Goal: Answer question/provide support: Share knowledge or assist other users

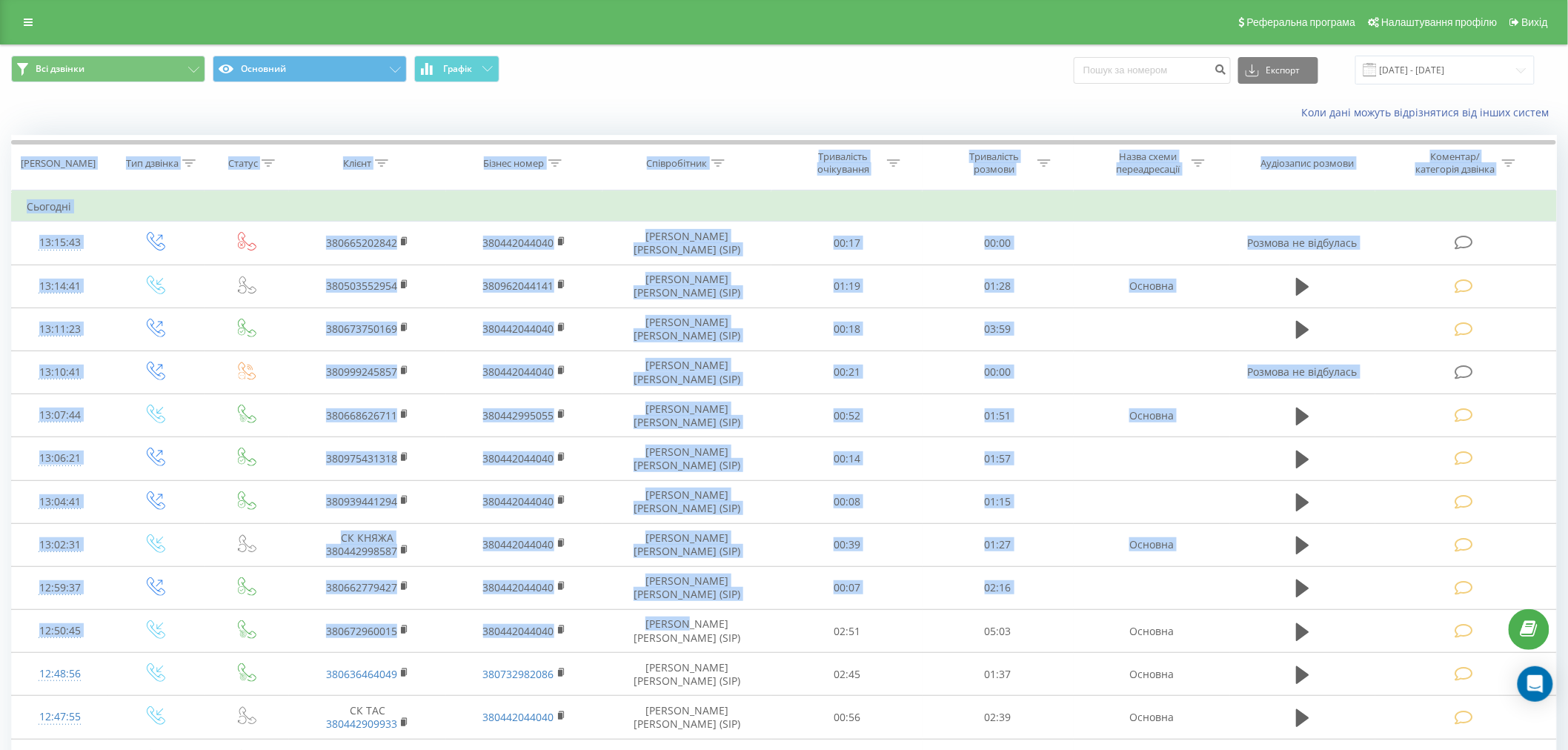
click at [1011, 109] on div "Коли дані можуть відрізнятися вiд інших систем" at bounding box center [1078, 113] width 979 height 15
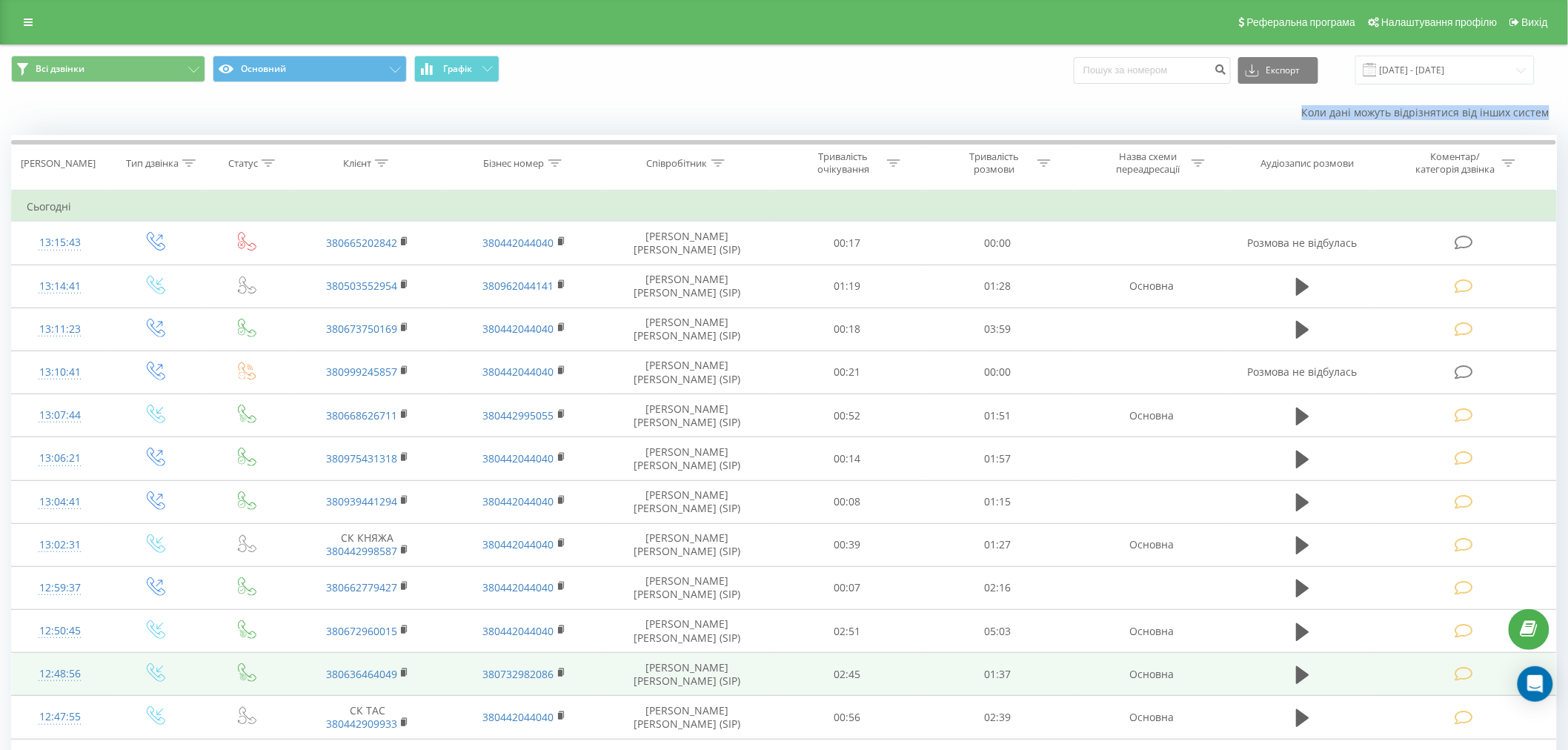
drag, startPoint x: 0, startPoint y: 742, endPoint x: 664, endPoint y: 692, distance: 665.9
click at [663, 578] on td "[PERSON_NAME] (SIP)" at bounding box center [687, 674] width 169 height 43
drag, startPoint x: 664, startPoint y: 692, endPoint x: 673, endPoint y: 694, distance: 9.2
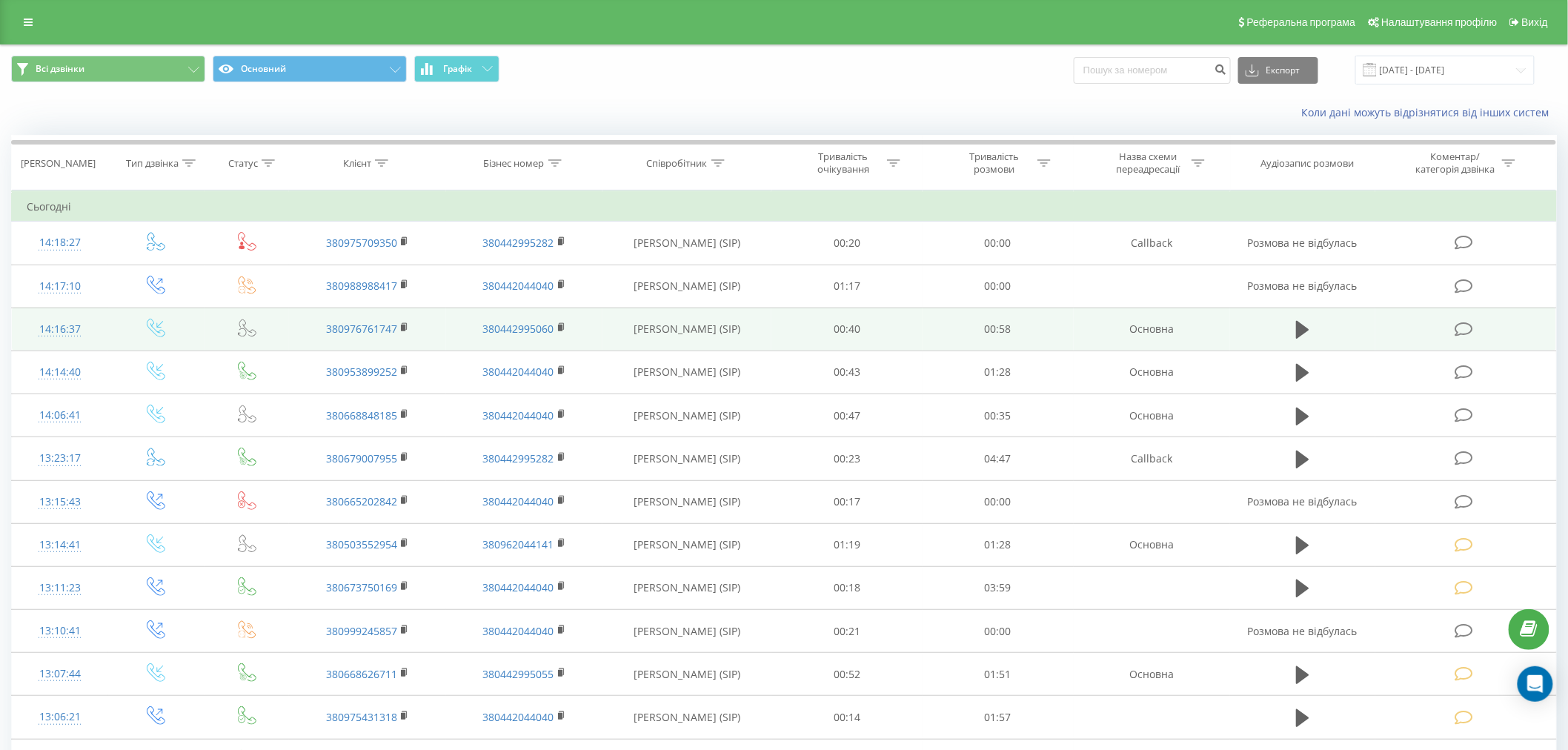
click at [1458, 330] on icon at bounding box center [1463, 329] width 19 height 15
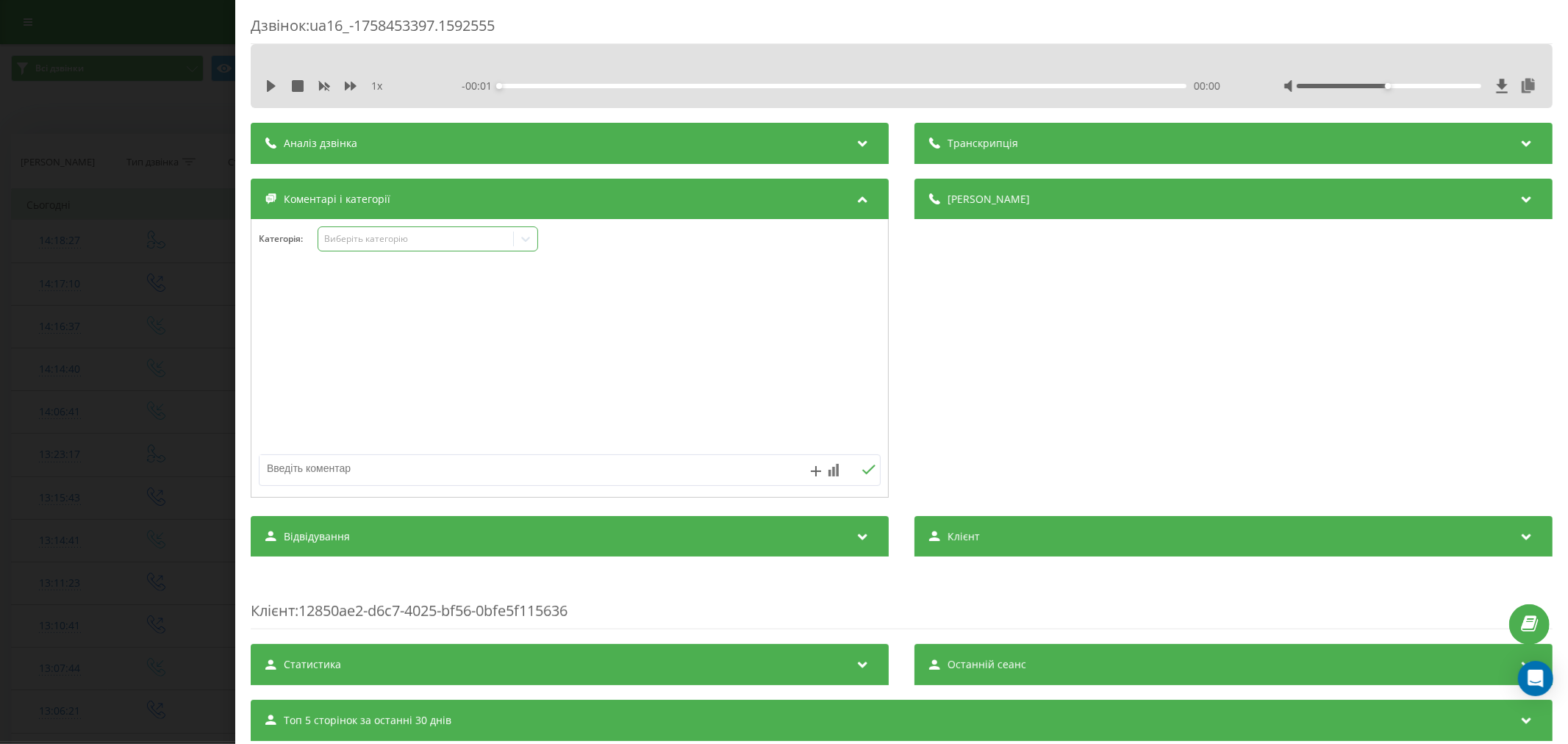
click at [380, 240] on div "Виберіть категорію" at bounding box center [415, 239] width 184 height 12
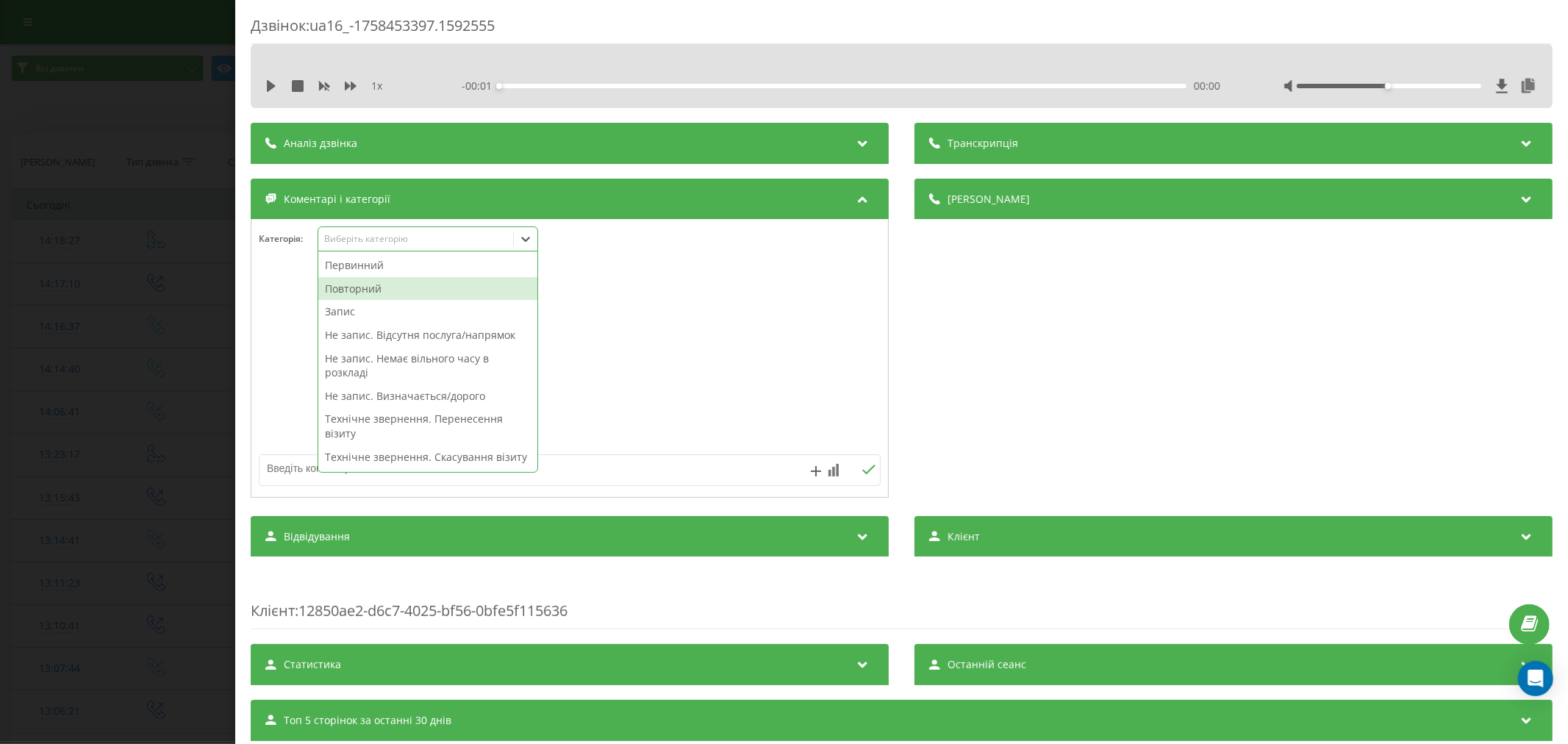
click at [390, 294] on div "Повторний" at bounding box center [428, 288] width 219 height 23
click at [360, 296] on div "Запис" at bounding box center [428, 288] width 219 height 23
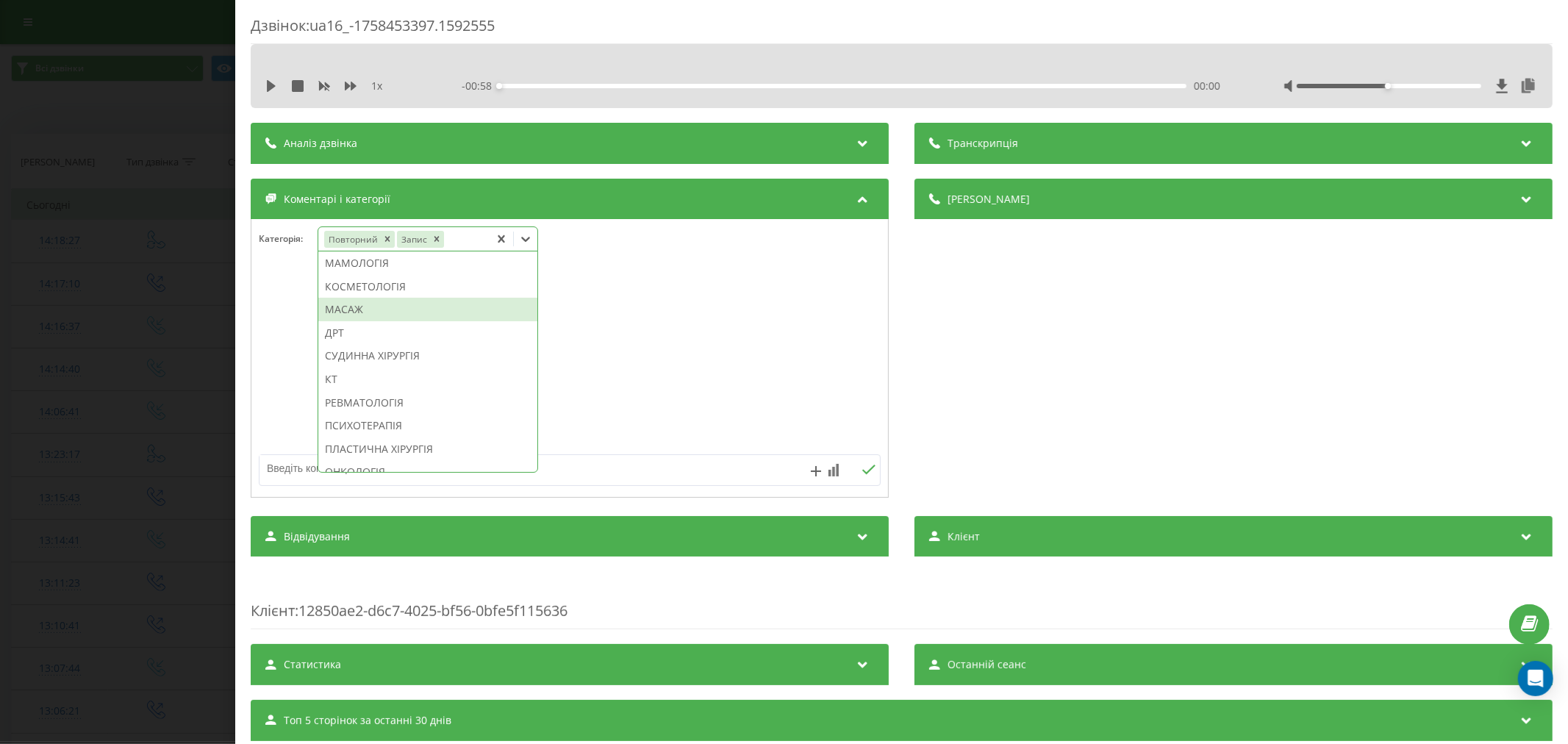
scroll to position [898, 0]
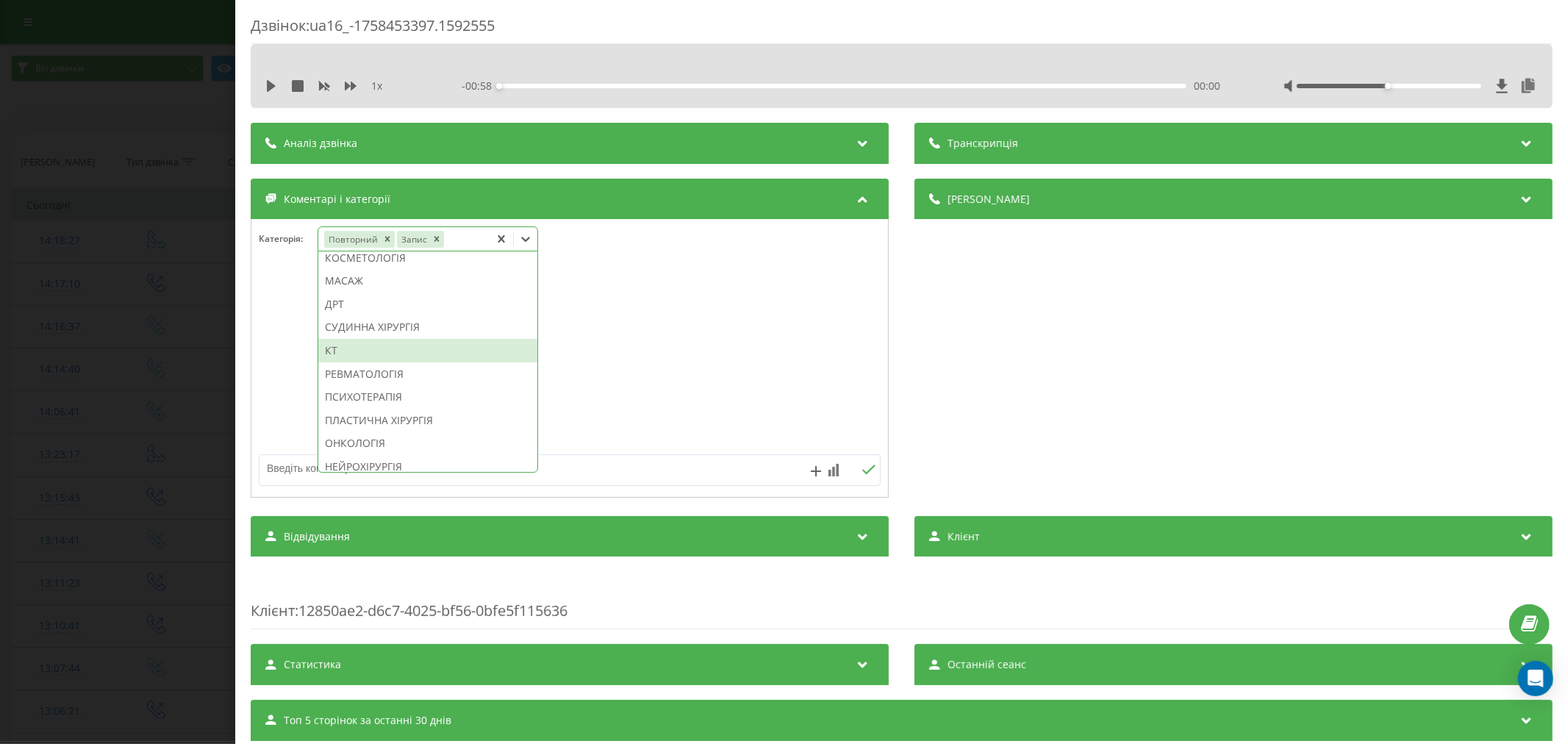
click at [349, 362] on div "КТ" at bounding box center [428, 350] width 219 height 23
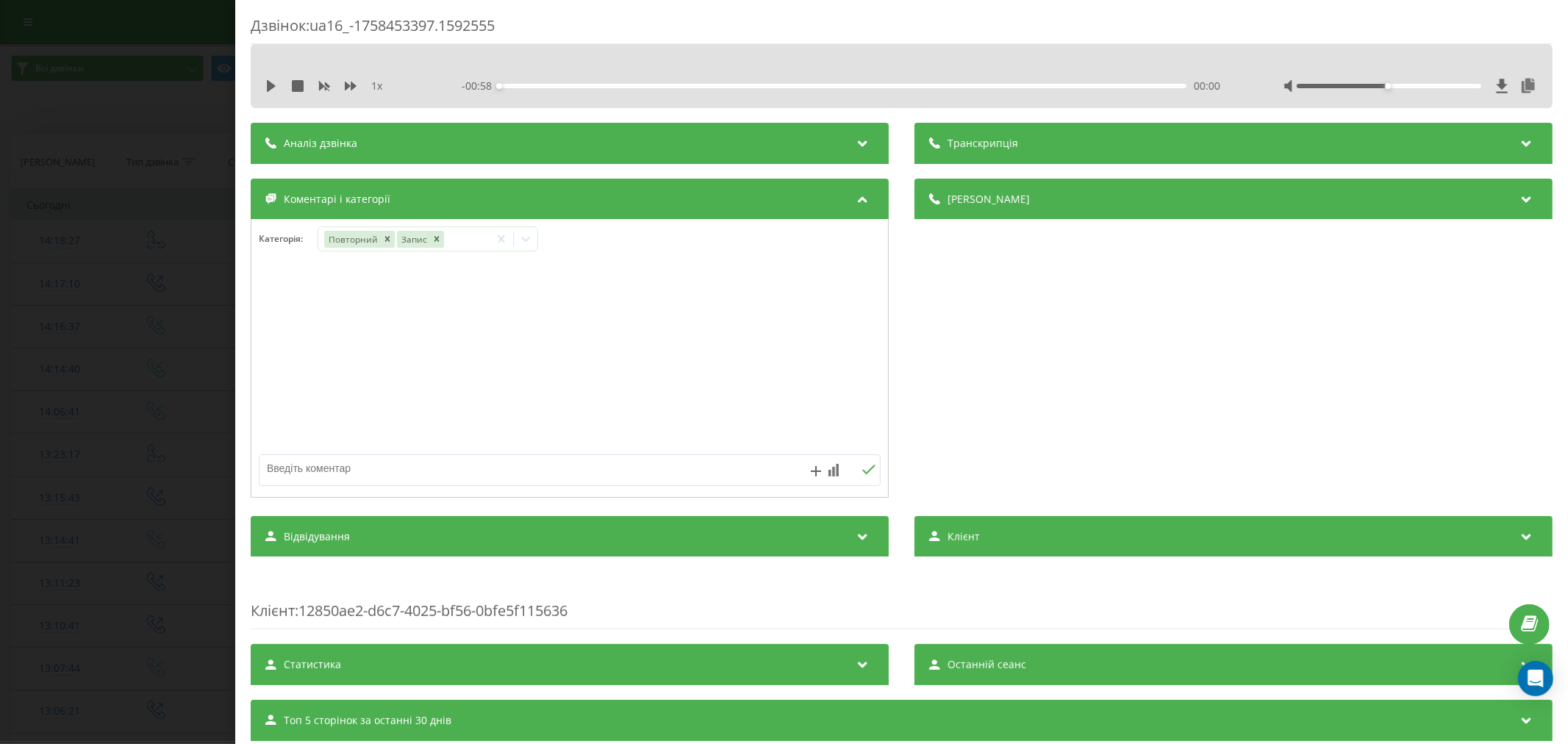
click at [717, 350] on div at bounding box center [570, 359] width 637 height 177
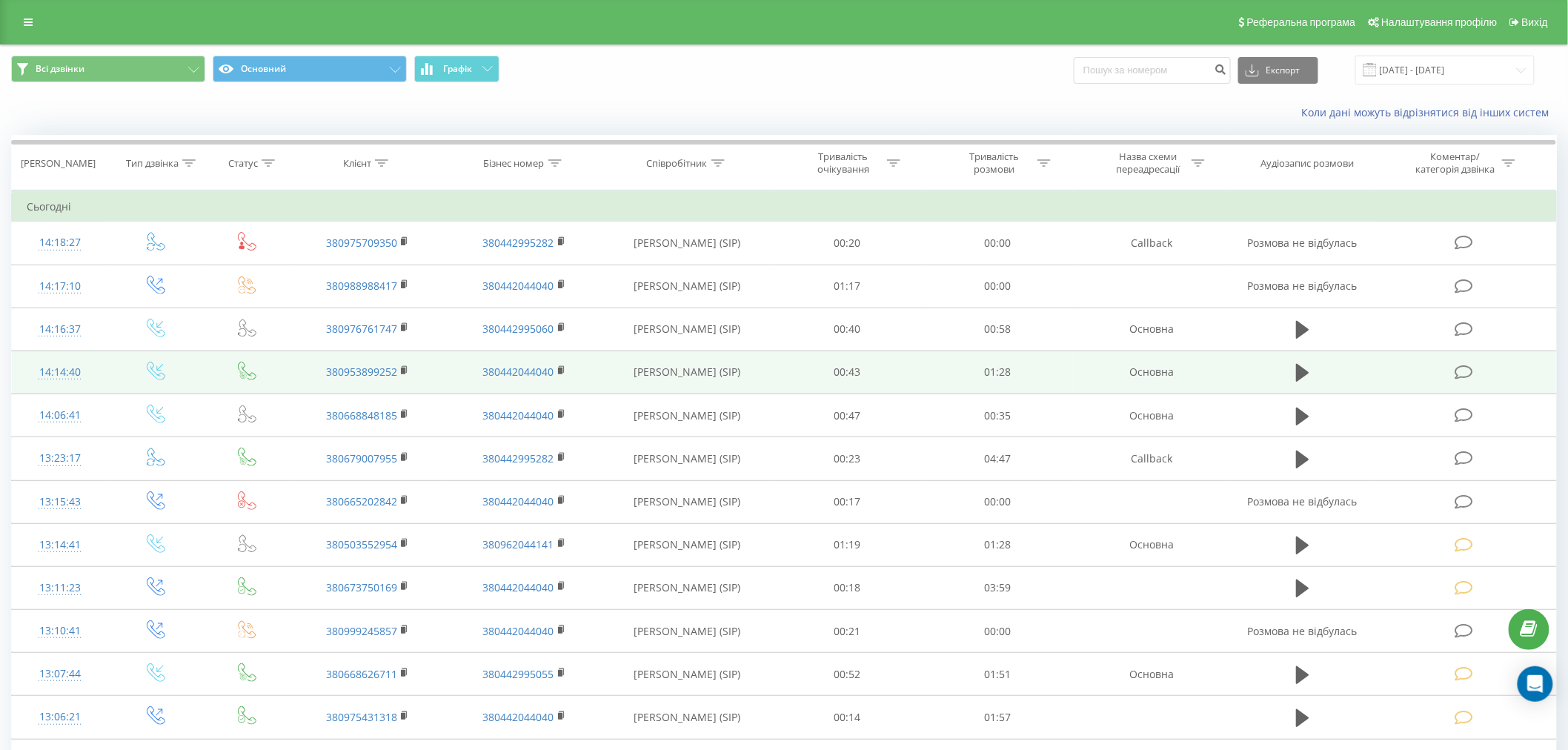
click at [1463, 364] on icon at bounding box center [1463, 372] width 19 height 15
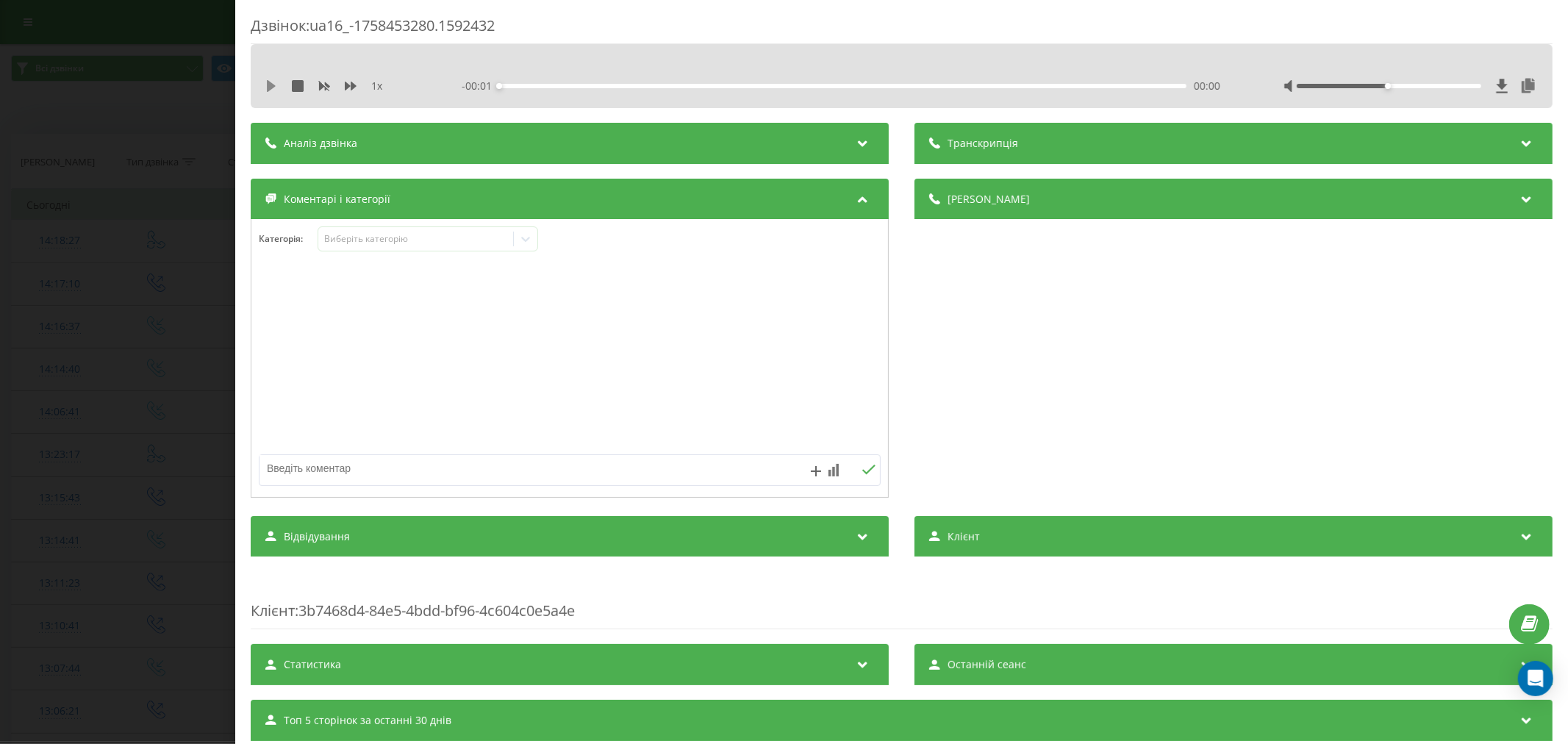
click at [272, 84] on icon at bounding box center [271, 86] width 9 height 12
click at [521, 87] on div "00:03" at bounding box center [842, 85] width 687 height 4
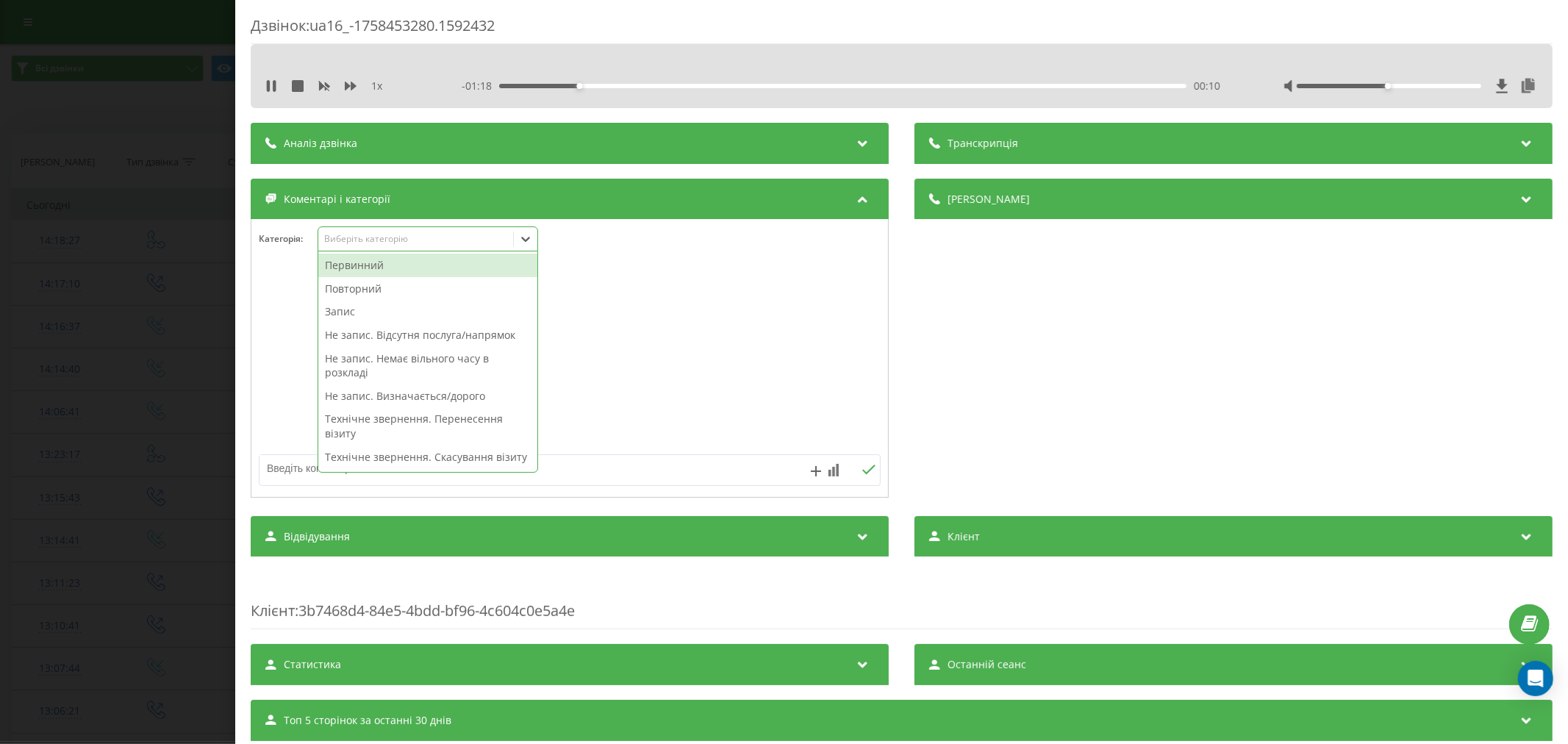
click at [370, 241] on div "Виберіть категорію" at bounding box center [415, 239] width 184 height 12
click at [365, 267] on div "Первинний" at bounding box center [428, 265] width 219 height 23
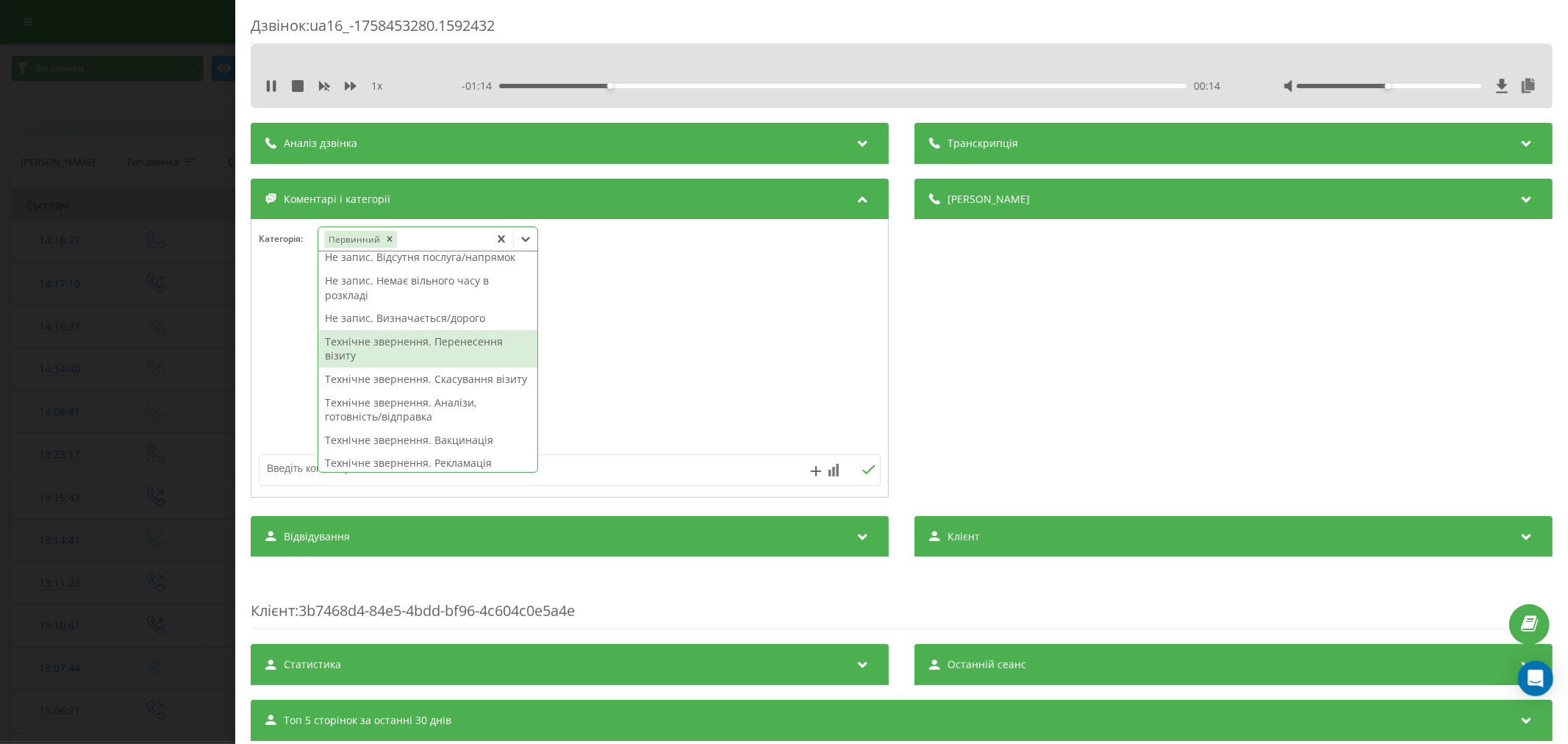
scroll to position [59, 0]
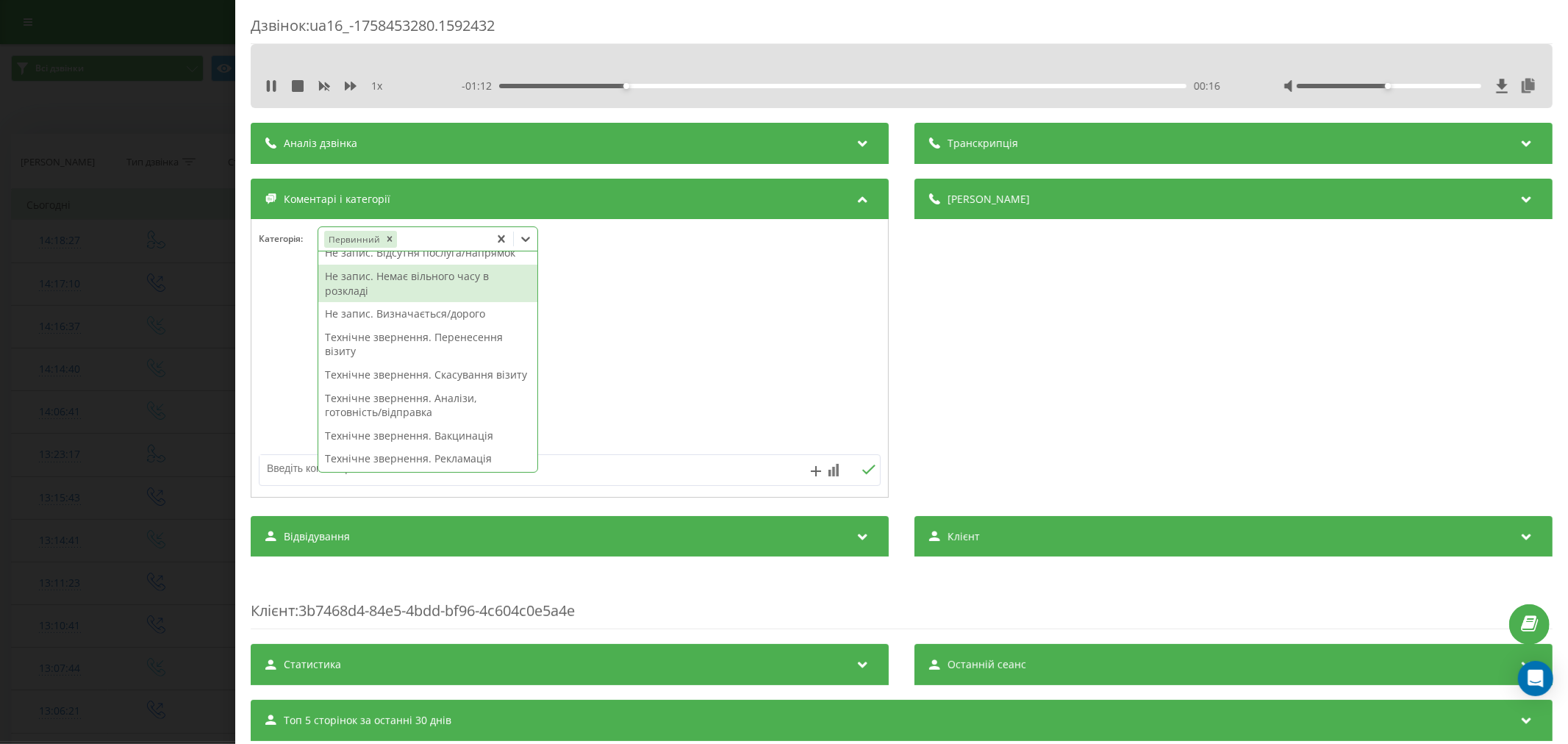
click at [427, 280] on div "Не запис. Немає вільного часу в розкладі" at bounding box center [428, 283] width 219 height 38
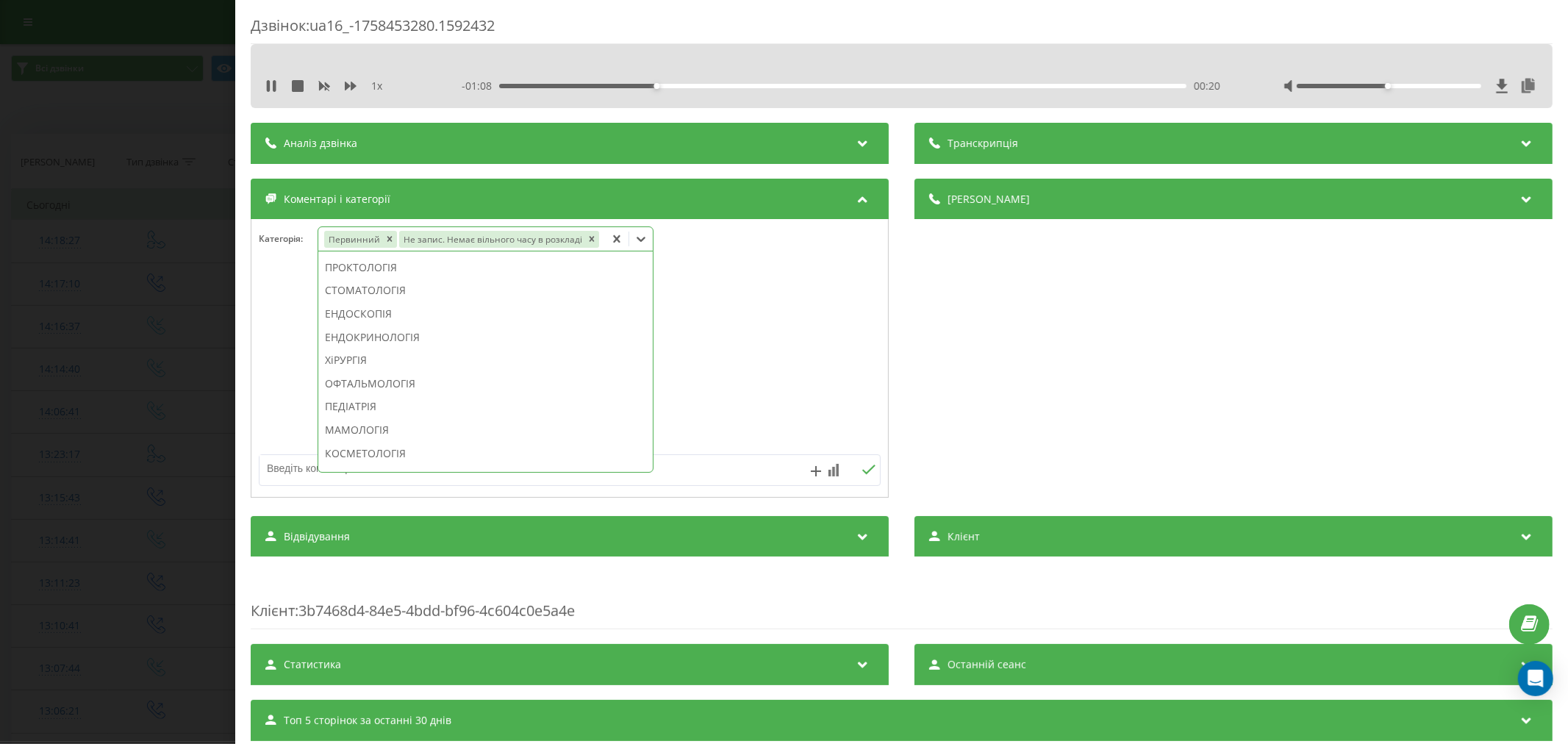
scroll to position [656, 0]
click at [374, 446] on div "МАСАЖ" at bounding box center [485, 451] width 334 height 23
click at [706, 349] on div at bounding box center [570, 359] width 637 height 177
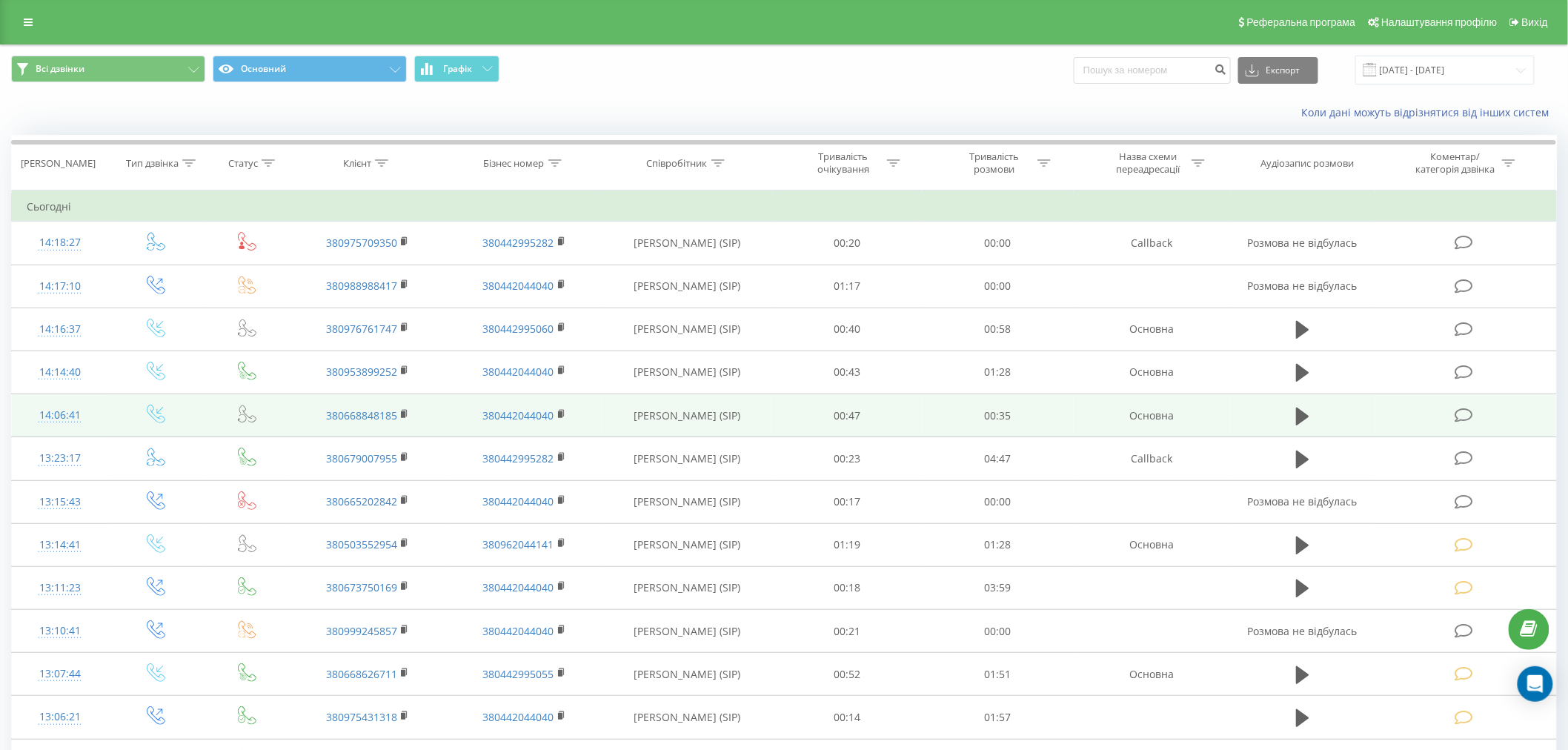
click at [1468, 412] on icon at bounding box center [1463, 415] width 19 height 15
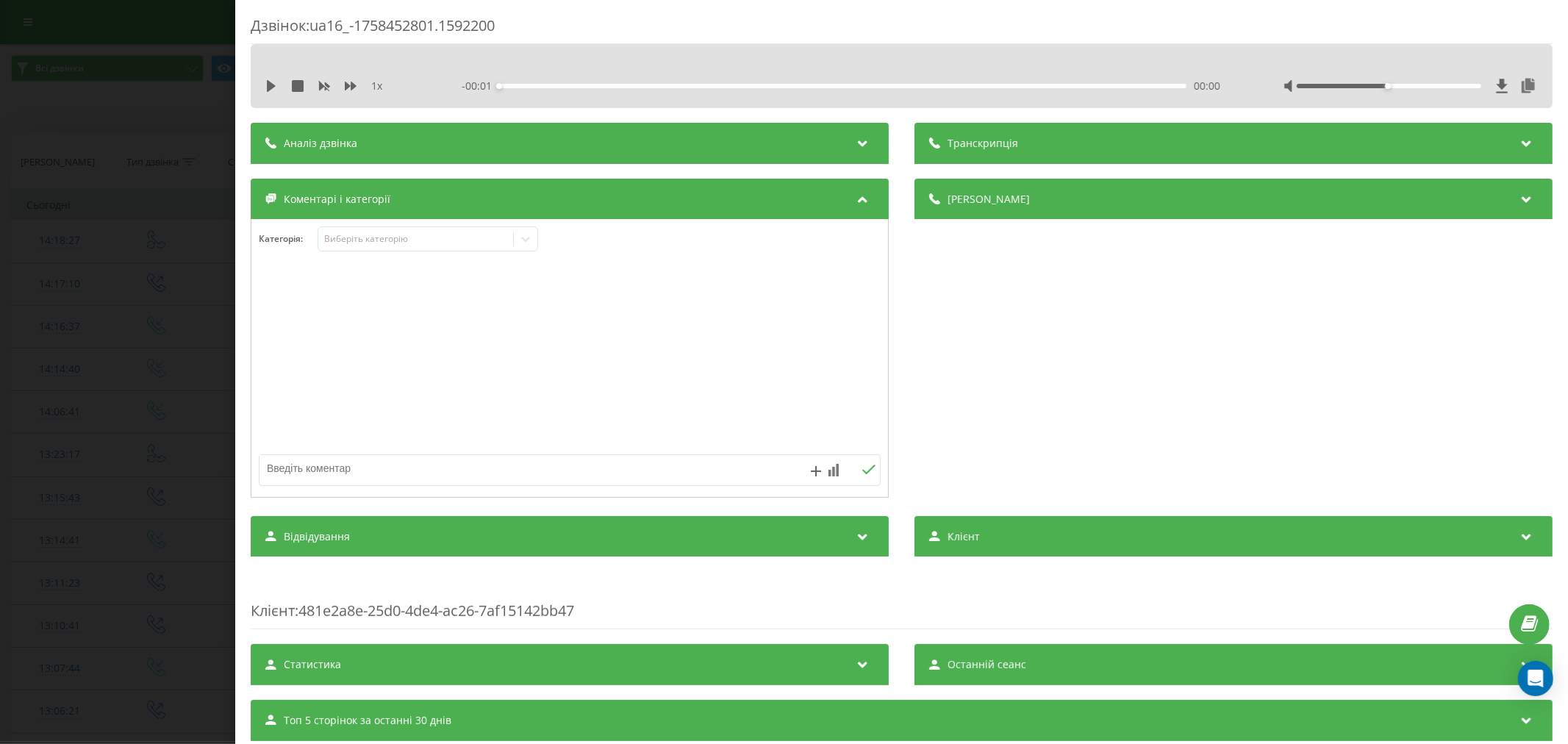
click at [269, 85] on icon at bounding box center [271, 86] width 9 height 12
click at [522, 84] on div "00:01" at bounding box center [842, 85] width 687 height 4
click at [552, 88] on div "- 00:33 00:02 00:02" at bounding box center [843, 86] width 764 height 14
click at [555, 86] on div "00:03" at bounding box center [842, 85] width 687 height 4
click at [416, 241] on div "Виберіть категорію" at bounding box center [415, 239] width 184 height 12
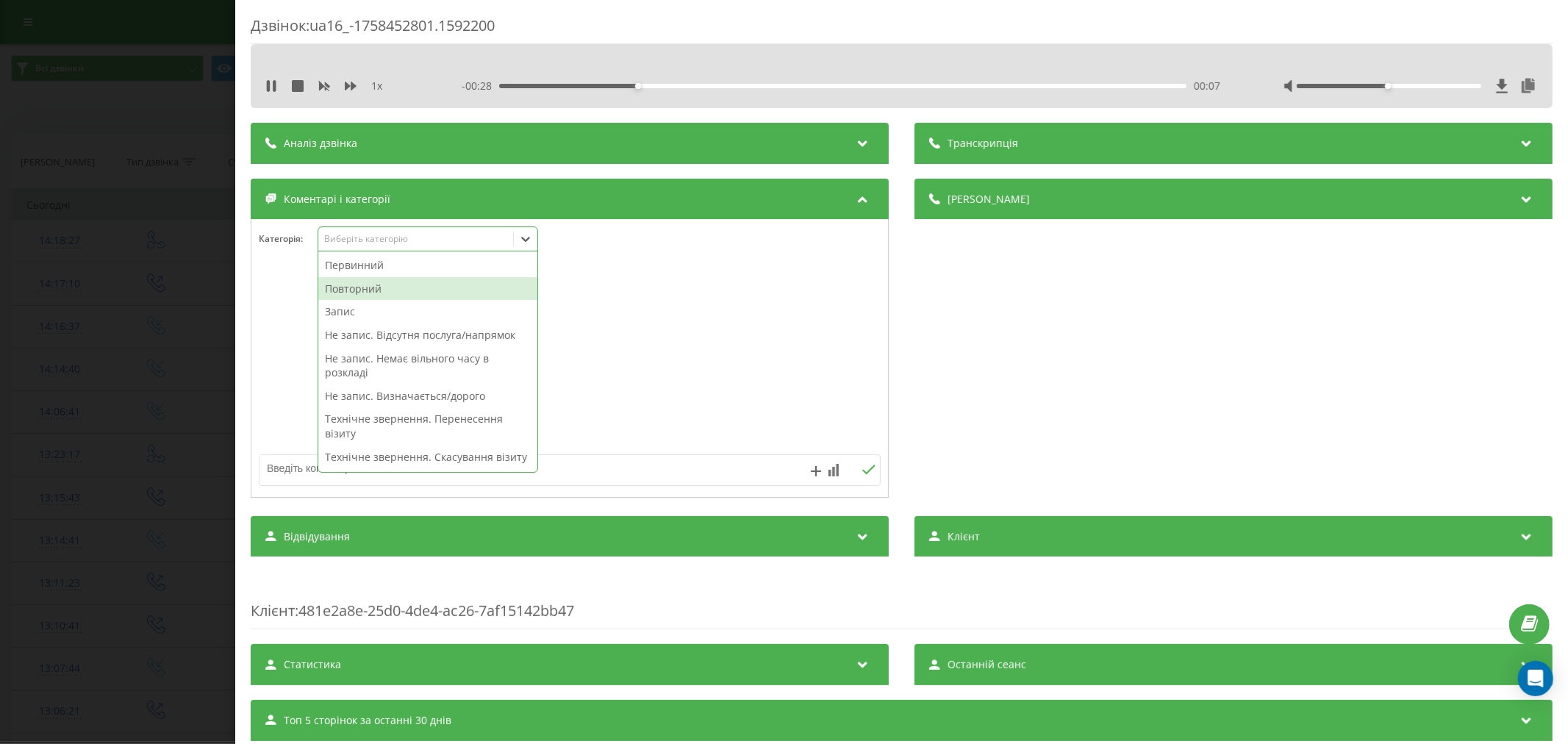
click at [358, 289] on div "Повторний" at bounding box center [428, 288] width 219 height 23
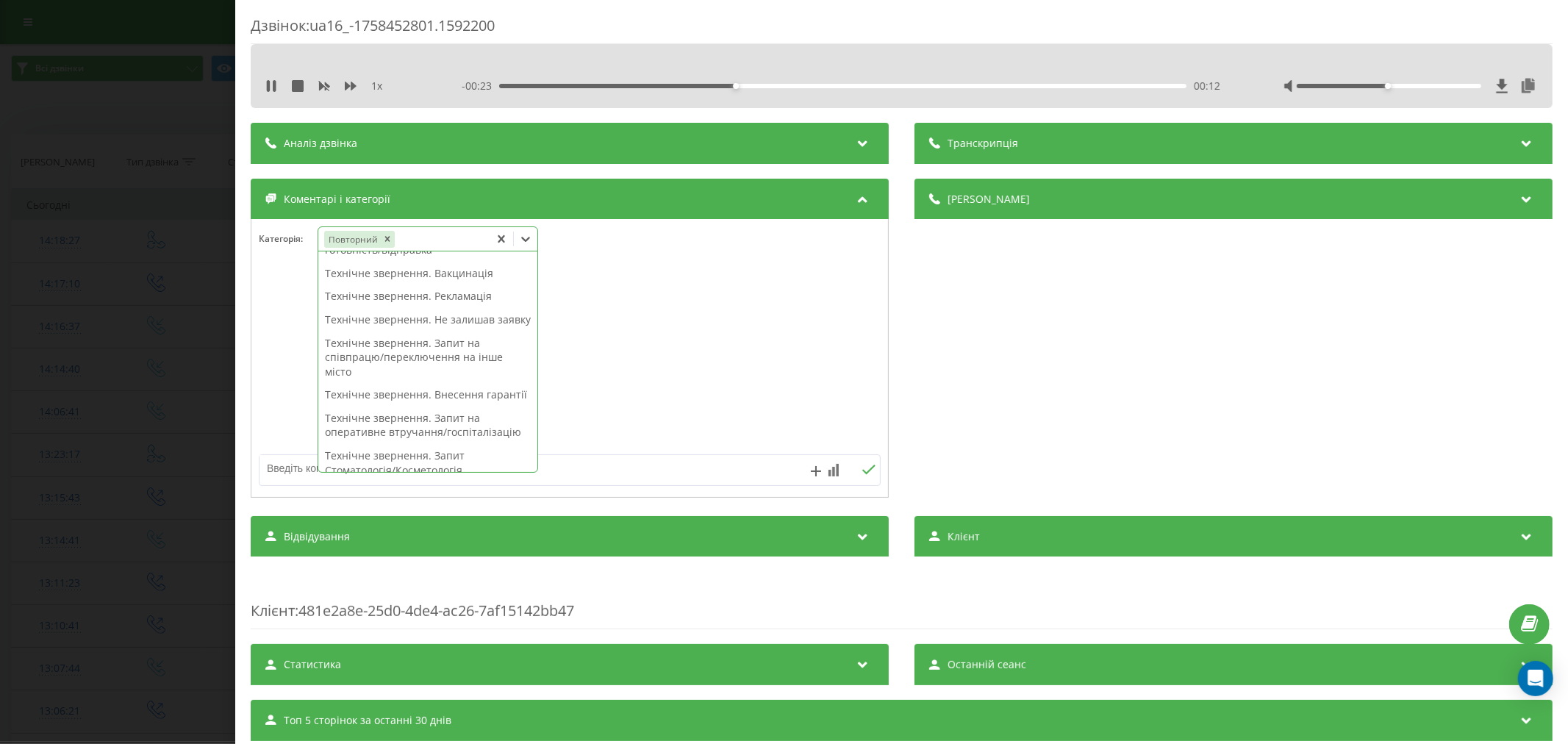
scroll to position [140, 0]
click at [416, 341] on div "Технічне звернення. Аналізи, готовність/відправка" at bounding box center [428, 324] width 219 height 38
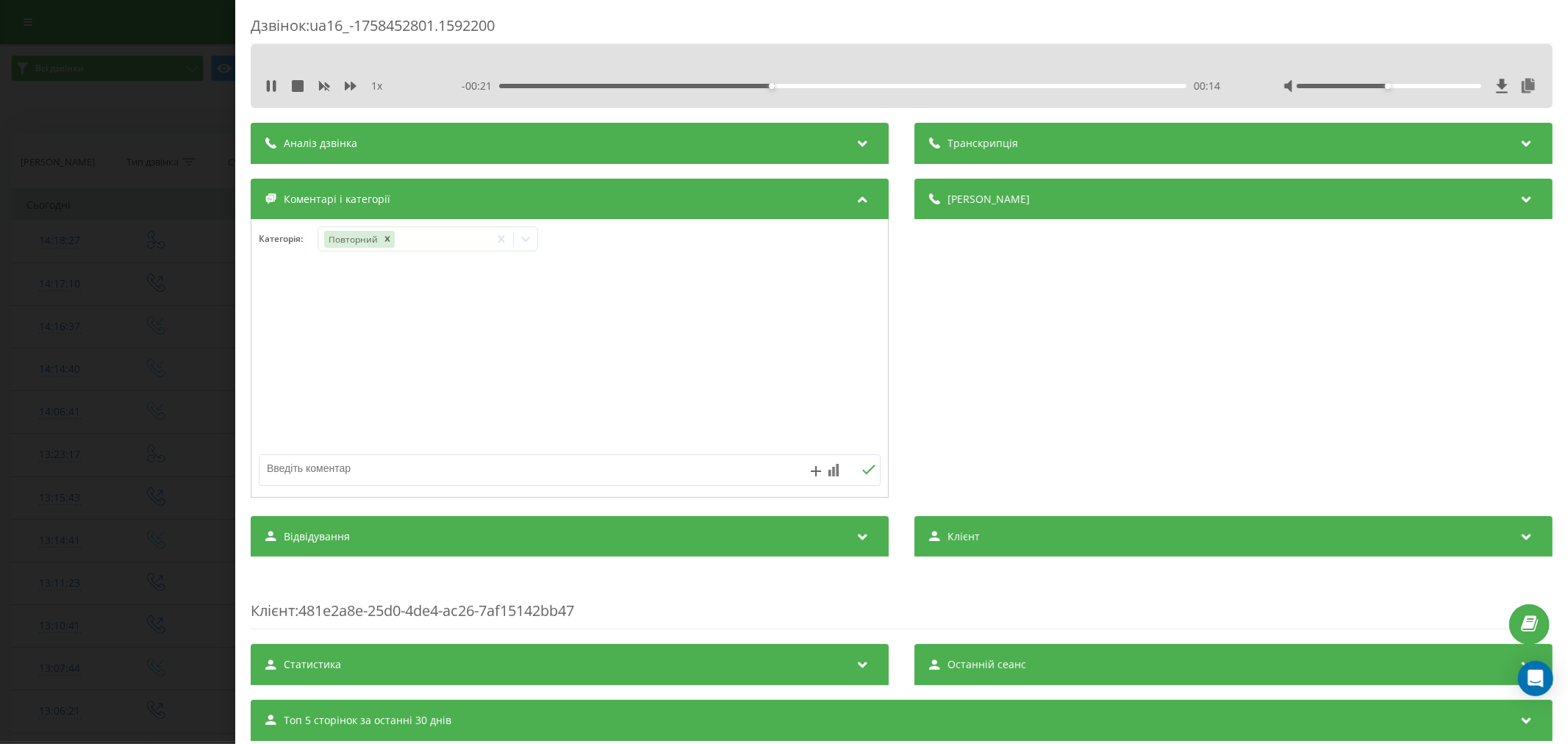
click at [569, 321] on div at bounding box center [570, 359] width 637 height 177
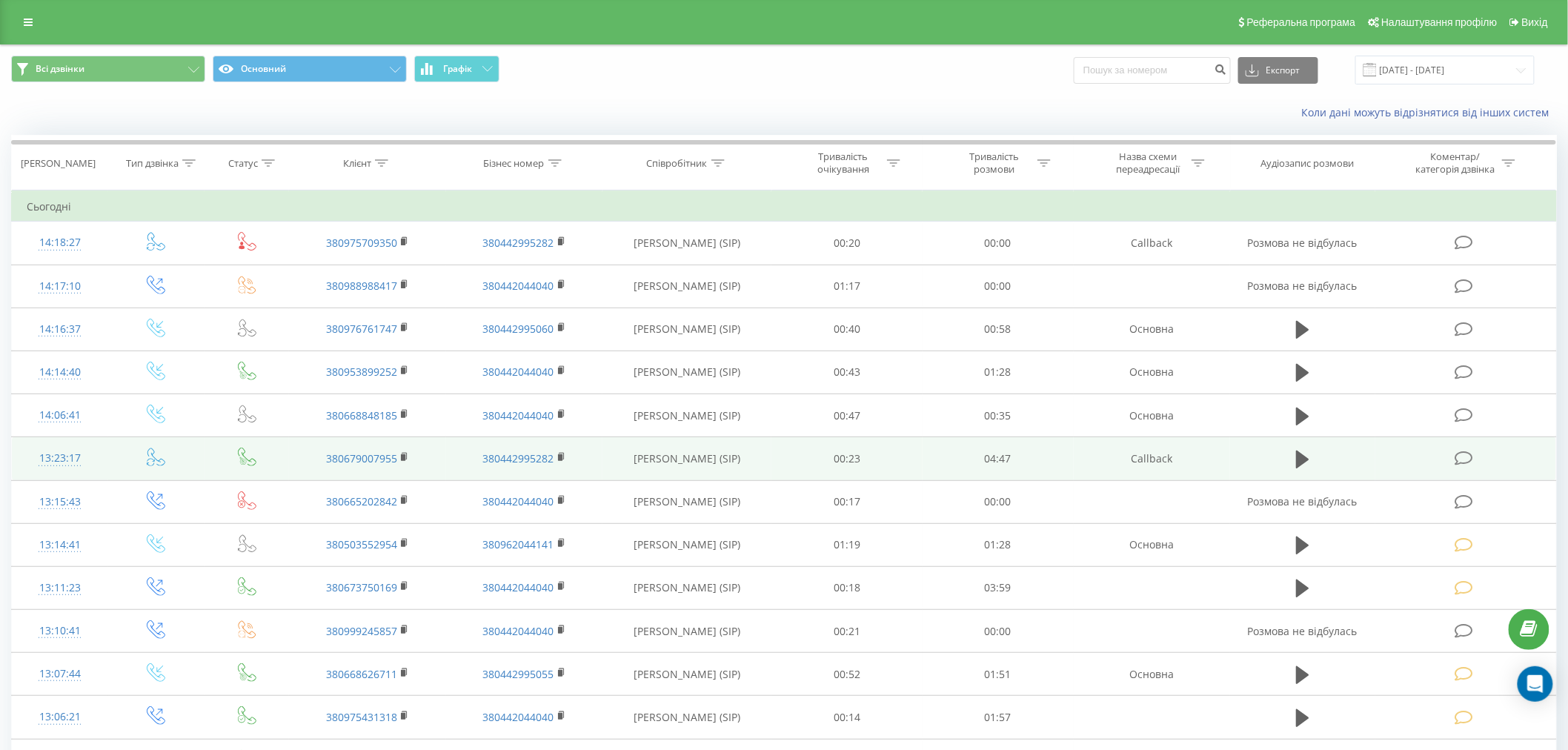
click at [1463, 464] on icon at bounding box center [1463, 458] width 19 height 15
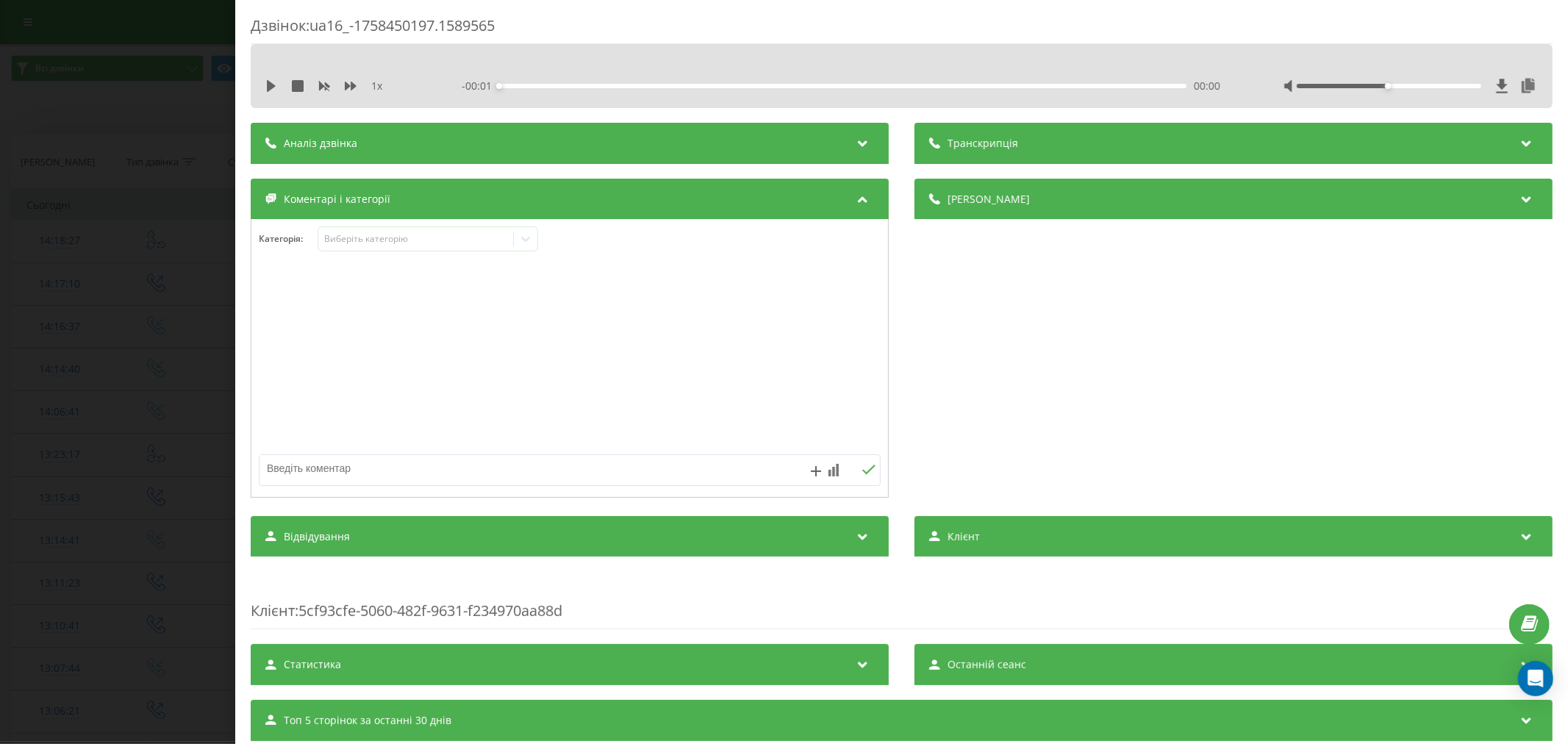
click at [271, 93] on div "1 x - 00:01 00:00 00:00" at bounding box center [902, 85] width 1279 height 22
click at [275, 86] on icon at bounding box center [271, 86] width 12 height 12
click at [530, 85] on div "00:01" at bounding box center [842, 85] width 687 height 4
click at [559, 84] on div "00:27" at bounding box center [842, 85] width 687 height 4
click at [592, 87] on div "00:30" at bounding box center [842, 85] width 687 height 4
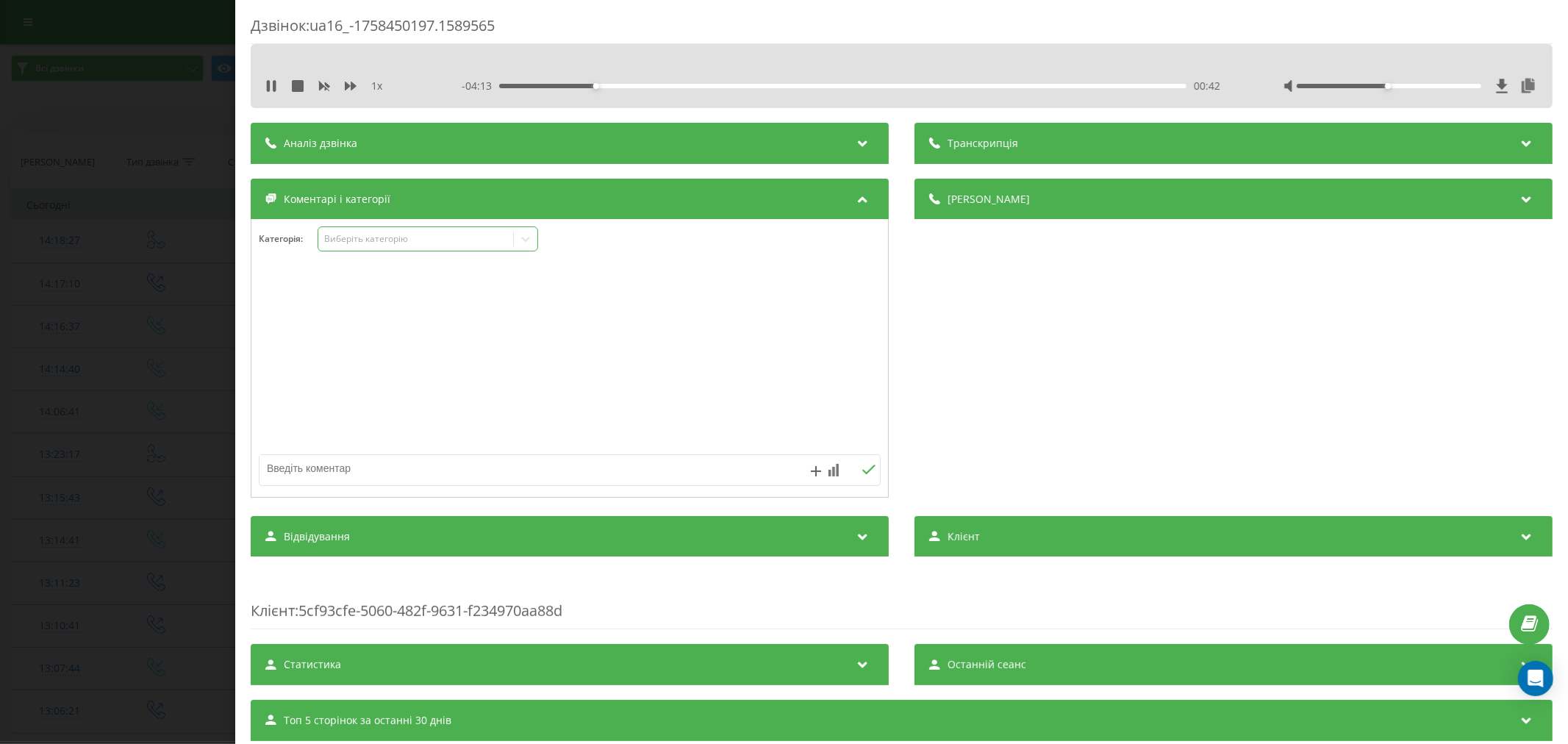
click at [428, 246] on div "Виберіть категорію" at bounding box center [416, 239] width 194 height 14
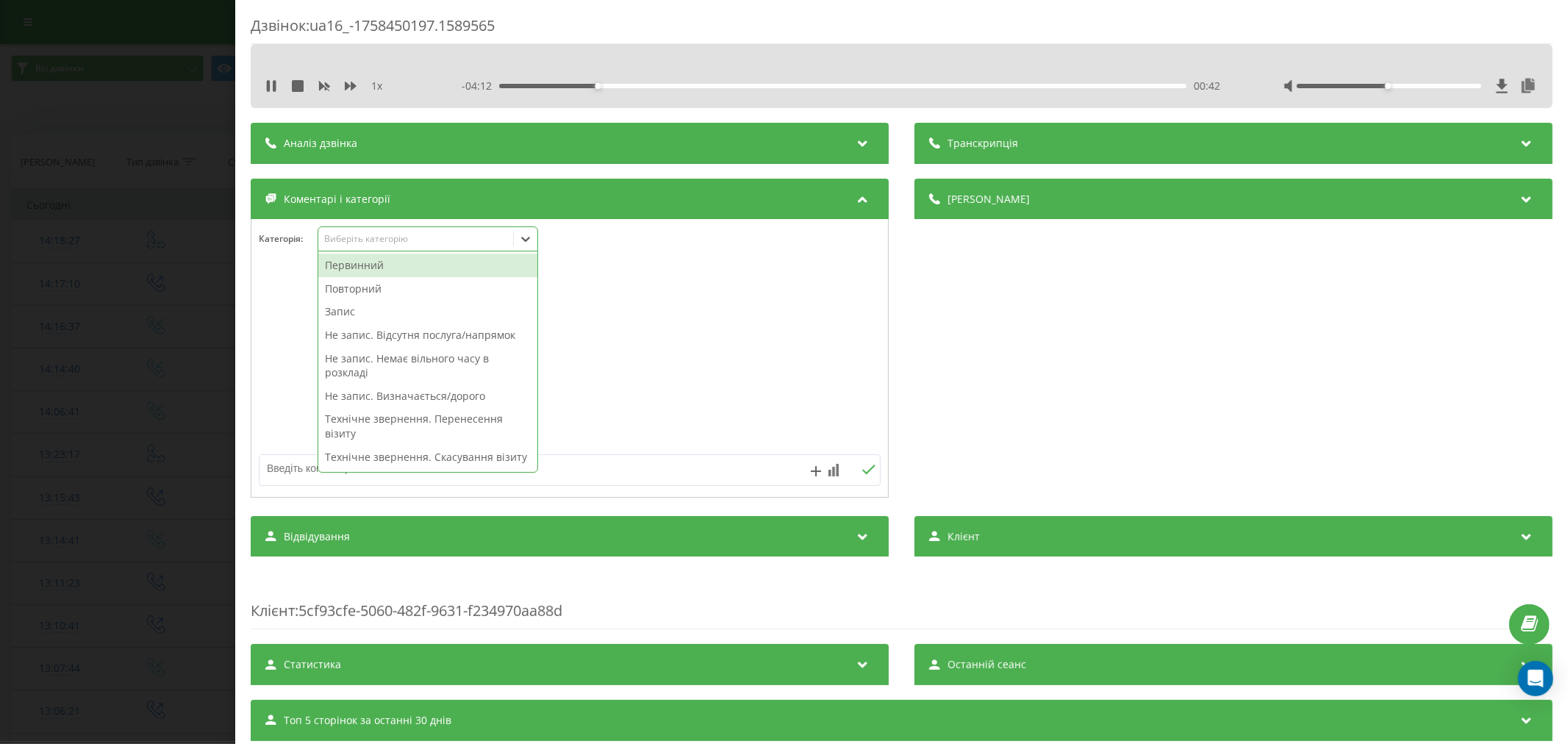
click at [386, 268] on div "Первинний" at bounding box center [428, 265] width 219 height 23
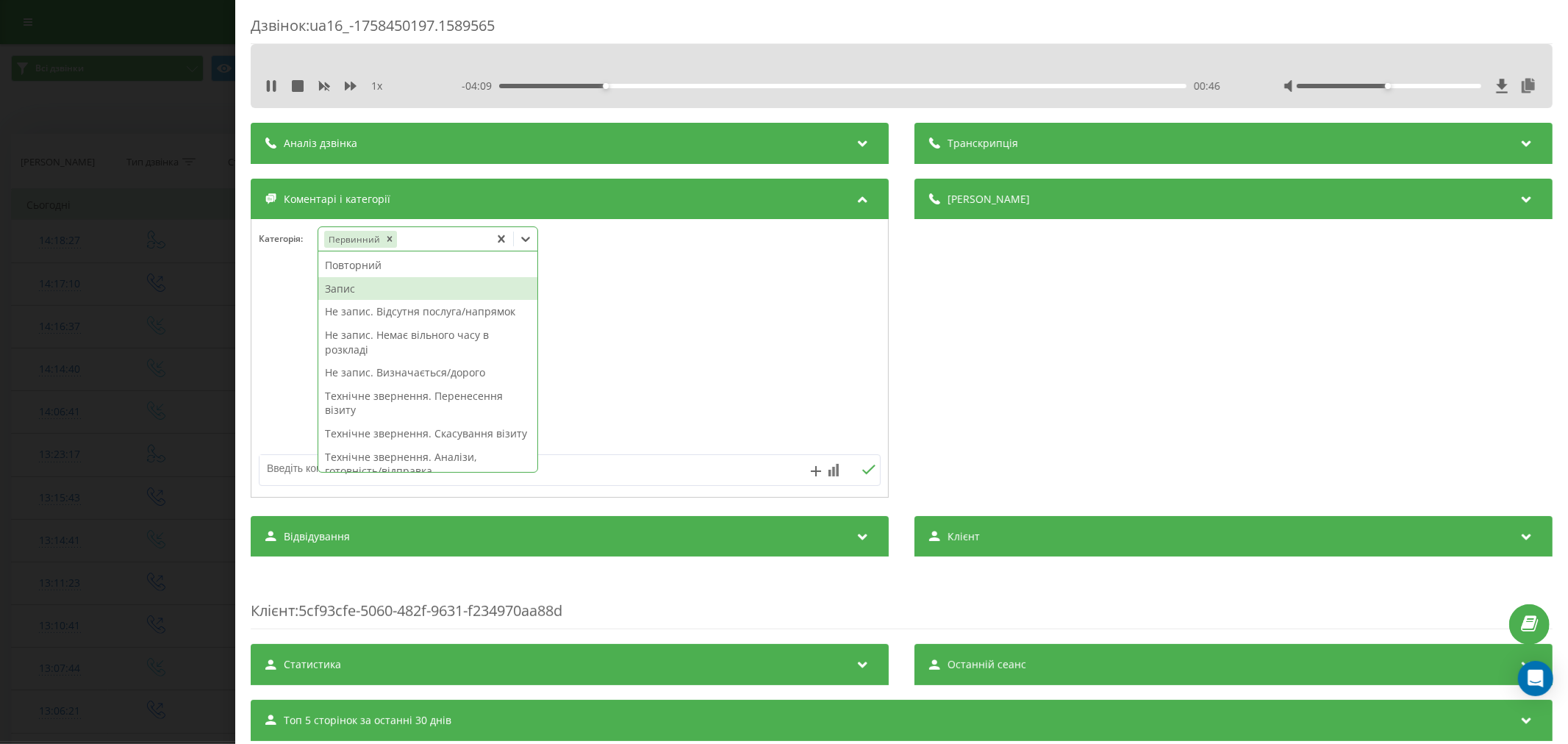
click at [355, 288] on div "Запис" at bounding box center [428, 288] width 219 height 23
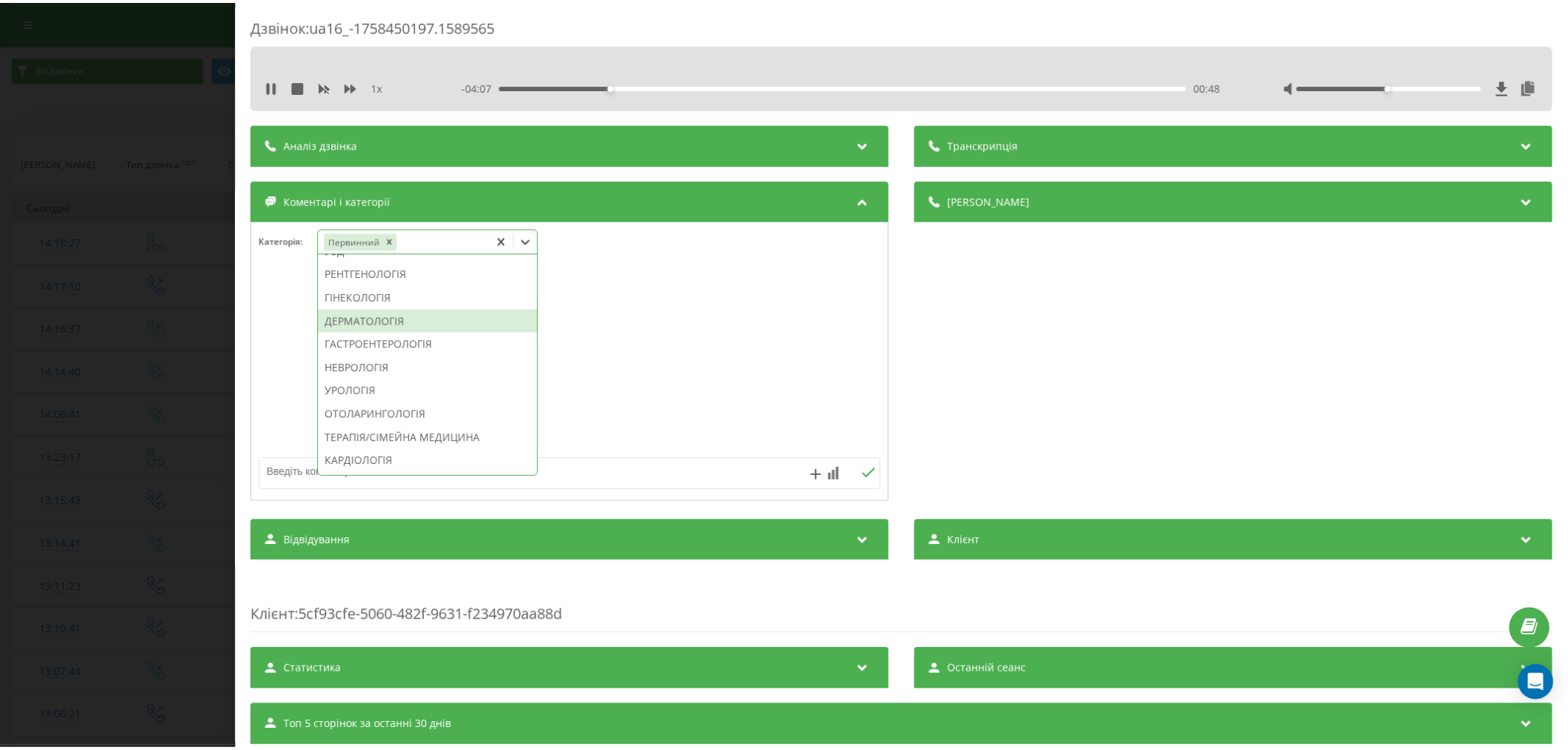
scroll to position [471, 0]
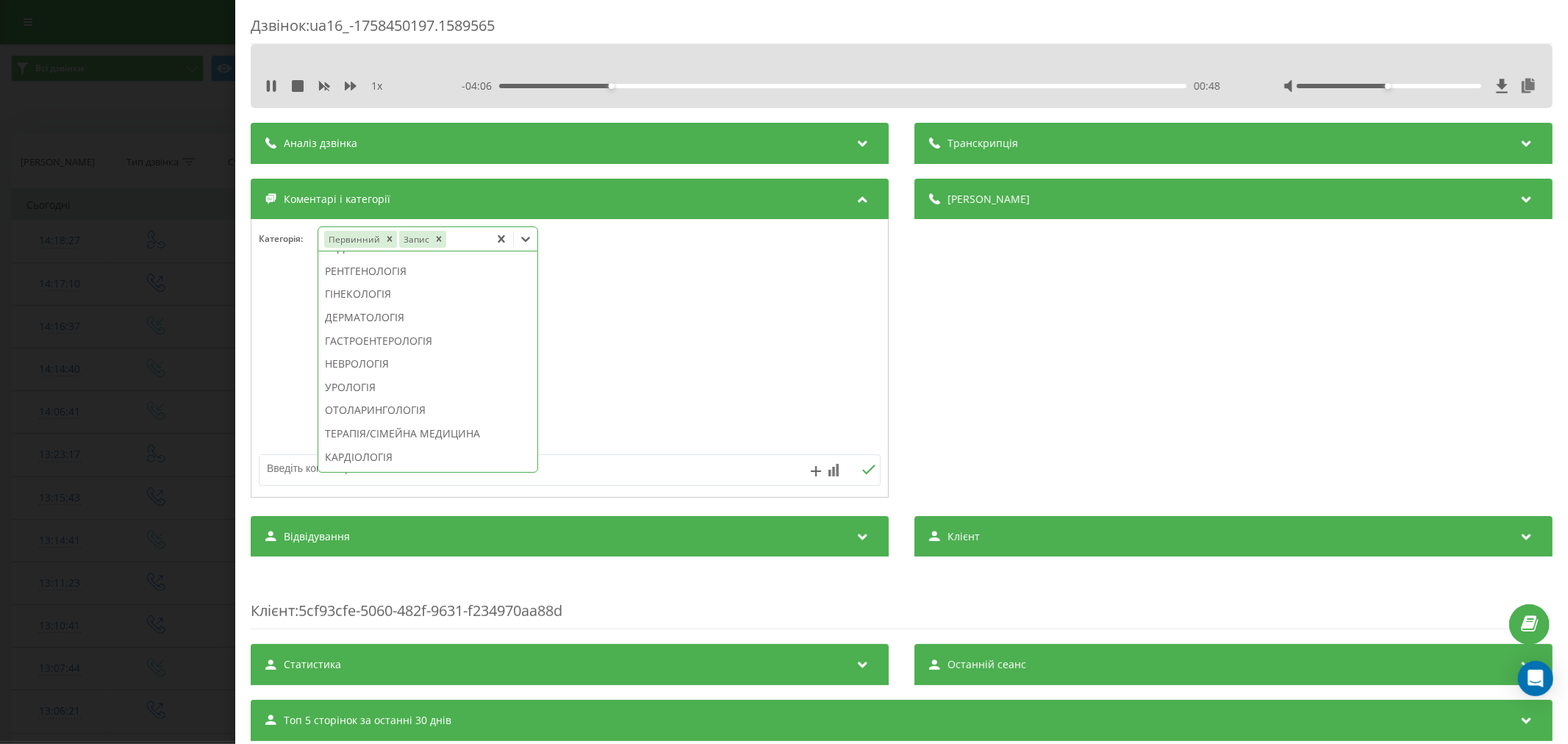
click at [362, 329] on div "ДЕРМАТОЛОГІЯ" at bounding box center [428, 317] width 219 height 23
click at [665, 345] on div at bounding box center [570, 359] width 637 height 177
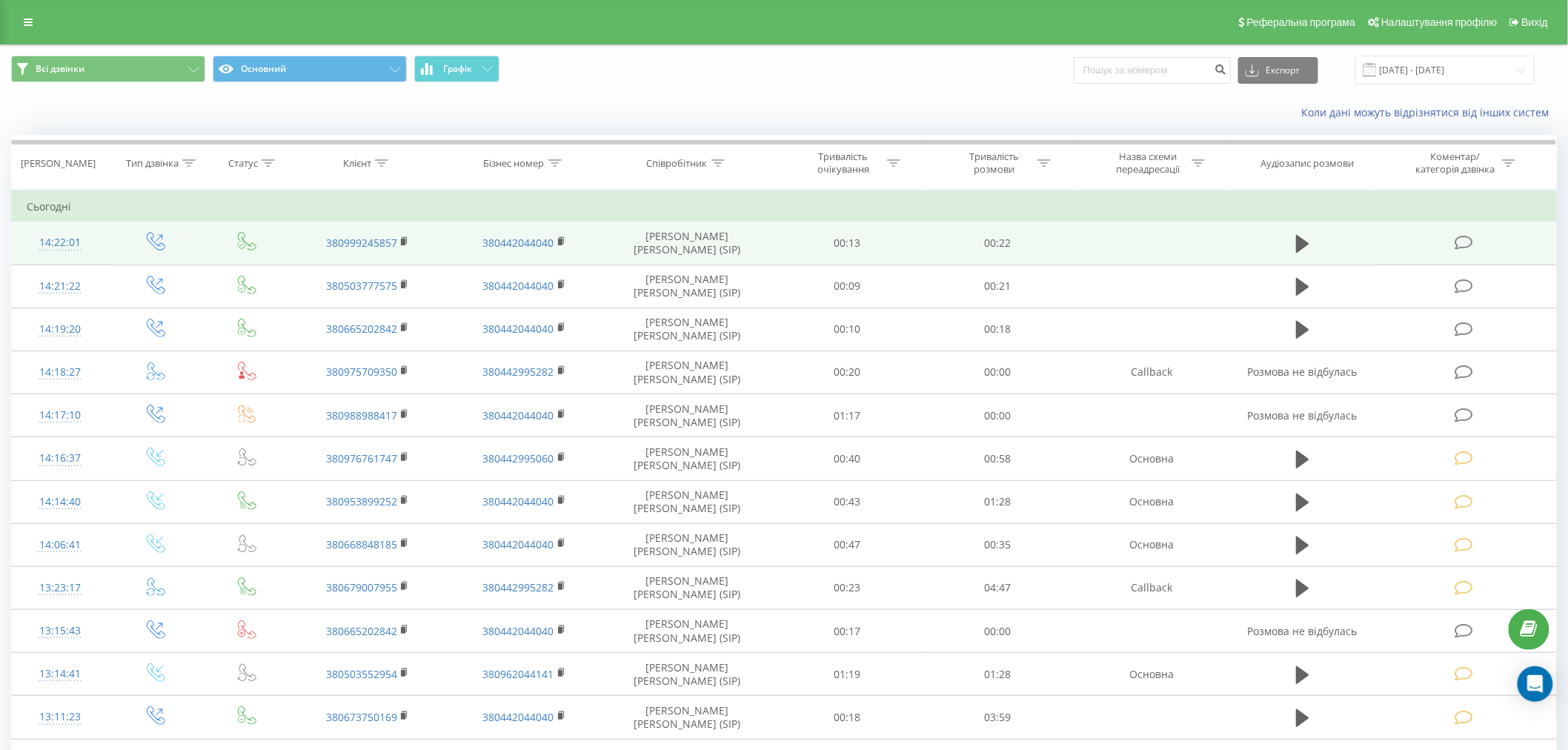
click at [1464, 237] on icon at bounding box center [1463, 242] width 19 height 15
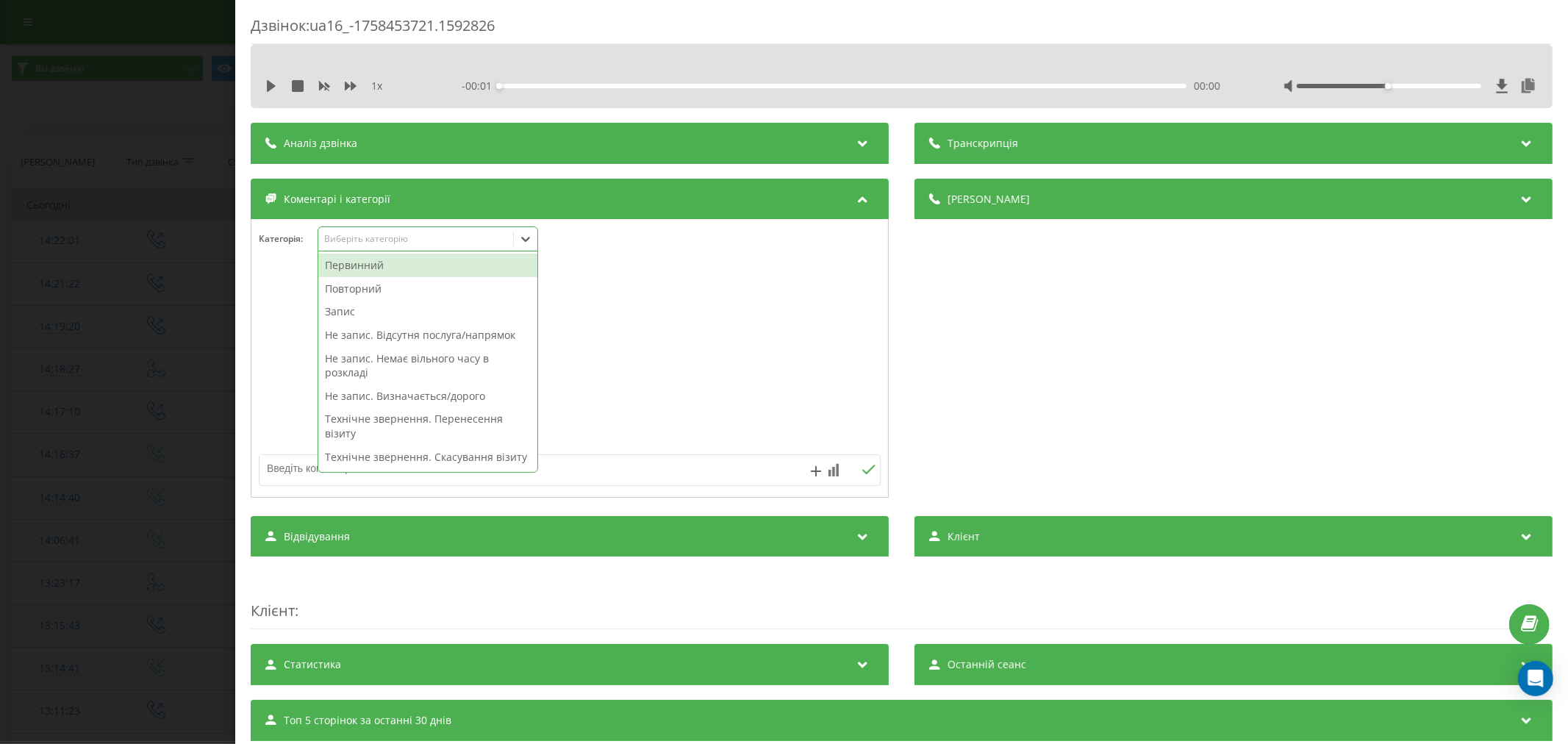
click at [361, 238] on div "Виберіть категорію" at bounding box center [415, 239] width 184 height 12
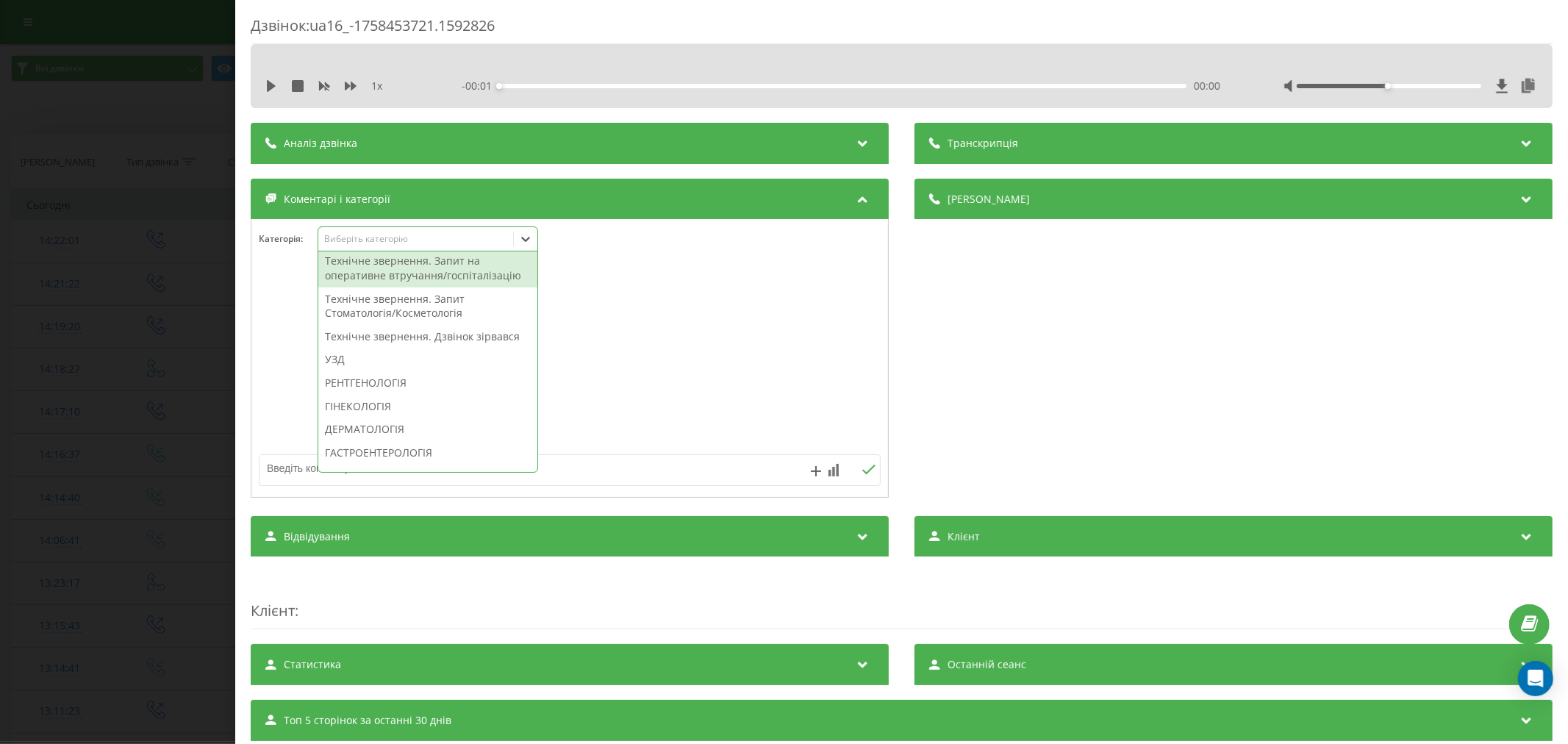
scroll to position [489, 0]
click at [428, 260] on div "Технічне звернення. Дзвінок зірвався" at bounding box center [428, 248] width 219 height 23
click at [696, 298] on div at bounding box center [570, 359] width 637 height 177
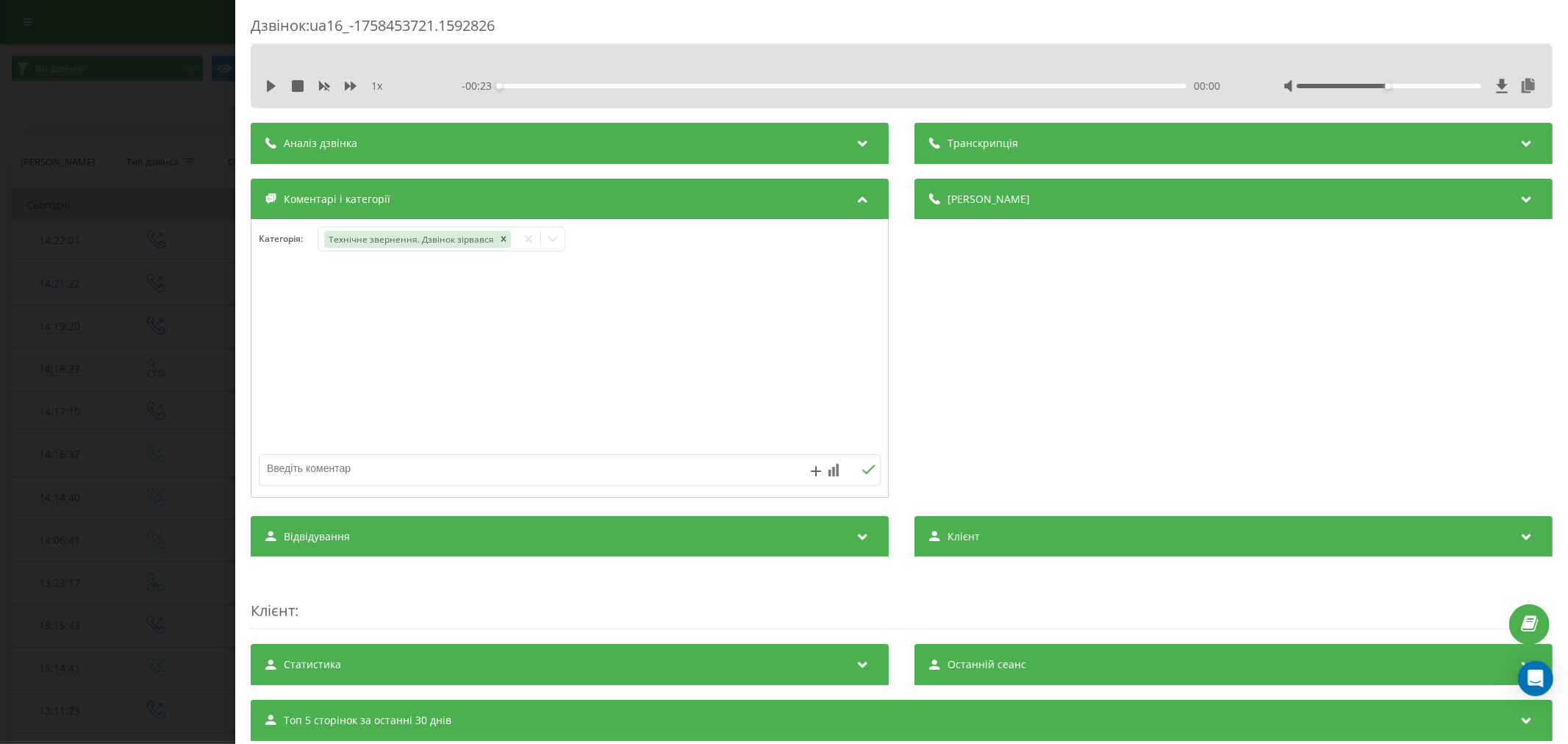
click at [477, 468] on textarea at bounding box center [507, 468] width 496 height 27
type textarea "лід. не акт"
click at [865, 475] on icon at bounding box center [868, 469] width 14 height 10
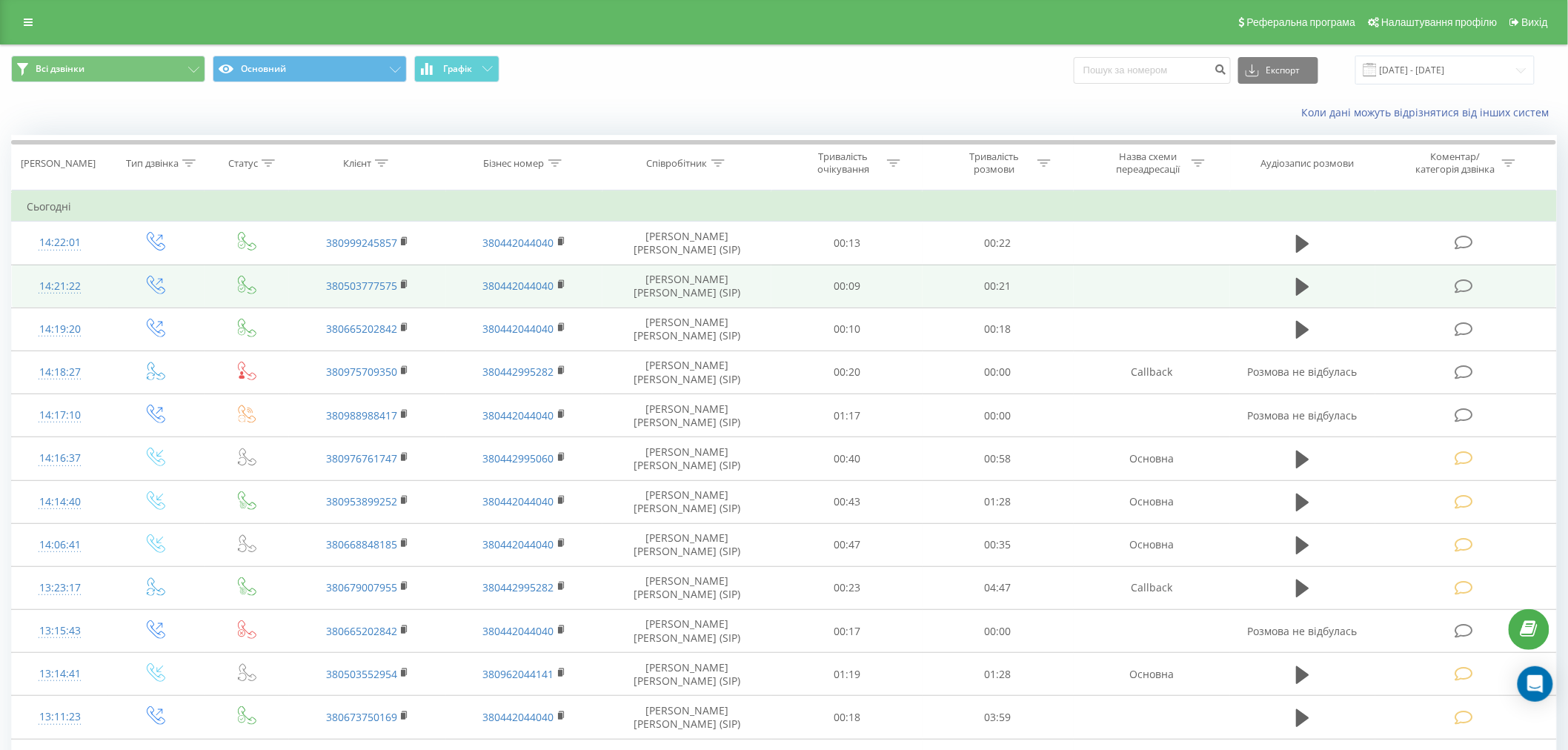
click at [1464, 282] on icon at bounding box center [1463, 286] width 19 height 15
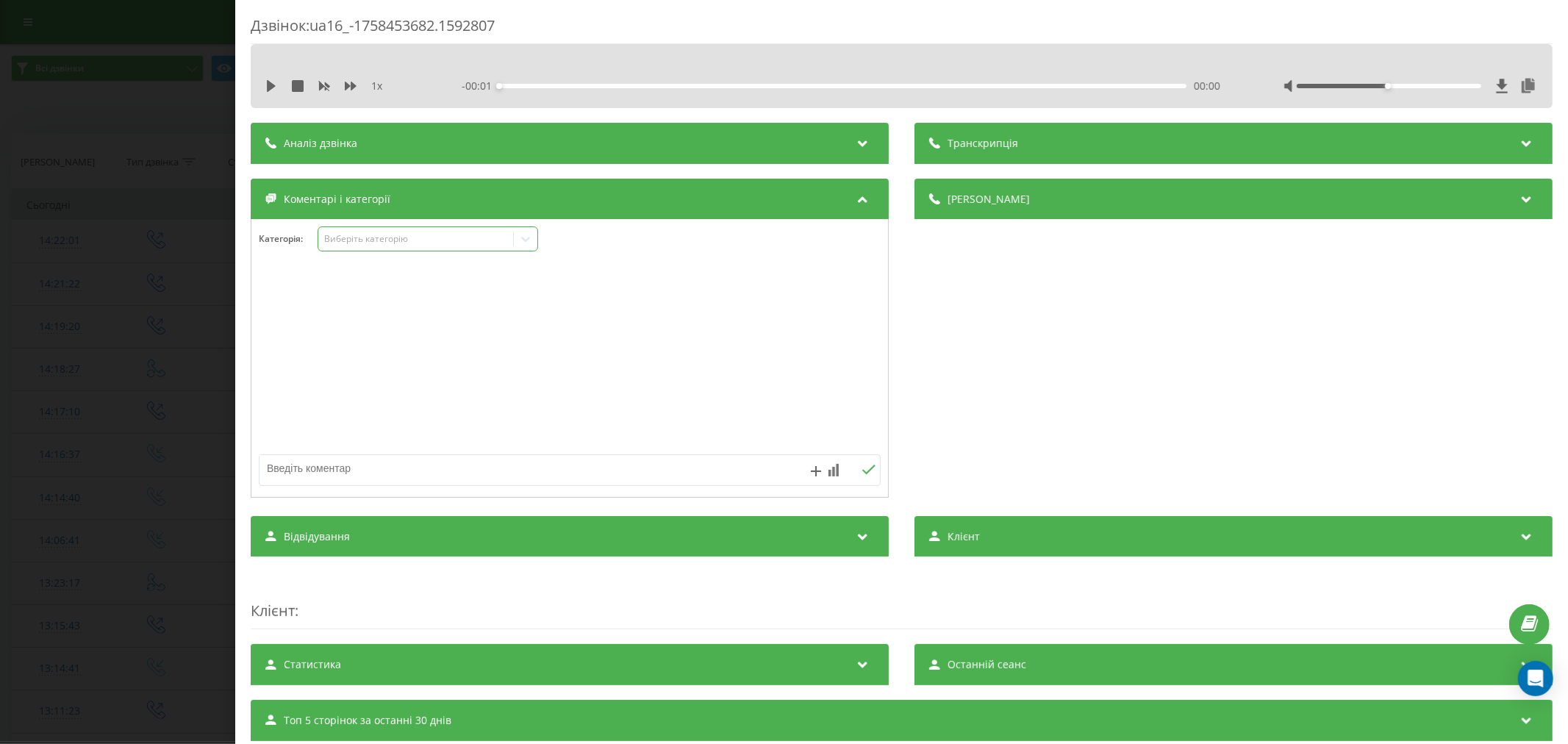
click at [429, 234] on div "Виберіть категорію" at bounding box center [415, 239] width 184 height 12
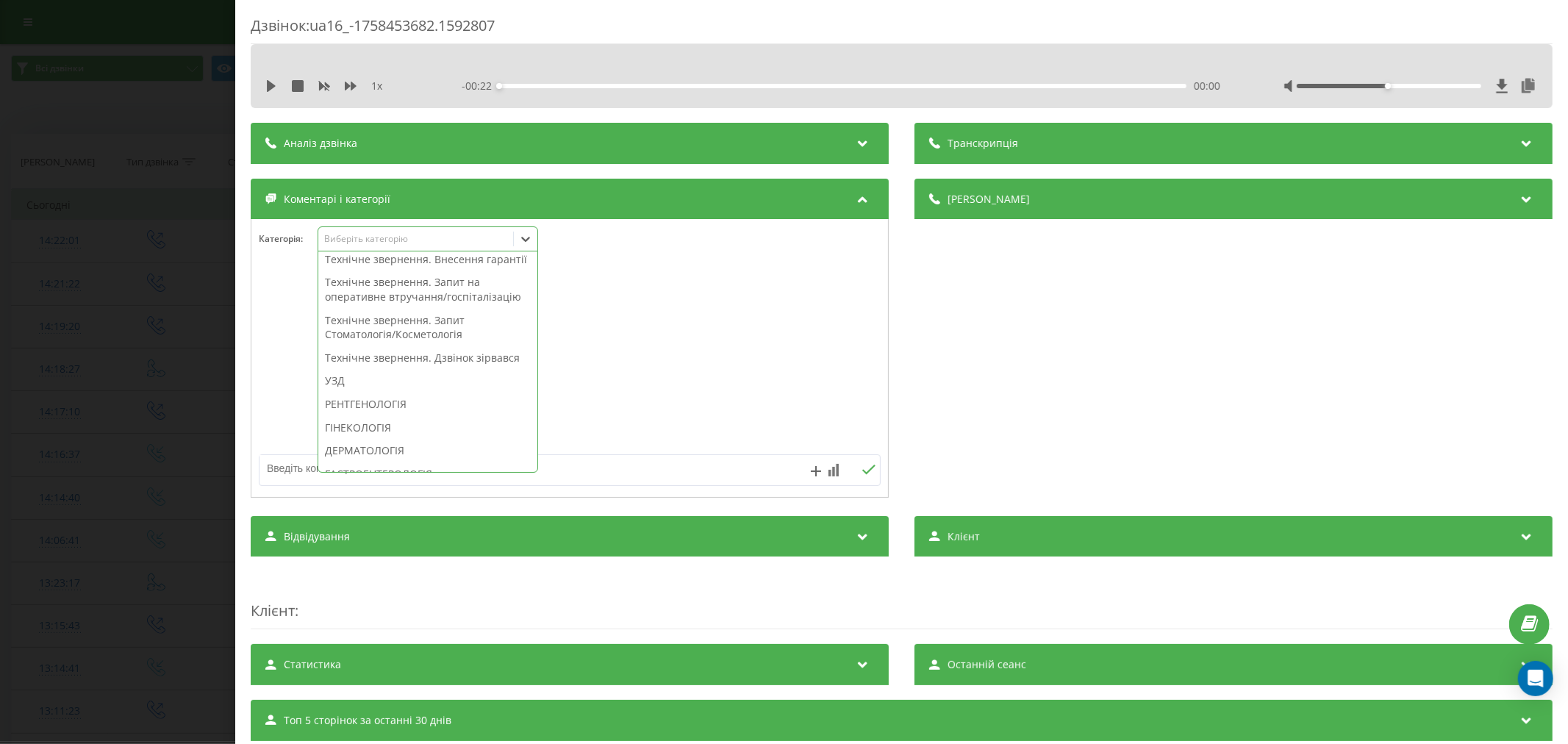
scroll to position [408, 0]
click at [469, 341] on div "Технічне звернення. Дзвінок зірвався" at bounding box center [428, 329] width 219 height 23
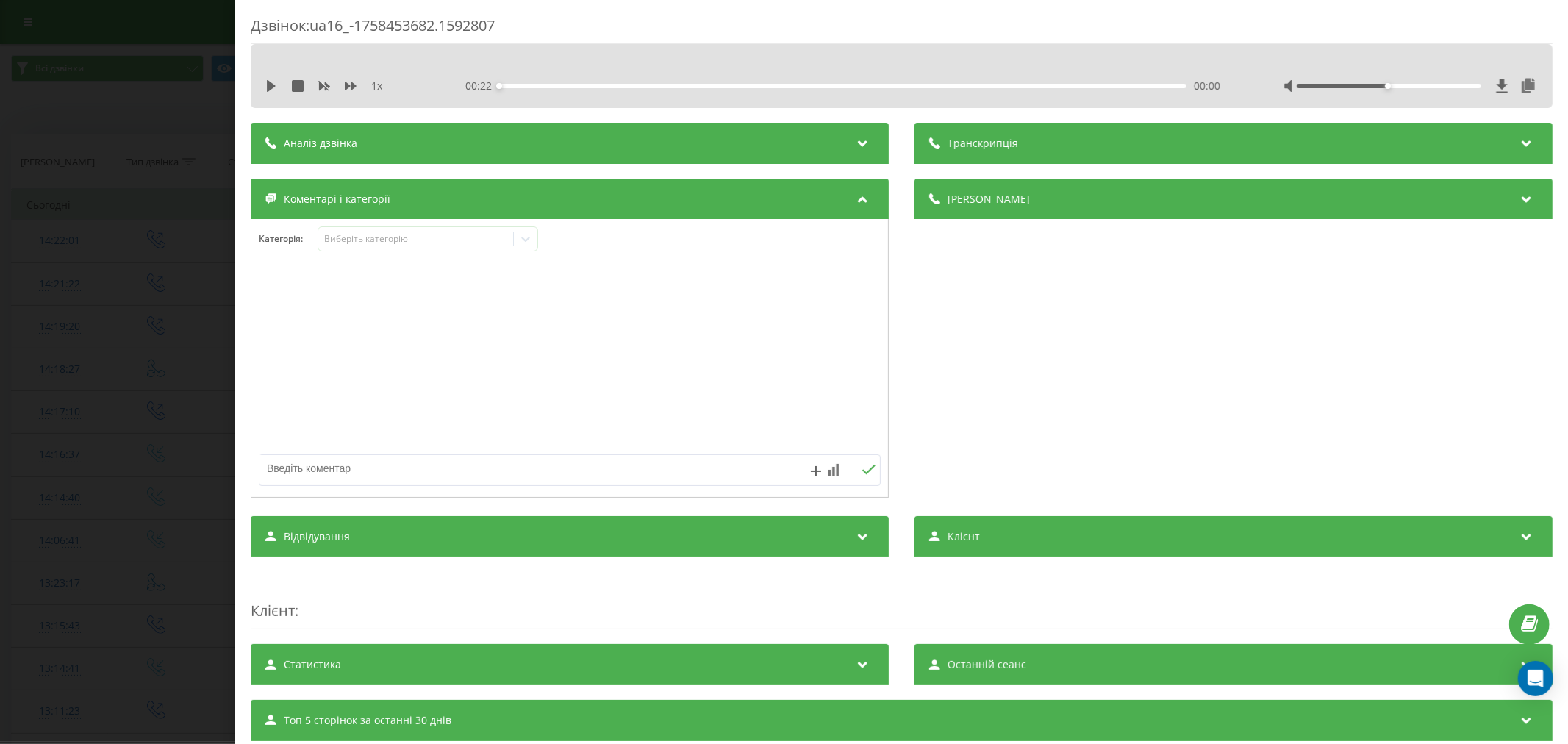
drag, startPoint x: 797, startPoint y: 370, endPoint x: 564, endPoint y: 449, distance: 246.0
click at [796, 370] on div at bounding box center [570, 359] width 637 height 177
click at [497, 478] on textarea at bounding box center [507, 468] width 496 height 27
type textarea "лід. не акт"
click at [862, 470] on icon at bounding box center [868, 469] width 14 height 10
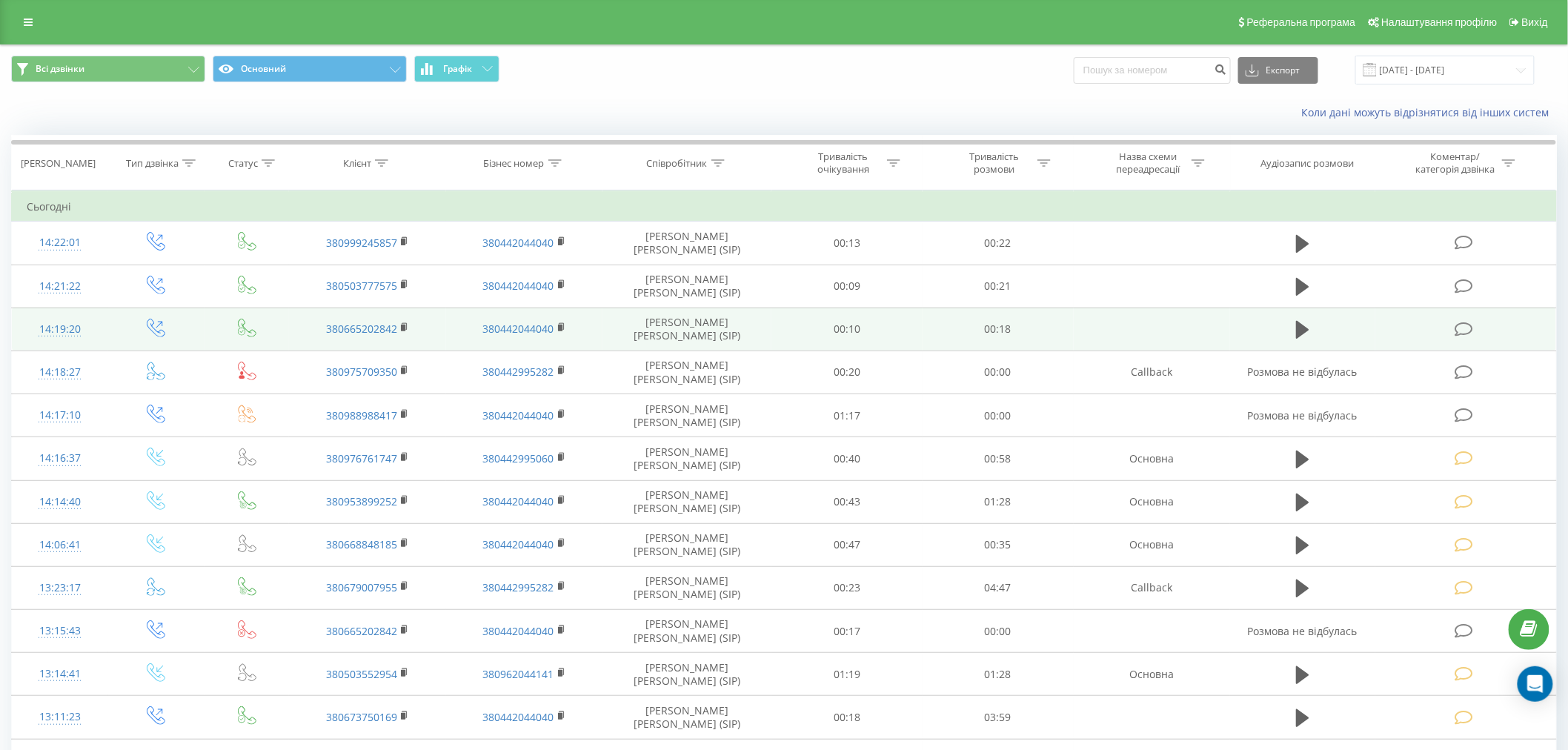
click at [1456, 326] on icon at bounding box center [1463, 329] width 19 height 15
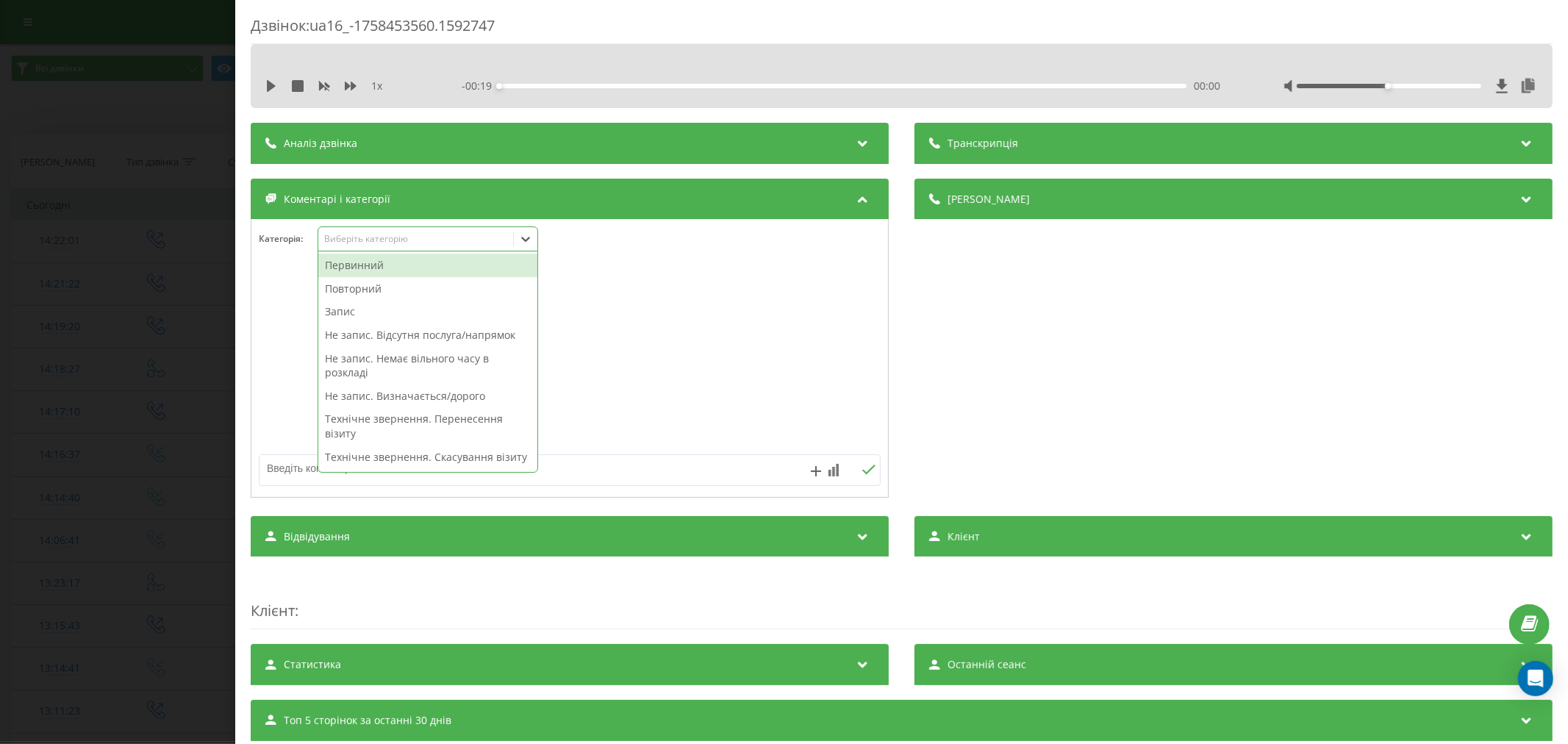
click at [392, 248] on div "Виберіть категорію" at bounding box center [428, 239] width 220 height 25
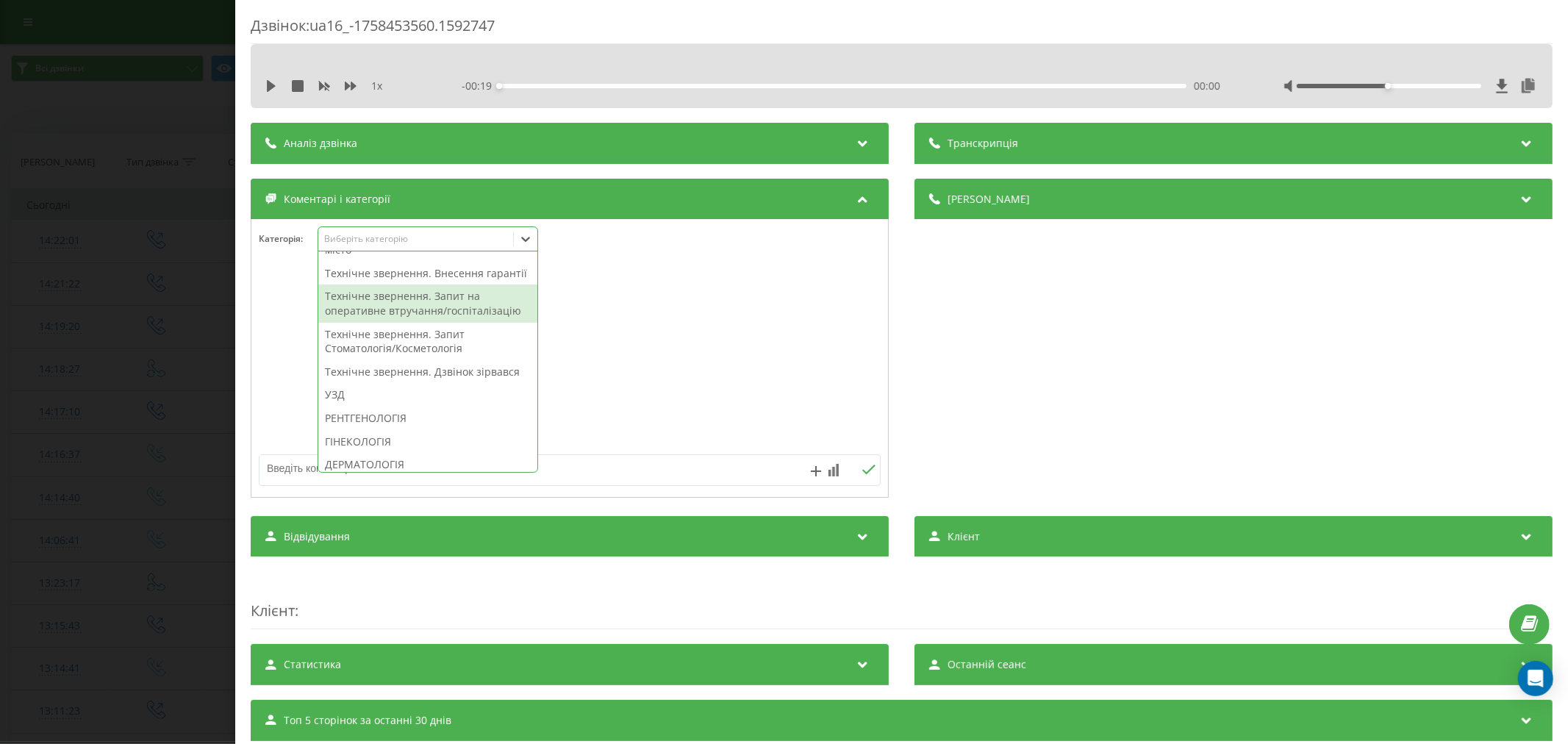
scroll to position [408, 0]
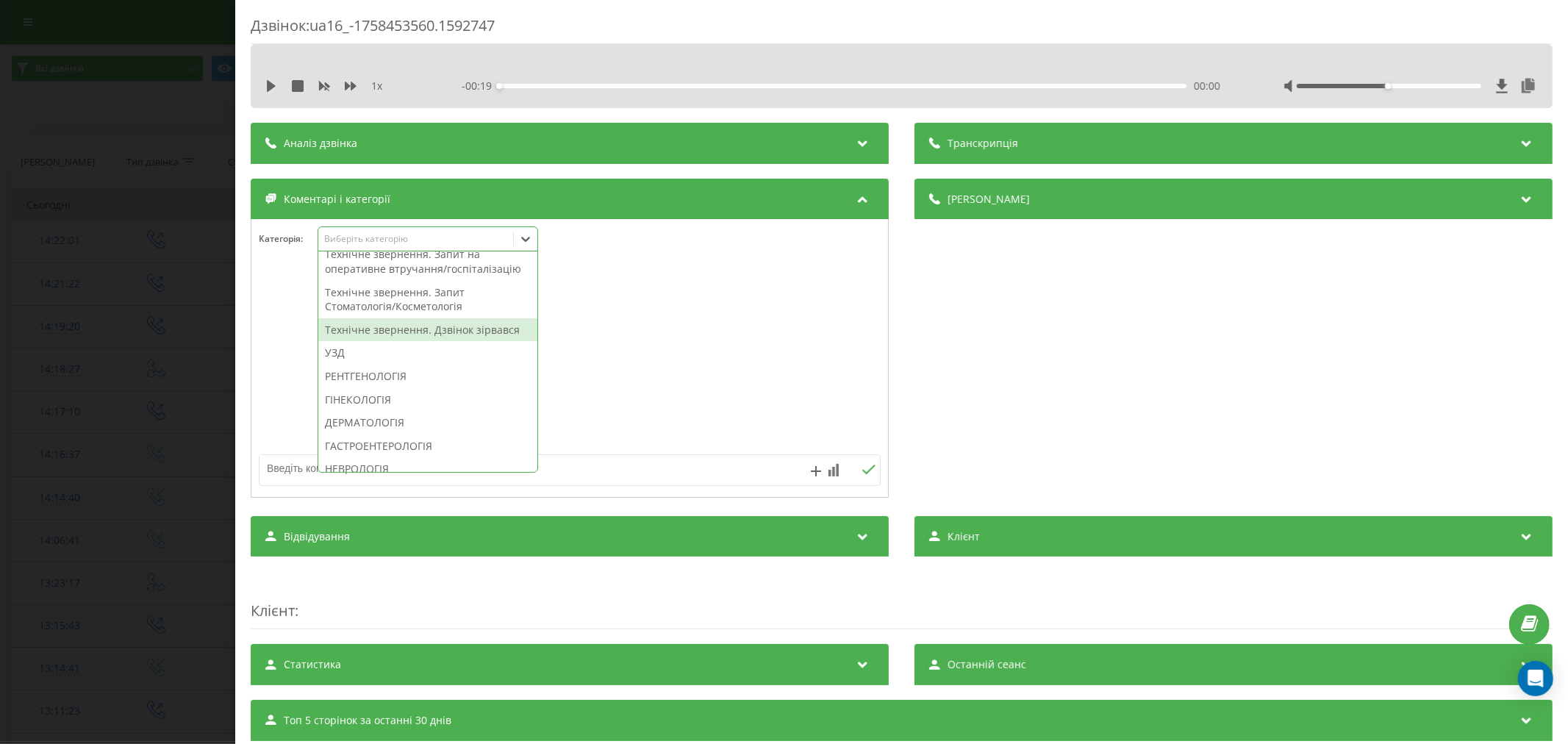
click at [435, 341] on div "Технічне звернення. Дзвінок зірвався" at bounding box center [428, 329] width 219 height 23
click at [276, 86] on icon at bounding box center [271, 86] width 12 height 12
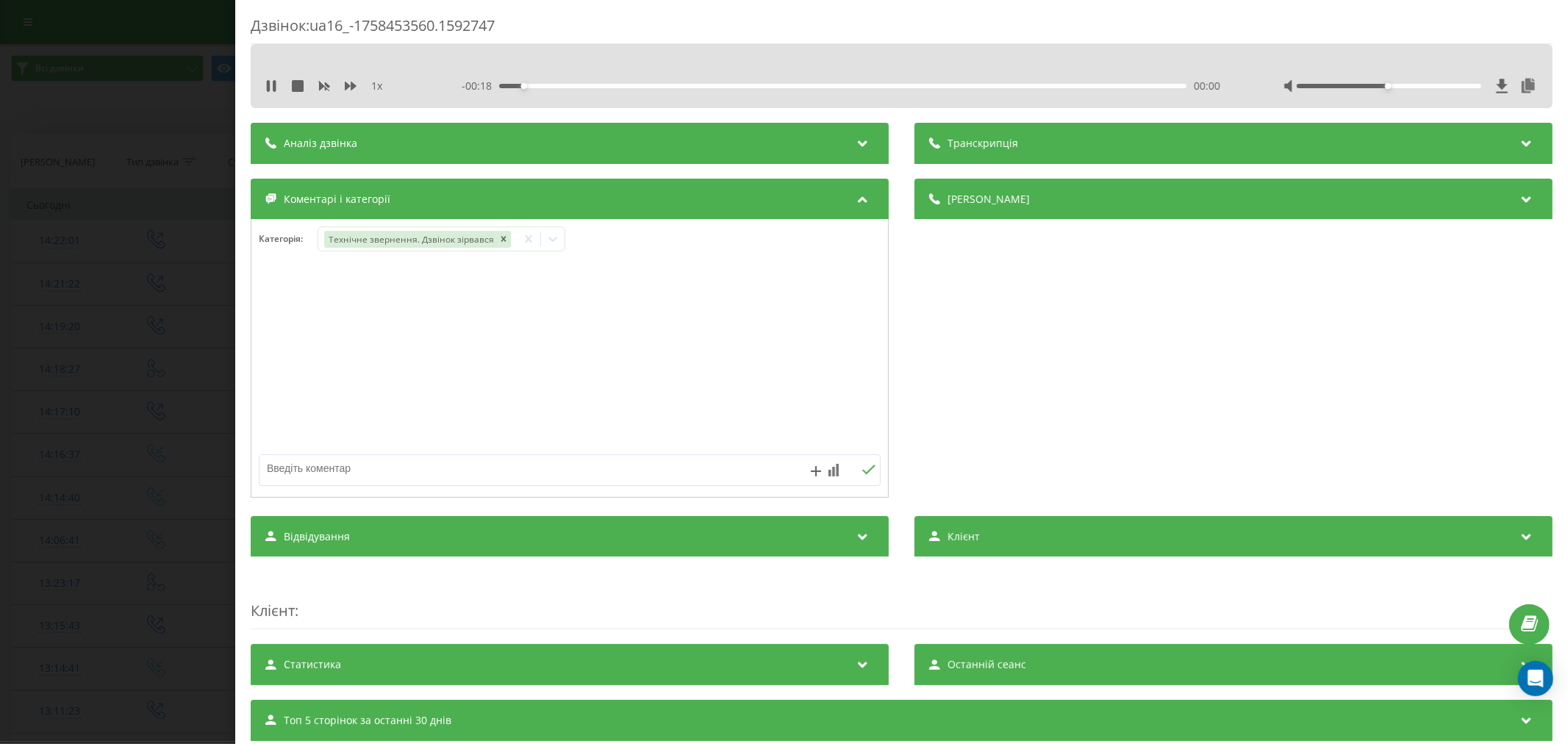
click at [553, 84] on div "00:00" at bounding box center [842, 85] width 687 height 4
drag, startPoint x: 631, startPoint y: 84, endPoint x: 641, endPoint y: 84, distance: 10.0
click at [641, 84] on div "00:04" at bounding box center [842, 85] width 687 height 4
click at [718, 84] on div "00:04" at bounding box center [842, 85] width 687 height 4
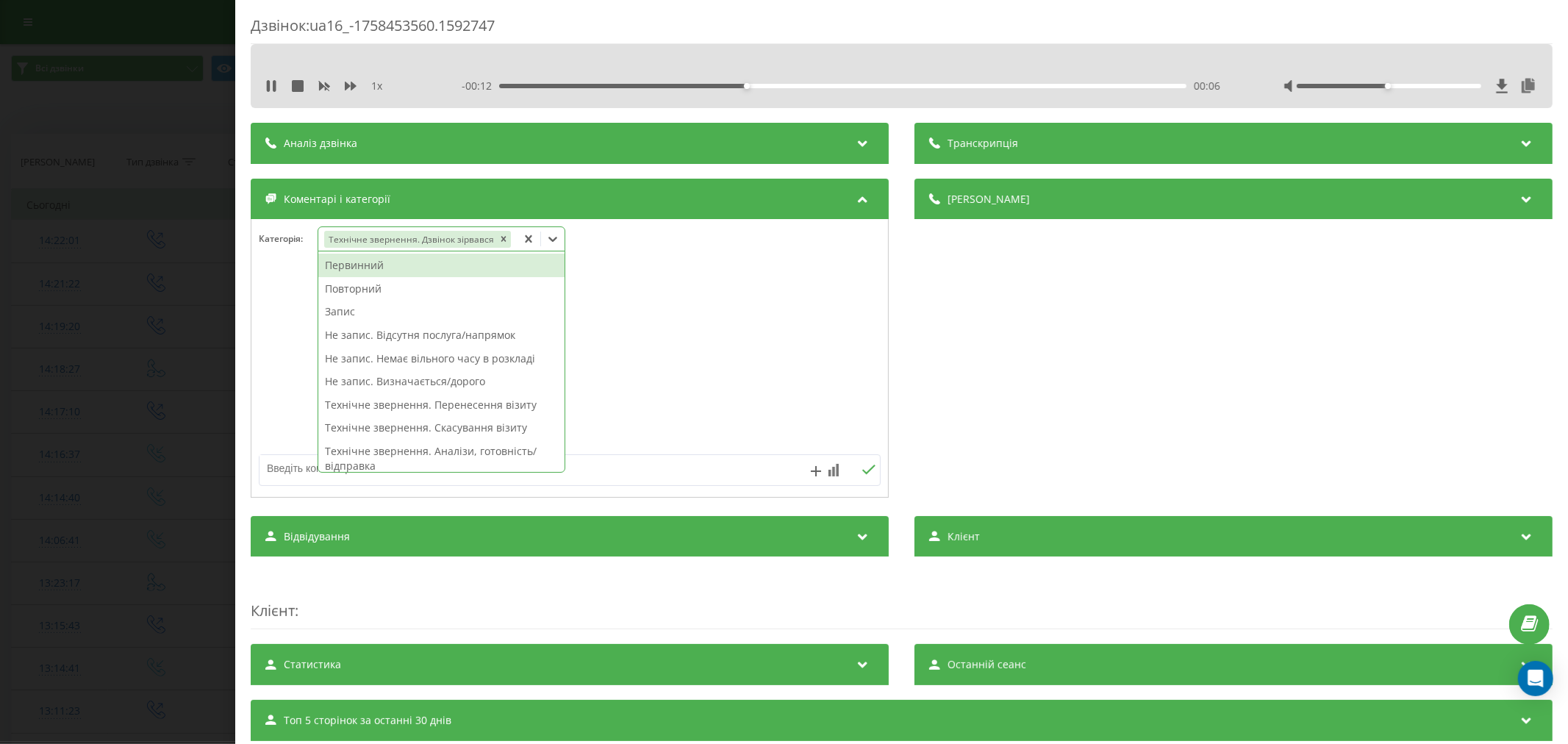
click at [555, 241] on icon at bounding box center [553, 239] width 14 height 14
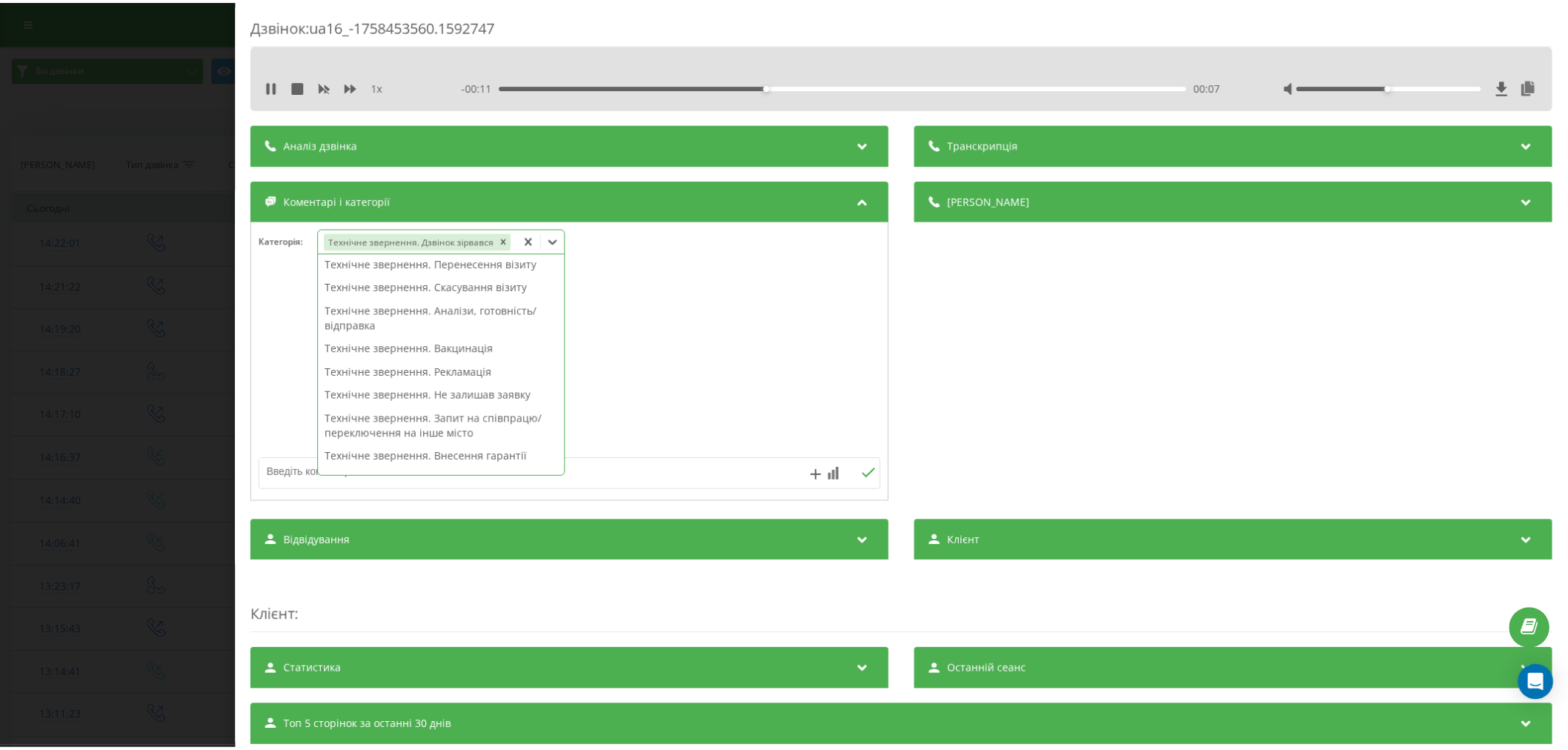
scroll to position [329, 0]
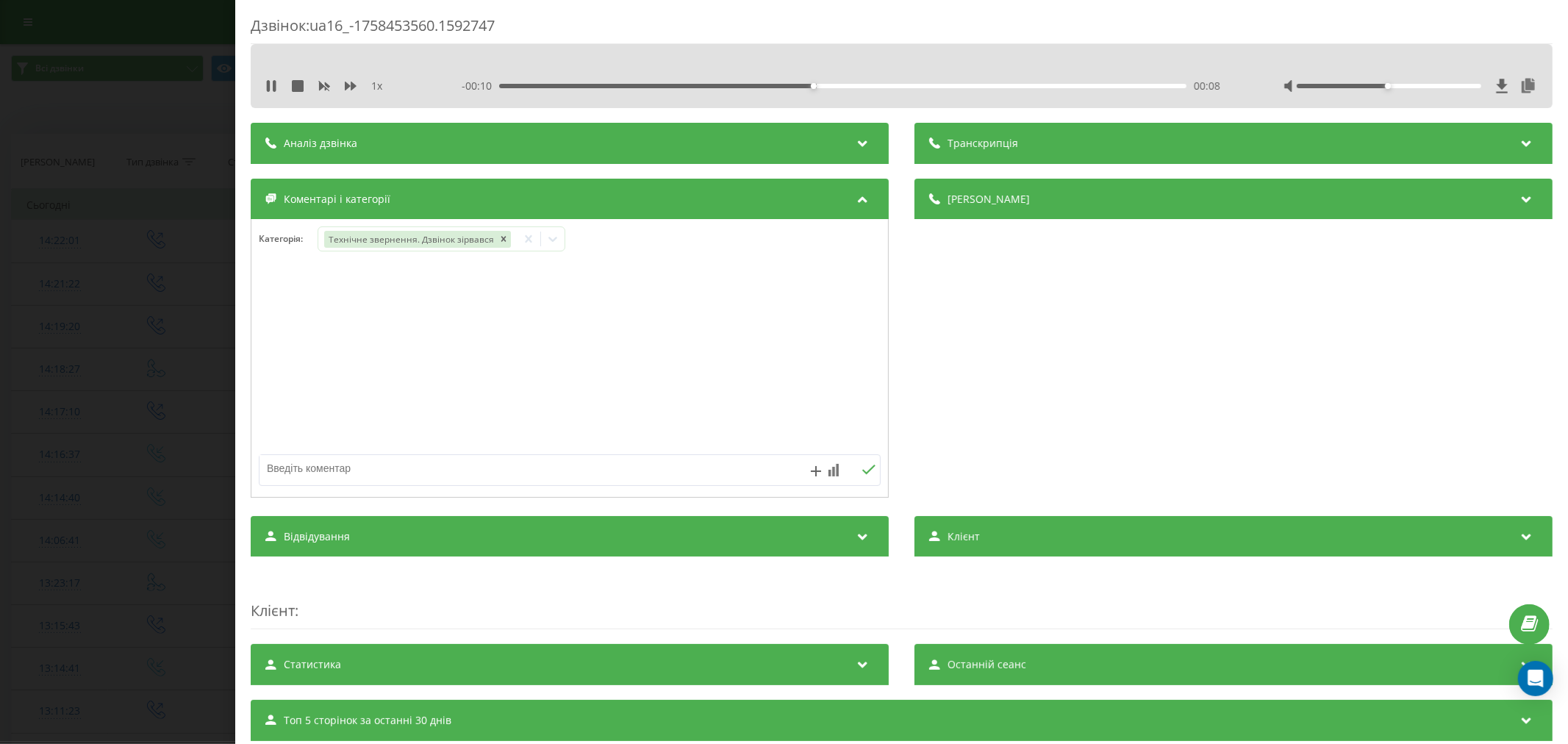
click at [624, 360] on div at bounding box center [570, 359] width 637 height 177
click at [548, 476] on textarea at bounding box center [507, 468] width 496 height 27
type textarea "лд. не акт"
click at [866, 472] on icon at bounding box center [868, 469] width 14 height 10
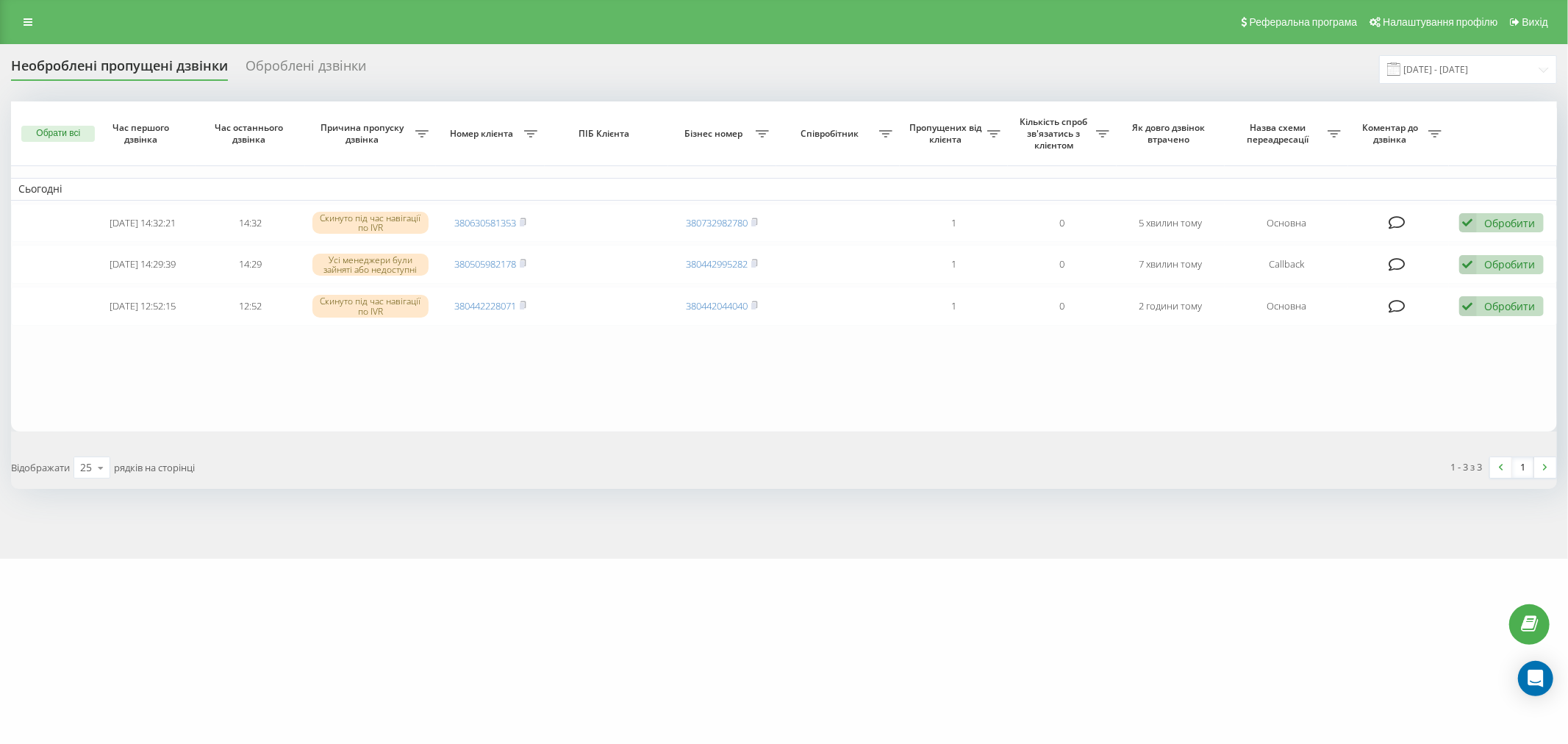
click at [763, 363] on table "Сьогодні 2025-09-21 14:32:21 14:32 Скинуто під час навігації по IVR 38063058135…" at bounding box center [784, 266] width 1545 height 330
drag, startPoint x: 734, startPoint y: 366, endPoint x: 637, endPoint y: 426, distance: 114.1
click at [733, 366] on table "Сьогодні 2025-09-21 14:32:21 14:32 Скинуто під час навігації по IVR 38063058135…" at bounding box center [784, 266] width 1545 height 330
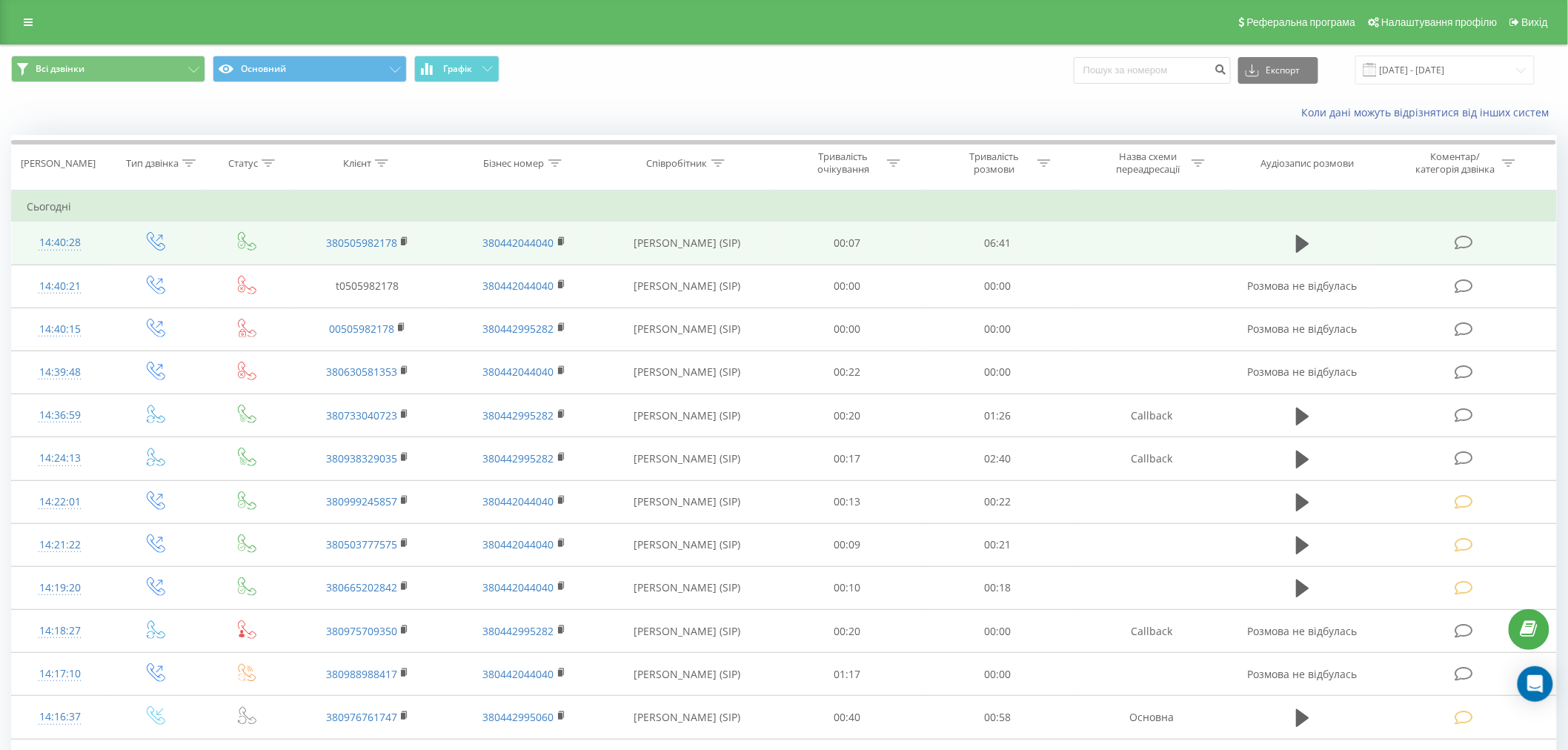
click at [1465, 238] on icon at bounding box center [1463, 242] width 19 height 15
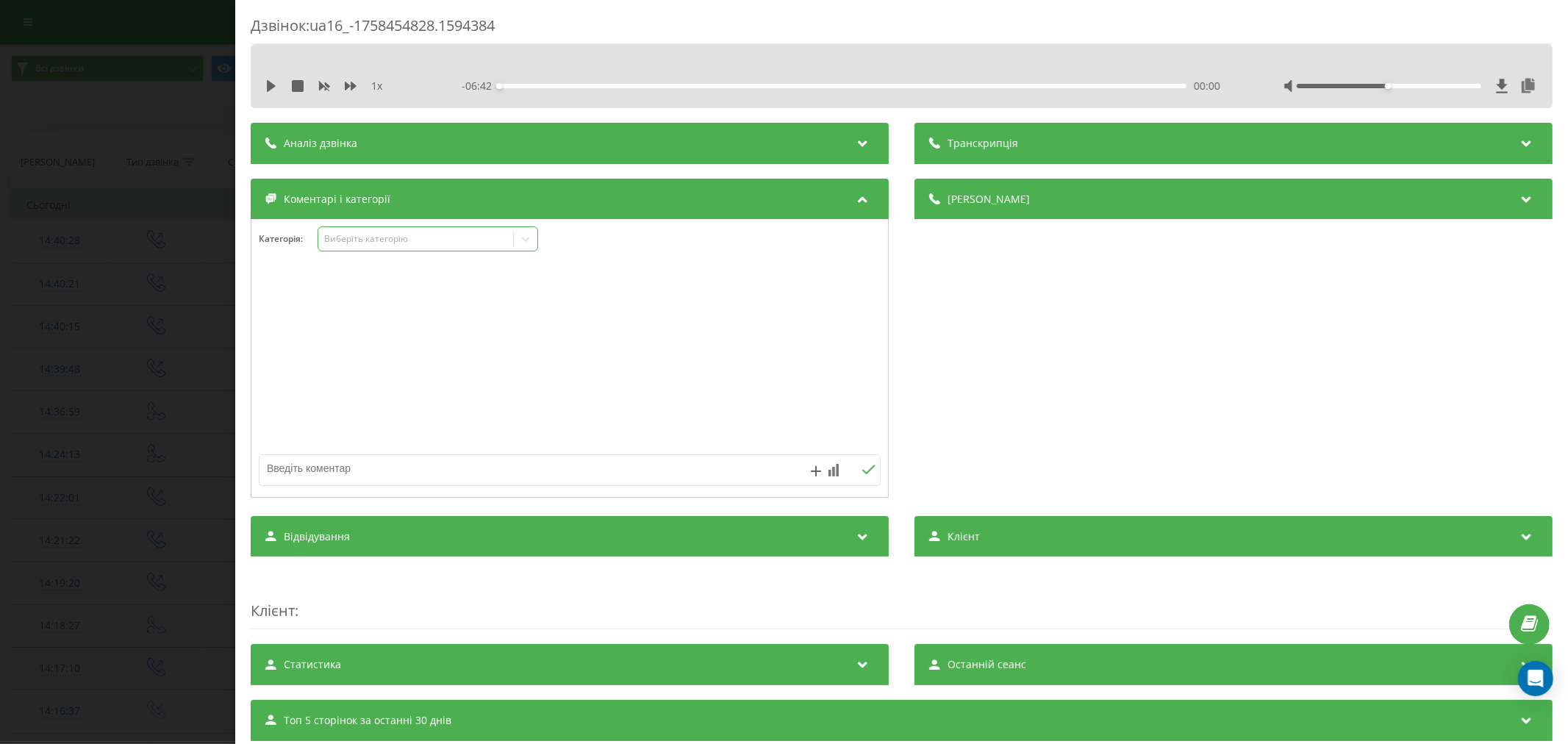
click at [438, 237] on div "Виберіть категорію" at bounding box center [415, 239] width 184 height 12
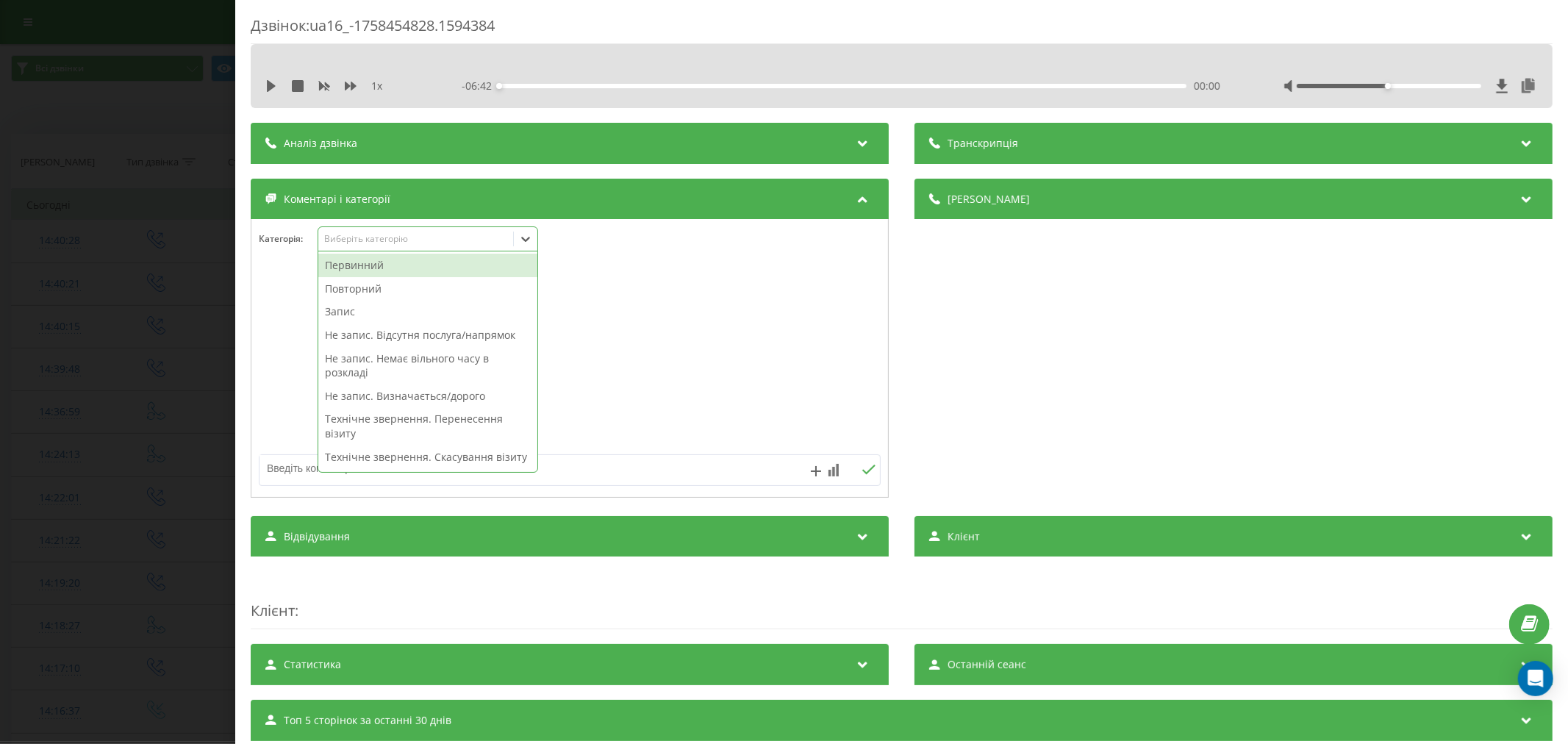
click at [395, 265] on div "Первинний" at bounding box center [428, 265] width 219 height 23
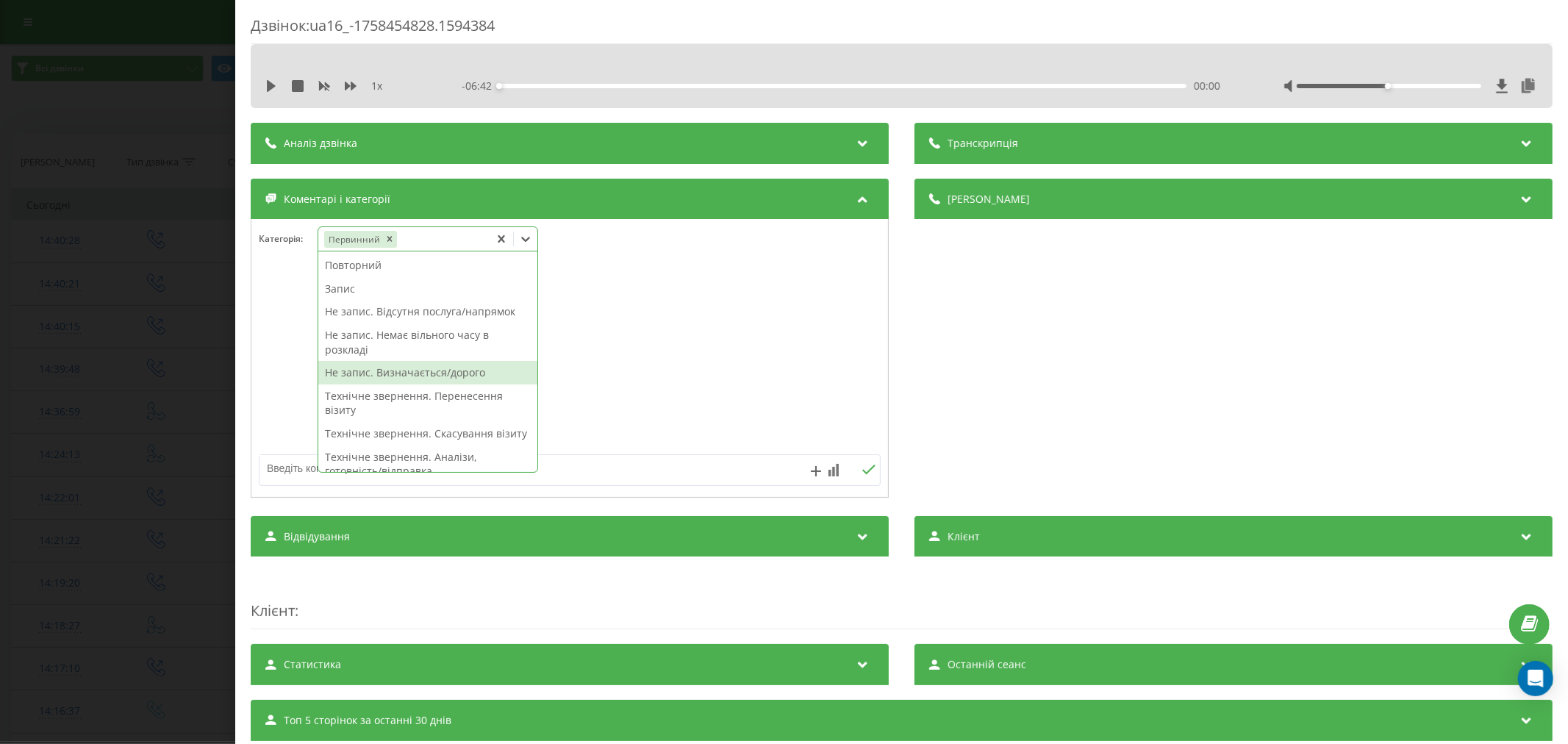
click at [418, 369] on div "Не запис. Визначається/дорого" at bounding box center [428, 372] width 219 height 23
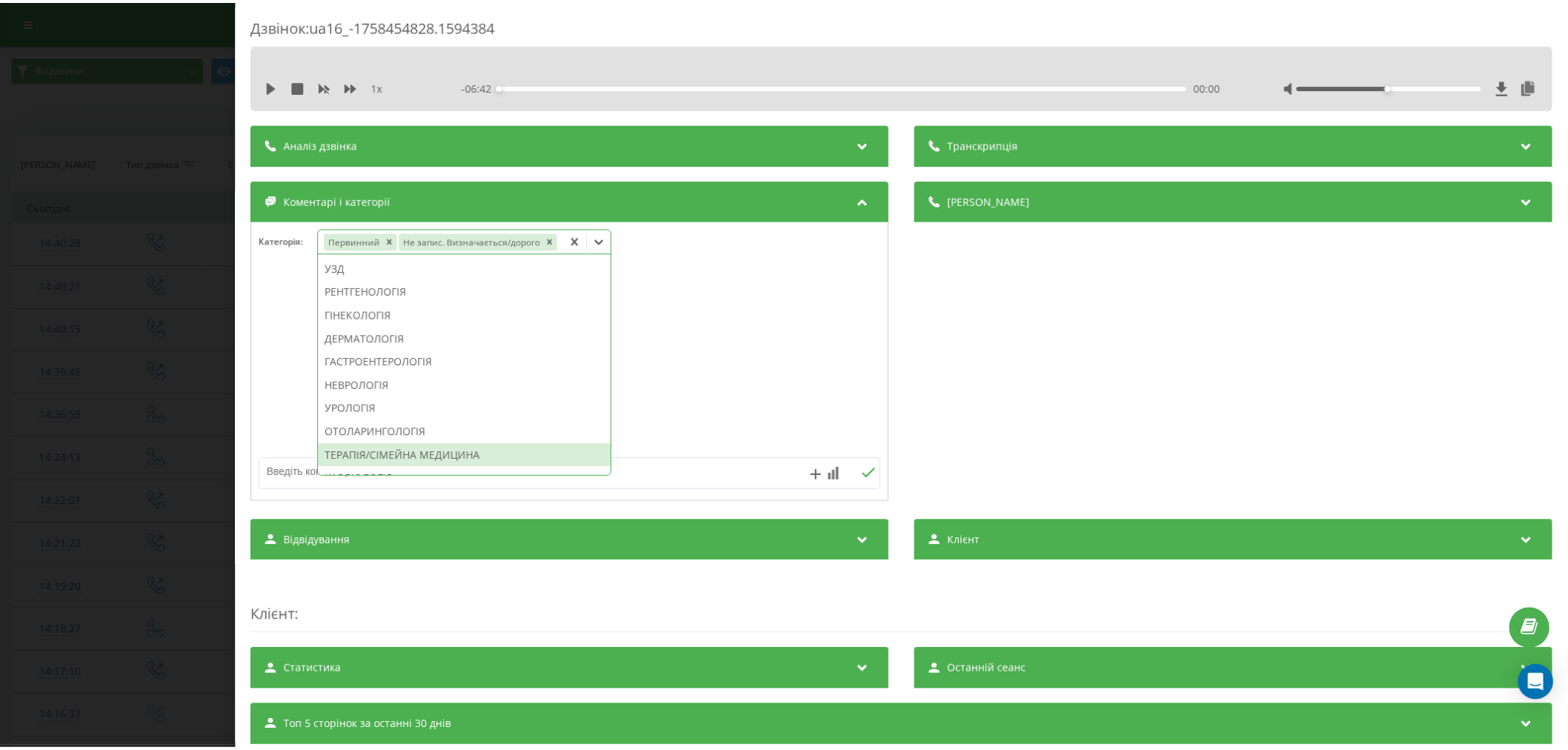
scroll to position [373, 0]
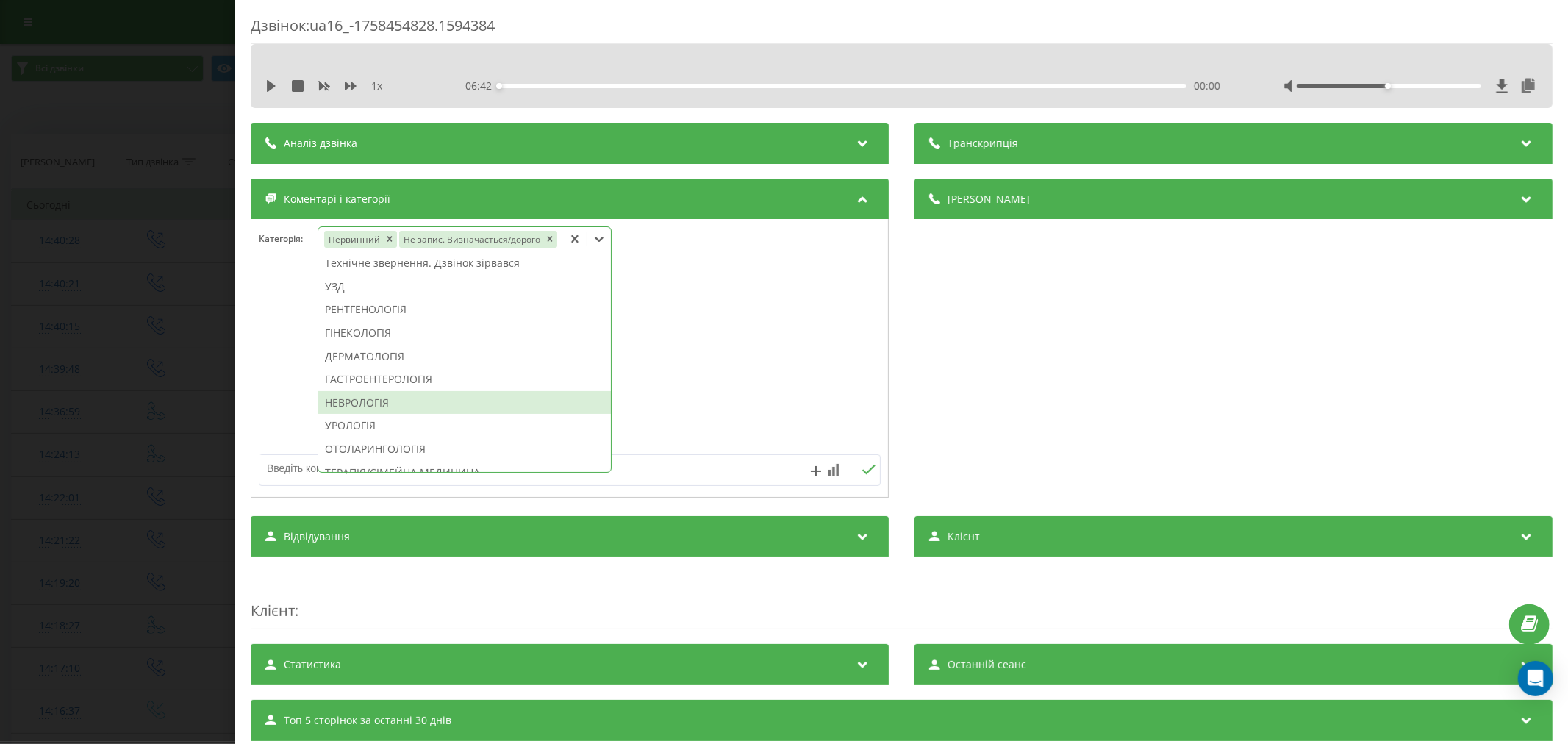
click at [406, 402] on div "НЕВРОЛОГІЯ" at bounding box center [465, 403] width 293 height 23
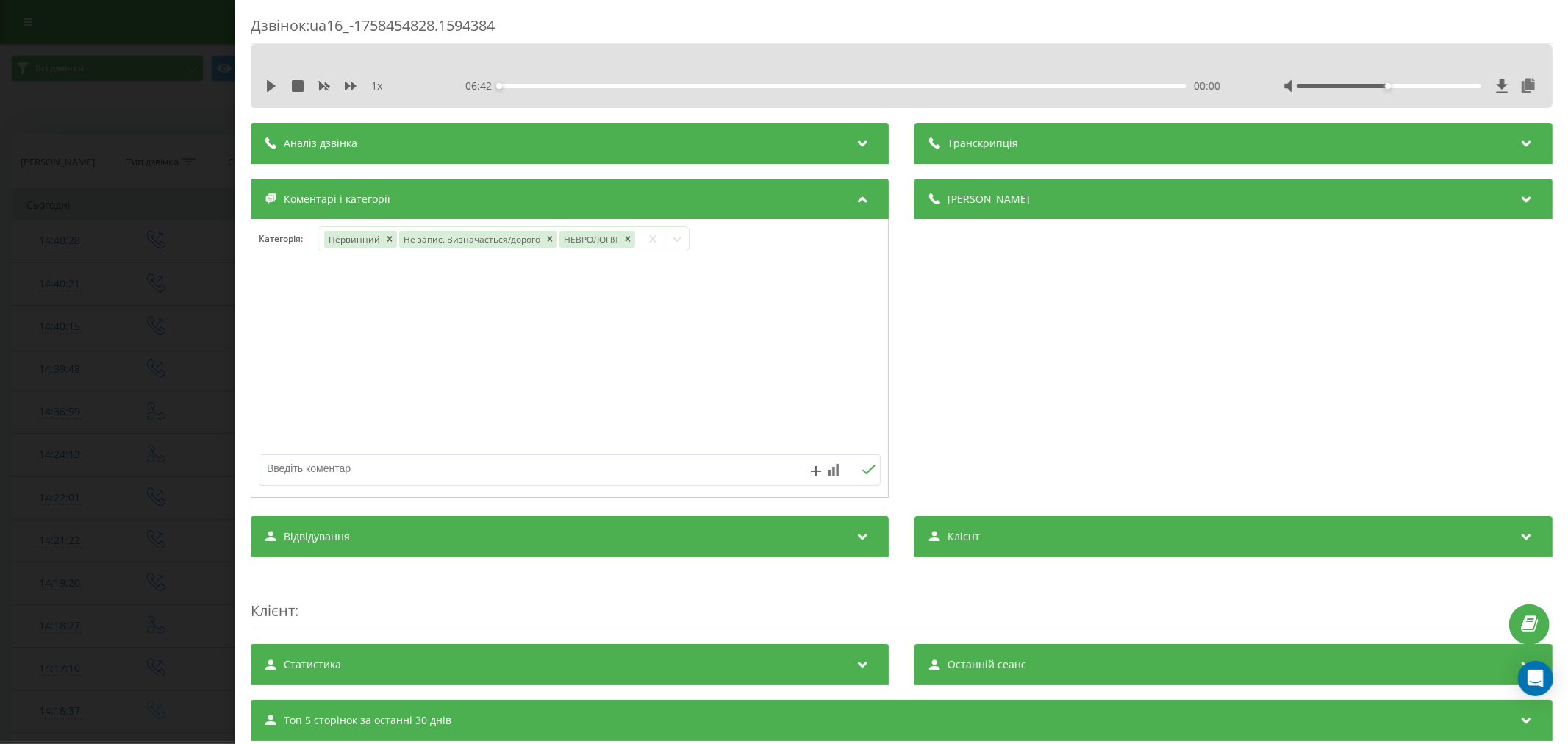
click at [804, 392] on div at bounding box center [570, 359] width 637 height 177
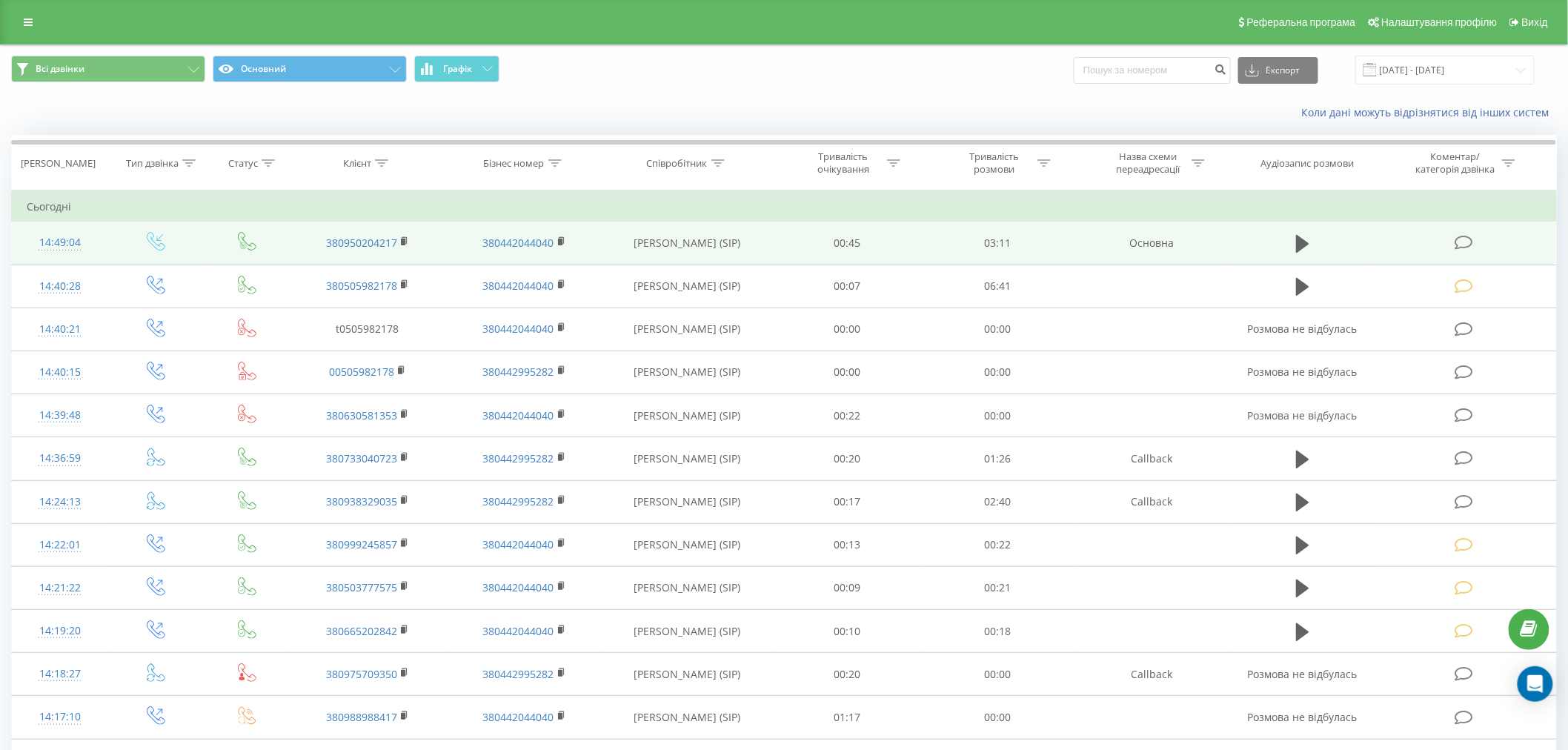
click at [1463, 242] on icon at bounding box center [1463, 242] width 19 height 15
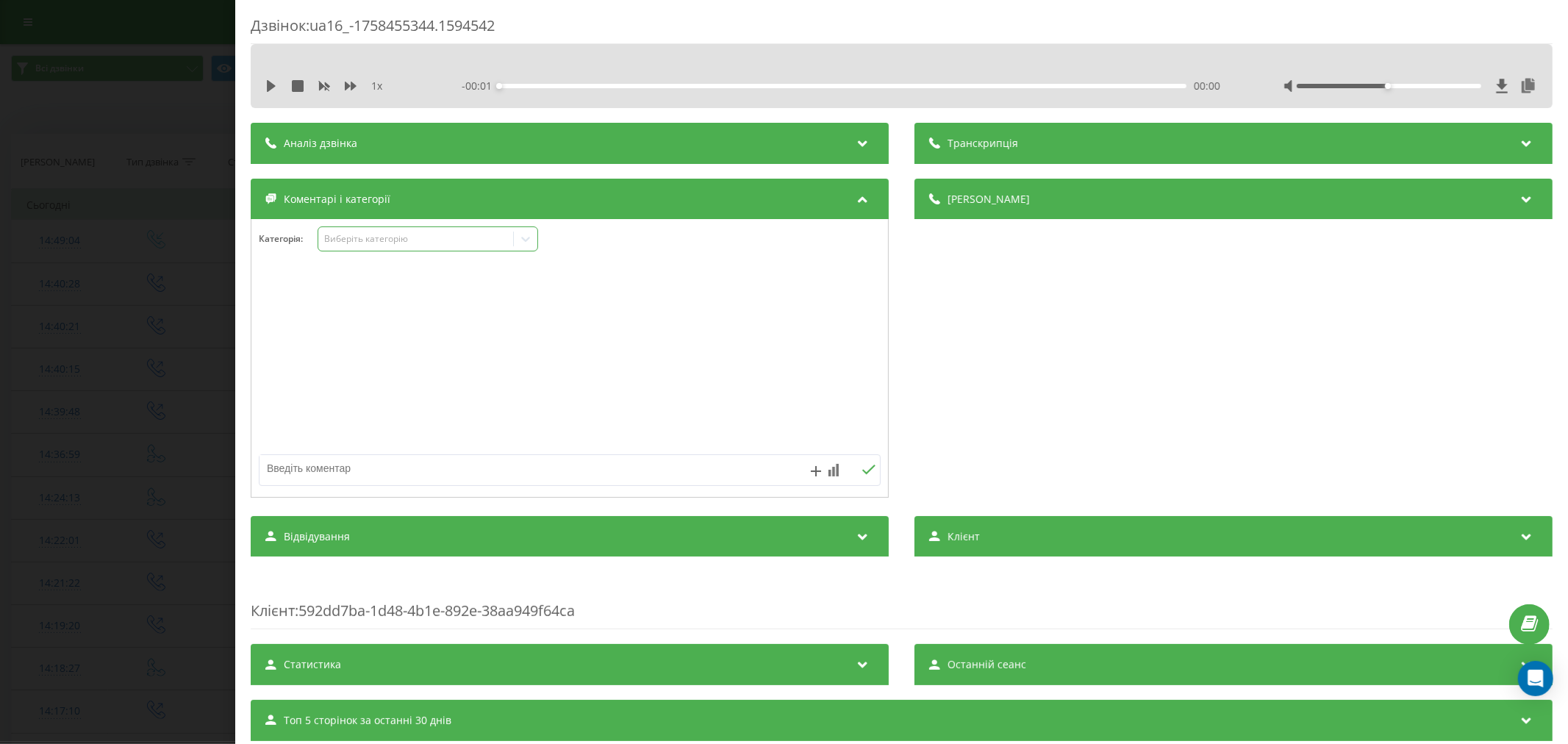
click at [358, 240] on div "Виберіть категорію" at bounding box center [415, 239] width 184 height 12
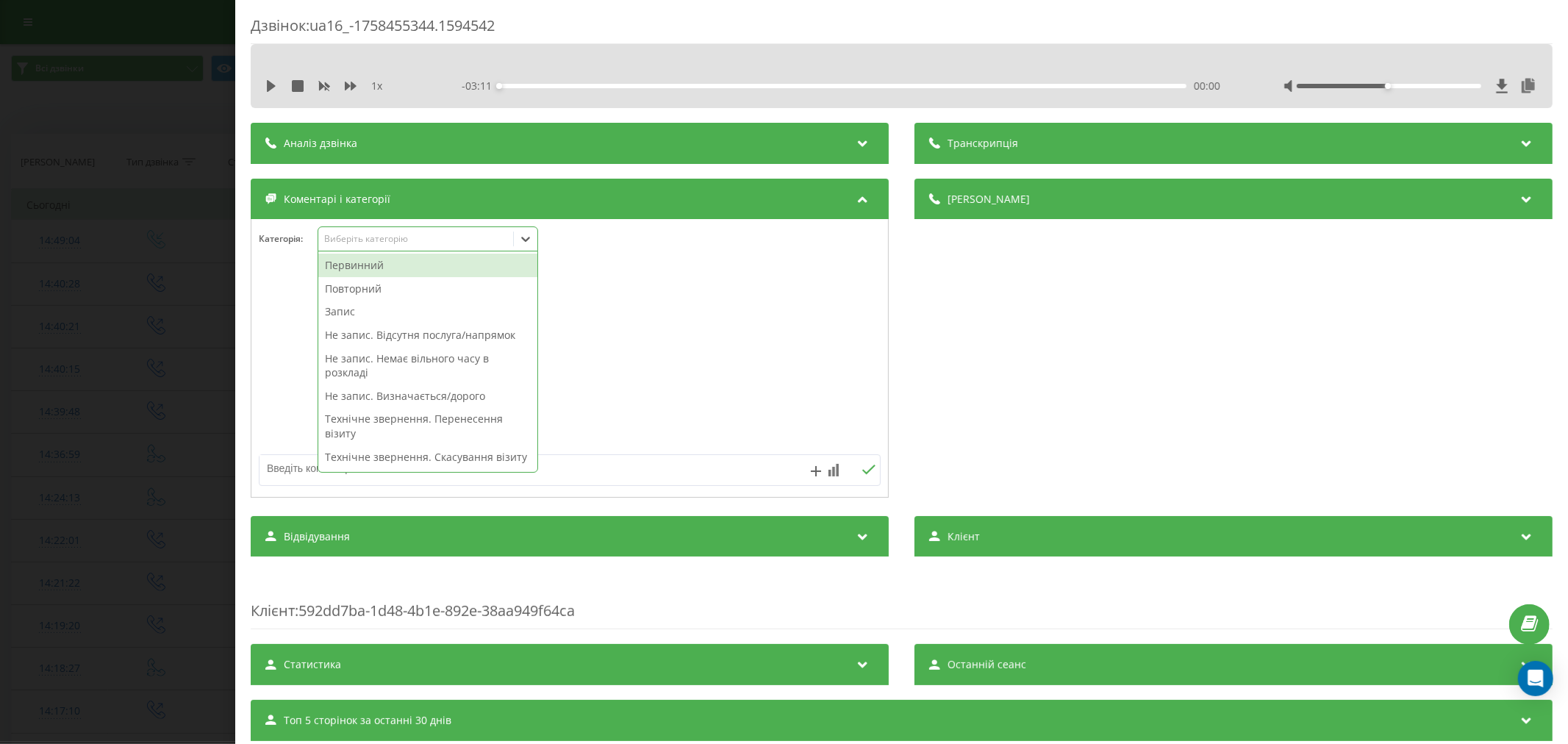
click at [363, 266] on div "Первинний" at bounding box center [428, 265] width 219 height 23
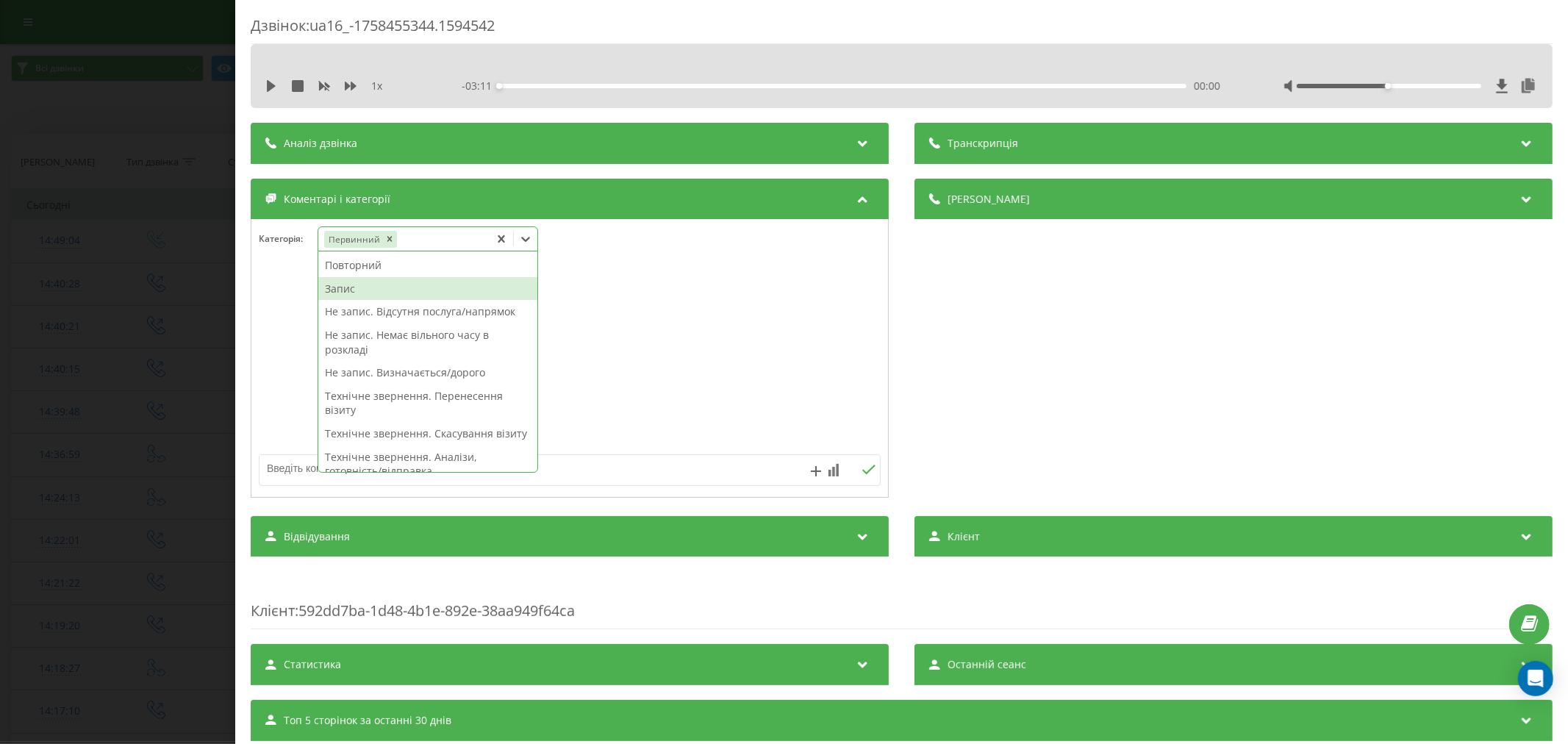
click at [358, 296] on div "Запис" at bounding box center [428, 288] width 219 height 23
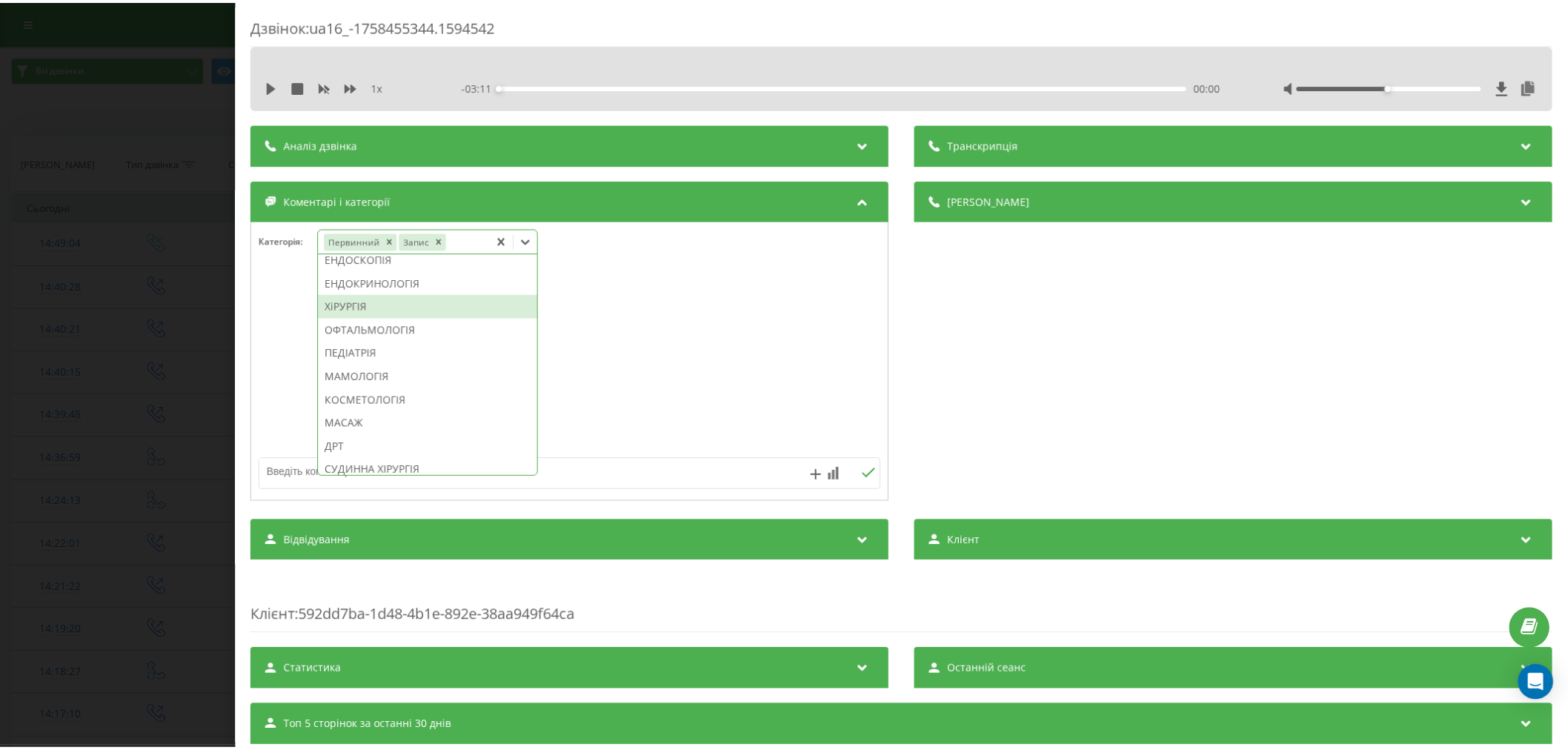
scroll to position [800, 0]
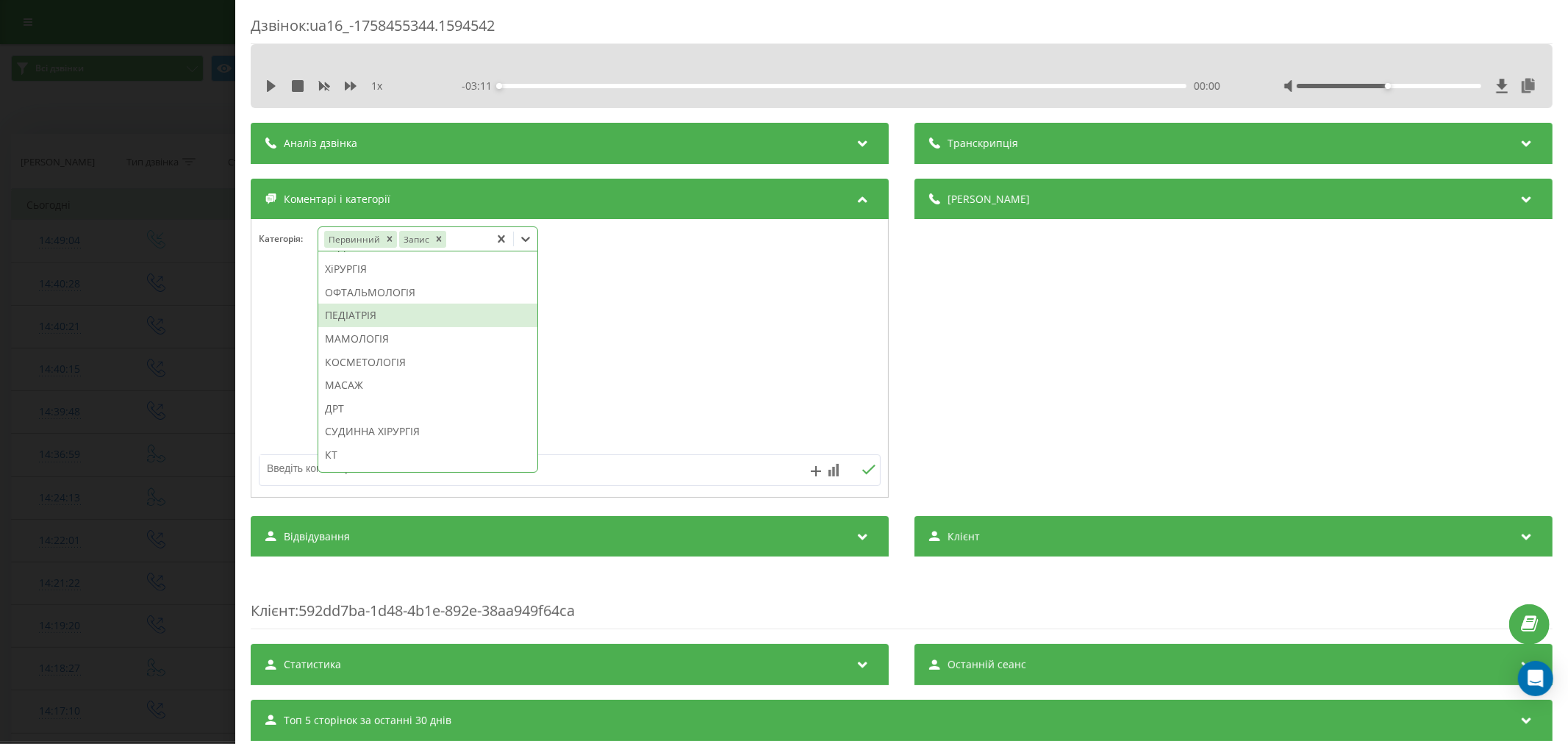
click at [392, 327] on div "ПЕДІАТРІЯ" at bounding box center [428, 315] width 219 height 23
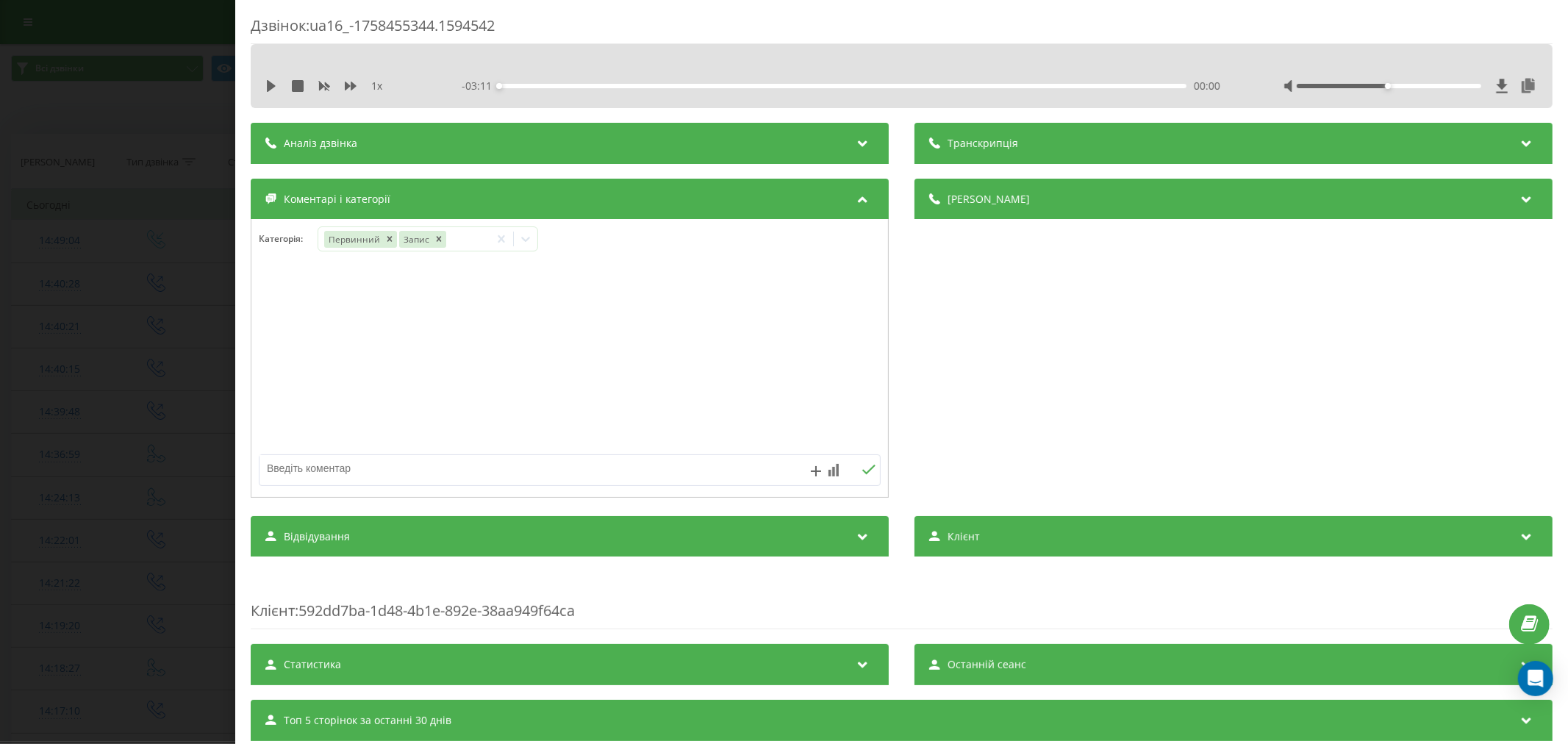
click at [702, 356] on div at bounding box center [570, 359] width 637 height 177
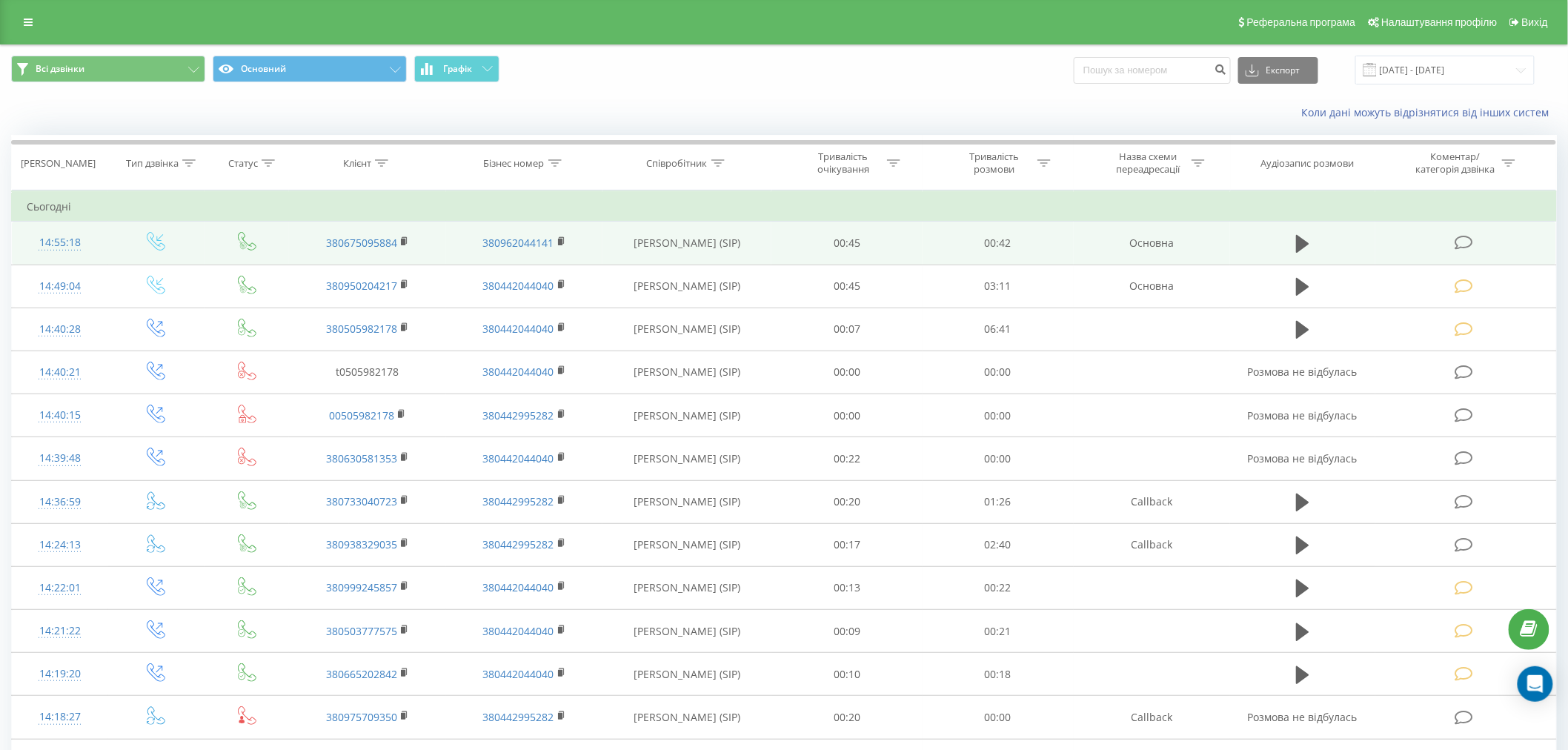
click at [1480, 238] on td at bounding box center [1466, 242] width 181 height 43
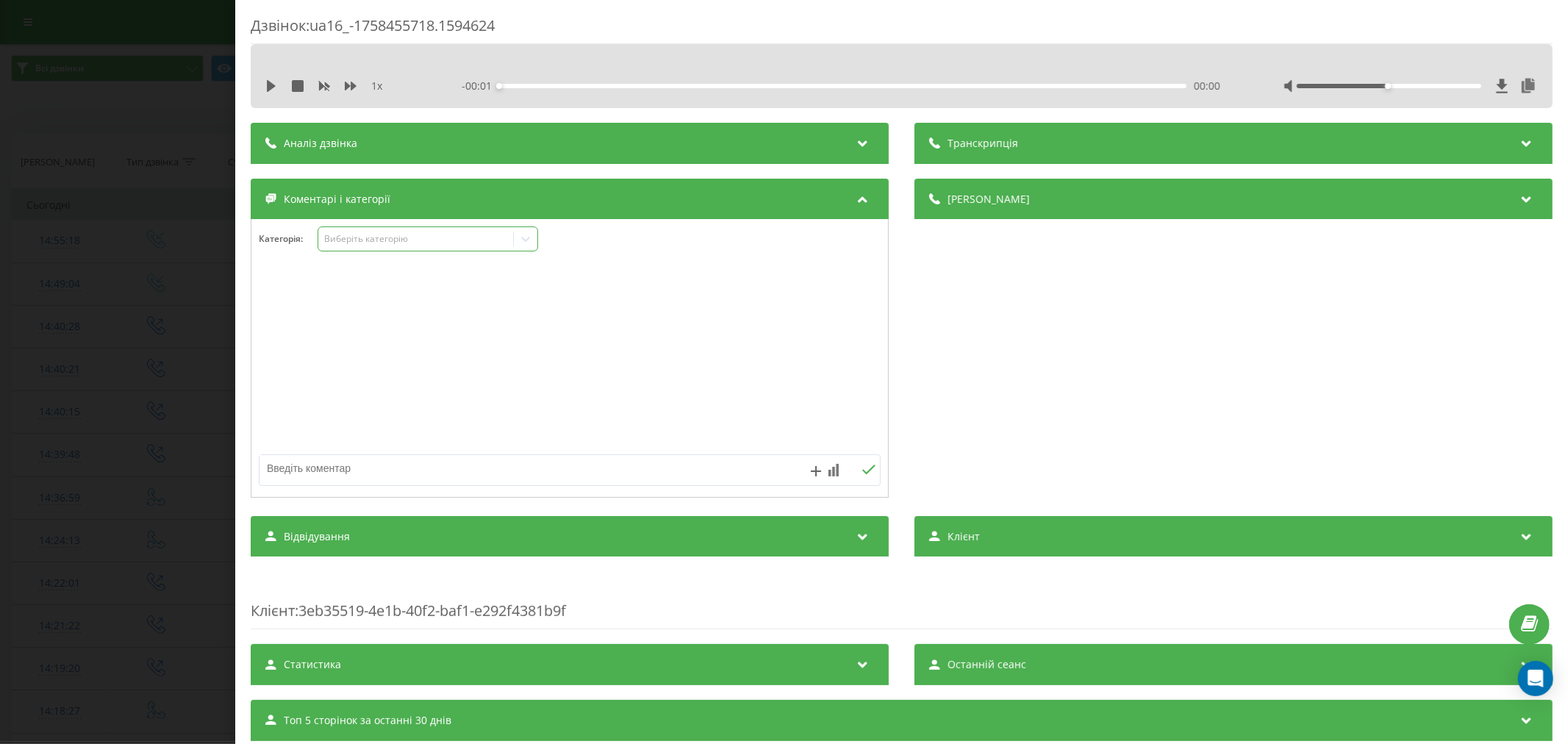
click at [361, 238] on div "Виберіть категорію" at bounding box center [415, 239] width 184 height 12
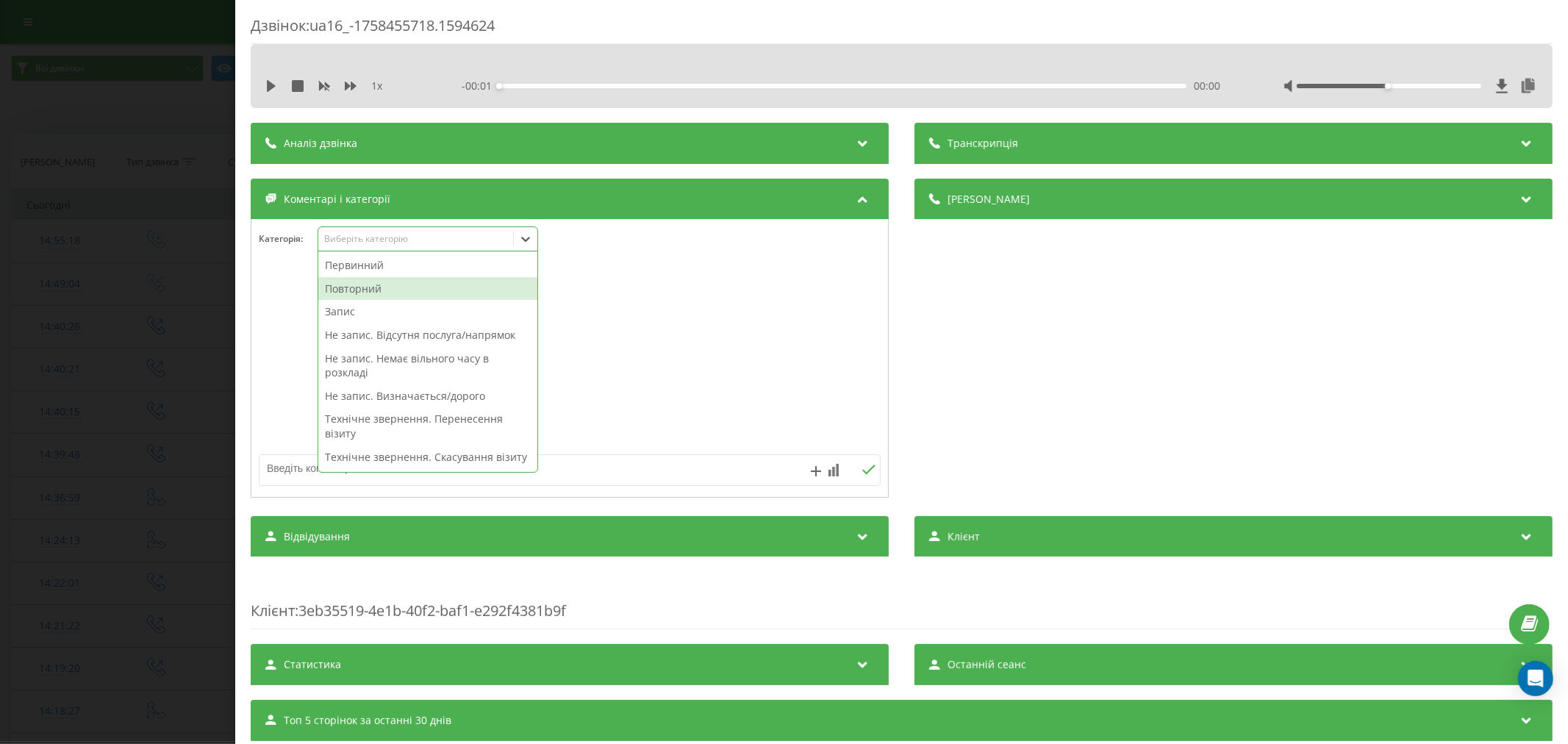
click at [363, 289] on div "Повторний" at bounding box center [428, 288] width 219 height 23
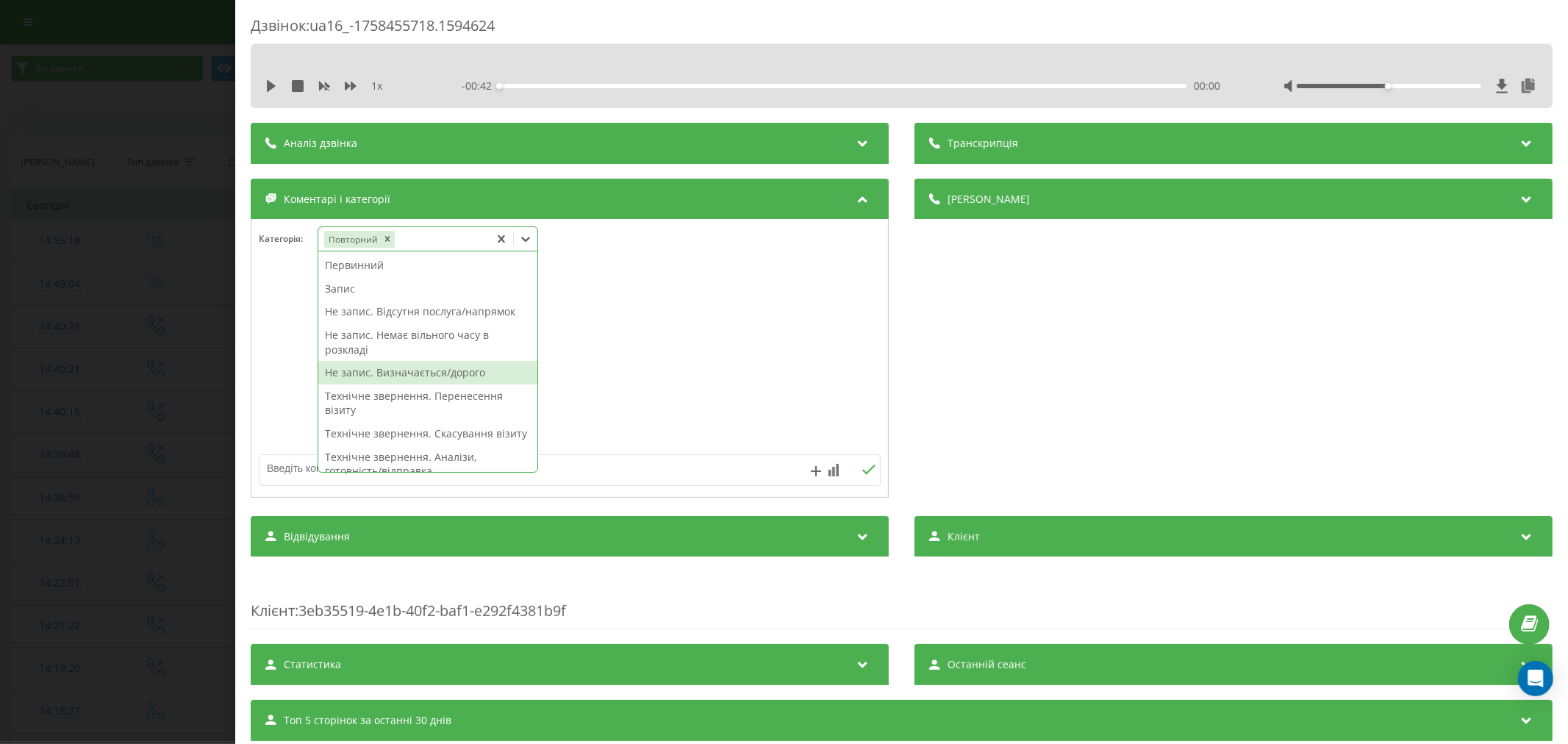
scroll to position [82, 0]
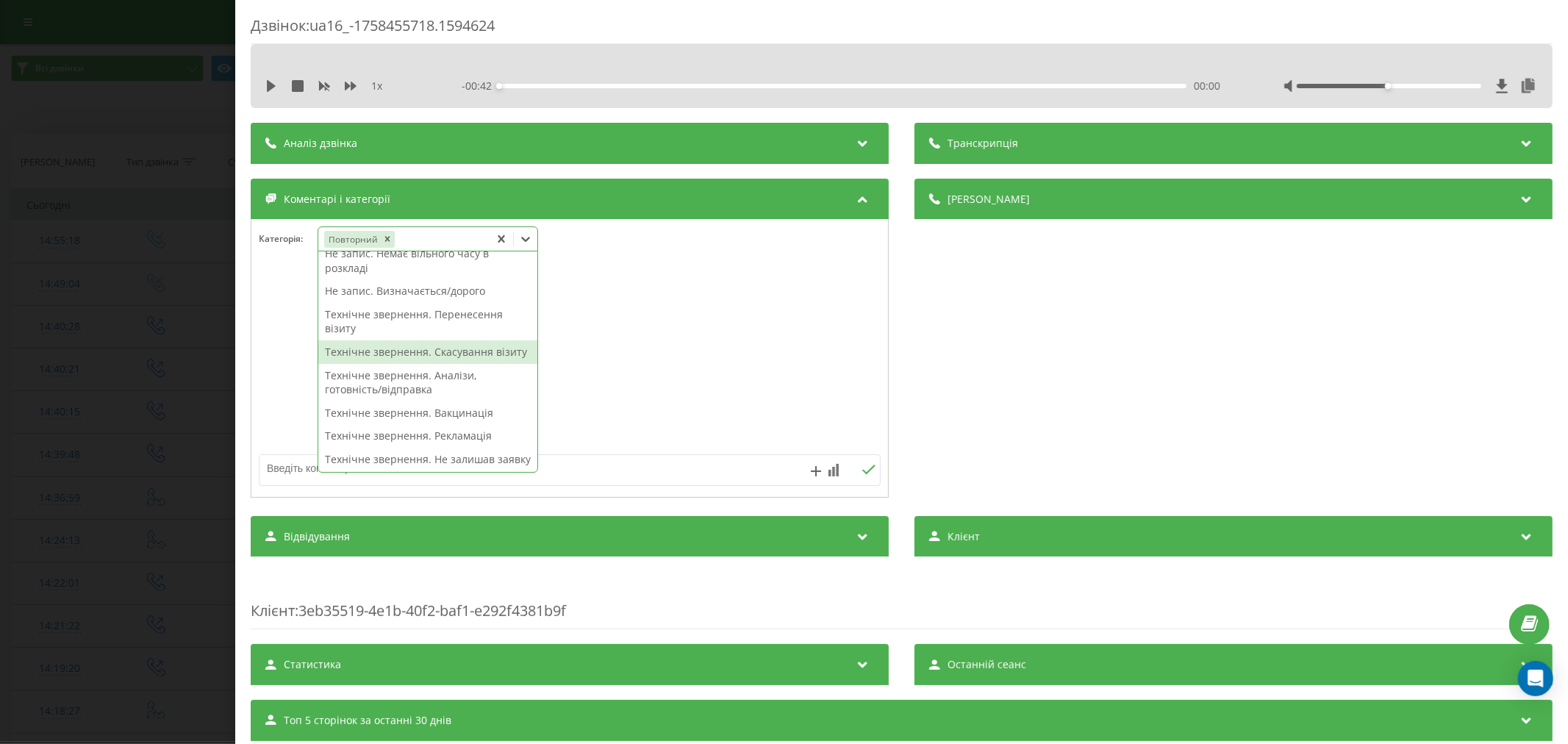
click at [381, 362] on div "Технічне звернення. Скасування візиту" at bounding box center [428, 351] width 219 height 23
click at [733, 358] on div at bounding box center [570, 359] width 637 height 177
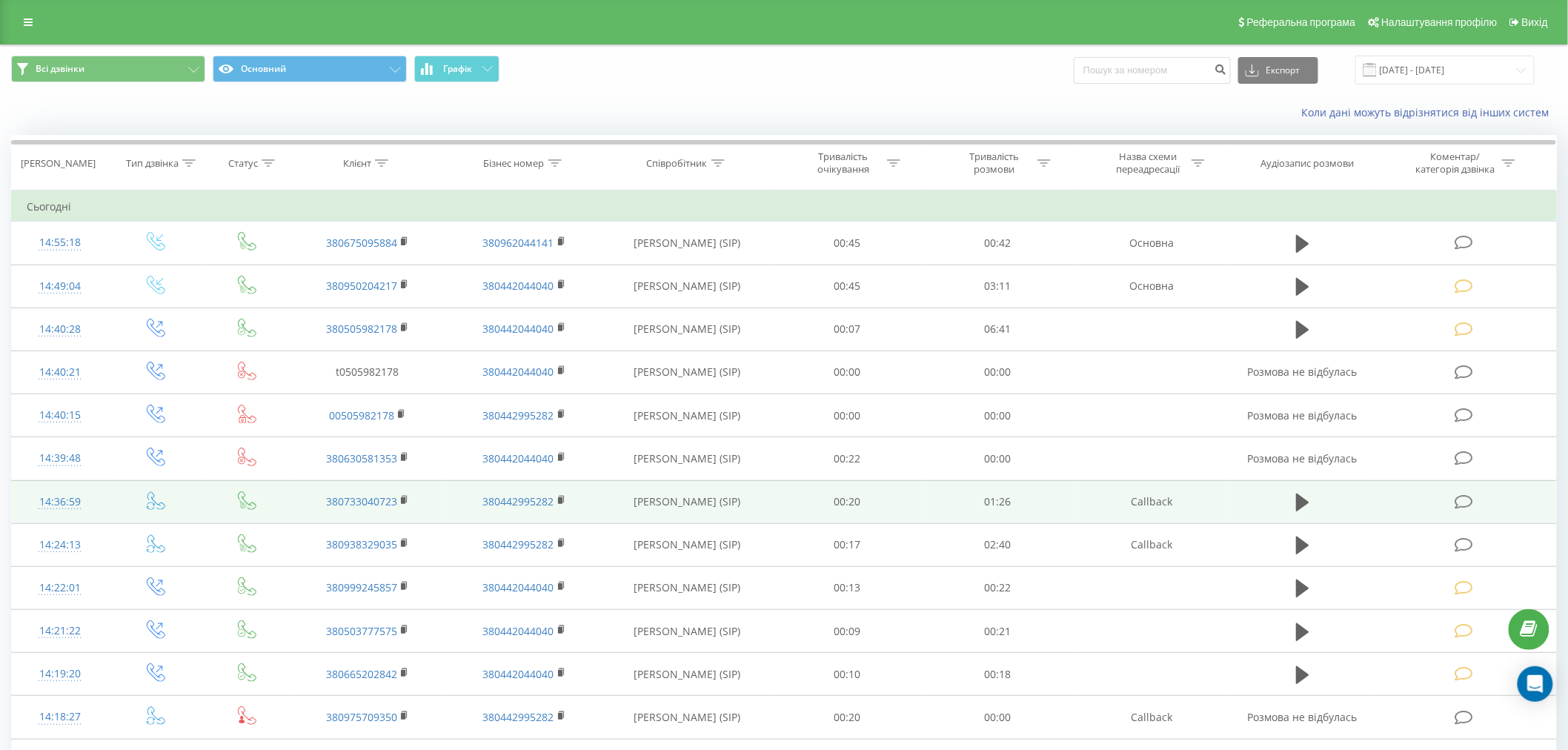
click at [1470, 501] on icon at bounding box center [1463, 501] width 19 height 15
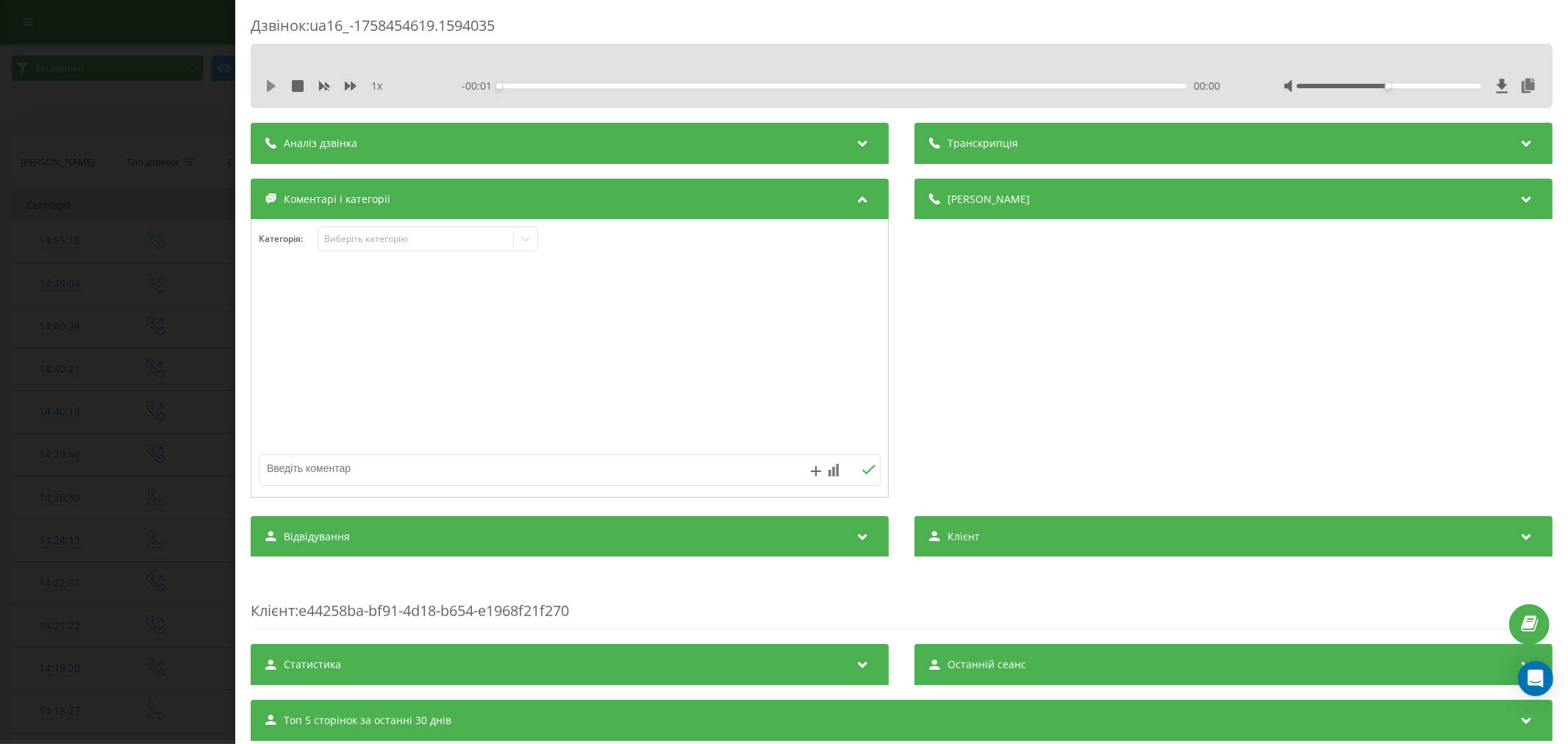
click at [267, 90] on icon at bounding box center [271, 86] width 9 height 12
click at [530, 86] on div "00:04" at bounding box center [842, 85] width 687 height 4
click at [576, 87] on div "00:11" at bounding box center [842, 85] width 687 height 4
drag, startPoint x: 1377, startPoint y: 84, endPoint x: 1487, endPoint y: 88, distance: 110.1
click at [1487, 88] on div at bounding box center [1410, 86] width 254 height 14
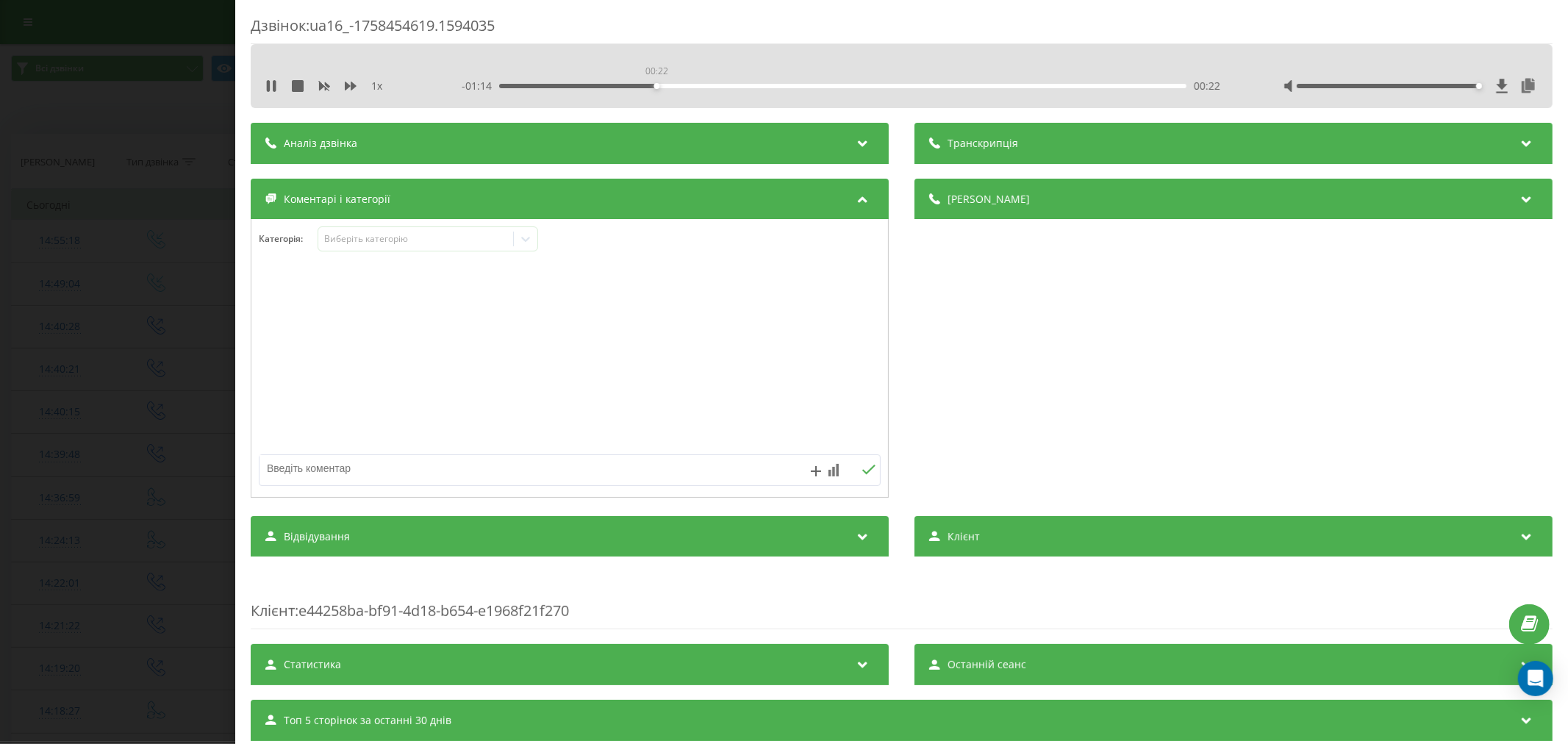
click at [654, 85] on div "00:22" at bounding box center [842, 85] width 687 height 4
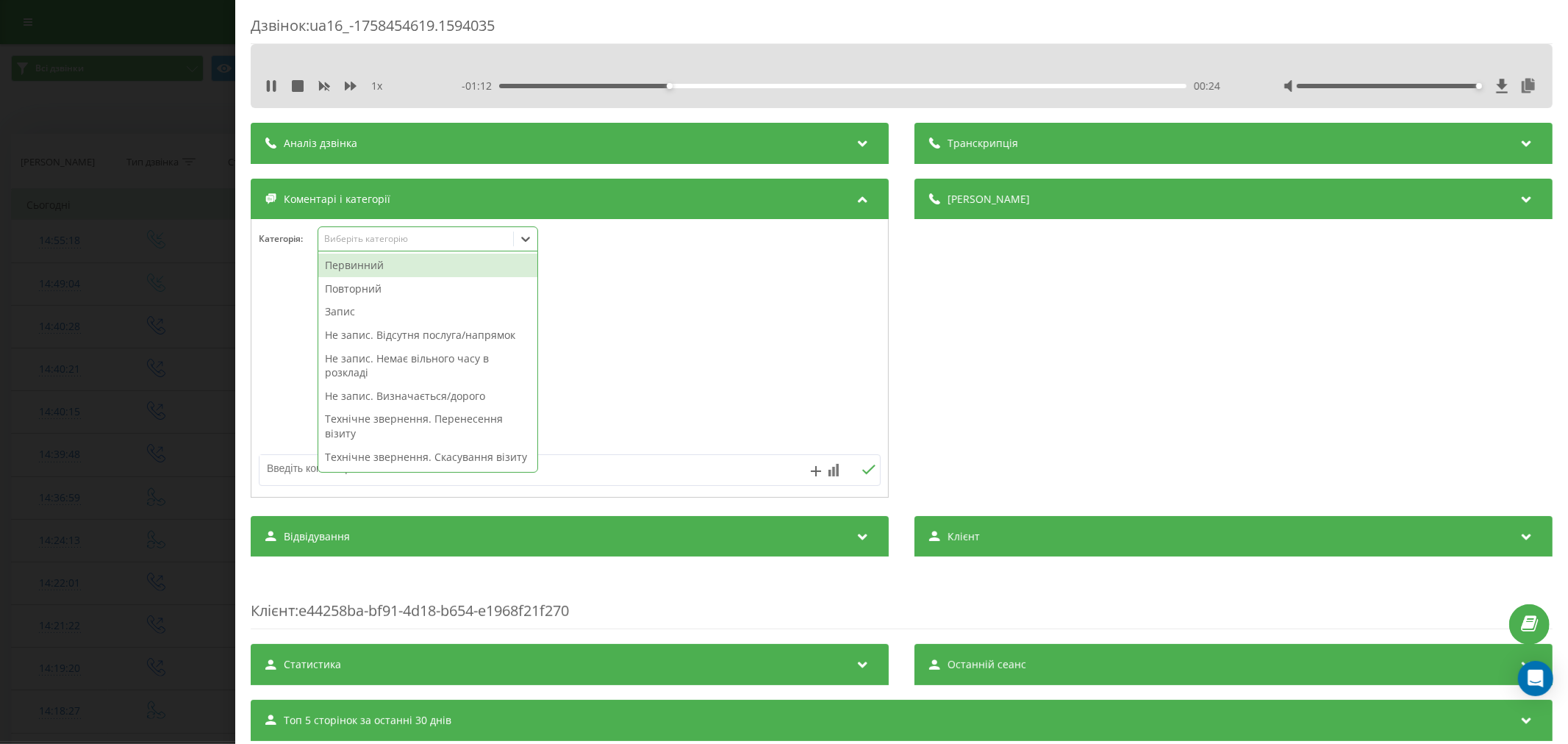
click at [403, 236] on div "Виберіть категорію" at bounding box center [416, 239] width 194 height 14
click at [366, 288] on div "Повторний" at bounding box center [428, 288] width 219 height 23
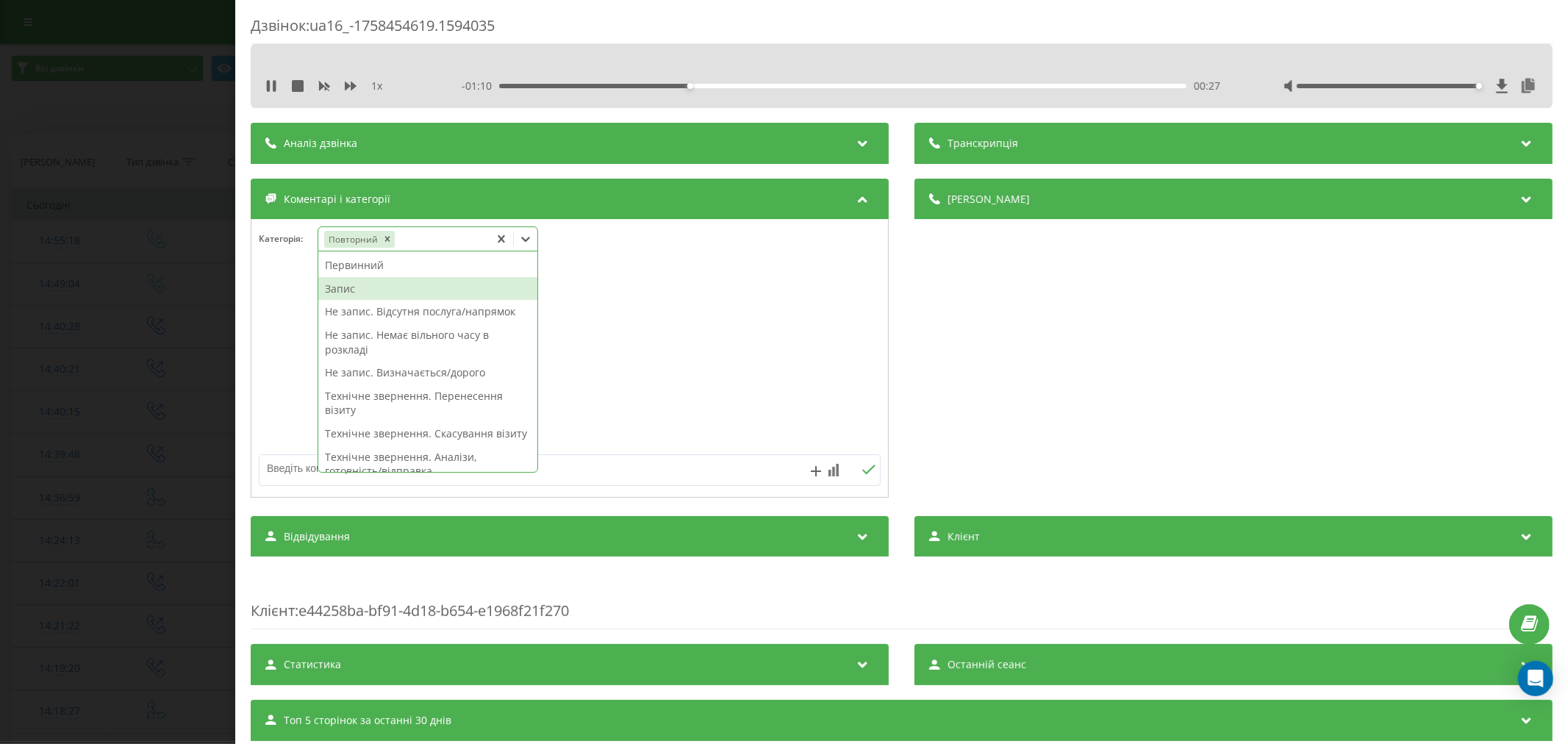
click at [349, 284] on div "Запис" at bounding box center [428, 288] width 219 height 23
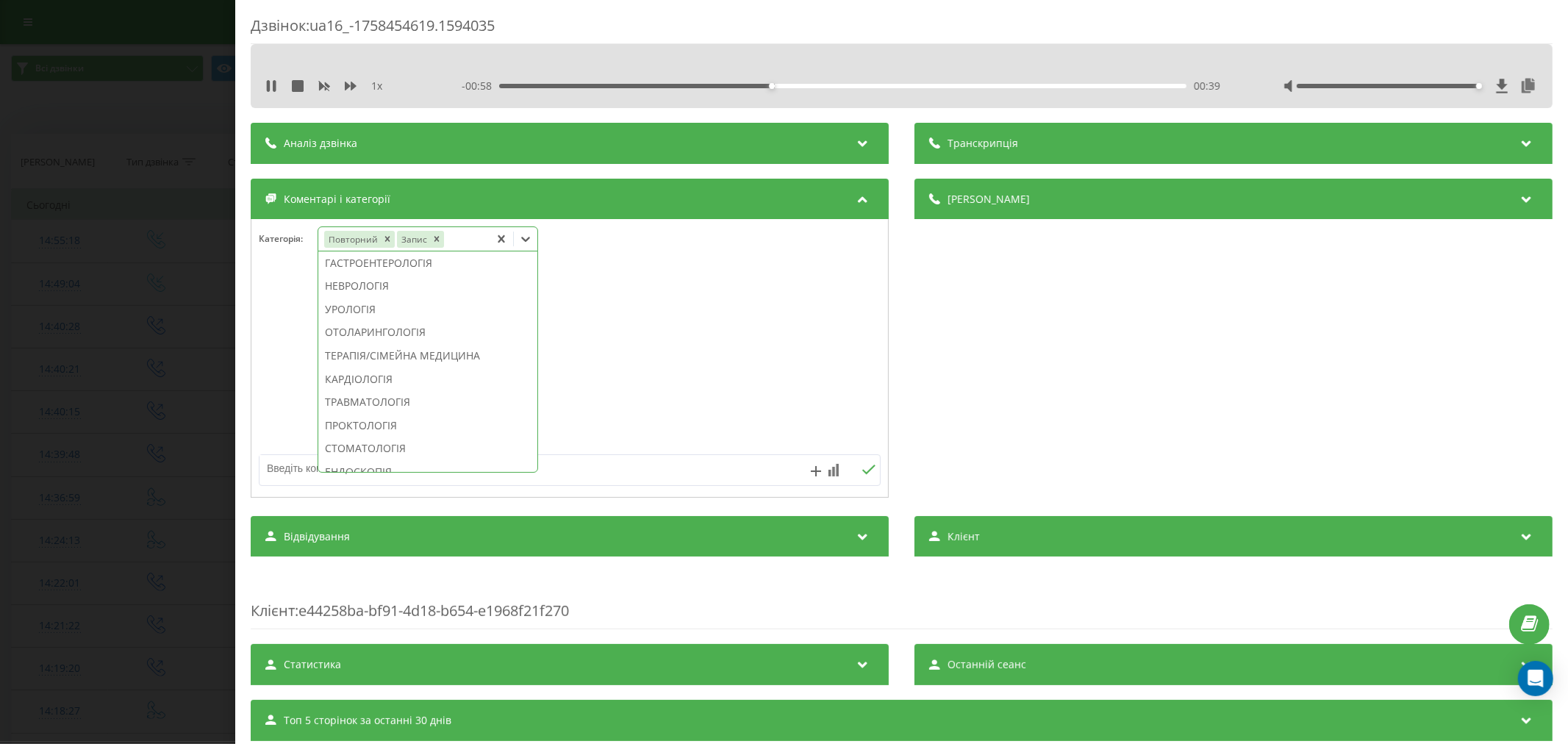
scroll to position [571, 0]
click at [383, 341] on div "ТЕРАПІЯ/СІМЕЙНА МЕДИЦИНА" at bounding box center [428, 329] width 219 height 23
click at [694, 370] on div at bounding box center [570, 359] width 637 height 177
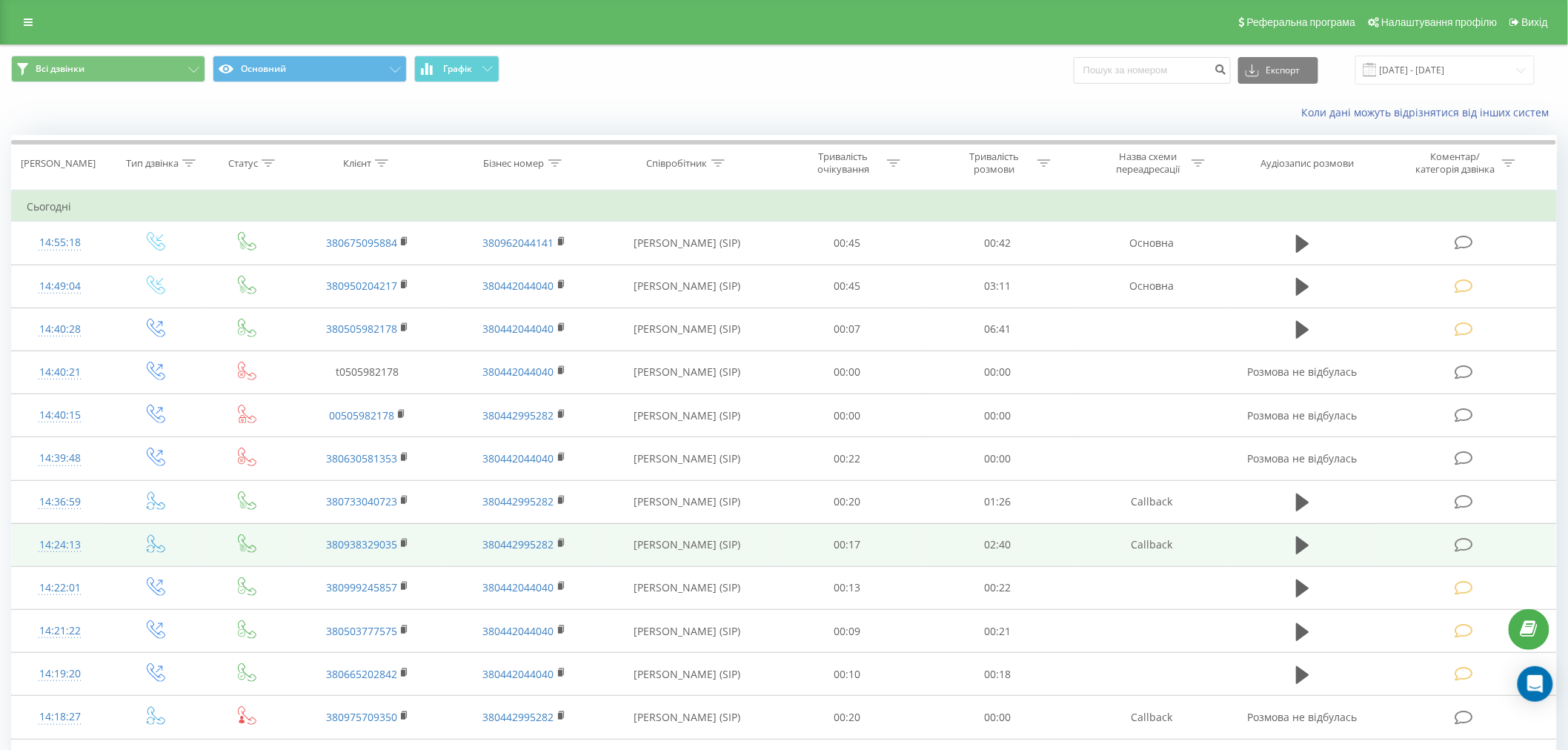
click at [1457, 544] on icon at bounding box center [1463, 544] width 19 height 15
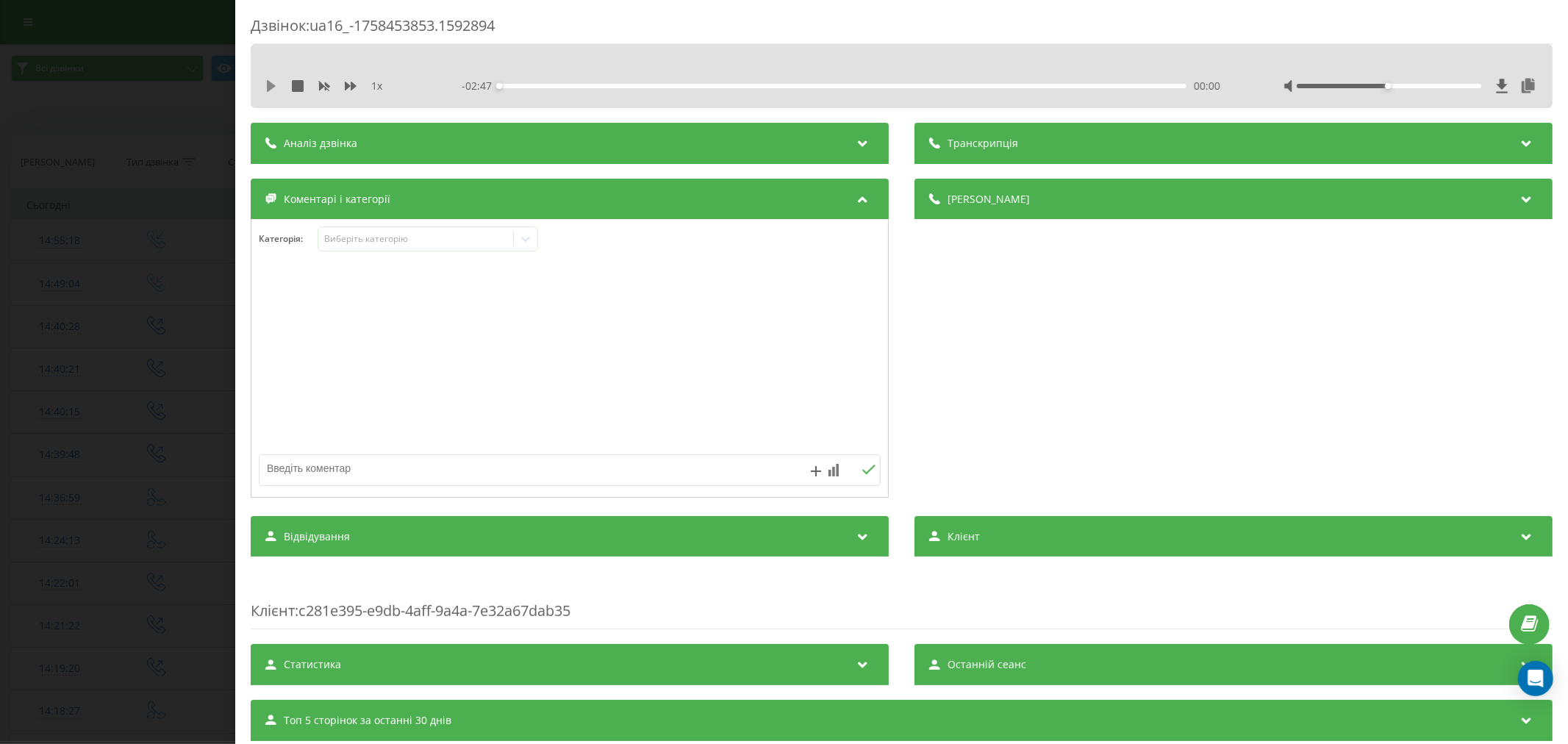
click at [268, 87] on icon at bounding box center [271, 86] width 9 height 12
click at [520, 86] on div "00:00" at bounding box center [842, 85] width 687 height 4
click at [549, 84] on div "00:12" at bounding box center [842, 85] width 687 height 4
drag, startPoint x: 1375, startPoint y: 82, endPoint x: 1419, endPoint y: 85, distance: 44.1
click at [1419, 85] on div at bounding box center [1410, 86] width 254 height 14
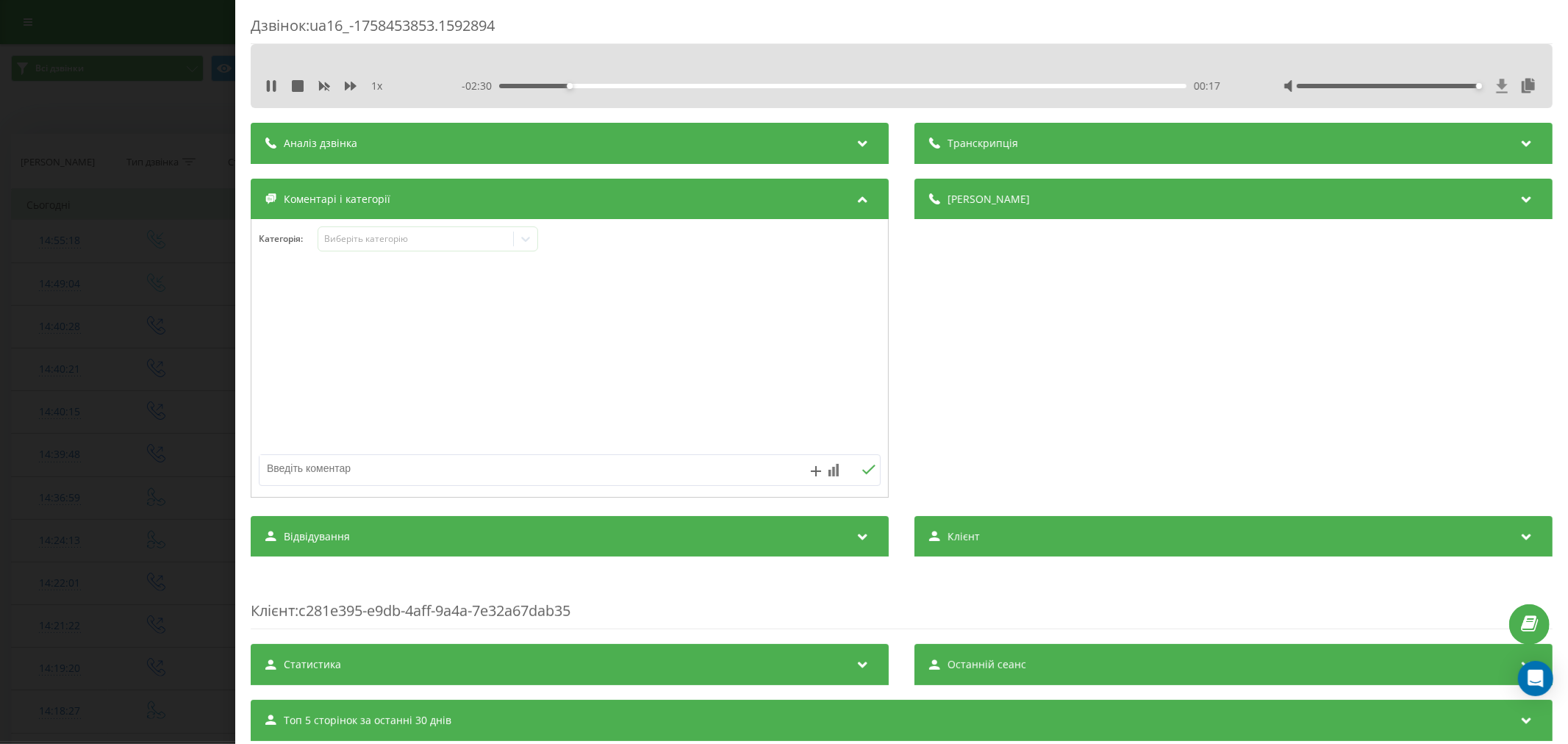
drag, startPoint x: 1373, startPoint y: 83, endPoint x: 1484, endPoint y: 88, distance: 111.1
click at [1484, 88] on div at bounding box center [1410, 86] width 254 height 14
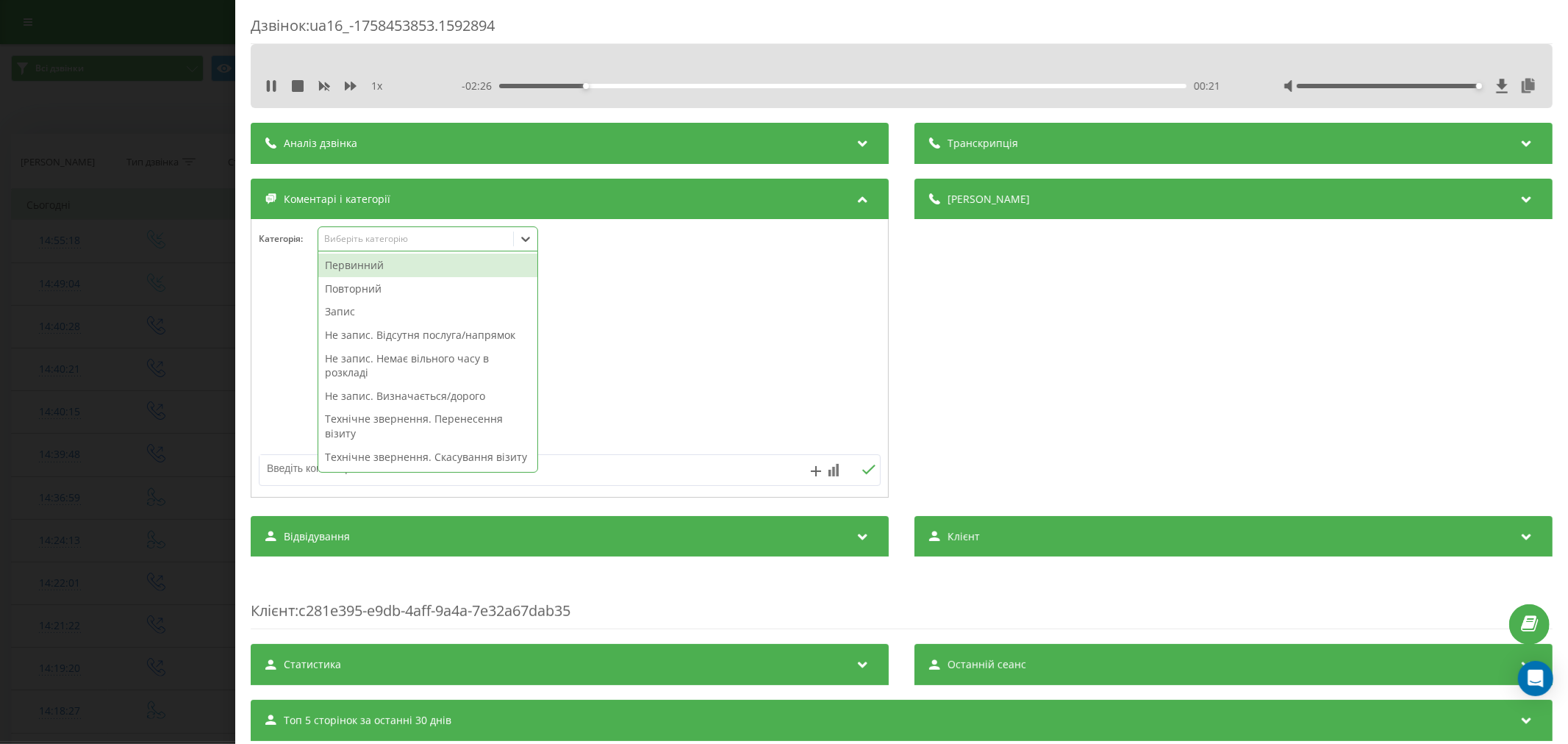
click at [402, 238] on div "Виберіть категорію" at bounding box center [415, 239] width 184 height 12
click at [372, 285] on div "Повторний" at bounding box center [428, 288] width 219 height 23
click at [391, 340] on div "Не запис. Немає вільного часу в розкладі" at bounding box center [428, 341] width 219 height 38
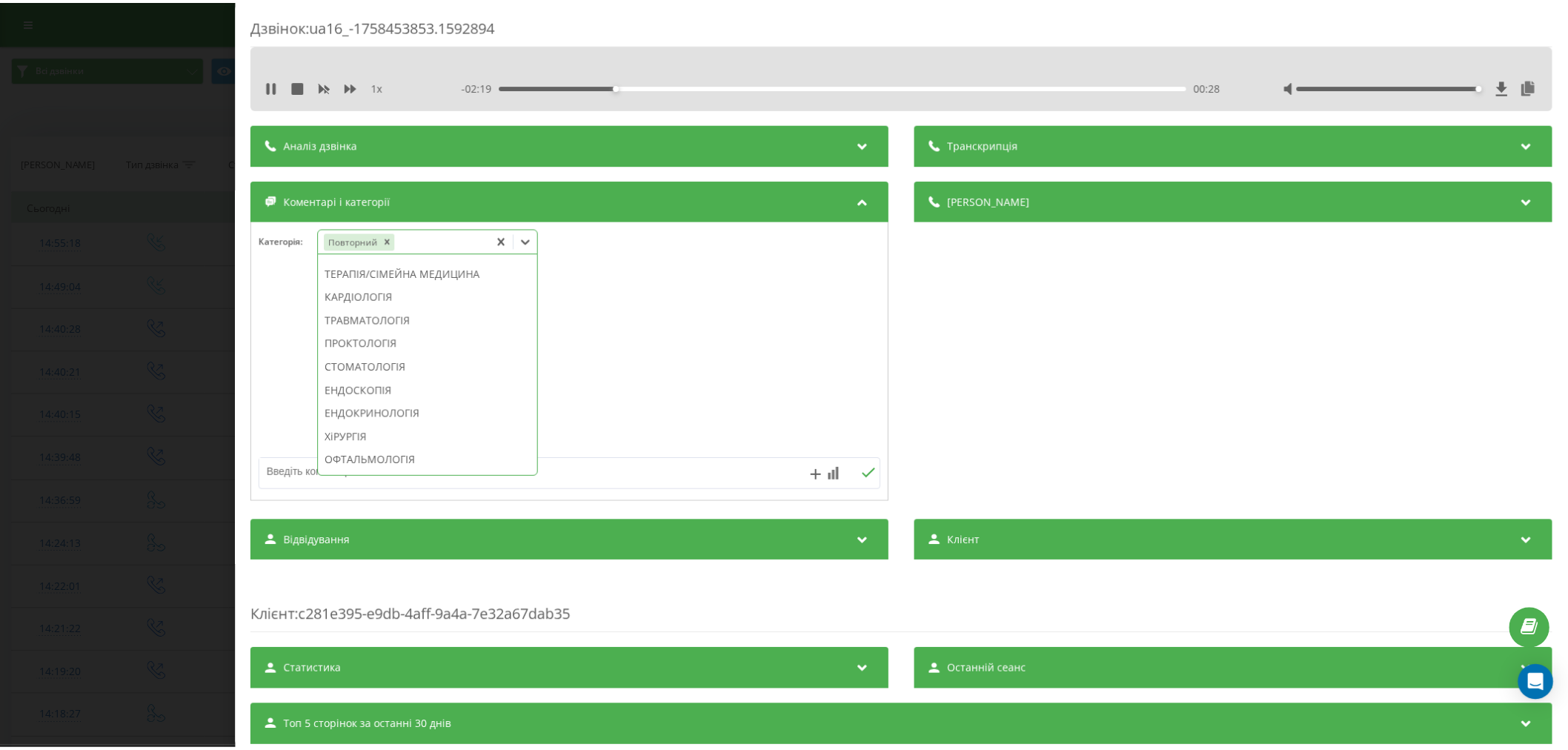
scroll to position [519, 0]
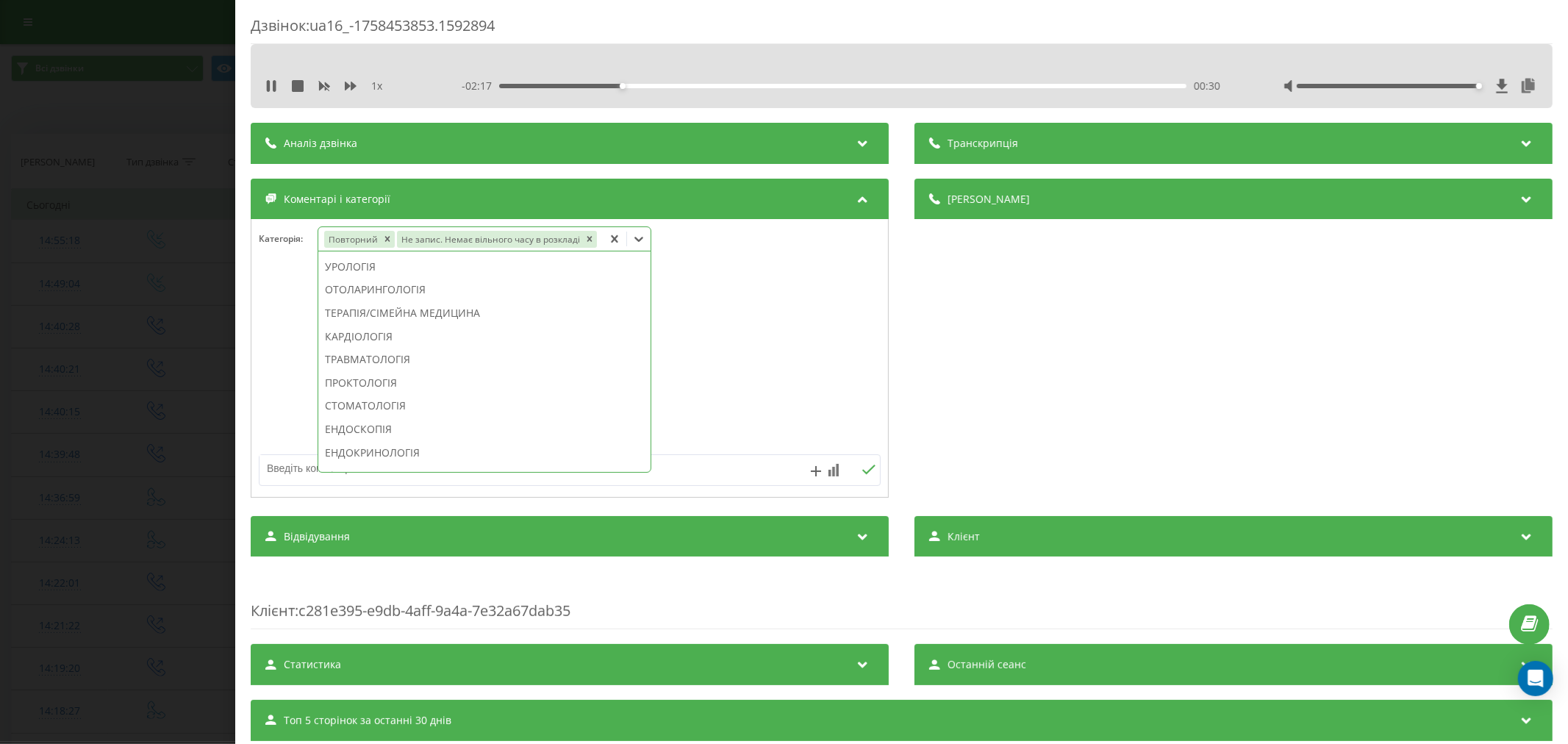
click at [381, 451] on div "ЕНДОКРИНОЛОГІЯ" at bounding box center [484, 452] width 332 height 23
click at [735, 383] on div at bounding box center [570, 359] width 637 height 177
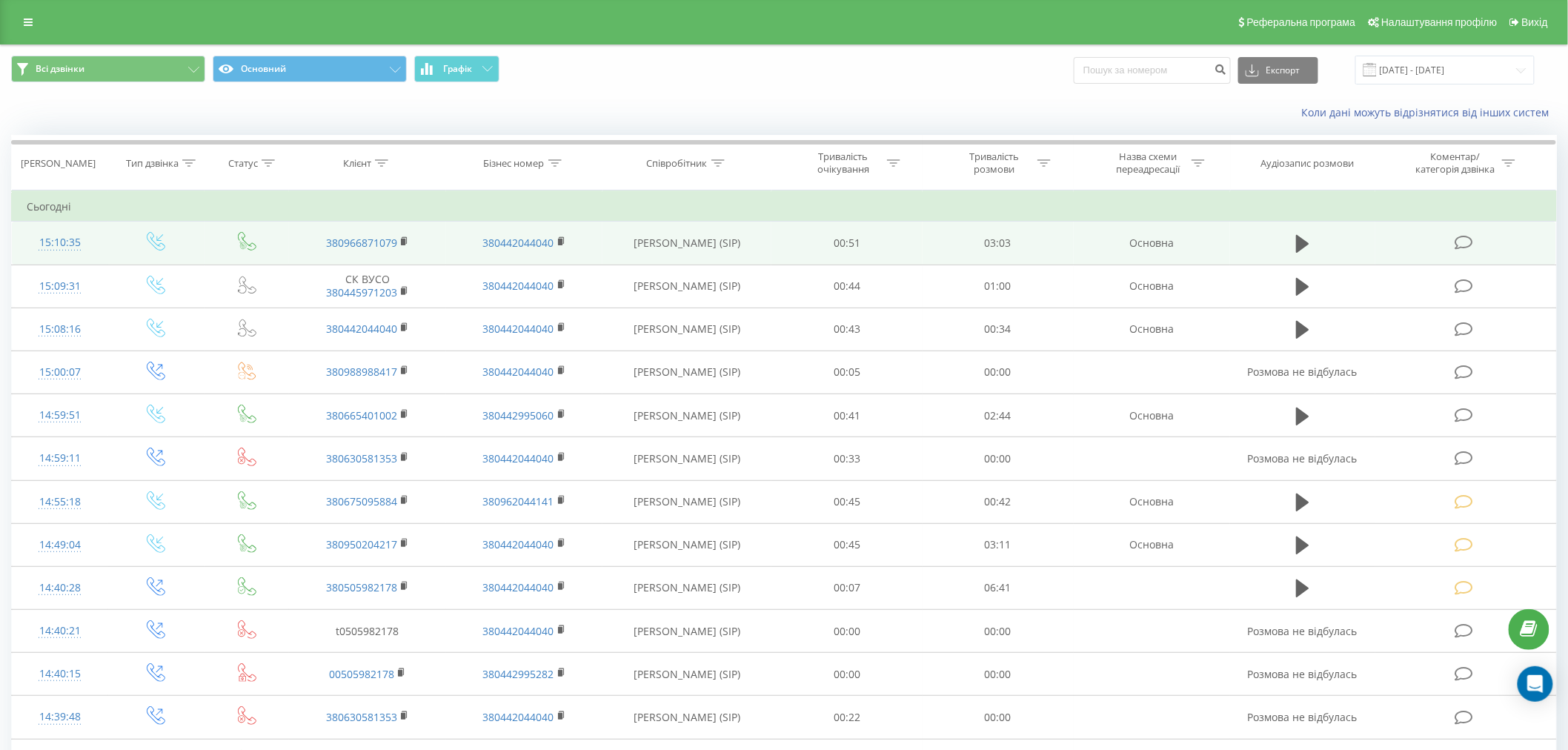
click at [1463, 241] on icon at bounding box center [1463, 242] width 19 height 15
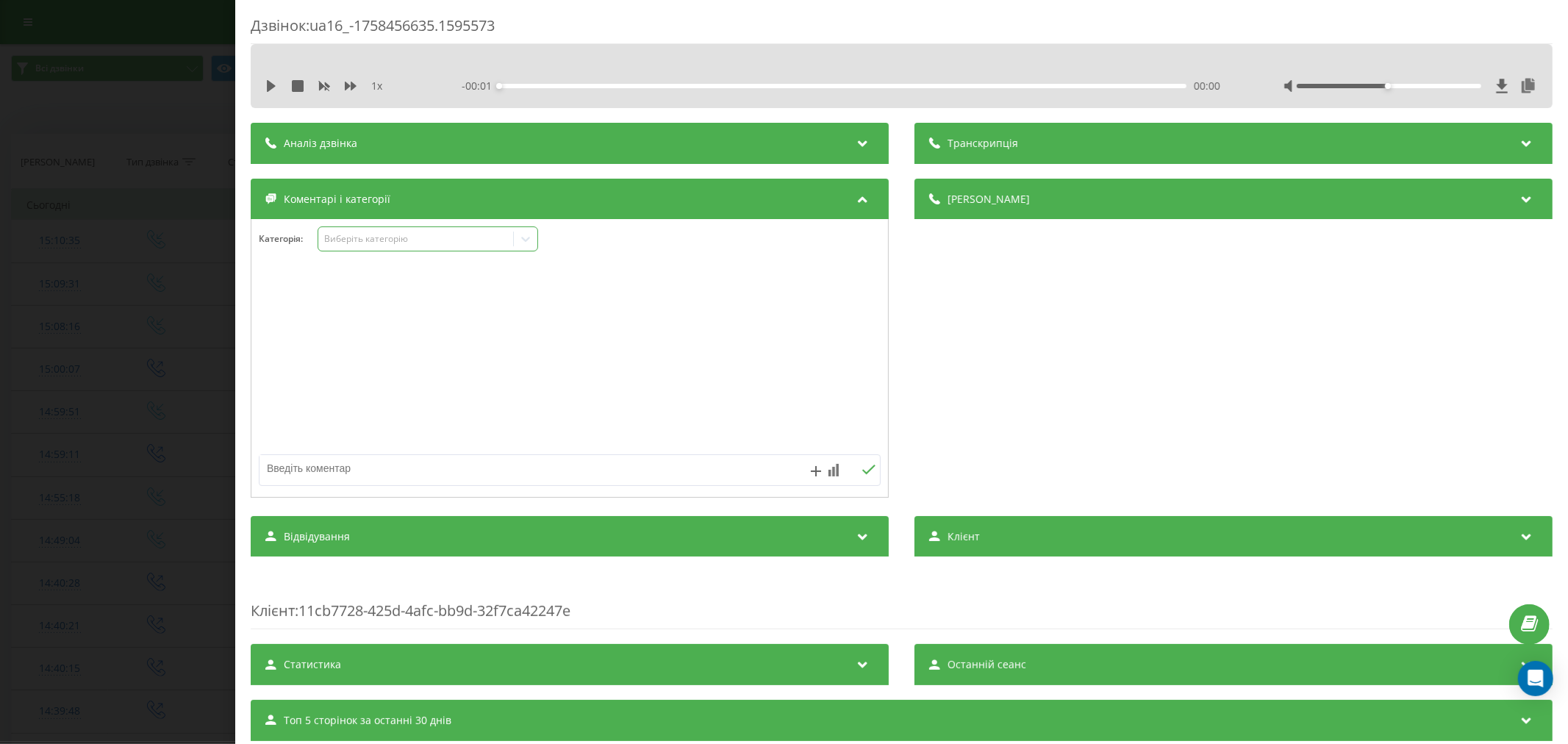
click at [355, 240] on div "Виберіть категорію" at bounding box center [415, 239] width 184 height 12
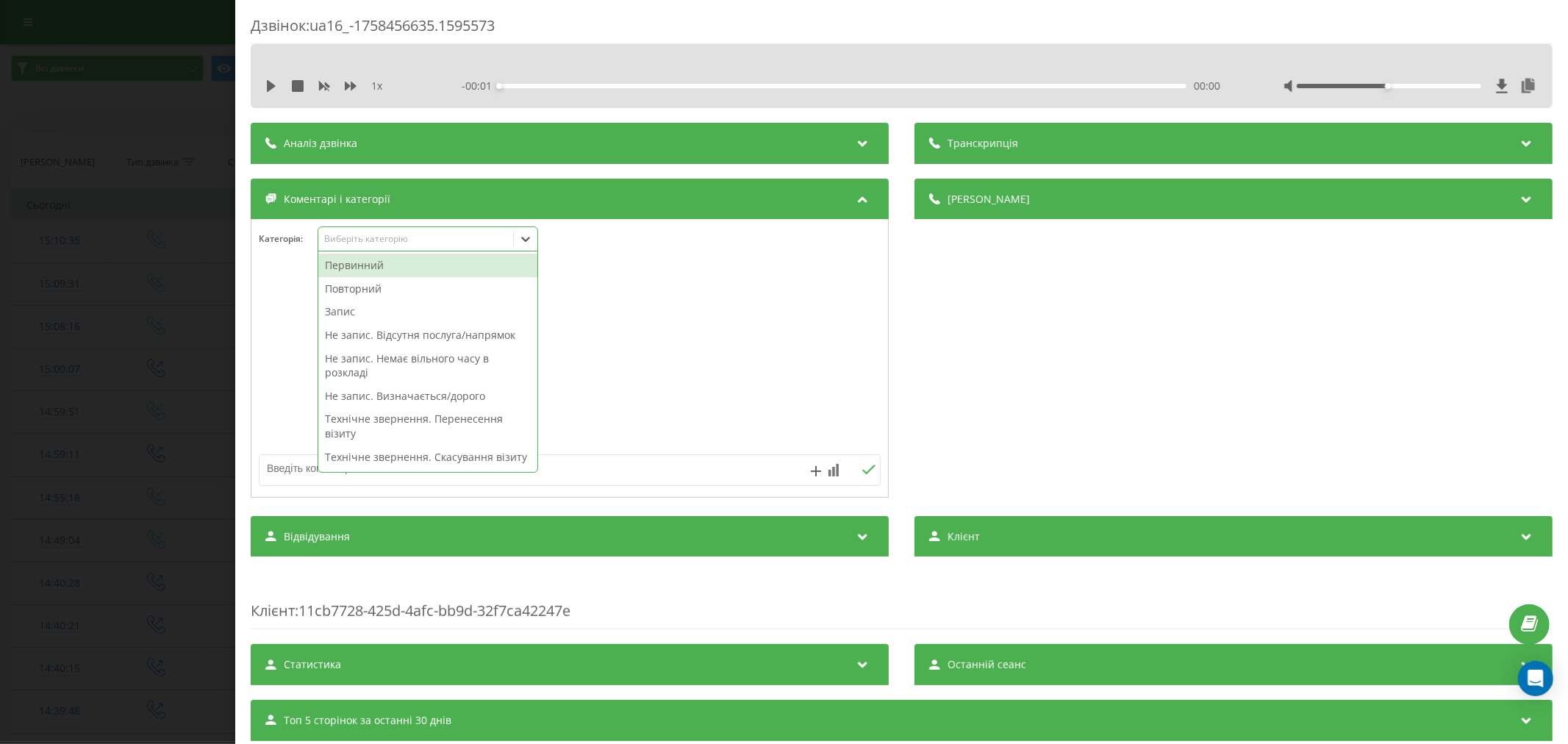
click at [361, 264] on div "Первинний" at bounding box center [428, 265] width 219 height 23
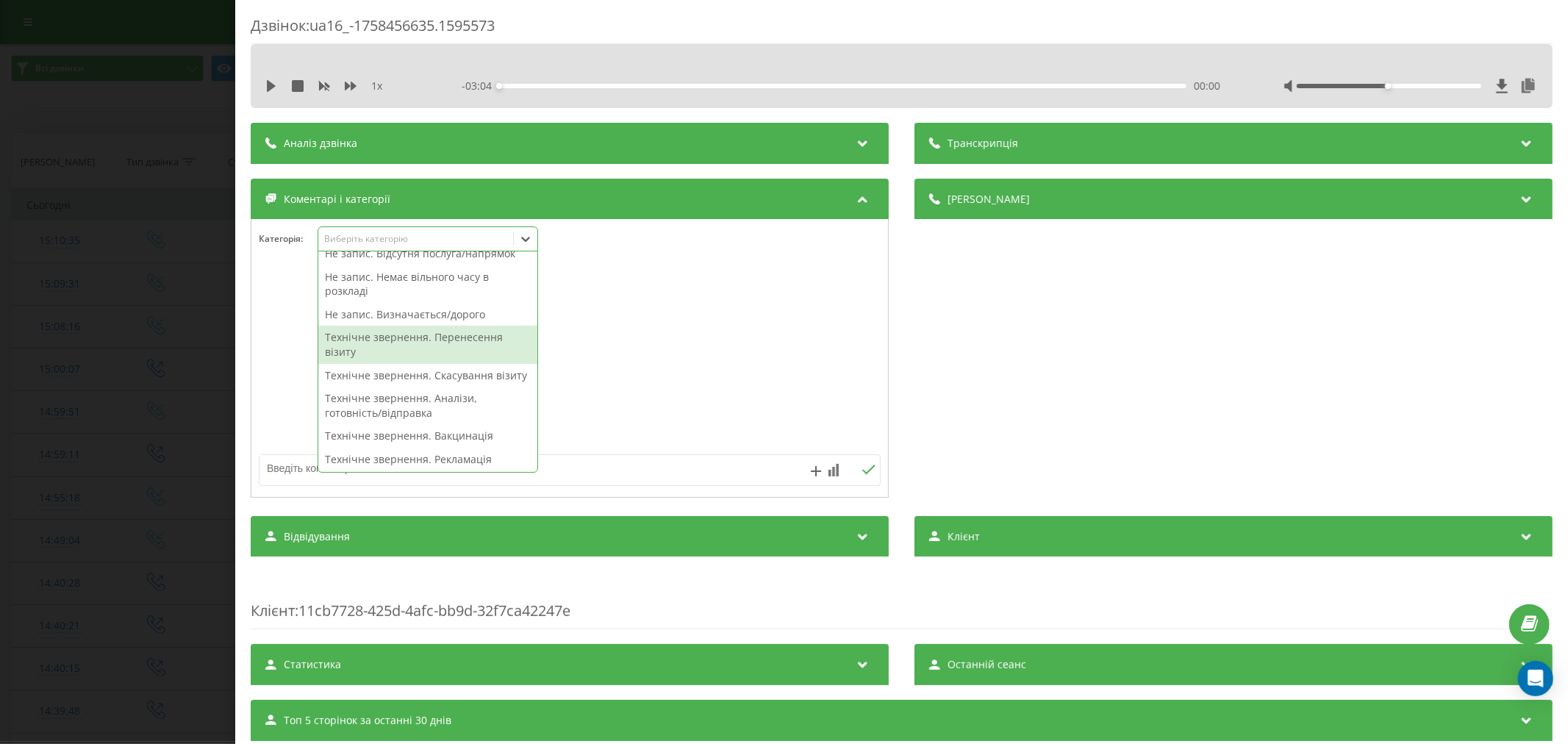
scroll to position [59, 0]
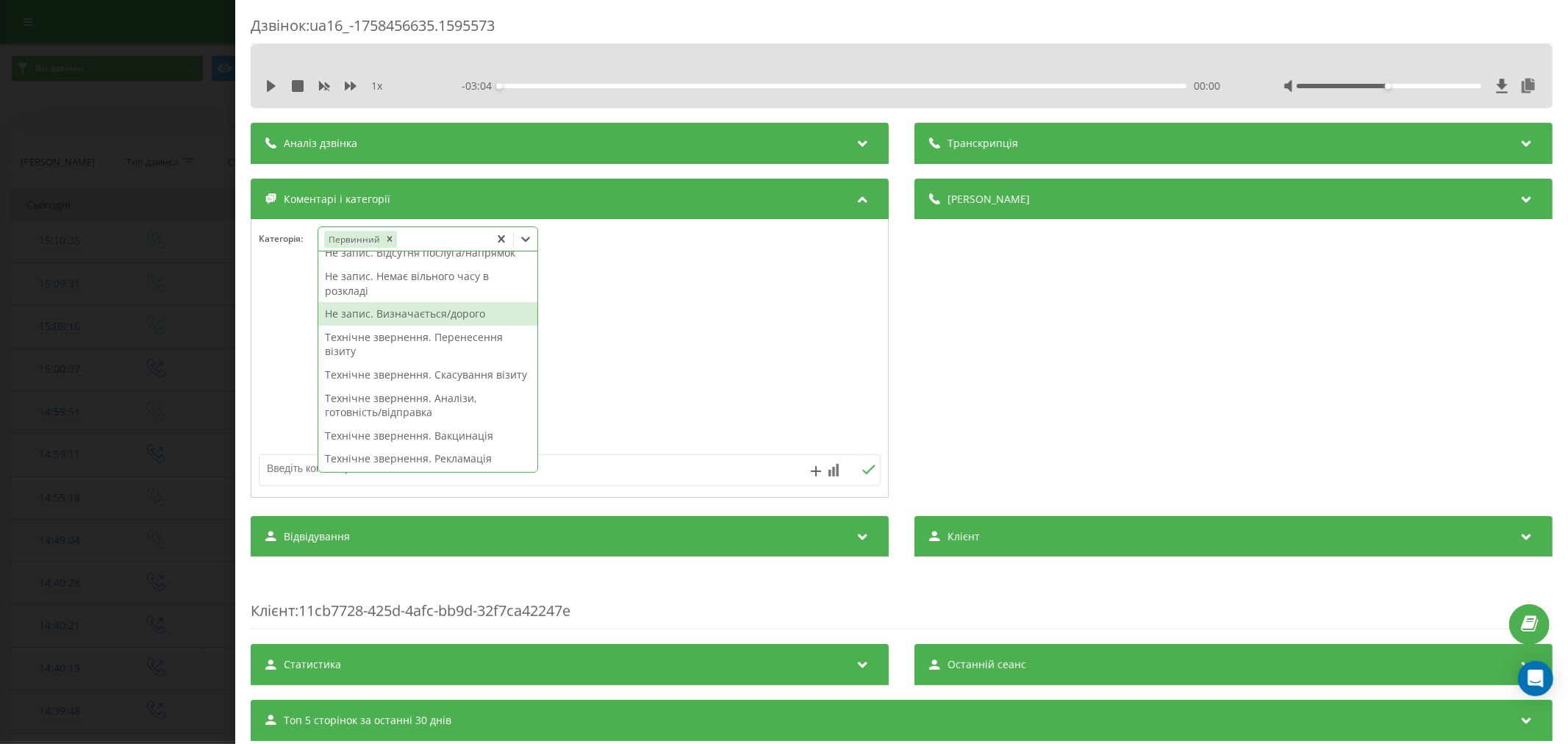
click at [404, 317] on div "Не запис. Визначається/дорого" at bounding box center [428, 313] width 219 height 23
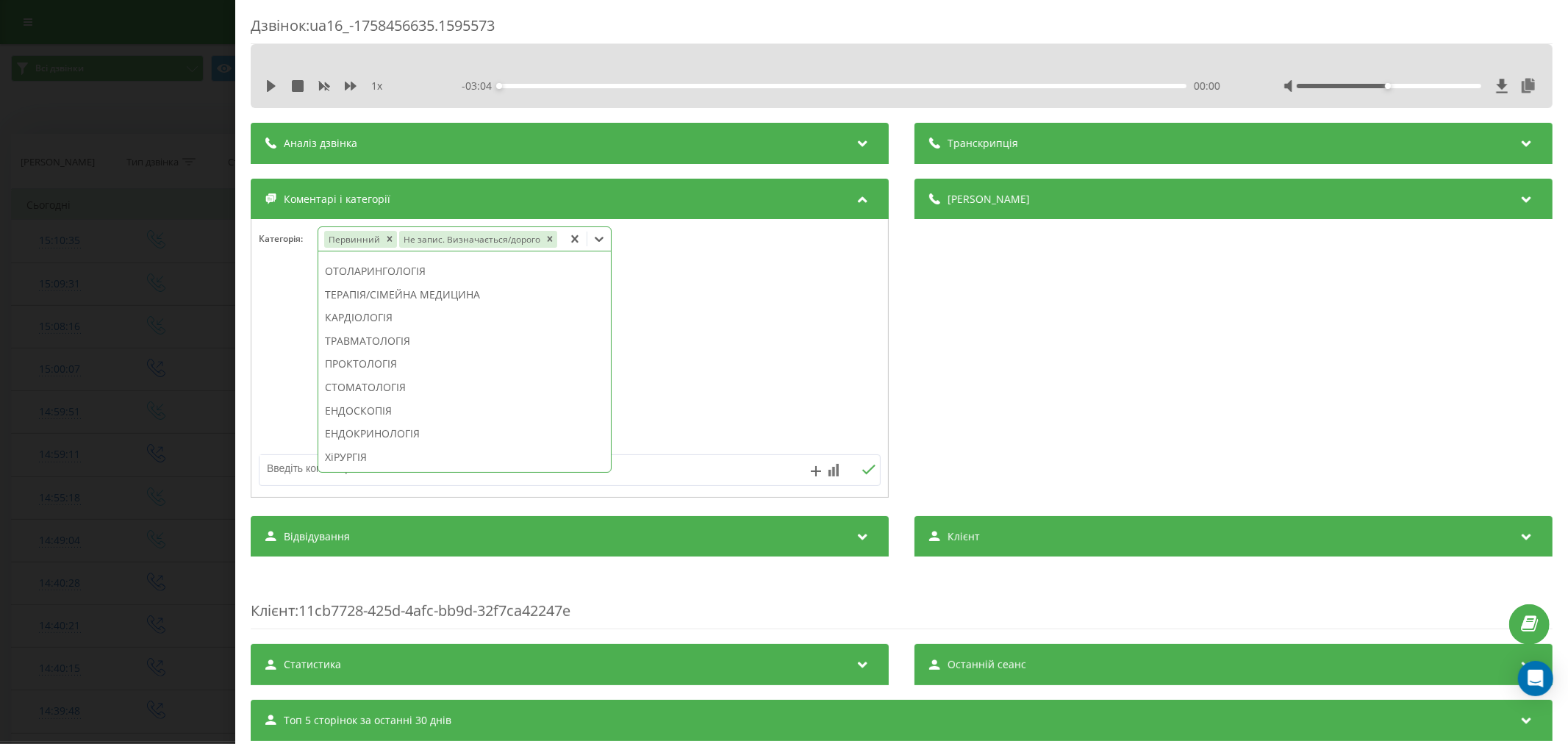
scroll to position [424, 0]
click at [400, 284] on div "ГІНЕКОЛОГІЯ" at bounding box center [465, 279] width 293 height 23
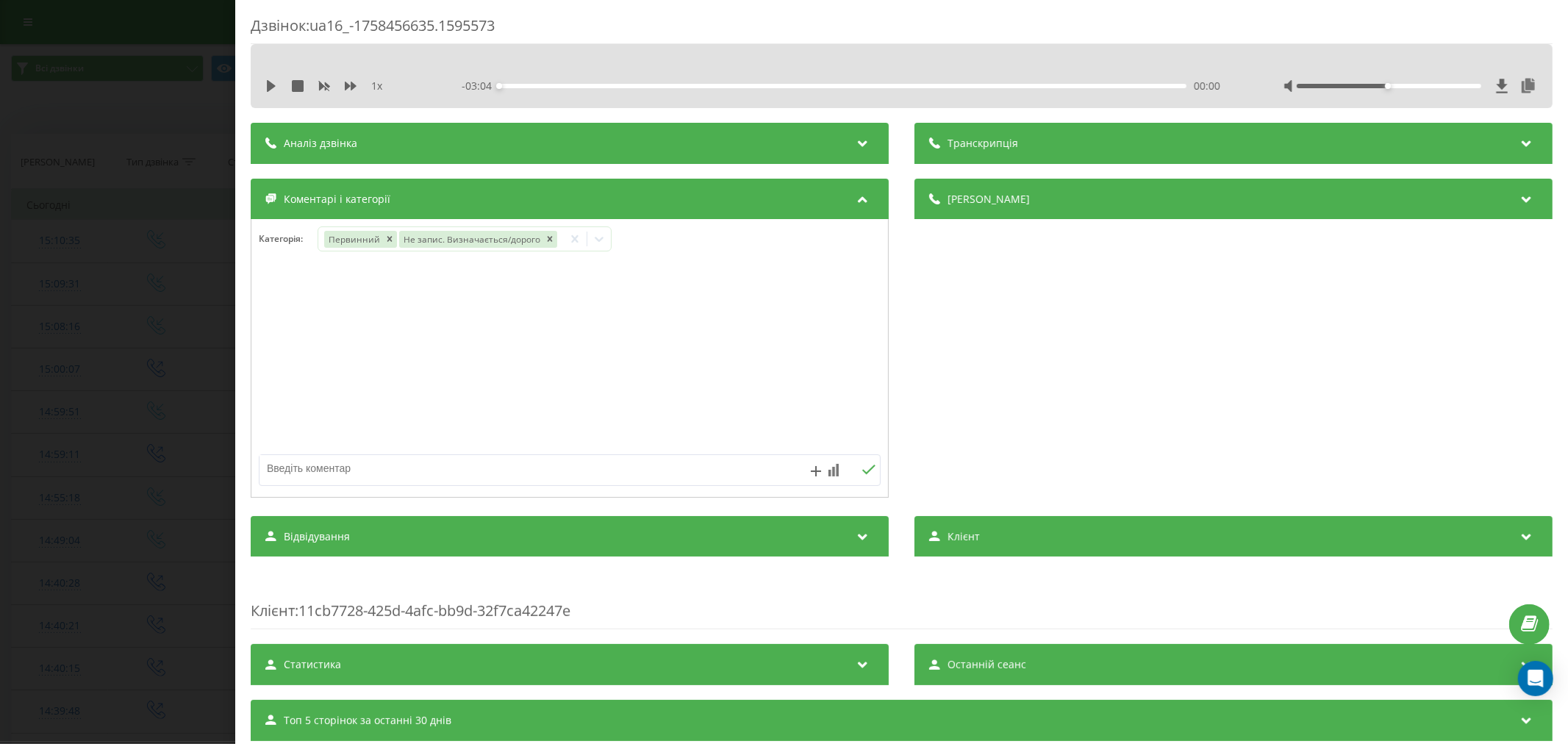
click at [745, 297] on div at bounding box center [570, 359] width 637 height 177
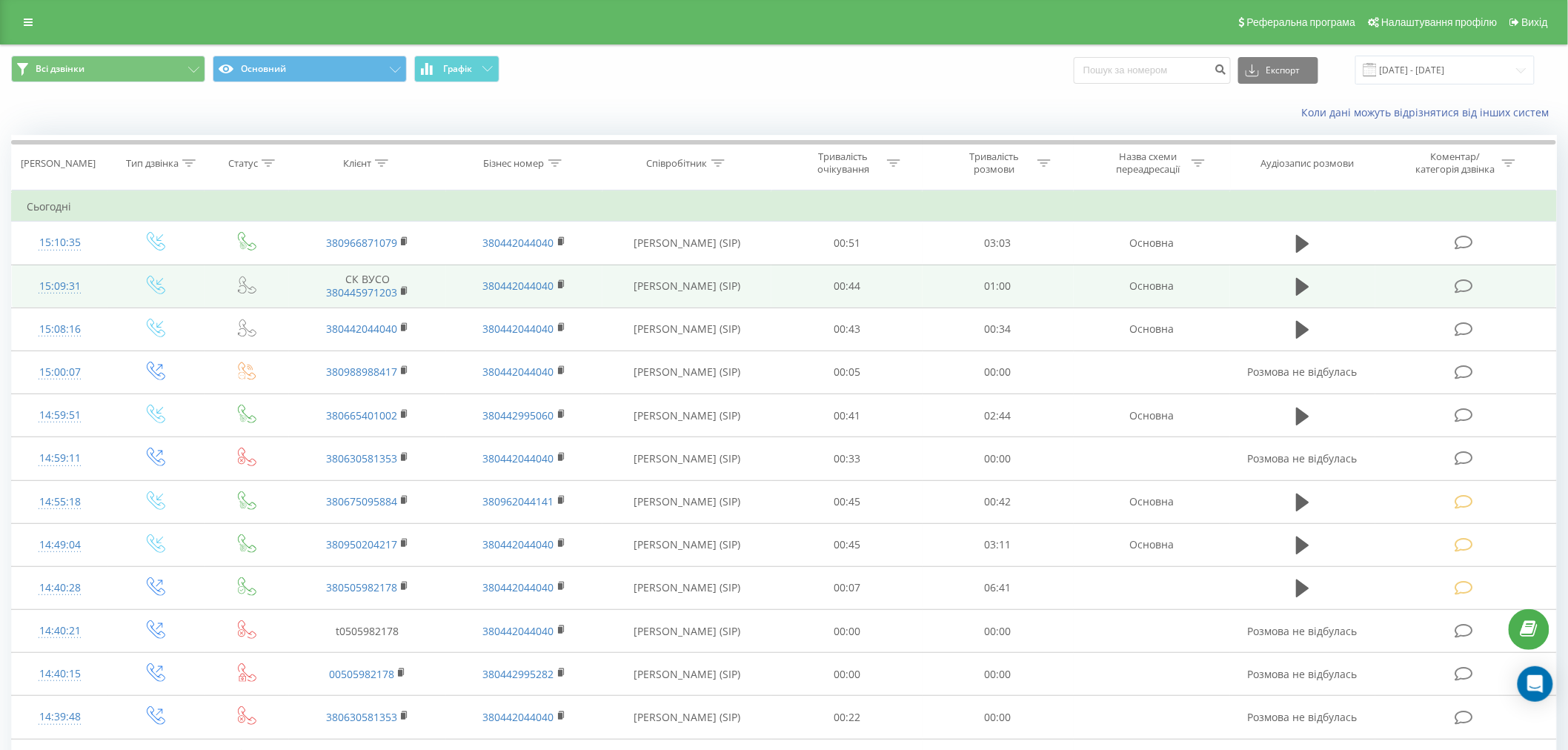
click at [1464, 282] on icon at bounding box center [1463, 286] width 19 height 15
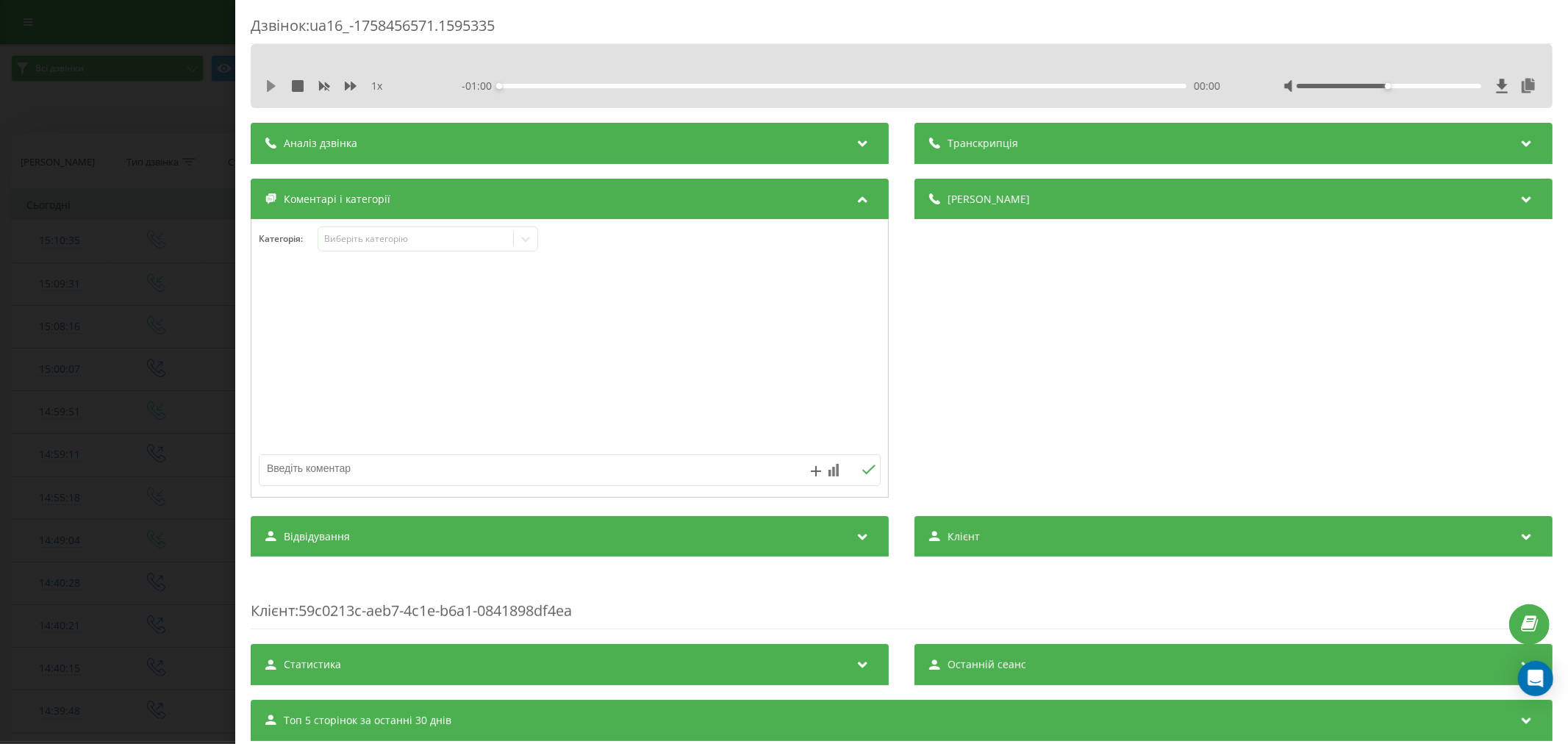
click at [273, 82] on icon at bounding box center [271, 86] width 12 height 12
click at [510, 84] on div "00:00" at bounding box center [842, 85] width 687 height 4
click at [534, 87] on div "00:01" at bounding box center [842, 85] width 687 height 4
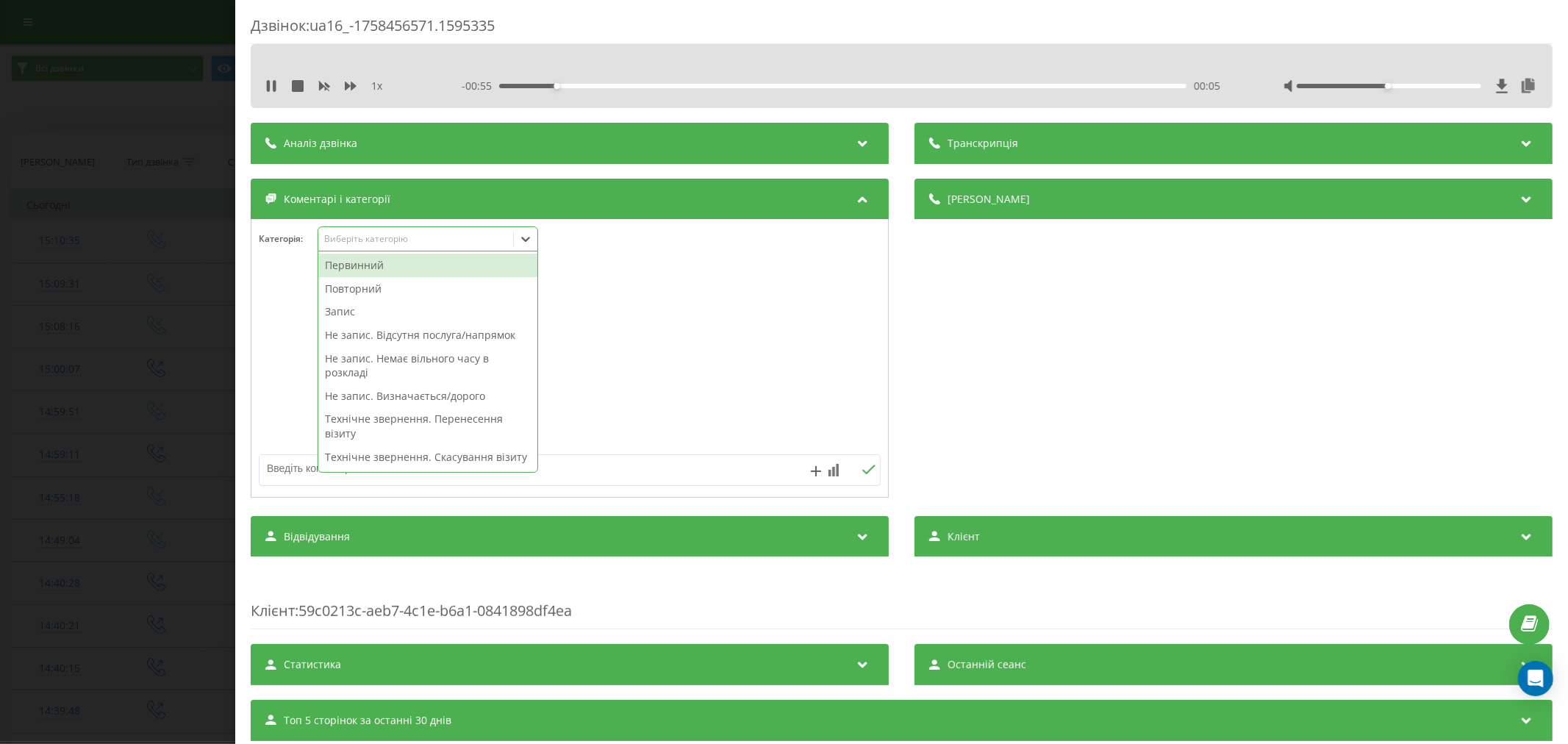
click at [351, 237] on div "Виберіть категорію" at bounding box center [415, 239] width 184 height 12
click at [354, 288] on div "Повторний" at bounding box center [428, 288] width 219 height 23
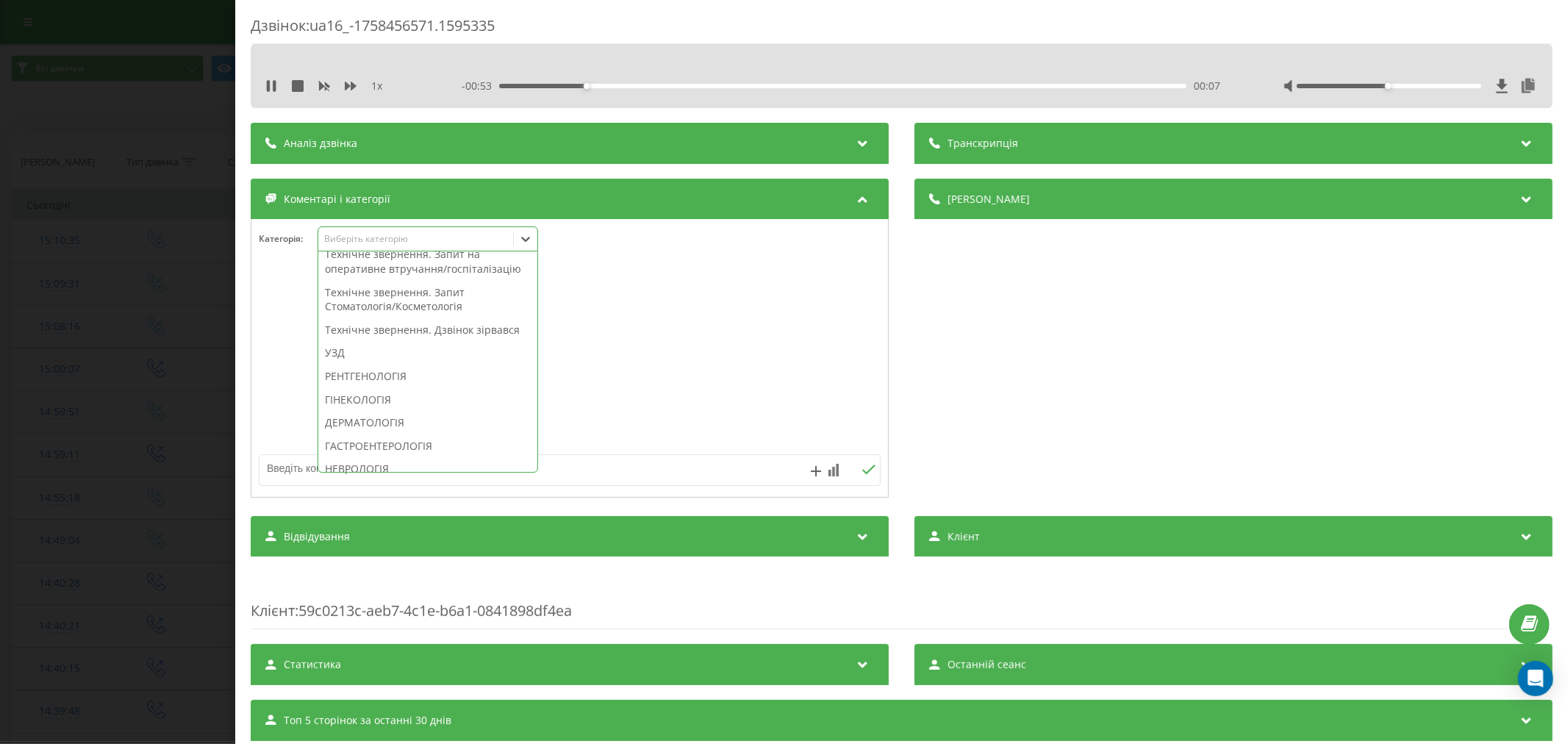
scroll to position [384, 0]
click at [400, 341] on div "Технічне звернення. Дзвінок зірвався" at bounding box center [428, 329] width 219 height 23
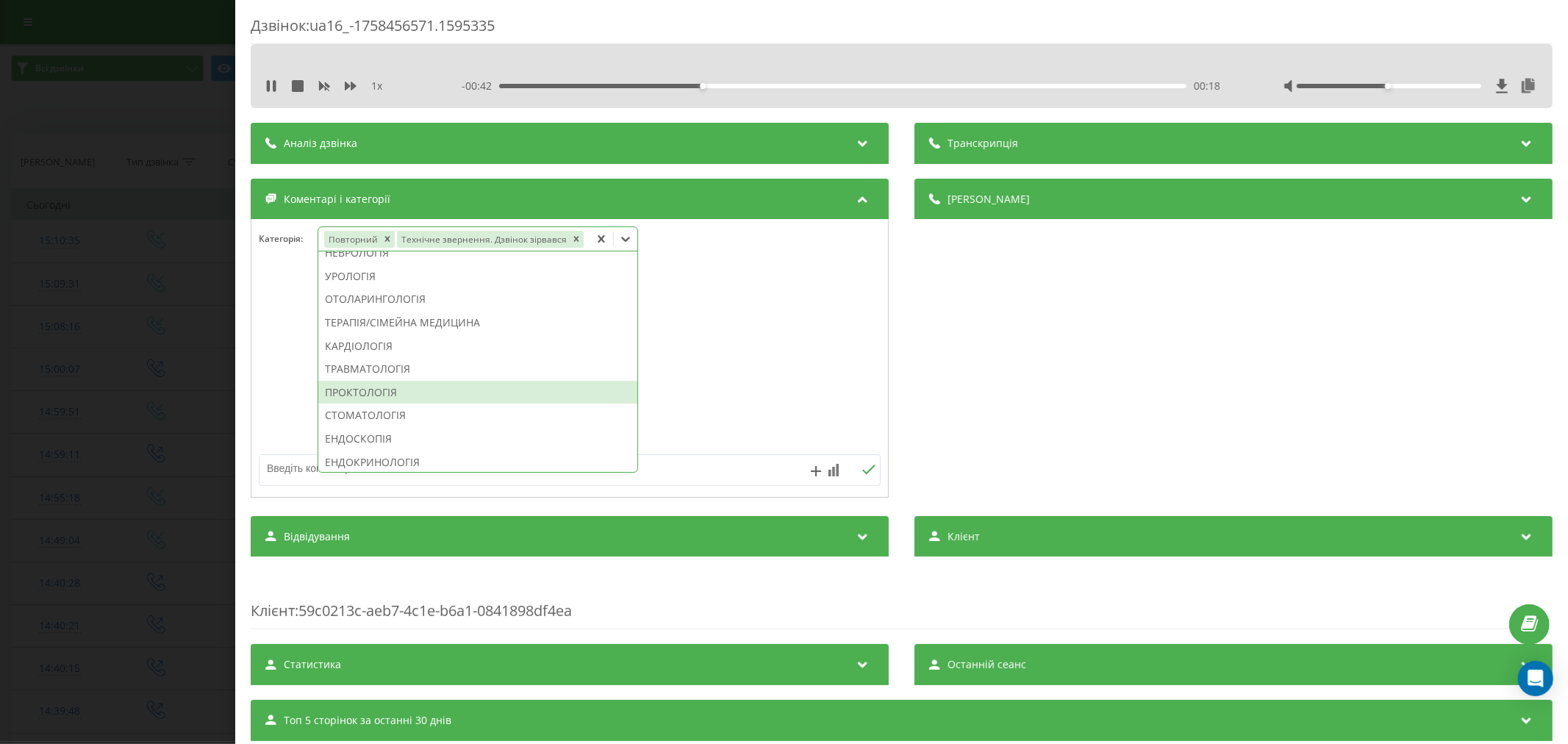
scroll to position [494, 0]
click at [379, 305] on div "ОТОЛАРИНГОЛОГІЯ" at bounding box center [477, 310] width 319 height 23
click at [752, 305] on div at bounding box center [570, 359] width 637 height 177
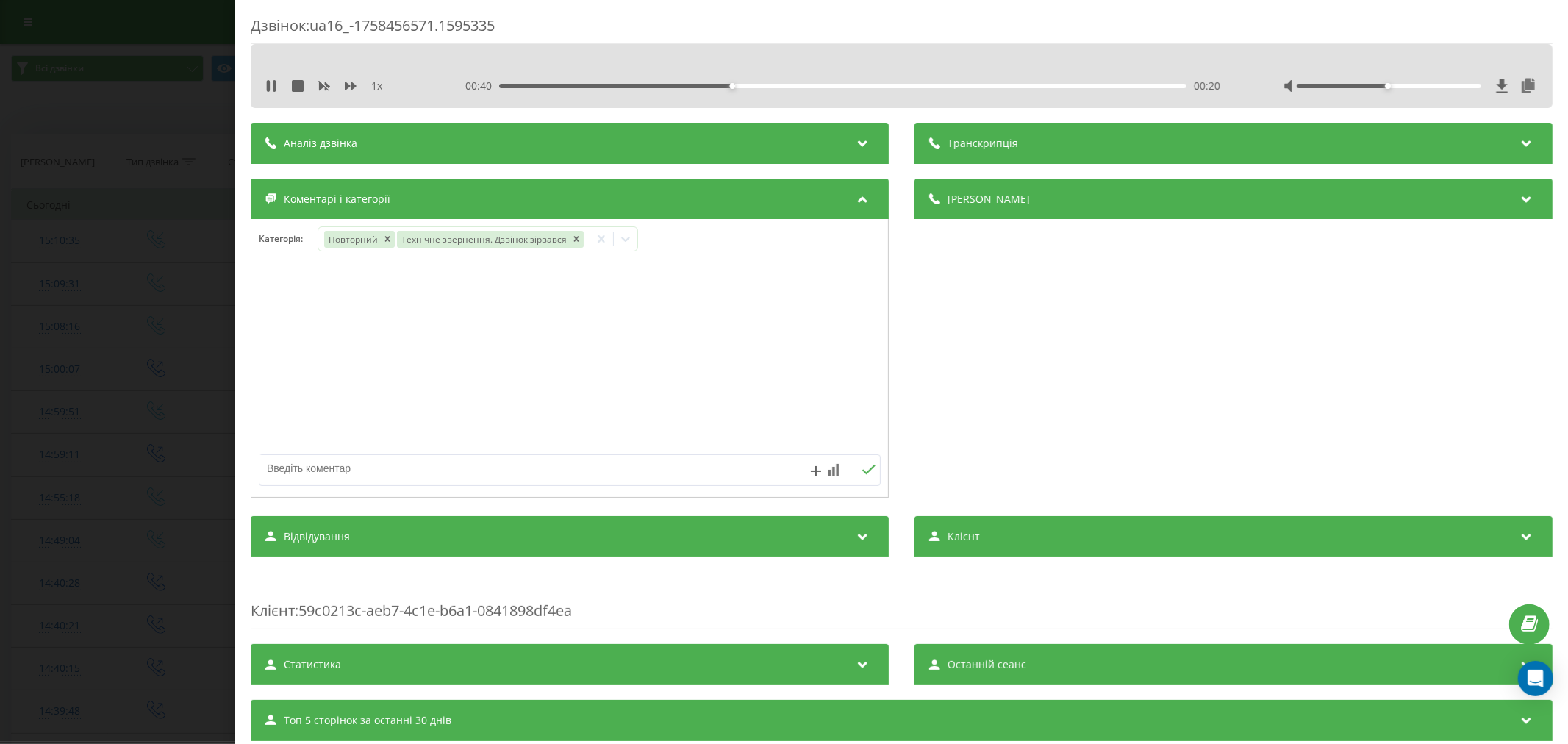
click at [452, 465] on textarea at bounding box center [507, 468] width 496 height 27
type textarea "страхова. будуть пропонувати"
click at [862, 466] on icon at bounding box center [868, 469] width 14 height 10
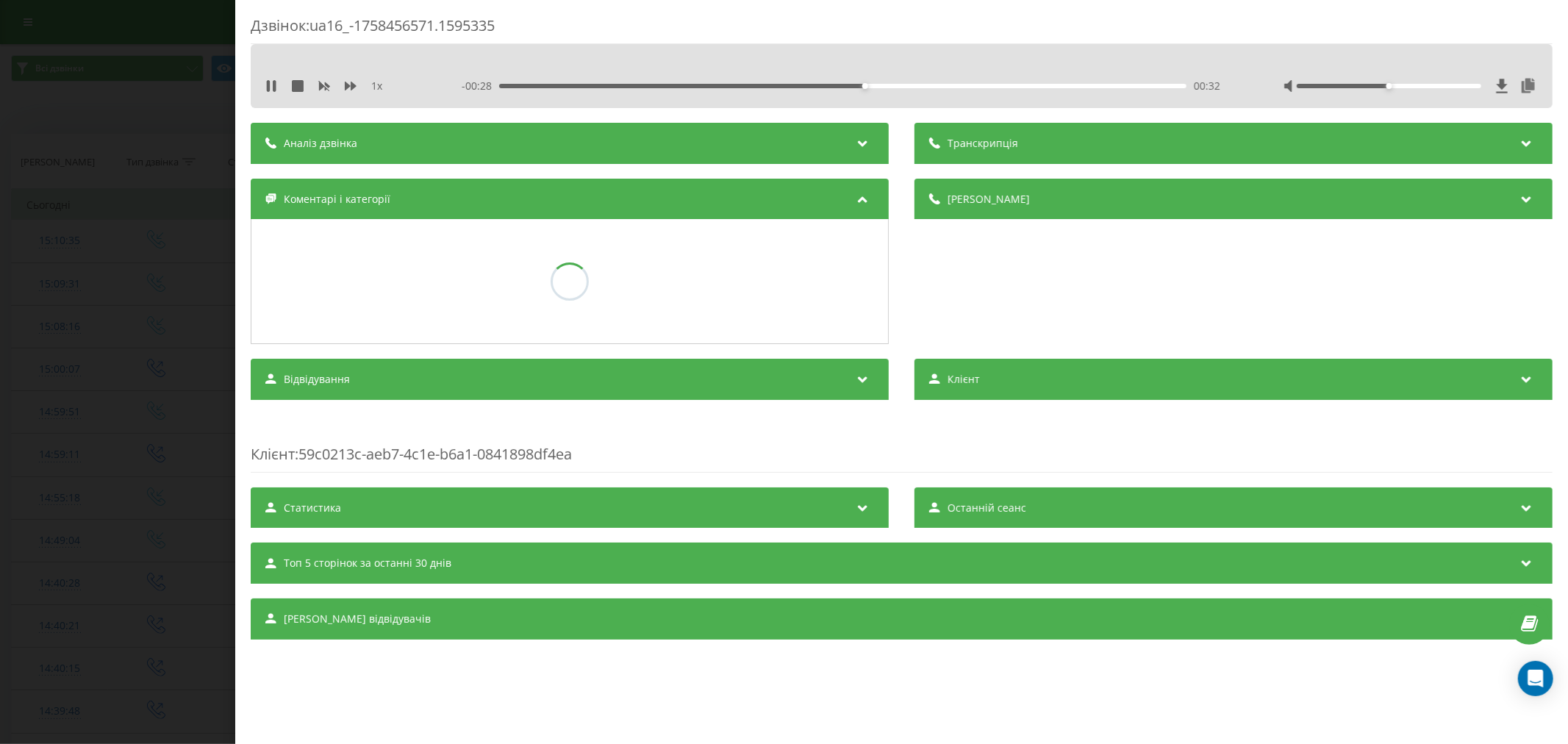
click at [862, 468] on div "Клієнт : 59c0213c-aeb7-4c1e-b6a1-0841898df4ea" at bounding box center [902, 444] width 1302 height 58
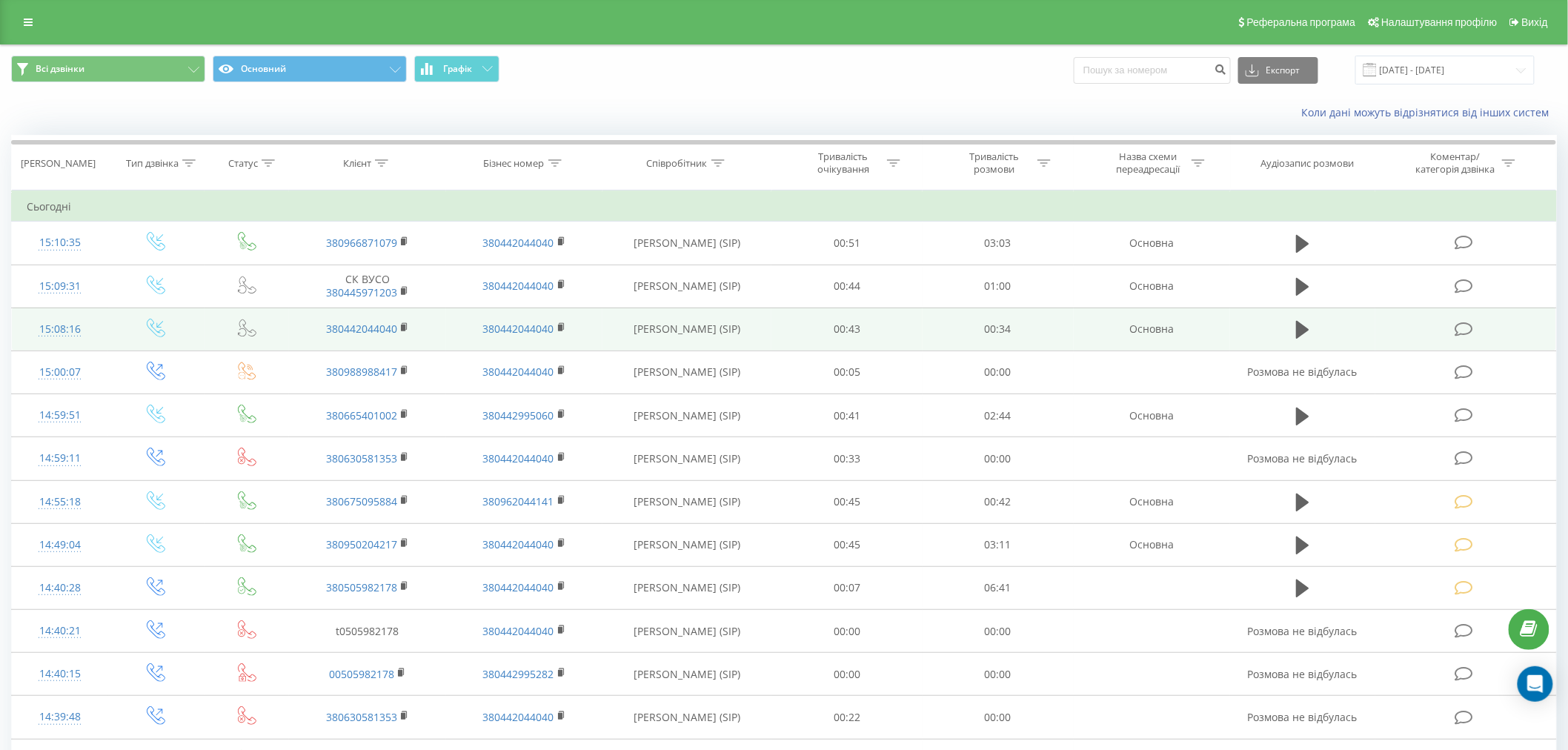
click at [1468, 322] on icon at bounding box center [1463, 329] width 19 height 15
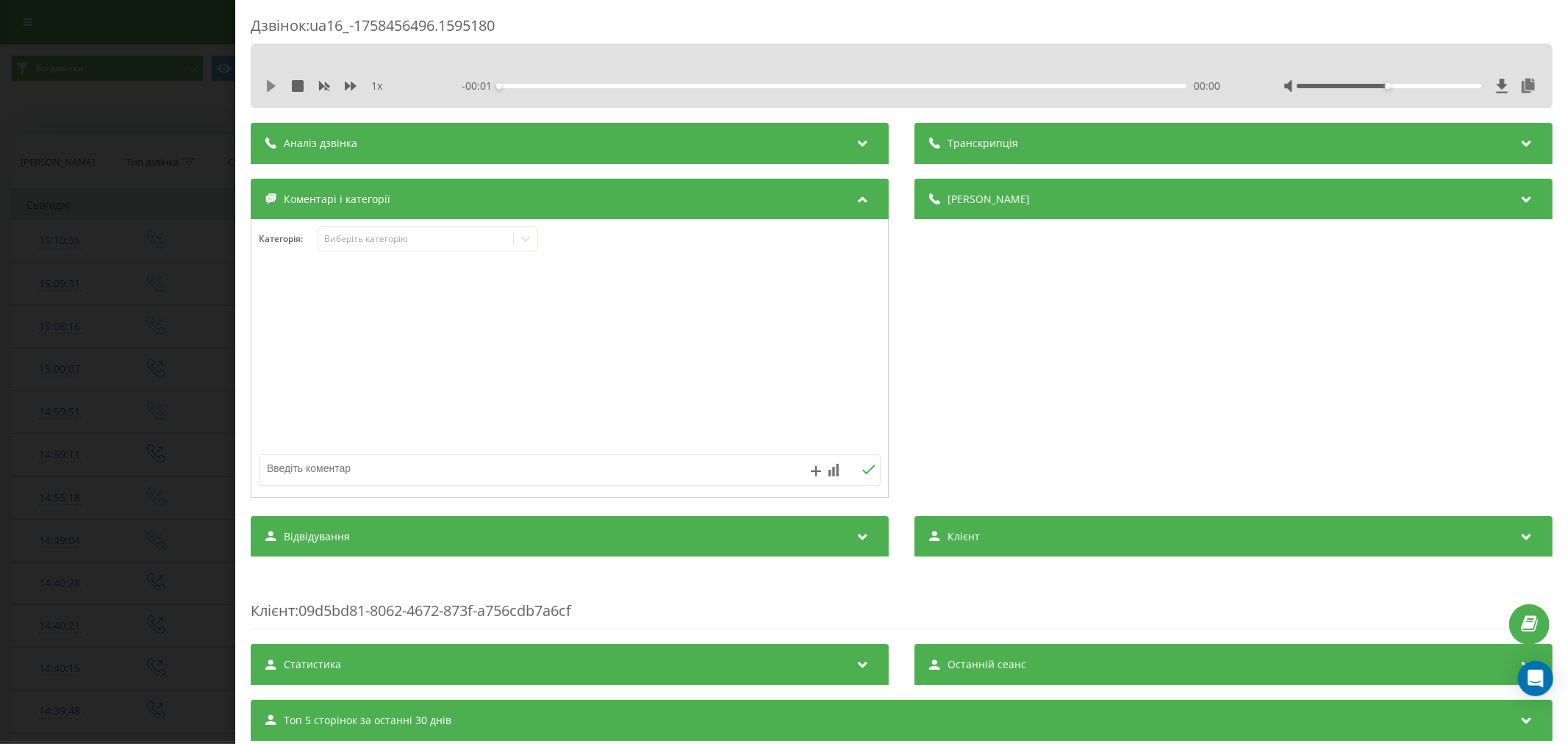
click at [271, 82] on icon at bounding box center [271, 86] width 12 height 12
click at [510, 84] on div "00:00" at bounding box center [513, 85] width 6 height 6
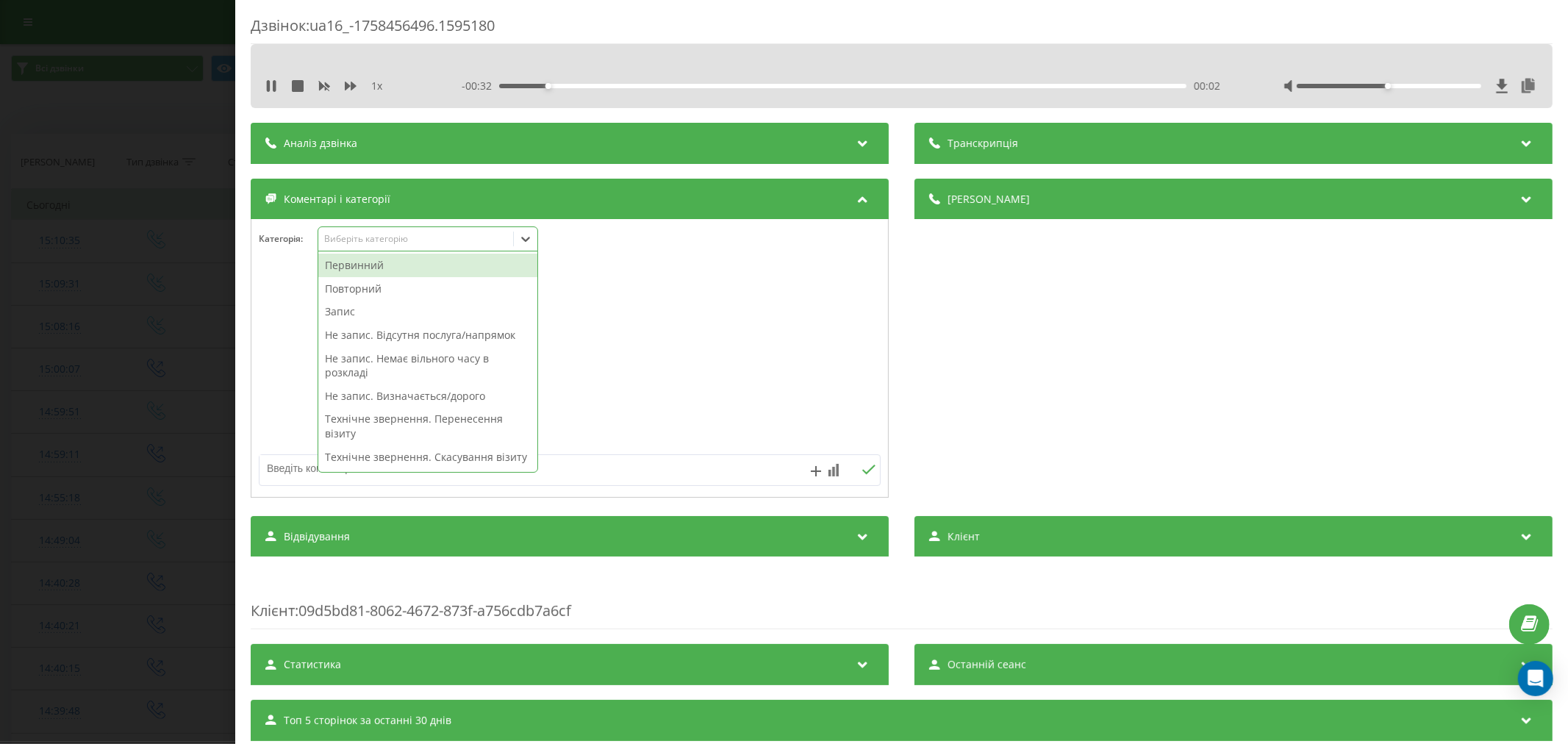
click at [416, 237] on div "Виберіть категорію" at bounding box center [415, 239] width 184 height 12
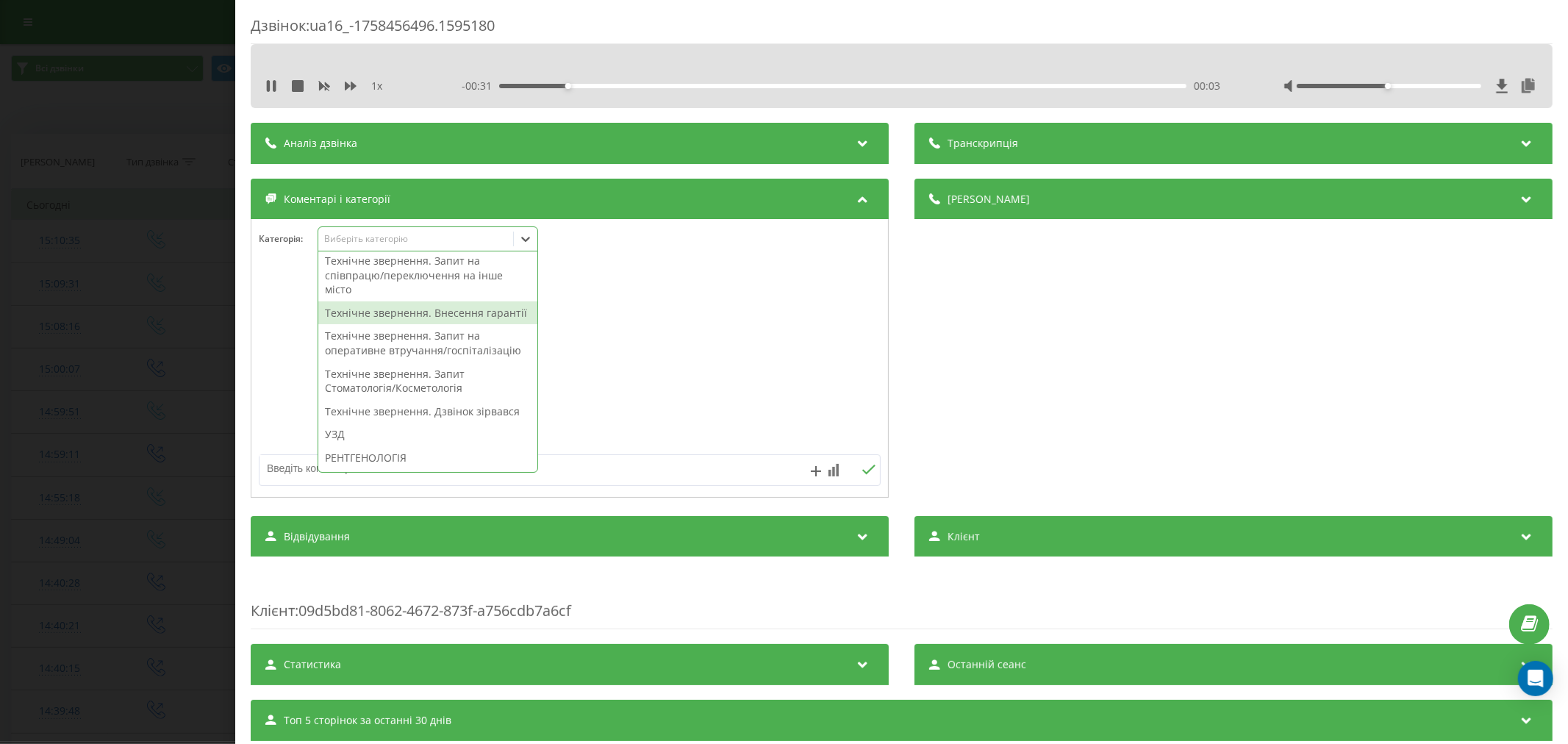
scroll to position [408, 0]
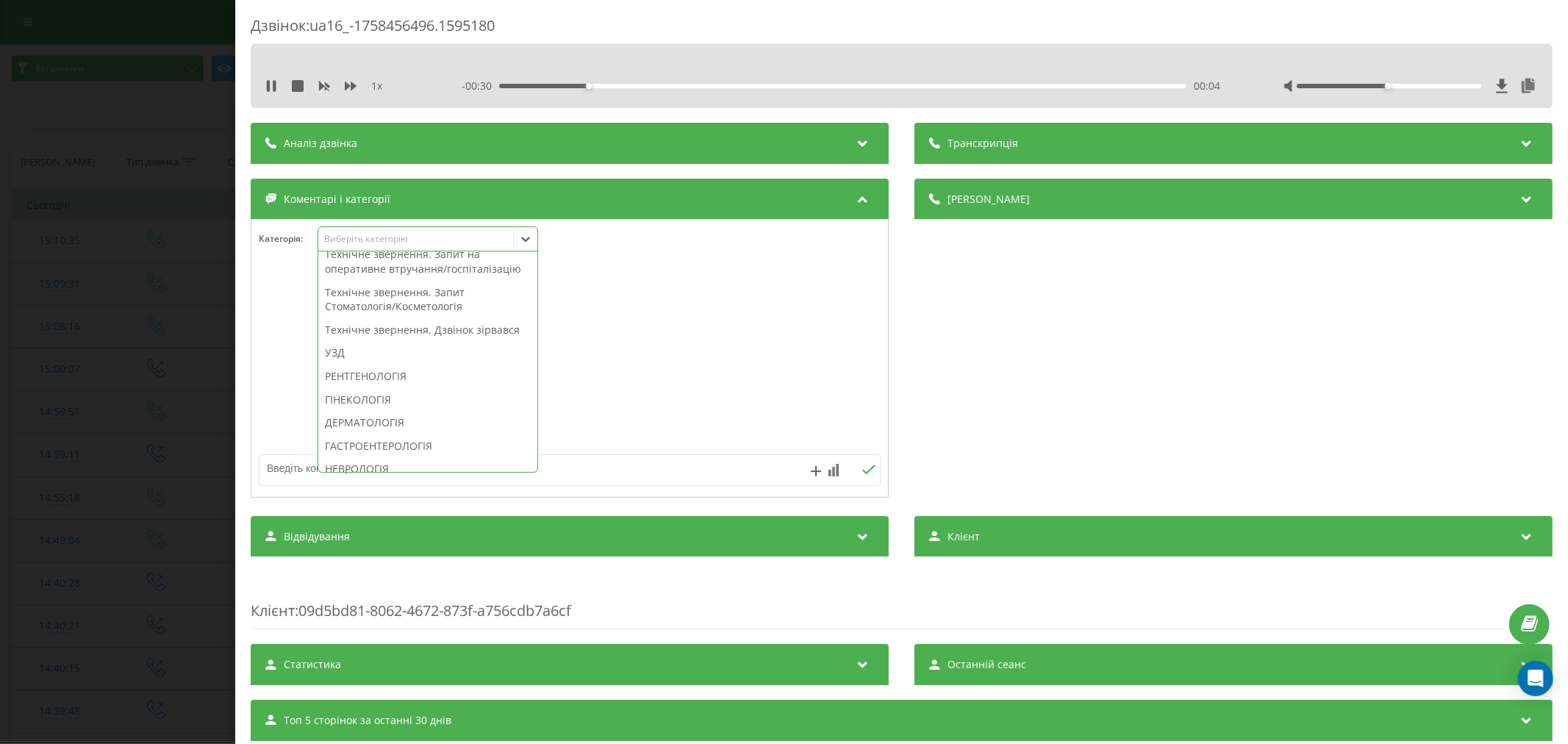
click at [436, 341] on div "Технічне звернення. Дзвінок зірвався" at bounding box center [428, 329] width 219 height 23
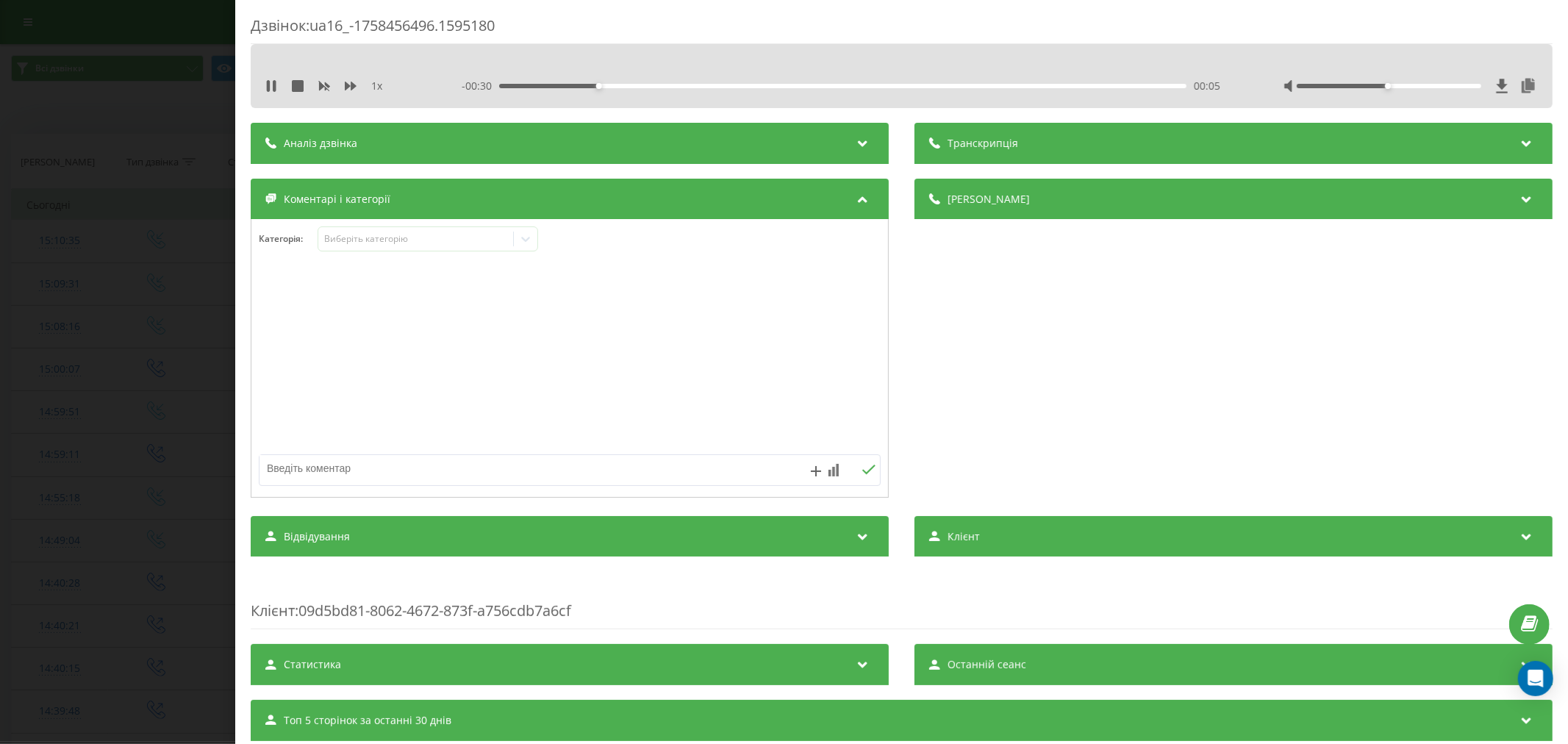
click at [654, 370] on div at bounding box center [570, 359] width 637 height 177
click at [497, 463] on textarea at bounding box center [507, 468] width 496 height 27
type textarea "внутрішній"
click at [862, 470] on icon at bounding box center [868, 469] width 14 height 10
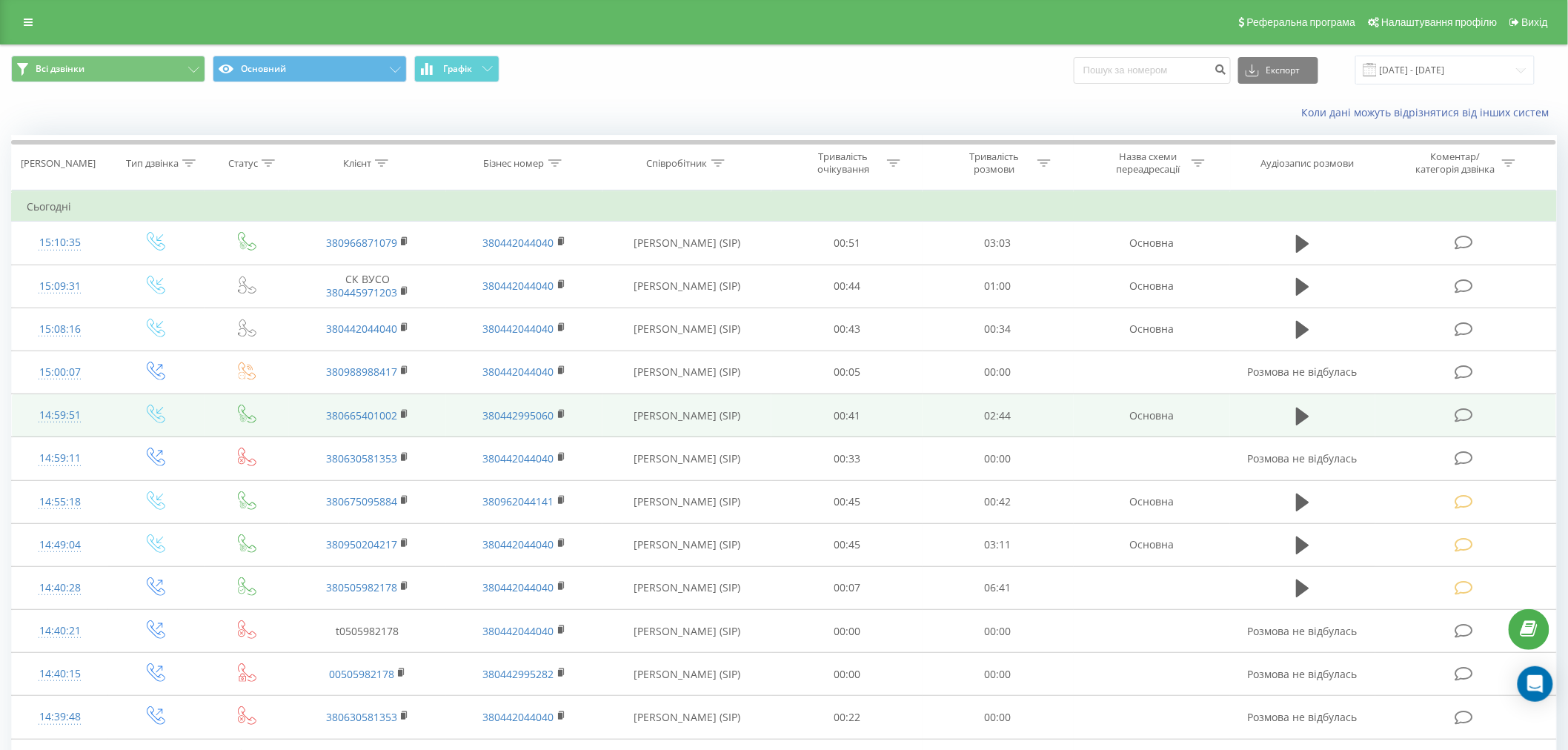
click at [1458, 415] on icon at bounding box center [1463, 415] width 19 height 15
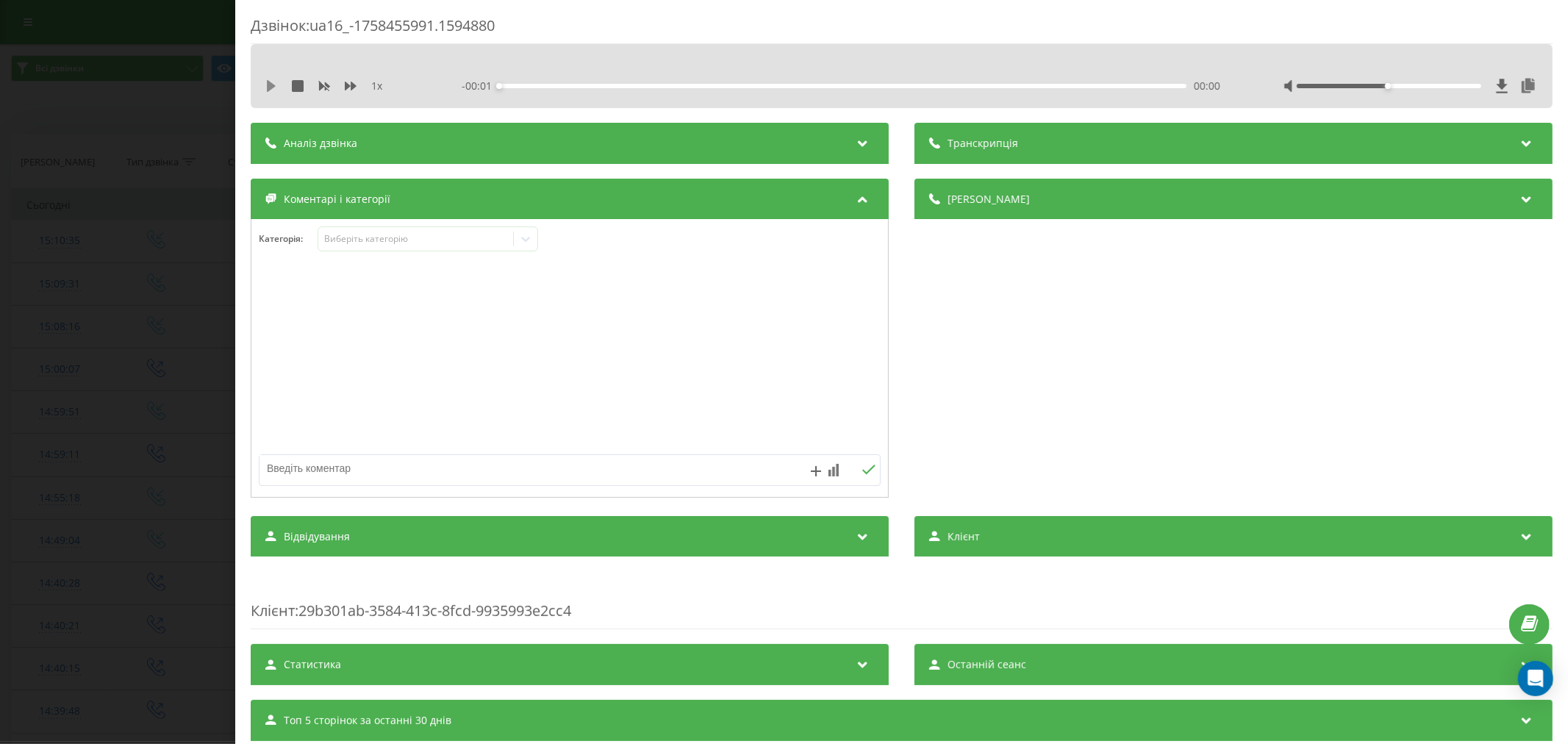
click at [272, 84] on icon at bounding box center [271, 86] width 9 height 12
click at [518, 84] on div "00:00" at bounding box center [842, 85] width 687 height 4
click at [416, 232] on div "Виберіть категорію" at bounding box center [416, 239] width 194 height 14
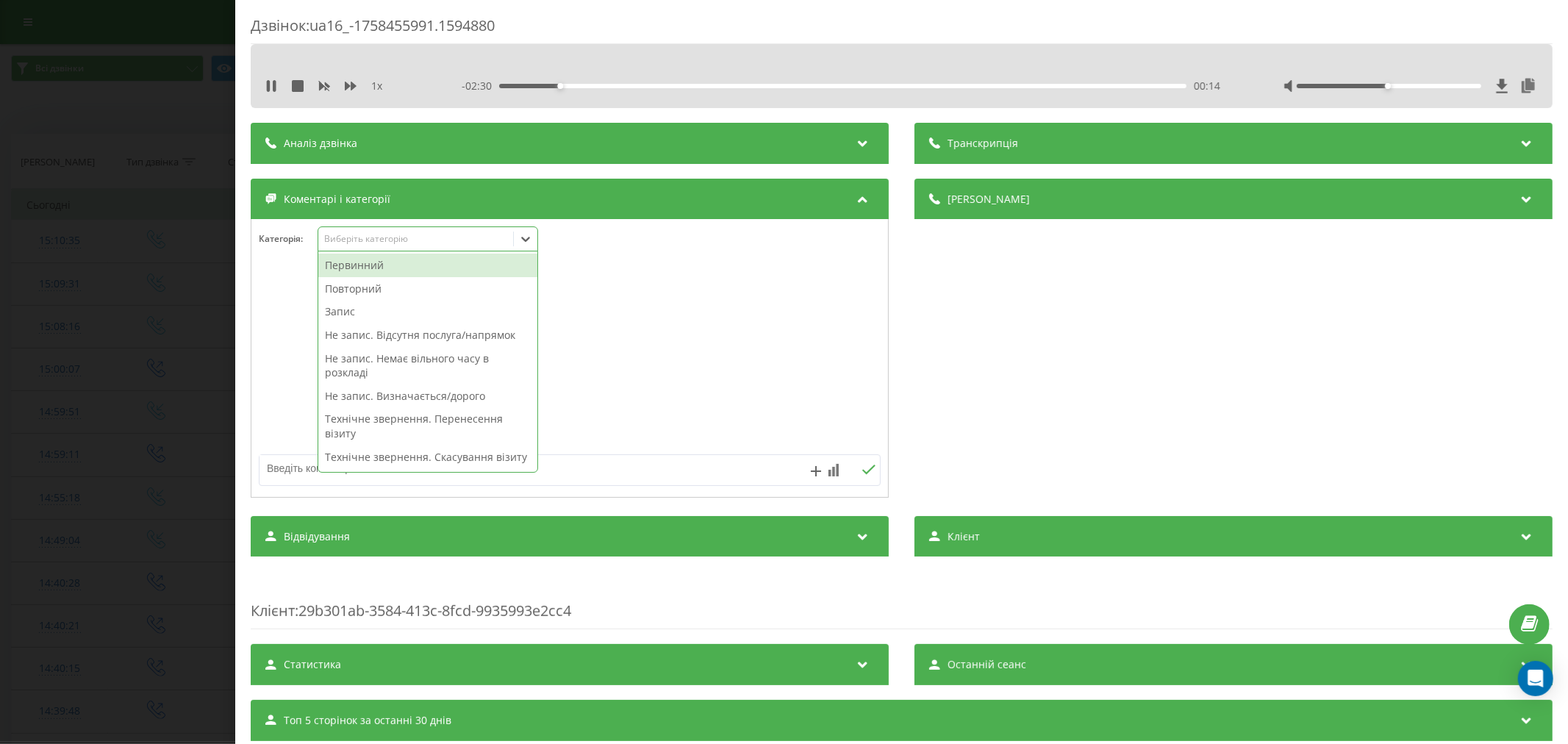
click at [392, 268] on div "Первинний" at bounding box center [428, 265] width 219 height 23
click at [350, 296] on div "Запис" at bounding box center [428, 288] width 219 height 23
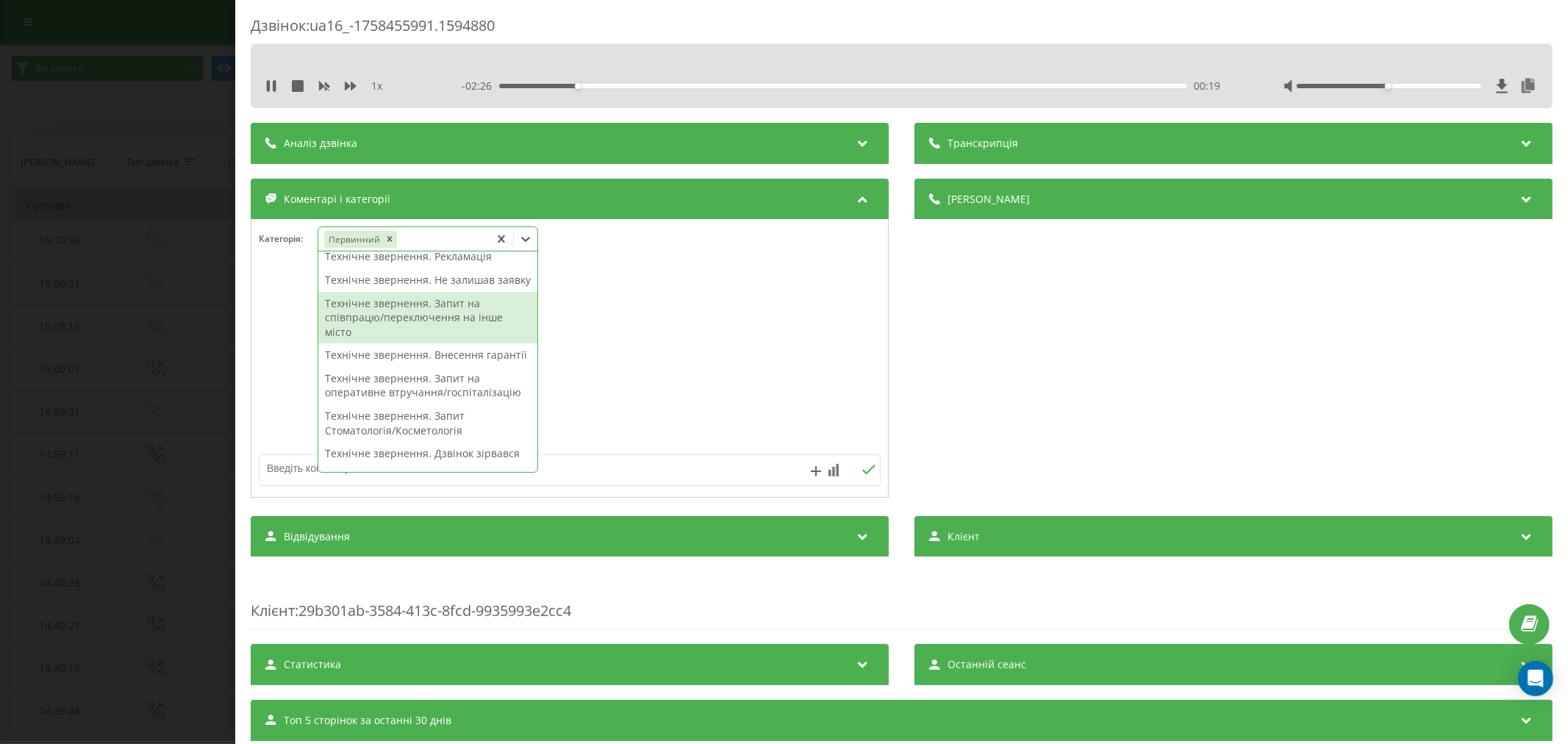
scroll to position [326, 0]
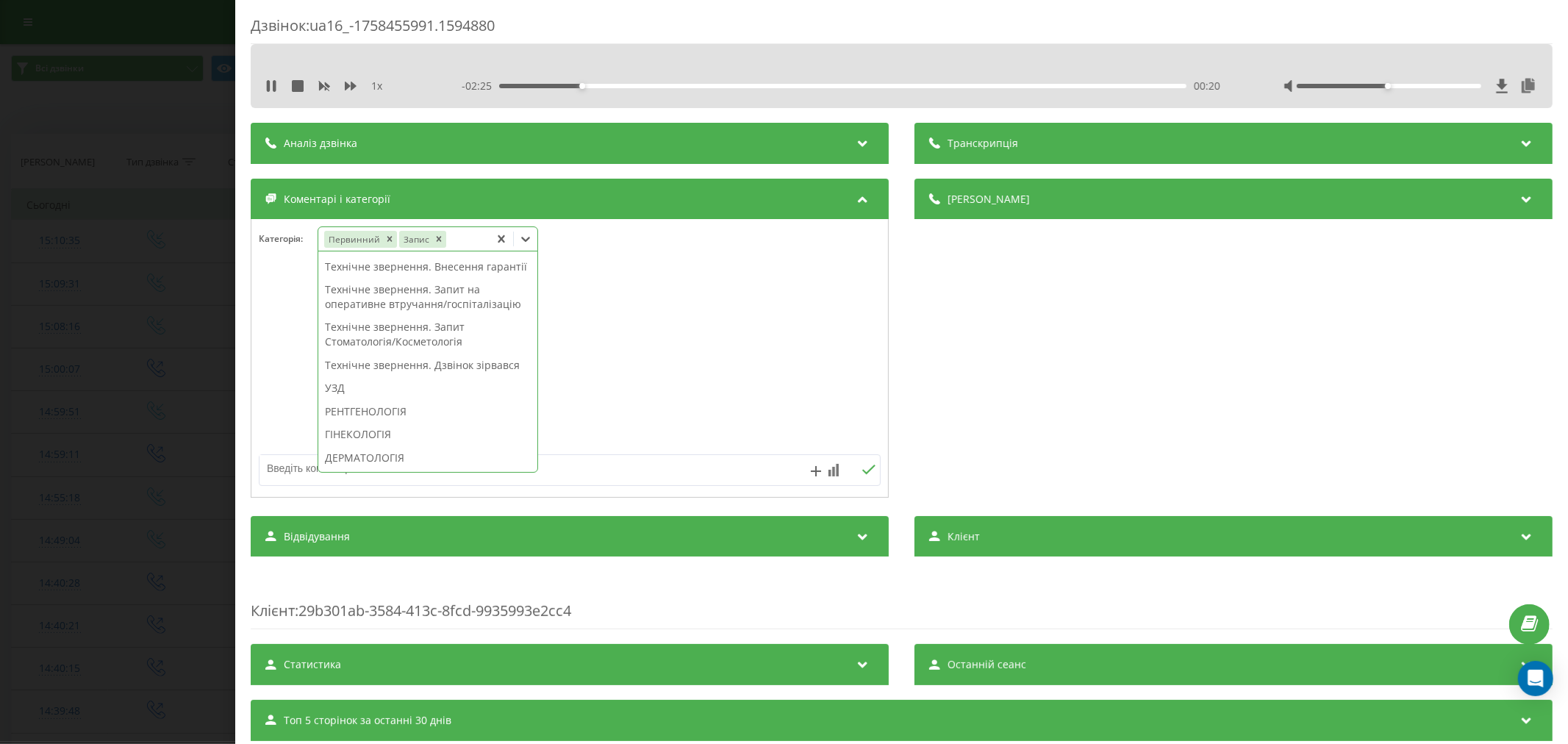
click at [364, 400] on div "УЗД" at bounding box center [428, 387] width 219 height 23
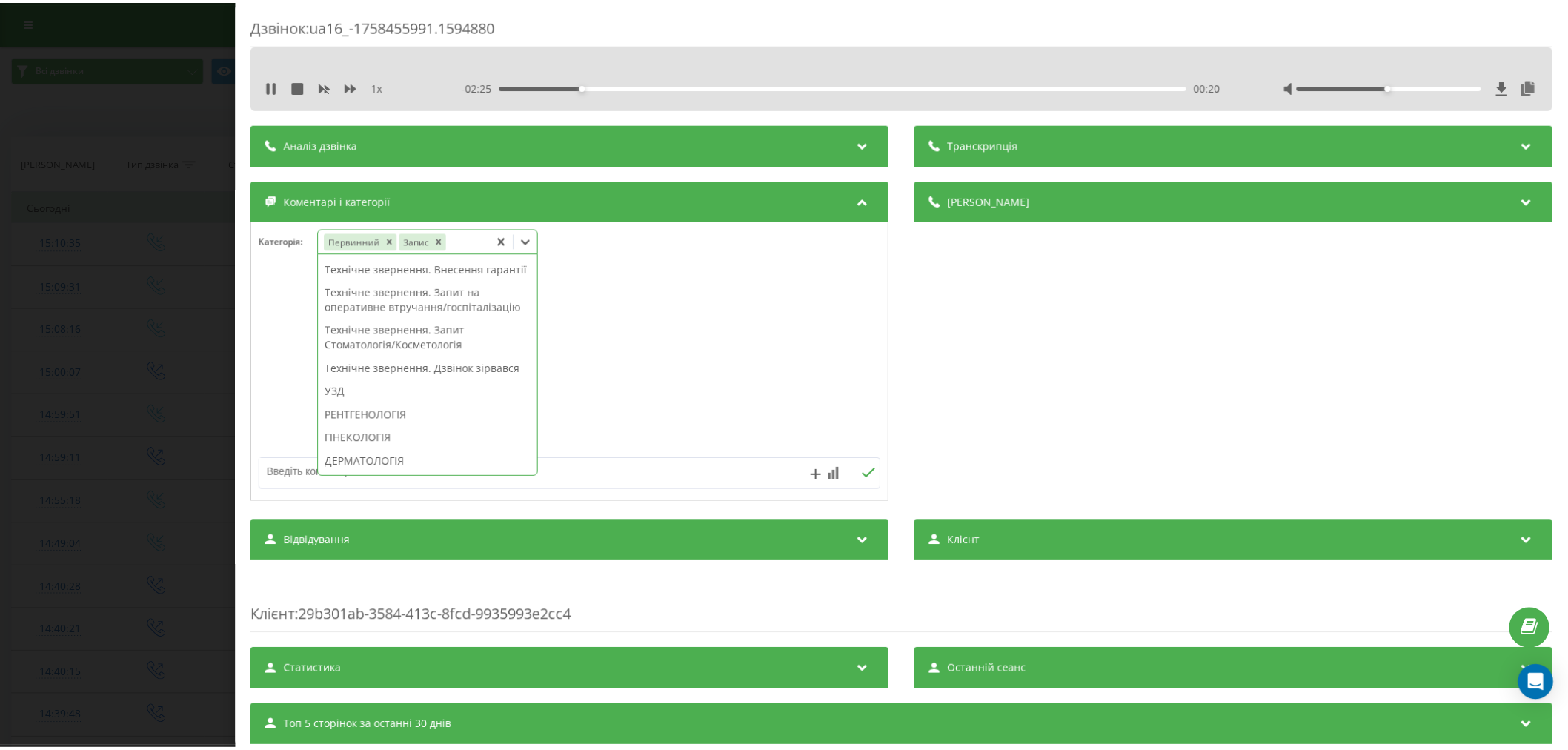
scroll to position [306, 0]
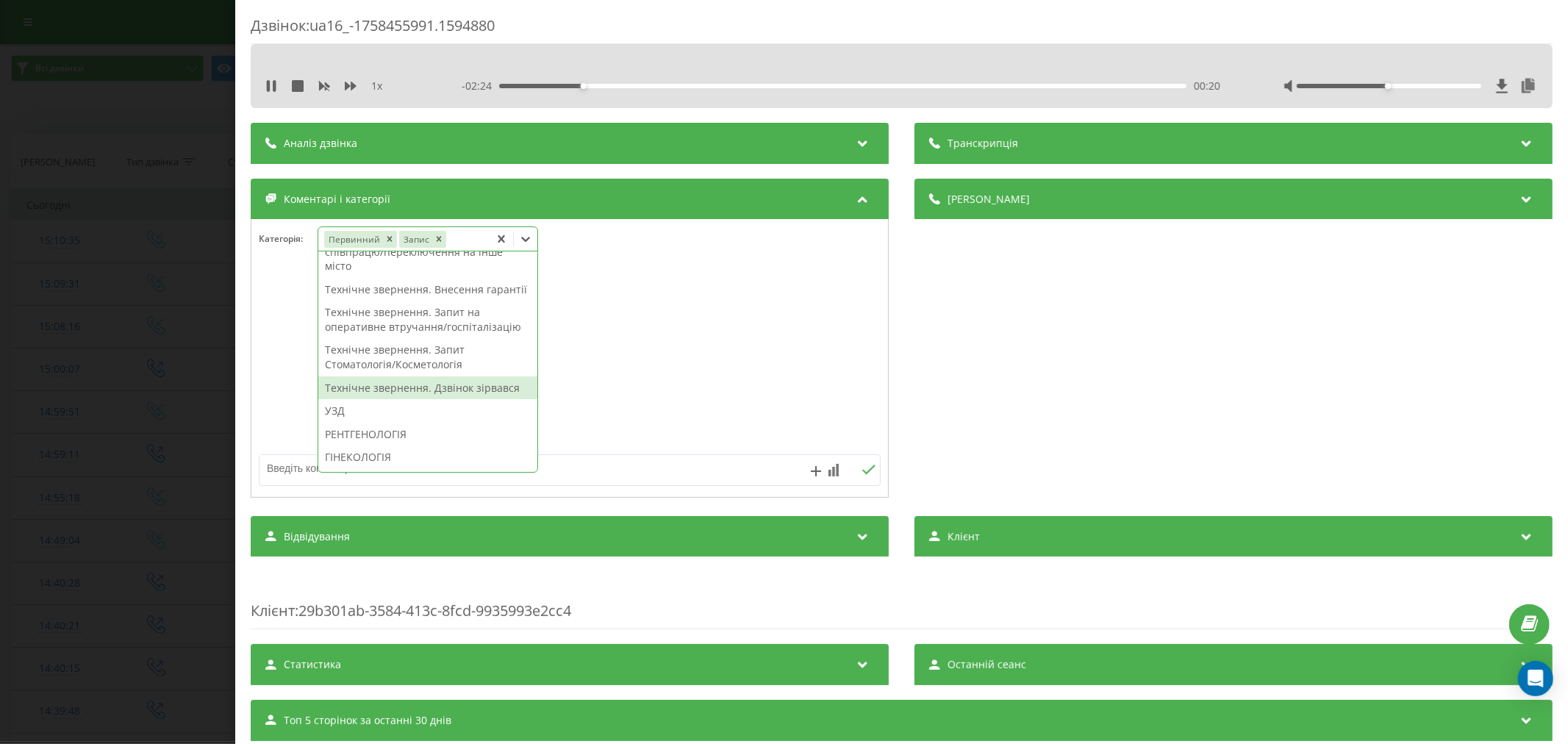
click at [826, 355] on div at bounding box center [570, 359] width 637 height 177
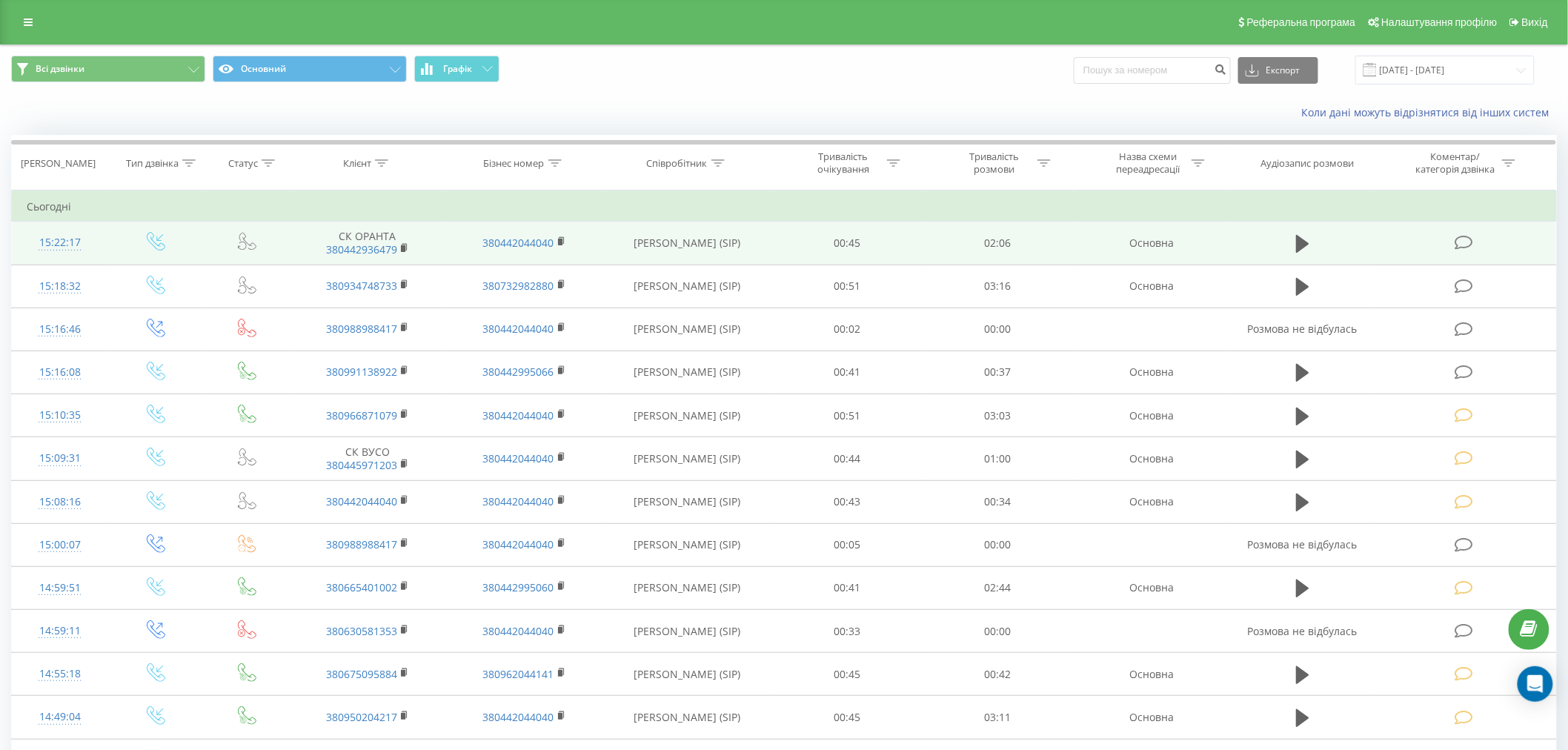
click at [1468, 240] on icon at bounding box center [1463, 242] width 19 height 15
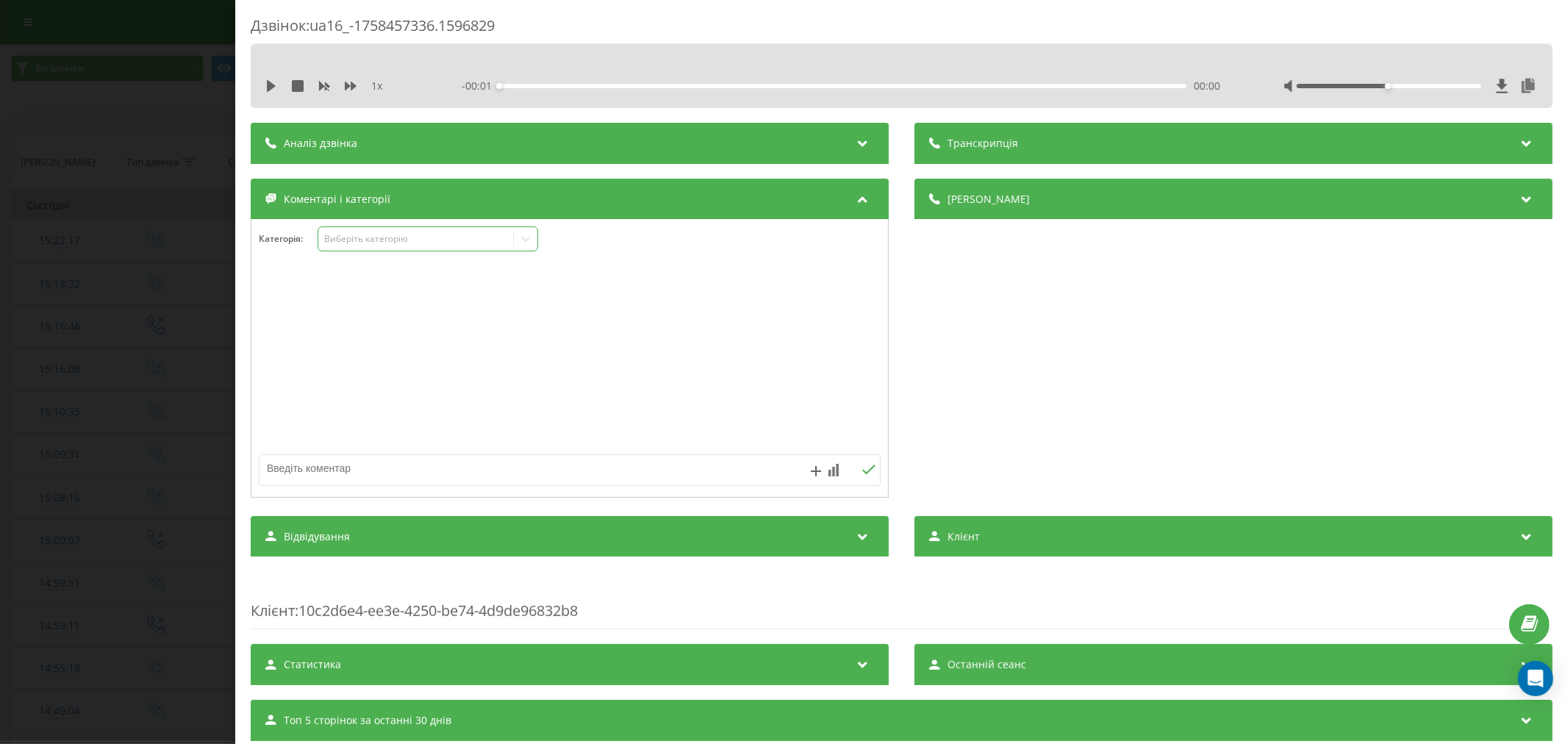
click at [390, 239] on div "Виберіть категорію" at bounding box center [415, 239] width 184 height 12
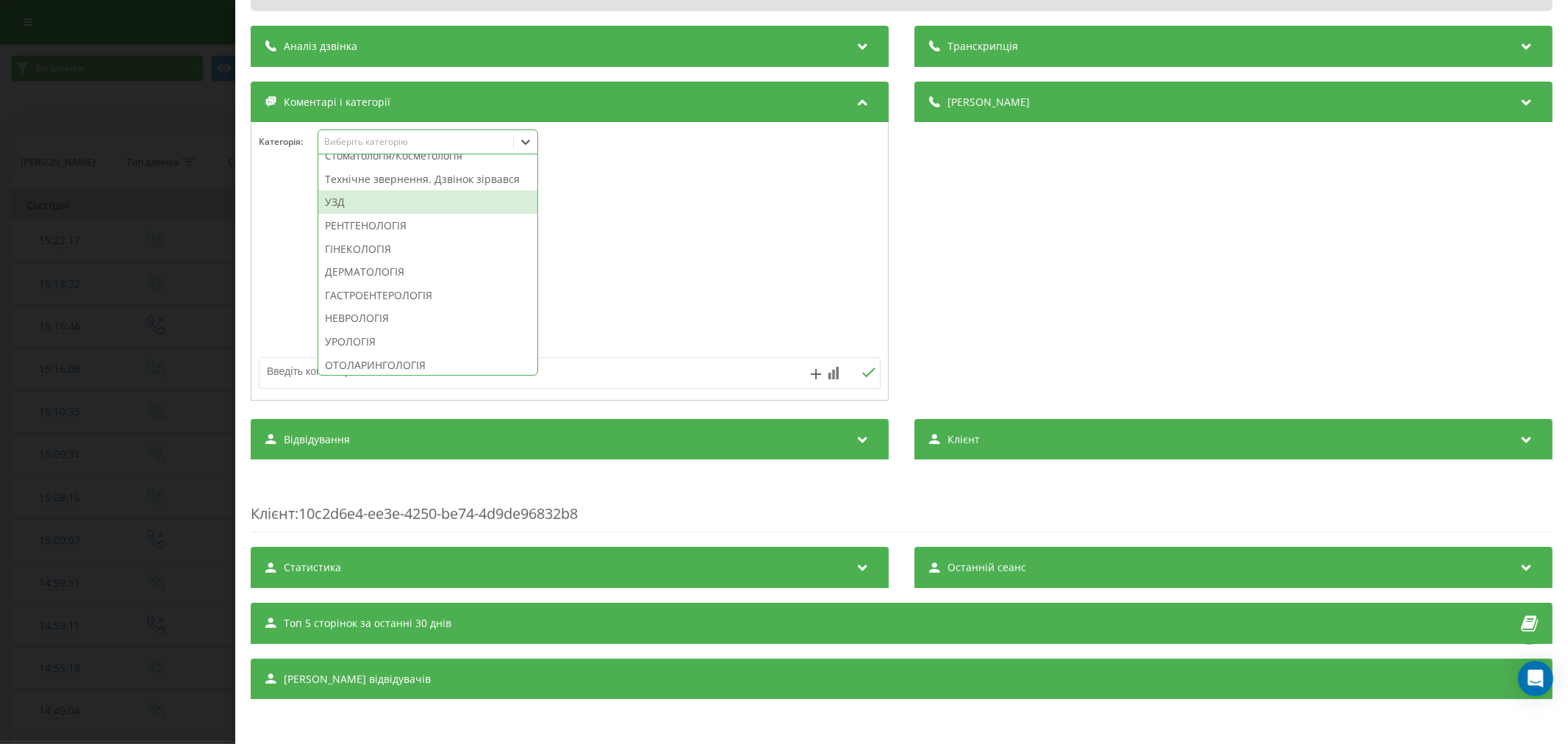
scroll to position [489, 0]
click at [420, 163] on div "Технічне звернення. Дзвінок зірвався" at bounding box center [428, 151] width 219 height 23
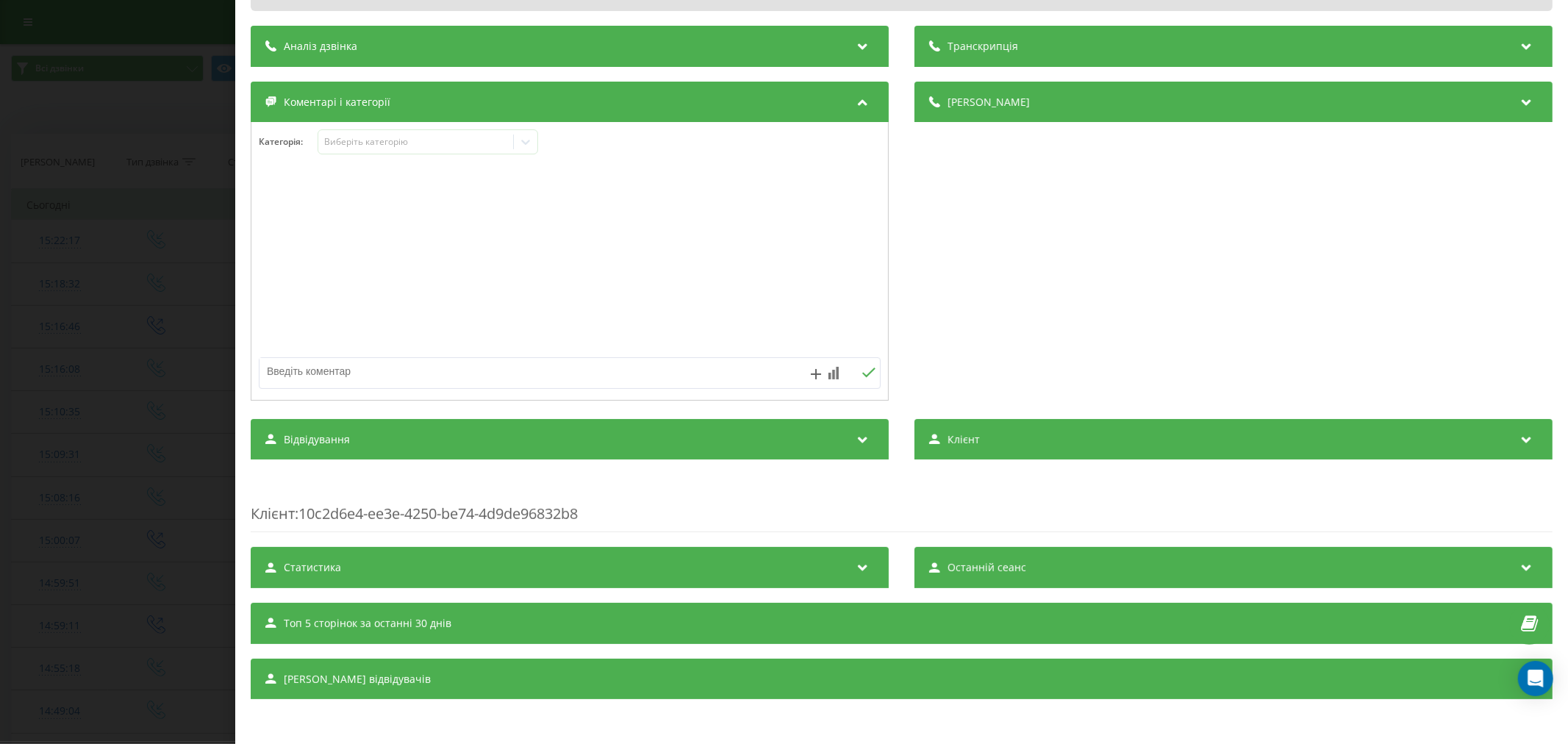
click at [704, 312] on div at bounding box center [570, 262] width 637 height 177
click at [590, 369] on textarea at bounding box center [507, 370] width 496 height 27
type textarea "Страхова. уточнити и співпрацюємо з маланюка"
click at [862, 367] on icon at bounding box center [868, 372] width 14 height 10
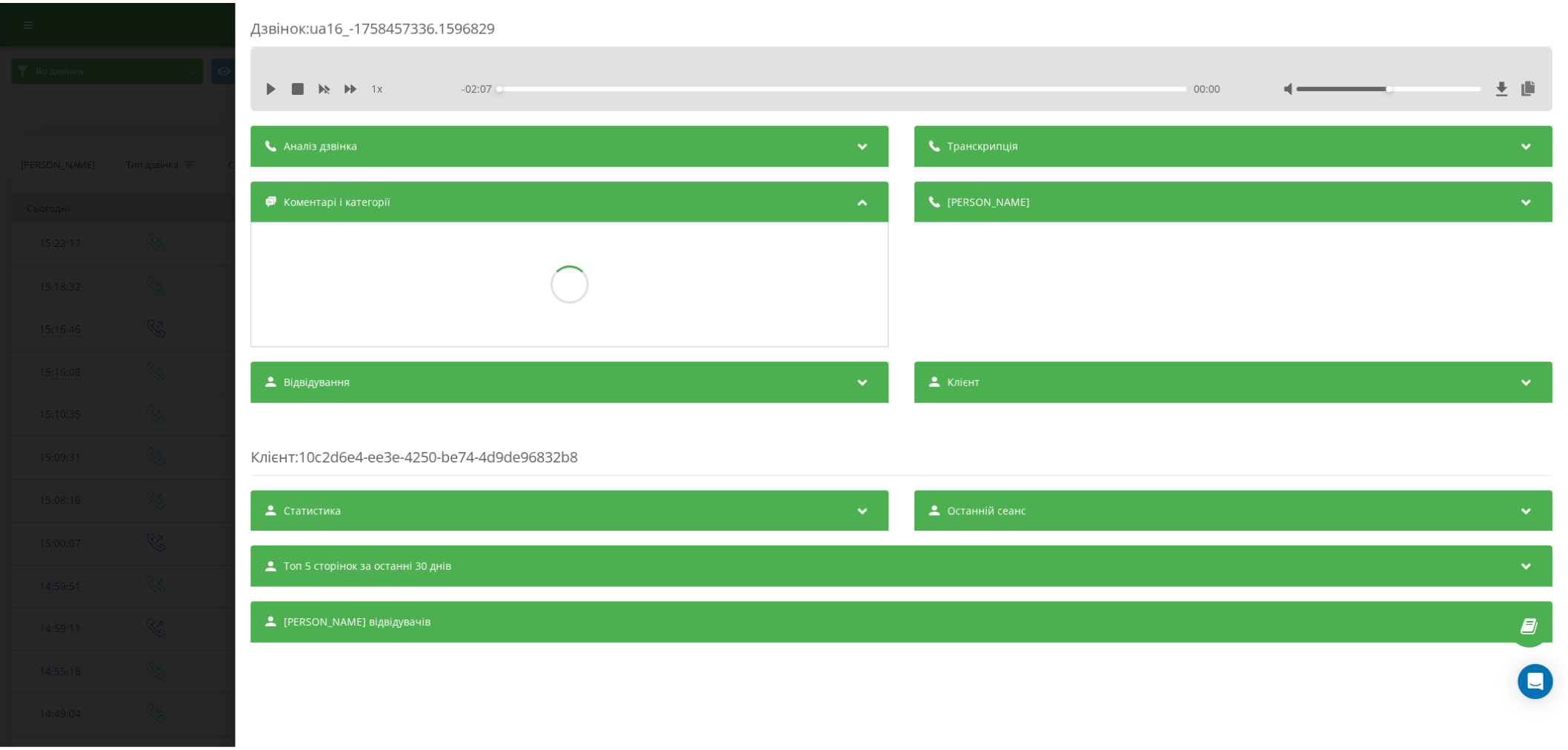
scroll to position [0, 0]
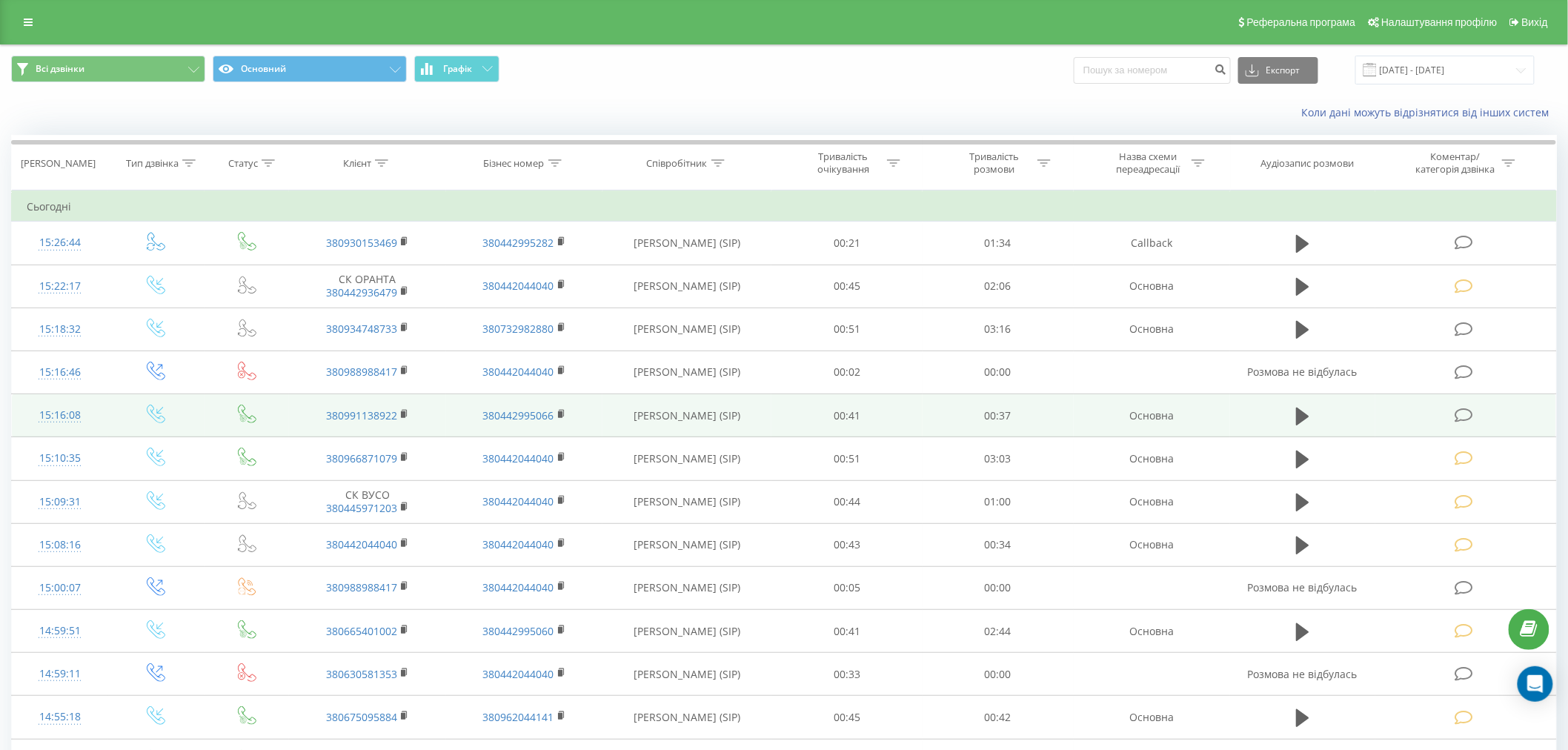
click at [840, 394] on td "00:41" at bounding box center [847, 415] width 152 height 43
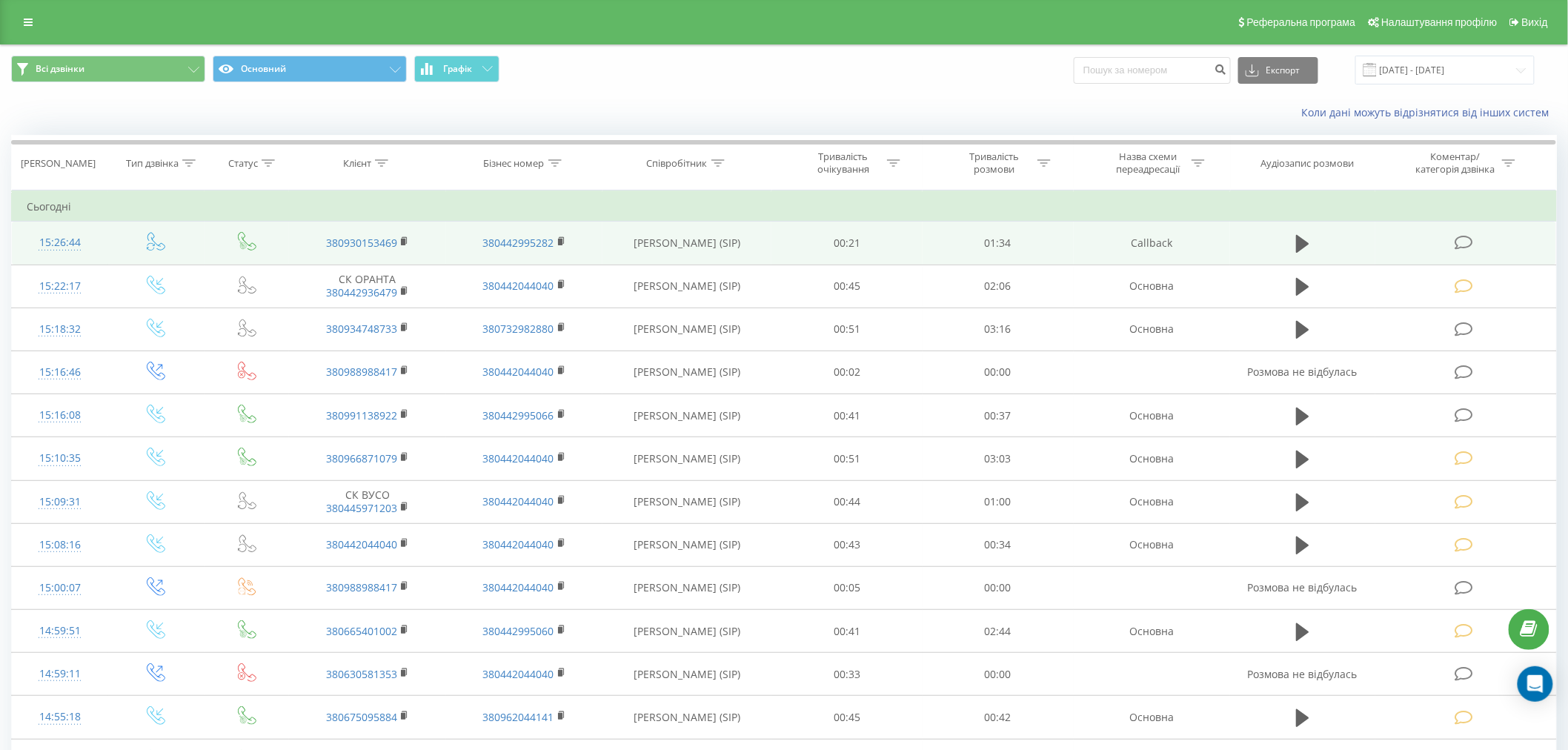
click at [1463, 239] on icon at bounding box center [1463, 242] width 19 height 15
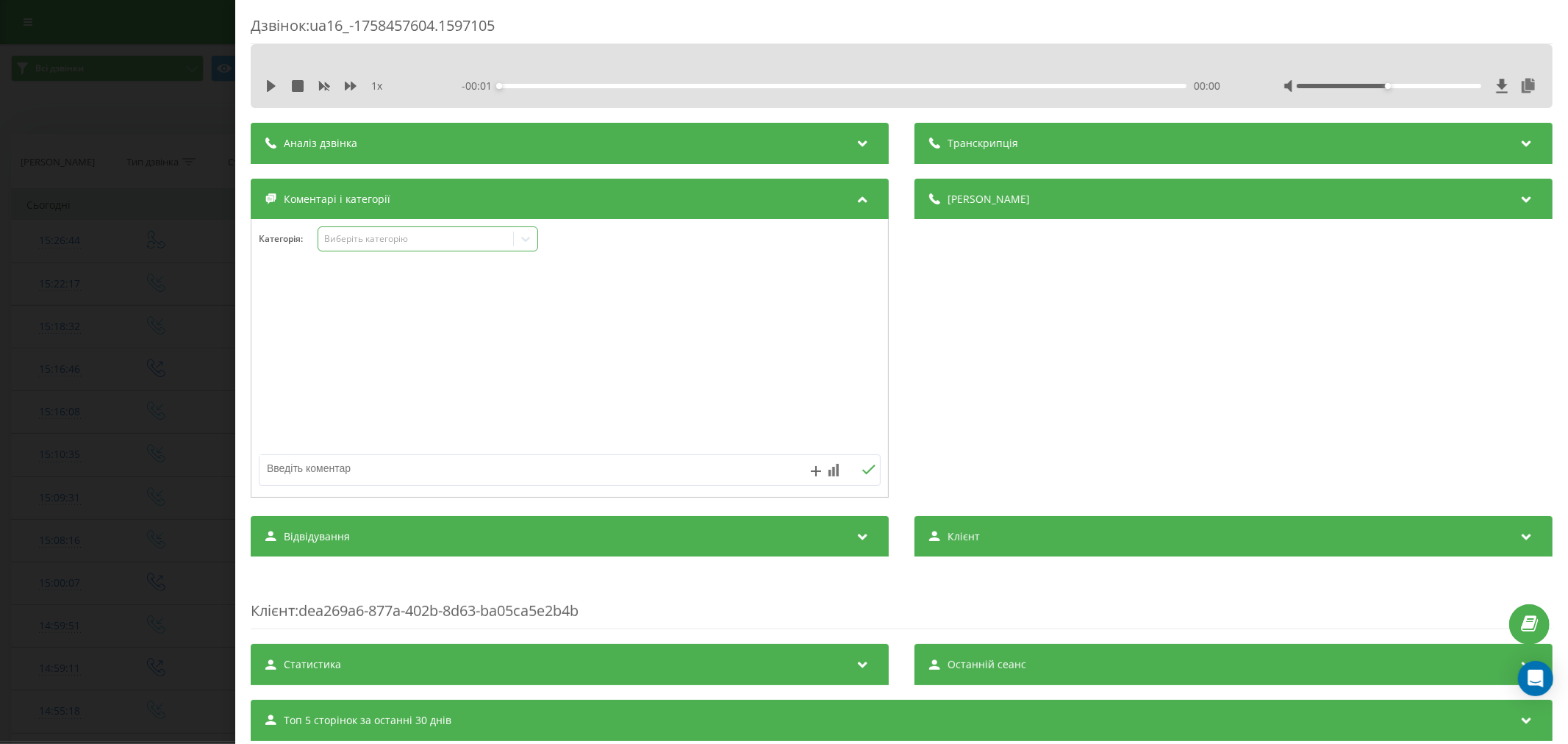
click at [379, 239] on div "Виберіть категорію" at bounding box center [415, 239] width 184 height 12
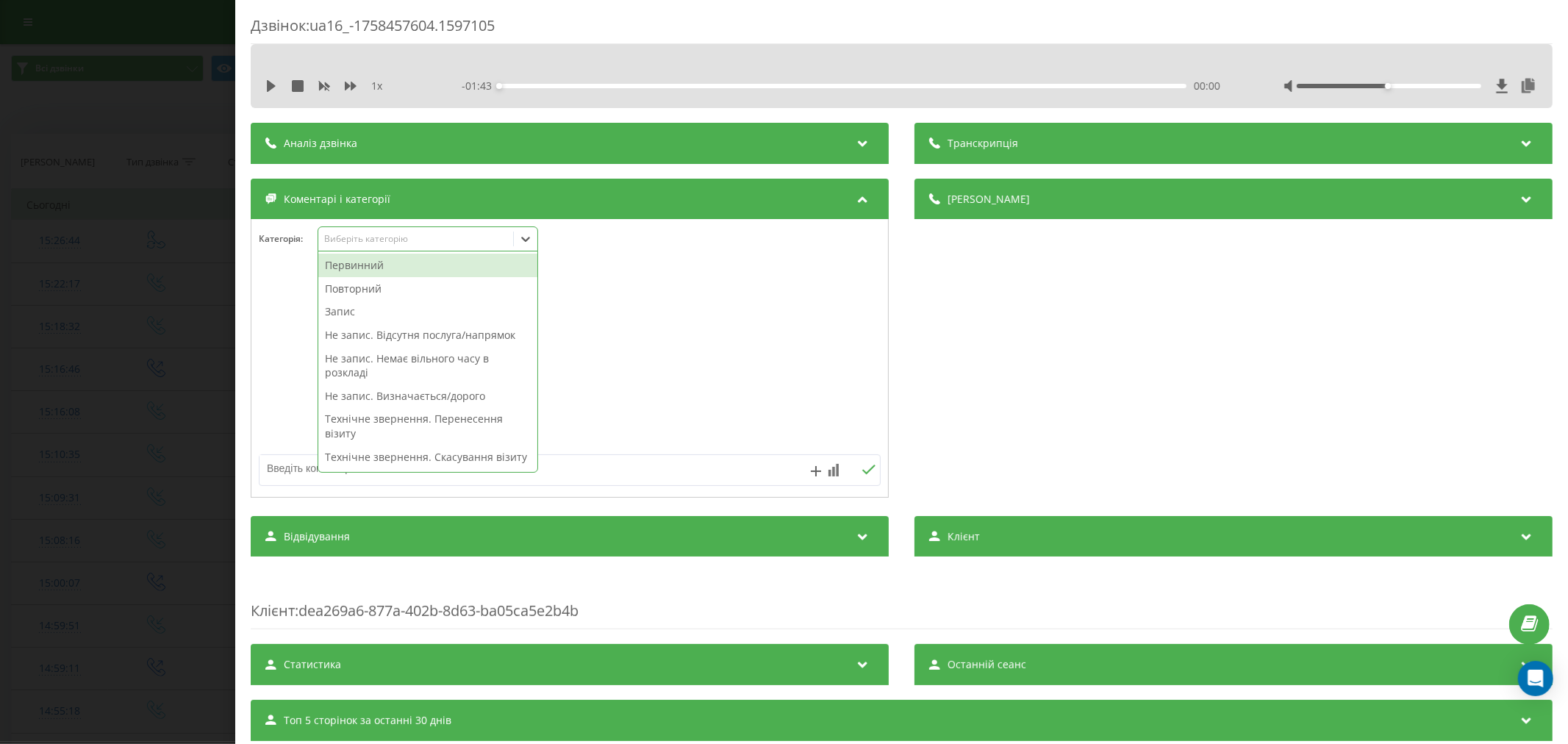
click at [384, 272] on div "Первинний" at bounding box center [428, 265] width 219 height 23
click at [358, 271] on div "Повторний" at bounding box center [428, 265] width 219 height 23
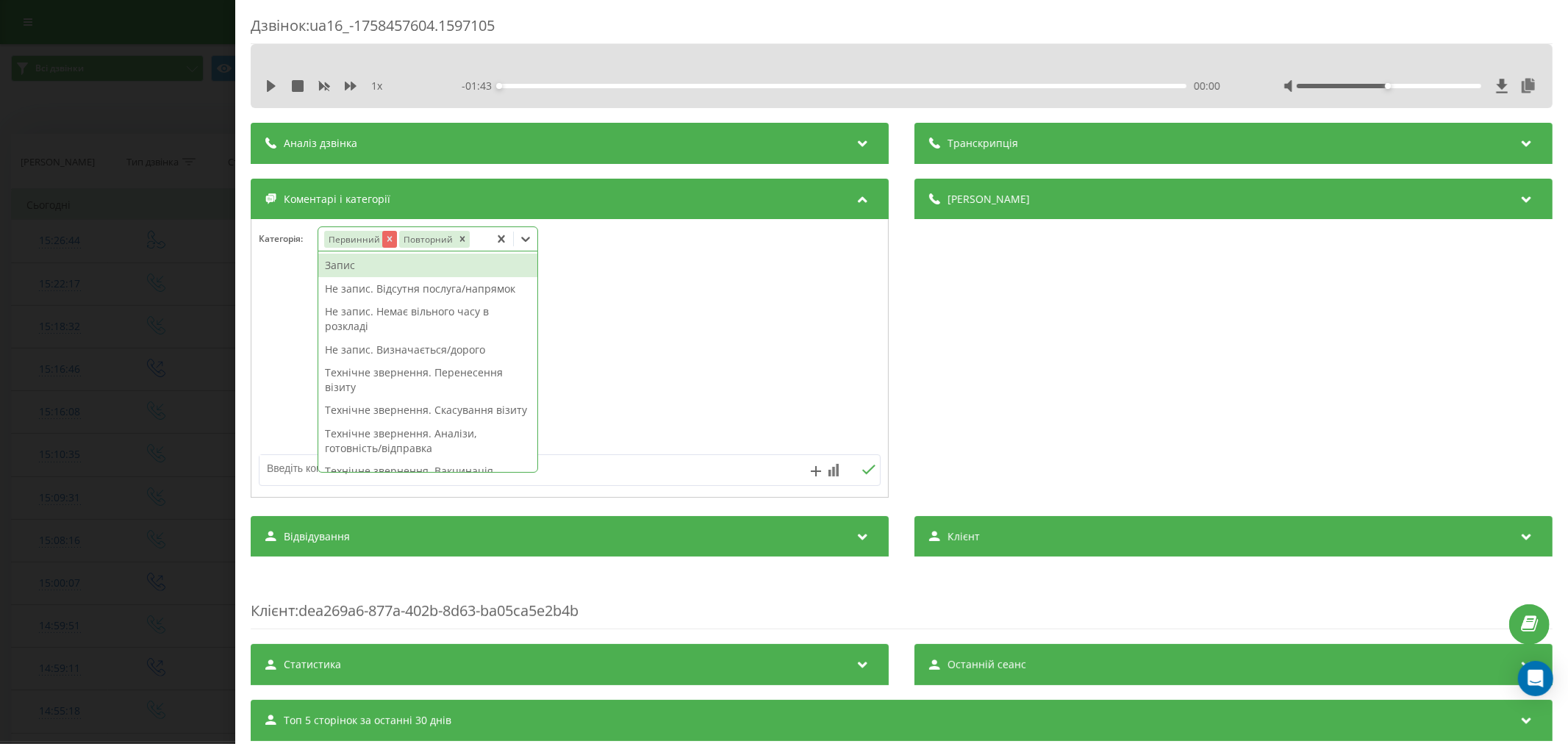
click at [387, 239] on icon "Remove Первинний" at bounding box center [388, 239] width 10 height 10
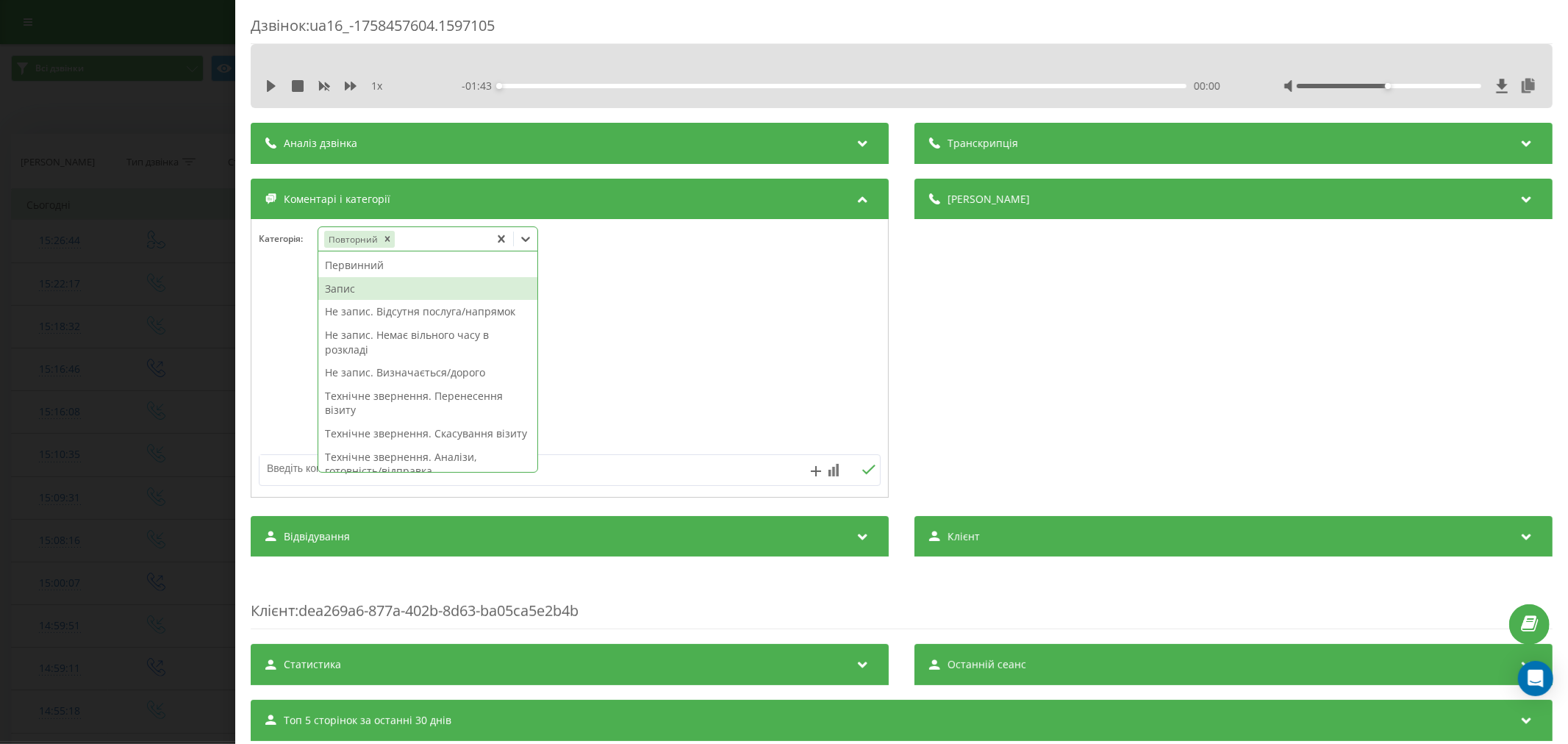
click at [354, 288] on div "Запис" at bounding box center [428, 288] width 219 height 23
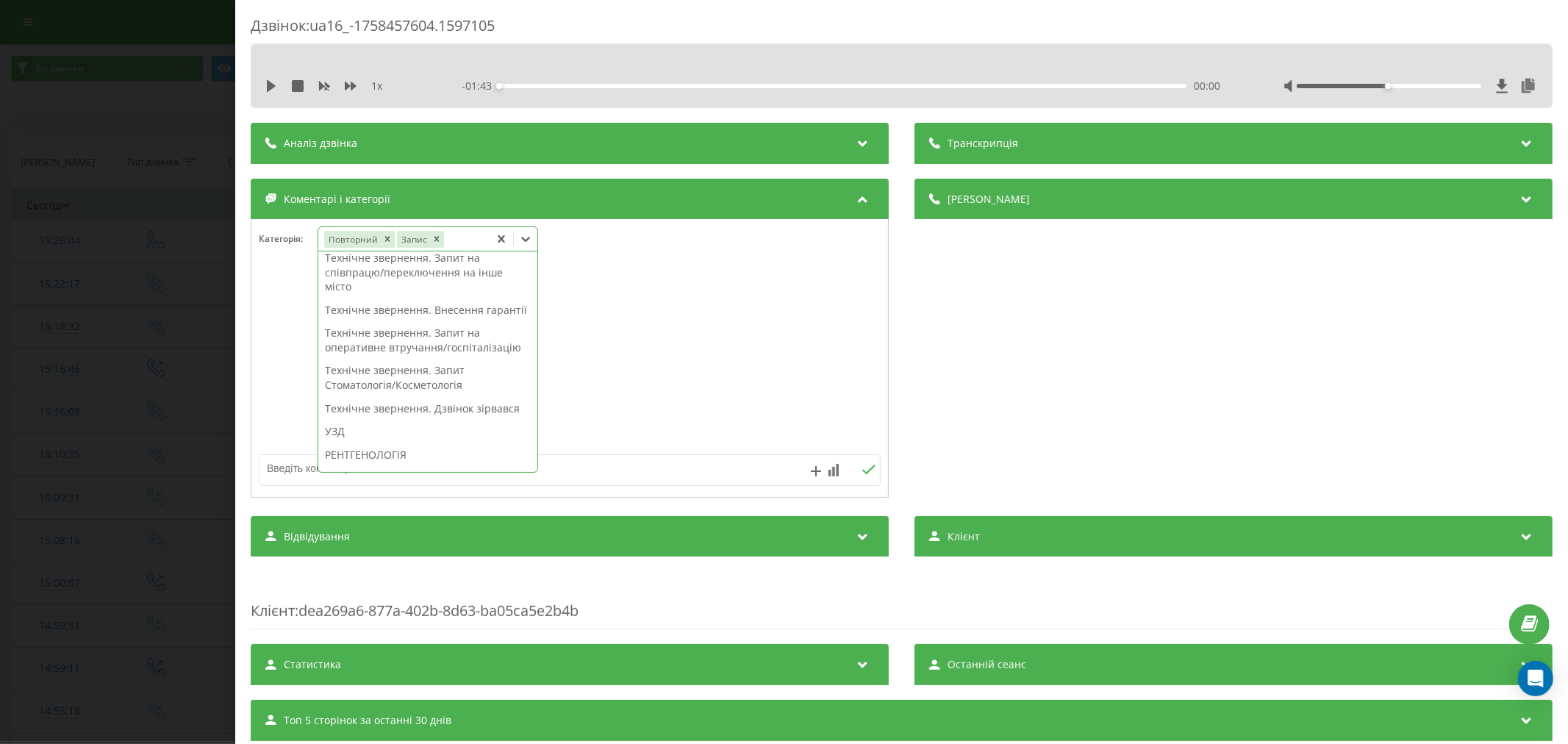
scroll to position [326, 0]
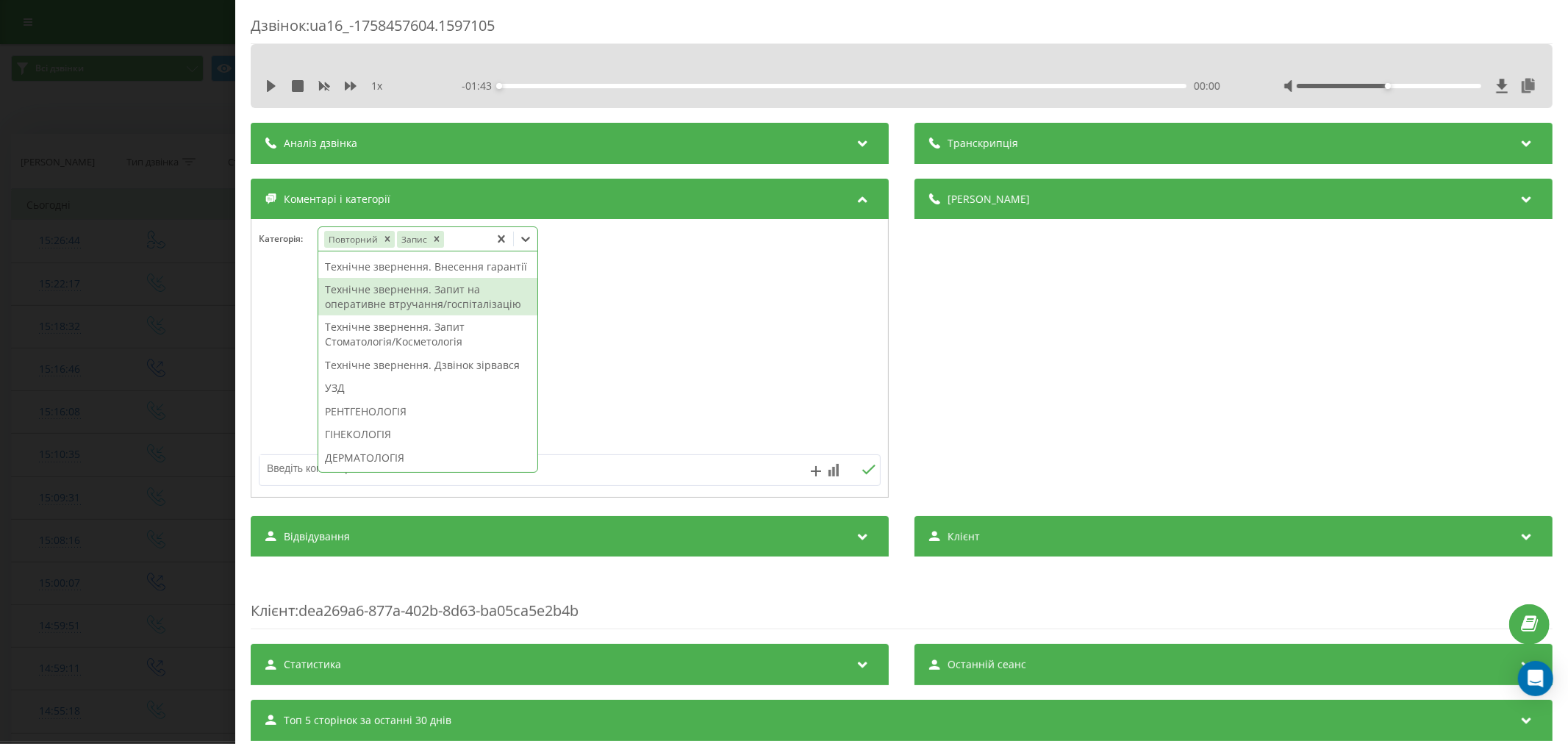
click at [763, 340] on div at bounding box center [570, 359] width 637 height 177
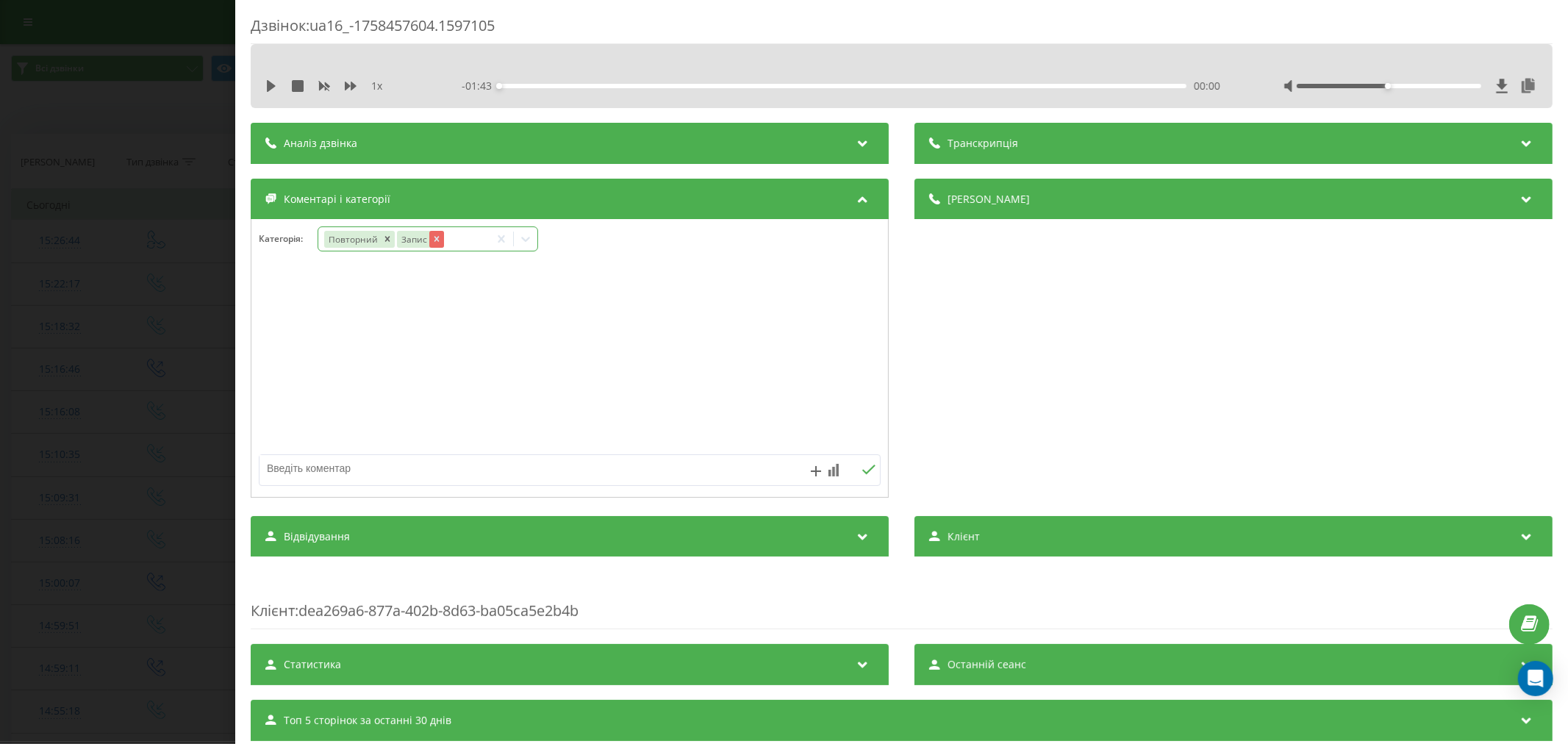
click at [436, 241] on icon "Remove Запис" at bounding box center [436, 239] width 5 height 5
click at [534, 238] on div at bounding box center [525, 239] width 23 height 23
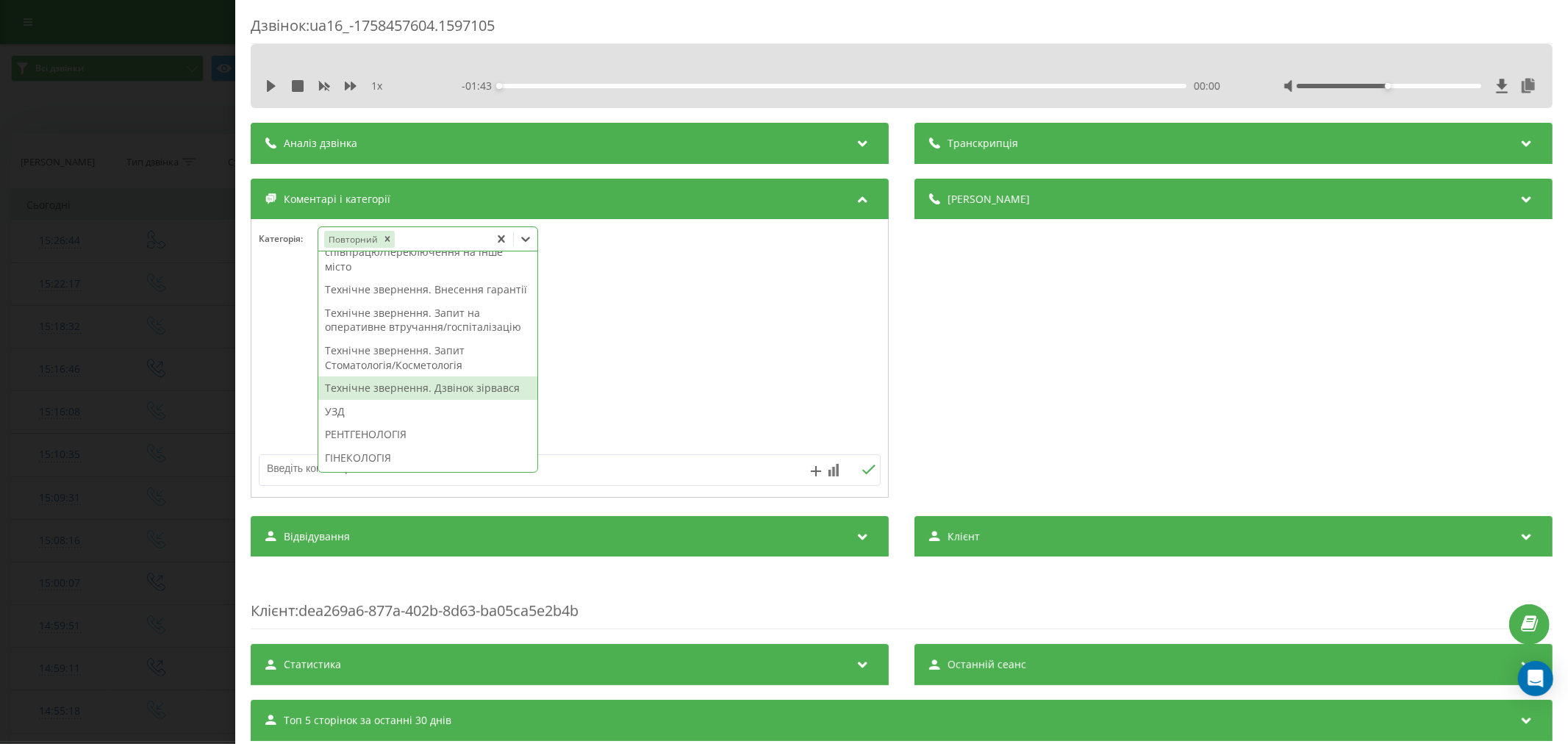
click at [450, 400] on div "Технічне звернення. Дзвінок зірвався" at bounding box center [428, 387] width 219 height 23
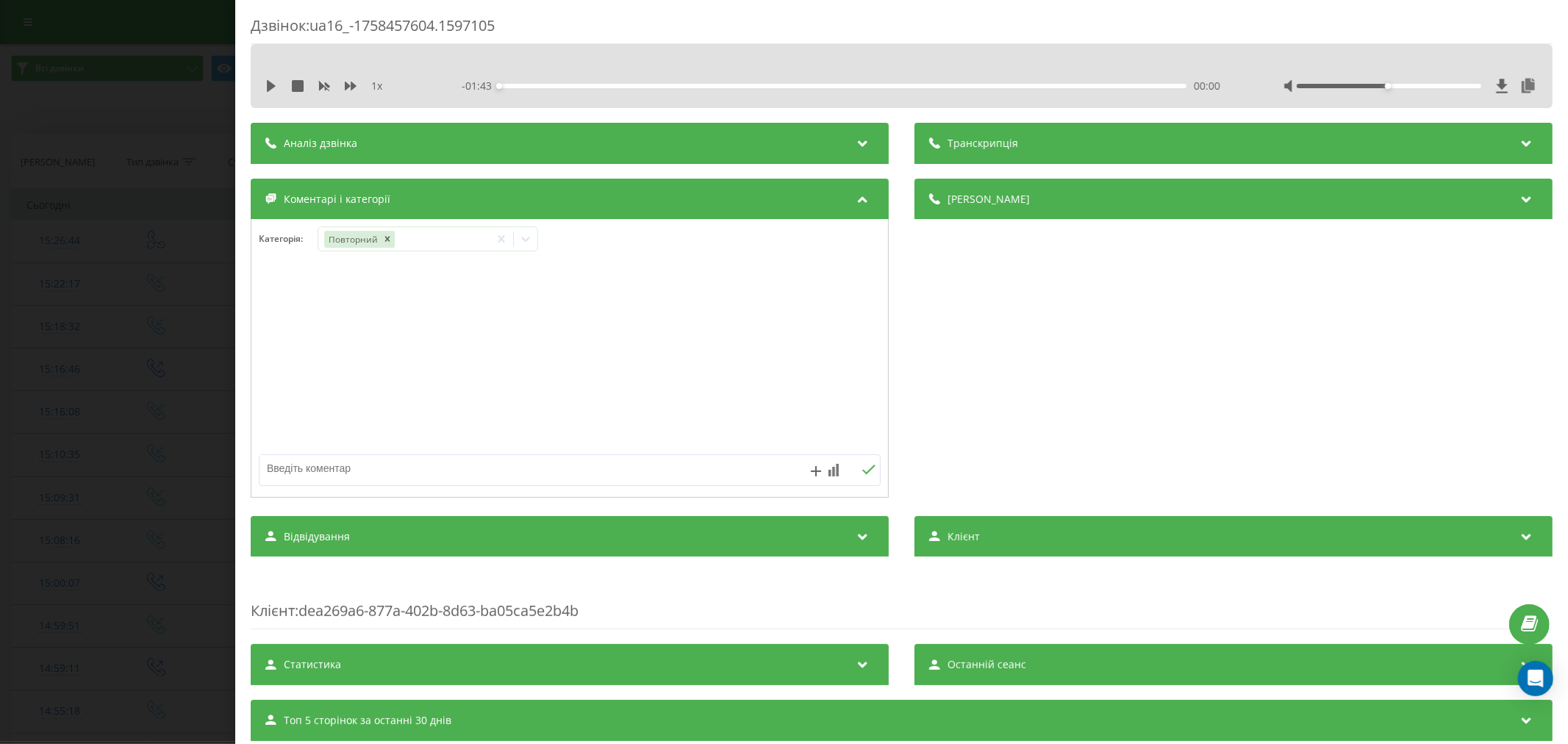
click at [700, 425] on div at bounding box center [570, 359] width 637 height 177
click at [506, 470] on textarea at bounding box center [507, 468] width 496 height 27
type textarea "підтвердити запис"
click at [862, 470] on icon at bounding box center [868, 469] width 14 height 10
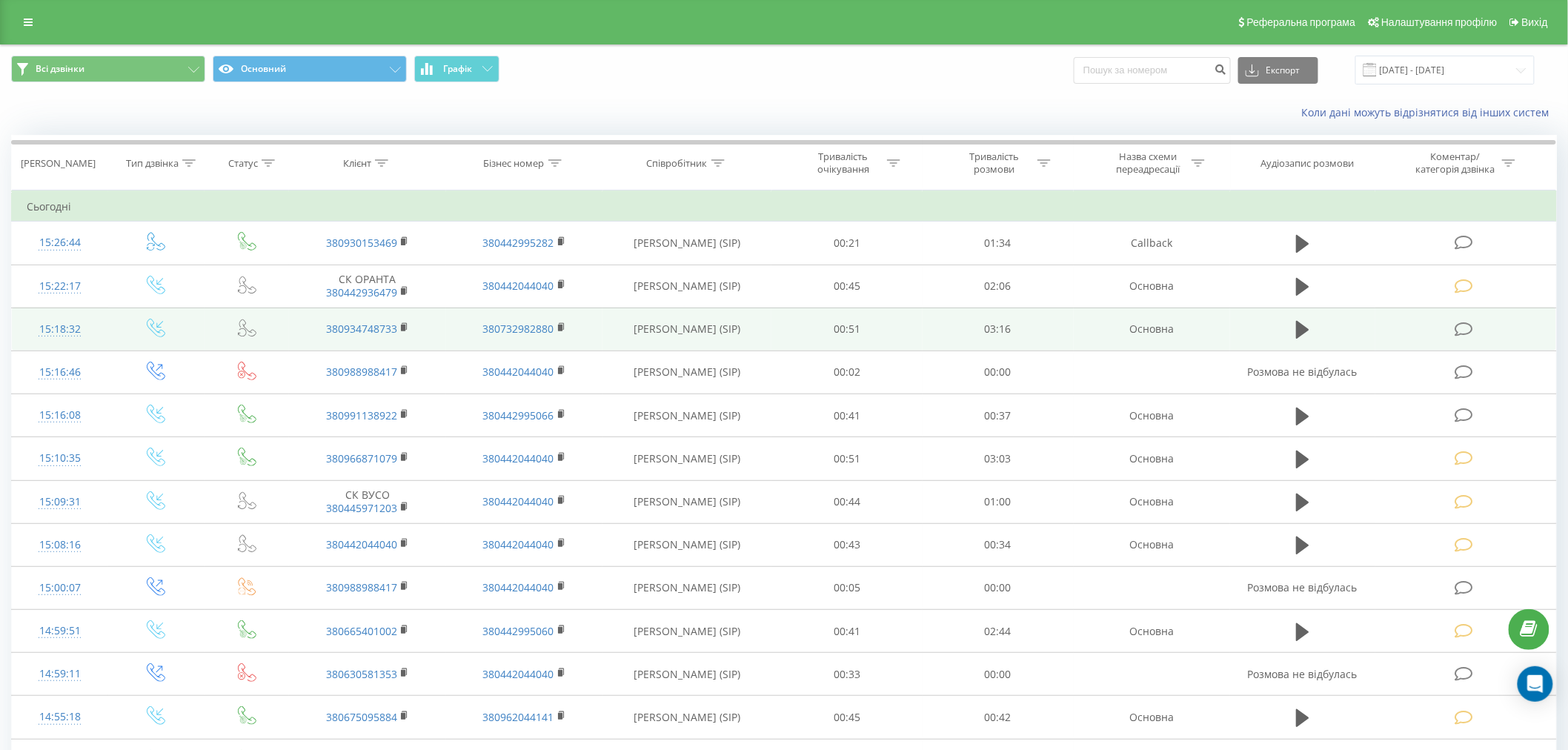
click at [1468, 335] on icon at bounding box center [1463, 329] width 19 height 15
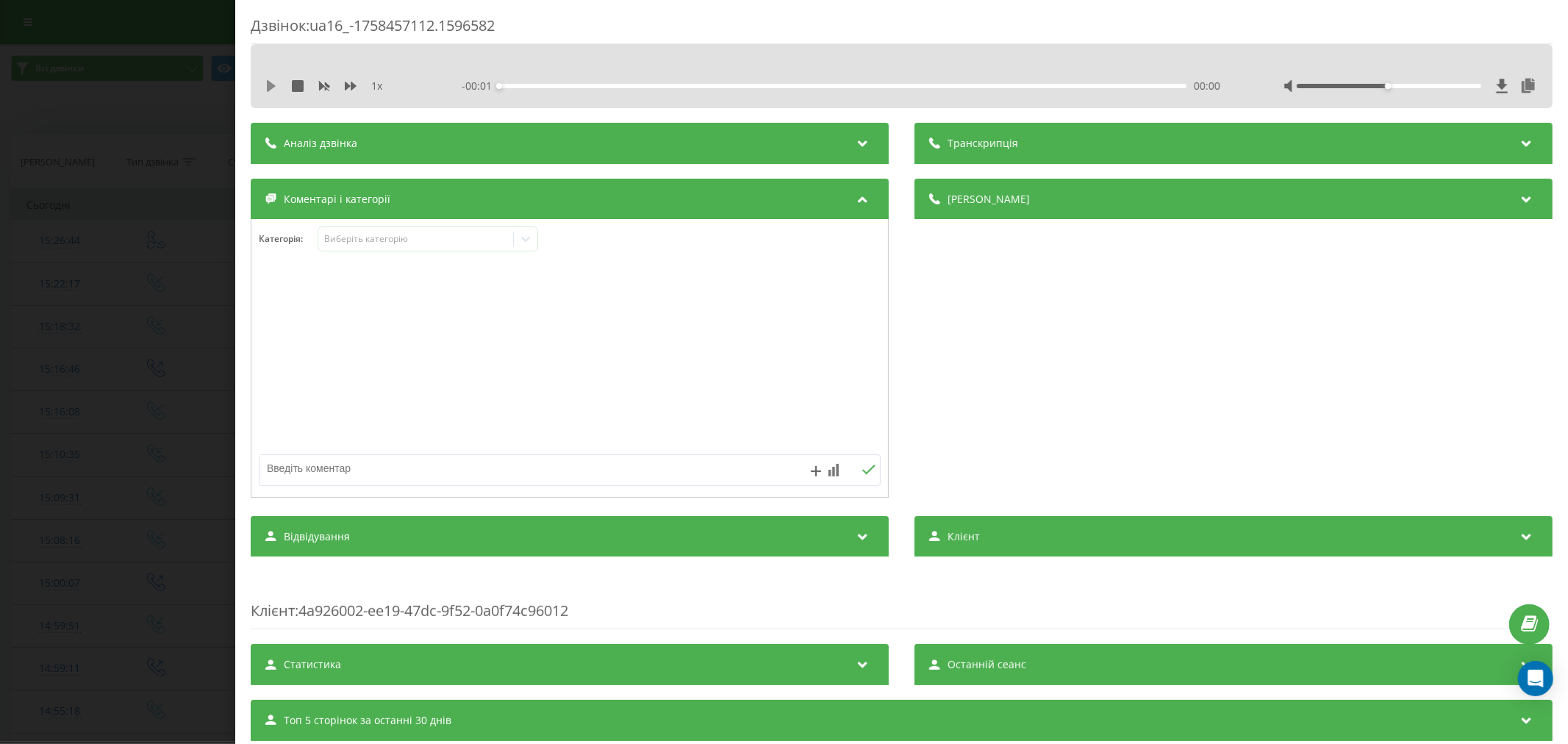
click at [273, 86] on icon at bounding box center [271, 86] width 9 height 12
click at [516, 84] on div "00:00" at bounding box center [842, 85] width 687 height 4
click at [430, 236] on div "Виберіть категорію" at bounding box center [415, 239] width 184 height 12
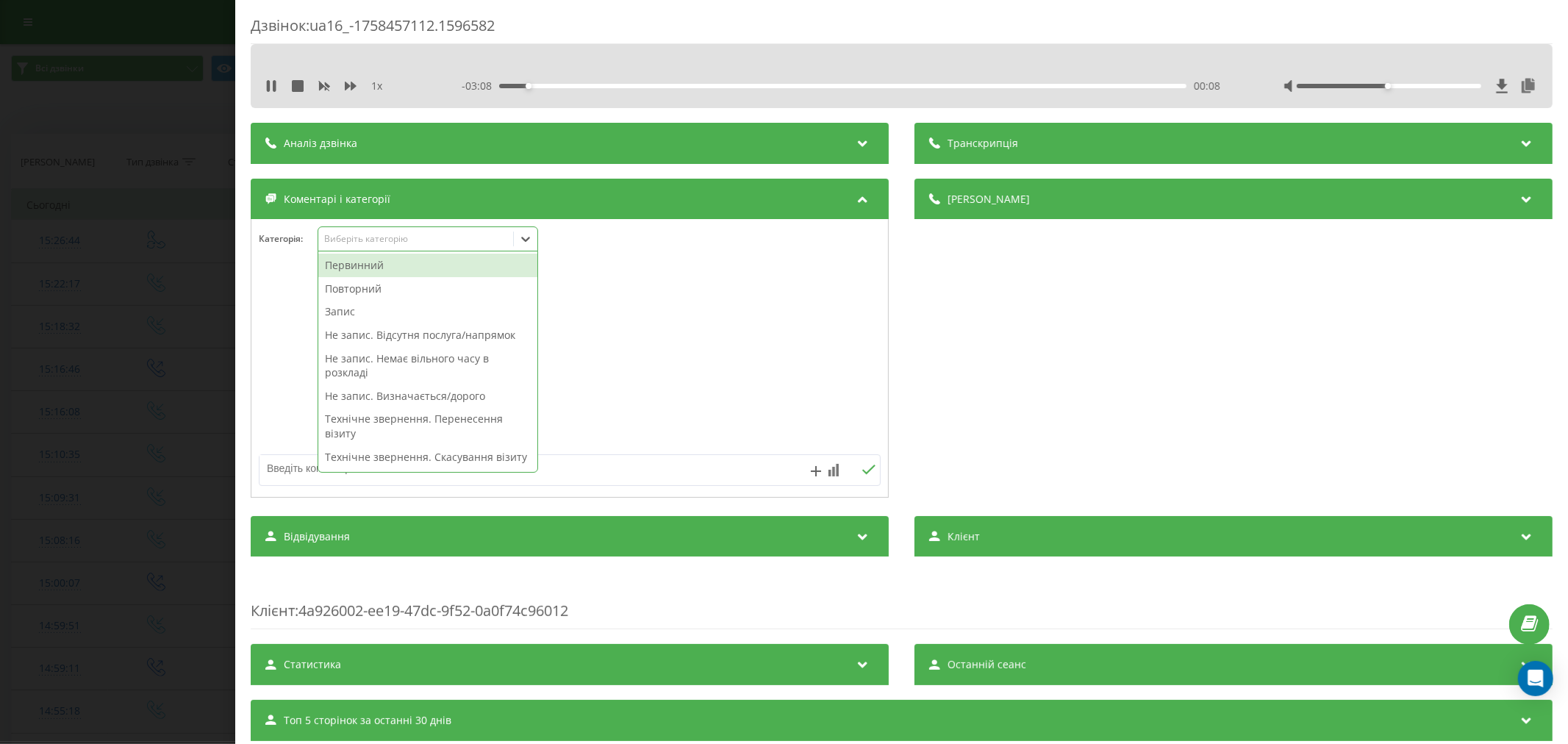
click at [392, 292] on div "Повторний" at bounding box center [428, 288] width 219 height 23
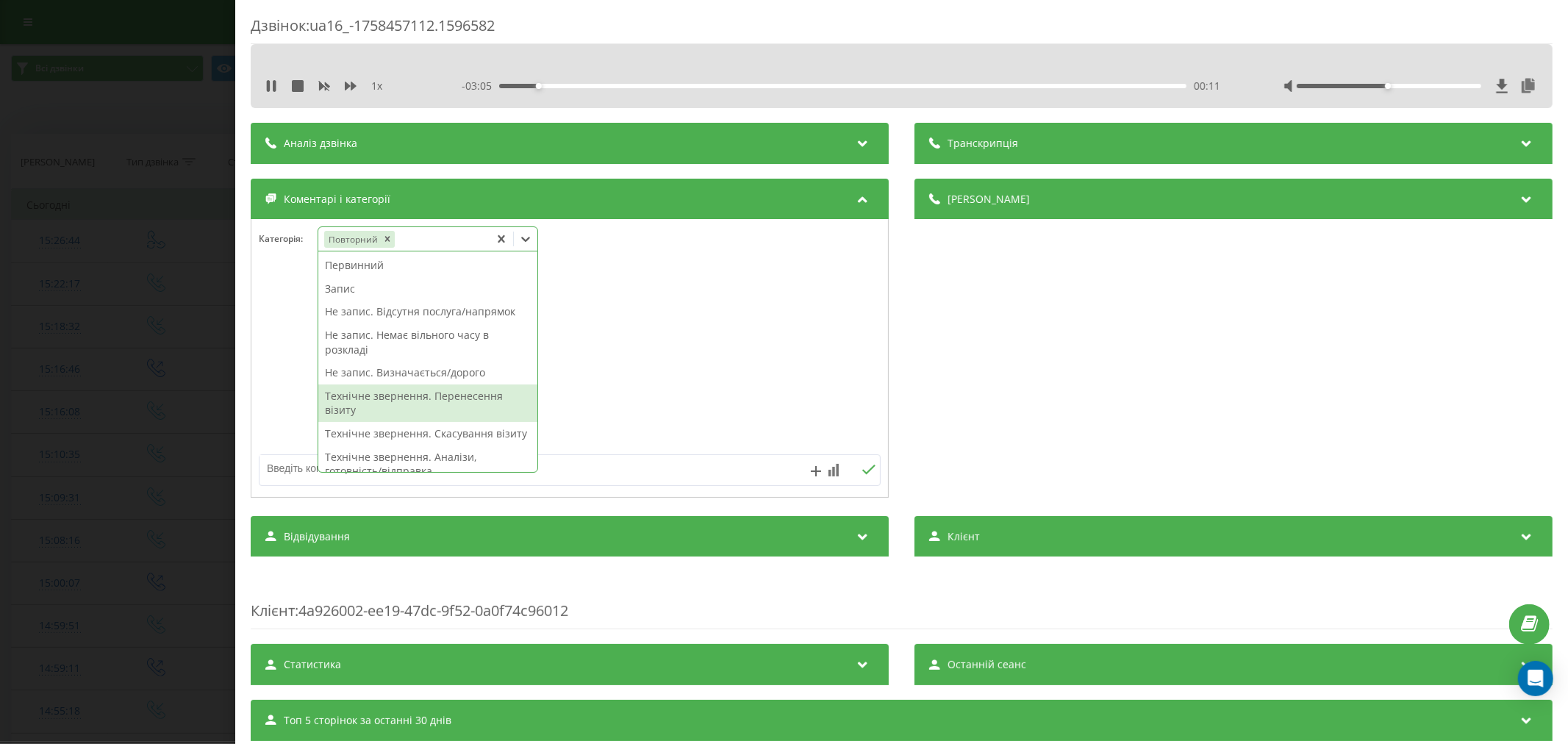
drag, startPoint x: 475, startPoint y: 423, endPoint x: 486, endPoint y: 404, distance: 22.0
click at [486, 404] on div "Первинний Запис Не запис. Відсутня послуга/напрямок Не запис. Немає вільного ча…" at bounding box center [428, 362] width 219 height 220
click at [486, 404] on div "Технічне звернення. Перенесення візиту" at bounding box center [428, 403] width 219 height 38
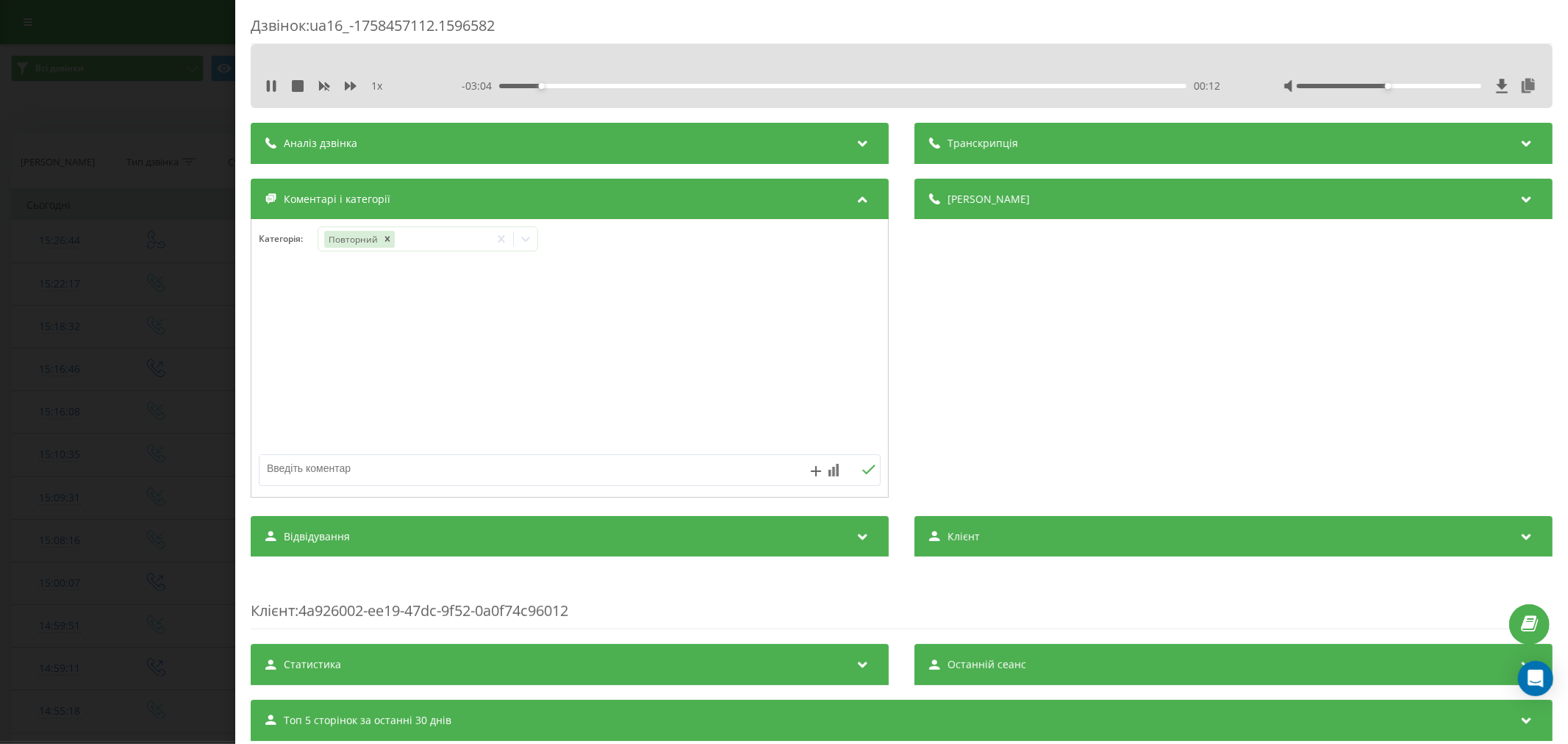
click at [812, 403] on div at bounding box center [570, 359] width 637 height 177
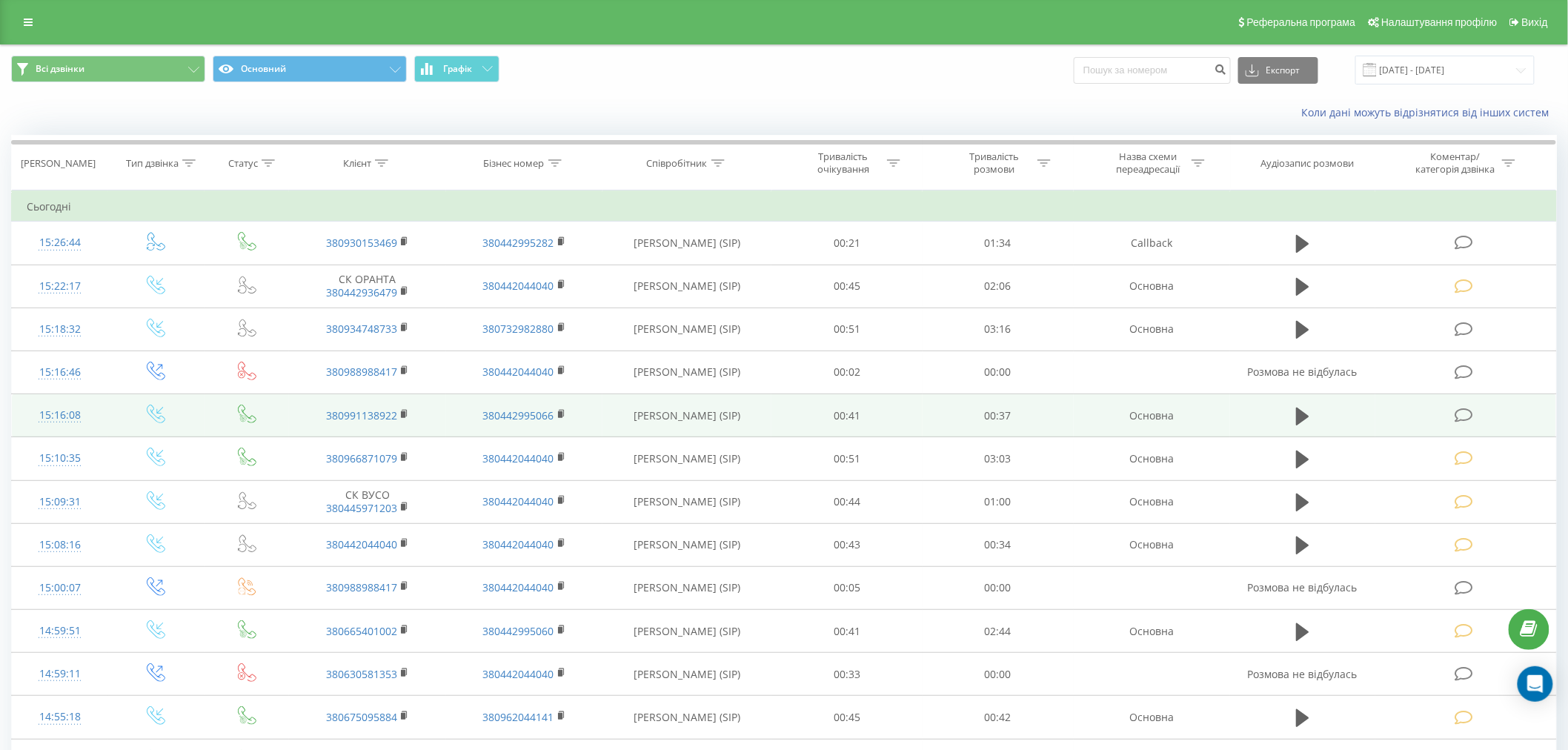
click at [1465, 415] on icon at bounding box center [1463, 415] width 19 height 15
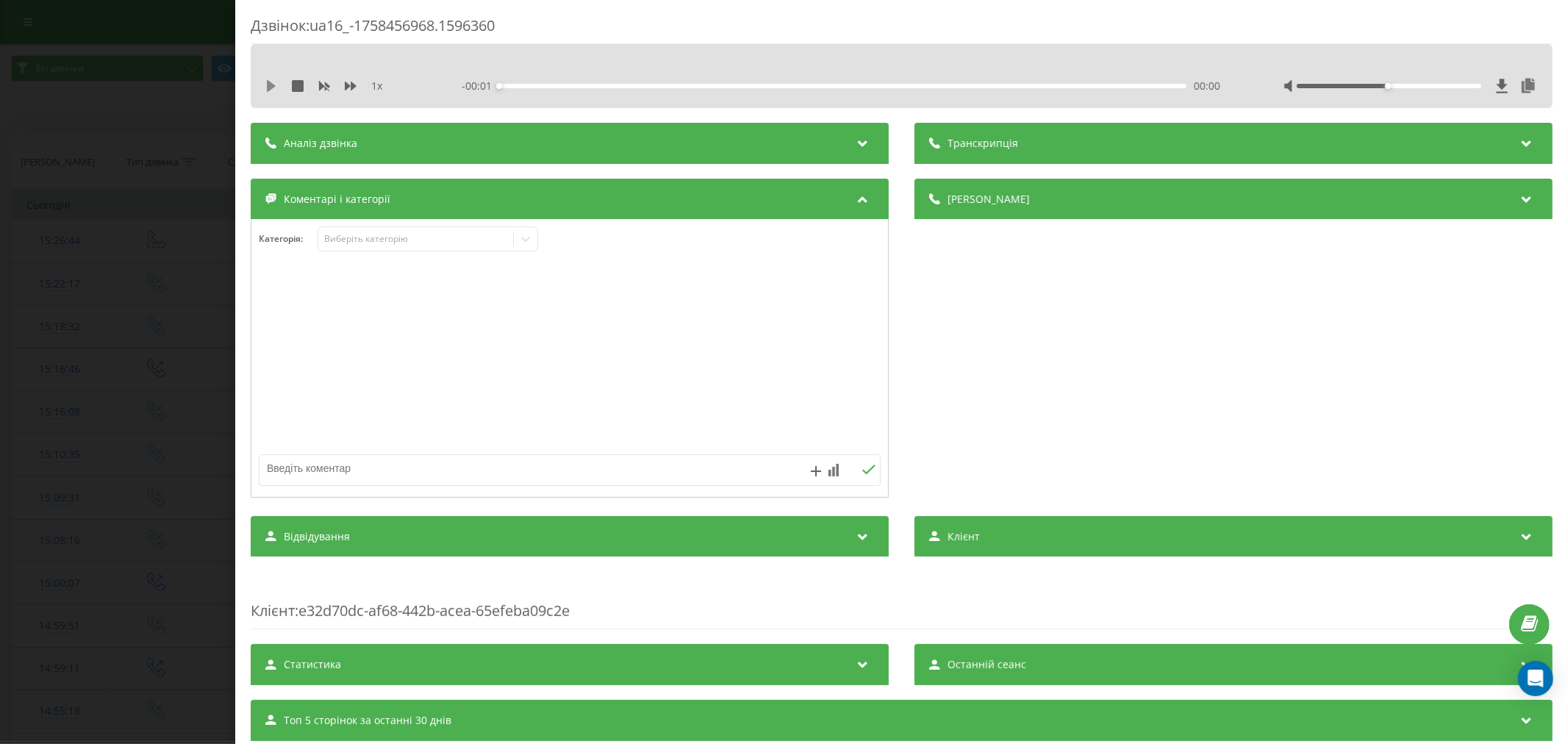
click at [269, 88] on icon at bounding box center [271, 86] width 9 height 12
click at [535, 79] on div "- 00:36 00:00 00:00" at bounding box center [843, 86] width 764 height 14
drag, startPoint x: 551, startPoint y: 84, endPoint x: 567, endPoint y: 87, distance: 16.3
click at [553, 84] on div "00:01" at bounding box center [842, 85] width 687 height 4
click at [424, 237] on div "Виберіть категорію" at bounding box center [415, 239] width 184 height 12
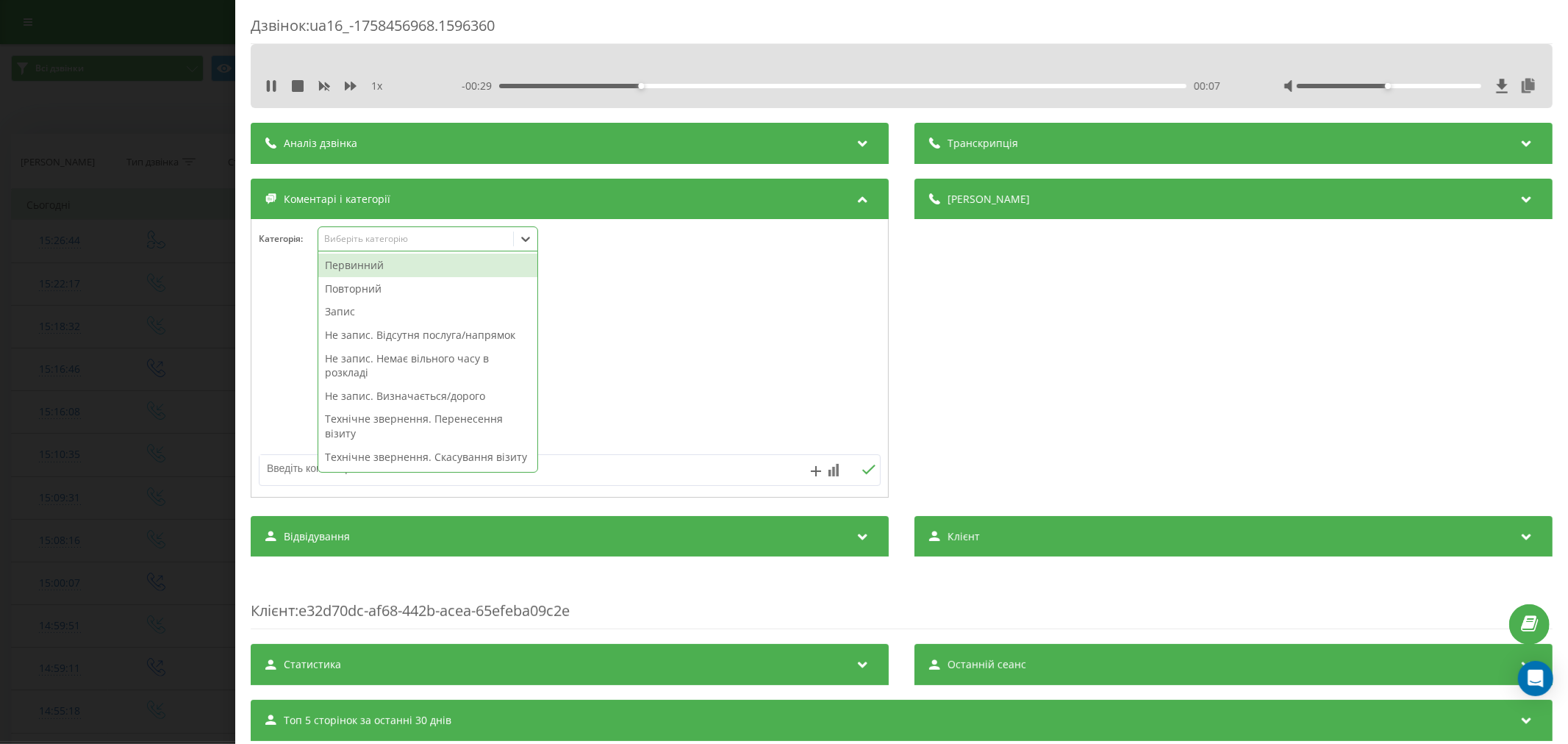
click at [373, 292] on div "Повторний" at bounding box center [428, 288] width 219 height 23
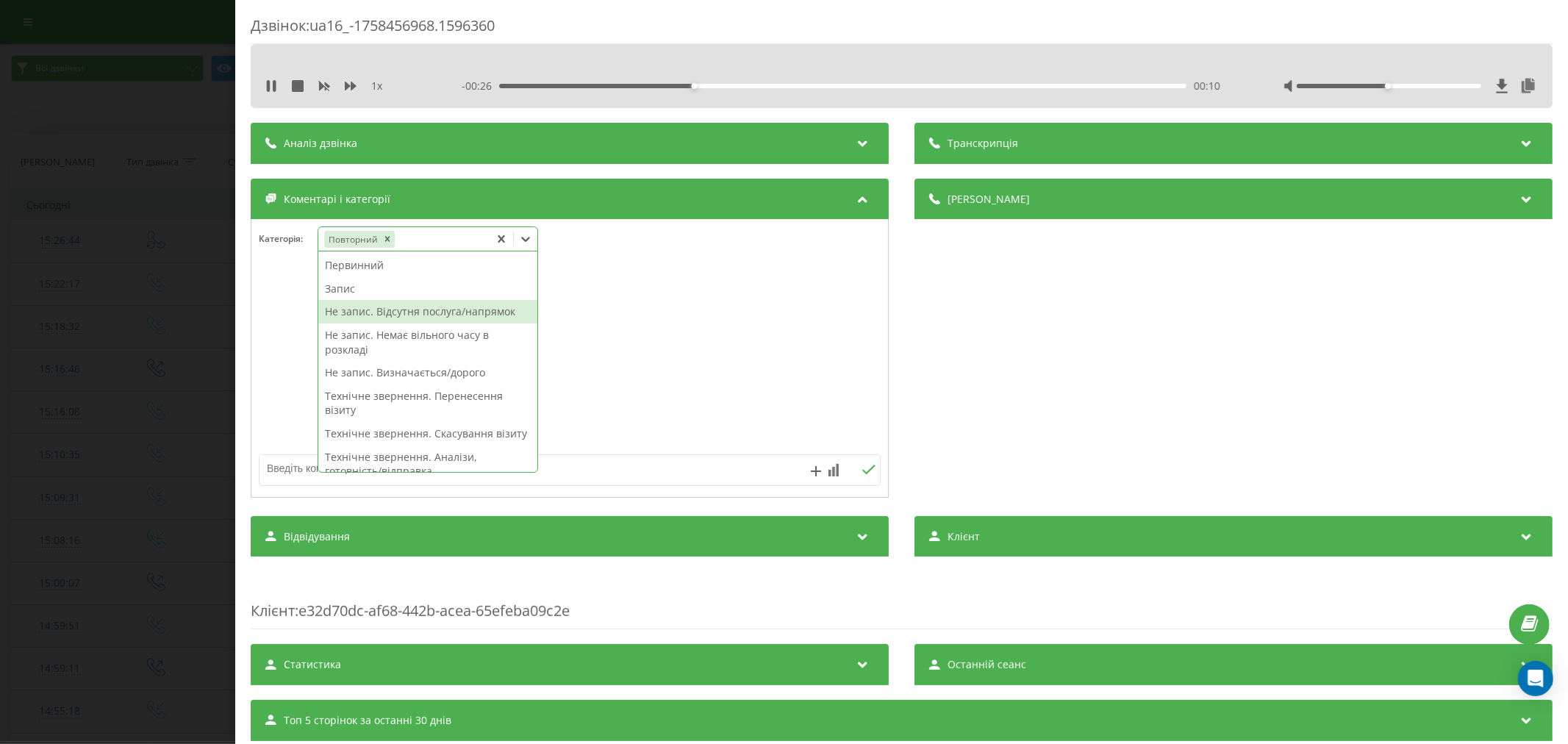
drag, startPoint x: 390, startPoint y: 334, endPoint x: 399, endPoint y: 318, distance: 18.4
click at [399, 318] on div "Первинний Запис Не запис. Відсутня послуга/напрямок Не запис. Немає вільного ча…" at bounding box center [428, 362] width 219 height 220
click at [399, 318] on div "Не запис. Відсутня послуга/напрямок" at bounding box center [428, 311] width 219 height 23
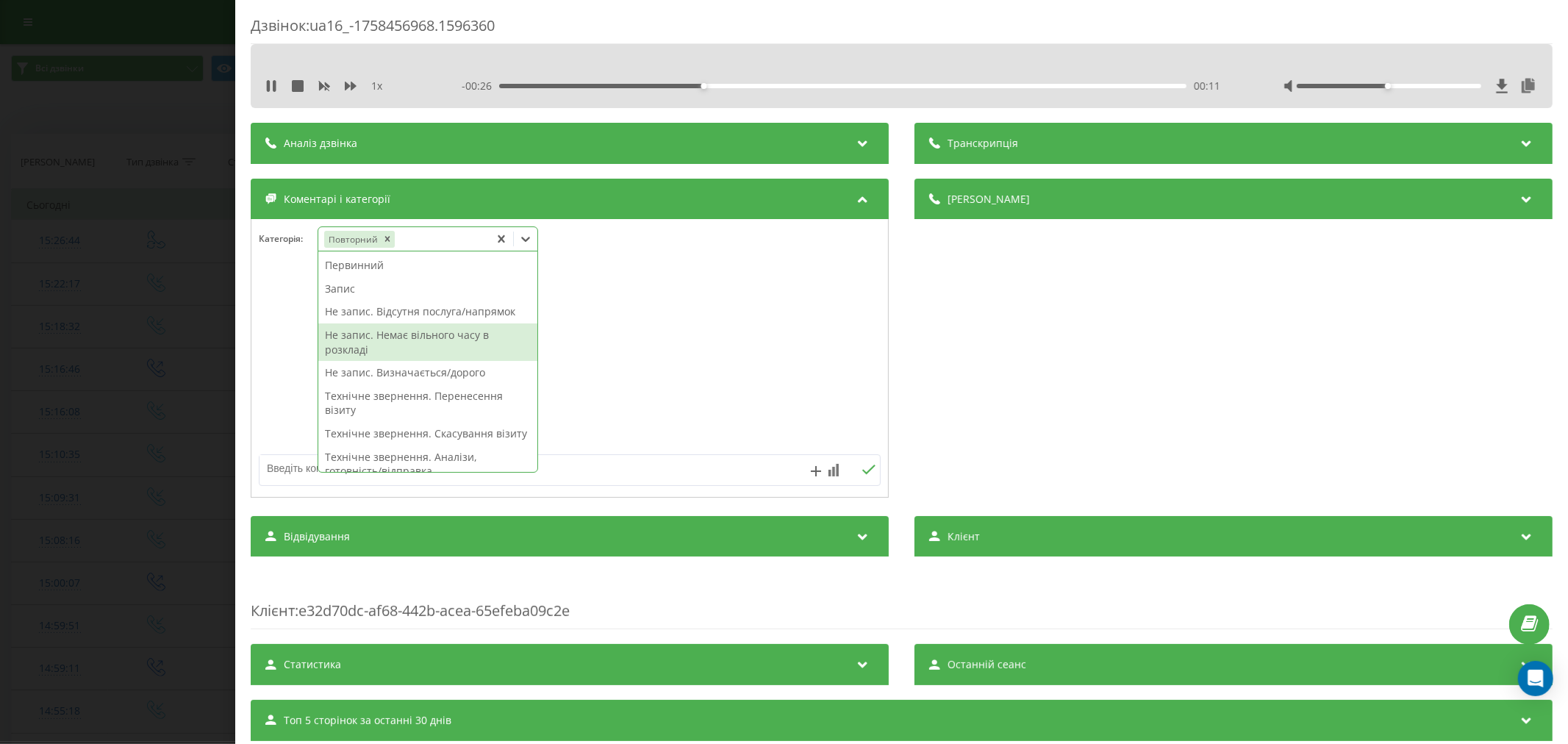
click at [780, 378] on div at bounding box center [570, 359] width 637 height 177
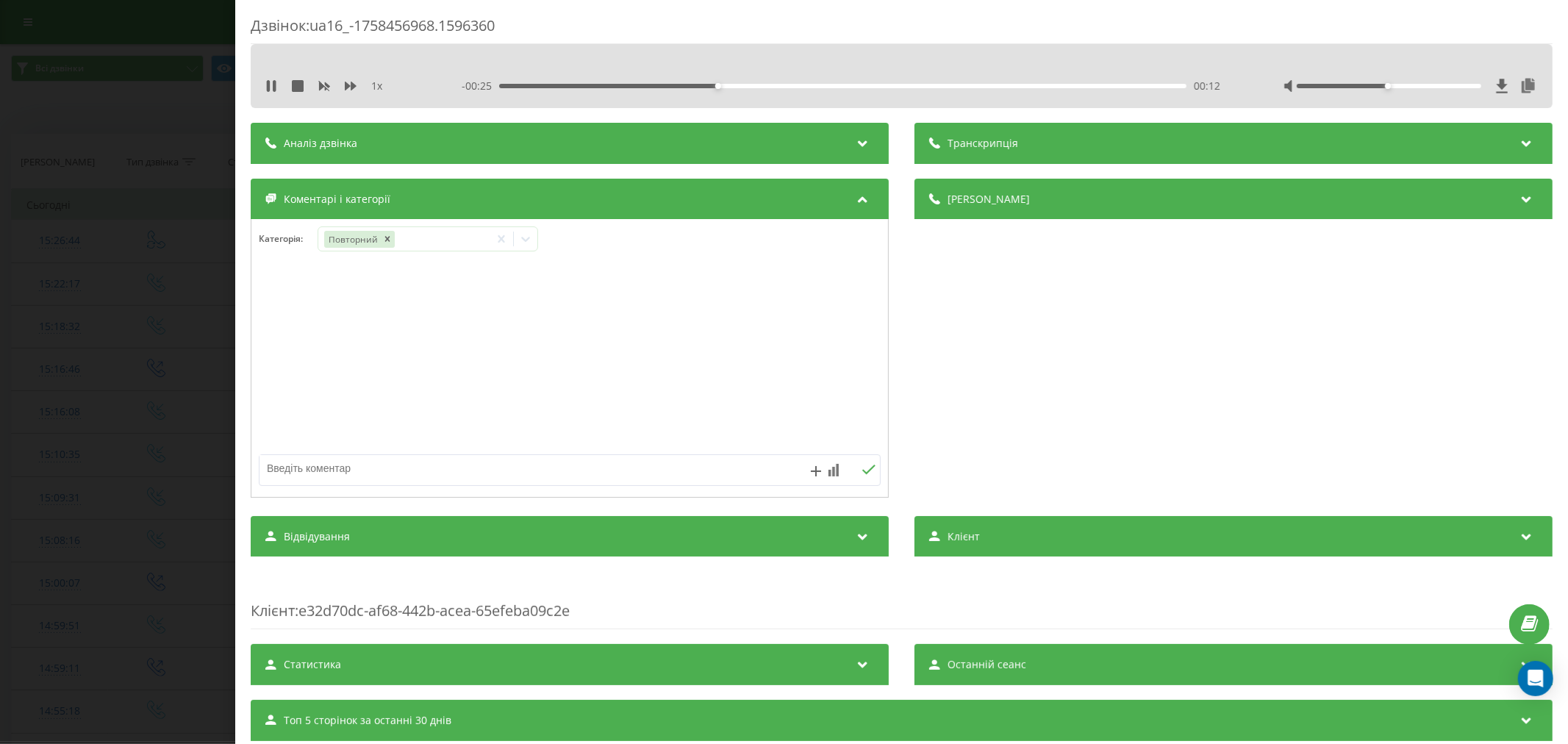
drag, startPoint x: 513, startPoint y: 467, endPoint x: 539, endPoint y: 441, distance: 36.8
click at [514, 469] on textarea at bounding box center [507, 468] width 496 height 27
type textarea "психіатр"
click at [862, 474] on icon at bounding box center [868, 469] width 14 height 10
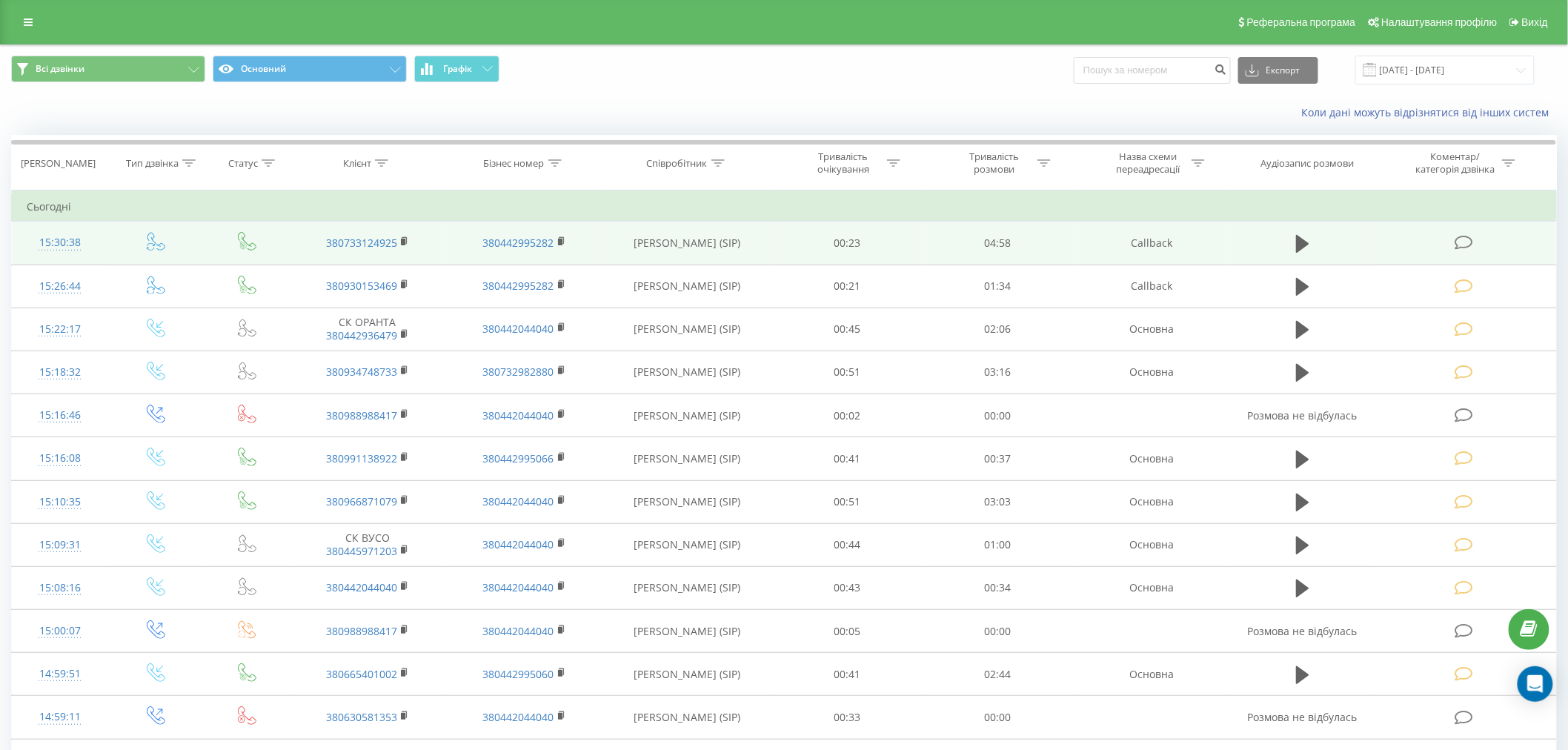
click at [1472, 245] on icon at bounding box center [1463, 242] width 19 height 15
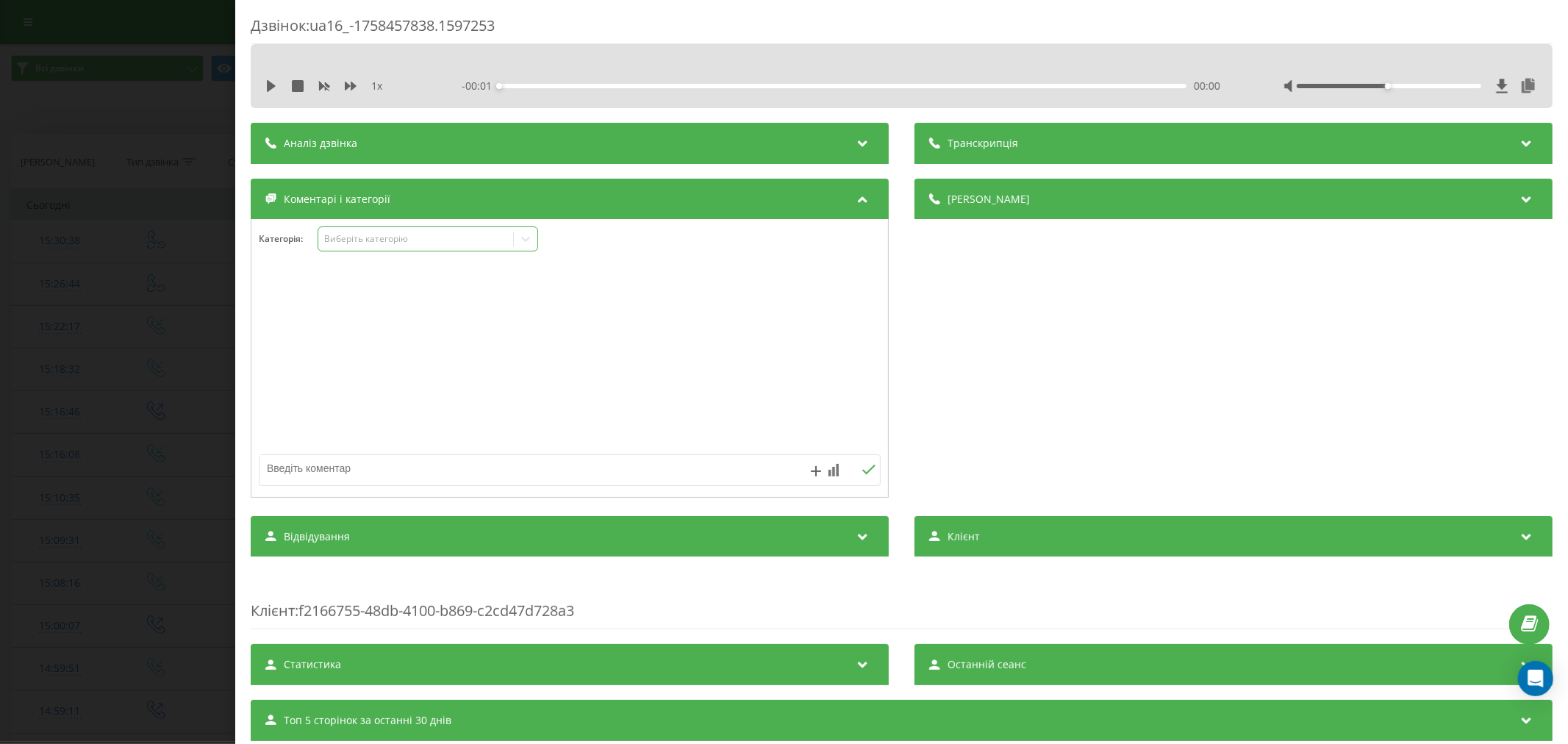
click at [377, 238] on div "Виберіть категорію" at bounding box center [415, 239] width 184 height 12
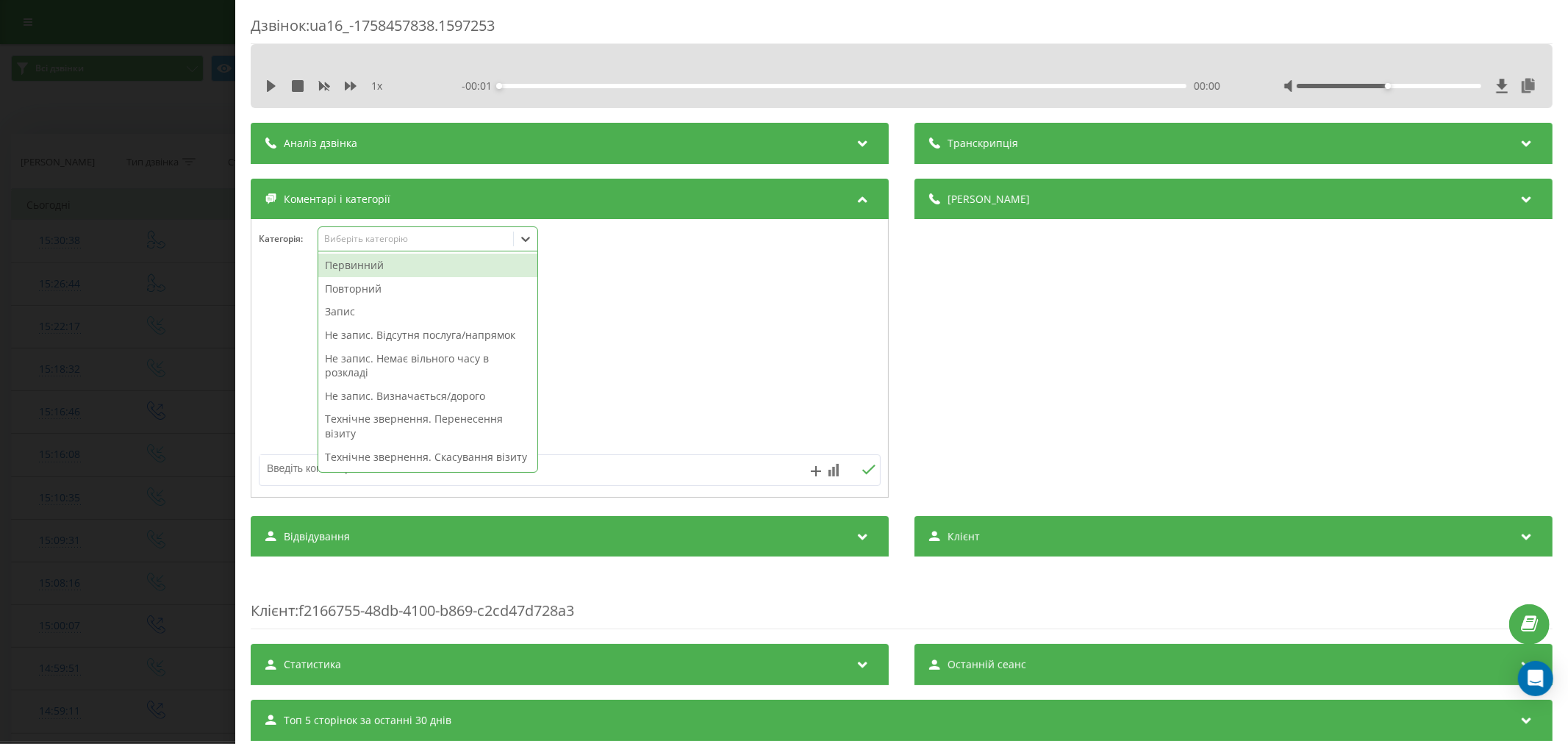
click at [368, 263] on div "Первинний" at bounding box center [428, 265] width 219 height 23
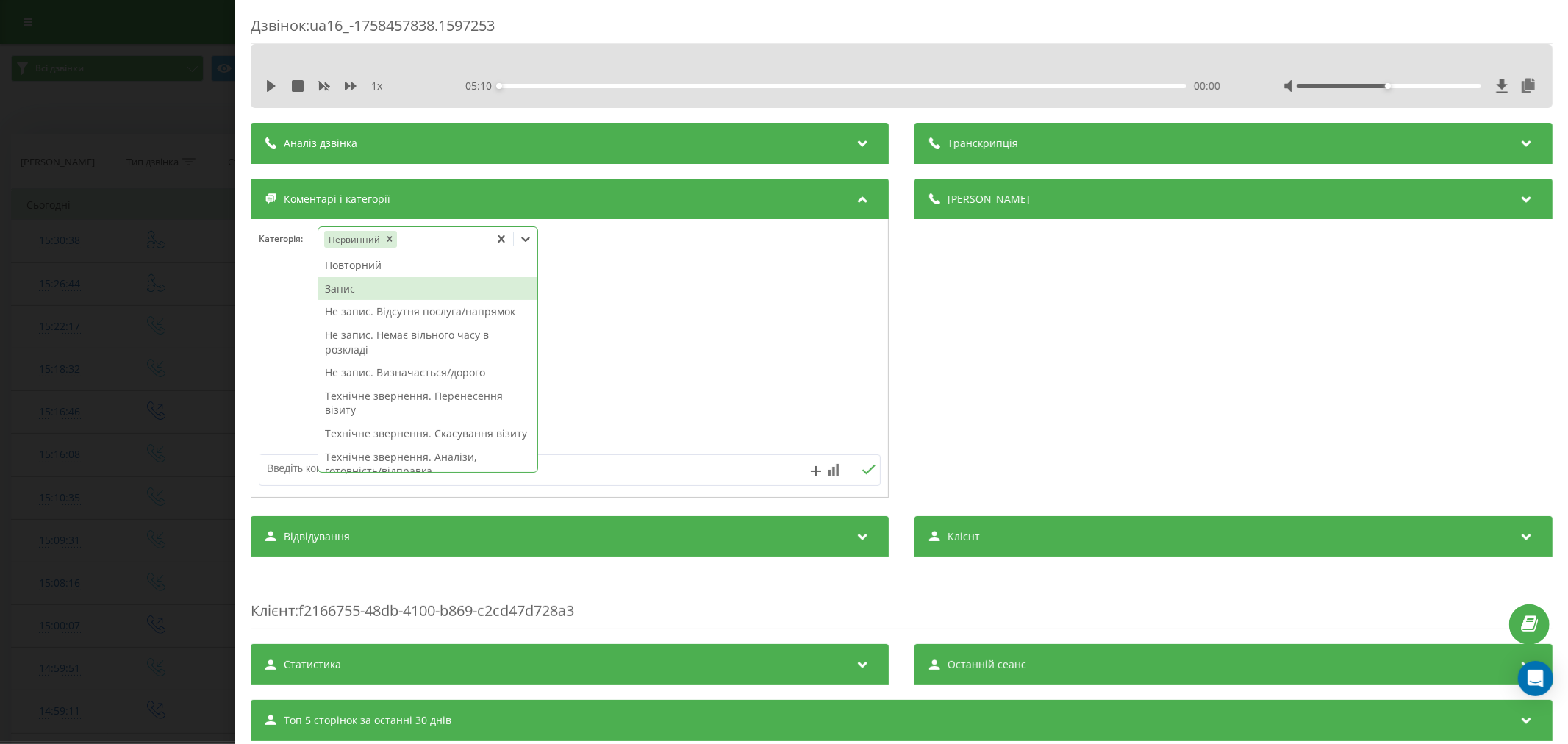
click at [350, 295] on div "Запис" at bounding box center [428, 288] width 219 height 23
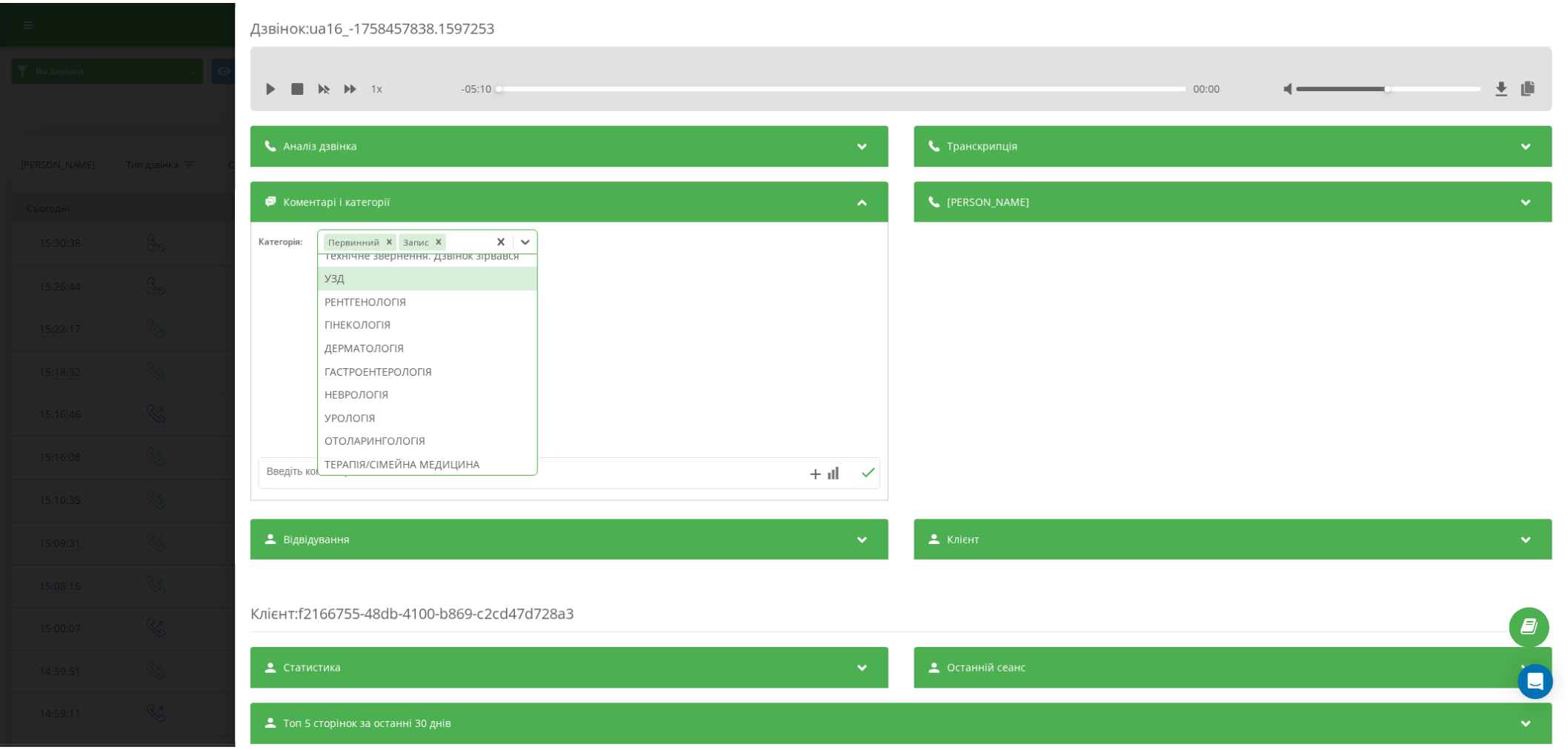
scroll to position [470, 0]
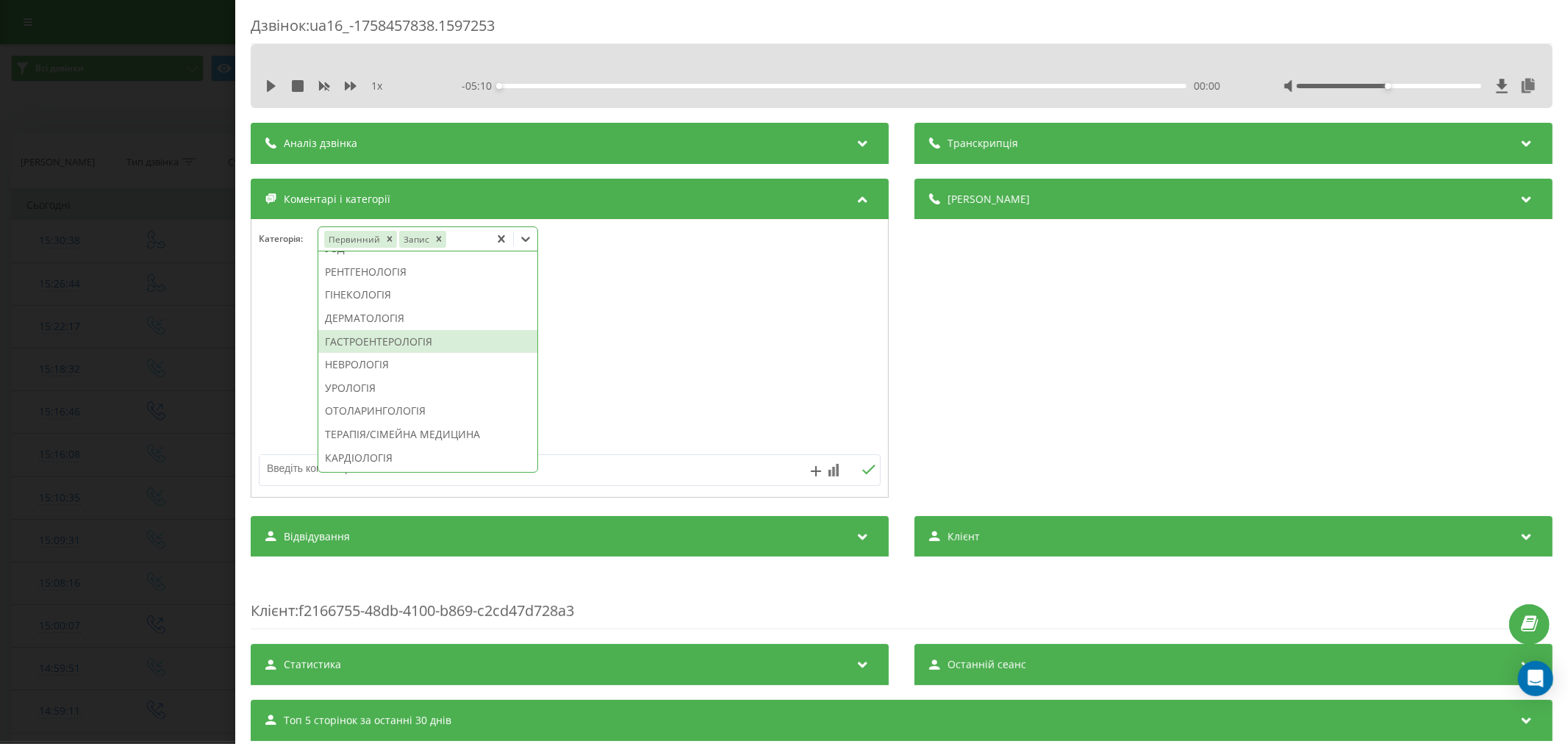
click at [409, 354] on div "ГАСТРОЕНТЕРОЛОГІЯ" at bounding box center [428, 341] width 219 height 23
click at [578, 375] on div at bounding box center [570, 359] width 637 height 177
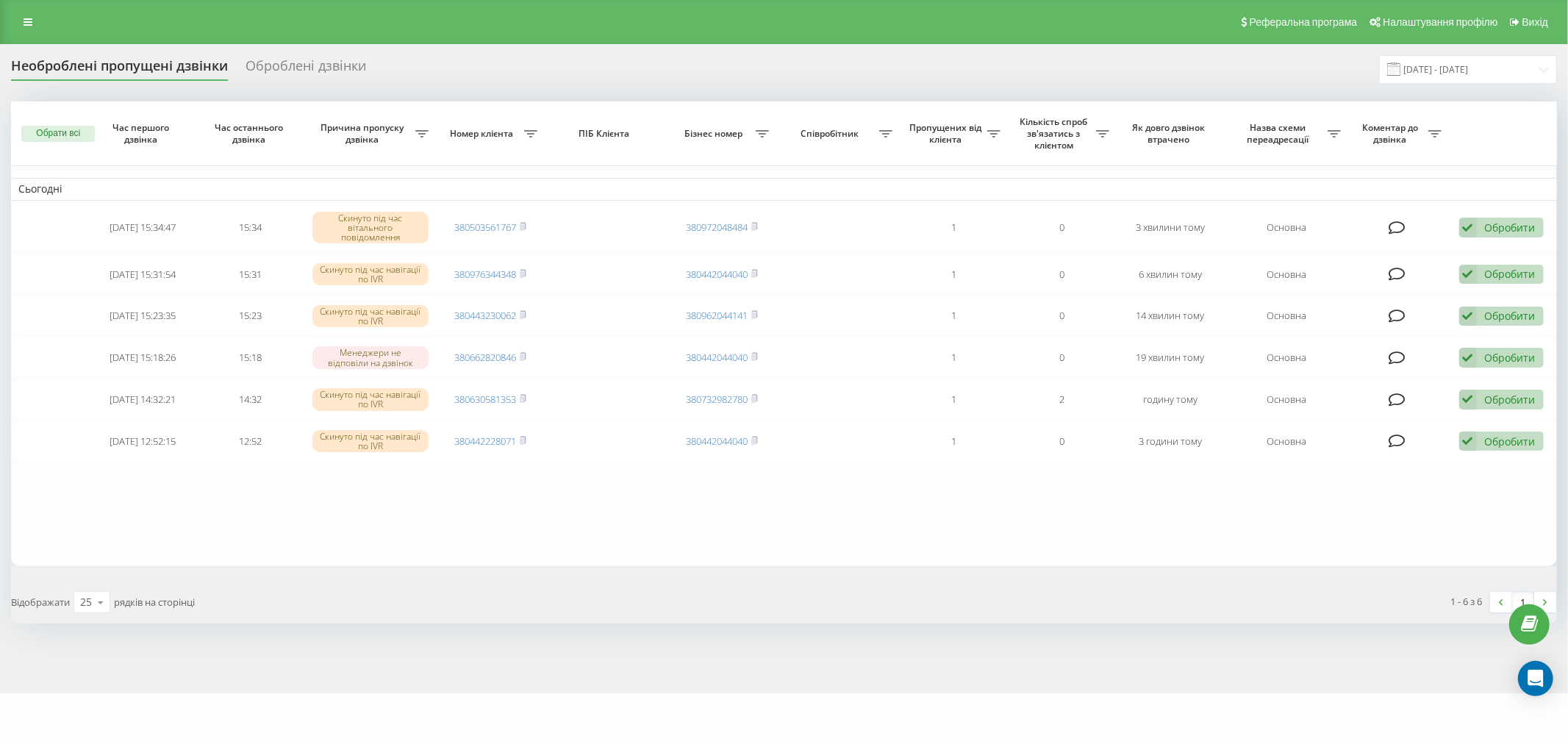
click at [785, 530] on table "Сьогодні [DATE] 15:34:47 15:34 Скинуто під час вітального повідомлення 38050356…" at bounding box center [784, 333] width 1545 height 464
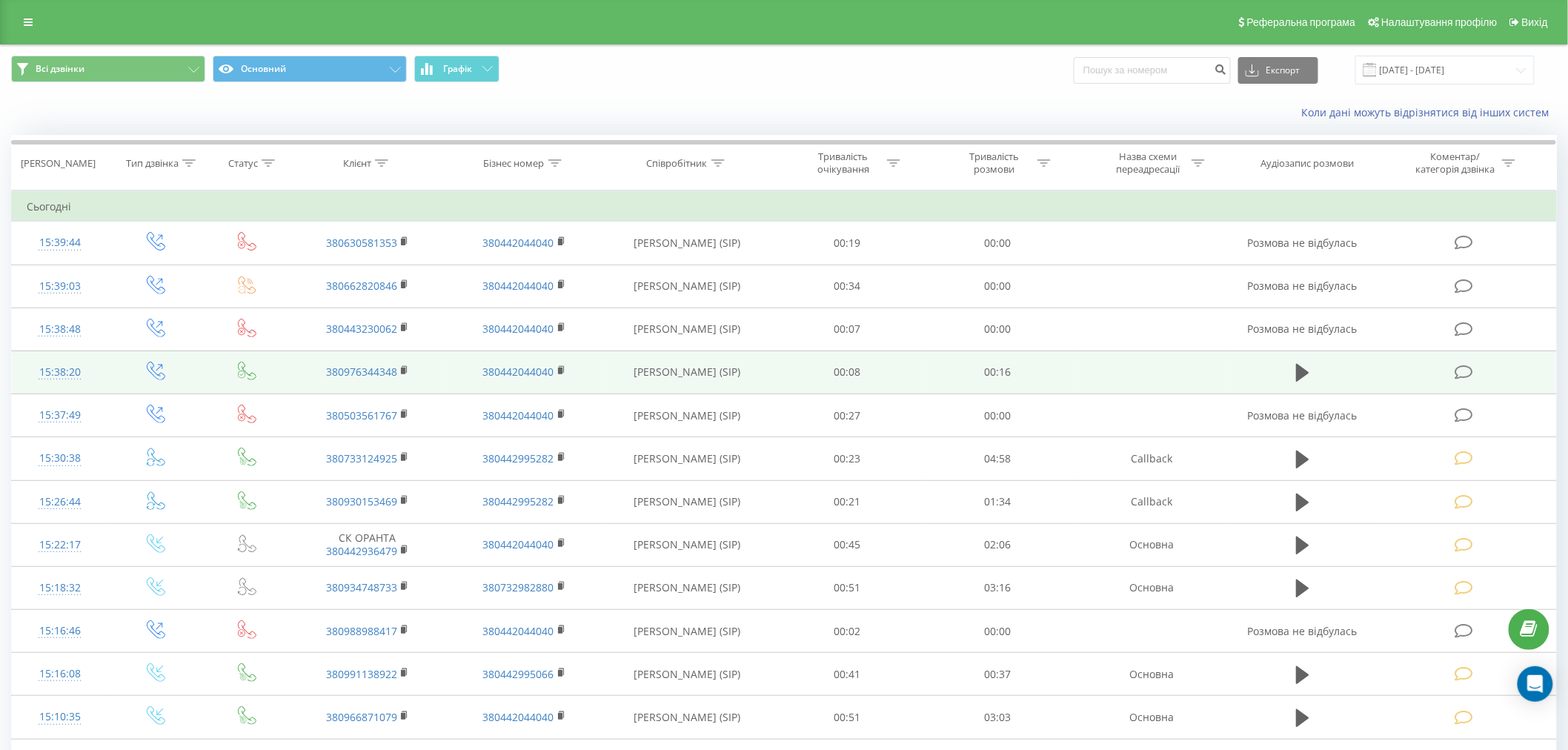
click at [1468, 370] on icon at bounding box center [1463, 372] width 19 height 15
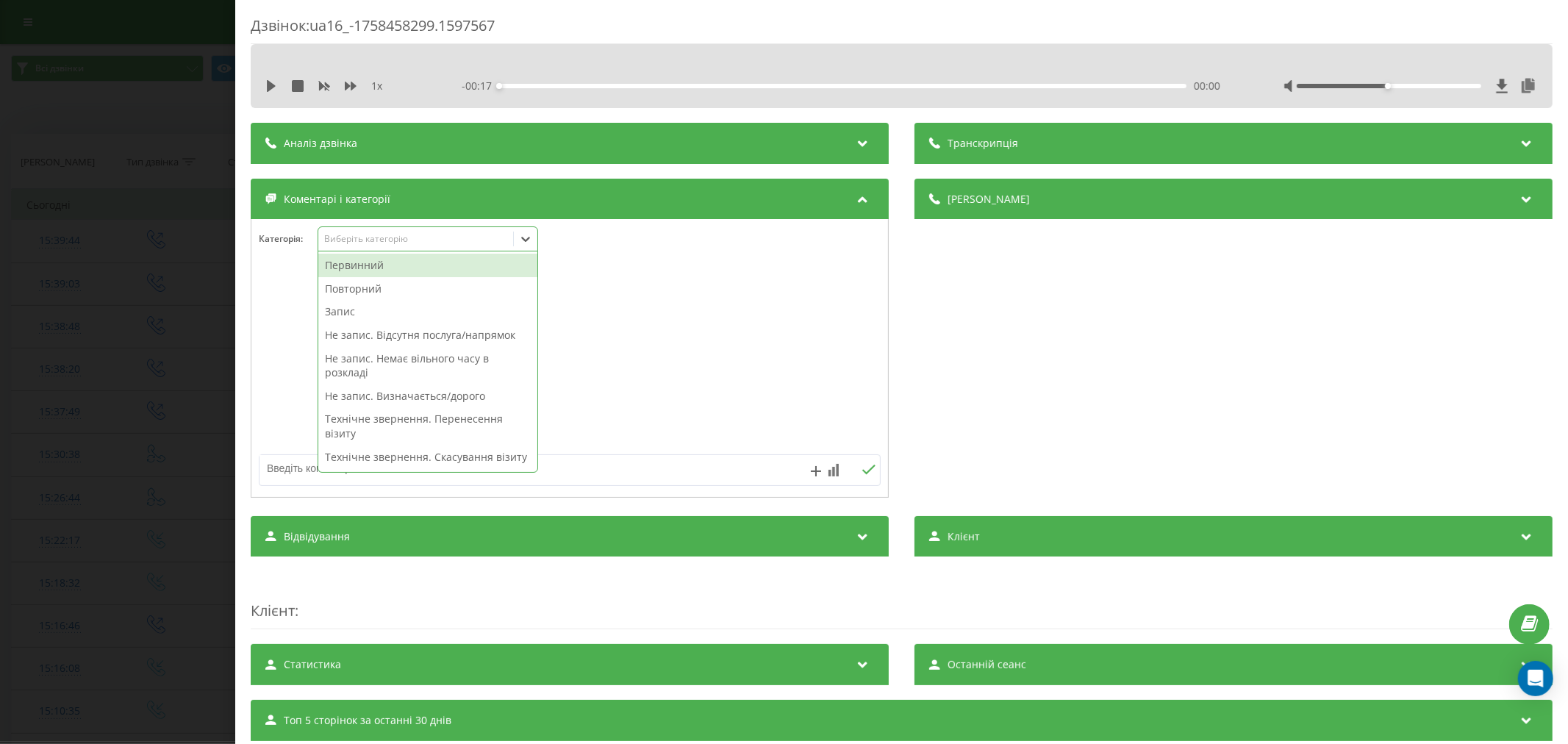
click at [362, 243] on div "Виберіть категорію" at bounding box center [415, 239] width 184 height 12
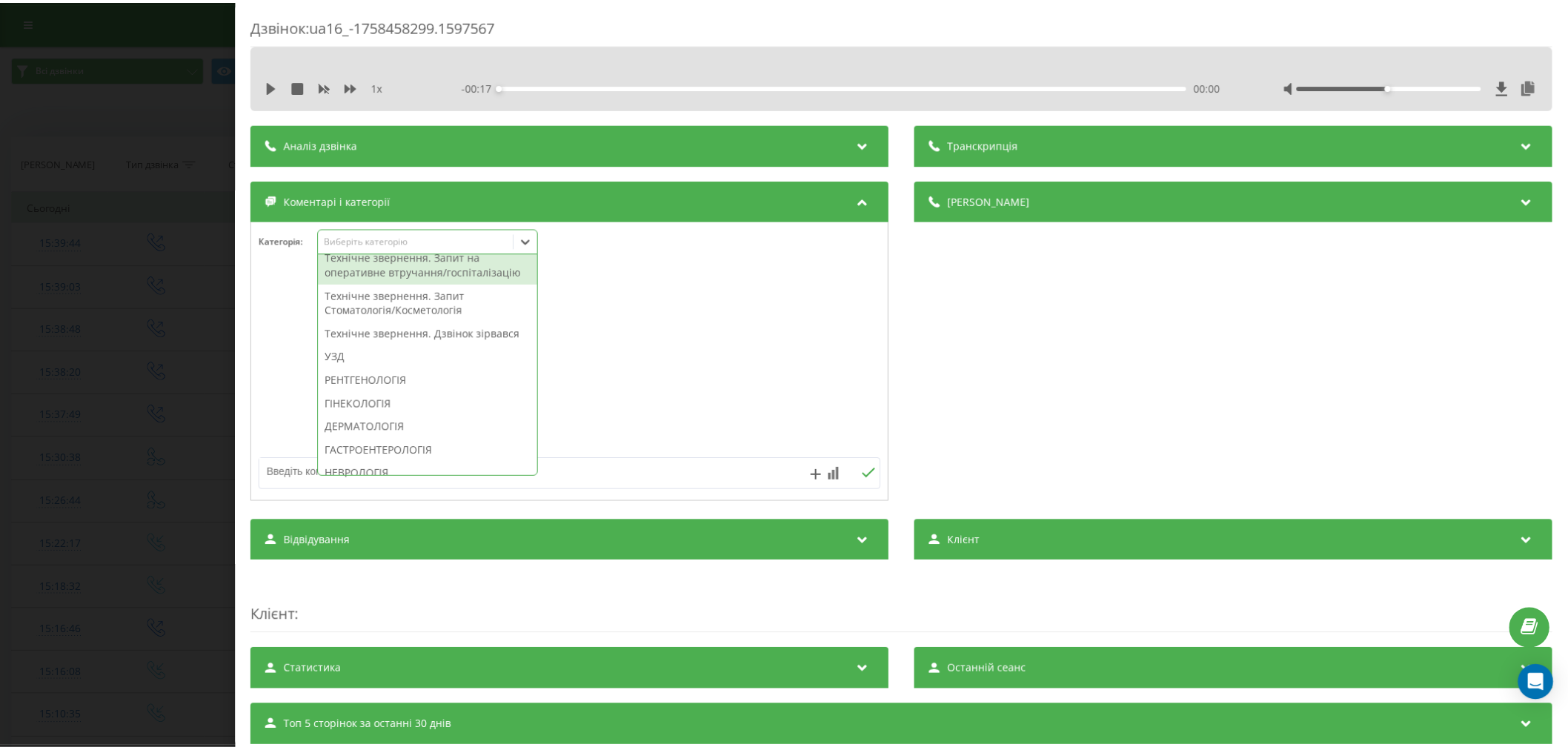
scroll to position [411, 0]
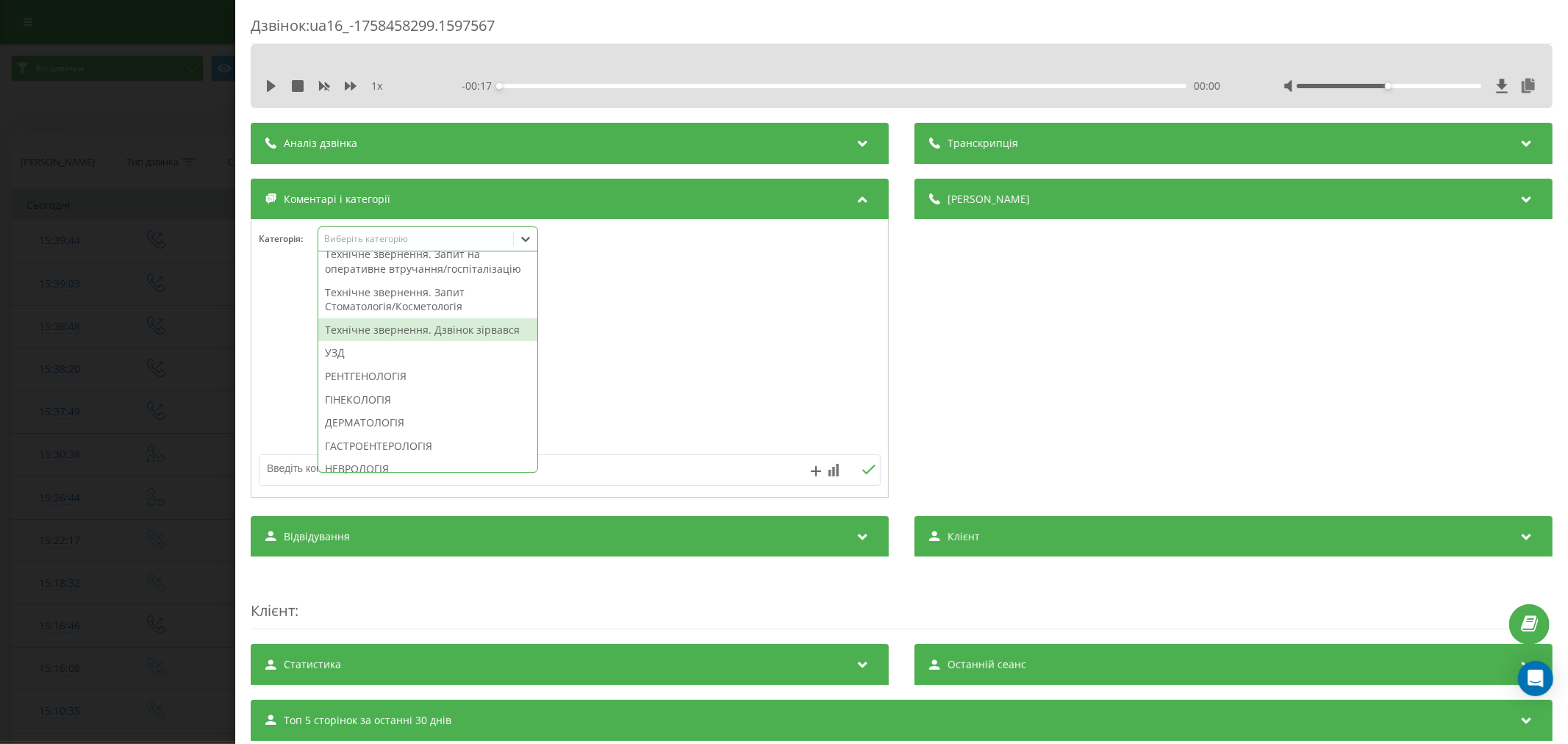
click at [399, 341] on div "Технічне звернення. Дзвінок зірвався" at bounding box center [428, 329] width 219 height 23
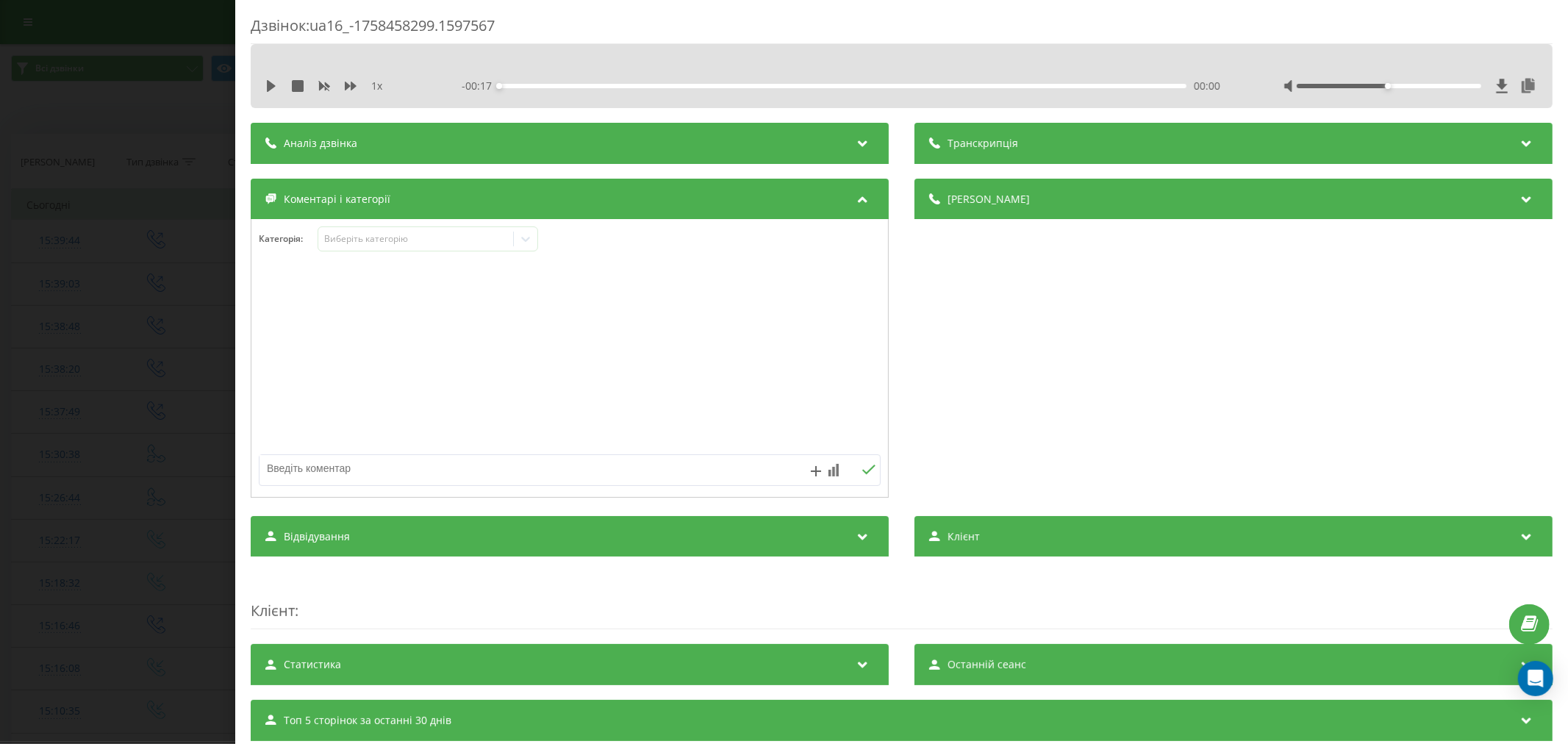
click at [618, 366] on div at bounding box center [570, 359] width 637 height 177
click at [481, 458] on textarea at bounding box center [507, 468] width 496 height 27
type textarea "пропущ. не звертався"
click at [863, 473] on icon at bounding box center [868, 469] width 14 height 10
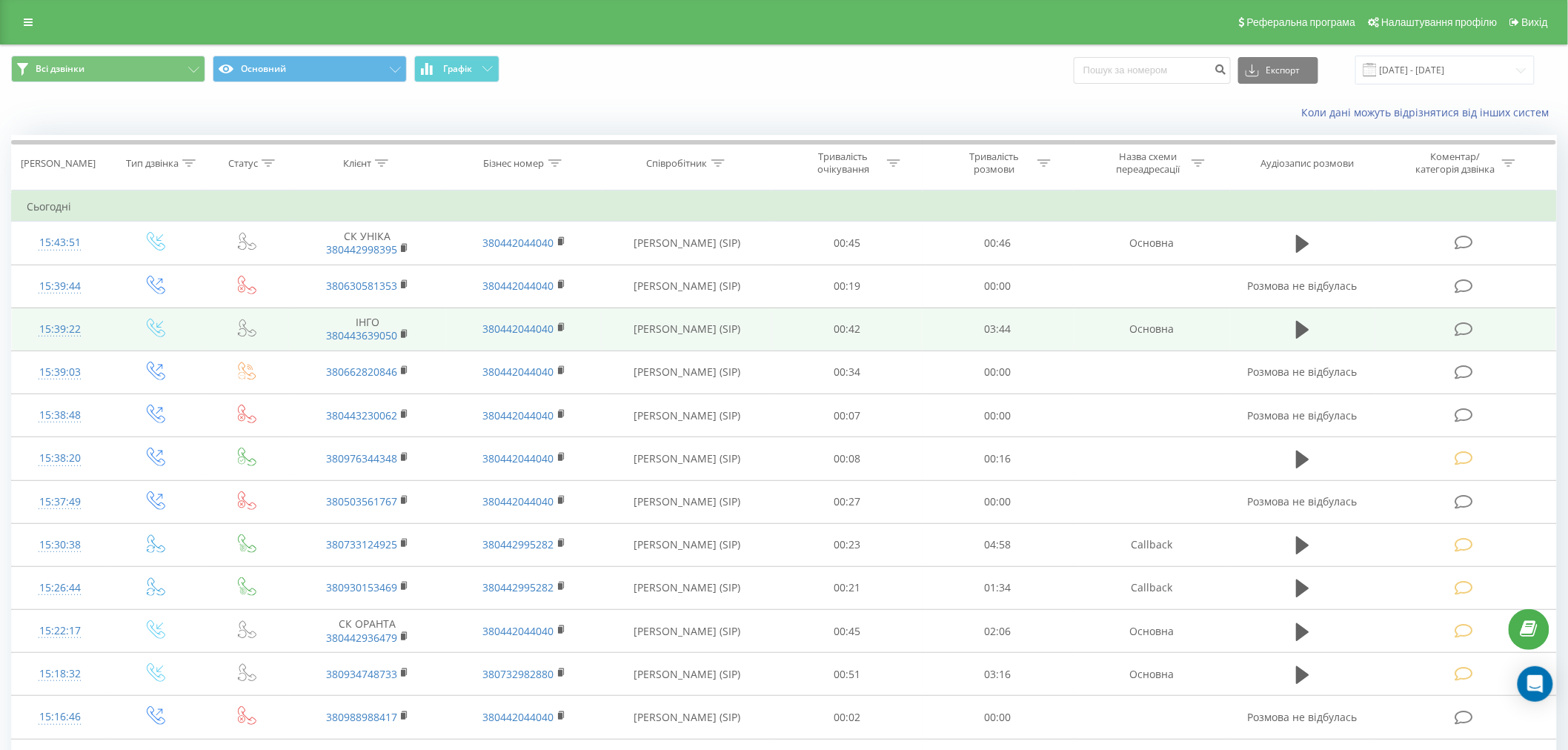
click at [1461, 324] on icon at bounding box center [1463, 329] width 19 height 15
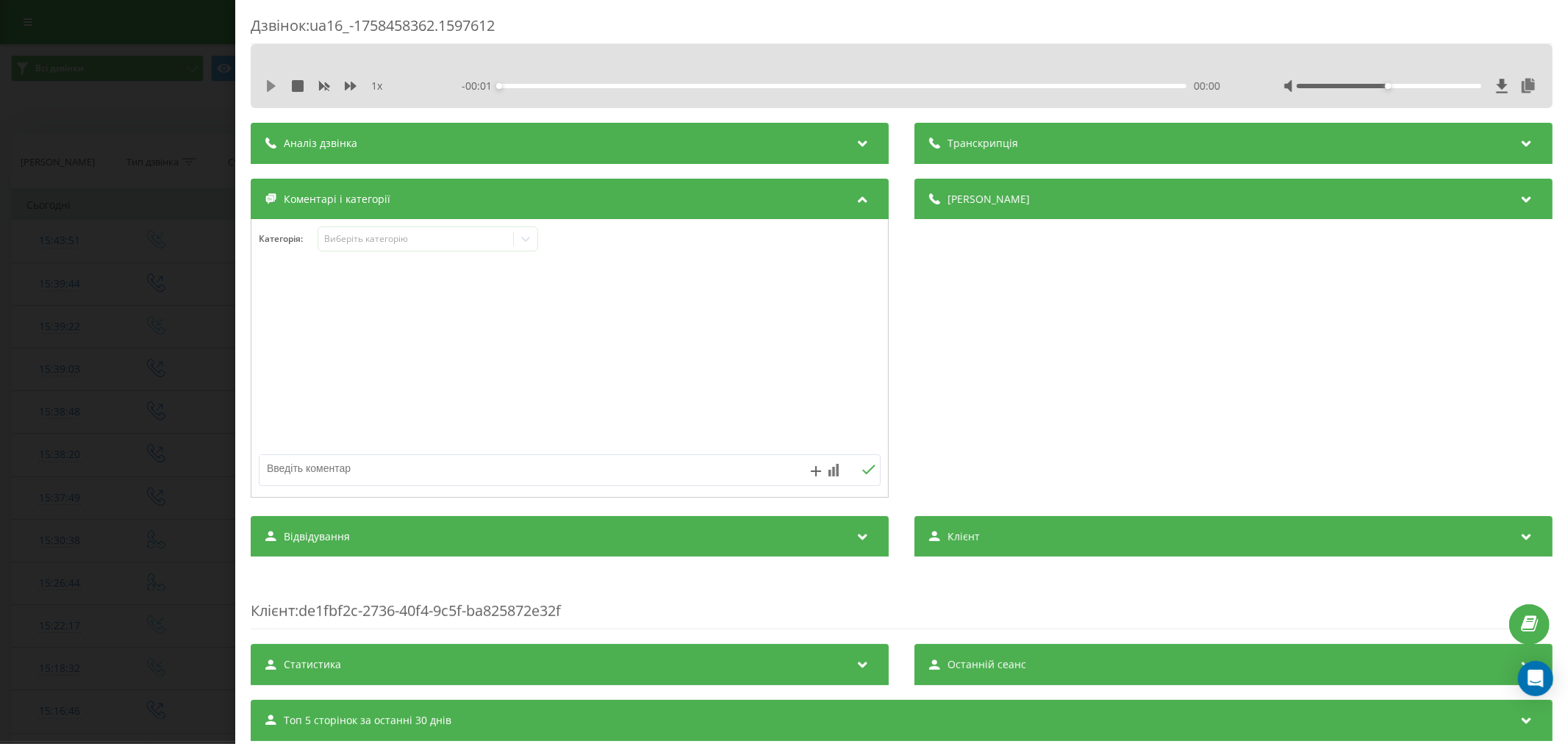
click at [272, 87] on icon at bounding box center [271, 86] width 9 height 12
click at [510, 86] on div "00:00" at bounding box center [842, 85] width 687 height 4
click at [399, 228] on div "Виберіть категорію" at bounding box center [428, 239] width 220 height 25
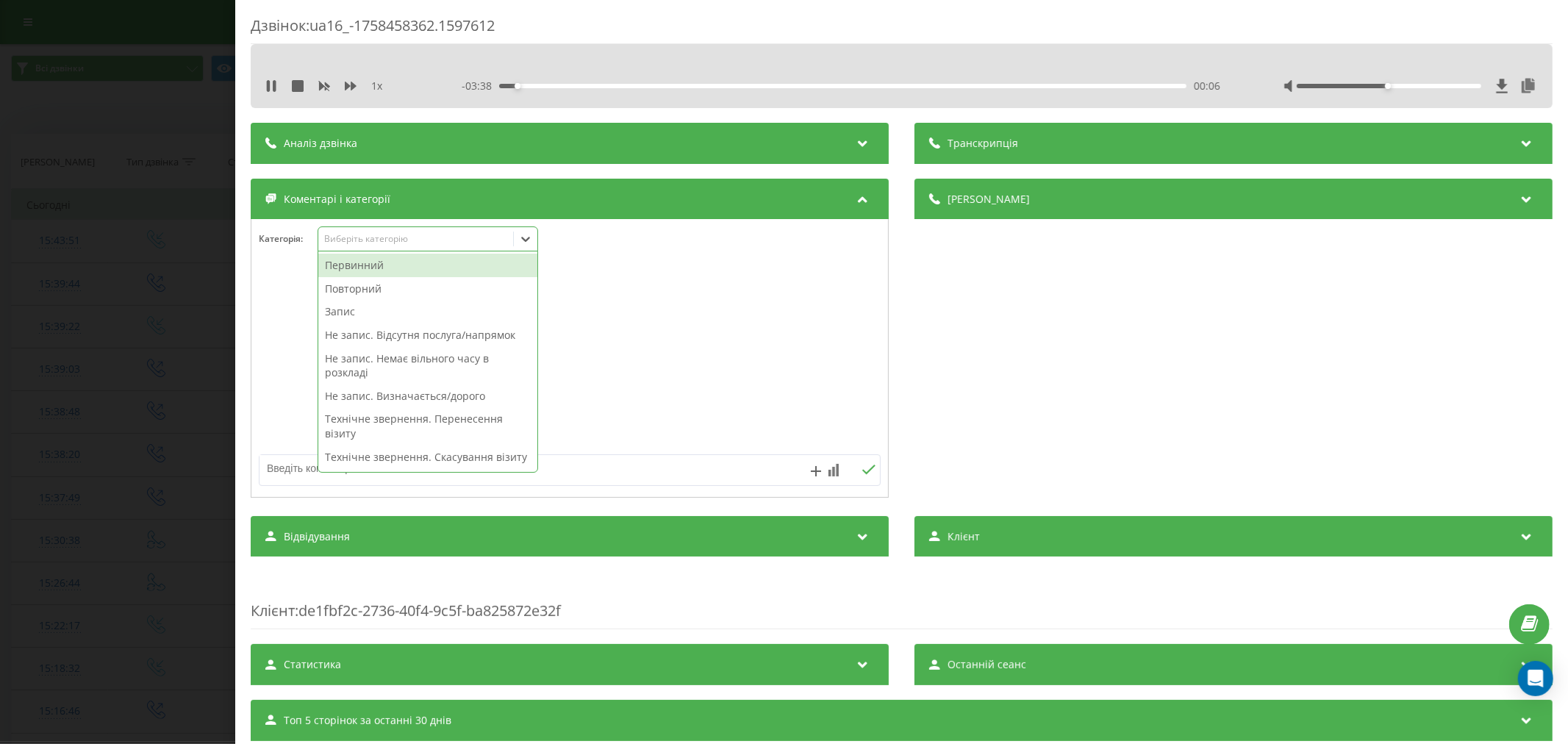
click at [365, 264] on div "Первинний" at bounding box center [428, 265] width 219 height 23
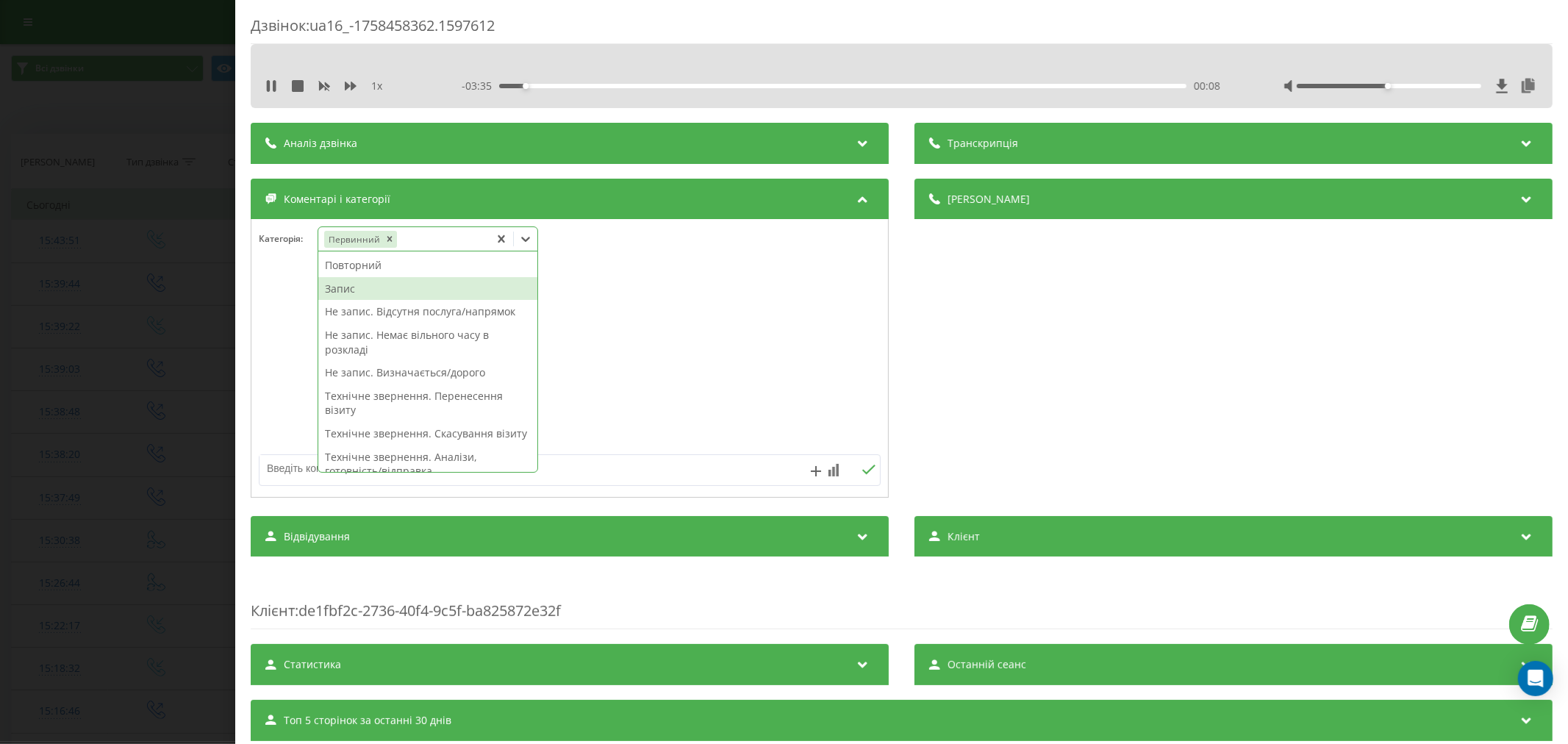
click at [364, 292] on div "Запис" at bounding box center [428, 288] width 219 height 23
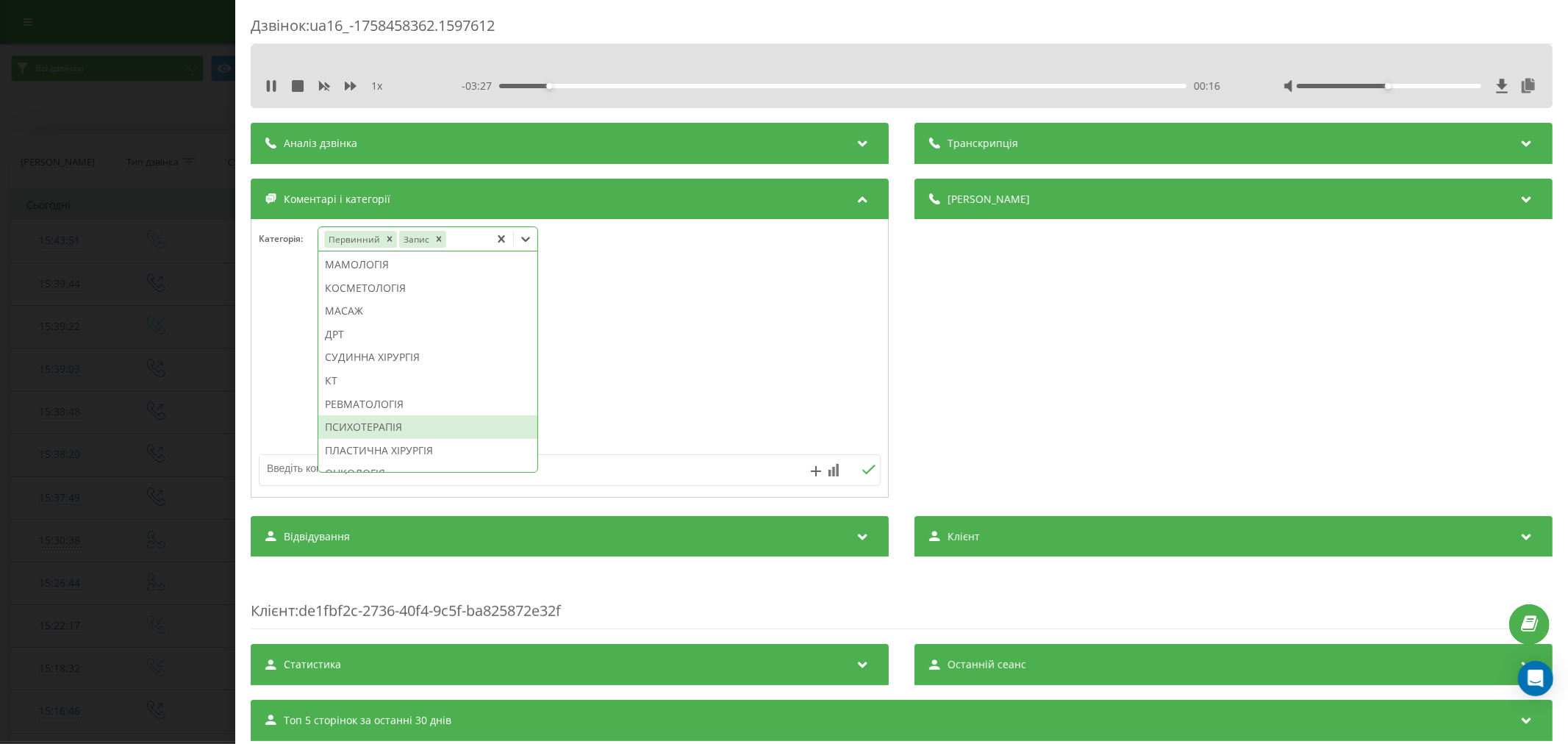
scroll to position [855, 0]
click at [371, 336] on div "МАСАЖ" at bounding box center [428, 324] width 219 height 23
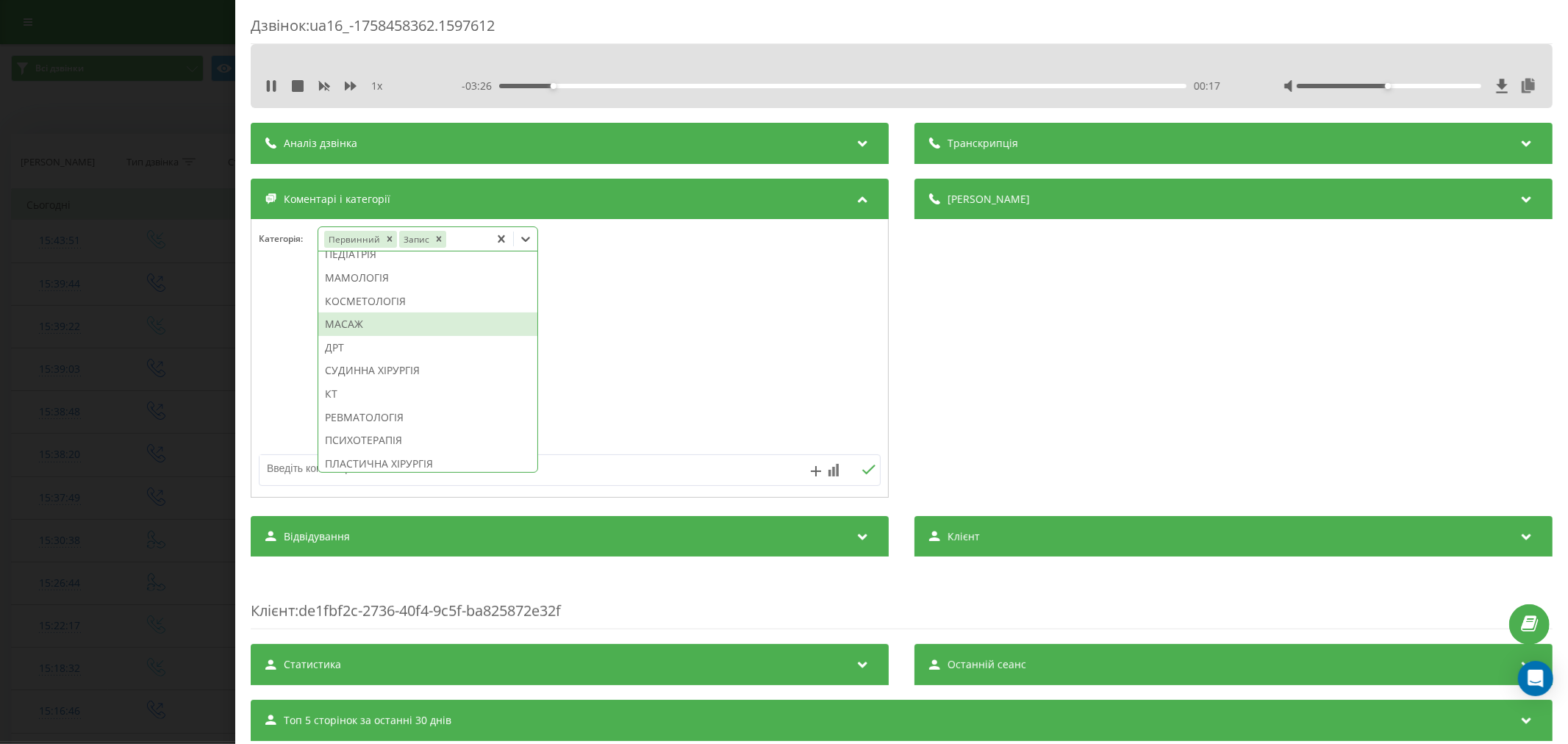
click at [700, 368] on div at bounding box center [570, 359] width 637 height 177
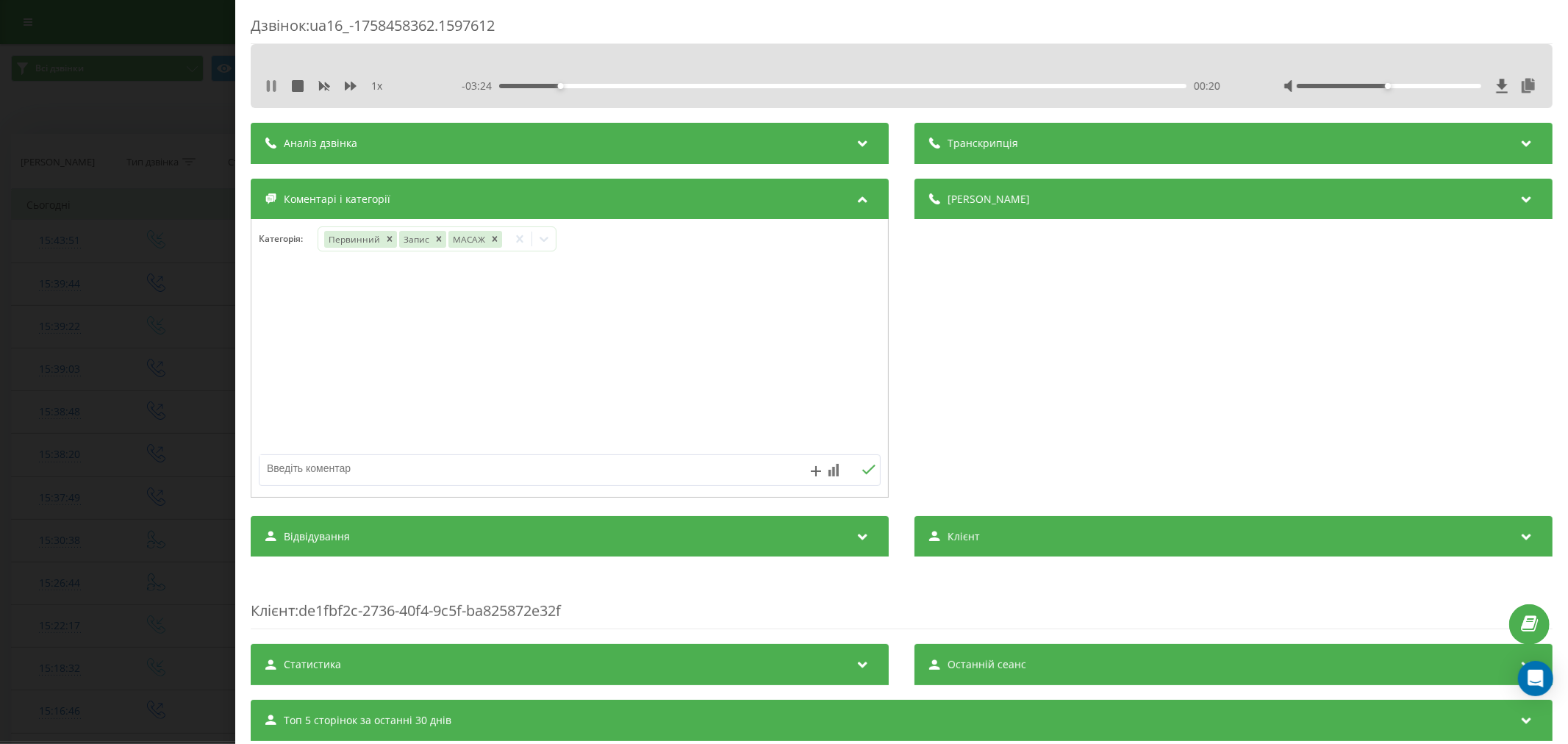
click at [272, 81] on icon at bounding box center [271, 86] width 12 height 12
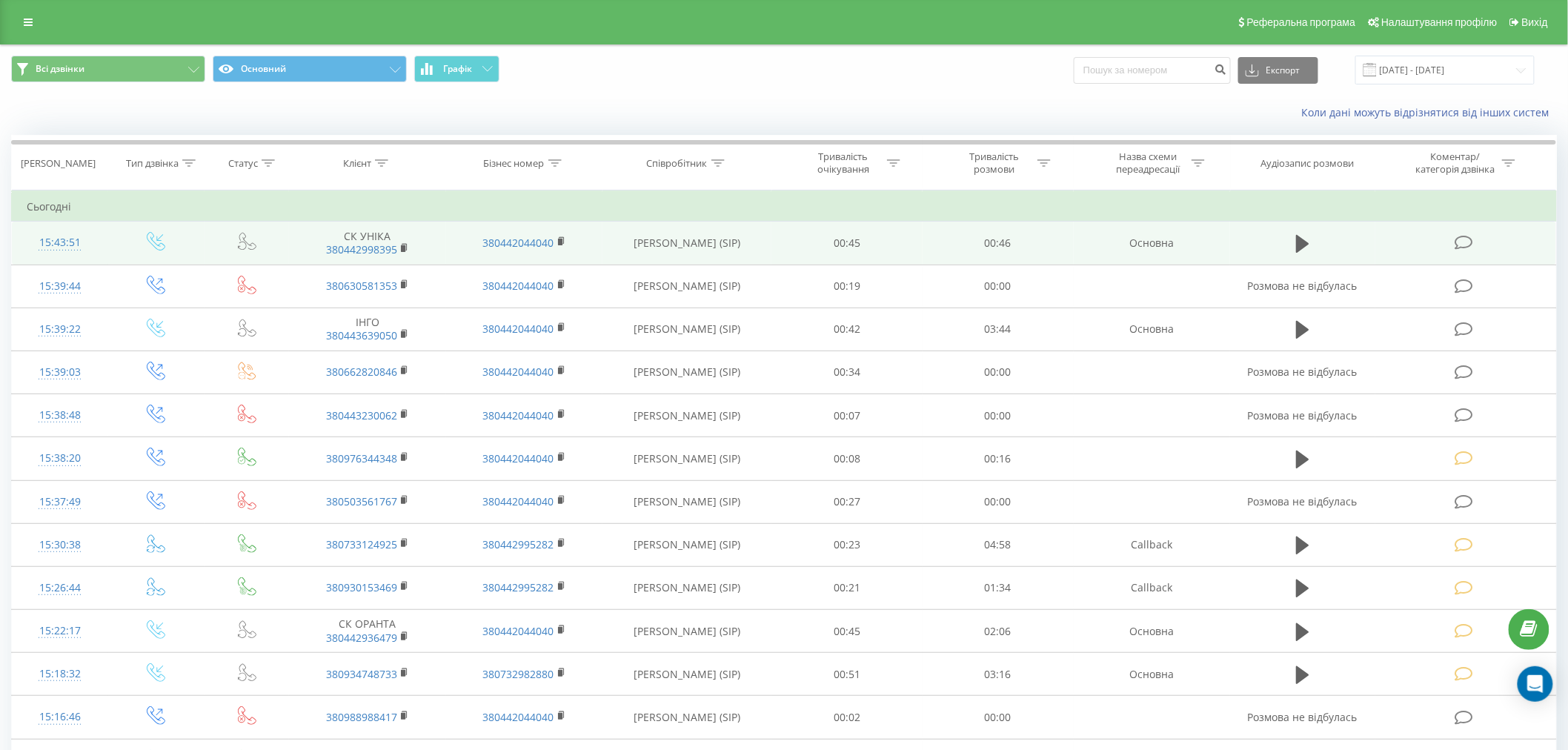
click at [1463, 239] on icon at bounding box center [1463, 242] width 19 height 15
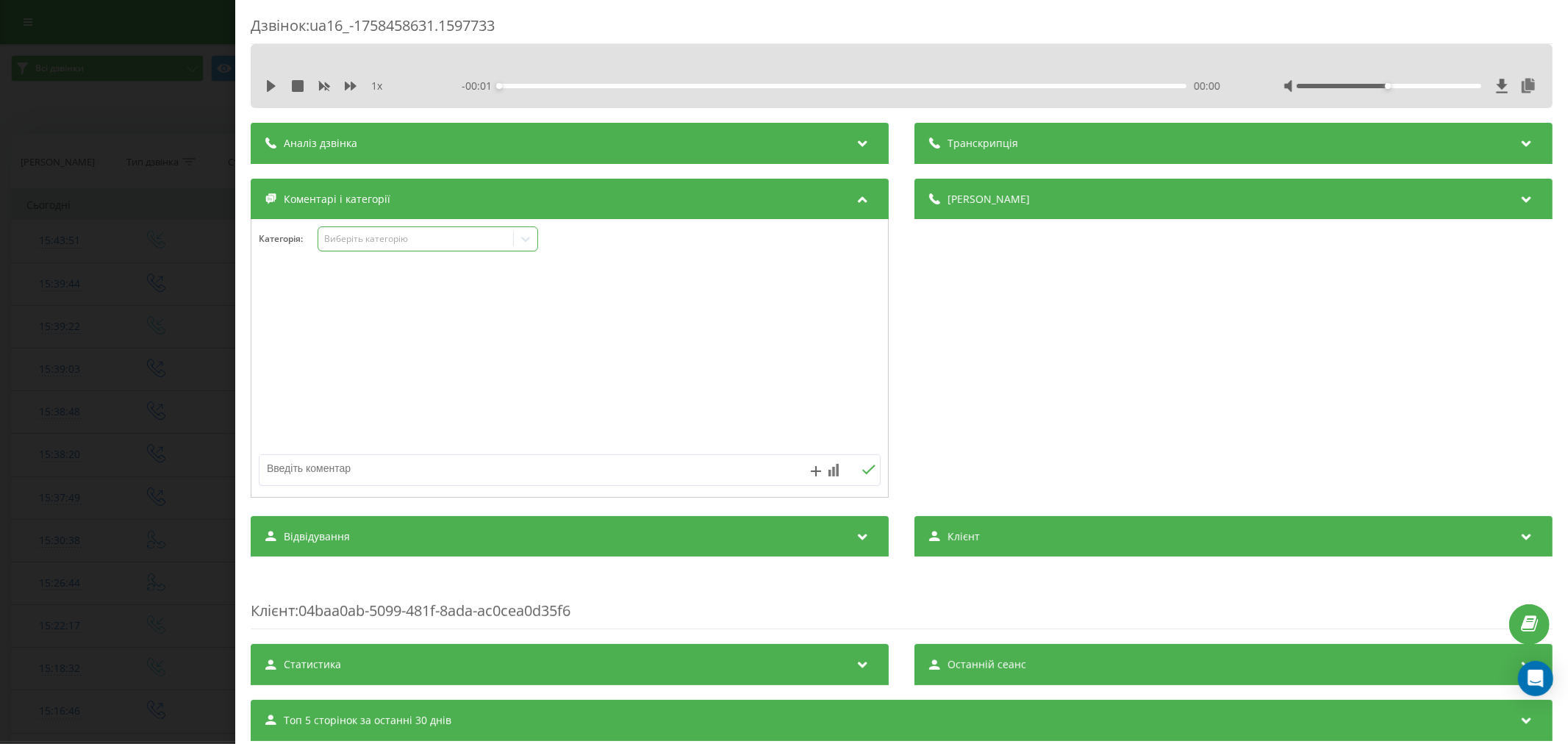
click at [418, 236] on div "Виберіть категорію" at bounding box center [415, 239] width 184 height 12
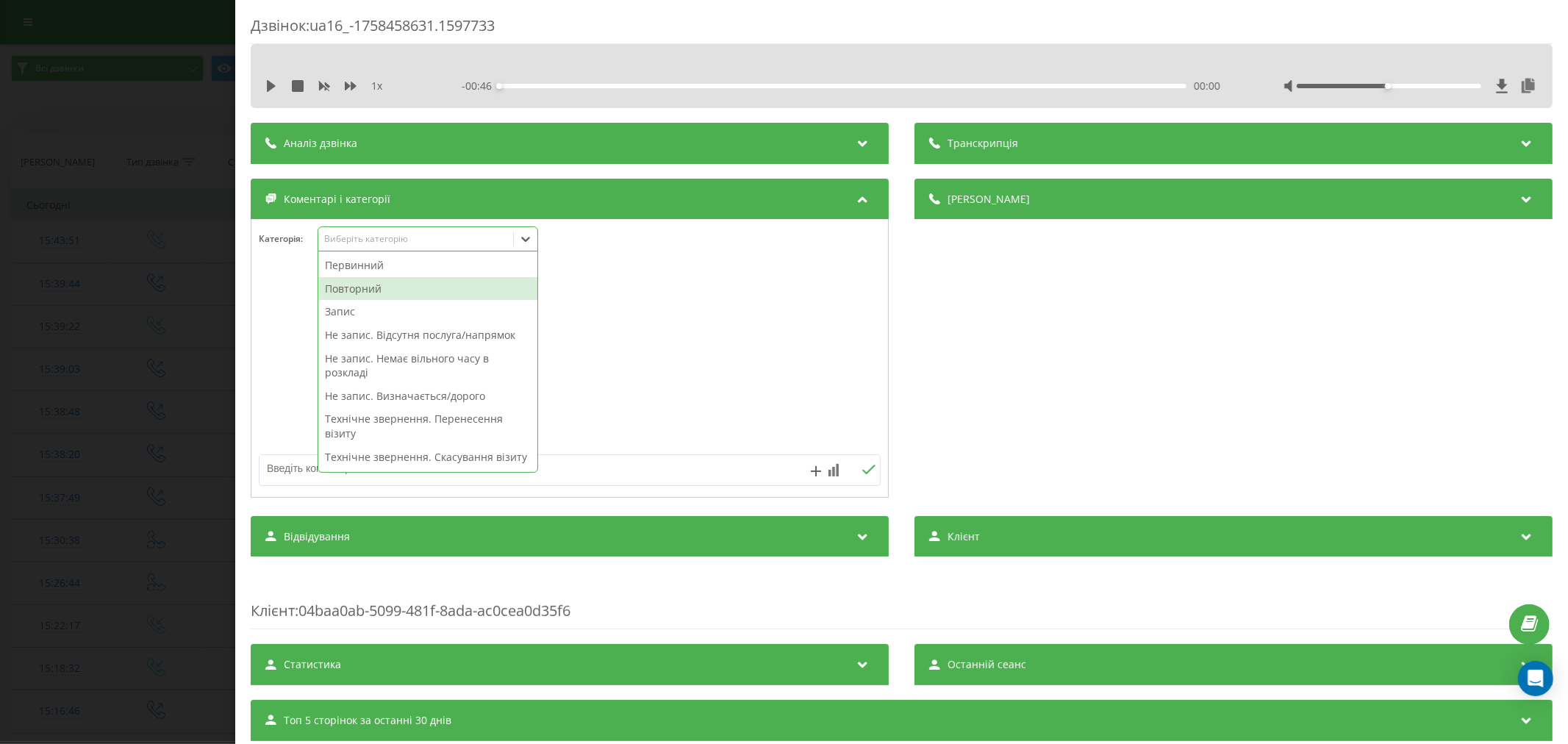
click at [358, 282] on div "Повторний" at bounding box center [428, 288] width 219 height 23
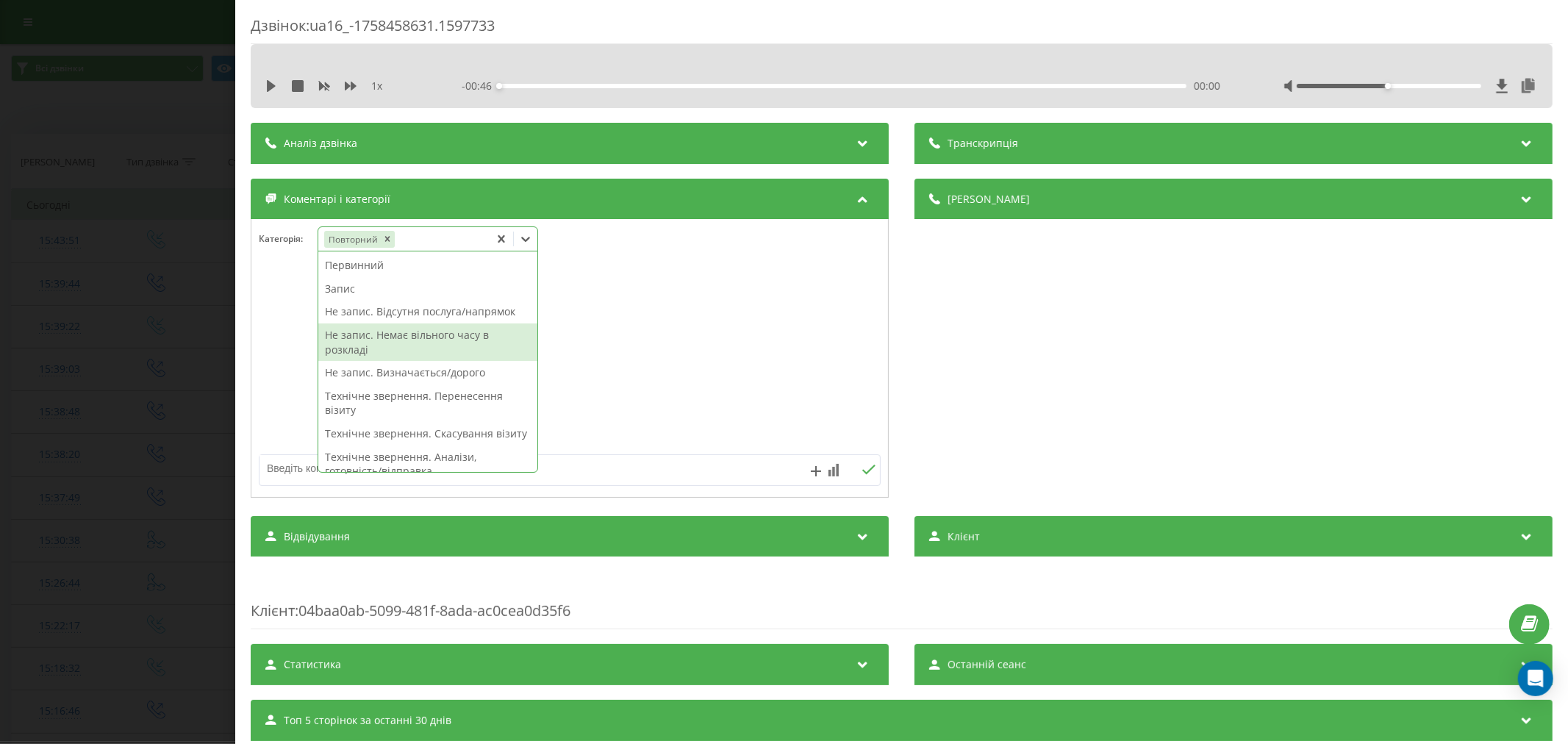
click at [395, 333] on div "Не запис. Немає вільного часу в розкладі" at bounding box center [428, 341] width 219 height 38
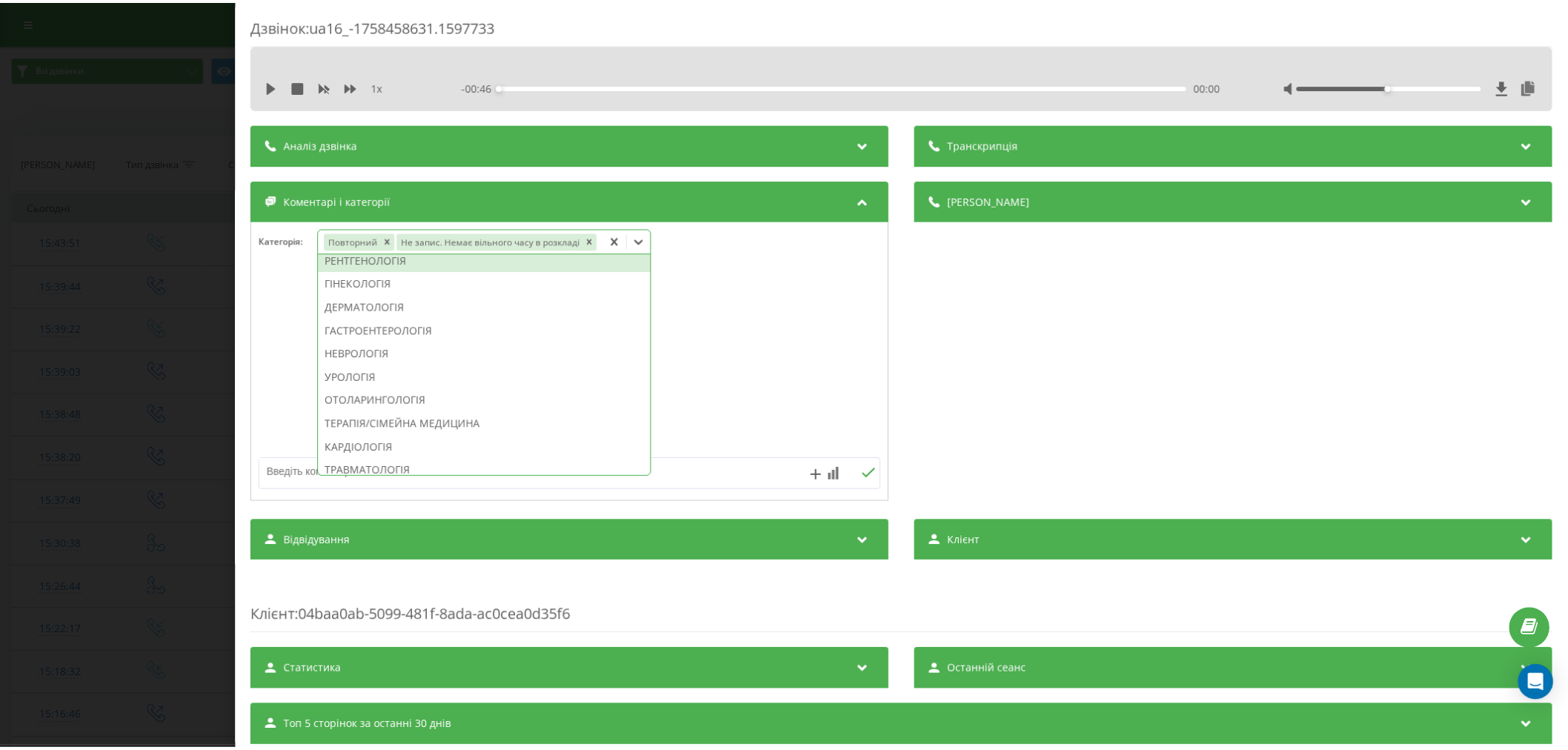
scroll to position [300, 0]
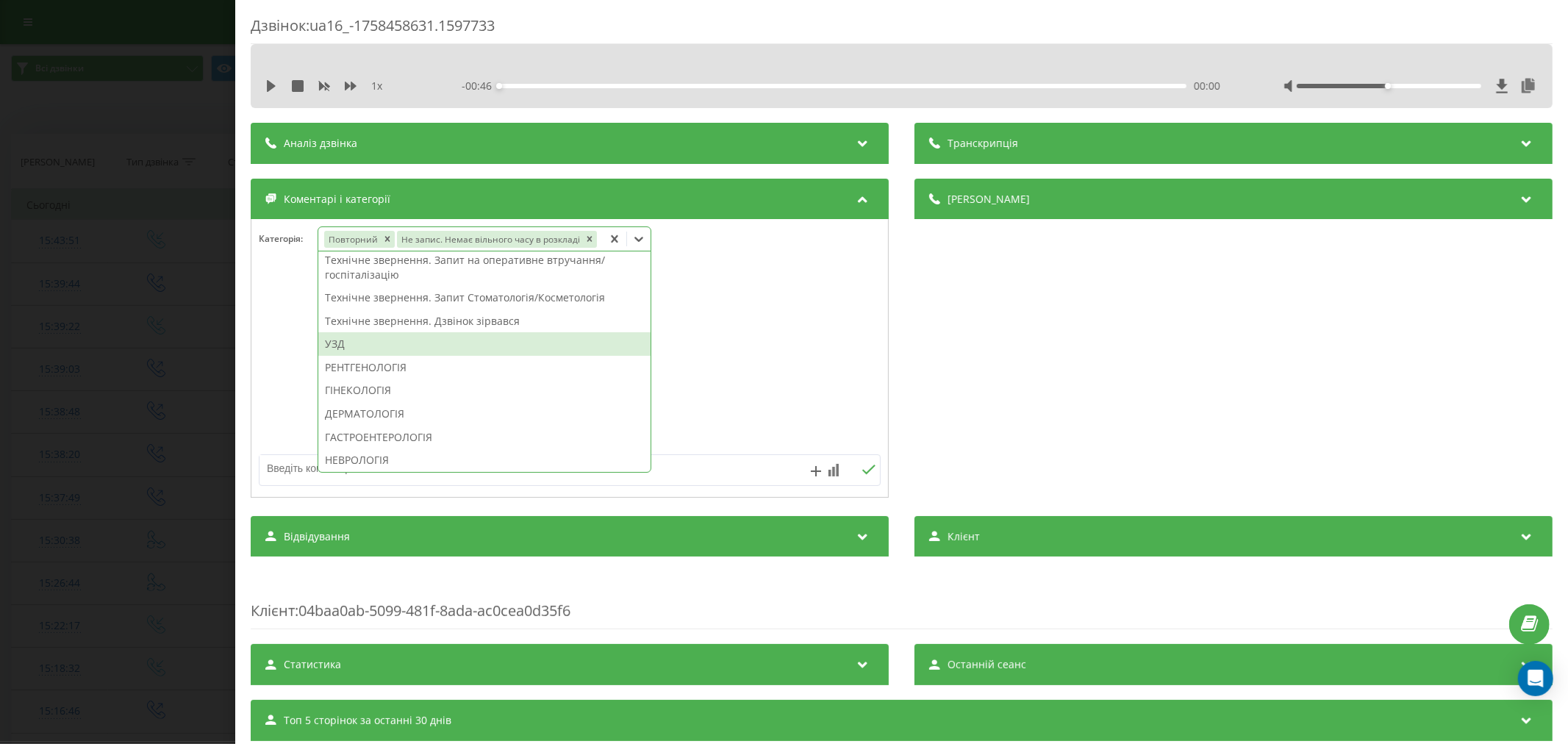
click at [364, 347] on div "УЗД" at bounding box center [484, 343] width 332 height 23
click at [775, 325] on div at bounding box center [570, 359] width 637 height 177
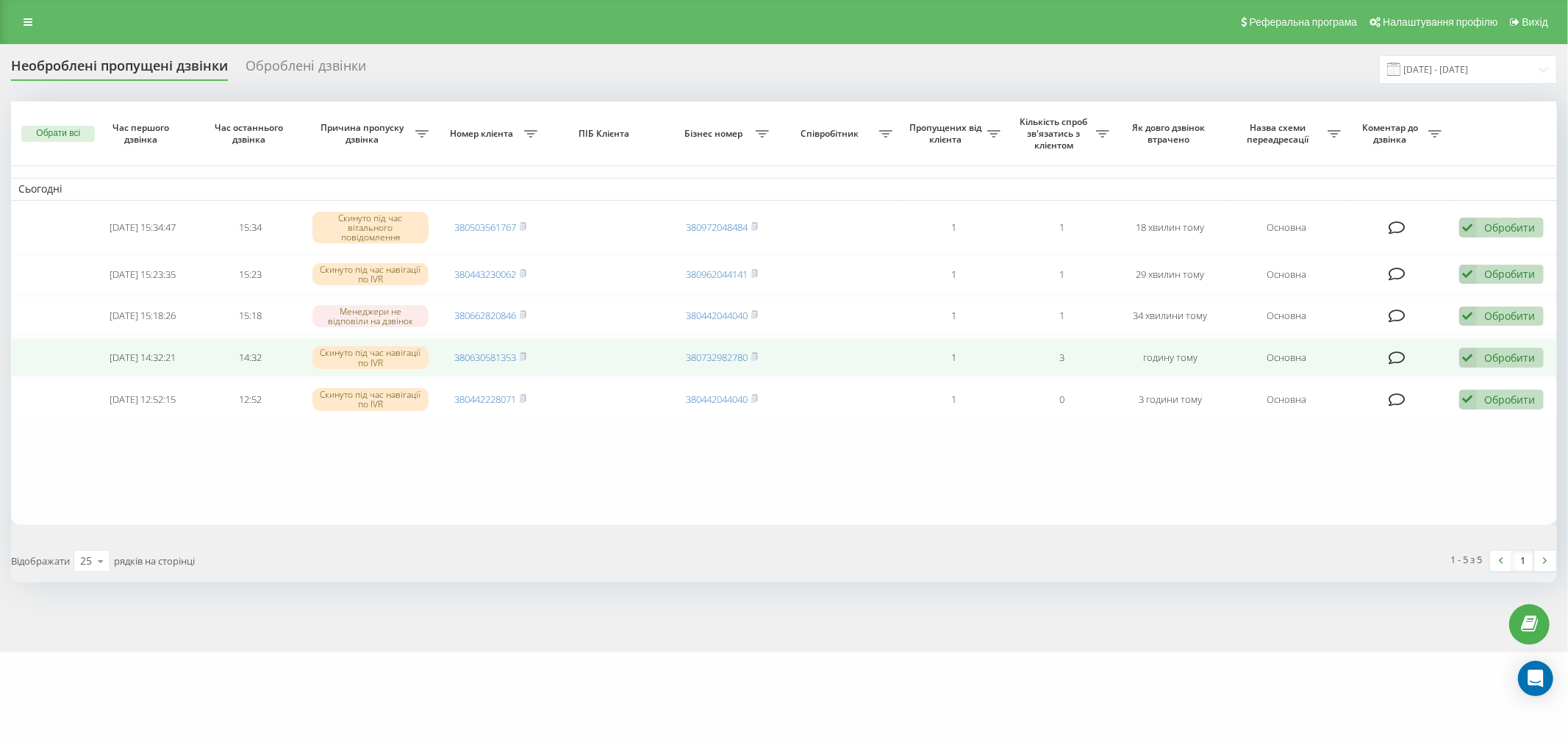
click at [1463, 364] on icon at bounding box center [1468, 358] width 18 height 20
click at [1329, 381] on span "Не вдалося зв'язатися" at bounding box center [1336, 381] width 113 height 14
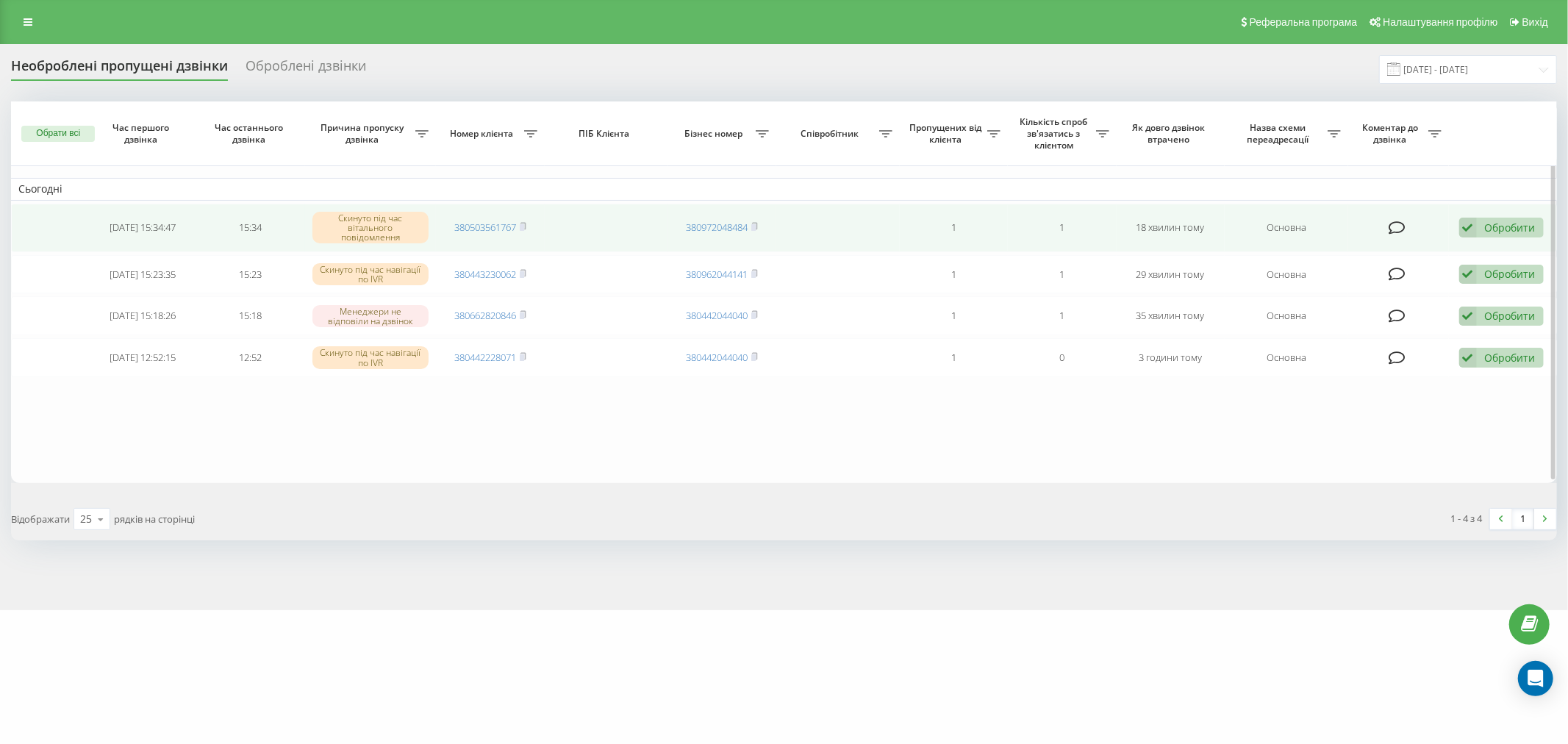
drag, startPoint x: 495, startPoint y: 206, endPoint x: 495, endPoint y: 215, distance: 9.0
drag, startPoint x: 495, startPoint y: 215, endPoint x: 470, endPoint y: 223, distance: 26.2
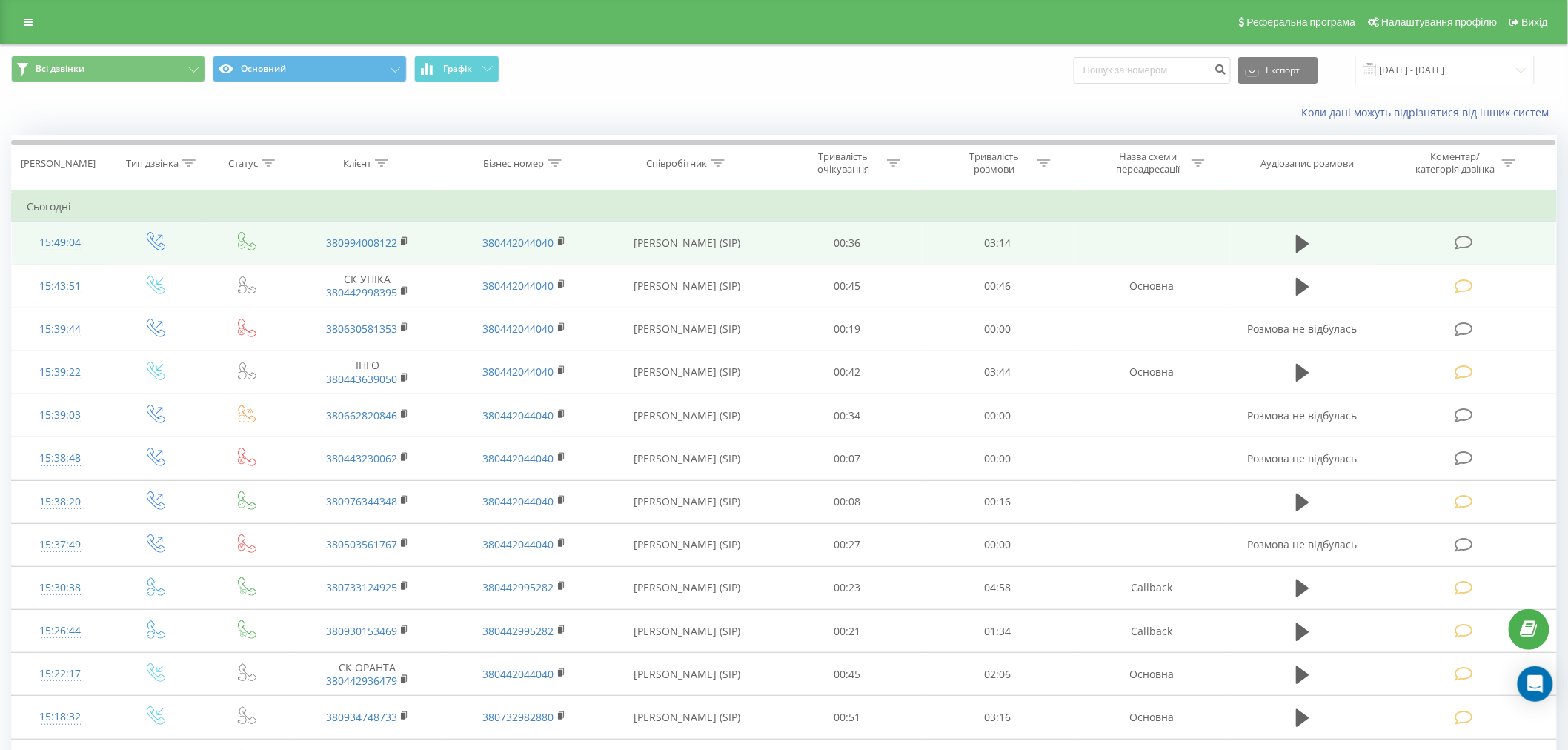
click at [1464, 243] on icon at bounding box center [1463, 242] width 19 height 15
click at [1476, 241] on span at bounding box center [1465, 241] width 21 height 14
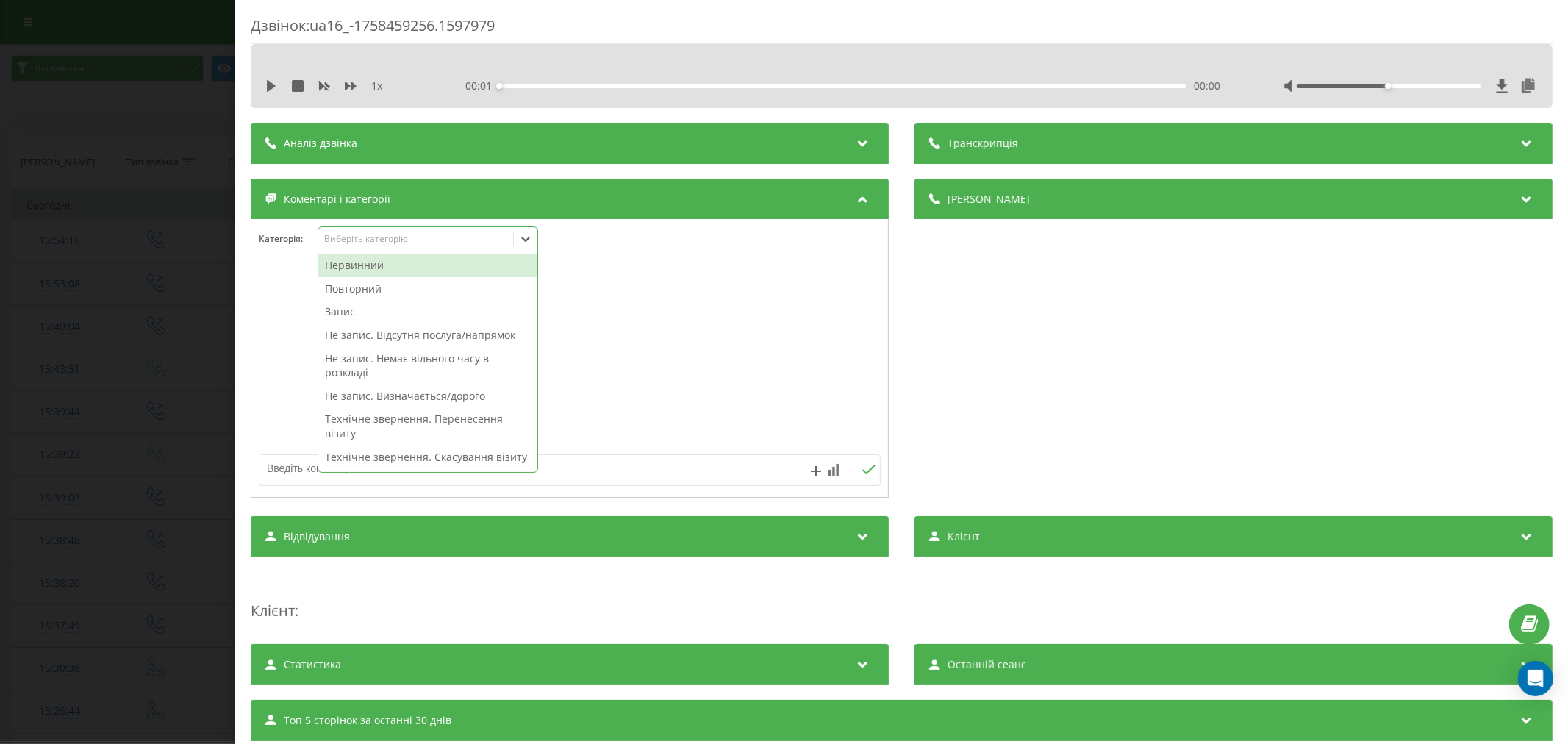
click at [379, 247] on div "Виберіть категорію" at bounding box center [428, 239] width 220 height 25
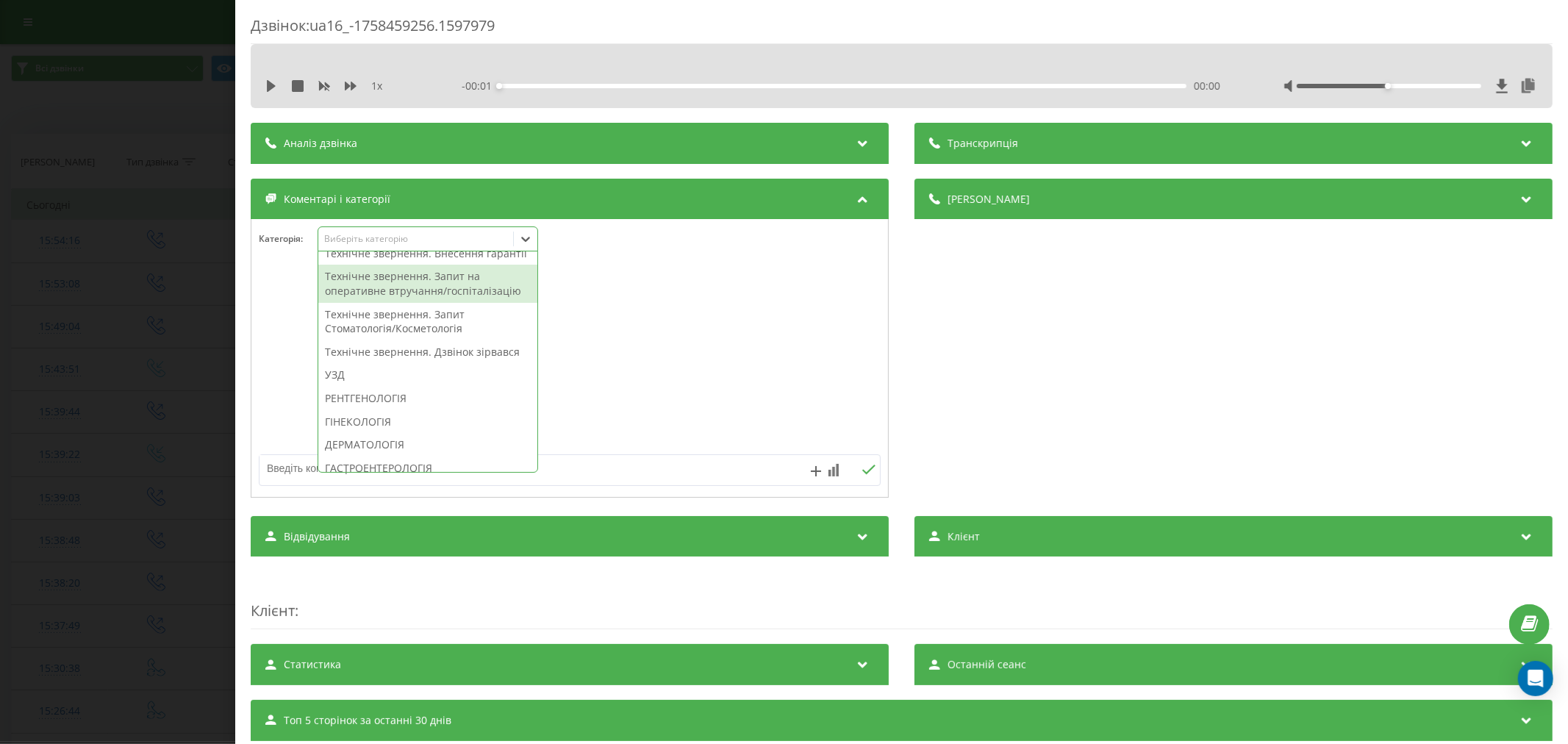
scroll to position [408, 0]
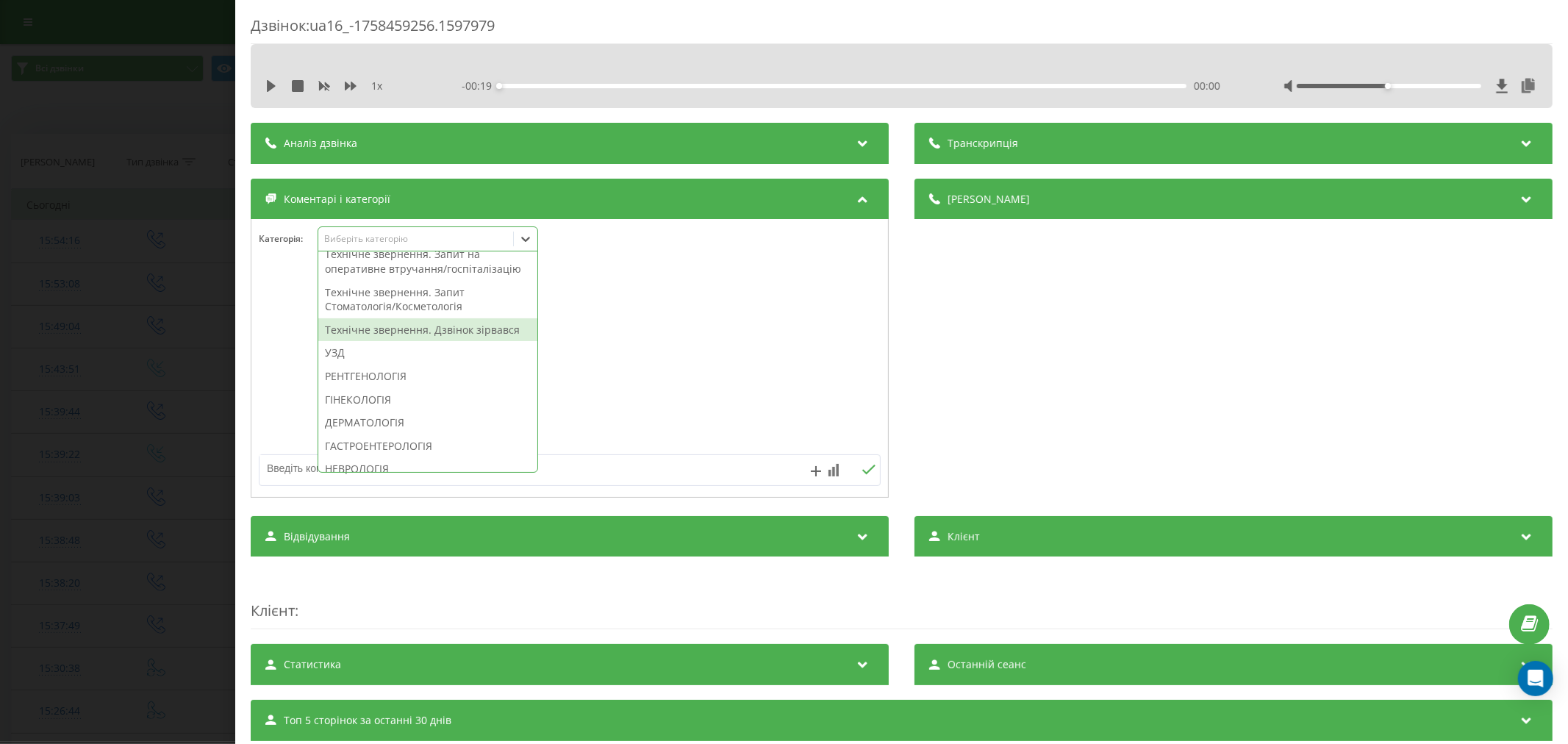
click at [416, 341] on div "Технічне звернення. Дзвінок зірвався" at bounding box center [428, 329] width 219 height 23
click at [714, 361] on div at bounding box center [570, 359] width 637 height 177
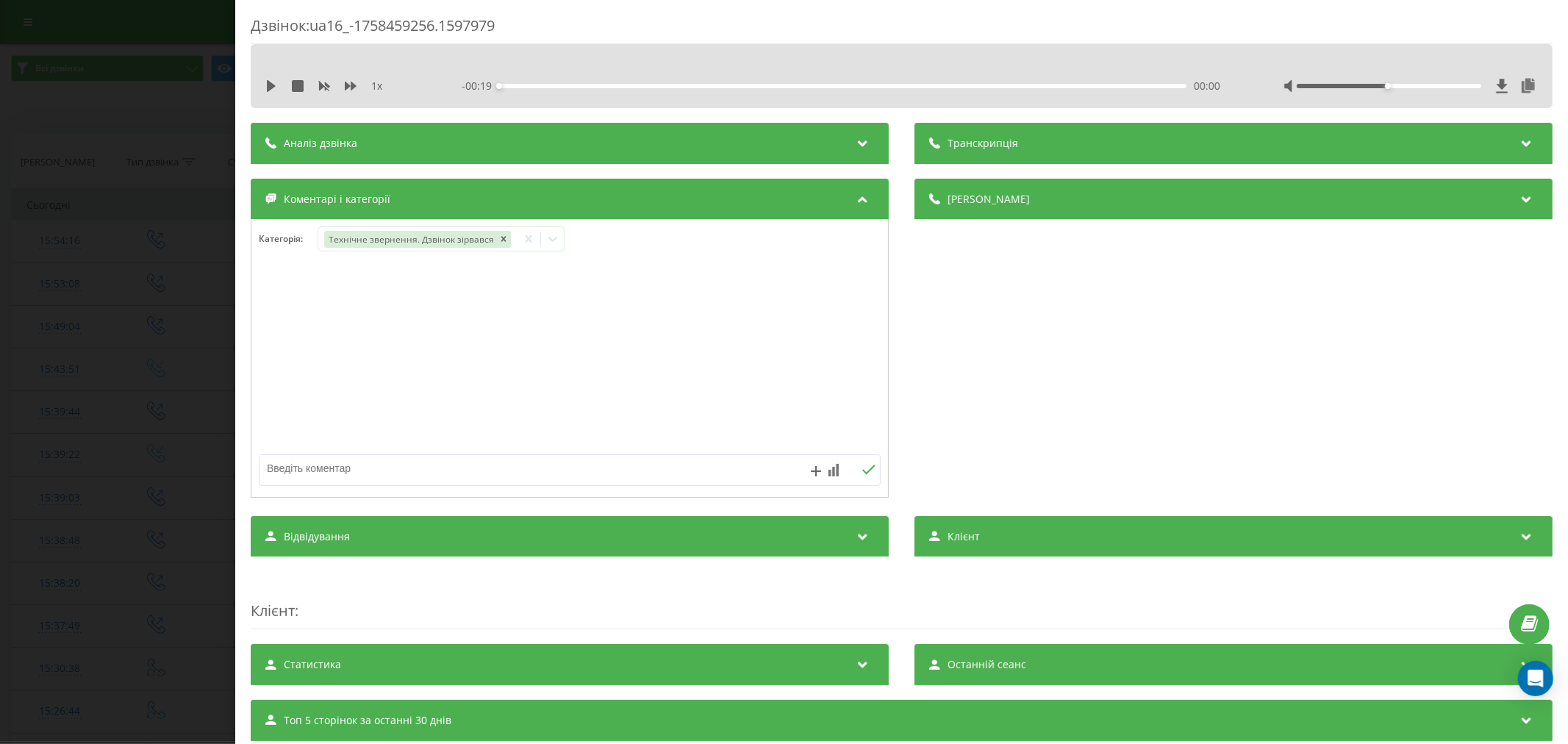
click at [555, 469] on textarea at bounding box center [507, 468] width 496 height 27
type textarea "лід. уже телеф"
click at [860, 478] on div "лід. уже телеф" at bounding box center [570, 469] width 622 height 31
click at [862, 471] on icon at bounding box center [868, 469] width 14 height 10
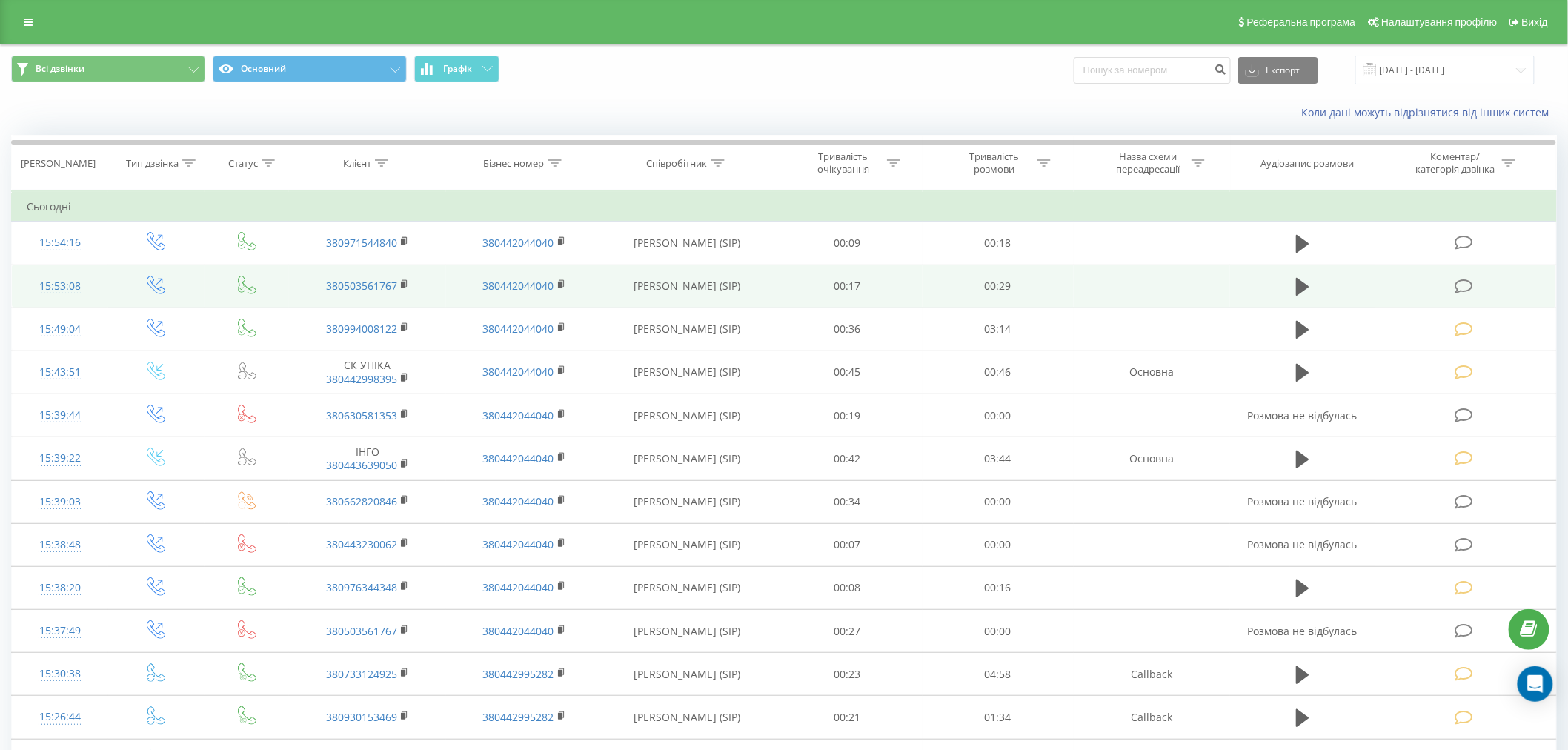
click at [1465, 287] on icon at bounding box center [1463, 286] width 19 height 15
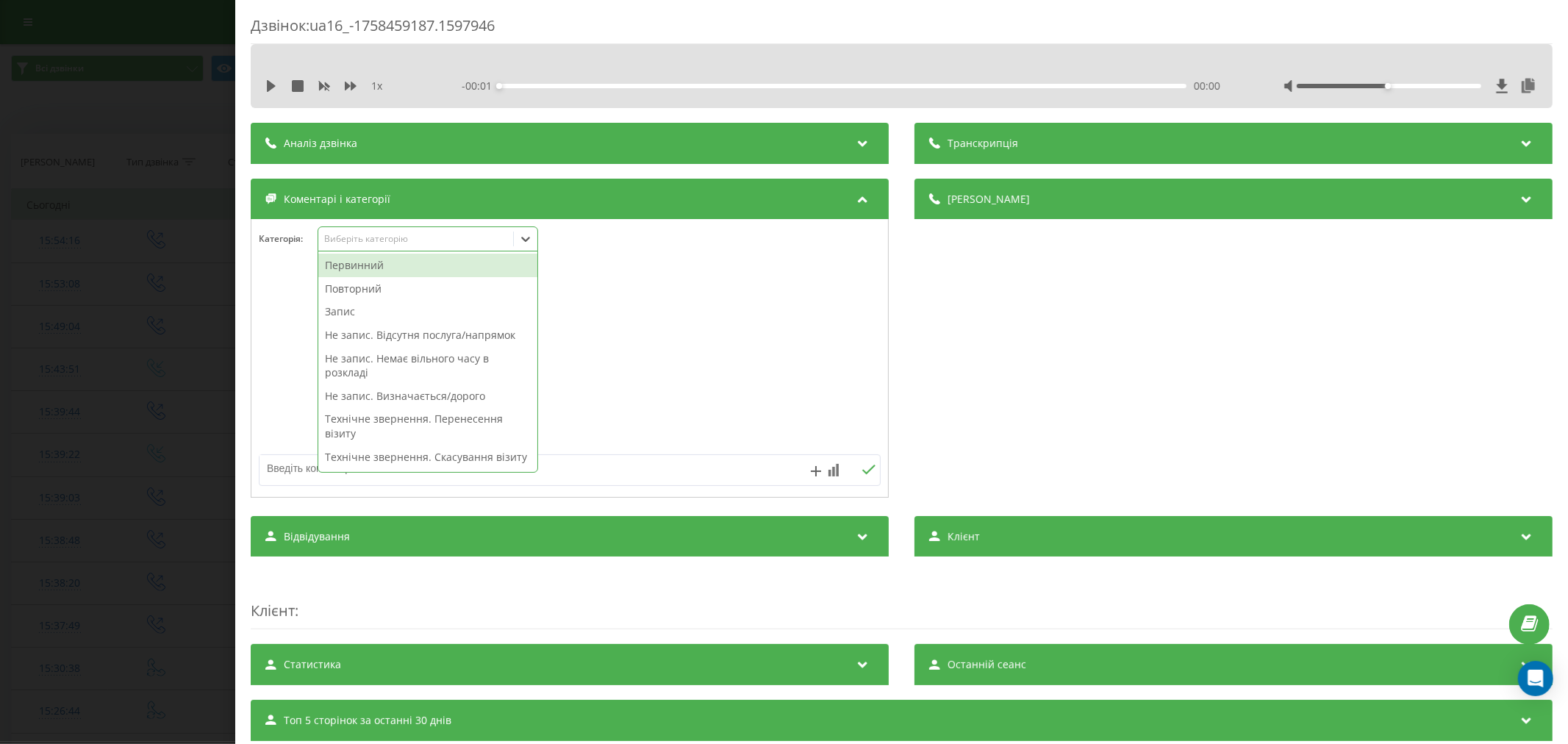
click at [380, 241] on div "Виберіть категорію" at bounding box center [415, 239] width 184 height 12
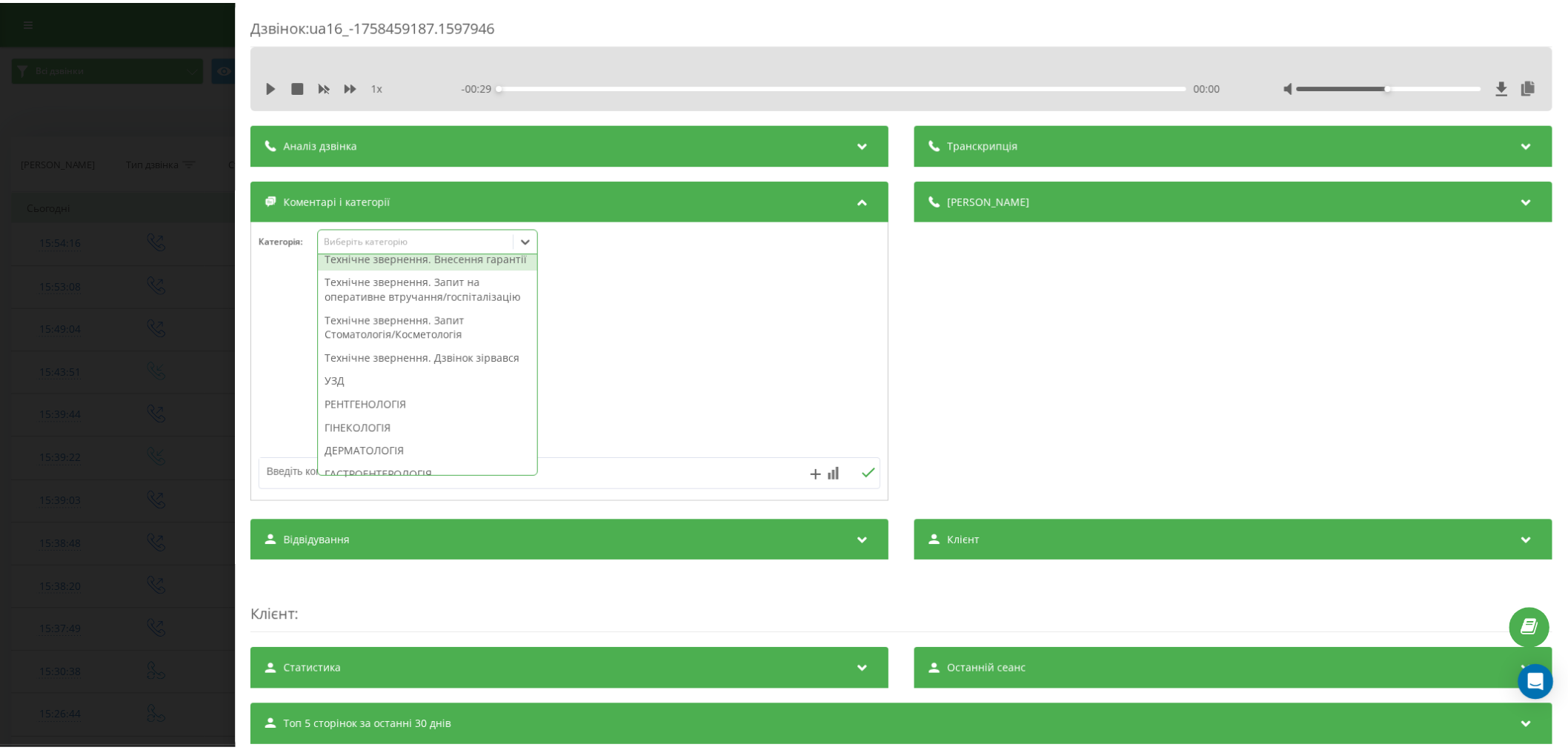
scroll to position [493, 0]
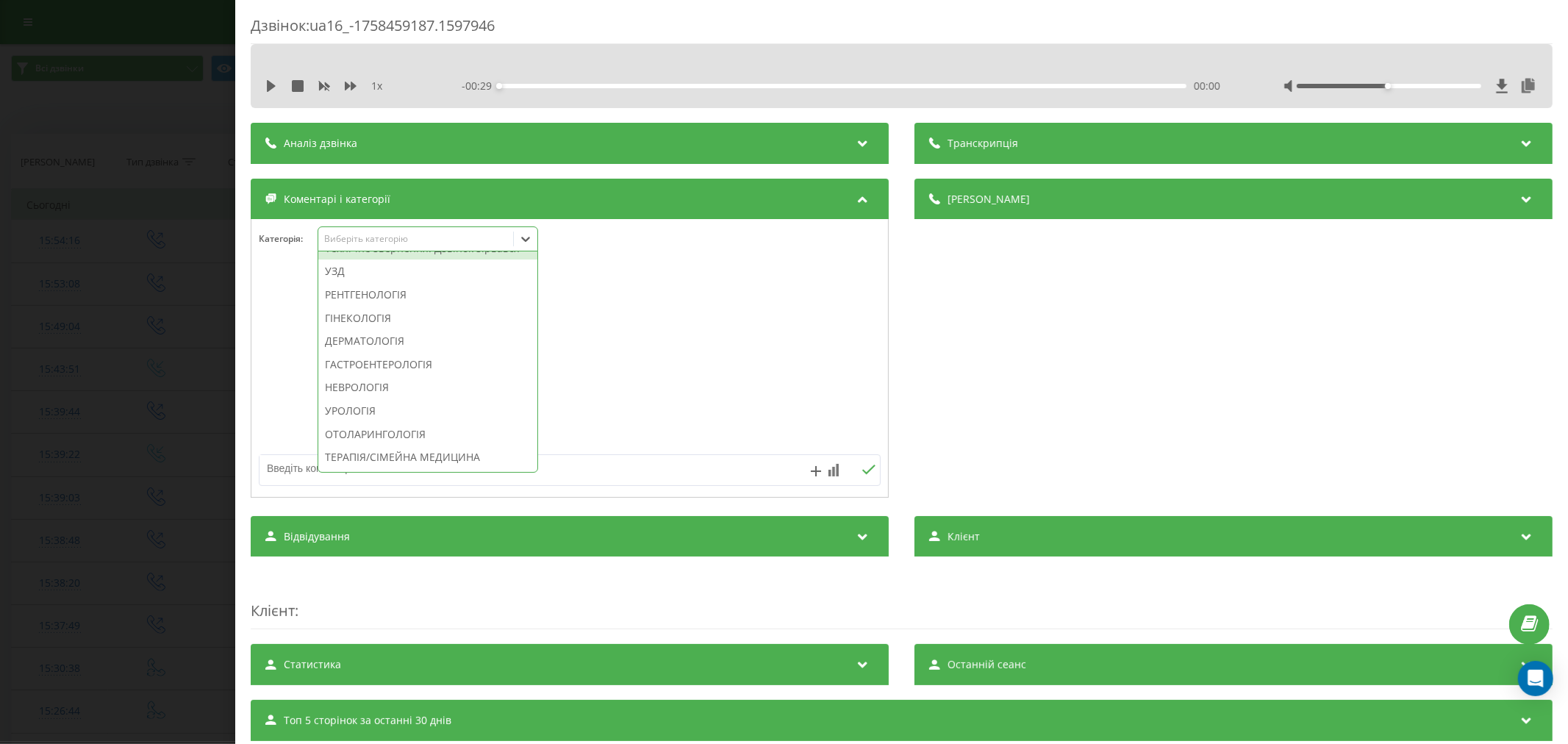
click at [399, 260] on div "Технічне звернення. Дзвінок зірвався" at bounding box center [428, 248] width 219 height 23
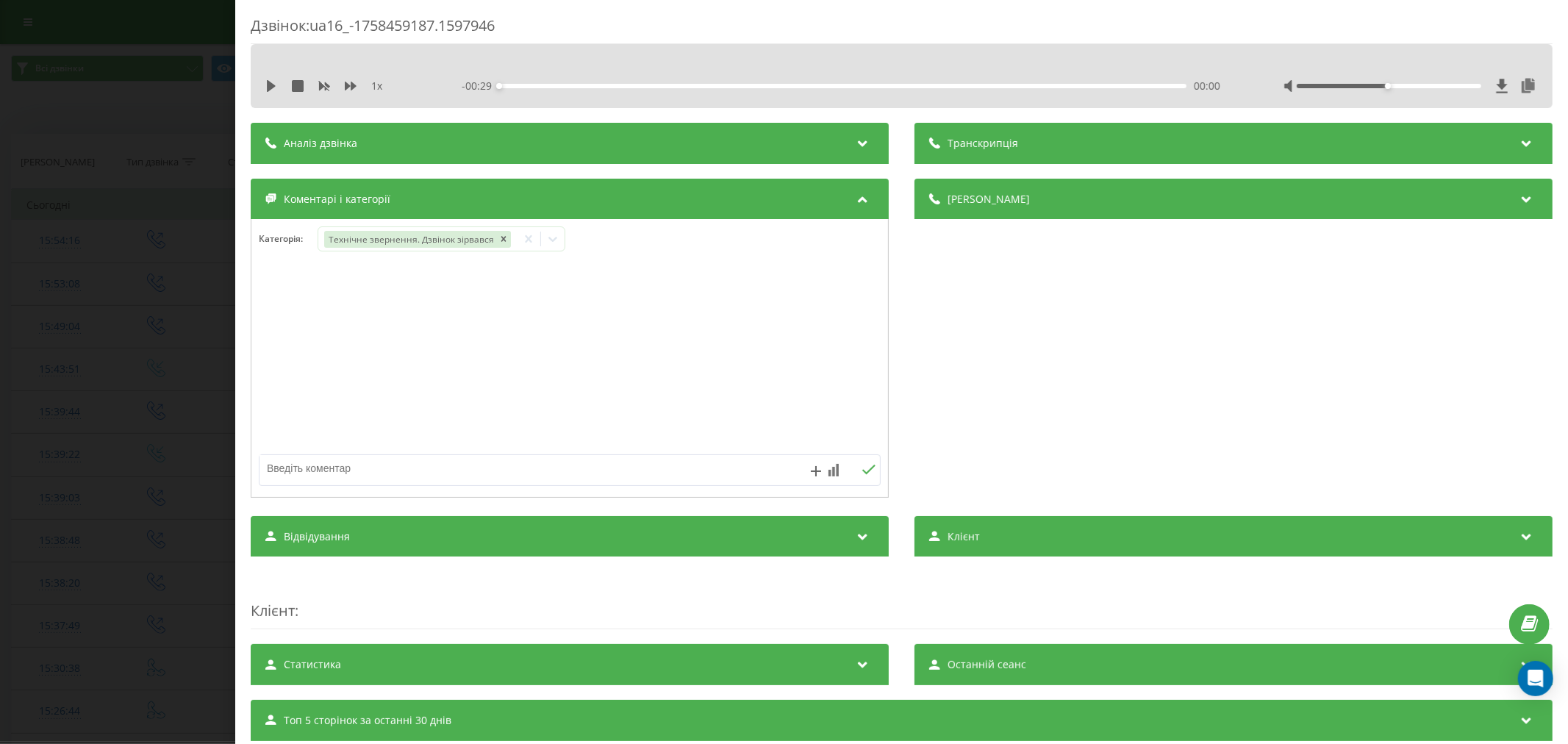
click at [665, 292] on div at bounding box center [570, 359] width 637 height 177
drag, startPoint x: 481, startPoint y: 480, endPoint x: 531, endPoint y: 391, distance: 102.1
click at [482, 476] on textarea at bounding box center [507, 468] width 496 height 27
type textarea "пропущ. уже телеф"
click at [862, 474] on icon at bounding box center [869, 469] width 13 height 10
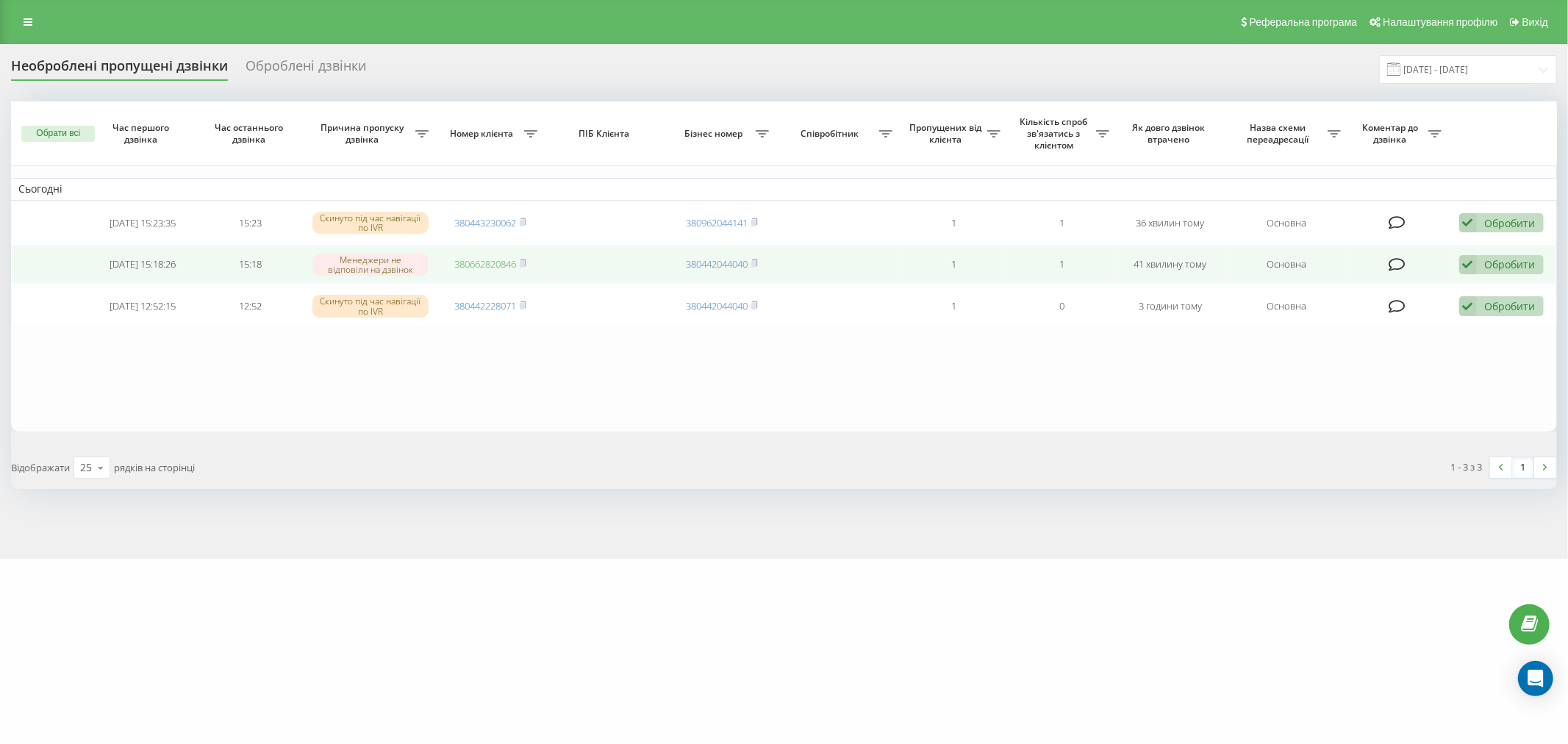
drag, startPoint x: 496, startPoint y: 234, endPoint x: 471, endPoint y: 263, distance: 38.3
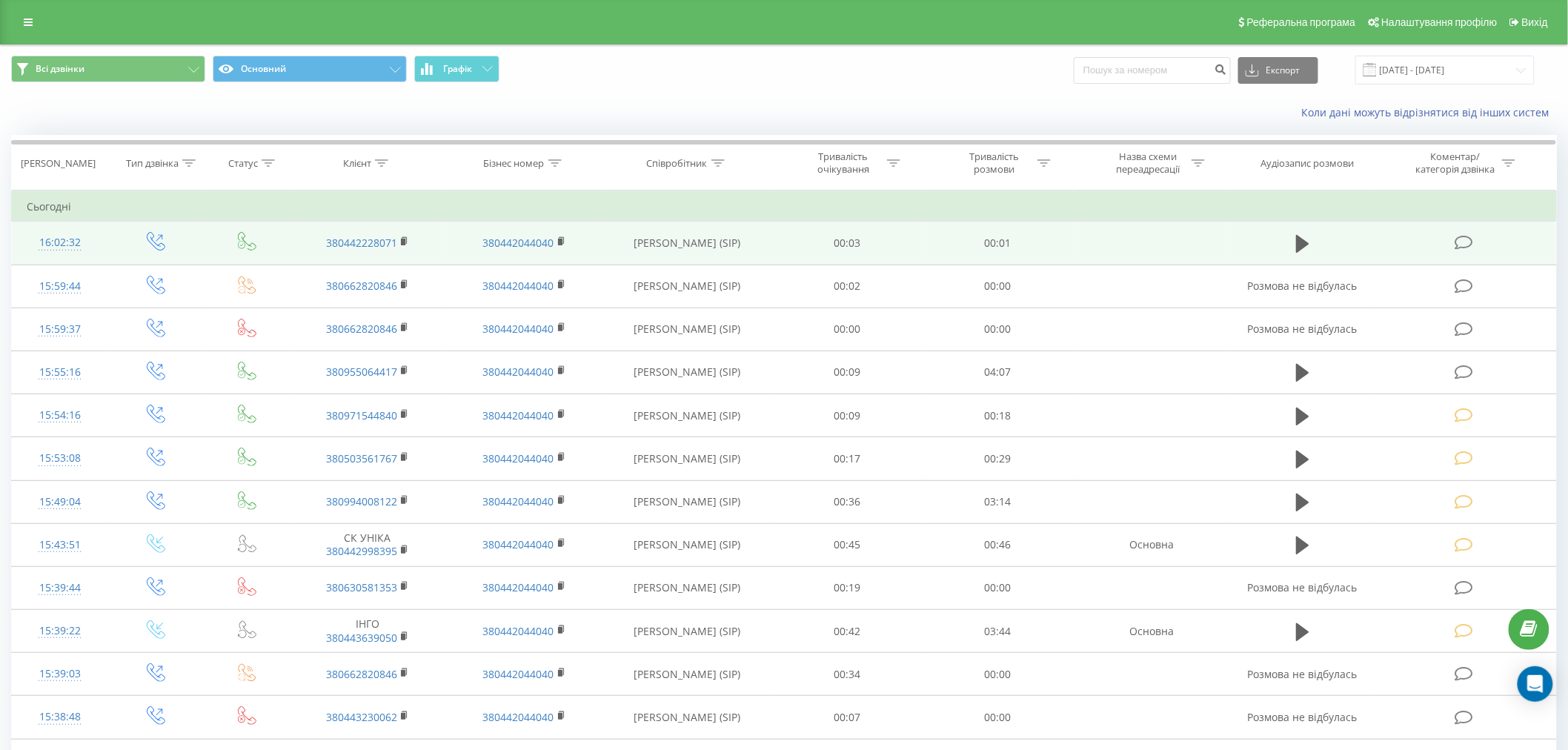
click at [1459, 235] on icon at bounding box center [1463, 242] width 19 height 15
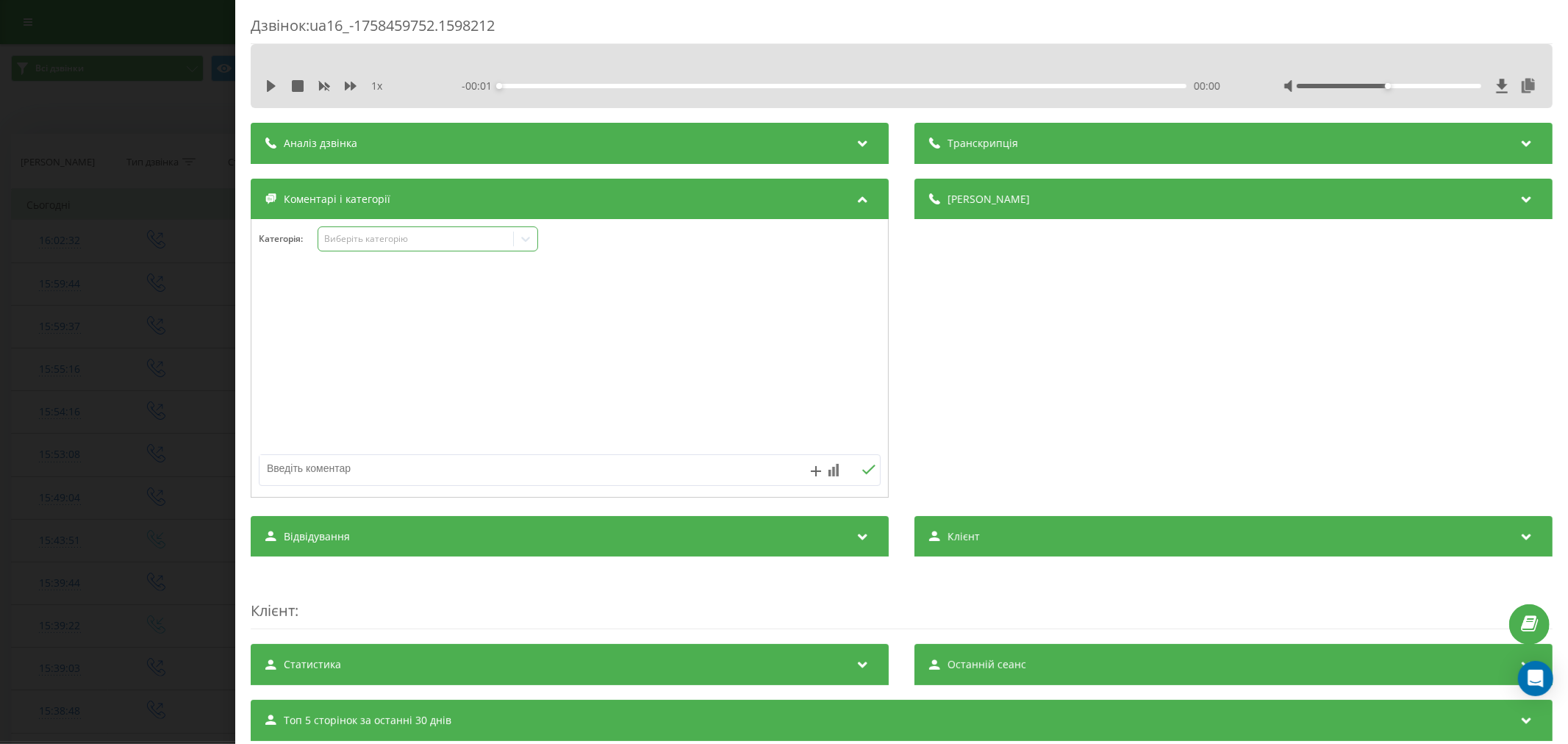
click at [358, 243] on div "Виберіть категорію" at bounding box center [415, 239] width 184 height 12
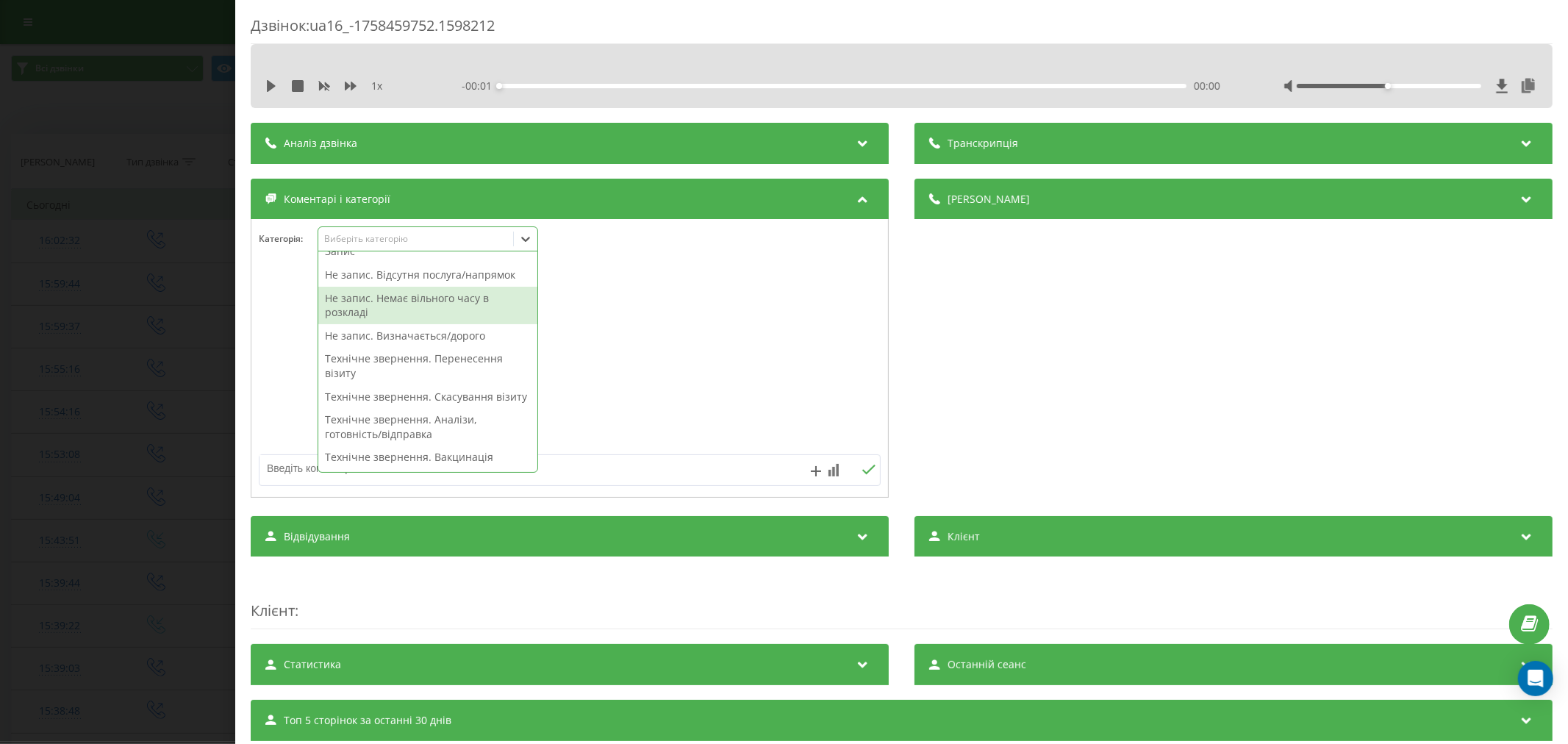
scroll to position [82, 0]
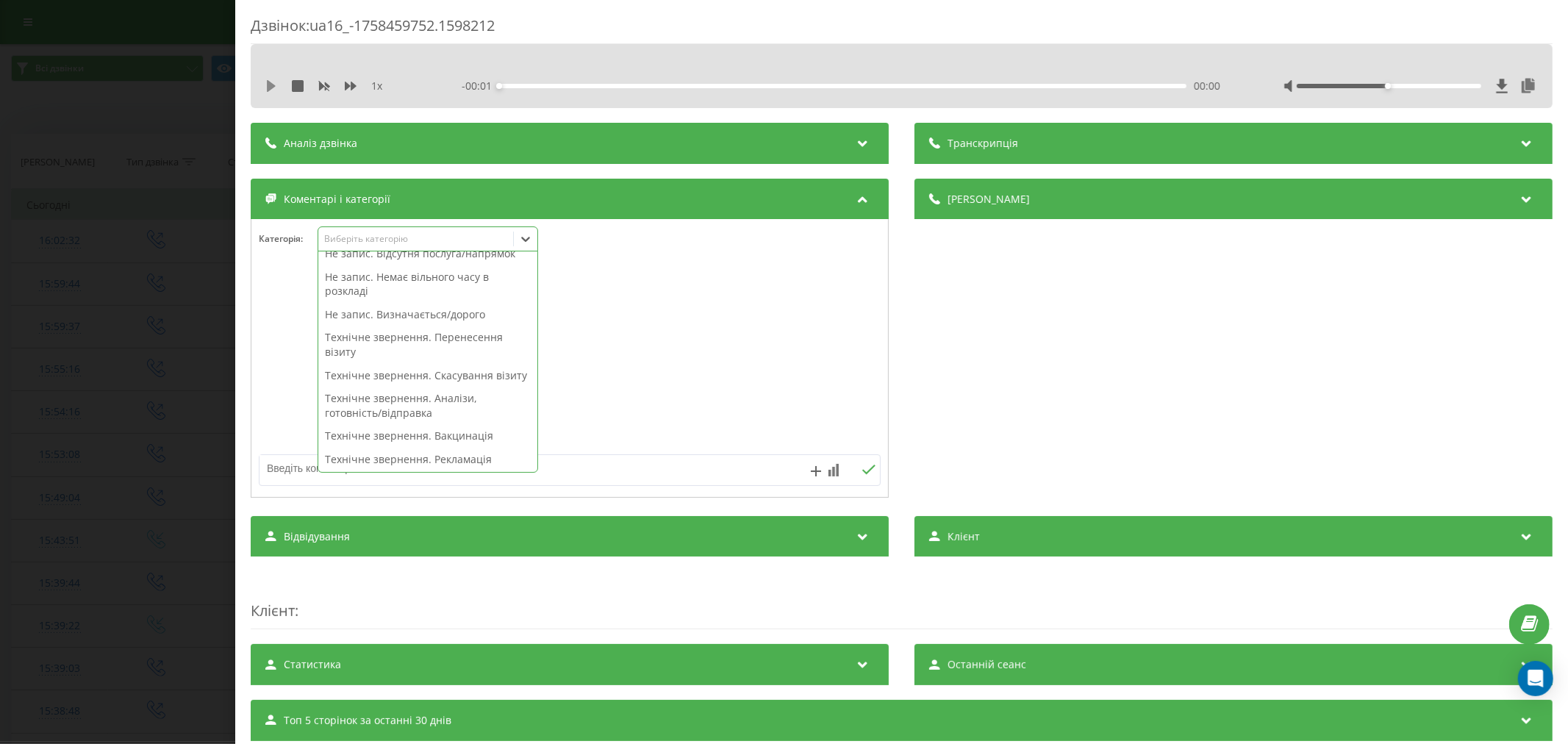
click at [269, 86] on icon at bounding box center [271, 86] width 9 height 12
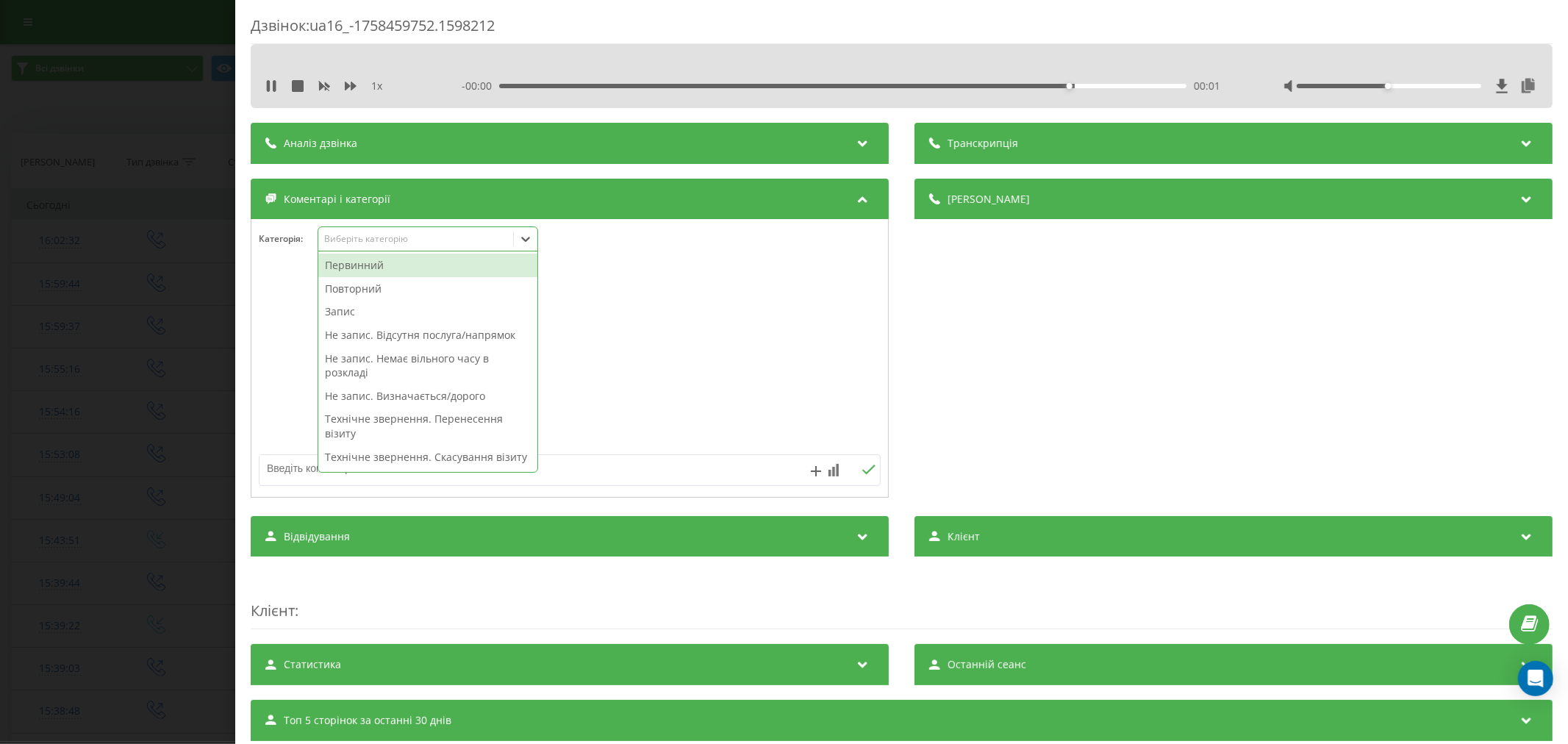
click at [372, 238] on div "Виберіть категорію" at bounding box center [415, 239] width 184 height 12
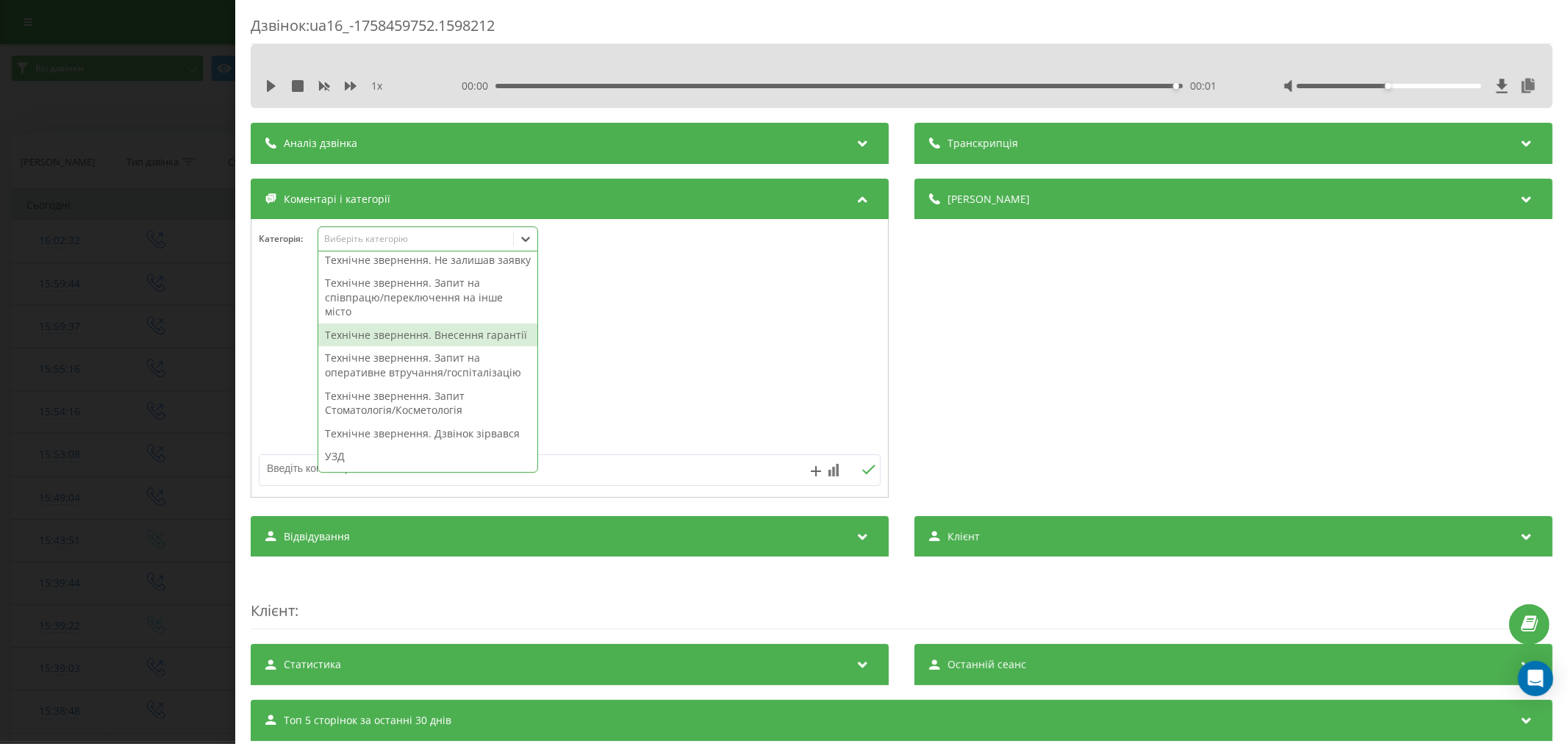
scroll to position [326, 0]
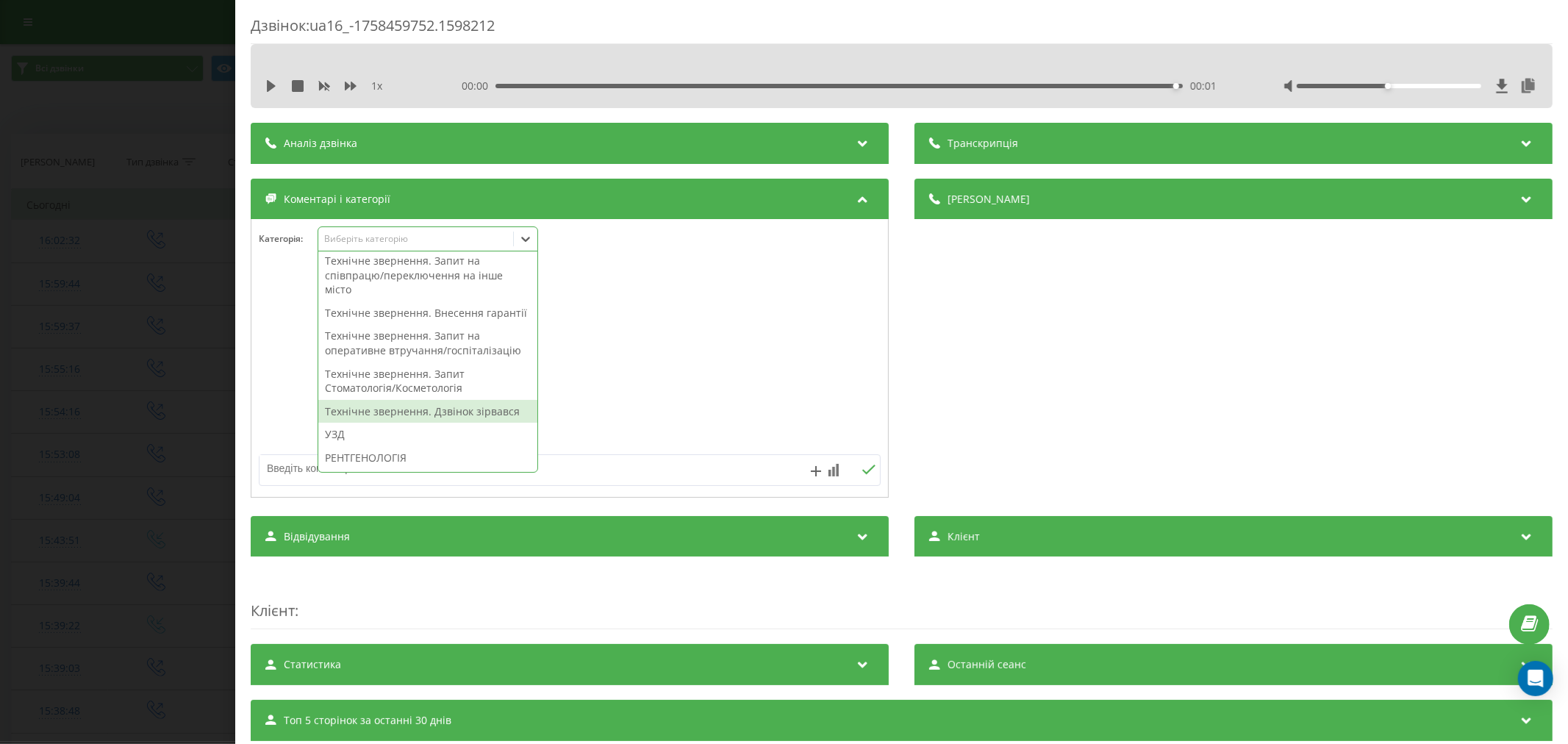
click at [432, 423] on div "Технічне звернення. Дзвінок зірвався" at bounding box center [428, 411] width 219 height 23
click at [706, 380] on div at bounding box center [570, 359] width 637 height 177
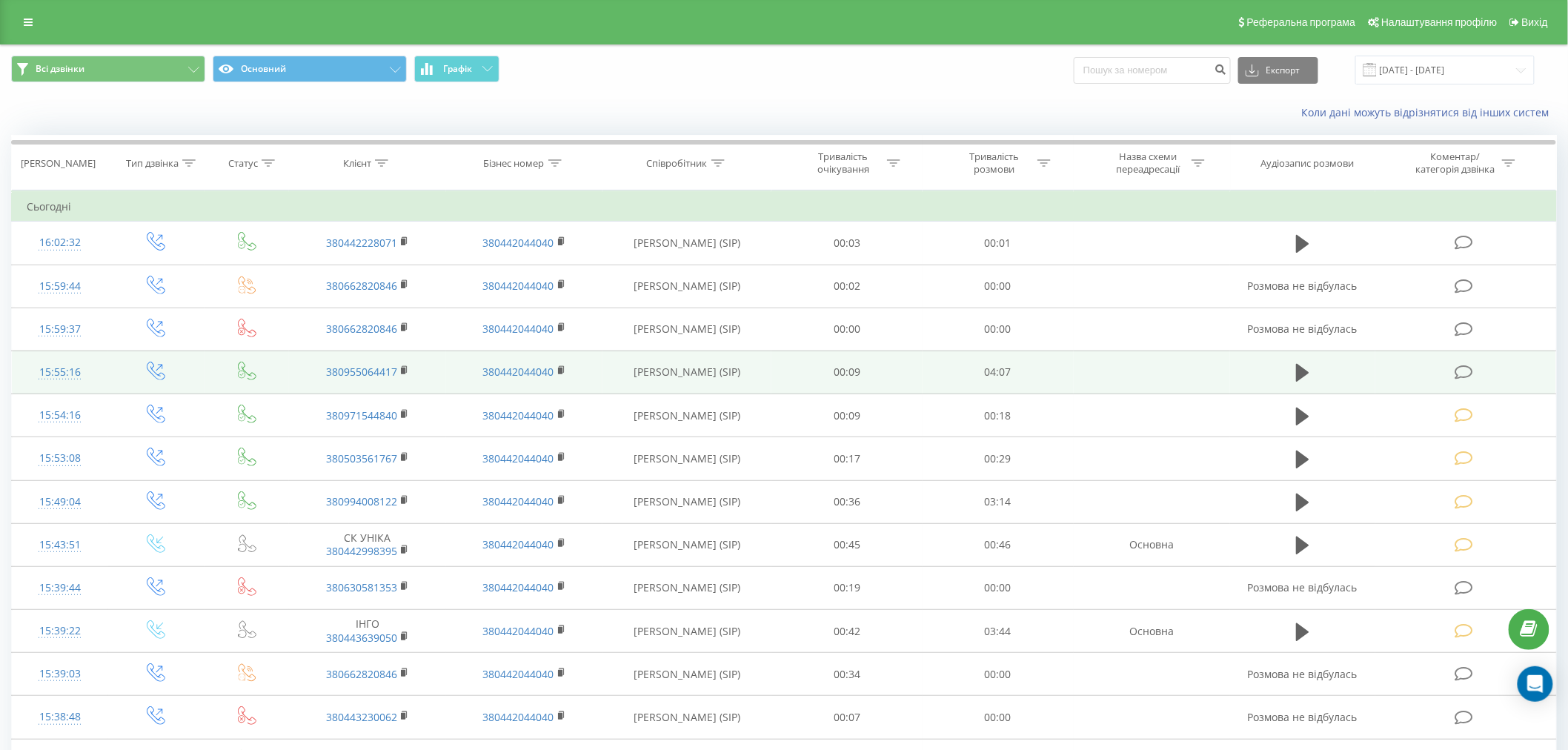
click at [1463, 377] on icon at bounding box center [1463, 372] width 19 height 15
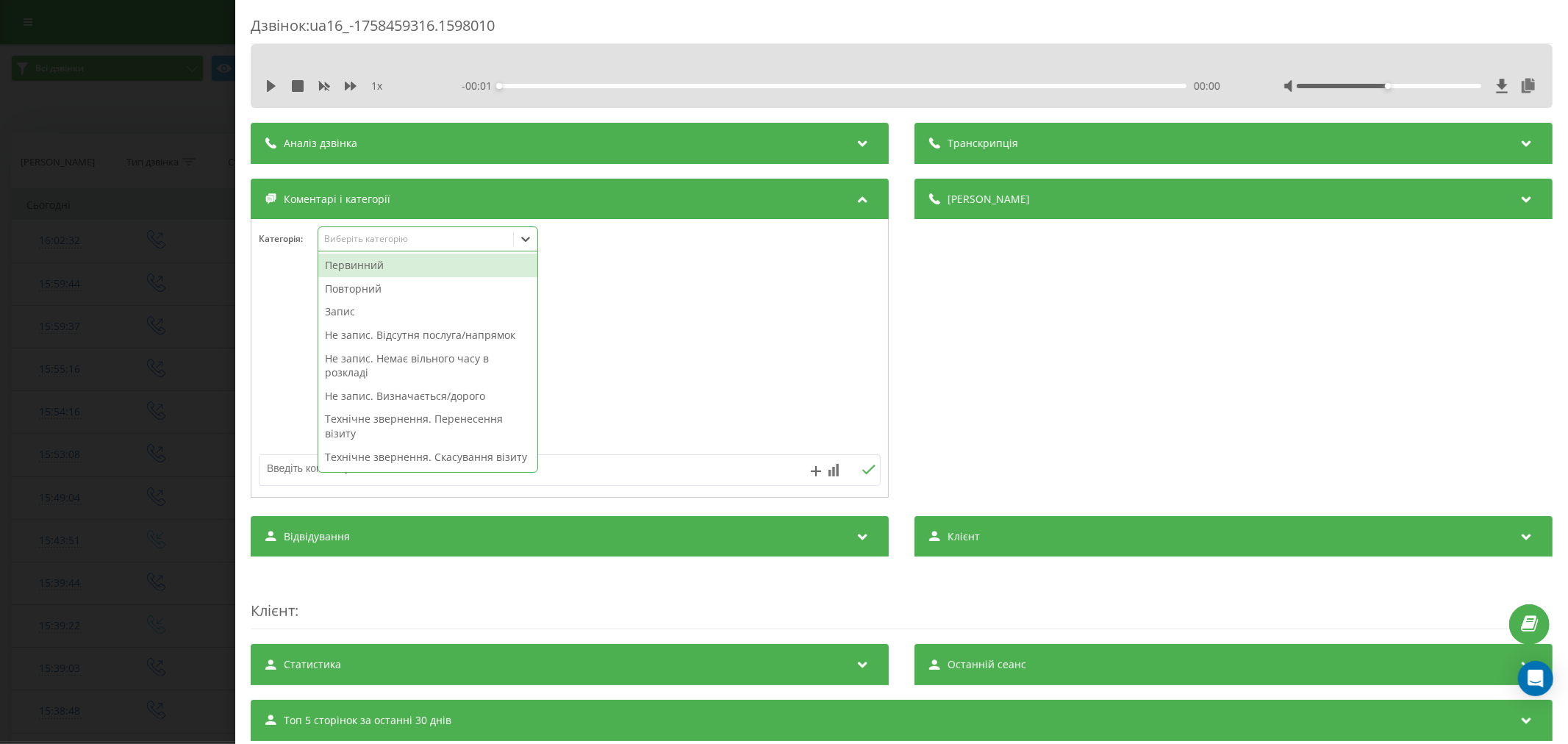
click at [374, 243] on div "Виберіть категорію" at bounding box center [415, 239] width 184 height 12
click at [371, 268] on div "Первинний" at bounding box center [428, 265] width 219 height 23
click at [675, 305] on div at bounding box center [570, 359] width 637 height 177
click at [521, 241] on icon at bounding box center [526, 239] width 14 height 14
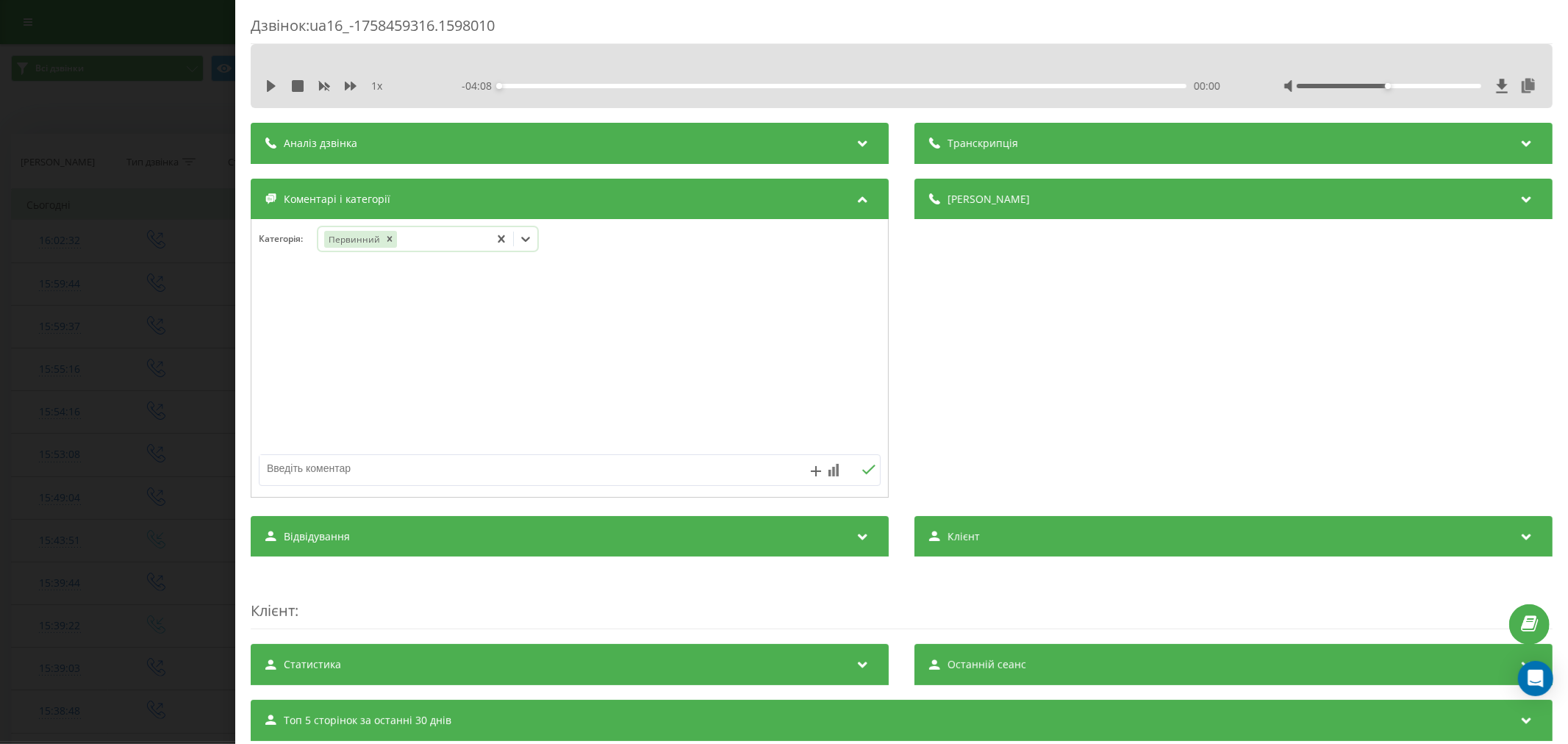
click at [521, 239] on icon at bounding box center [526, 239] width 14 height 14
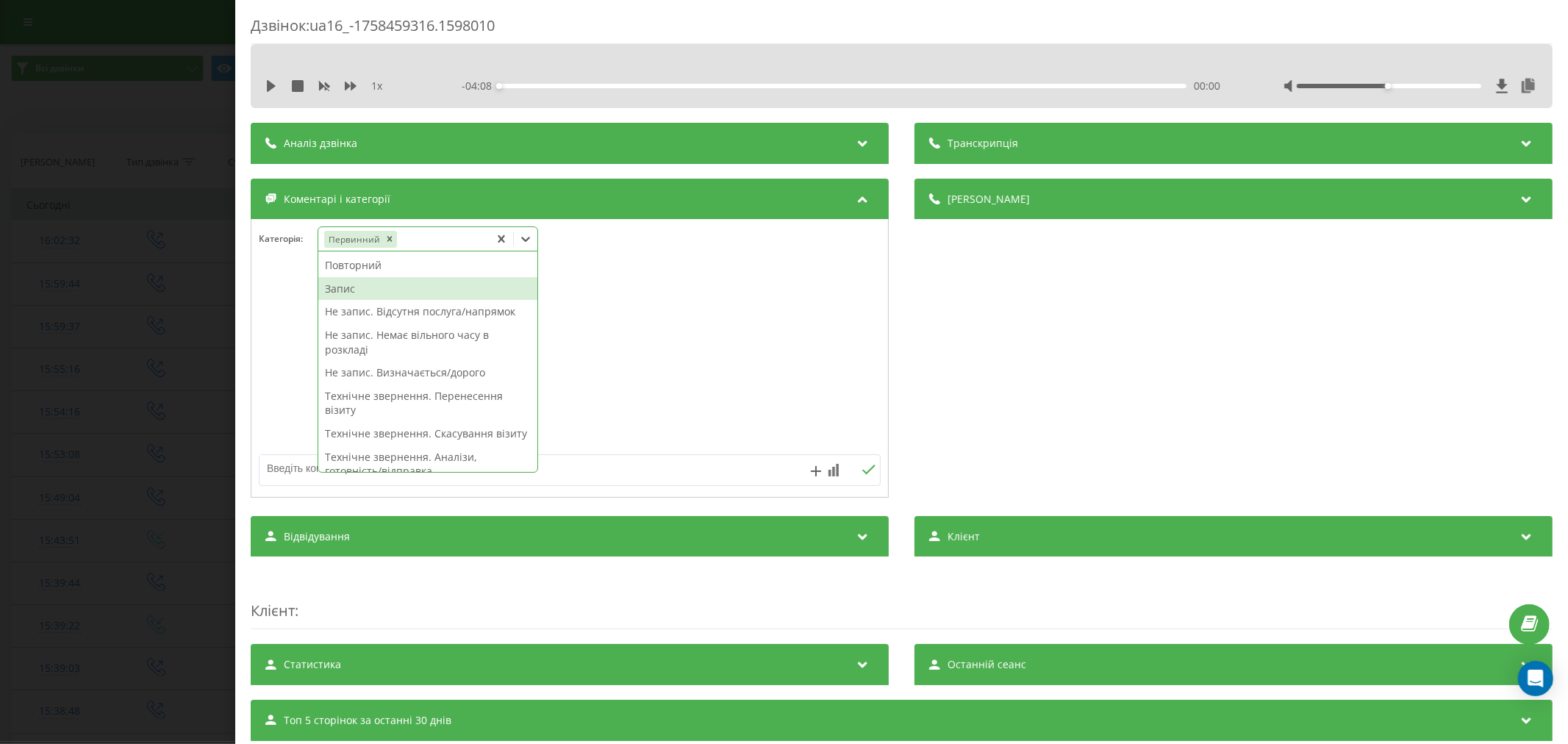
click at [438, 285] on div "Запис" at bounding box center [428, 288] width 219 height 23
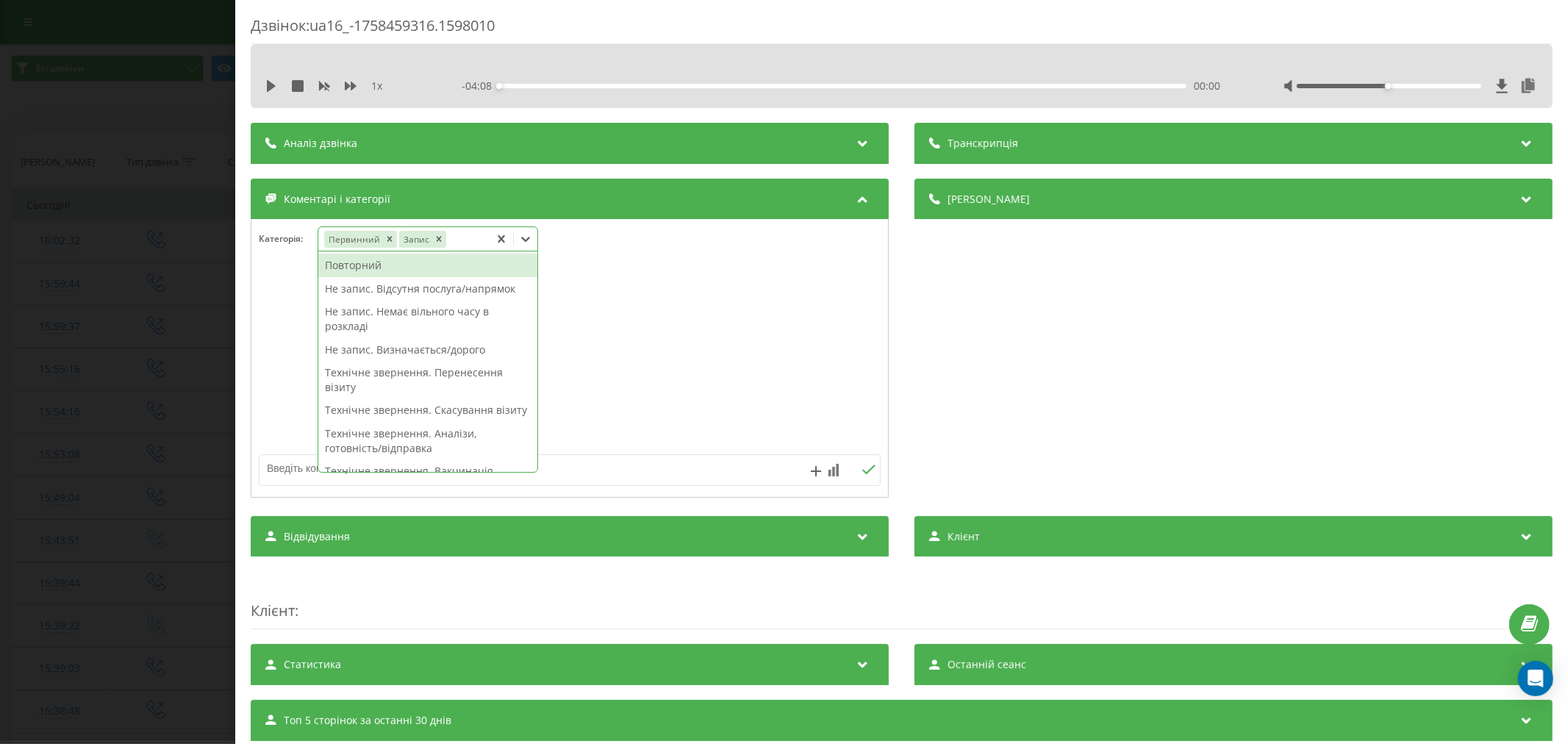
click at [734, 344] on div at bounding box center [570, 359] width 637 height 177
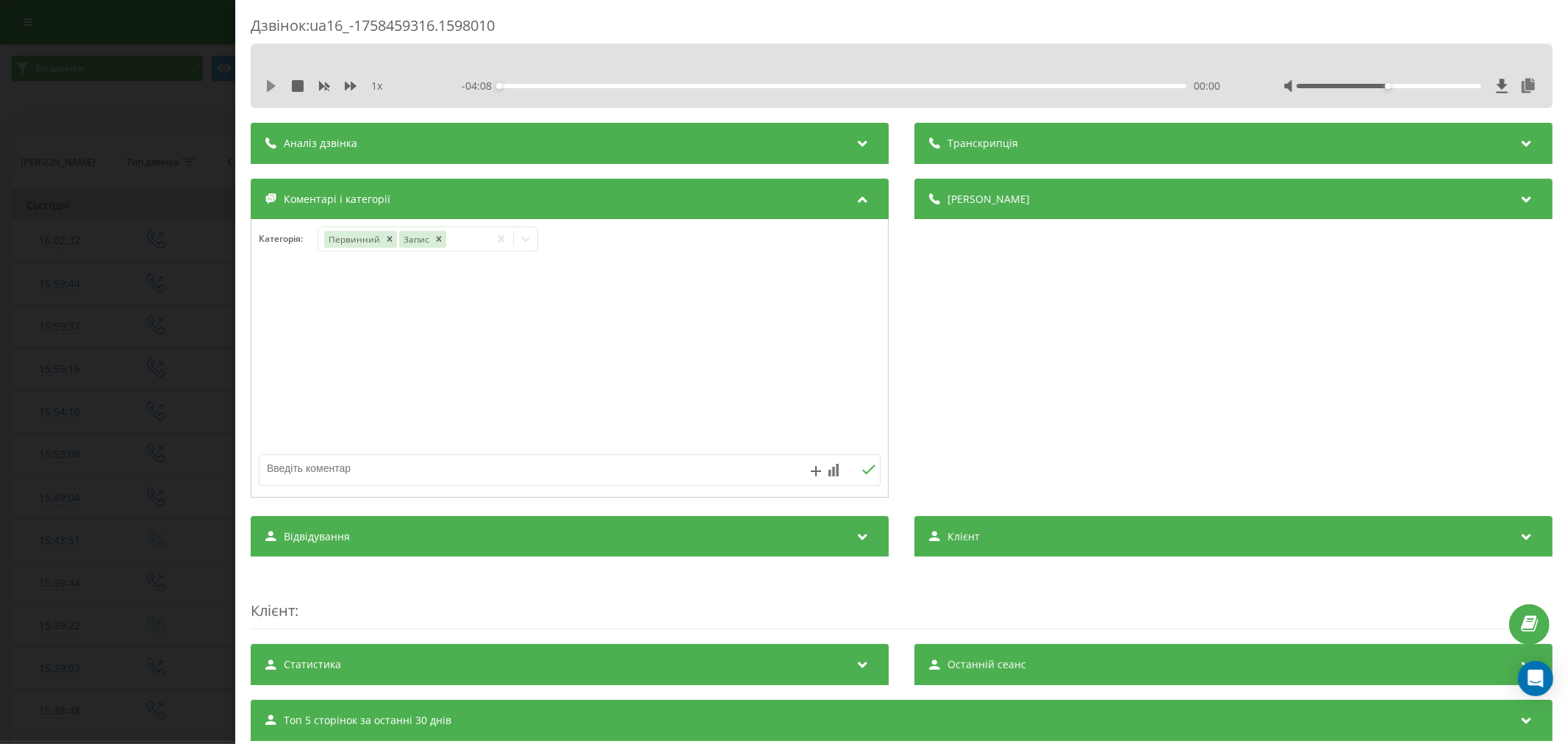
click at [272, 85] on icon at bounding box center [271, 86] width 9 height 12
click at [556, 87] on div "00:00" at bounding box center [842, 85] width 687 height 4
click at [1097, 82] on div "- 03:44 00:23 00:23" at bounding box center [843, 86] width 764 height 14
drag, startPoint x: 1386, startPoint y: 85, endPoint x: 1474, endPoint y: 100, distance: 89.3
click at [1474, 100] on div "1 x - 03:41 00:26 00:26" at bounding box center [902, 76] width 1302 height 64
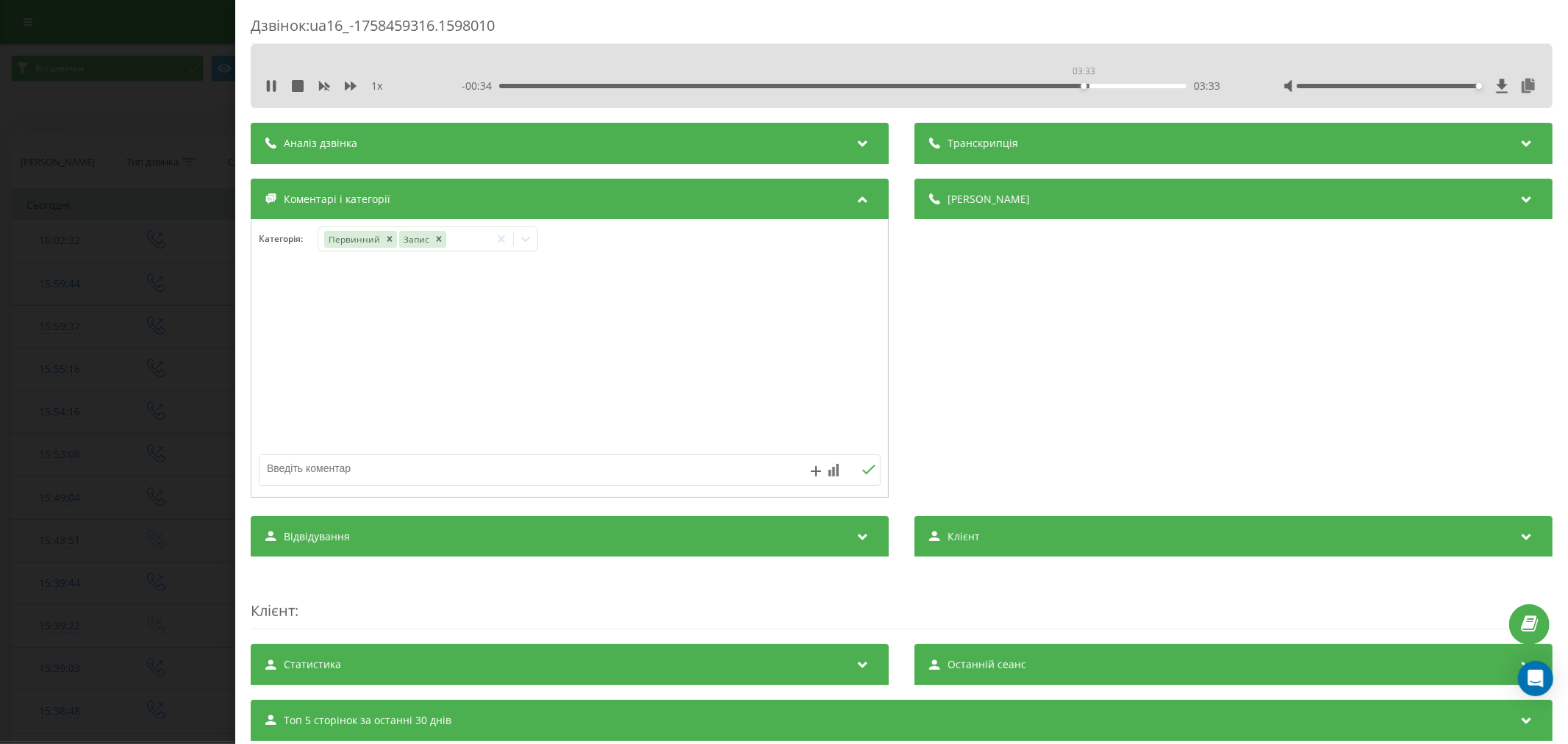
click at [1081, 86] on div "03:33" at bounding box center [842, 85] width 687 height 4
click at [530, 243] on icon at bounding box center [526, 239] width 14 height 14
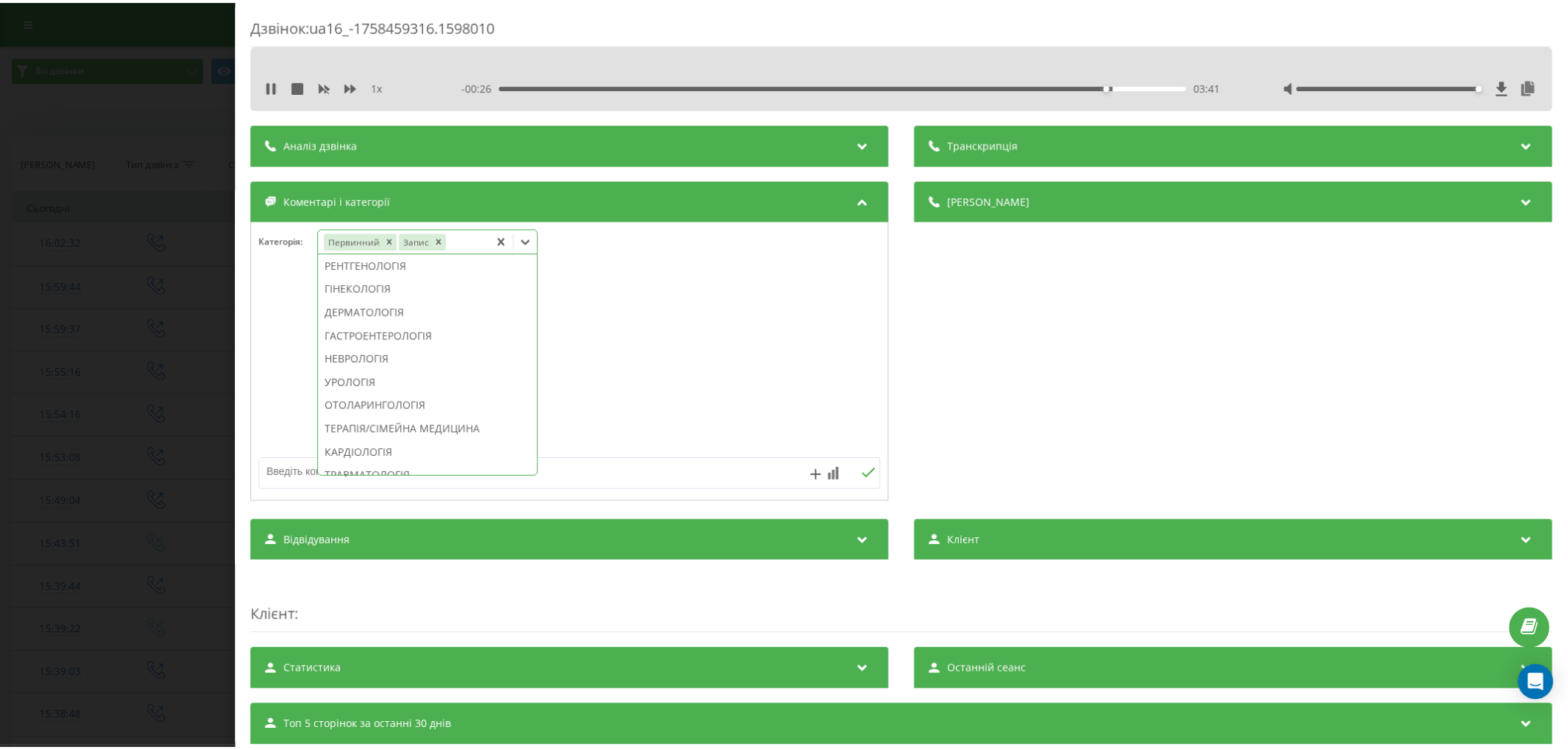
scroll to position [493, 0]
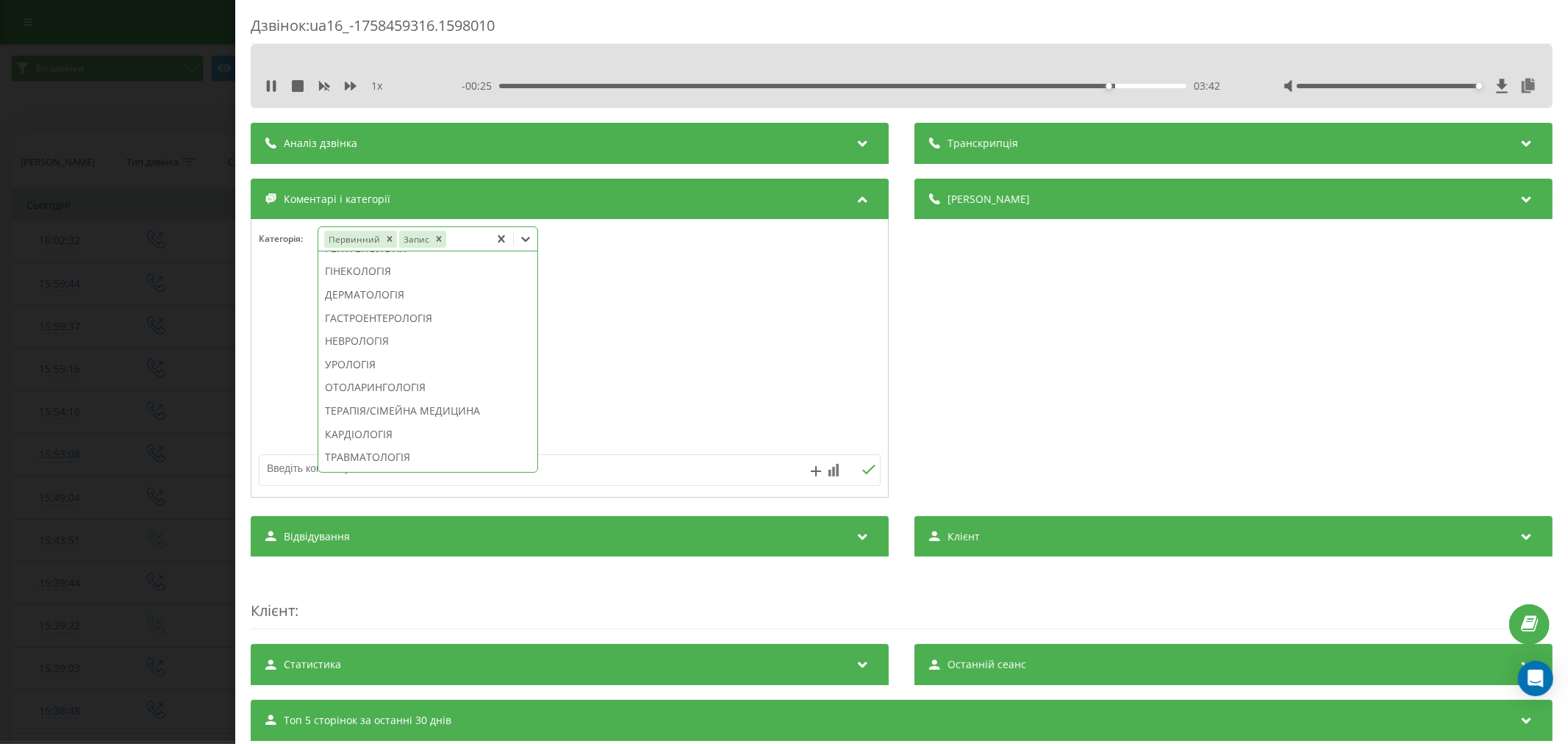
click at [377, 306] on div "ДЕРМАТОЛОГІЯ" at bounding box center [428, 294] width 219 height 23
click at [616, 339] on div at bounding box center [570, 359] width 637 height 177
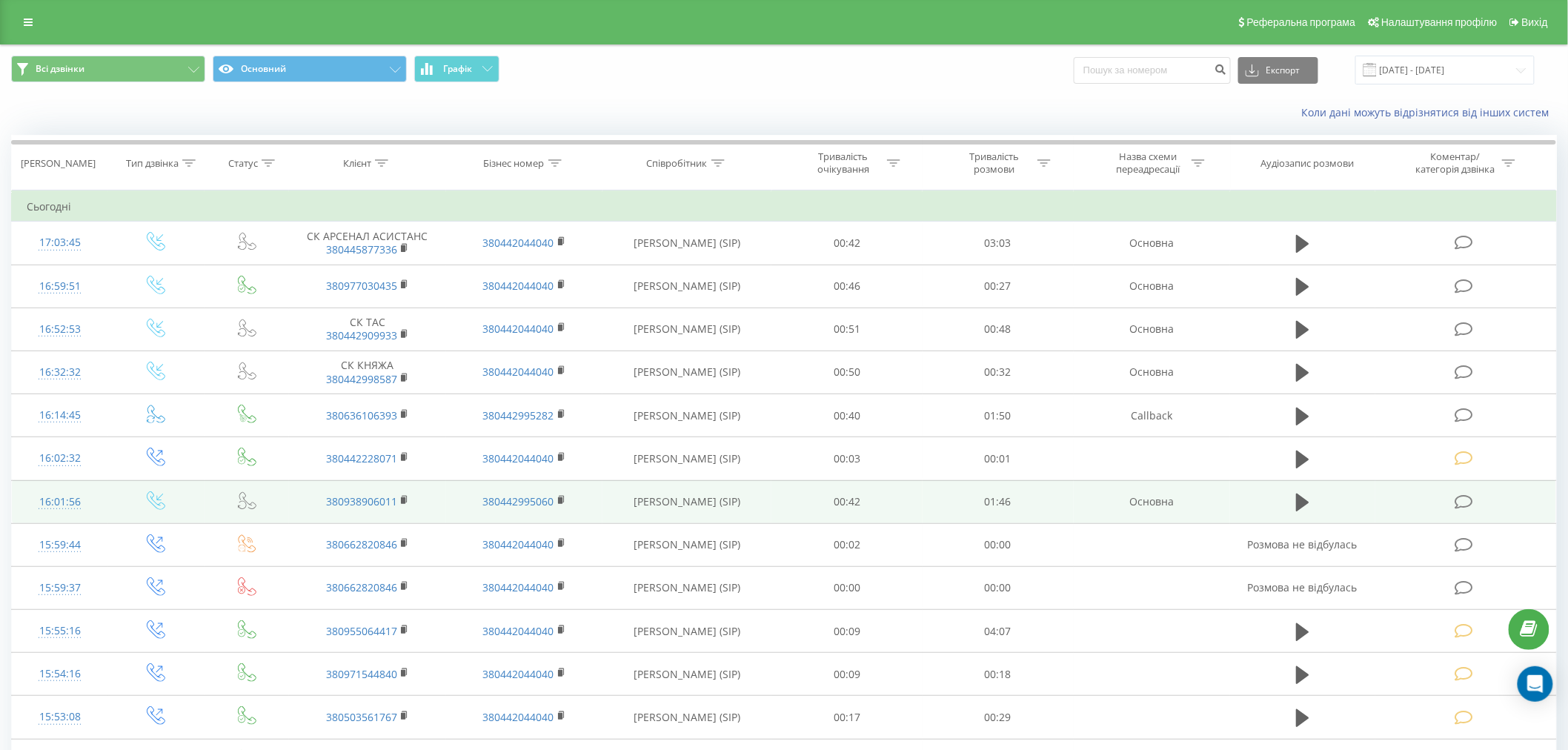
click at [1461, 506] on icon at bounding box center [1463, 501] width 19 height 15
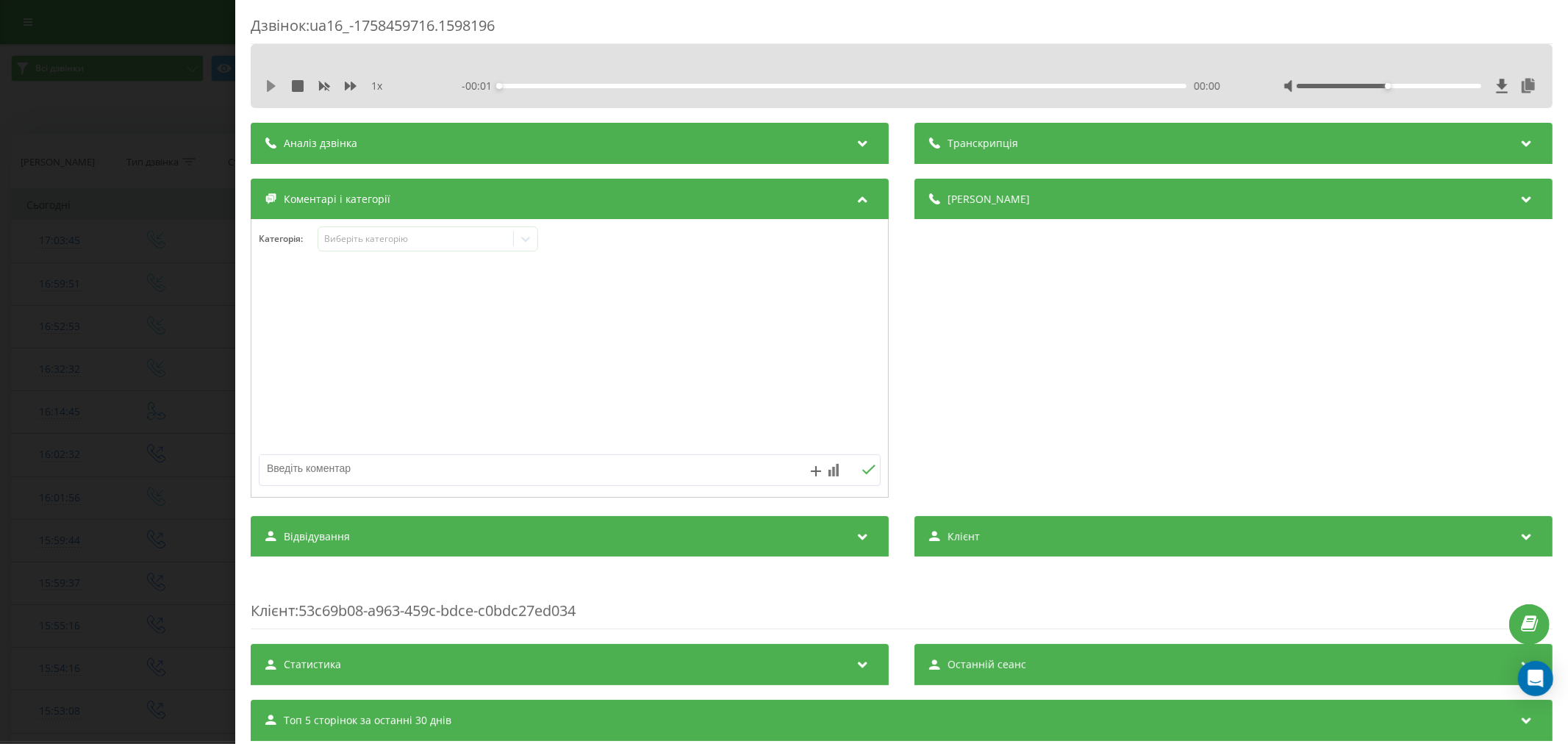
click at [265, 90] on icon at bounding box center [271, 86] width 12 height 12
click at [517, 84] on div "00:00" at bounding box center [842, 85] width 687 height 4
click at [760, 85] on div "00:34" at bounding box center [842, 85] width 687 height 4
click at [813, 87] on div "00:42" at bounding box center [842, 85] width 687 height 4
click at [885, 85] on div "01:00" at bounding box center [842, 85] width 687 height 4
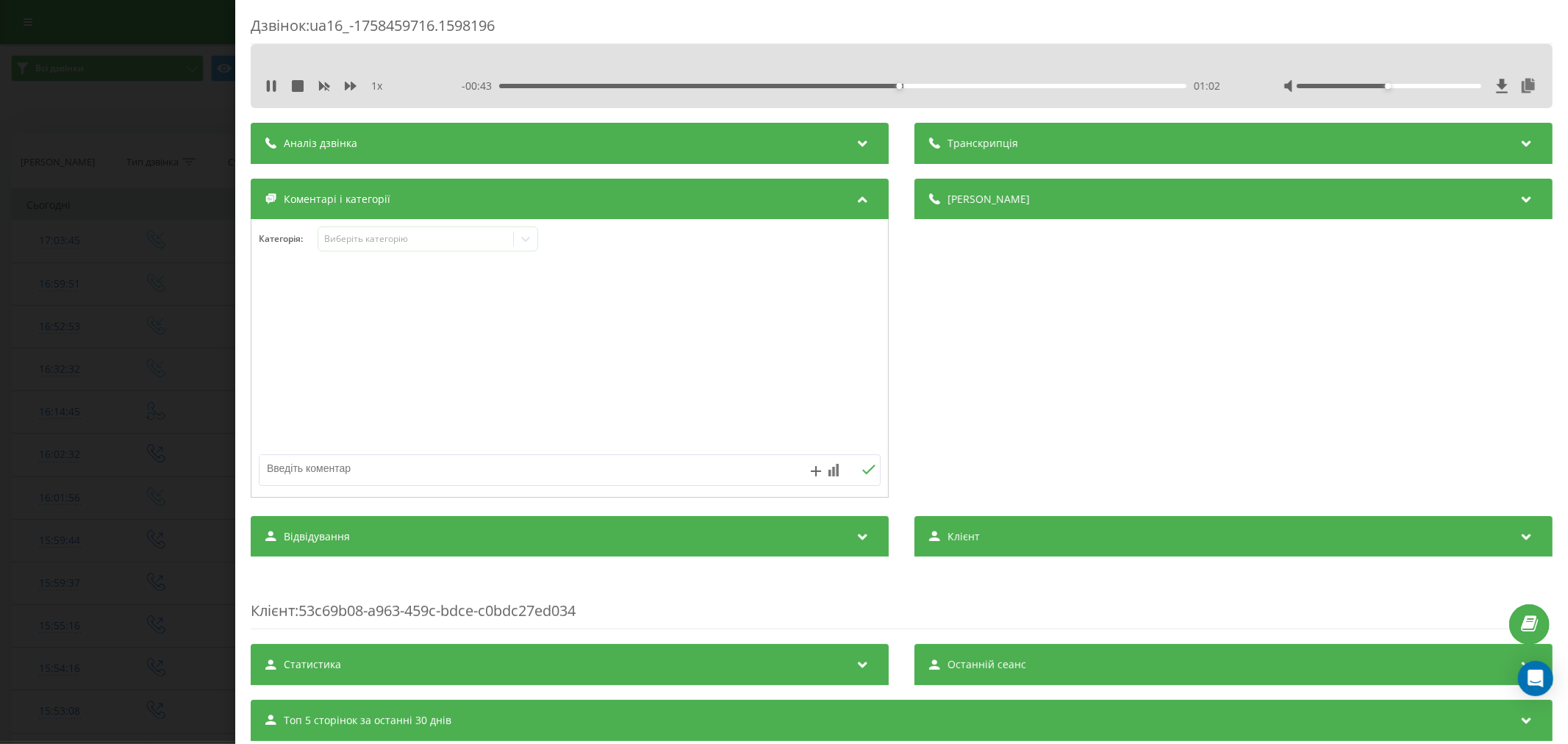
click at [972, 84] on div "01:02" at bounding box center [842, 85] width 687 height 4
click at [505, 87] on div "01:16" at bounding box center [842, 85] width 687 height 4
click at [441, 244] on div "Виберіть категорію" at bounding box center [415, 239] width 184 height 12
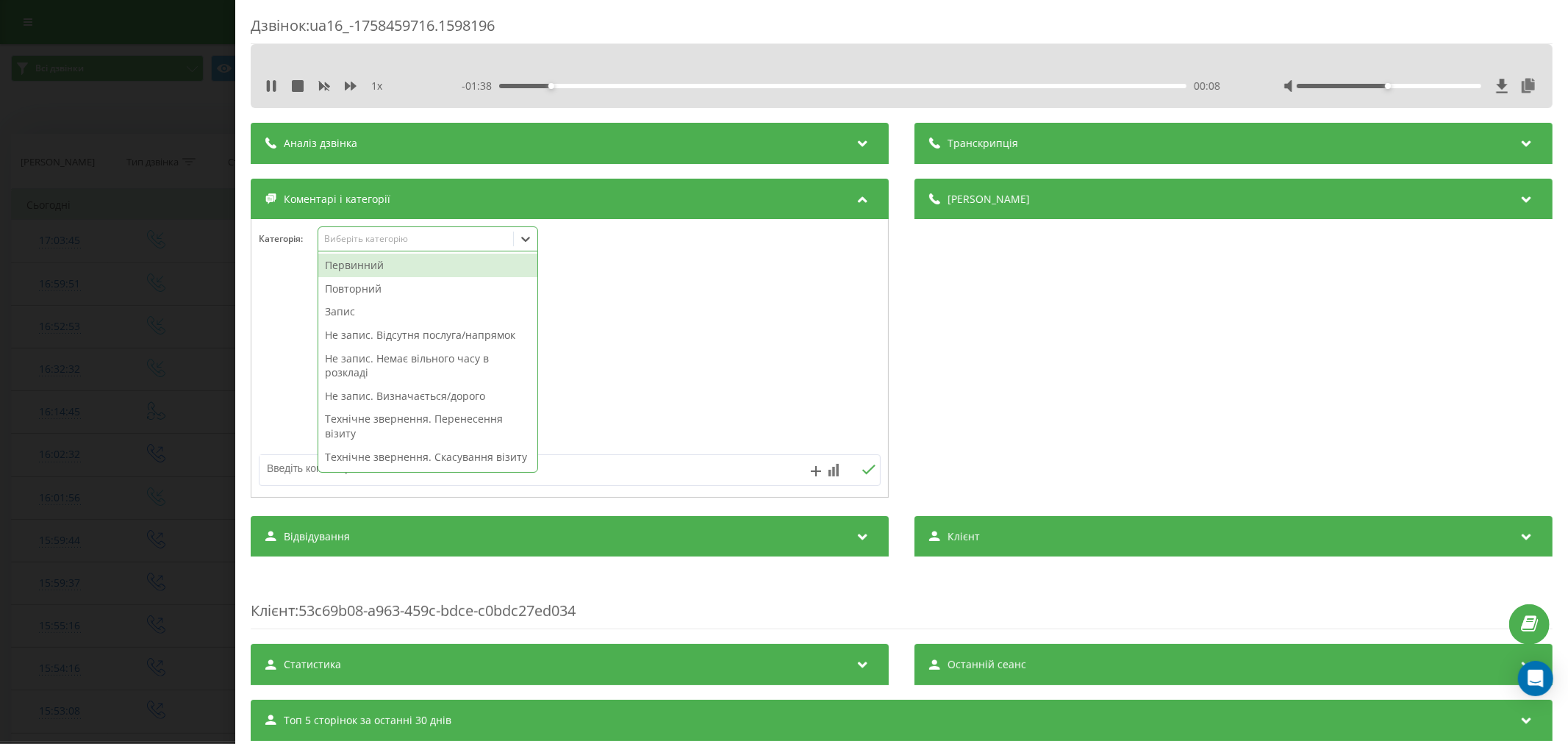
click at [383, 287] on div "Повторний" at bounding box center [428, 288] width 219 height 23
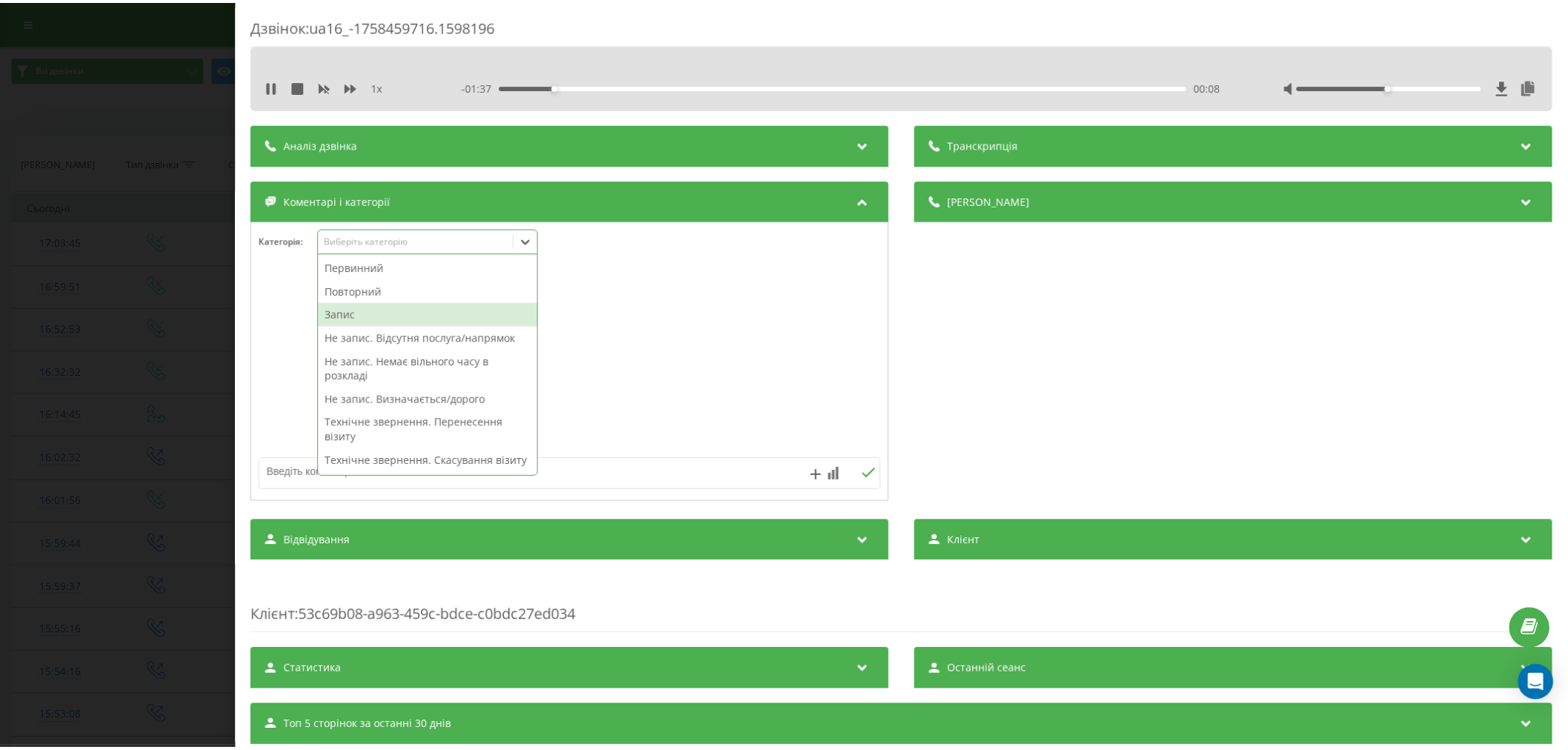
scroll to position [164, 0]
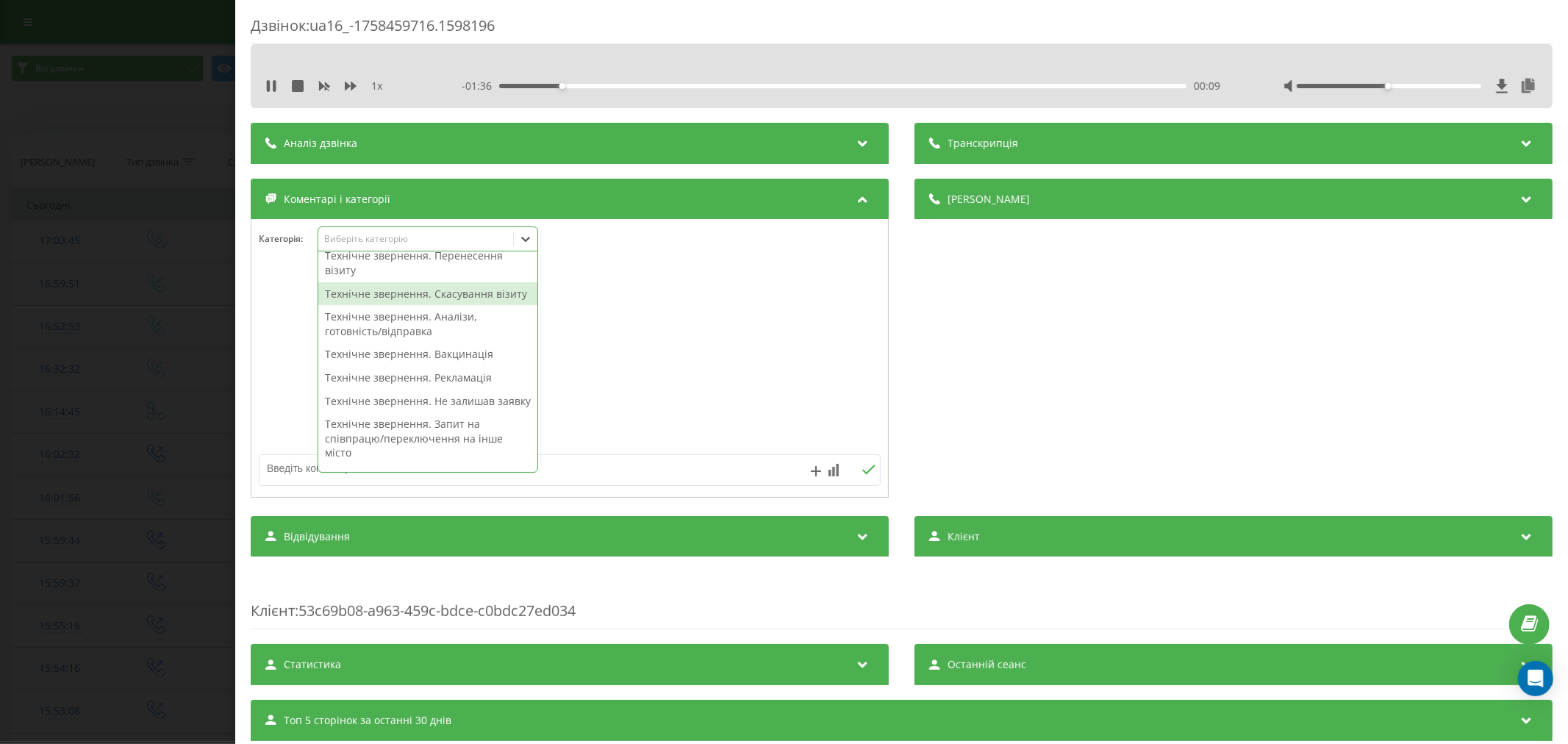
click at [434, 292] on div "Технічне звернення. Скасування візиту" at bounding box center [428, 293] width 219 height 23
click at [675, 317] on div at bounding box center [570, 359] width 637 height 177
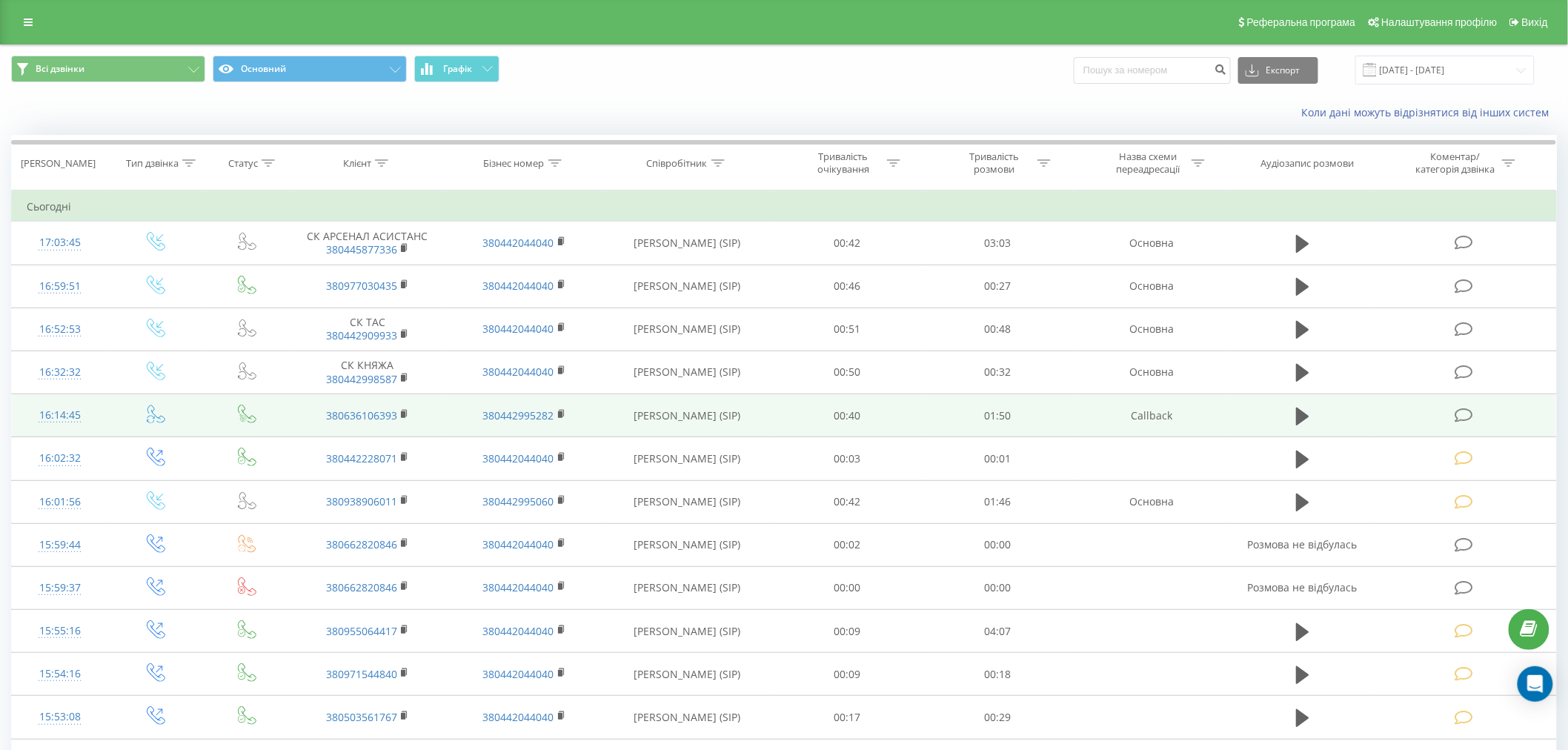
click at [1472, 415] on icon at bounding box center [1463, 415] width 19 height 15
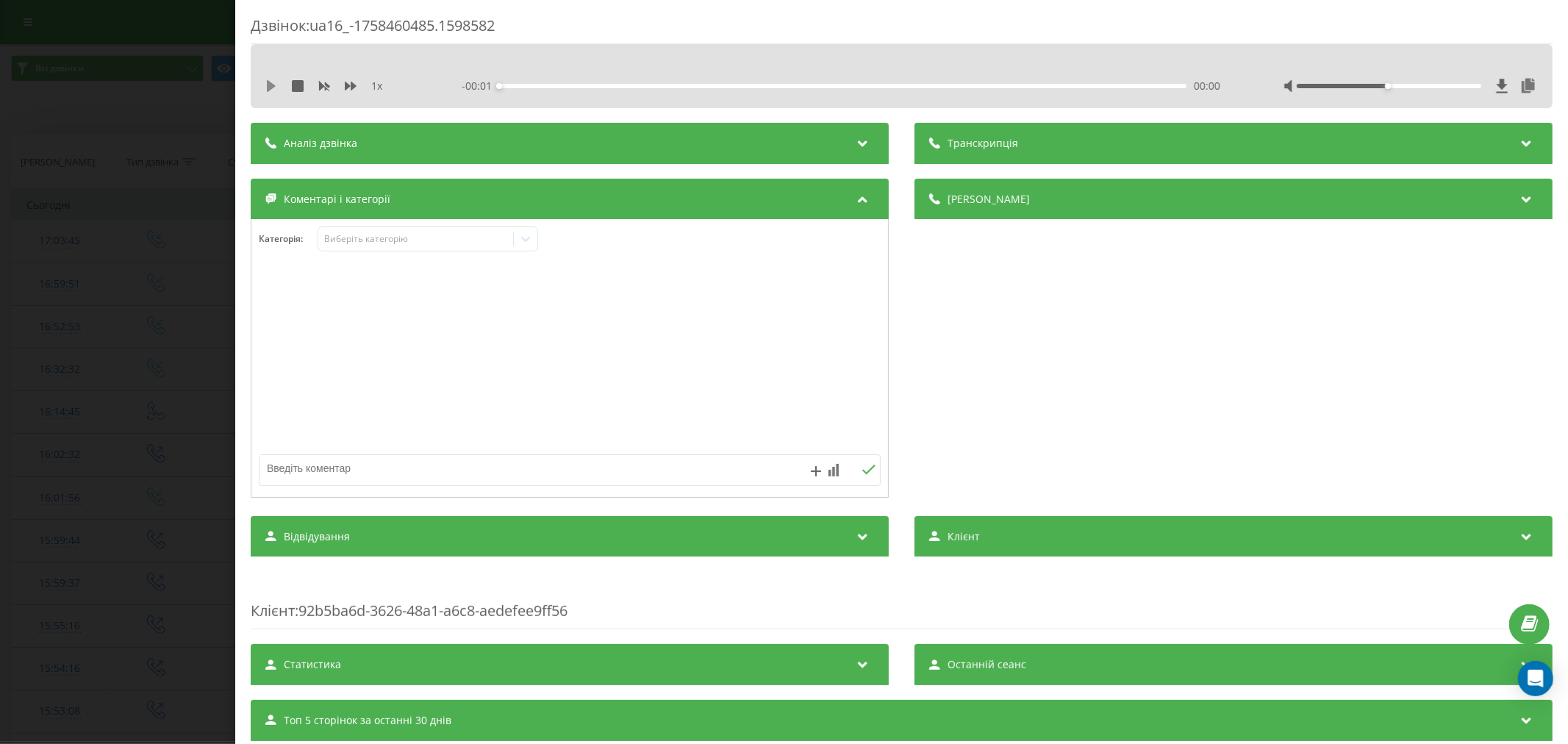
click at [274, 82] on icon at bounding box center [271, 86] width 12 height 12
click at [522, 84] on div "00:04" at bounding box center [842, 85] width 687 height 4
click at [420, 238] on div "Виберіть категорію" at bounding box center [415, 239] width 184 height 12
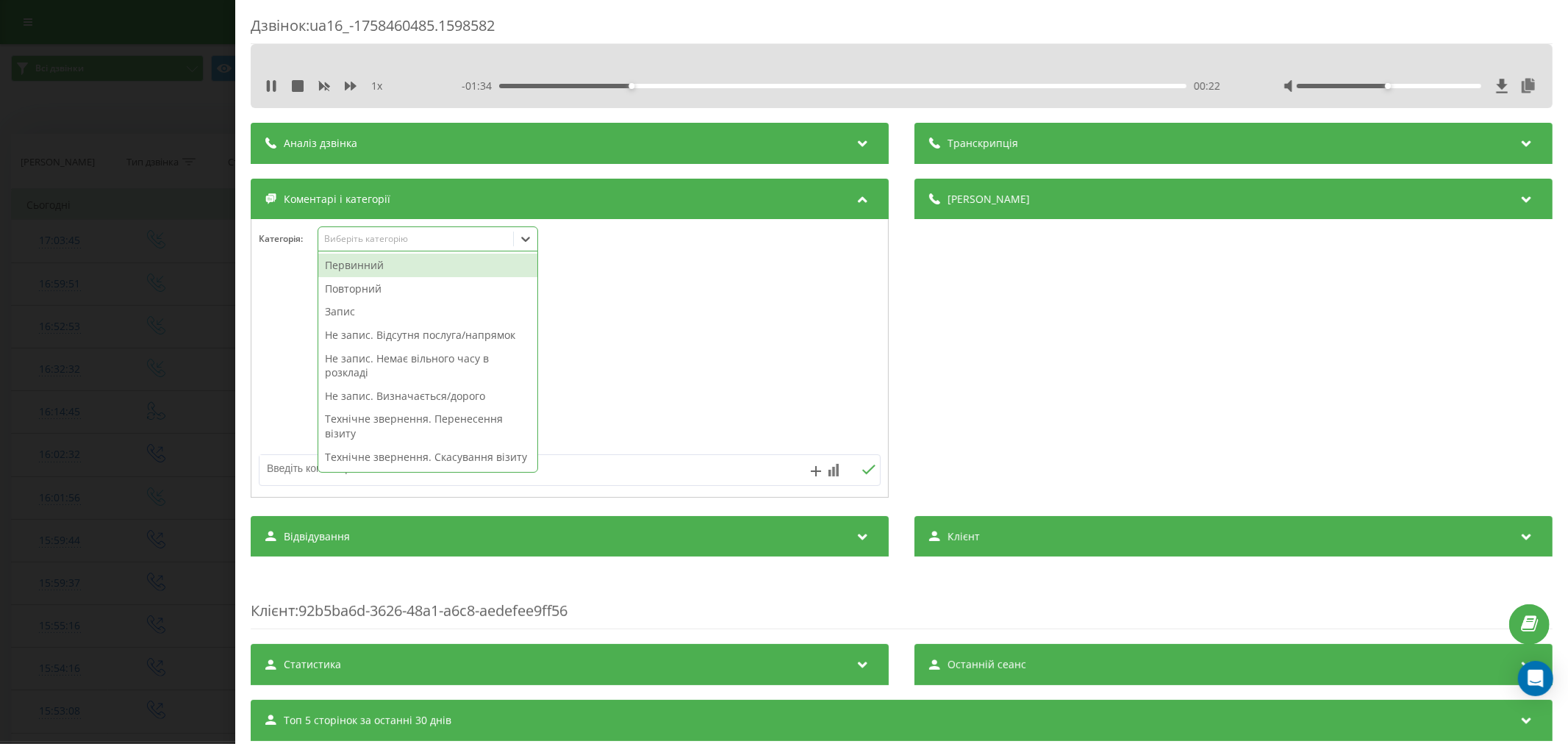
click at [364, 292] on div "Повторний" at bounding box center [428, 288] width 219 height 23
click at [428, 333] on div "Не запис. Немає вільного часу в розкладі" at bounding box center [428, 341] width 219 height 38
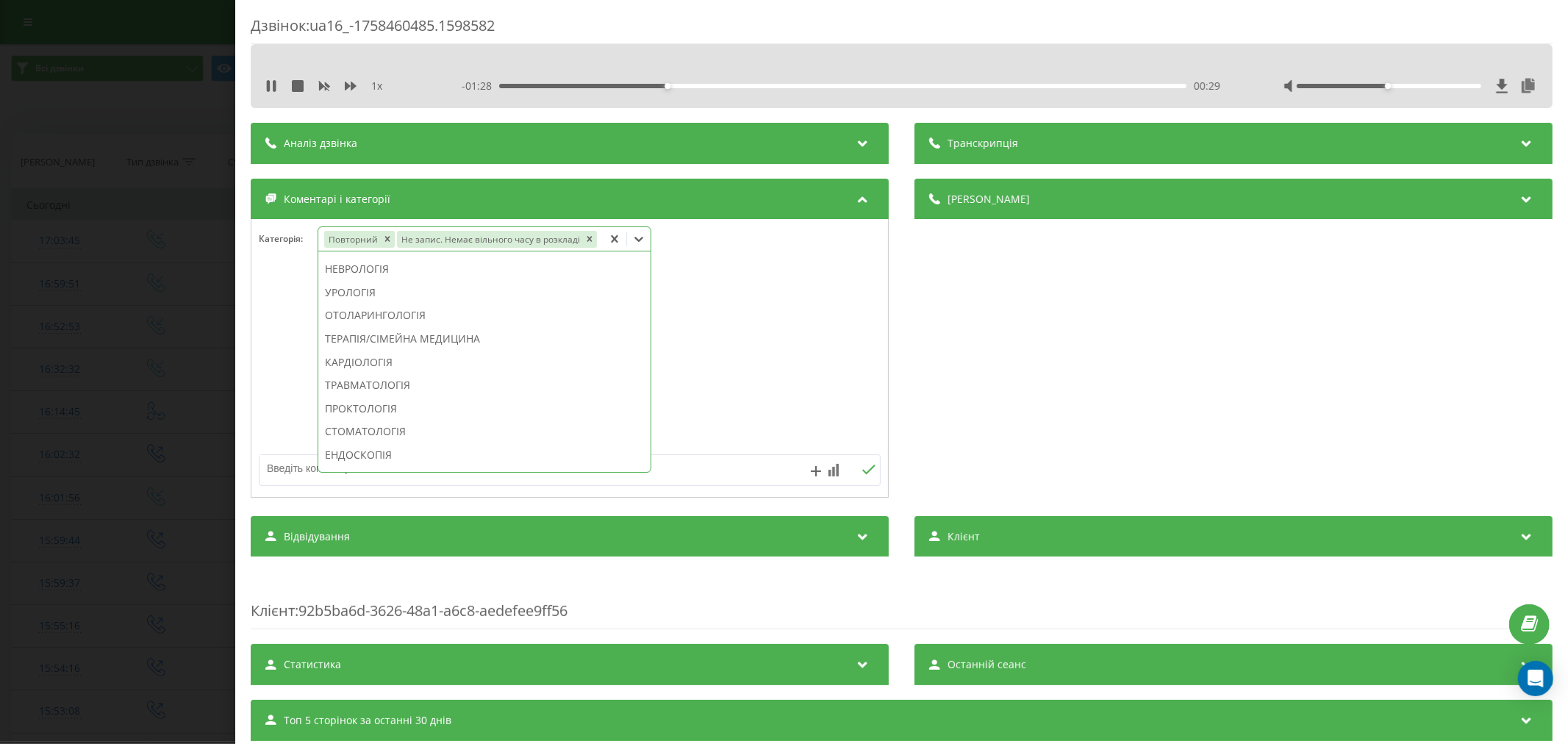
scroll to position [366, 0]
click at [413, 322] on div "ГІНЕКОЛОГІЯ" at bounding box center [484, 323] width 332 height 23
click at [736, 305] on div at bounding box center [570, 359] width 637 height 177
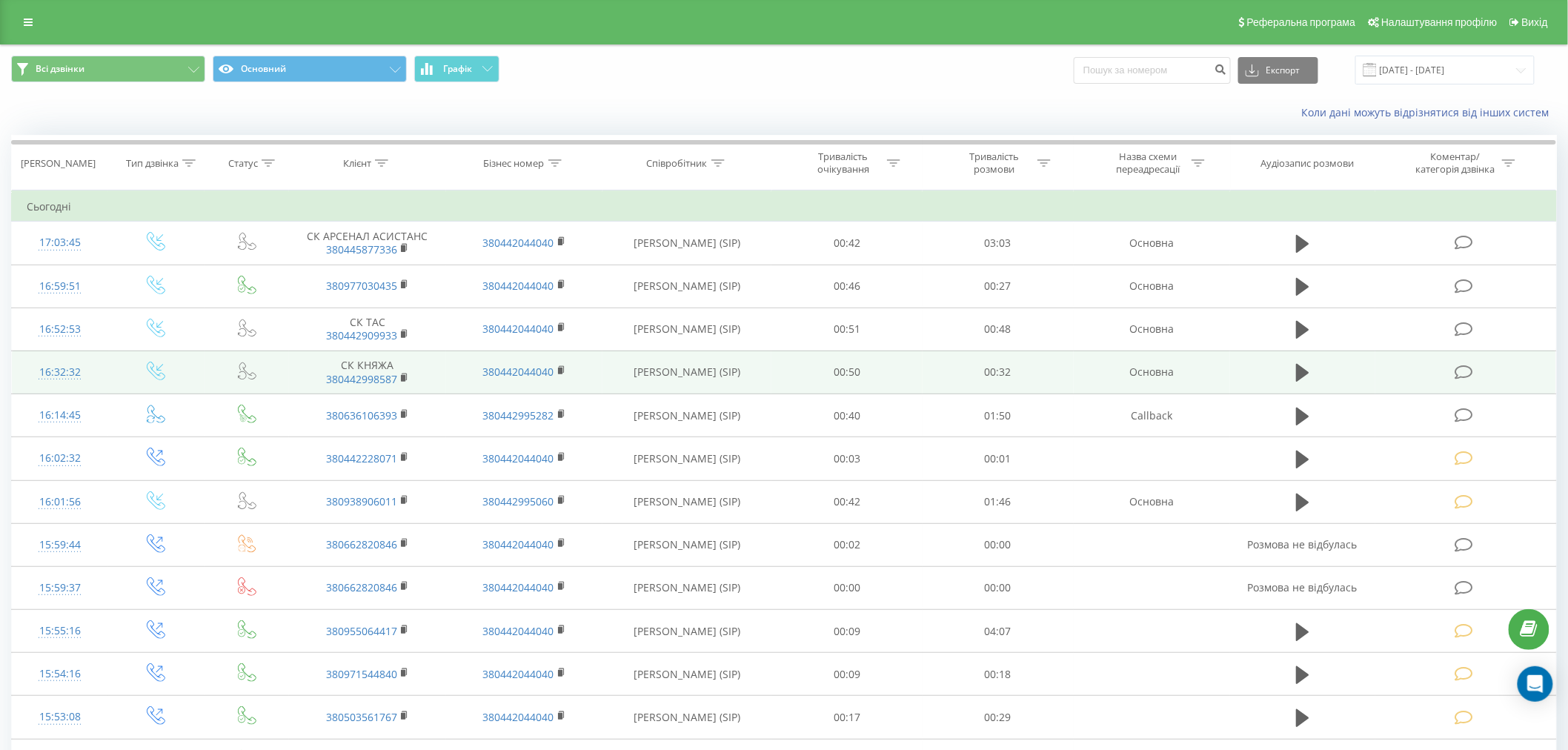
click at [1462, 376] on icon at bounding box center [1463, 372] width 19 height 15
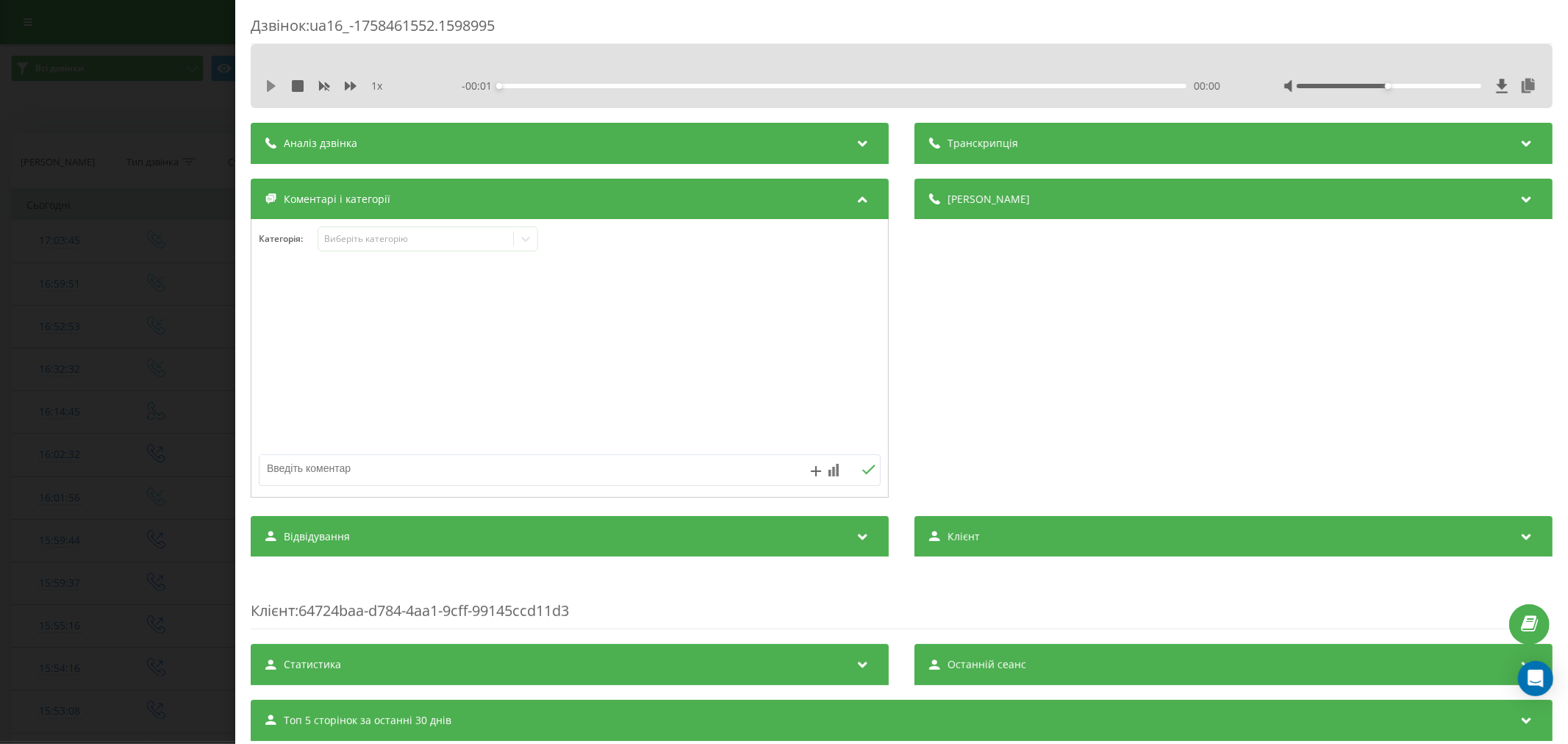
click at [268, 90] on icon at bounding box center [271, 86] width 9 height 12
click at [530, 86] on div "00:01" at bounding box center [842, 85] width 687 height 4
click at [519, 86] on div "00:01" at bounding box center [842, 85] width 687 height 4
click at [372, 239] on div "Виберіть категорію" at bounding box center [415, 239] width 184 height 12
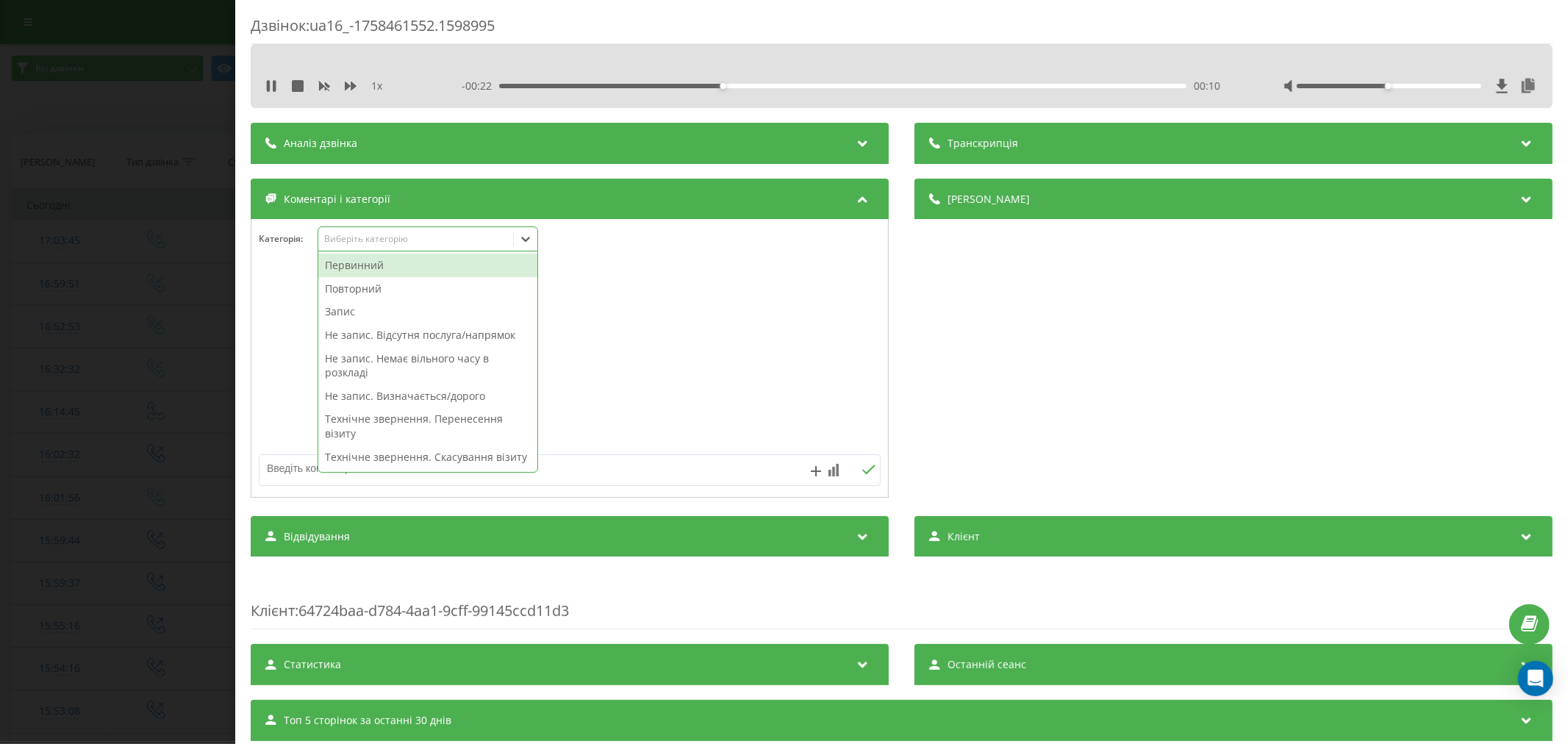
click at [371, 288] on div "Повторний" at bounding box center [428, 288] width 219 height 23
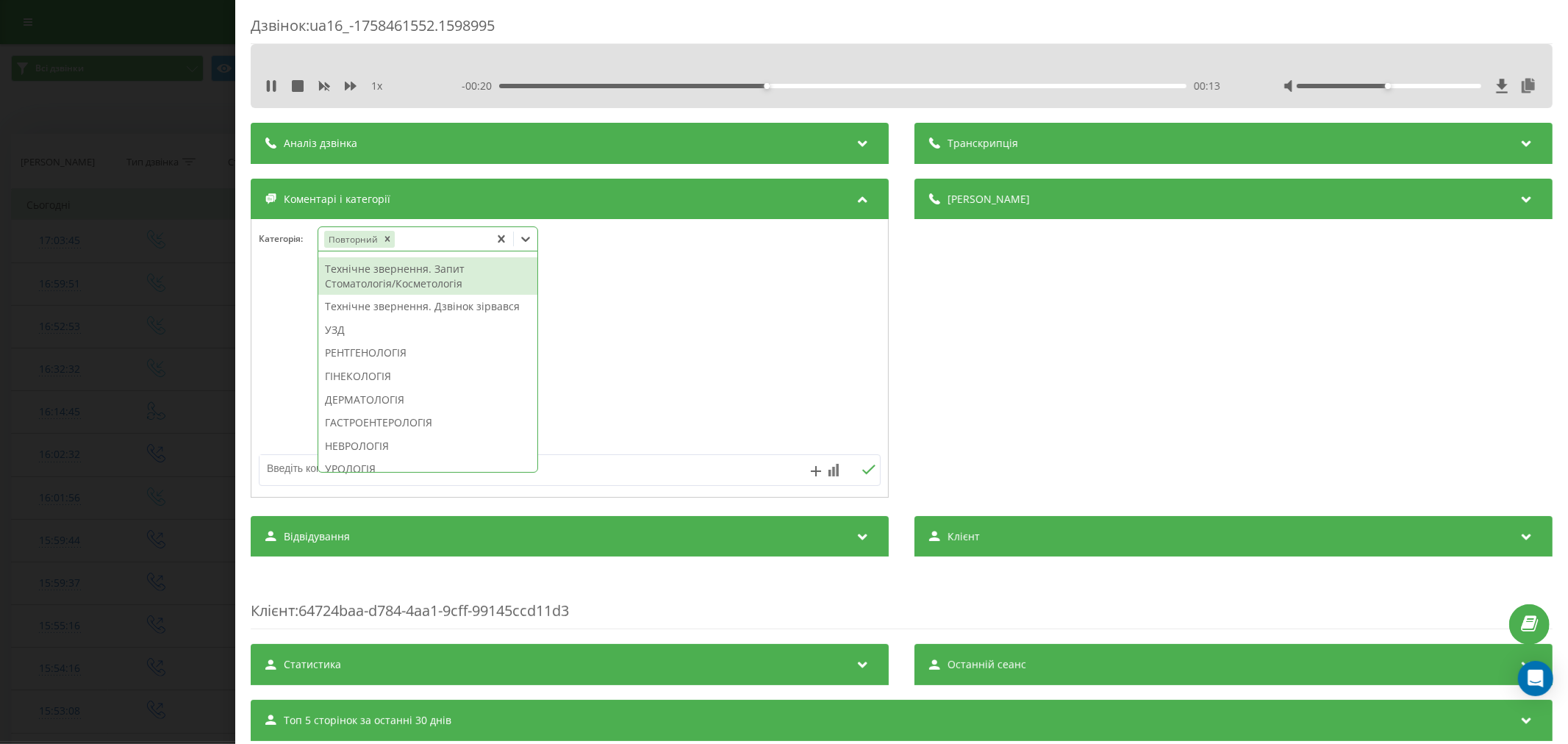
scroll to position [384, 0]
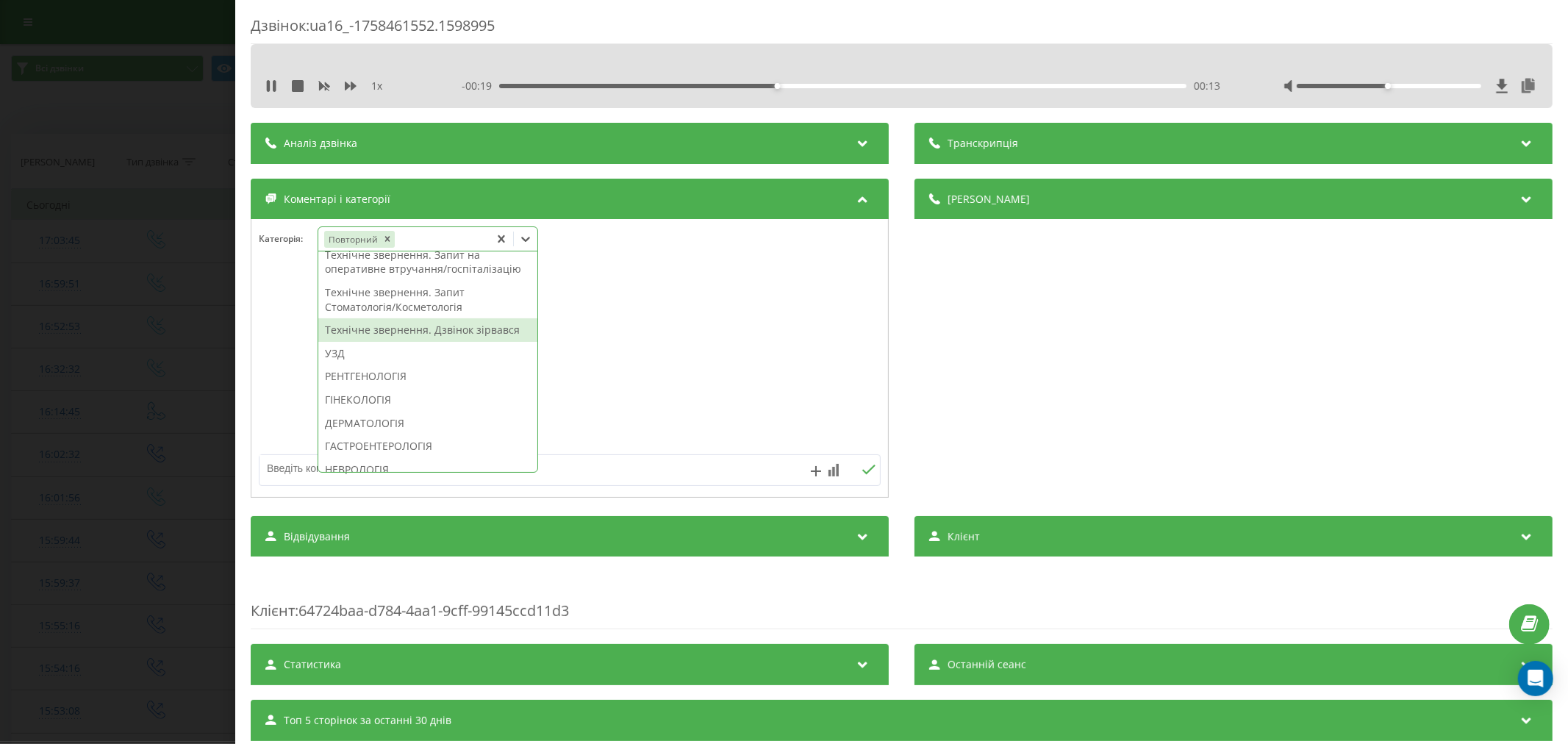
click at [383, 341] on div "Технічне звернення. Дзвінок зірвався" at bounding box center [428, 329] width 219 height 23
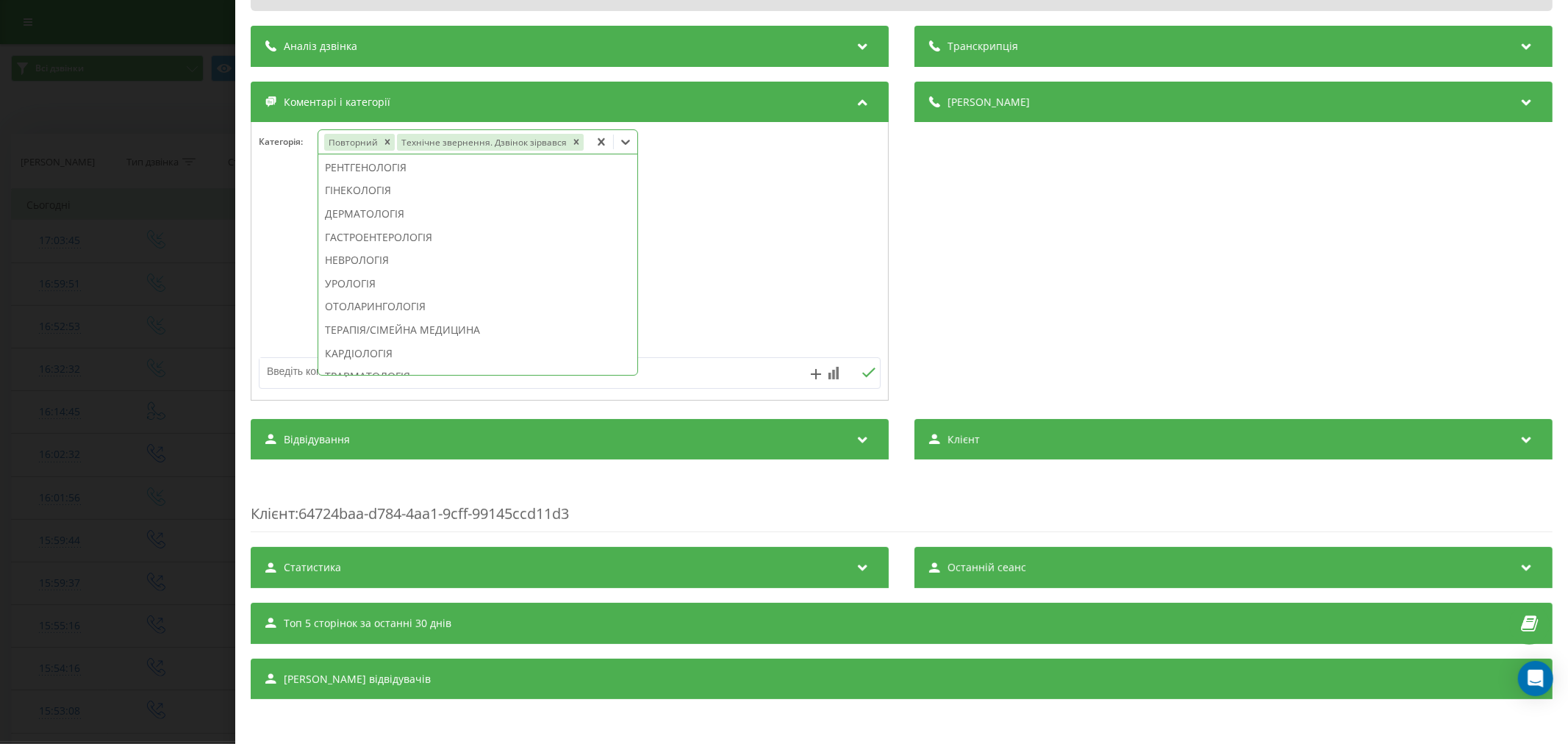
scroll to position [625, 0]
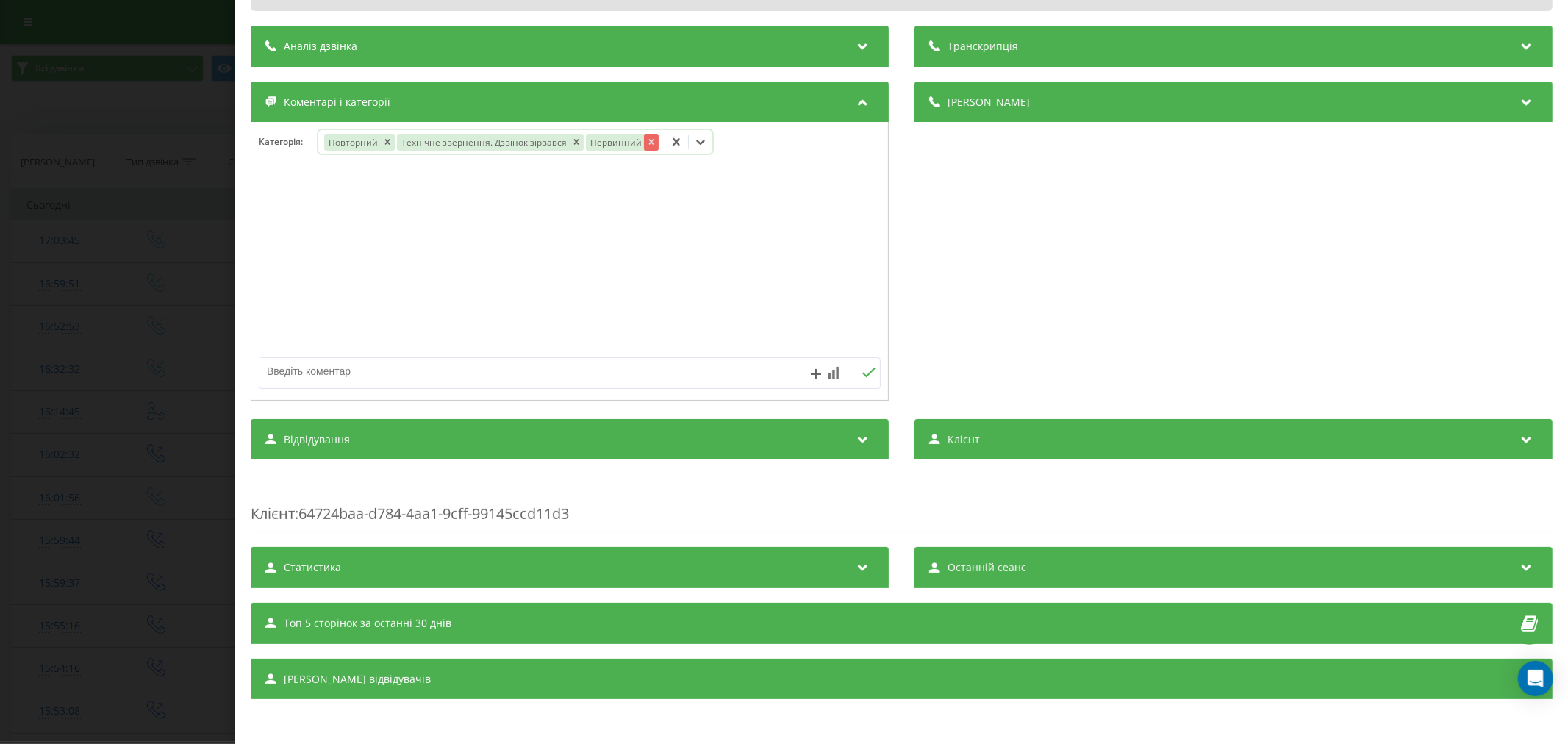
click at [649, 141] on icon "Remove Первинний" at bounding box center [651, 142] width 5 height 5
click at [696, 141] on icon at bounding box center [701, 141] width 14 height 14
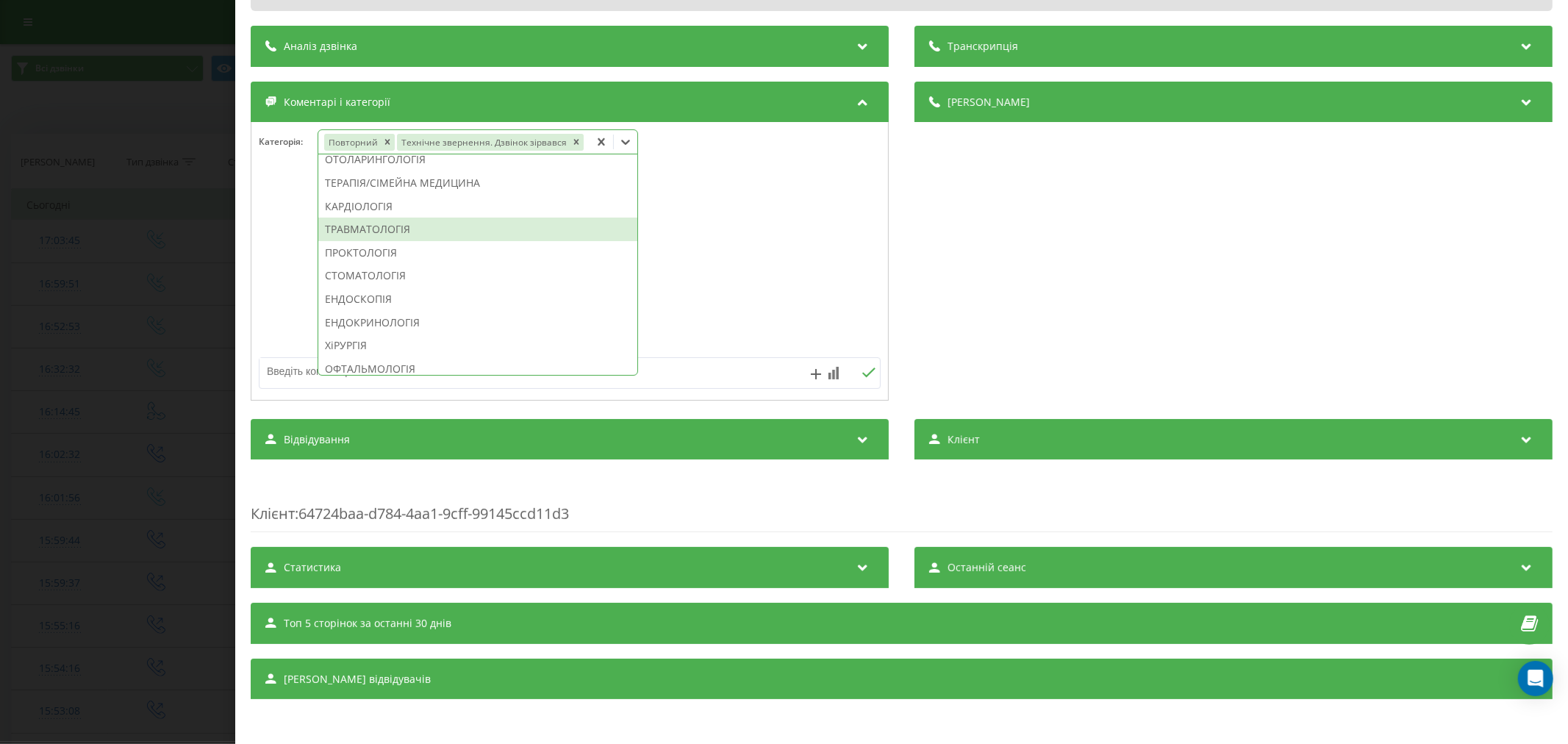
scroll to position [571, 0]
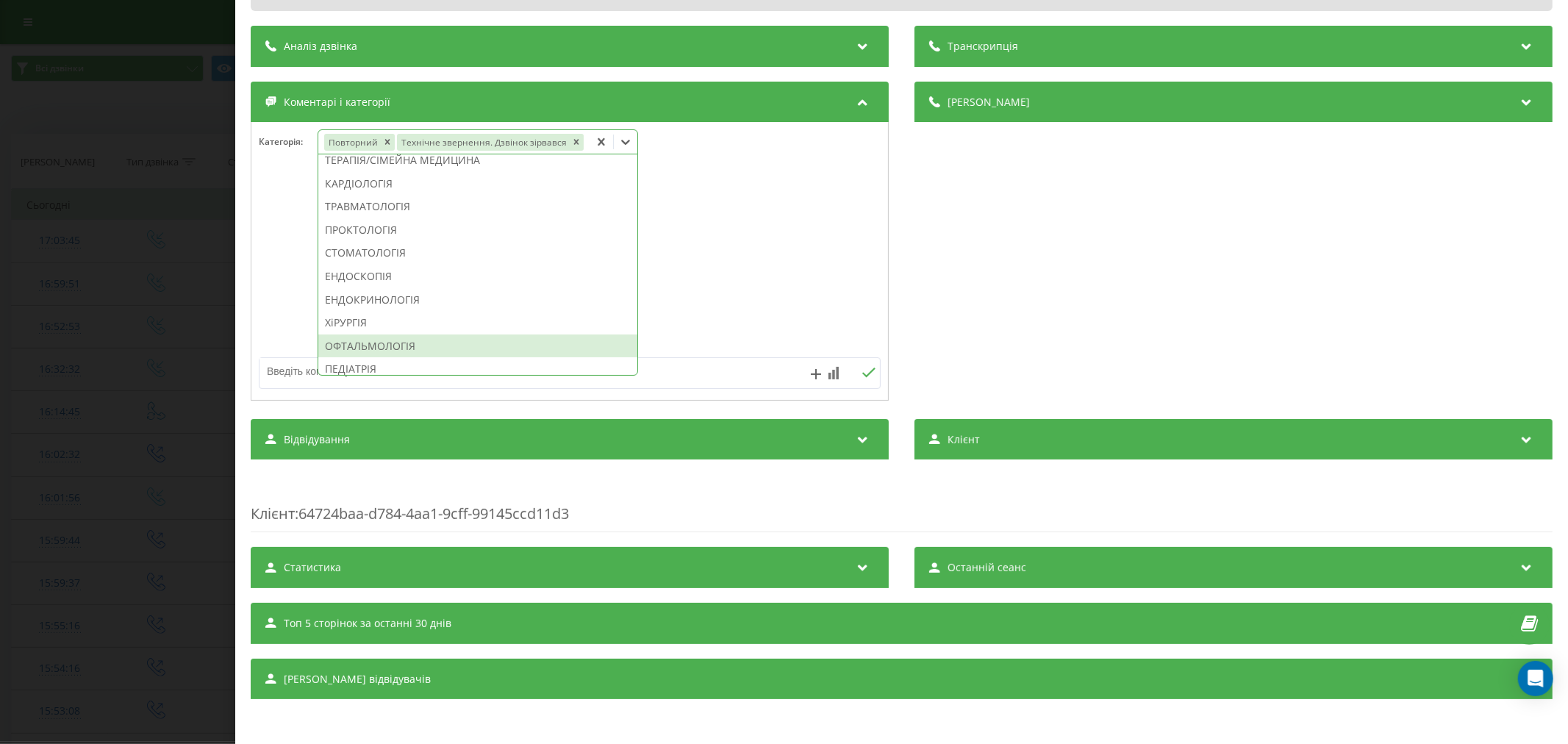
click at [444, 335] on div "ОФТАЛЬМОЛОГІЯ" at bounding box center [477, 345] width 319 height 23
click at [694, 288] on div at bounding box center [570, 262] width 637 height 177
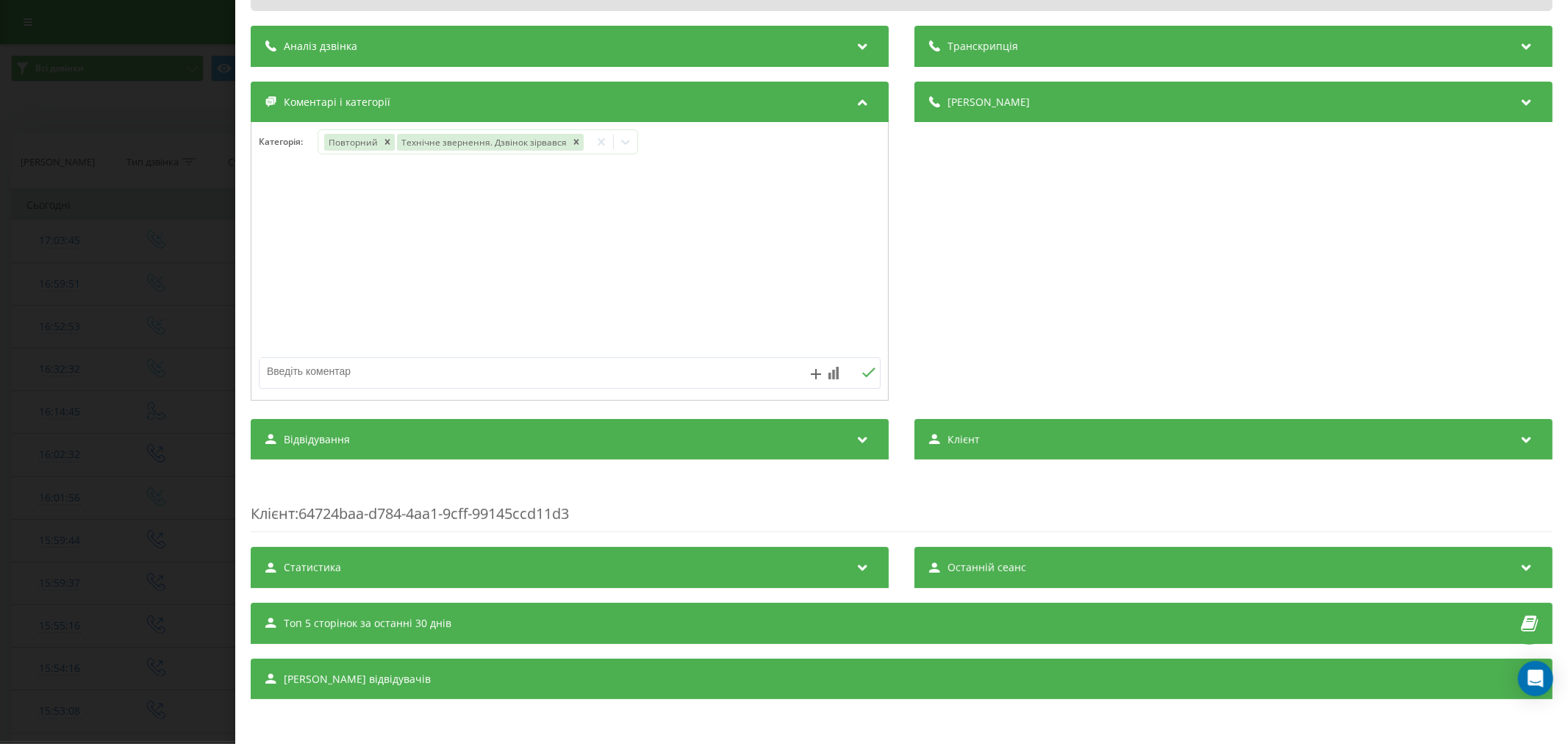
click at [518, 367] on textarea at bounding box center [507, 370] width 496 height 27
click at [619, 362] on textarea "страхова." at bounding box center [507, 370] width 496 height 27
type textarea "страхова. будуть пропонувати"
click at [862, 373] on icon at bounding box center [869, 372] width 13 height 10
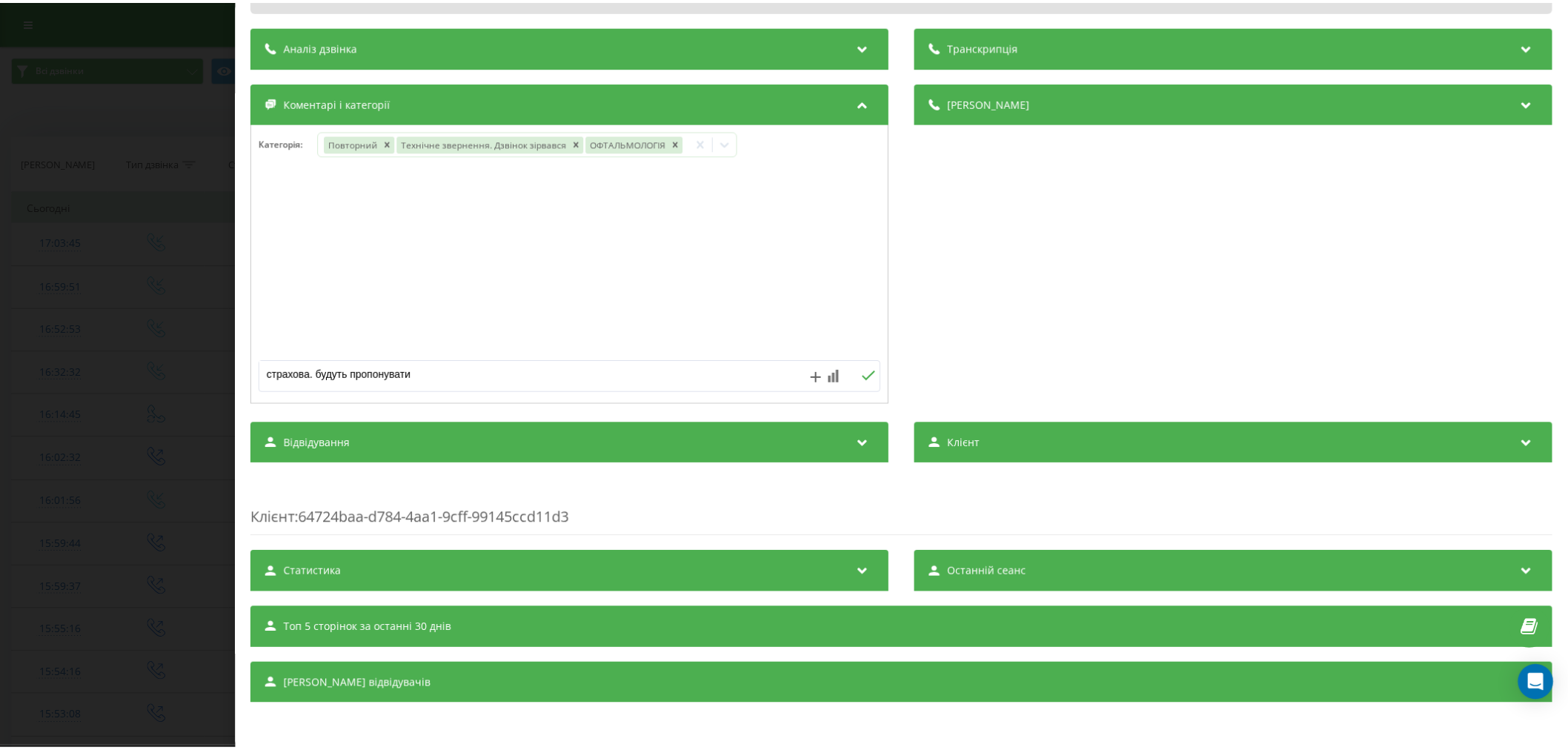
scroll to position [0, 0]
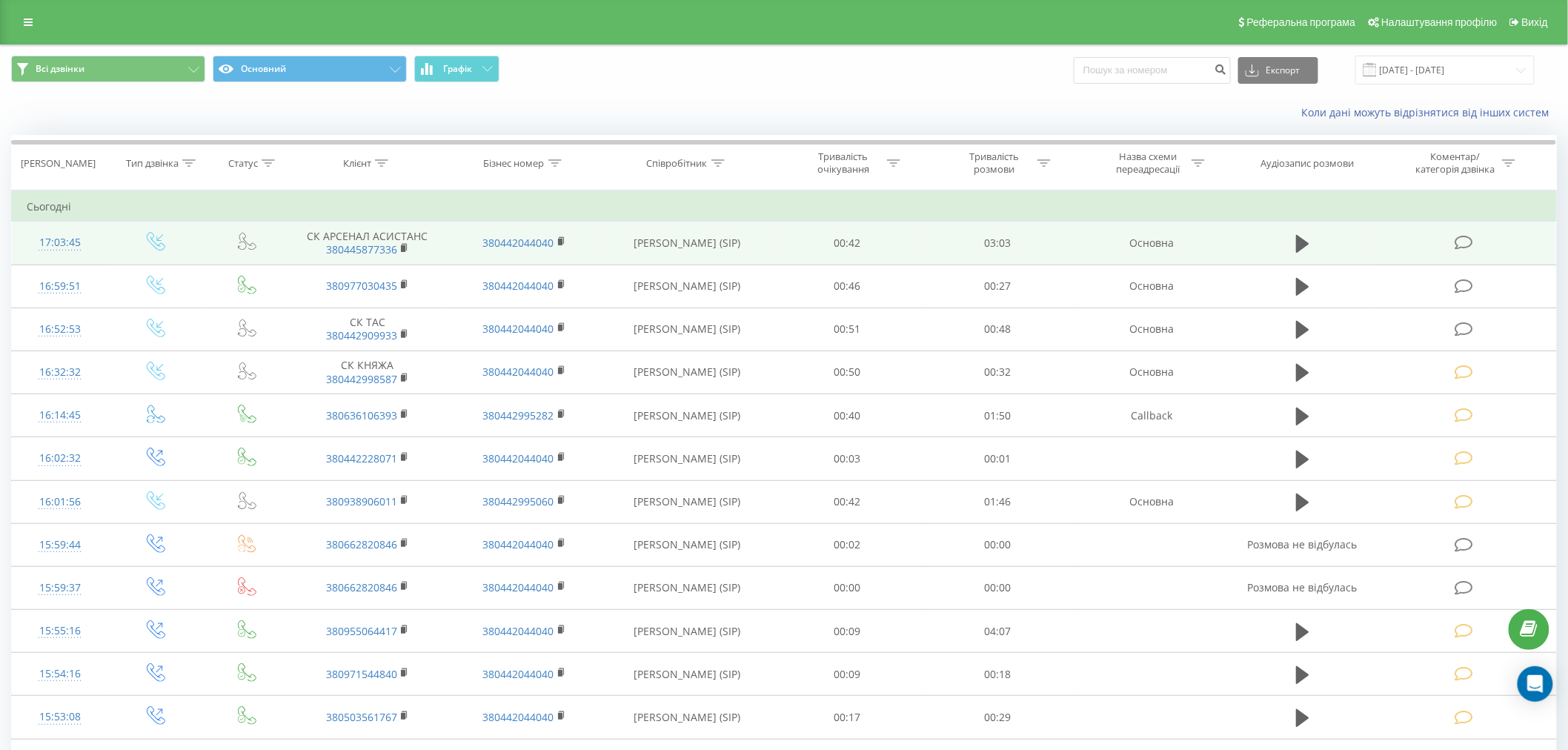
click at [1459, 241] on icon at bounding box center [1463, 242] width 19 height 15
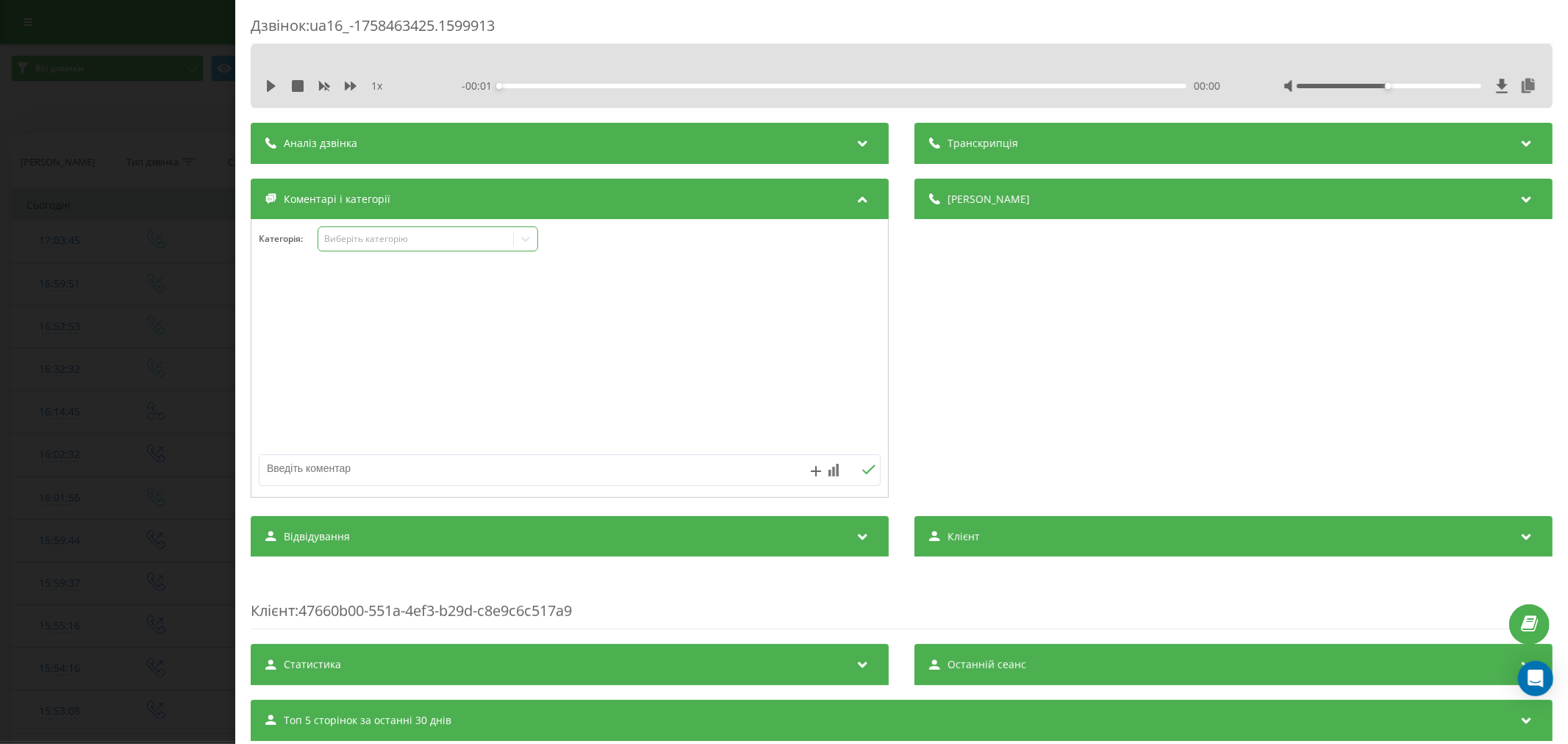
click at [364, 234] on div "Виберіть категорію" at bounding box center [415, 239] width 184 height 12
click at [400, 248] on div "Виберіть категорію" at bounding box center [428, 239] width 220 height 25
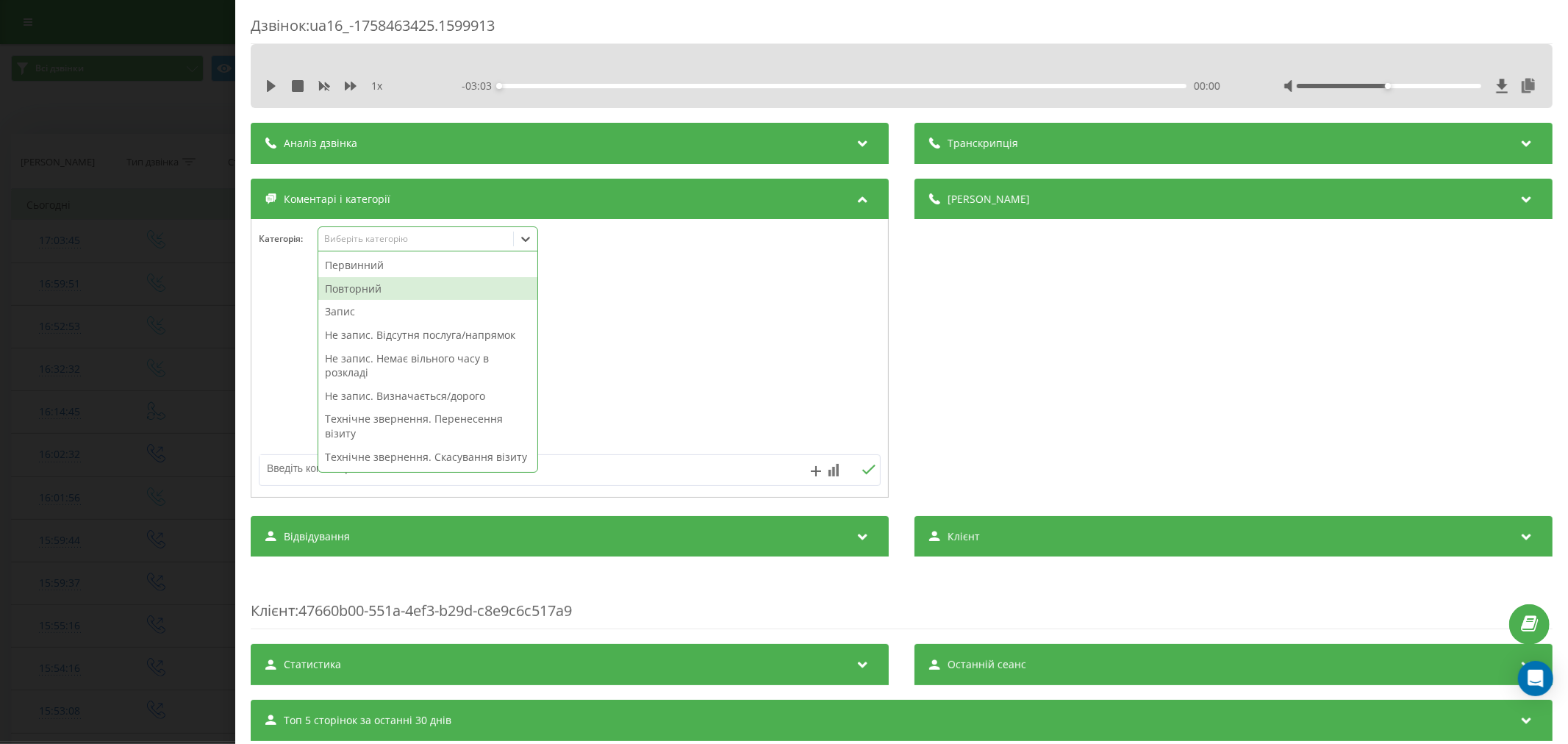
click at [364, 287] on div "Повторний" at bounding box center [428, 288] width 219 height 23
click at [561, 317] on div at bounding box center [570, 359] width 637 height 177
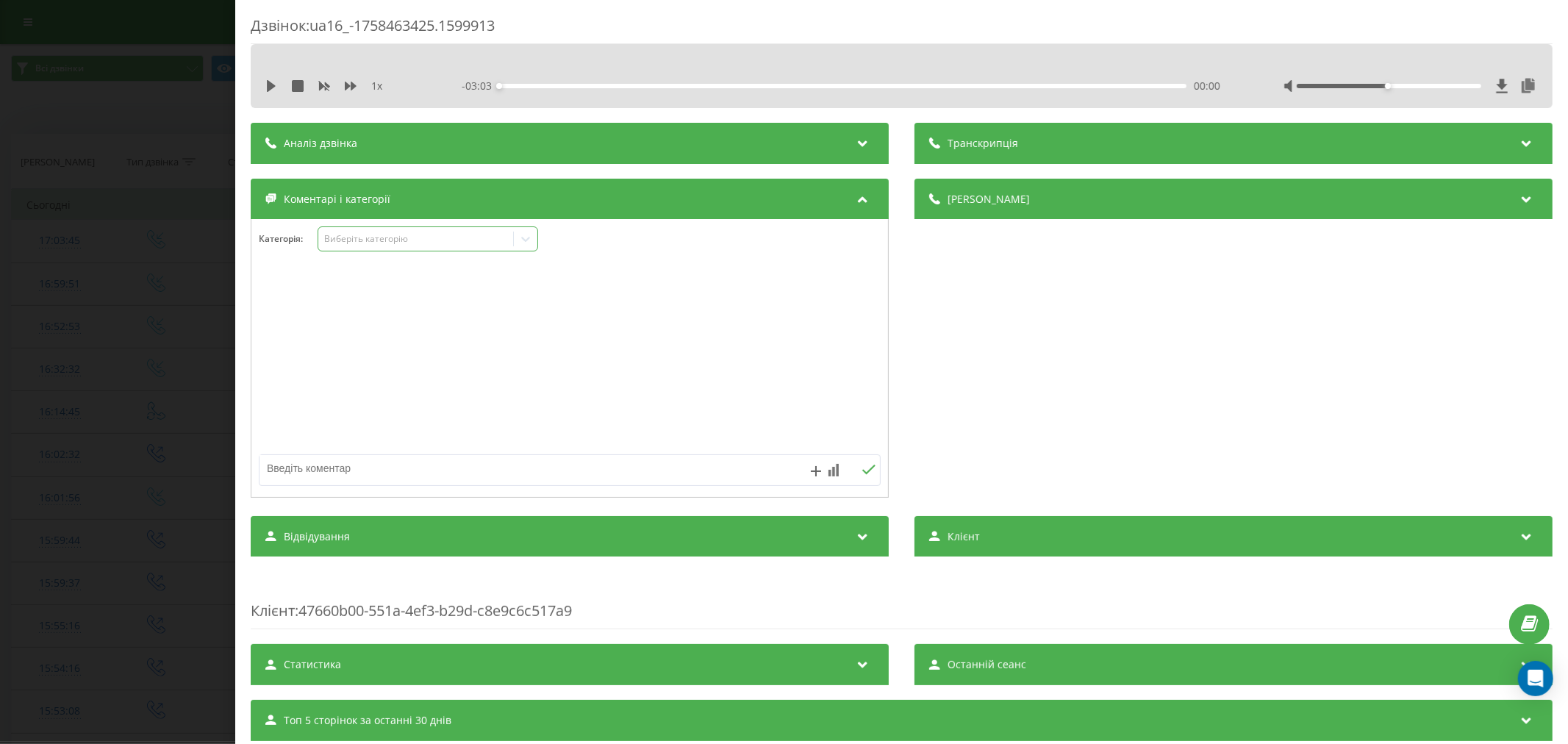
click at [518, 237] on icon at bounding box center [526, 239] width 14 height 14
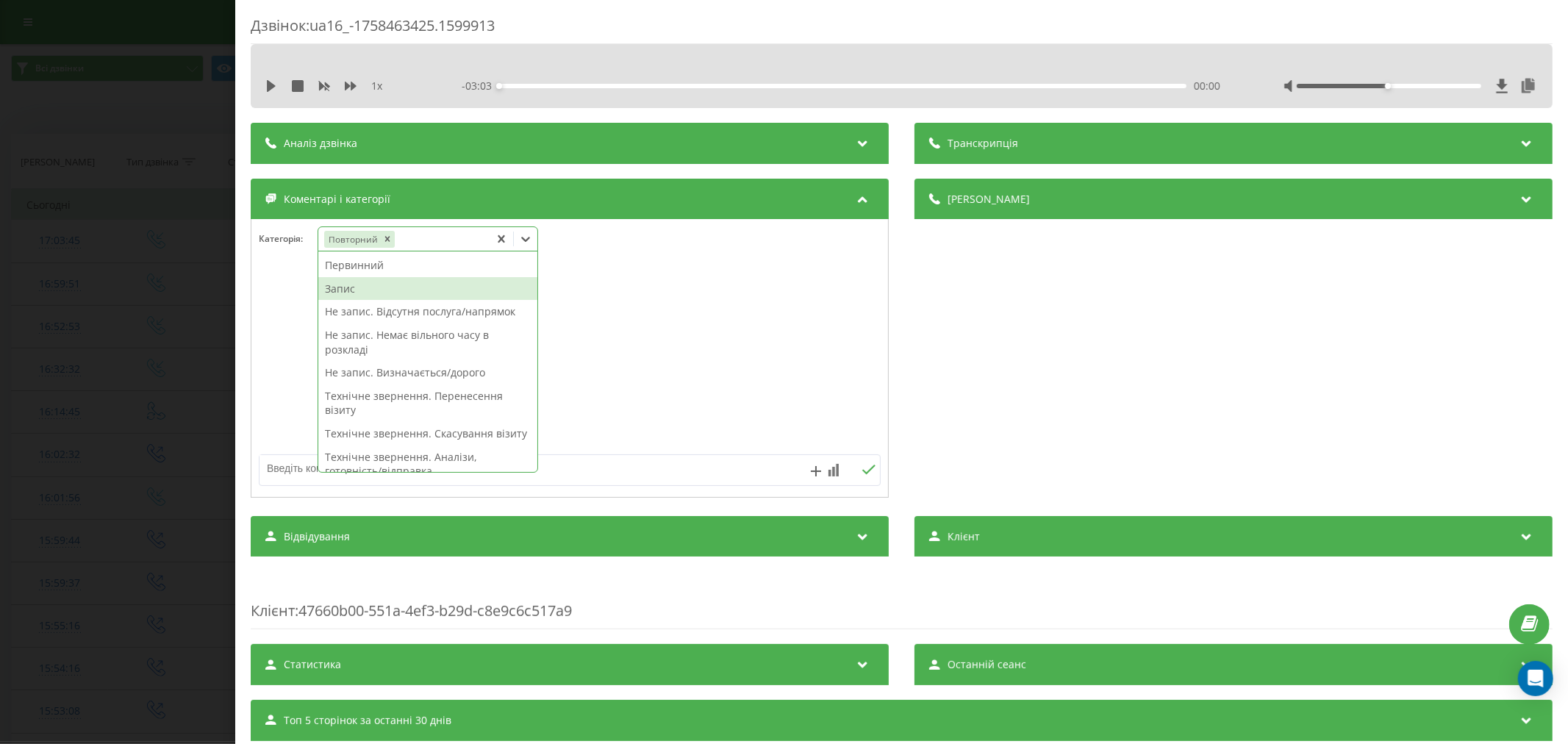
click at [362, 292] on div "Запис" at bounding box center [428, 288] width 219 height 23
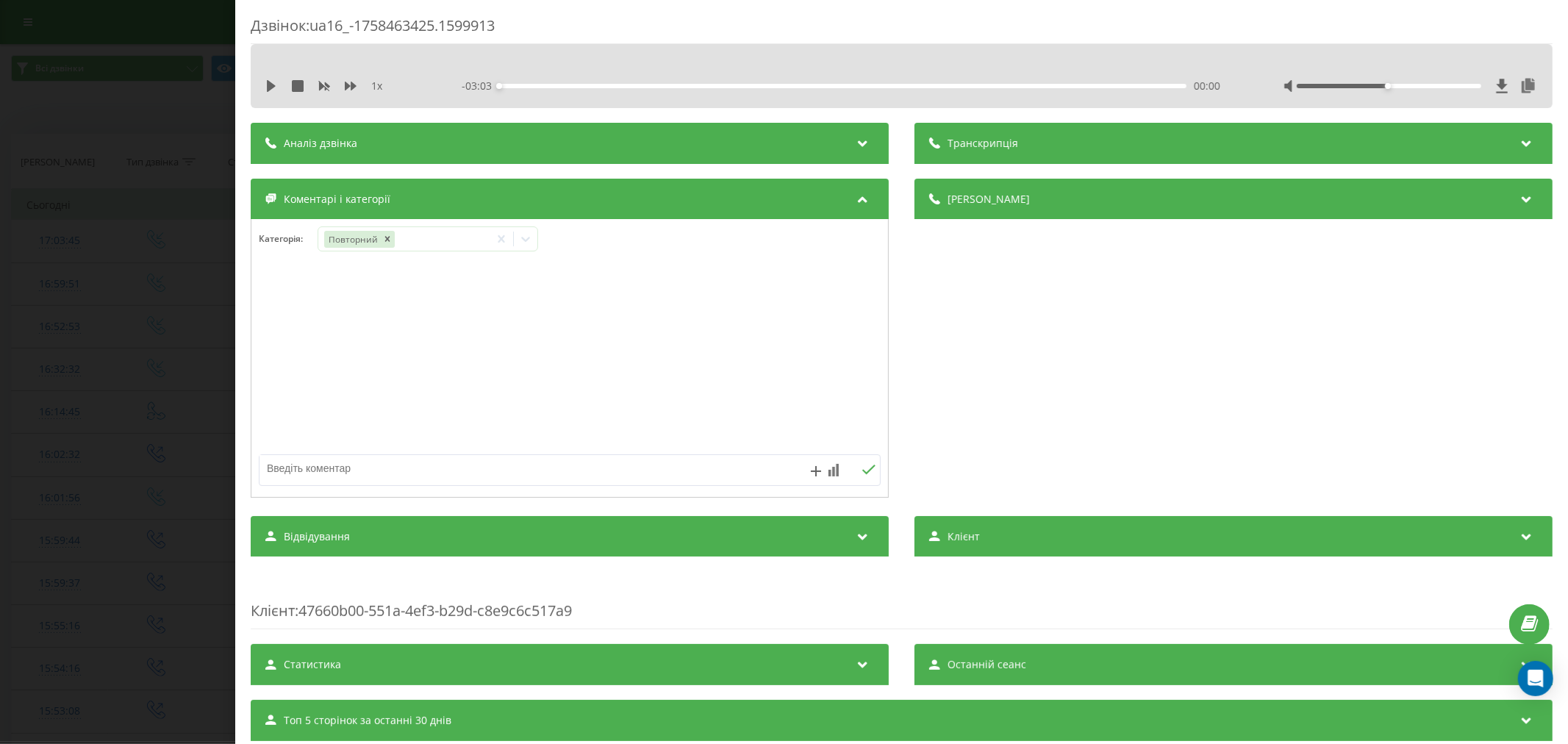
click at [669, 292] on div at bounding box center [570, 359] width 637 height 177
click at [530, 239] on icon at bounding box center [525, 239] width 9 height 5
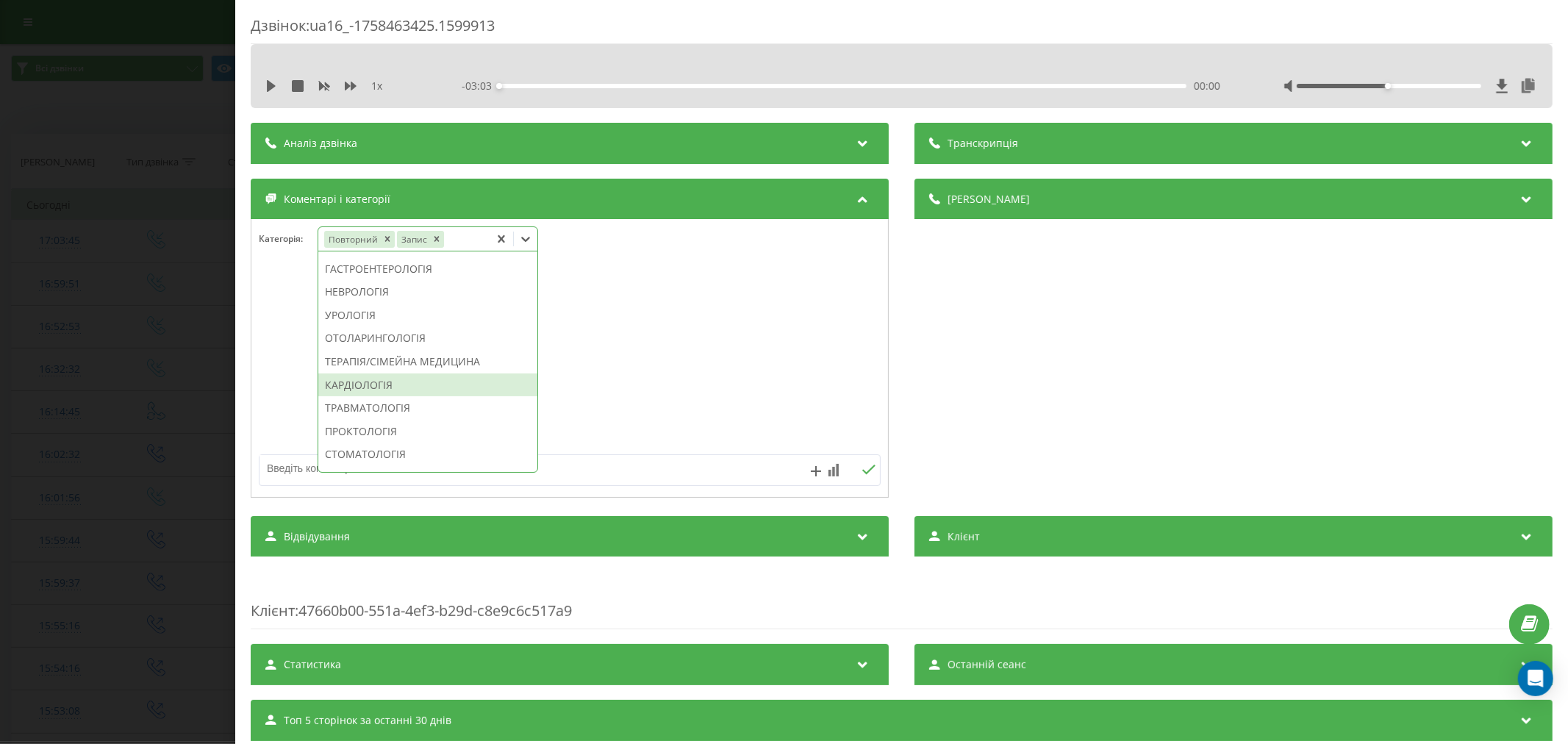
scroll to position [527, 0]
click at [418, 385] on div "ТЕРАПІЯ/СІМЕЙНА МЕДИЦИНА" at bounding box center [428, 373] width 219 height 23
click at [627, 384] on div at bounding box center [570, 359] width 637 height 177
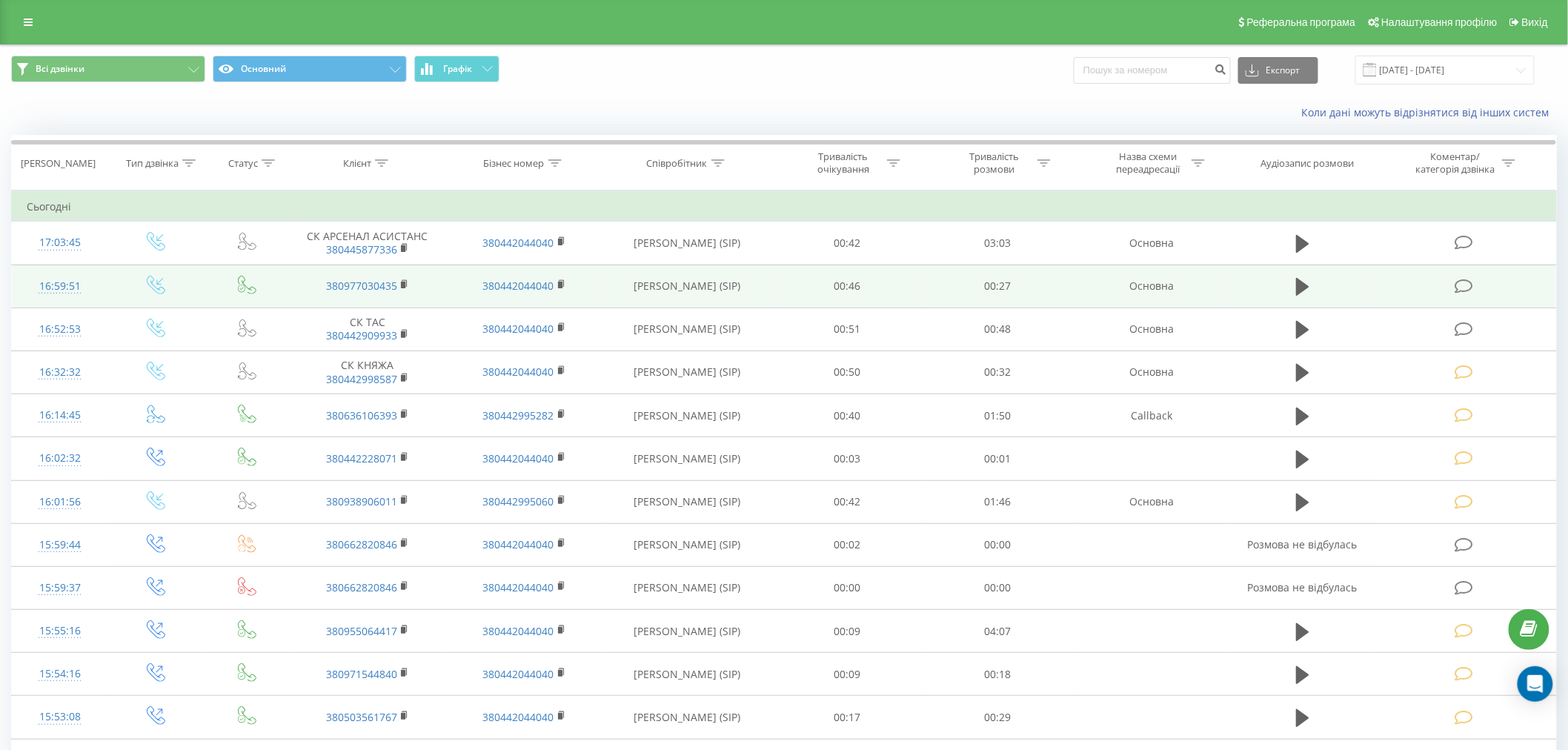
click at [1460, 286] on icon at bounding box center [1463, 286] width 19 height 15
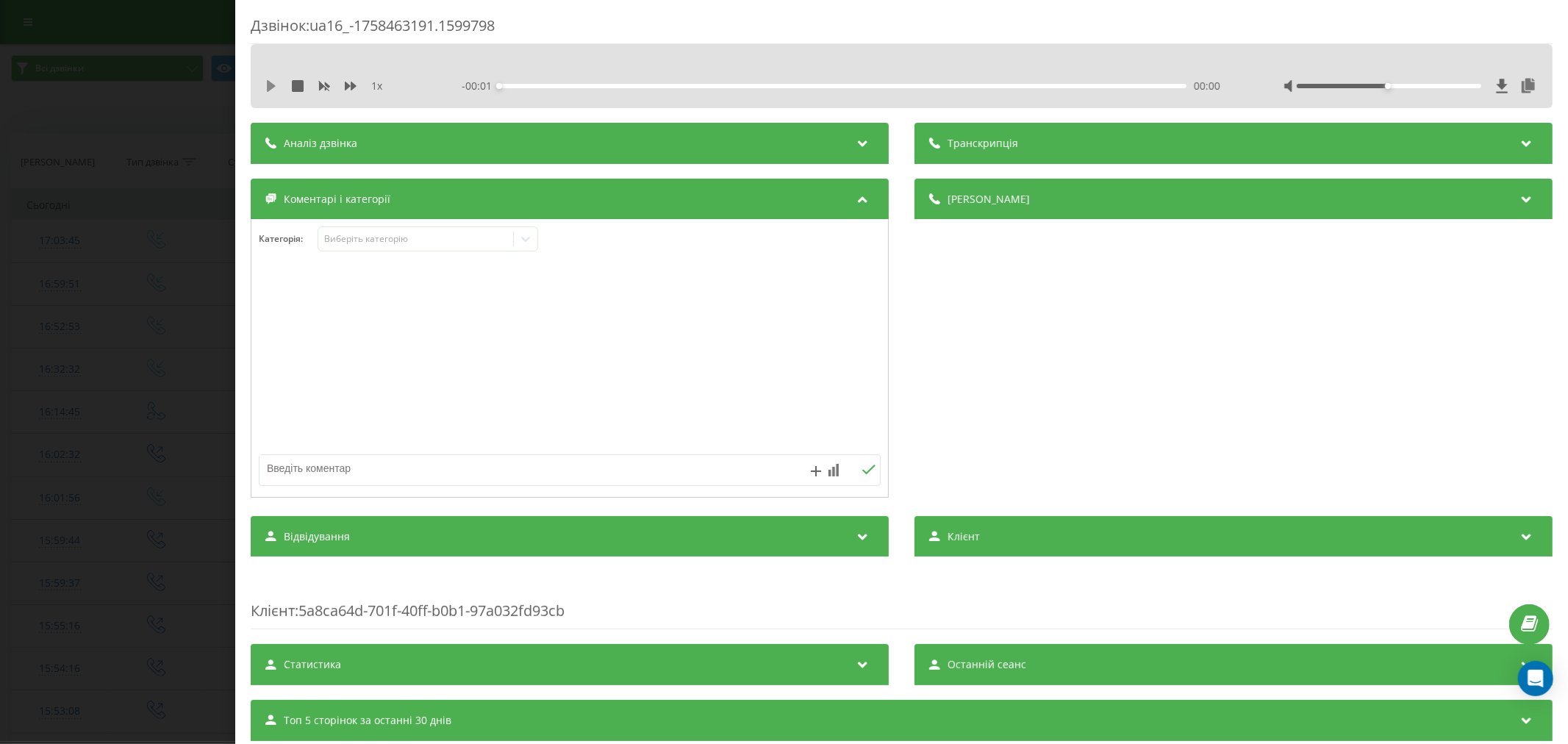
click at [272, 85] on icon at bounding box center [271, 86] width 9 height 12
click at [522, 87] on div "00:00" at bounding box center [842, 85] width 687 height 4
click at [275, 87] on icon at bounding box center [274, 86] width 3 height 12
click at [273, 92] on button at bounding box center [271, 86] width 12 height 12
click at [274, 82] on icon at bounding box center [274, 86] width 3 height 12
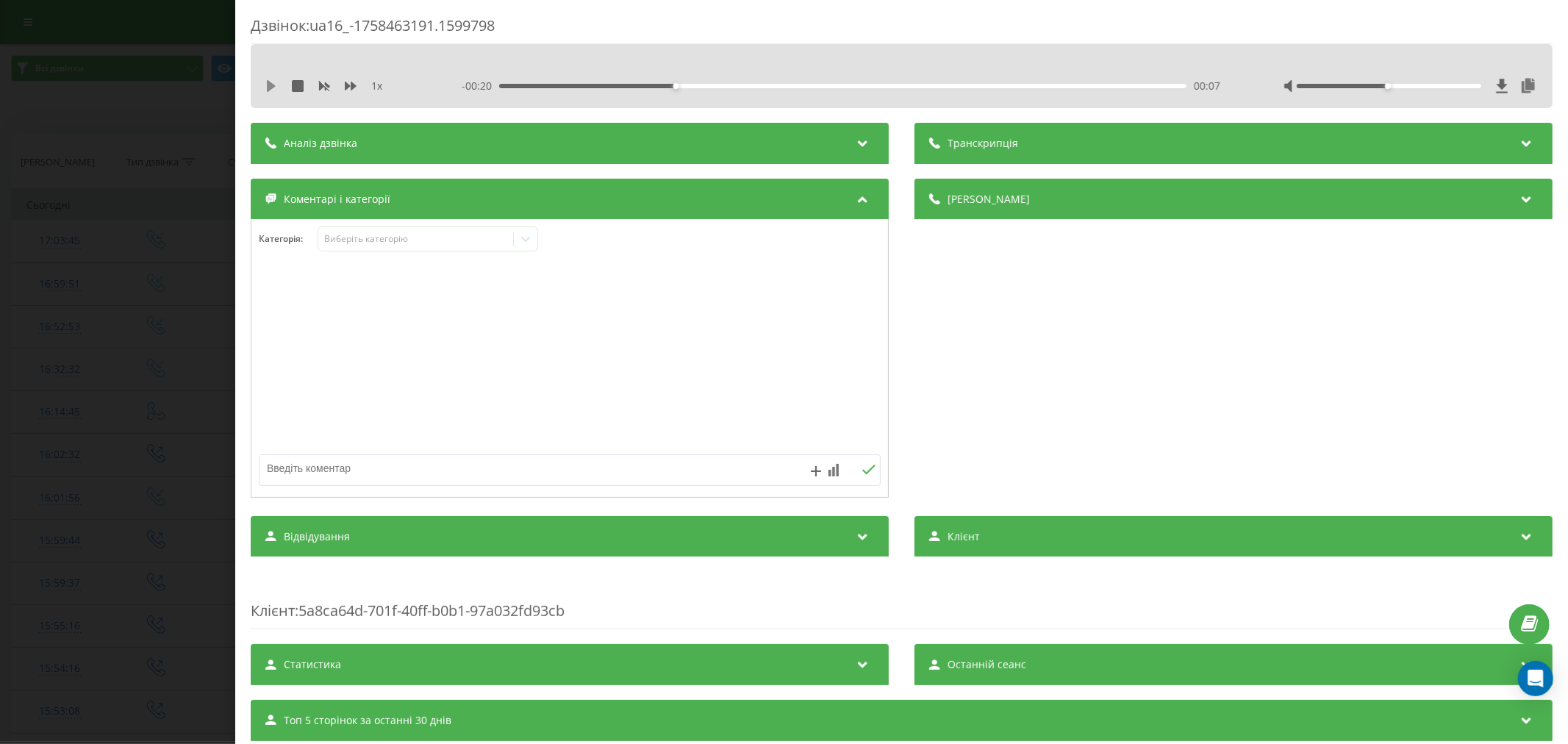
click at [269, 85] on icon at bounding box center [271, 86] width 9 height 12
click at [745, 87] on div "00:08" at bounding box center [842, 85] width 687 height 4
drag, startPoint x: 1380, startPoint y: 85, endPoint x: 1480, endPoint y: 99, distance: 101.0
click at [1480, 99] on div "1 x - 00:14 00:12 00:12" at bounding box center [902, 76] width 1302 height 64
click at [265, 89] on icon at bounding box center [271, 86] width 12 height 12
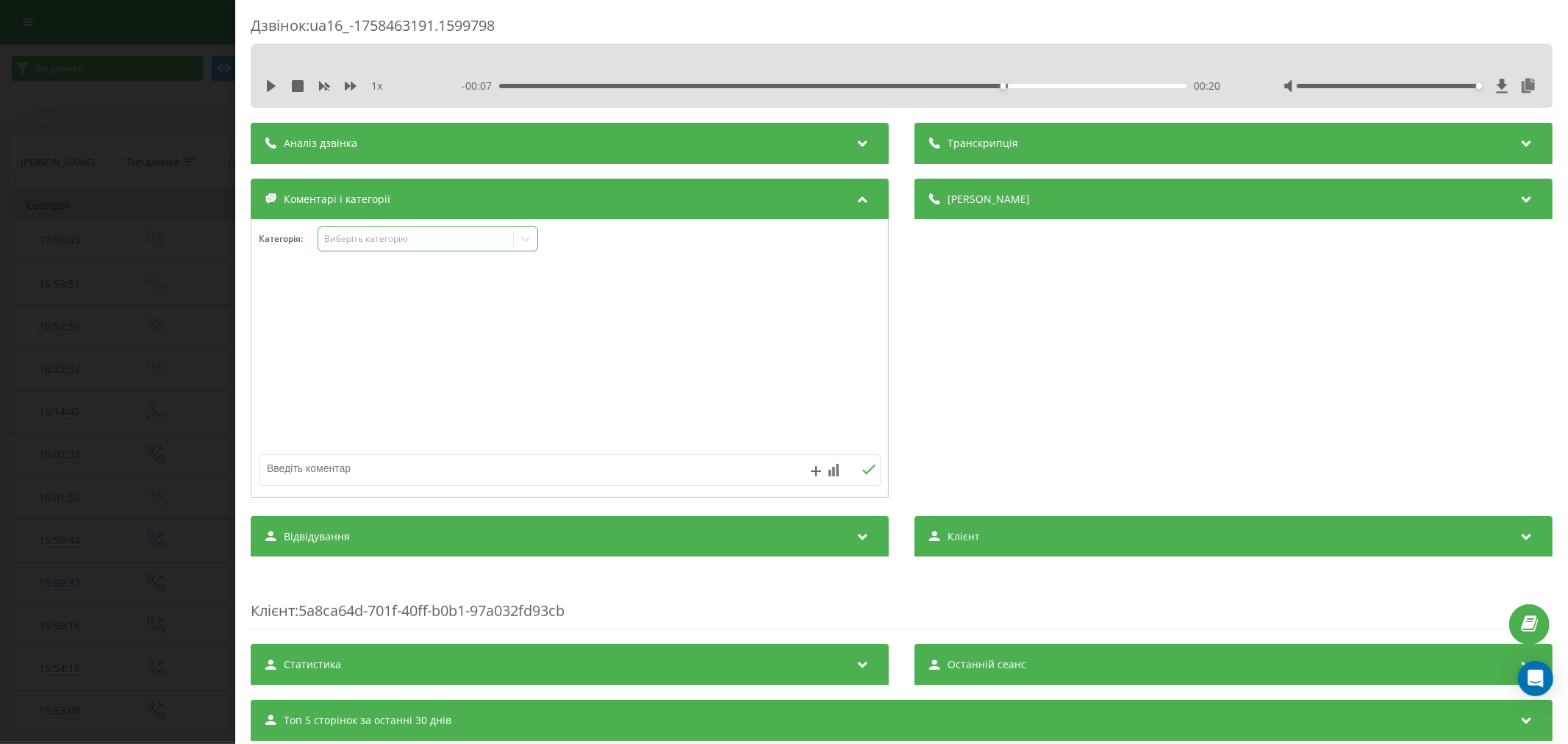
click at [357, 234] on div "Виберіть категорію" at bounding box center [415, 239] width 184 height 12
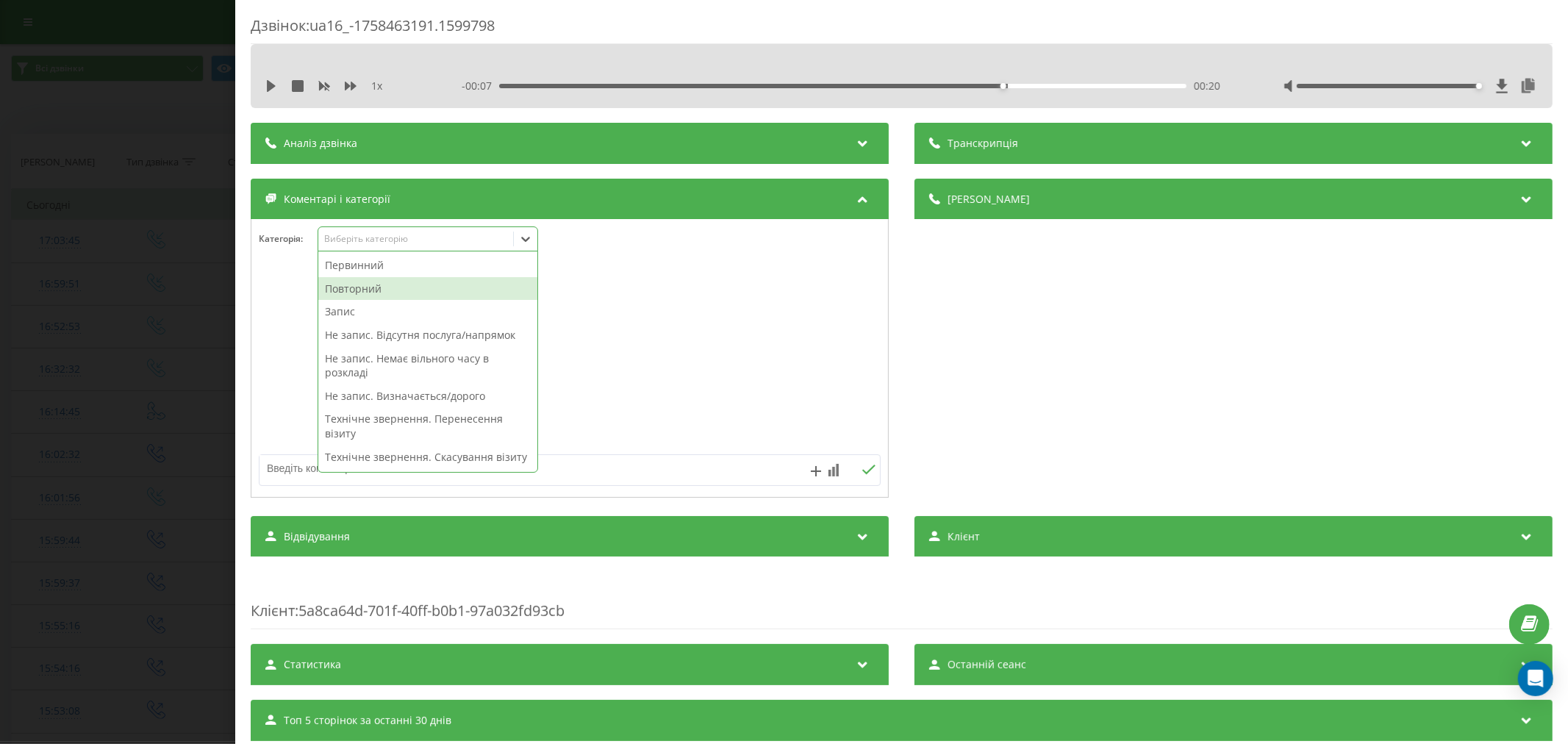
click at [358, 292] on div "Повторний" at bounding box center [428, 288] width 219 height 23
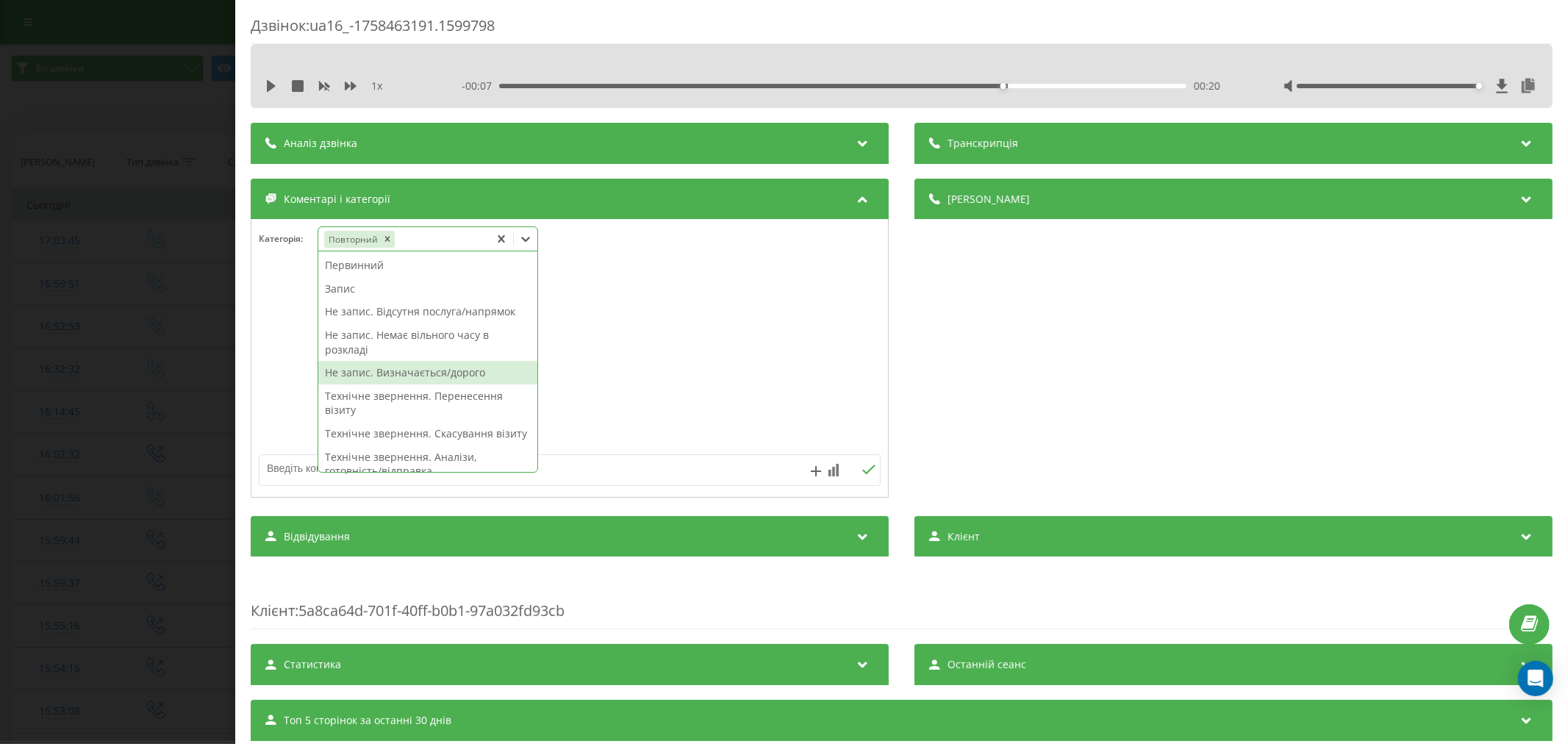
click at [361, 375] on div "Не запис. Визначається/дорого" at bounding box center [428, 372] width 219 height 23
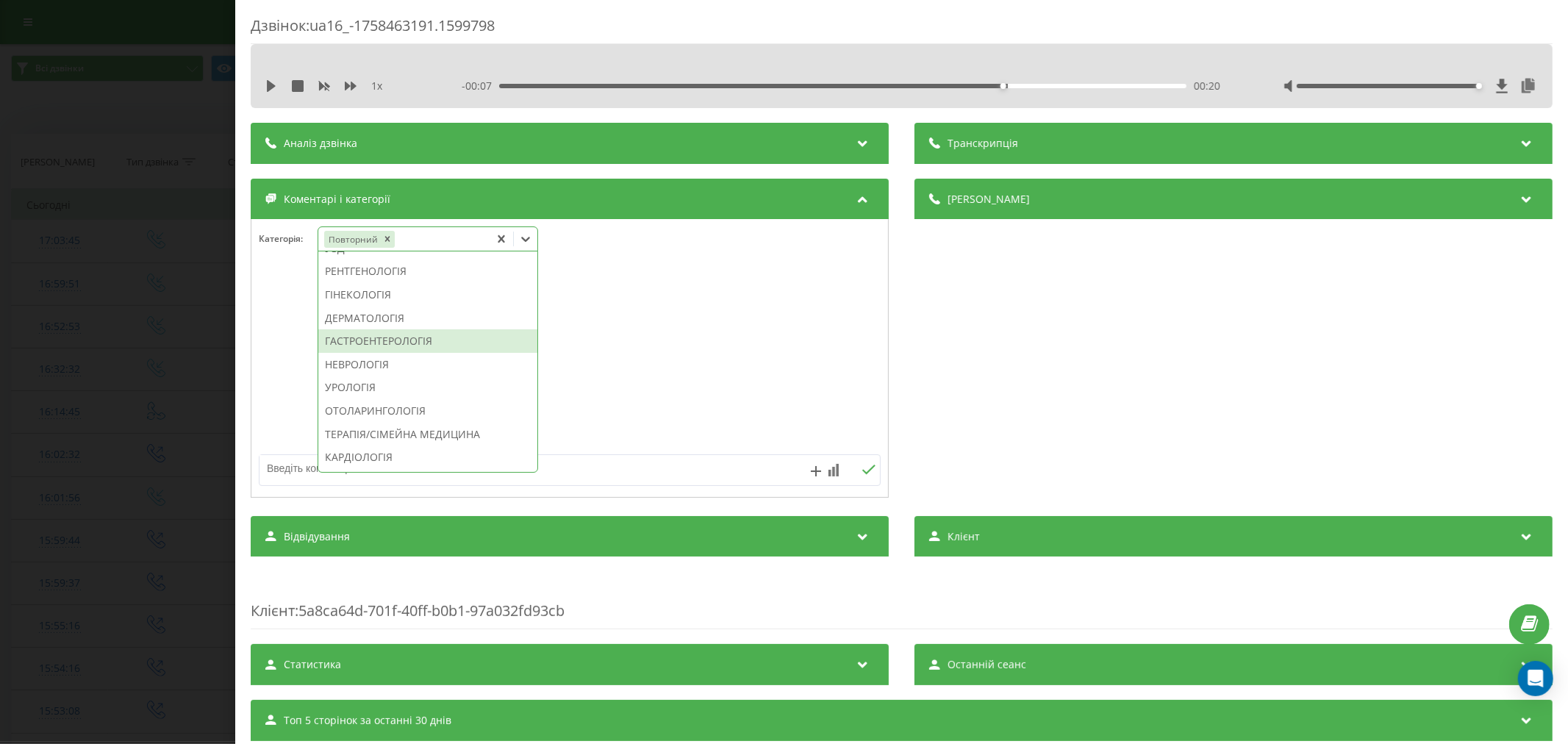
scroll to position [366, 0]
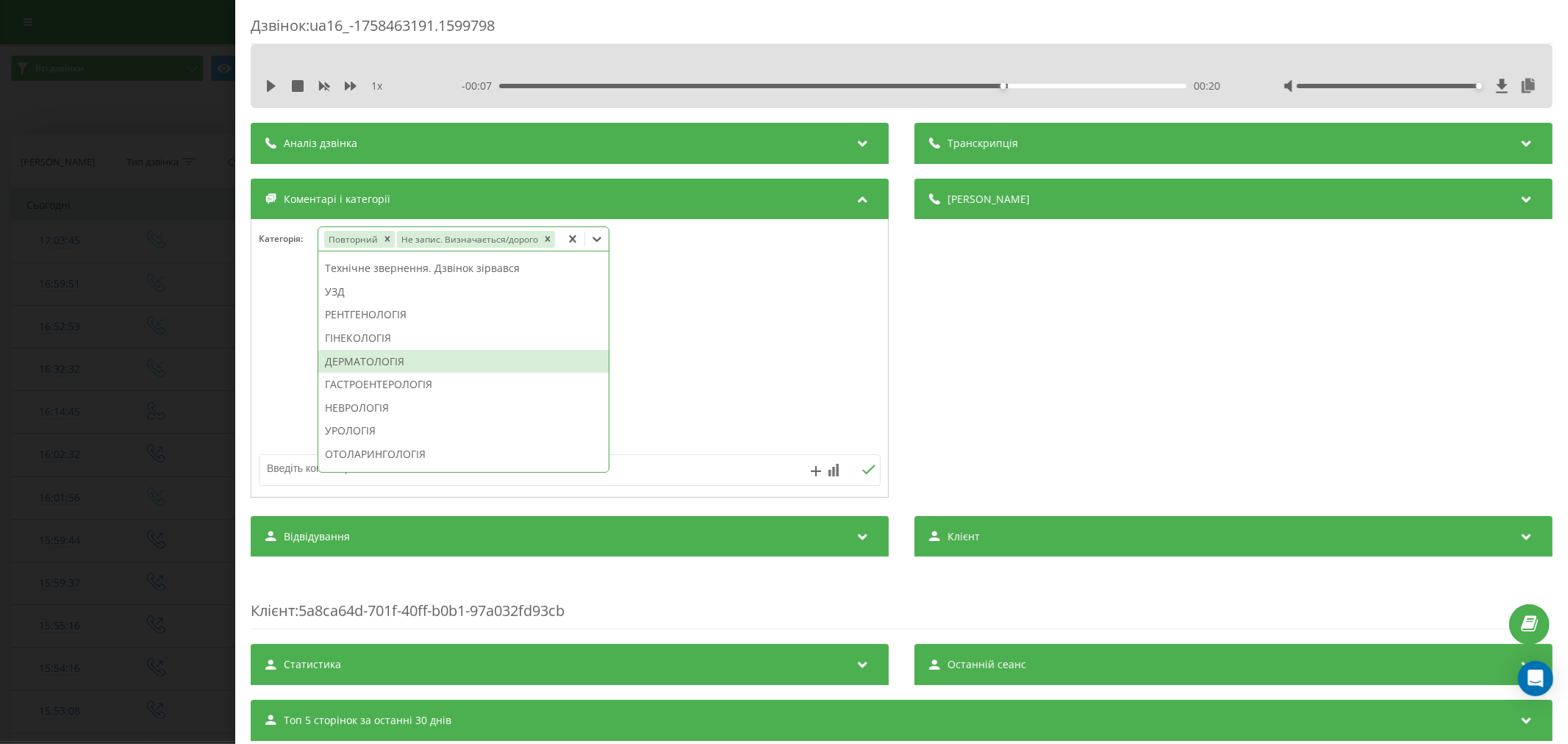
click at [383, 362] on div "ДЕРМАТОЛОГІЯ" at bounding box center [463, 361] width 290 height 23
click at [718, 337] on div at bounding box center [570, 359] width 637 height 177
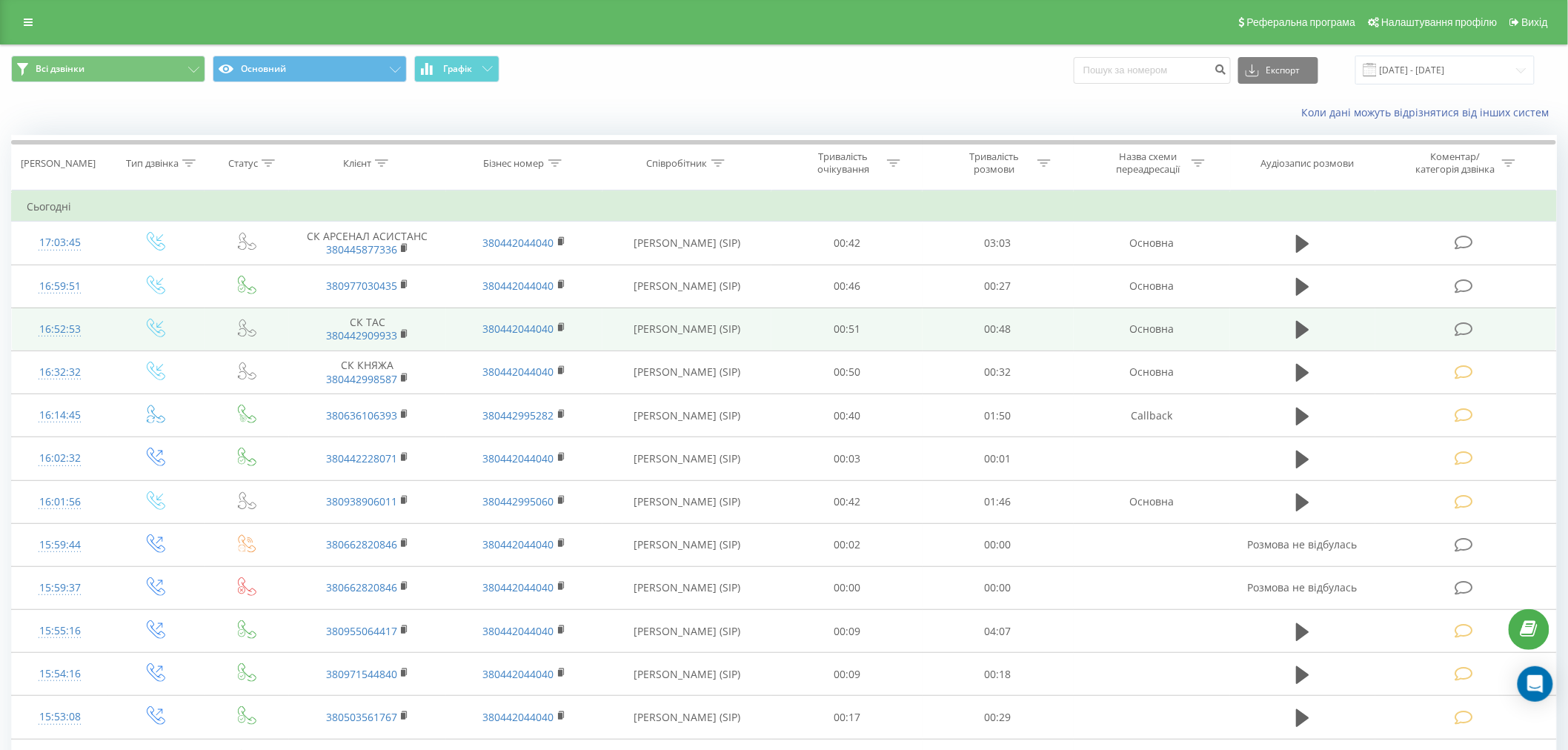
click at [1472, 330] on icon at bounding box center [1463, 329] width 19 height 15
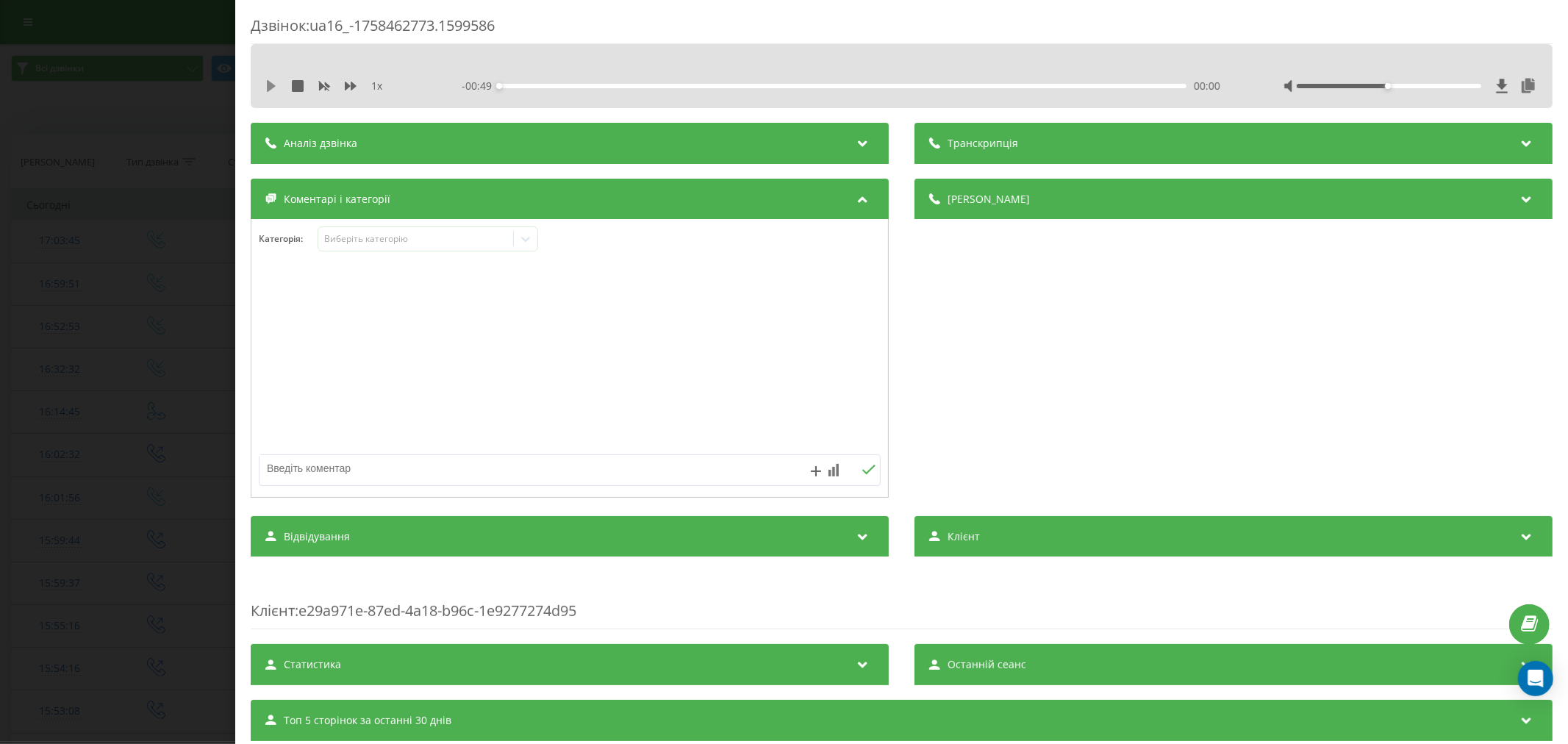
click at [272, 82] on icon at bounding box center [271, 86] width 12 height 12
click at [513, 84] on div "00:00" at bounding box center [842, 85] width 687 height 4
drag, startPoint x: 1378, startPoint y: 86, endPoint x: 1444, endPoint y: 93, distance: 66.4
click at [1444, 93] on div "1 x - 00:40 00:09 00:09" at bounding box center [902, 85] width 1279 height 22
click at [271, 91] on icon at bounding box center [271, 86] width 12 height 12
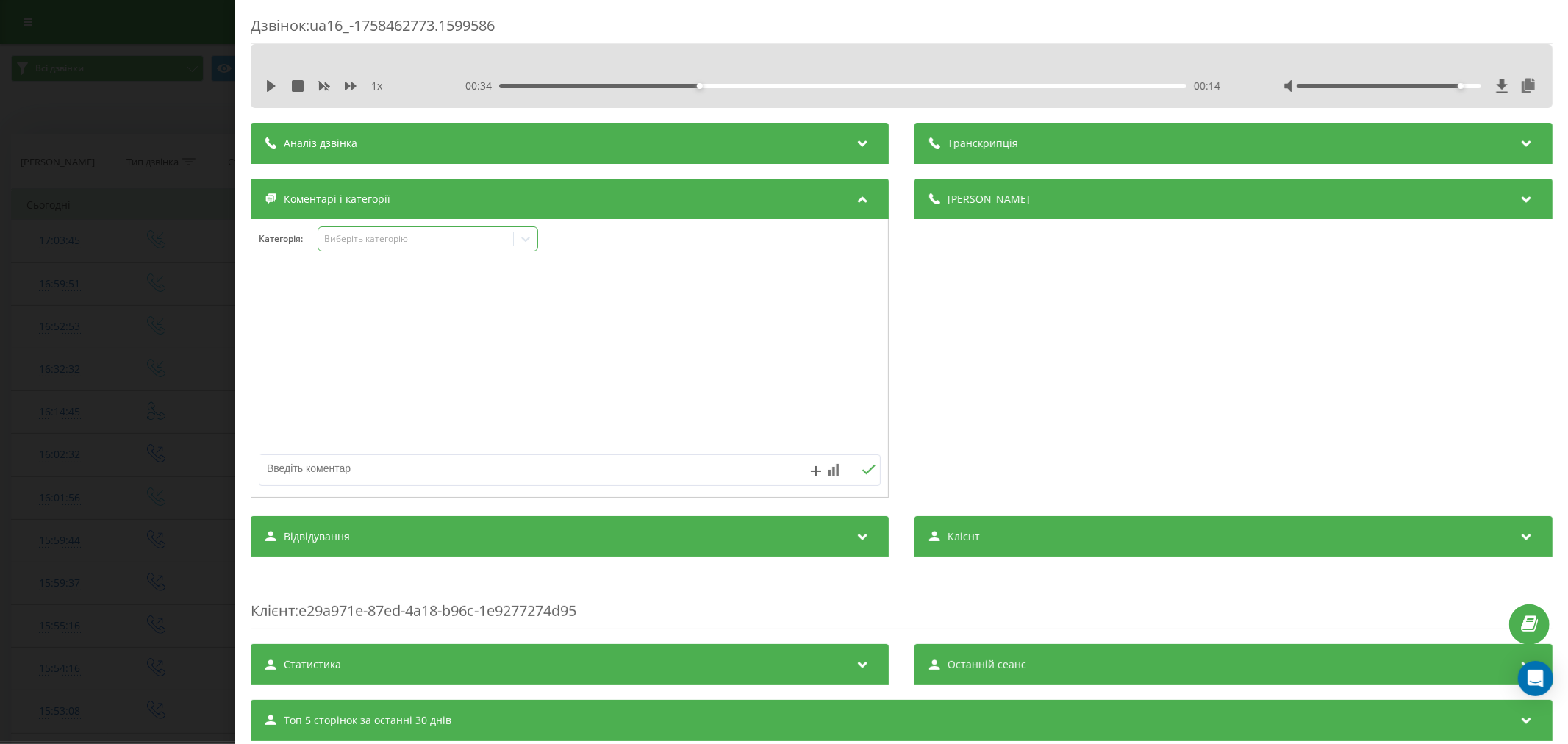
click at [376, 243] on div "Виберіть категорію" at bounding box center [415, 239] width 184 height 12
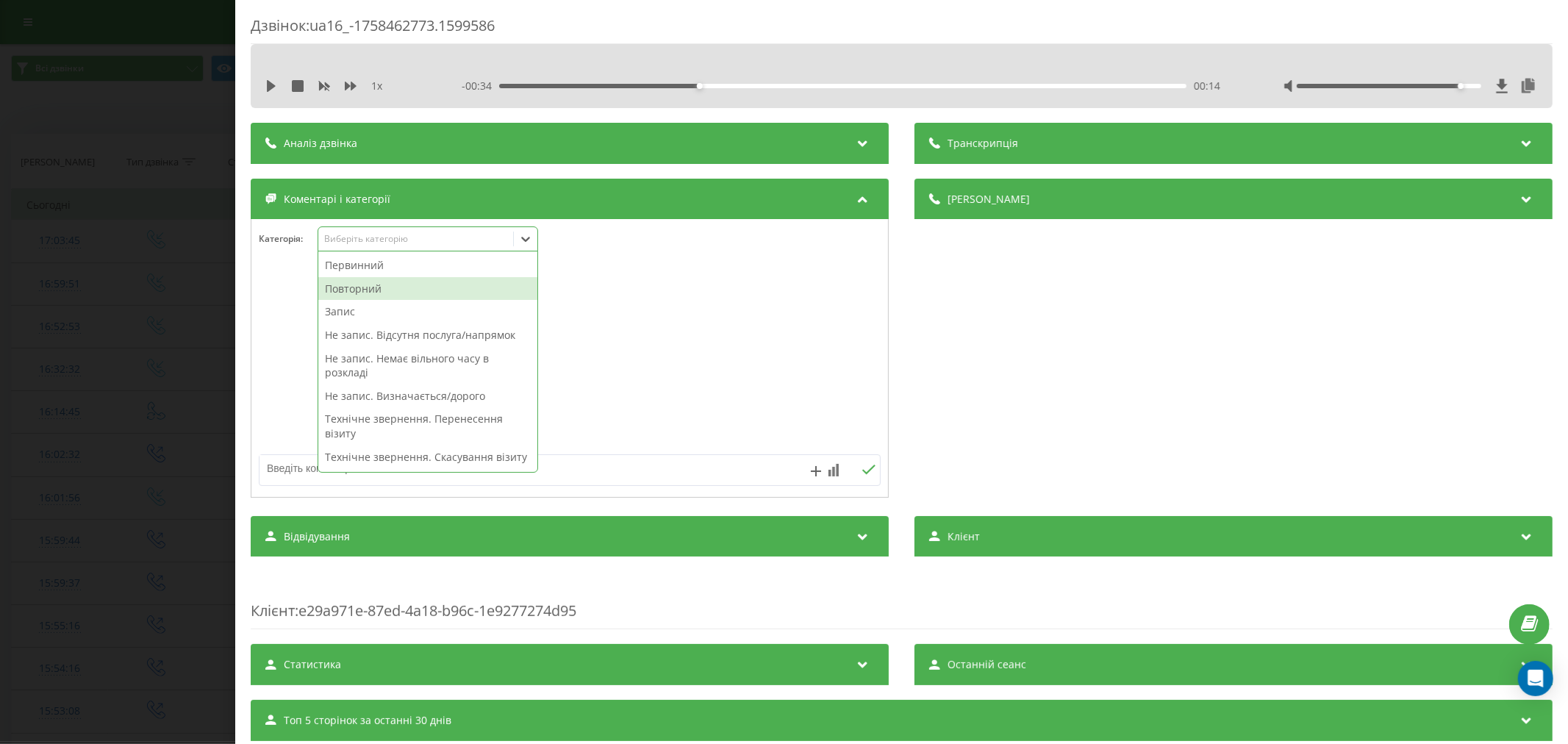
click at [378, 288] on div "Повторний" at bounding box center [428, 288] width 219 height 23
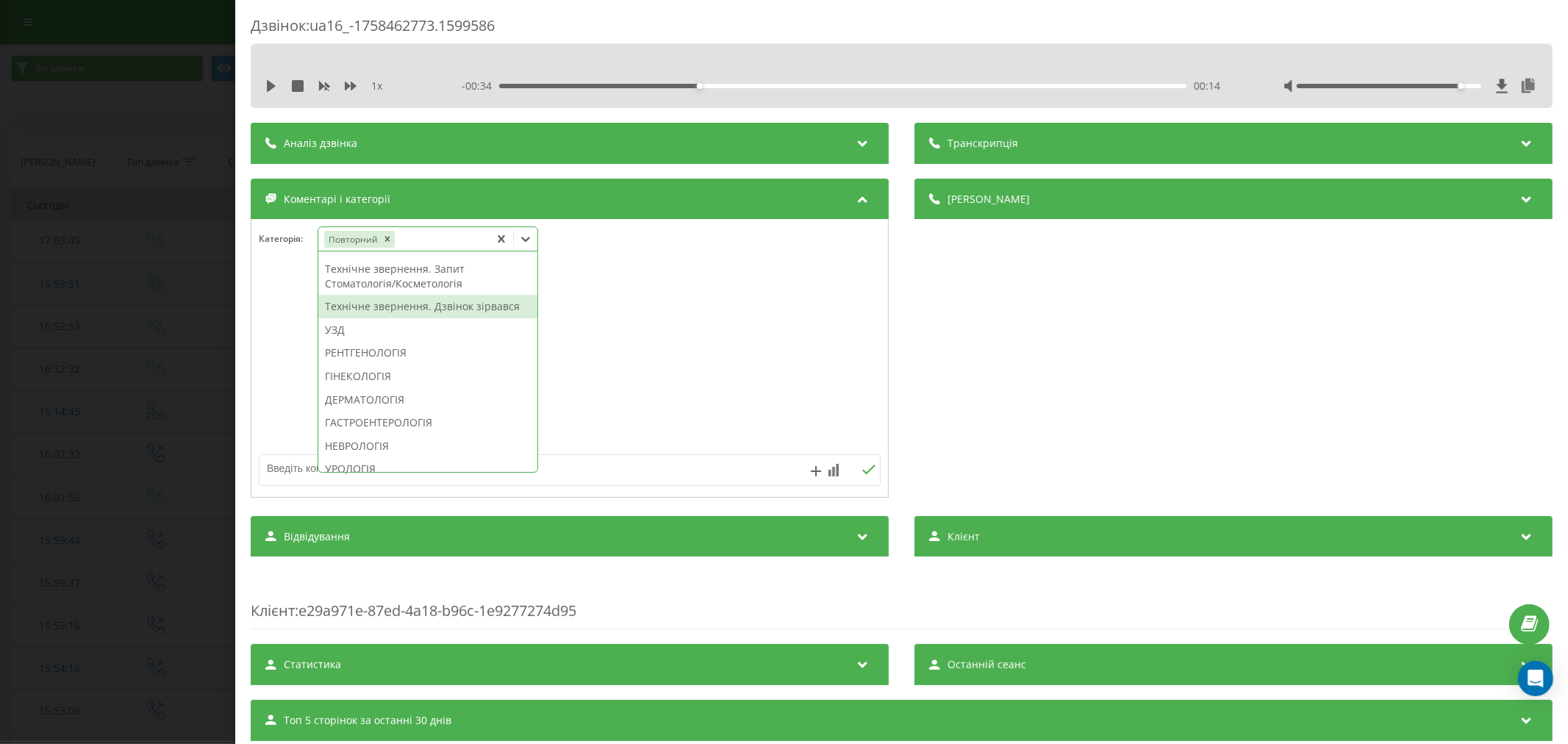
scroll to position [384, 0]
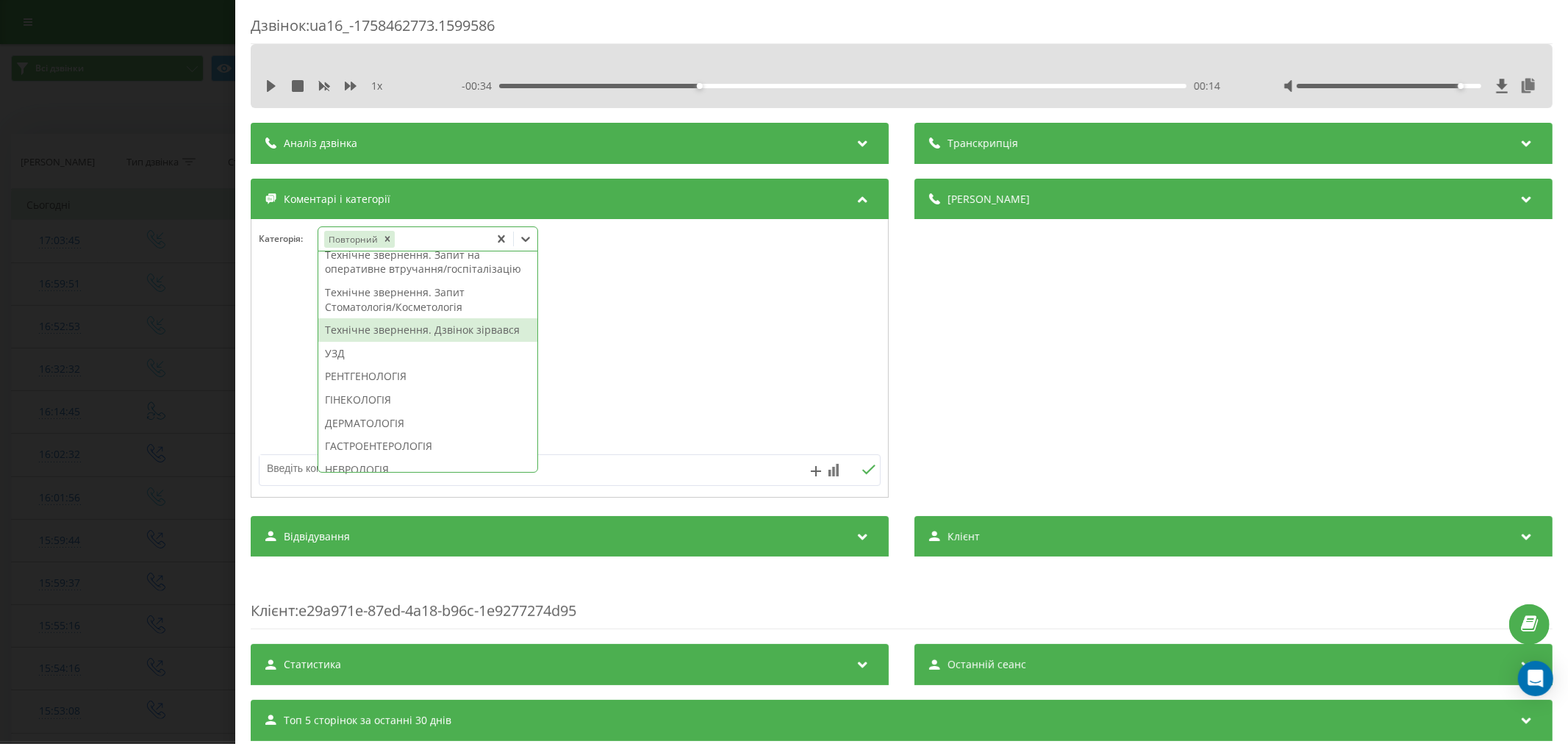
click at [408, 341] on div "Технічне звернення. Дзвінок зірвався" at bounding box center [428, 329] width 219 height 23
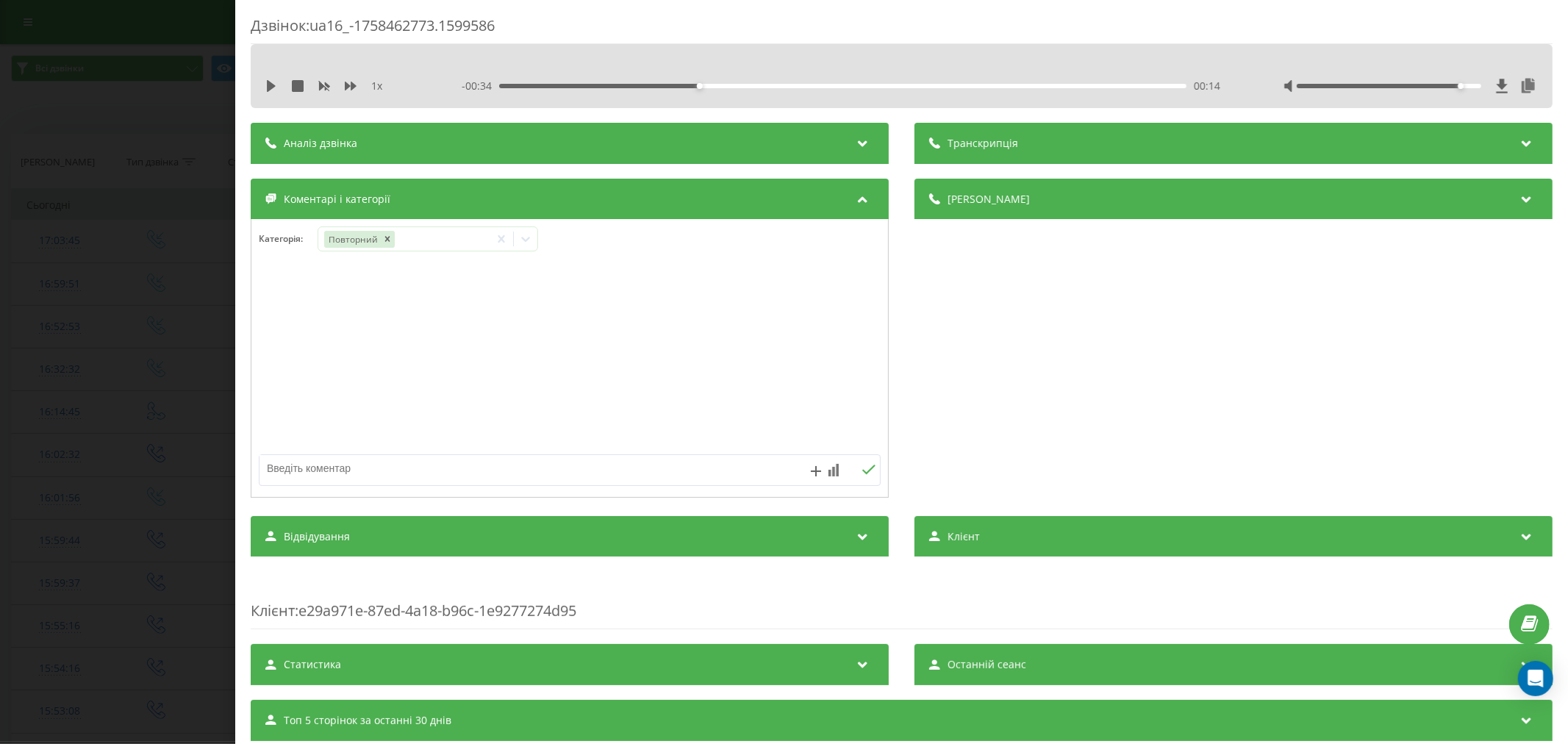
click at [702, 365] on div at bounding box center [570, 359] width 637 height 177
click at [623, 237] on icon at bounding box center [625, 239] width 14 height 14
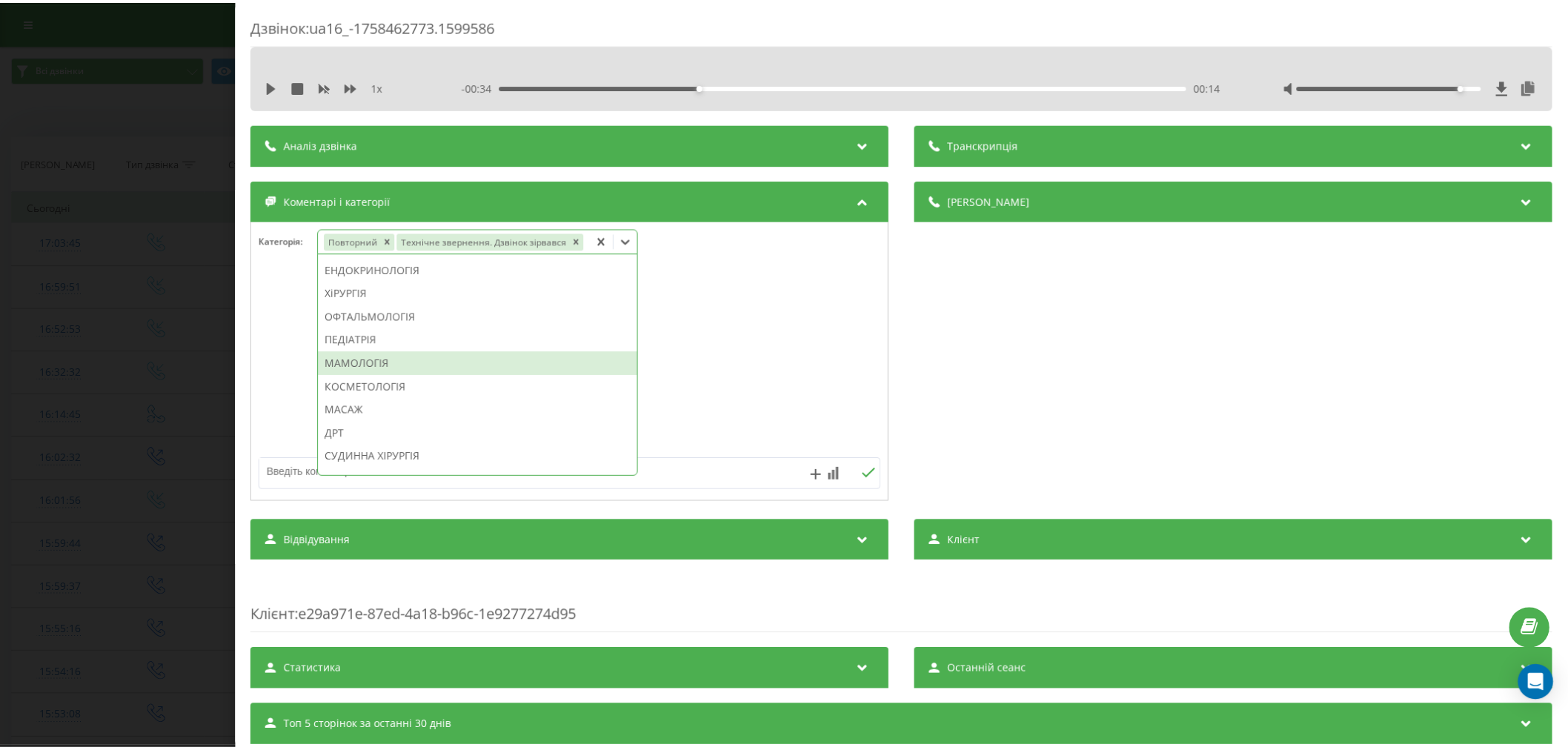
scroll to position [663, 0]
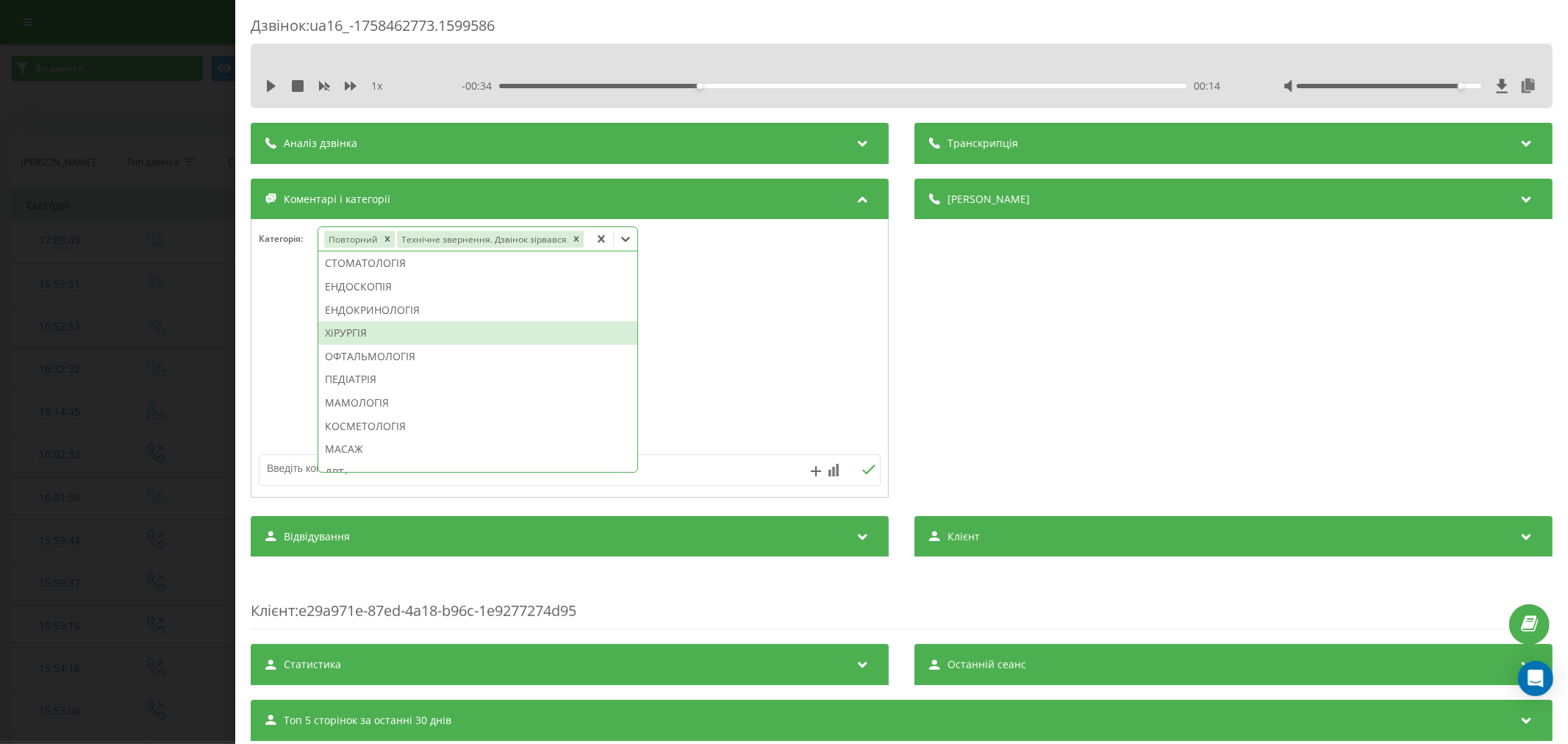
click at [397, 332] on div "ХіРУРГІЯ" at bounding box center [477, 333] width 319 height 23
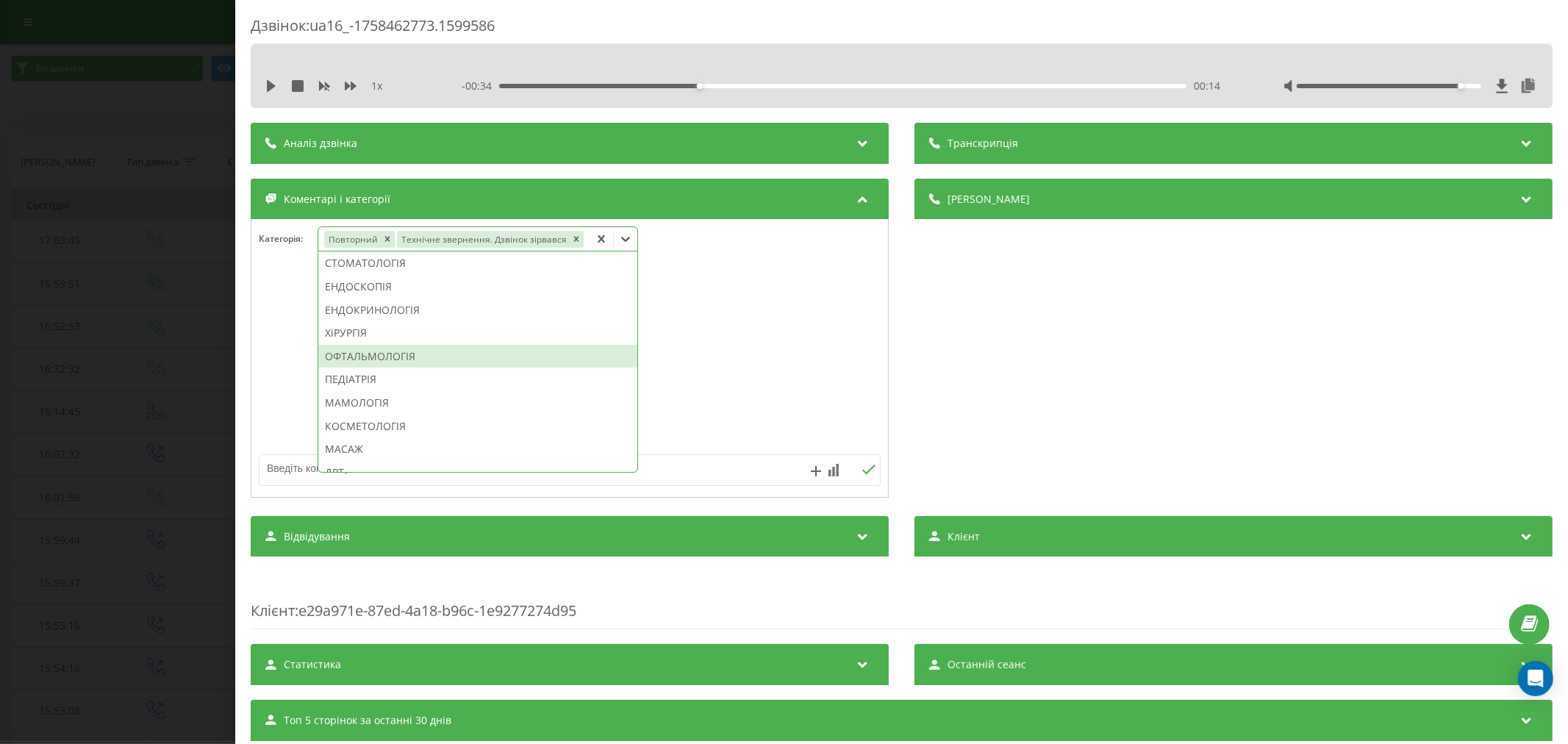
click at [714, 354] on div at bounding box center [570, 359] width 637 height 177
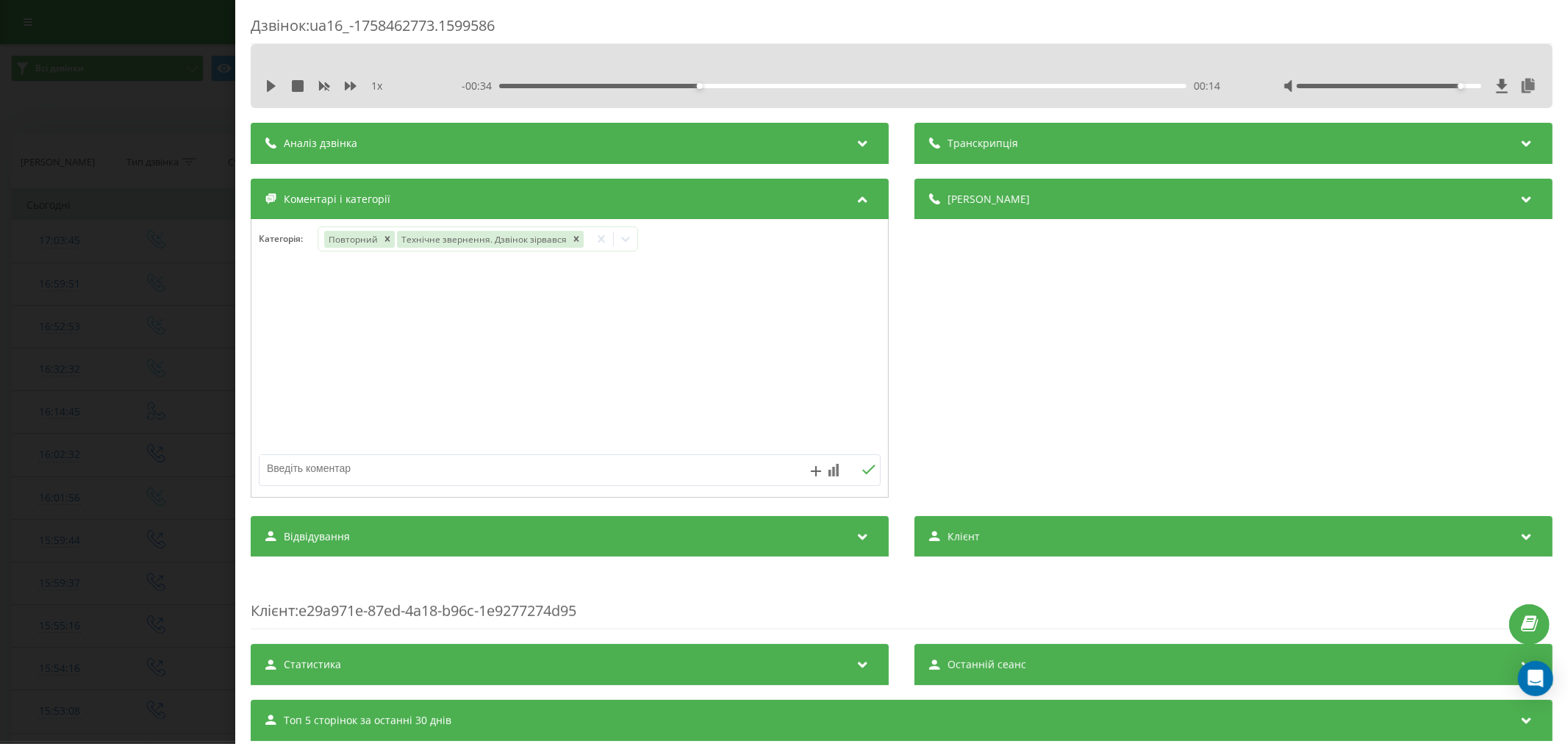
click at [375, 463] on textarea at bounding box center [507, 468] width 496 height 27
type textarea "страхові. будуть пропонувати"
click at [864, 473] on icon at bounding box center [868, 469] width 14 height 10
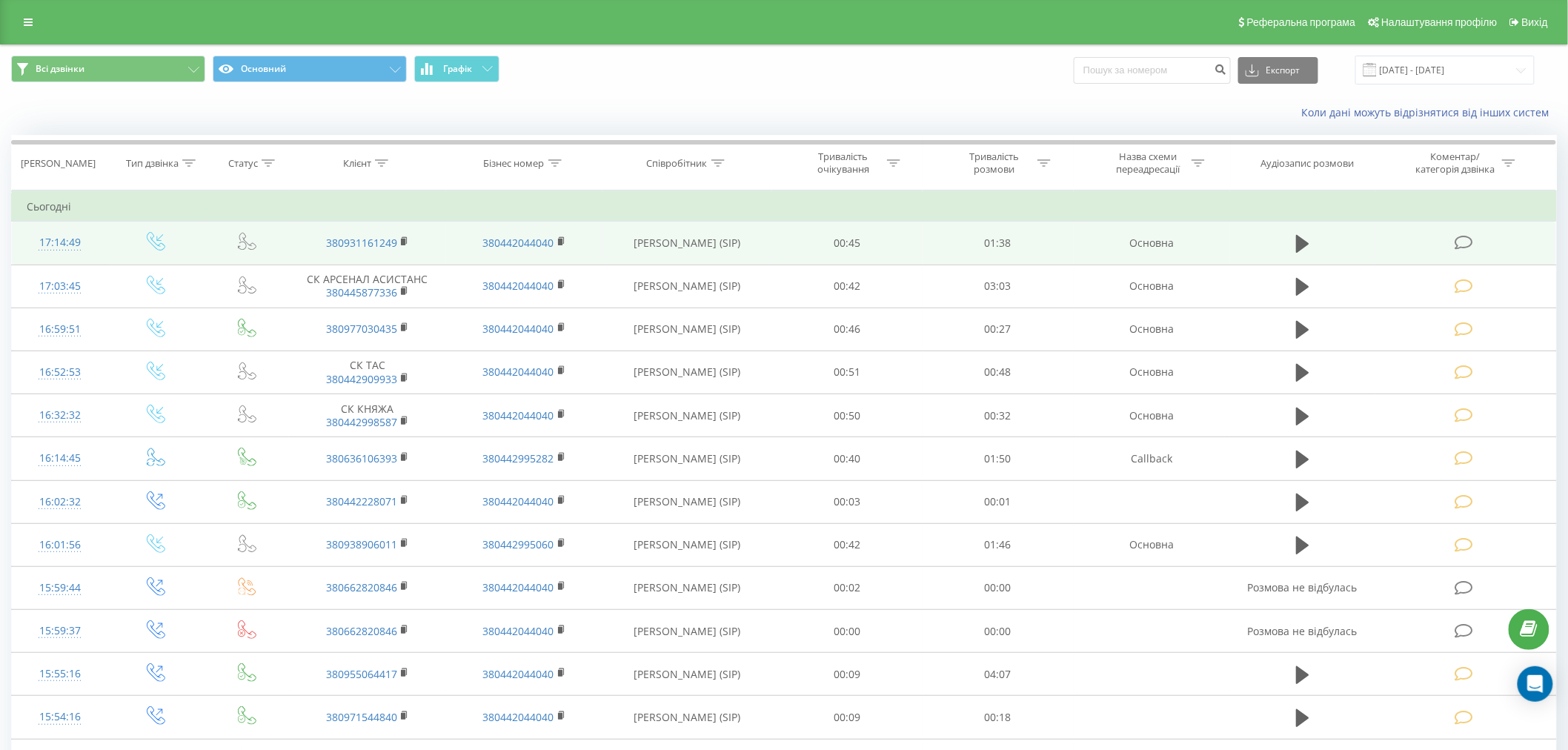
click at [1462, 247] on icon at bounding box center [1463, 242] width 19 height 15
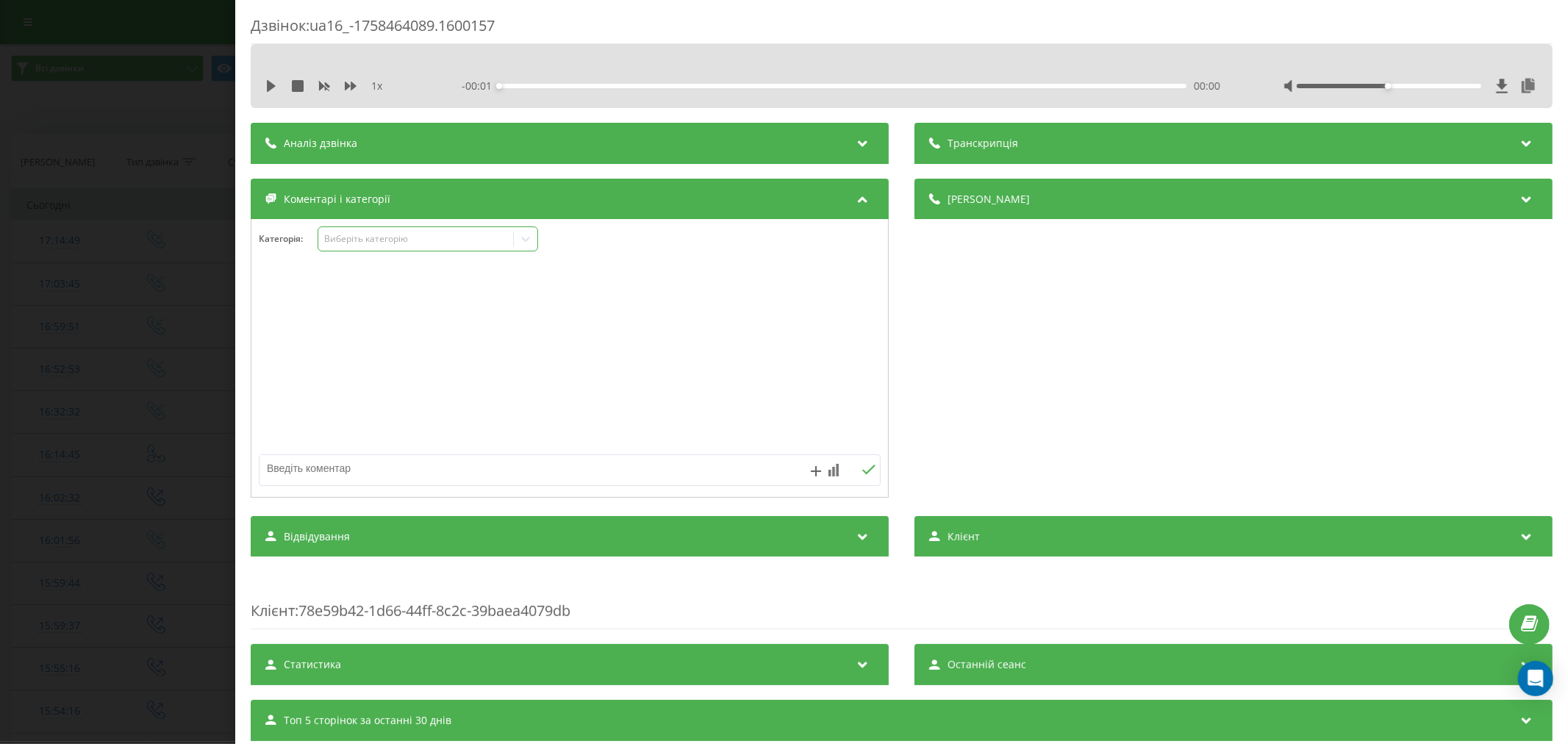
click at [371, 239] on div "Виберіть категорію" at bounding box center [415, 239] width 184 height 12
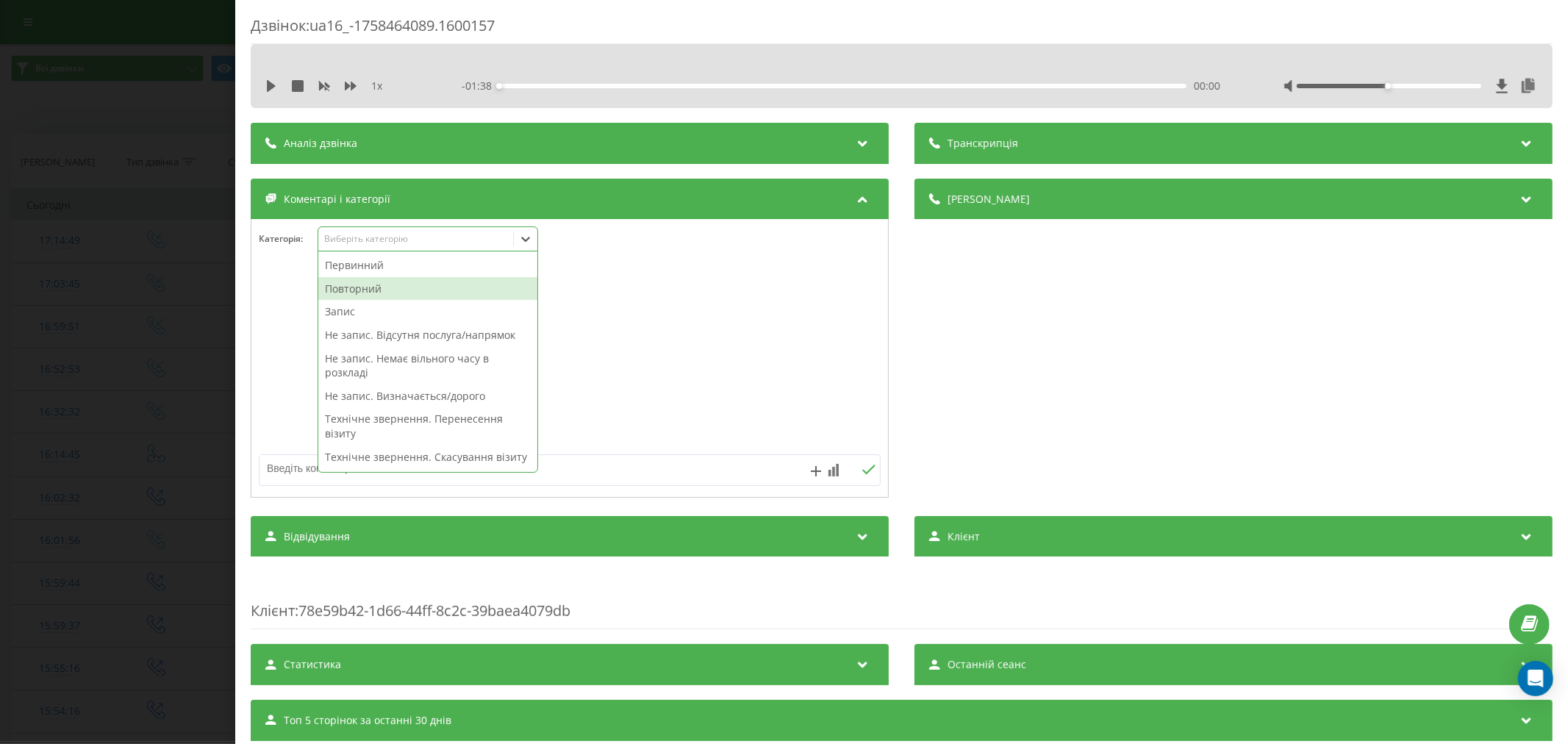
click at [372, 289] on div "Повторний" at bounding box center [428, 288] width 219 height 23
click at [673, 335] on div at bounding box center [570, 359] width 637 height 177
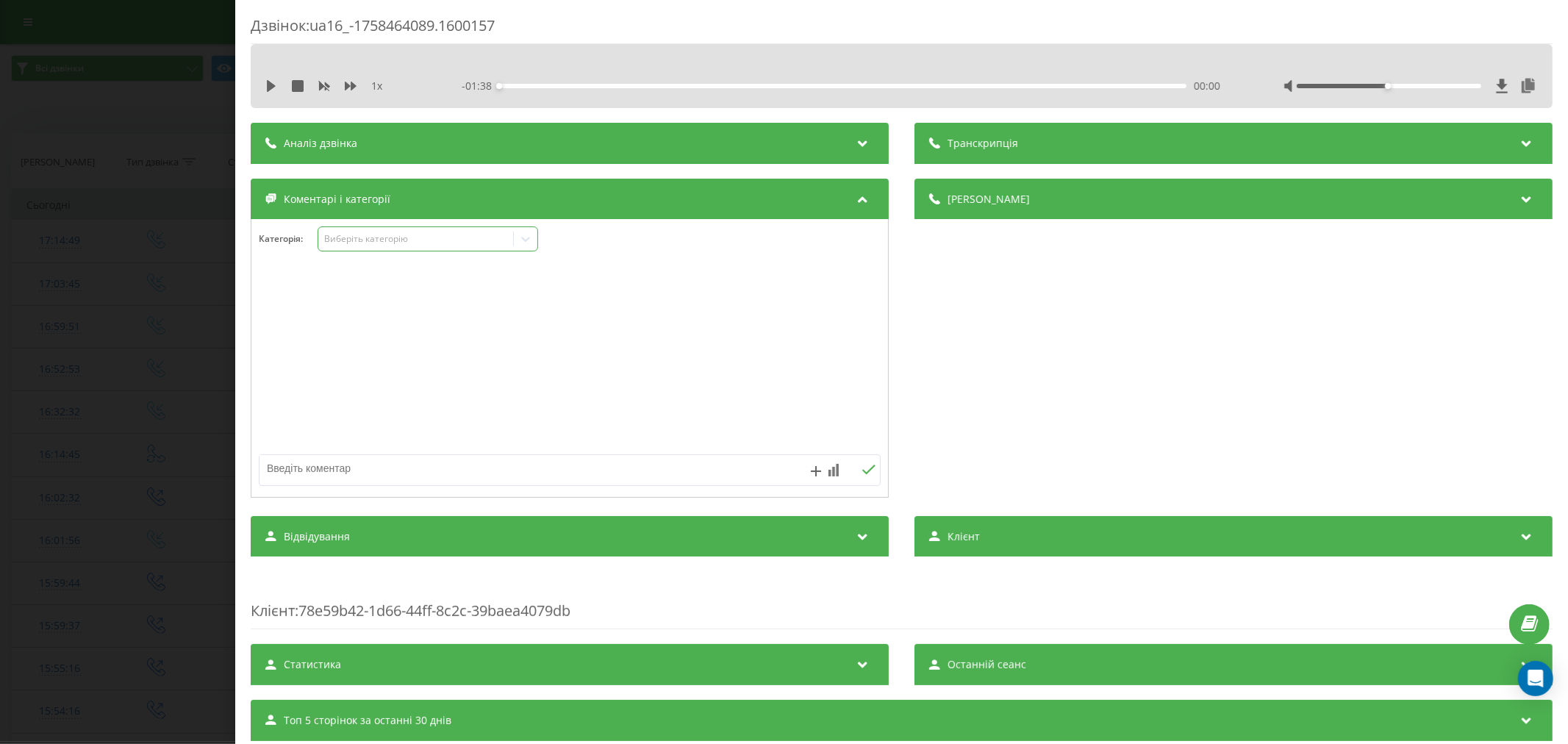
click at [519, 234] on icon at bounding box center [526, 239] width 14 height 14
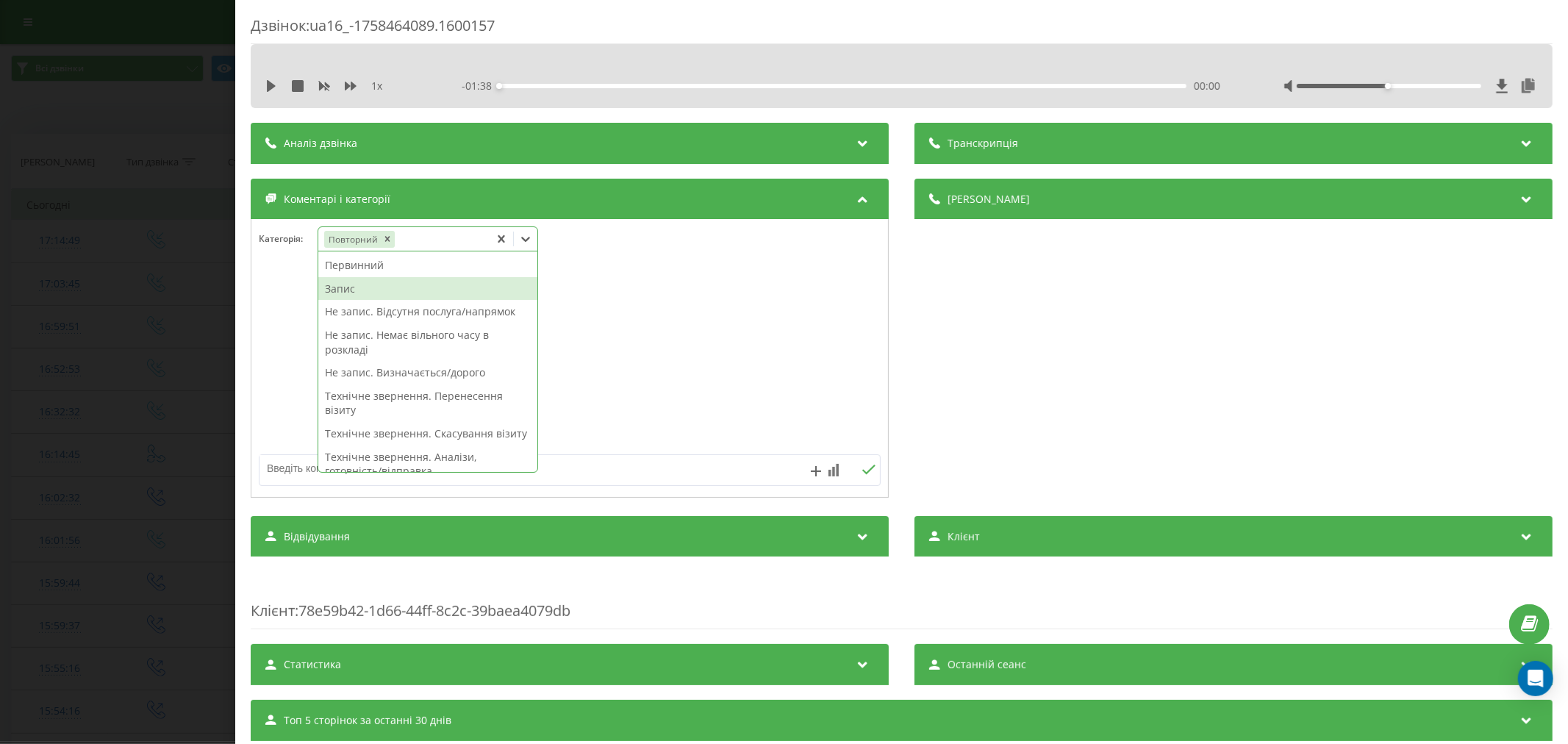
click at [356, 290] on div "Запис" at bounding box center [428, 288] width 219 height 23
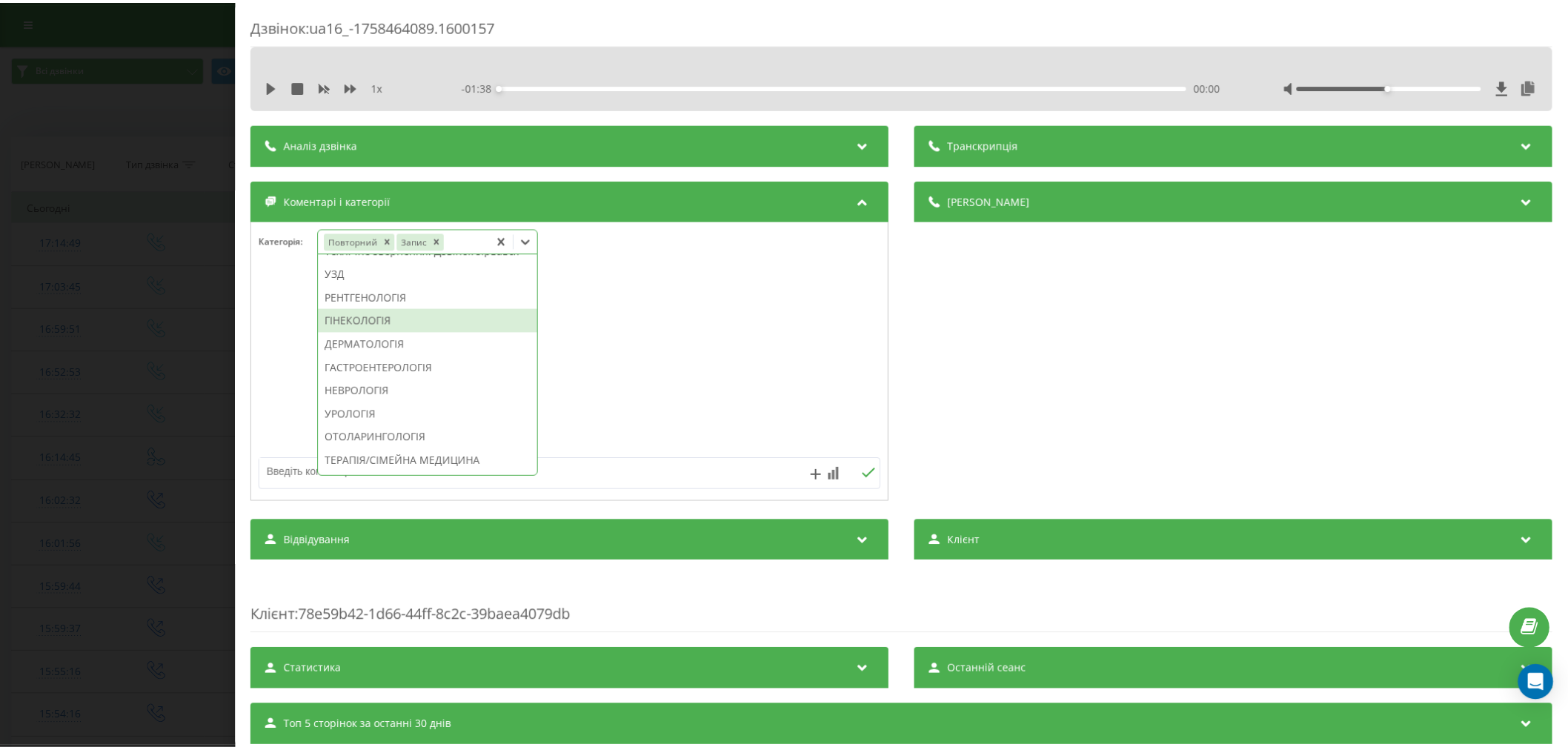
scroll to position [471, 0]
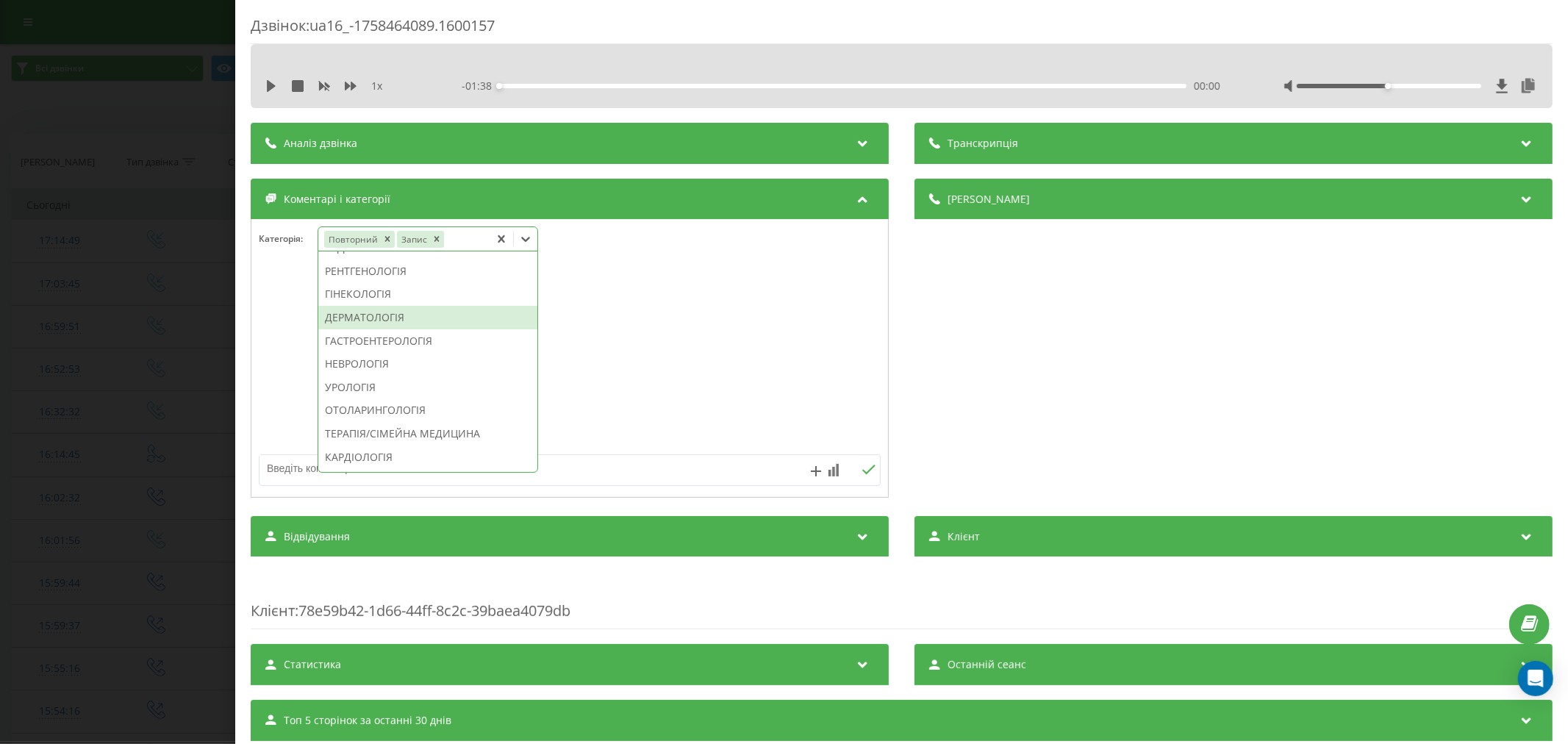
click at [403, 329] on div "ДЕРМАТОЛОГІЯ" at bounding box center [428, 317] width 219 height 23
click at [642, 387] on div at bounding box center [570, 359] width 637 height 177
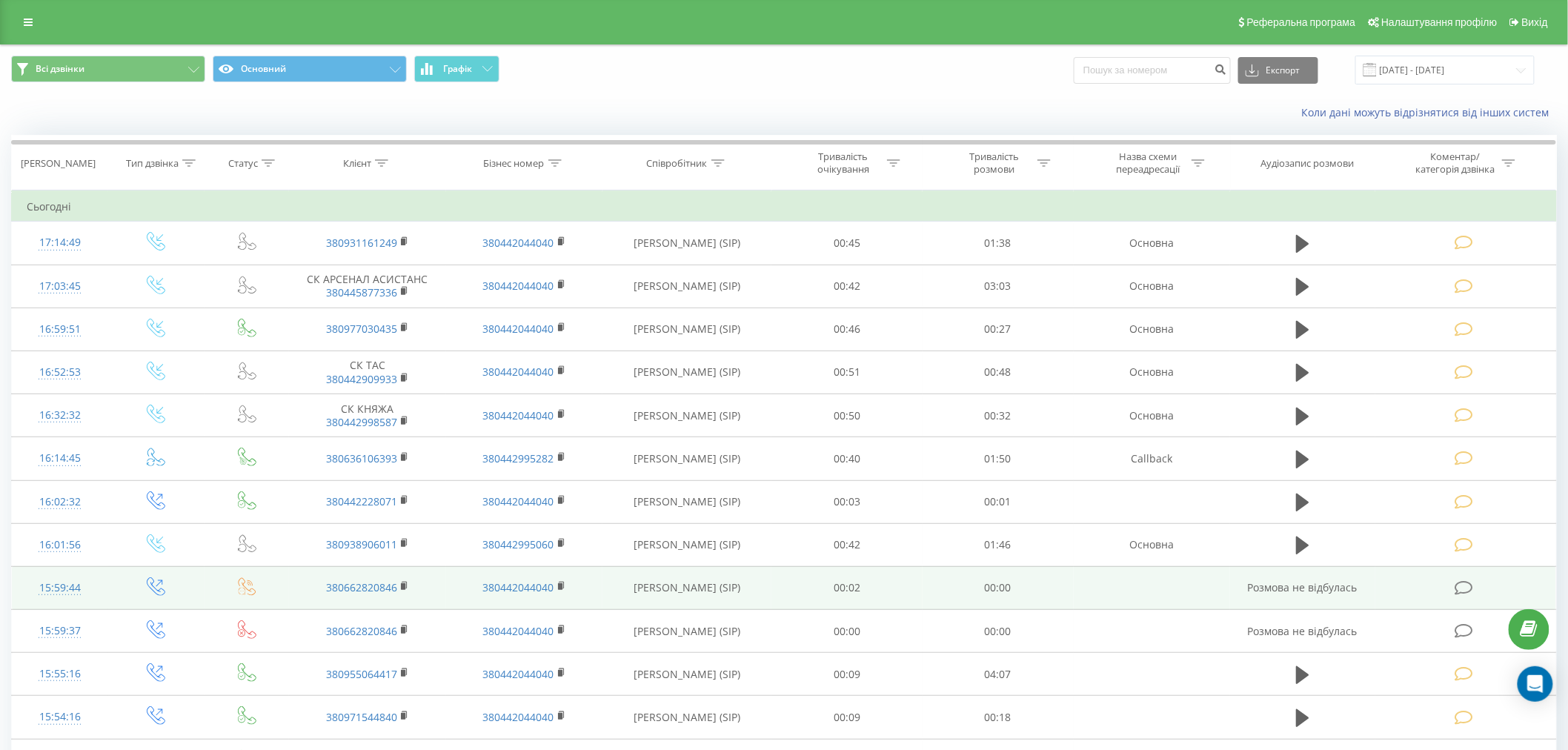
click at [105, 254] on tbody "Сьогодні 17:14:49 380931161249 380442044040 [PERSON_NAME] (SIP) 00:45 01:38 Осн…" at bounding box center [784, 745] width 1545 height 1106
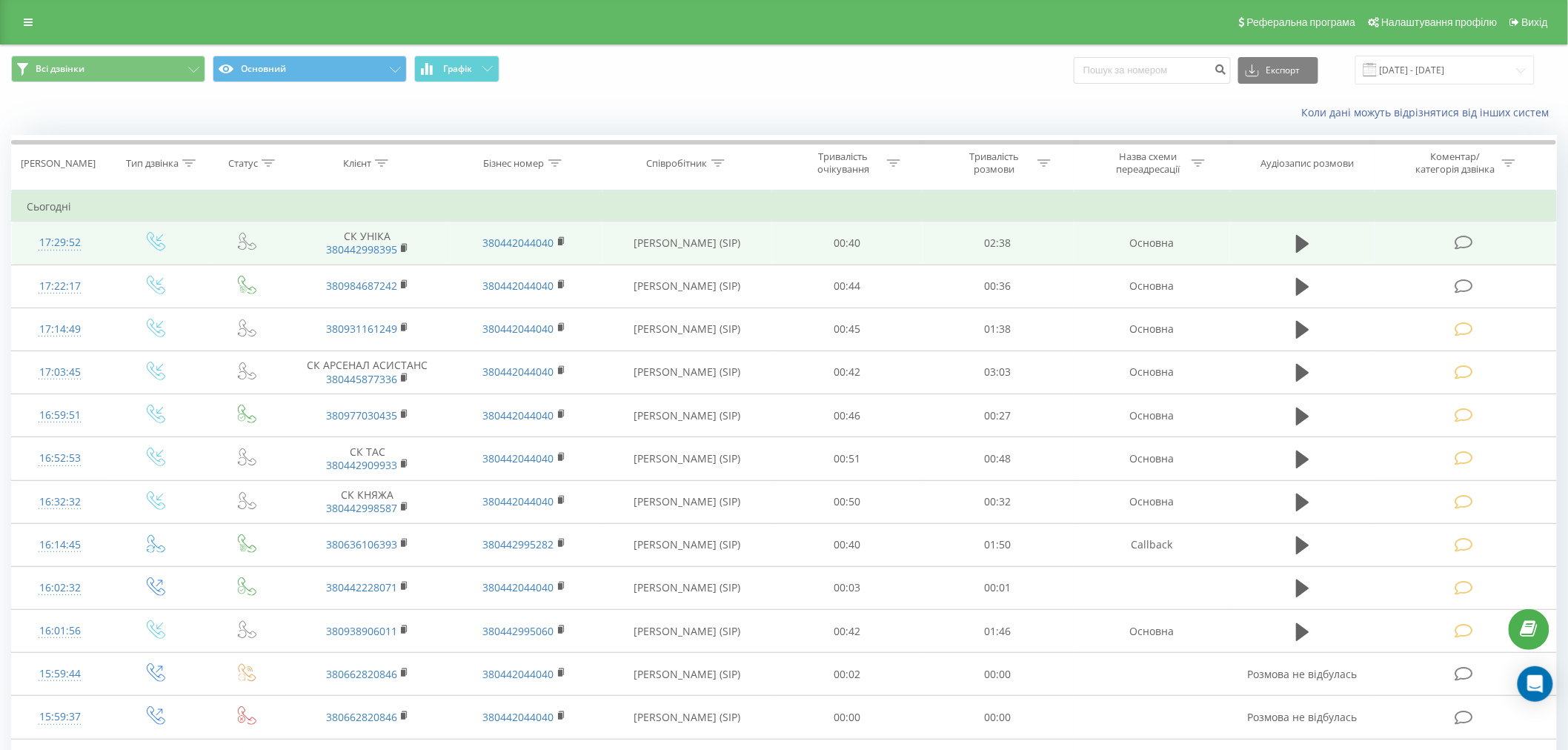
click at [1461, 243] on icon at bounding box center [1463, 242] width 19 height 15
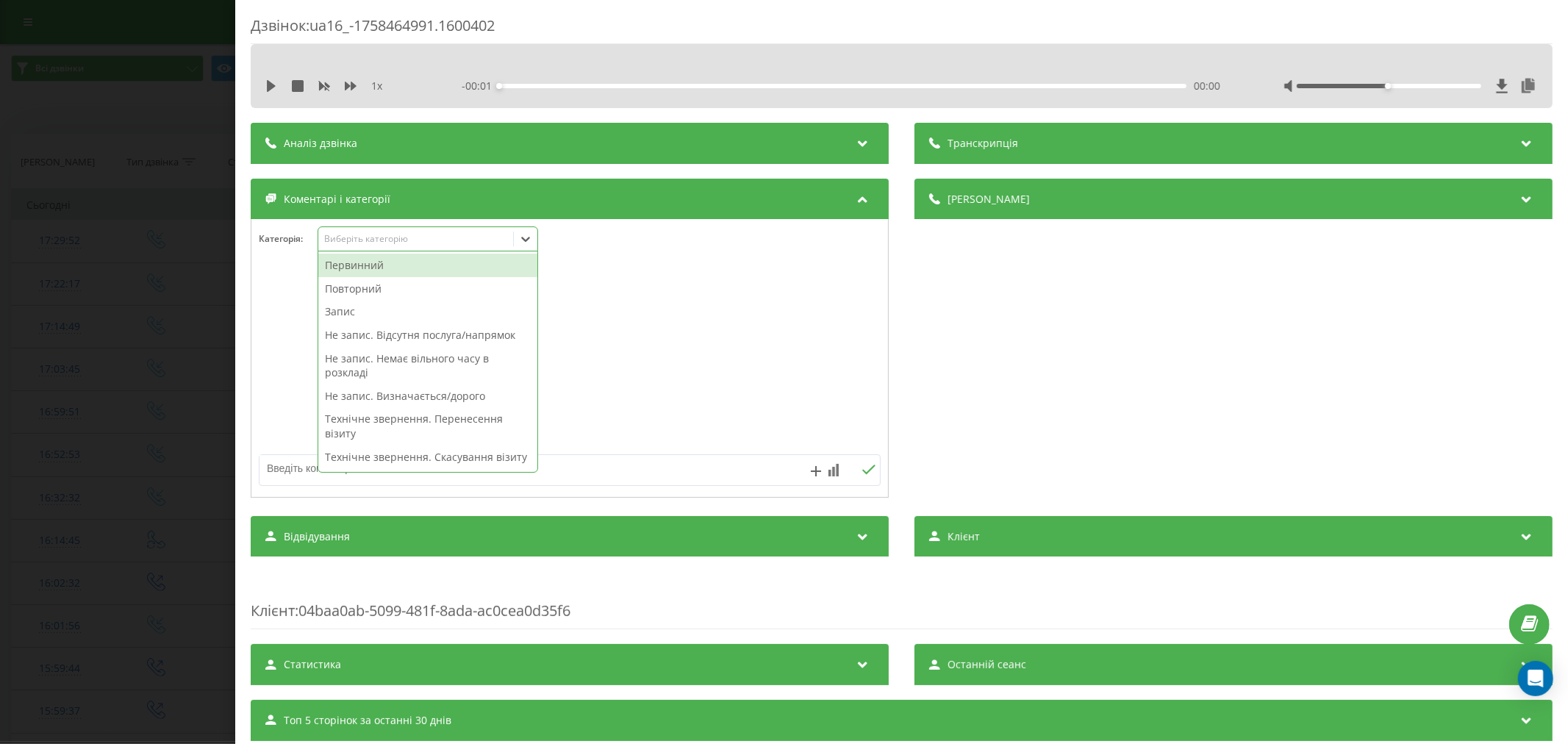
click at [375, 239] on div "Виберіть категорію" at bounding box center [415, 239] width 184 height 12
click at [348, 283] on div "Повторний" at bounding box center [428, 288] width 219 height 23
click at [596, 289] on div at bounding box center [570, 359] width 637 height 177
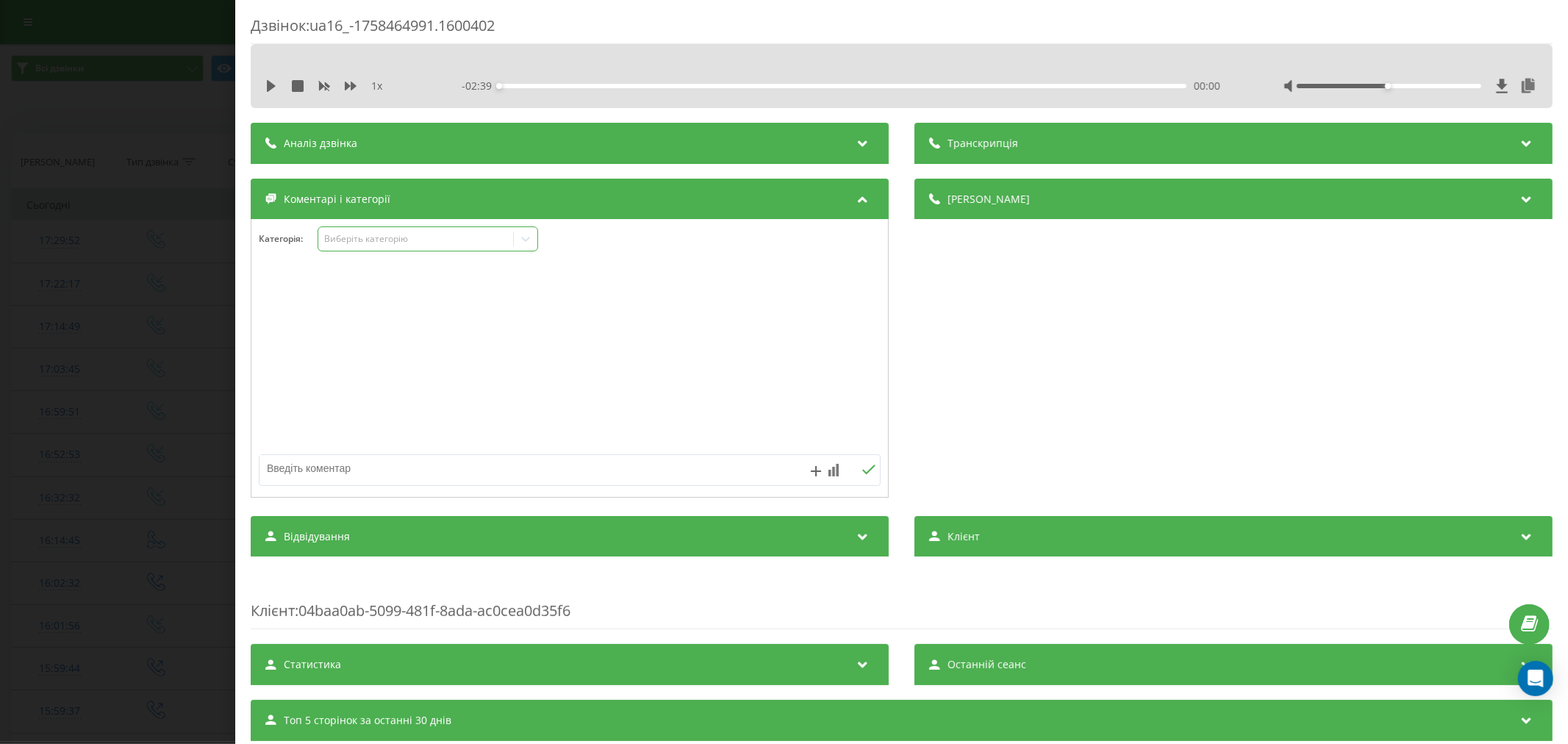
click at [526, 243] on icon at bounding box center [526, 239] width 14 height 14
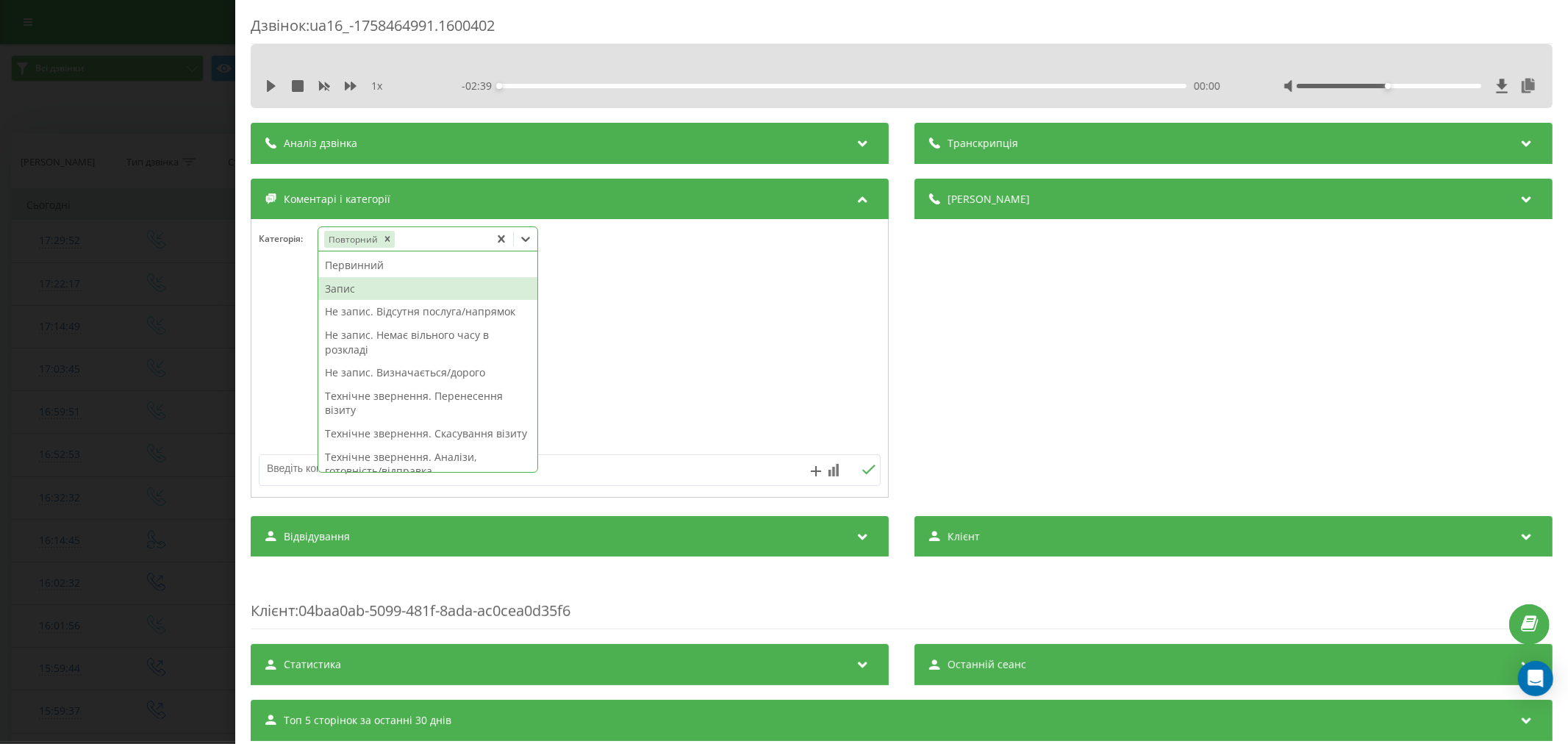
click at [360, 295] on div "Запис" at bounding box center [428, 288] width 219 height 23
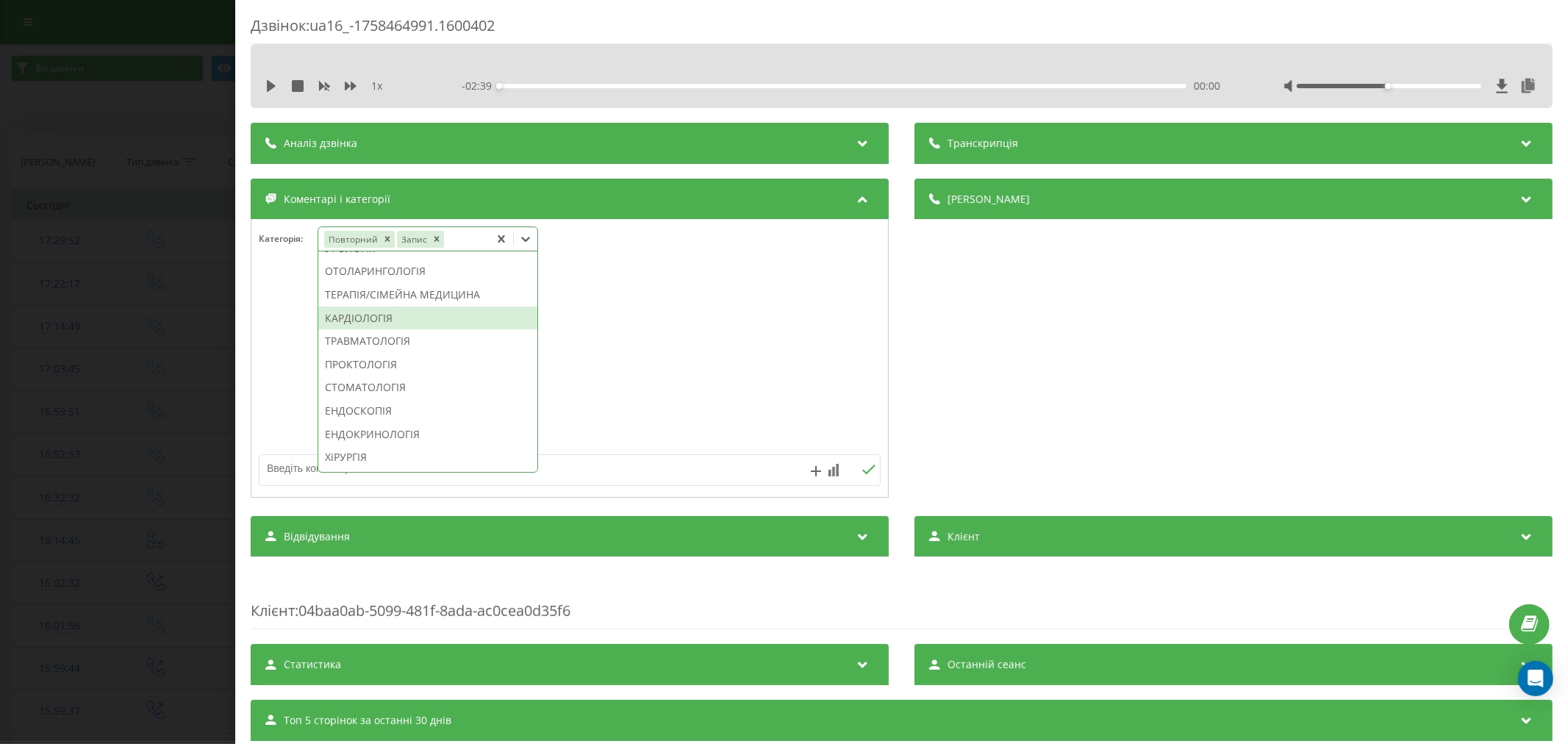
scroll to position [630, 0]
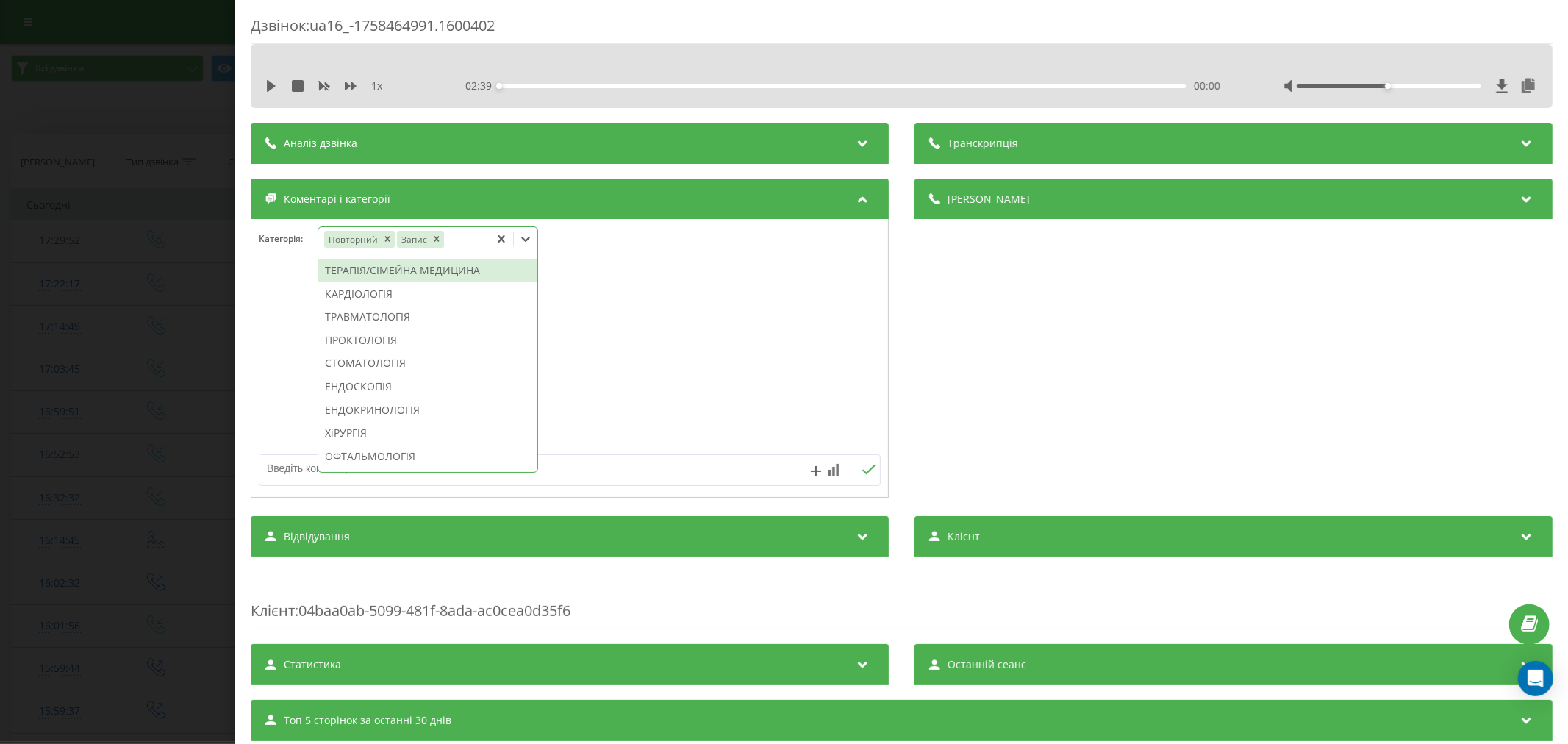
click at [395, 282] on div "ТЕРАПІЯ/СІМЕЙНА МЕДИЦИНА" at bounding box center [428, 270] width 219 height 23
click at [665, 313] on div at bounding box center [570, 359] width 637 height 177
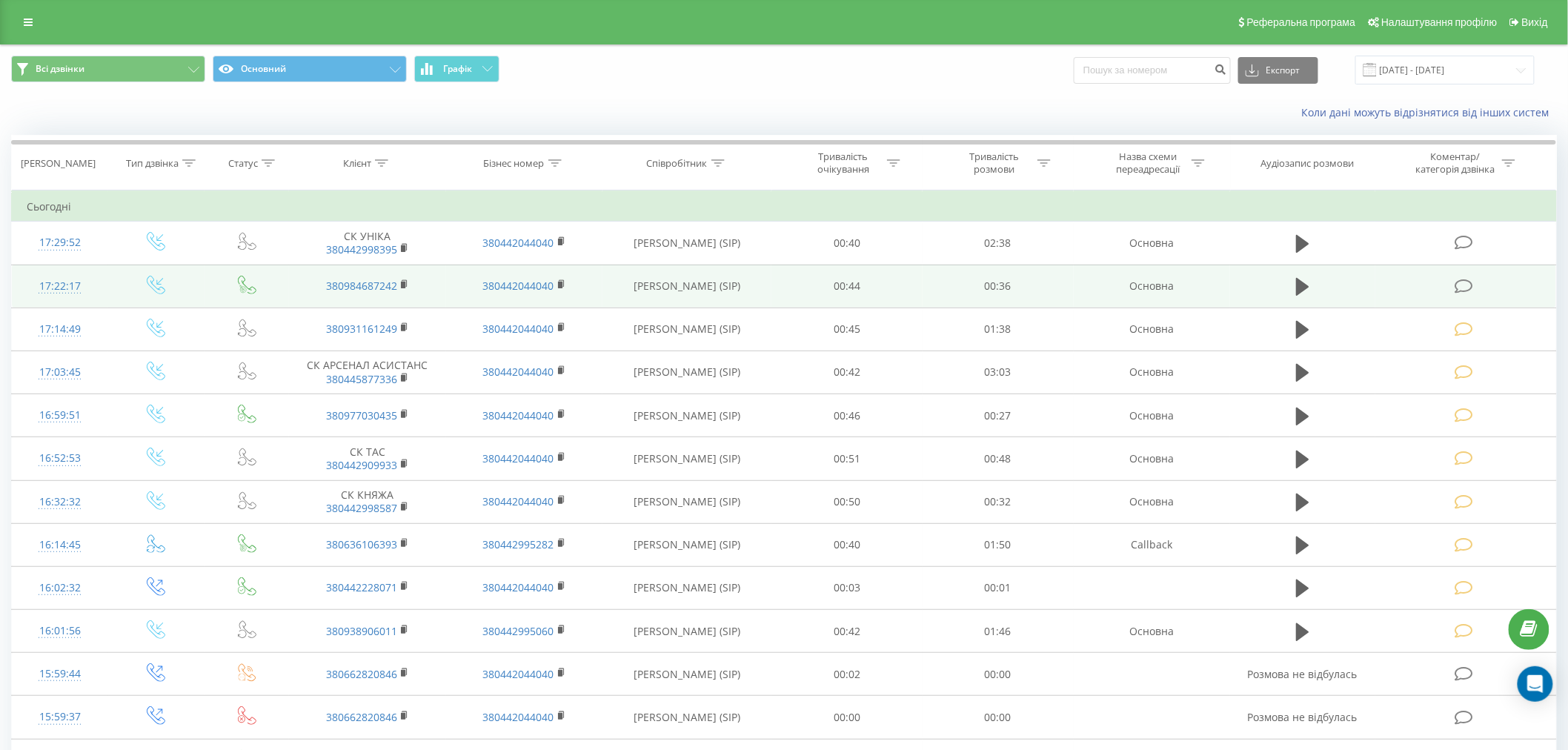
click at [1464, 283] on icon at bounding box center [1463, 286] width 19 height 15
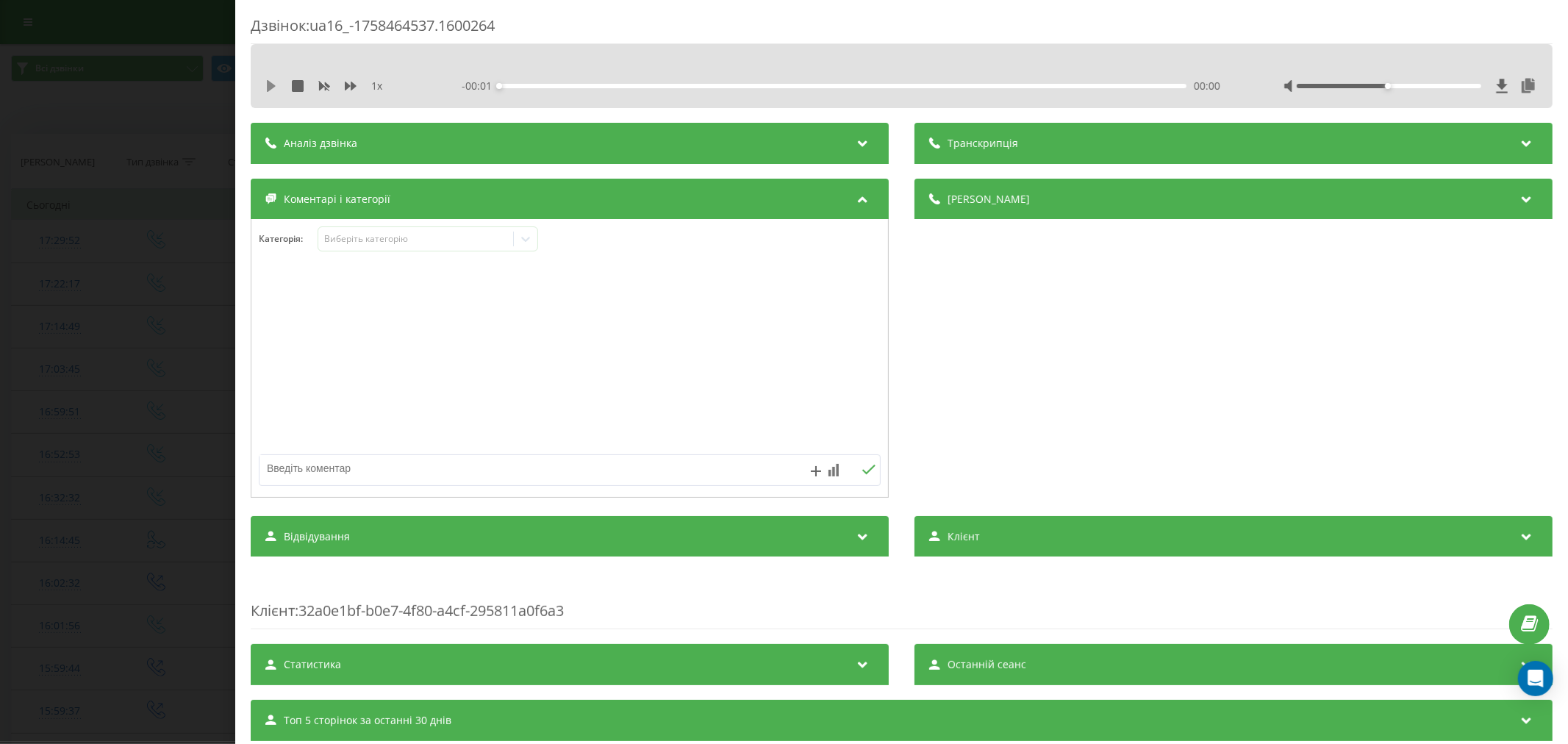
click at [271, 85] on icon at bounding box center [271, 86] width 9 height 12
click at [528, 84] on div "00:01" at bounding box center [842, 85] width 687 height 4
click at [660, 85] on div "00:08" at bounding box center [842, 85] width 687 height 4
drag, startPoint x: 375, startPoint y: 237, endPoint x: 363, endPoint y: 248, distance: 16.3
click at [374, 237] on div "Виберіть категорію" at bounding box center [415, 239] width 184 height 12
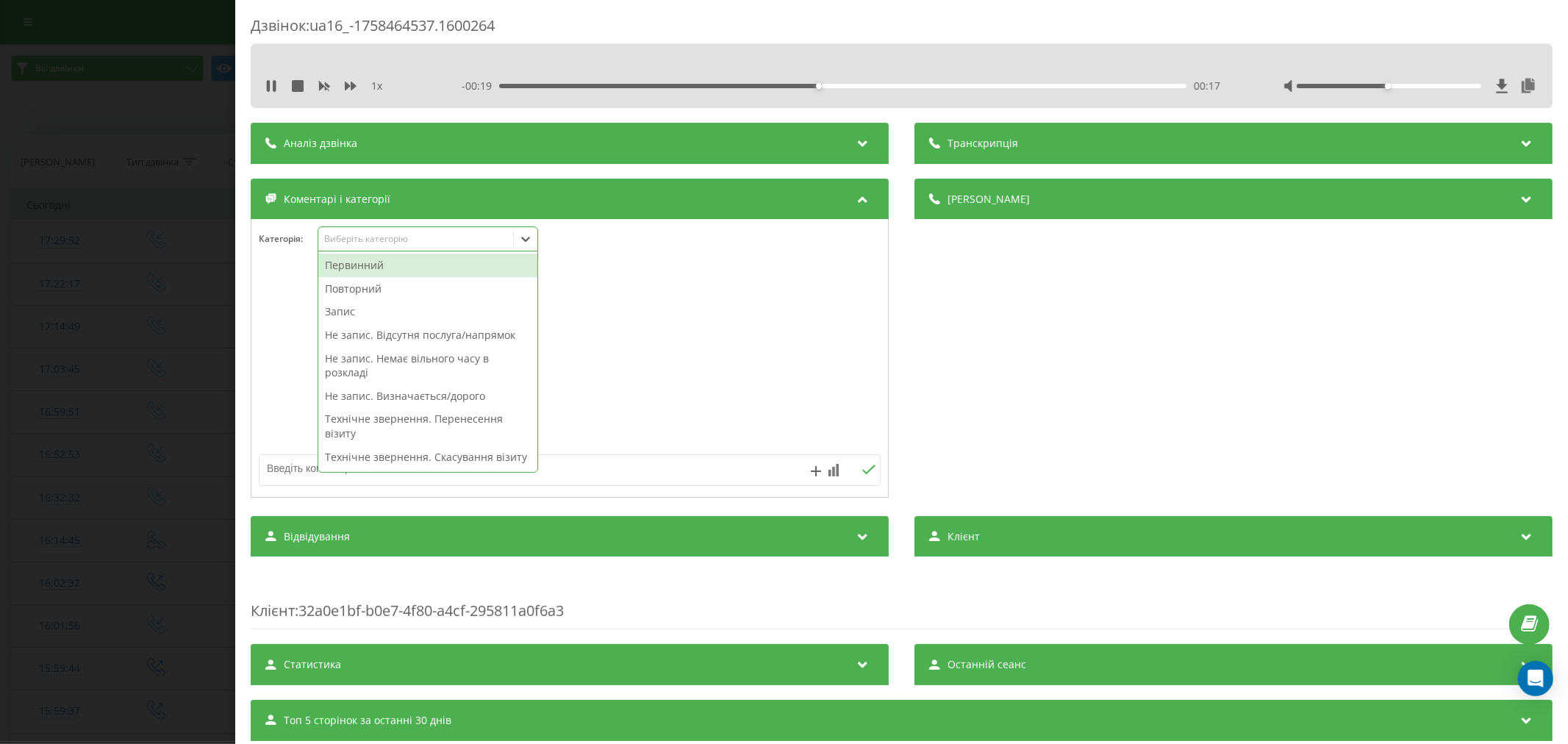
click at [358, 284] on div "Повторний" at bounding box center [428, 288] width 219 height 23
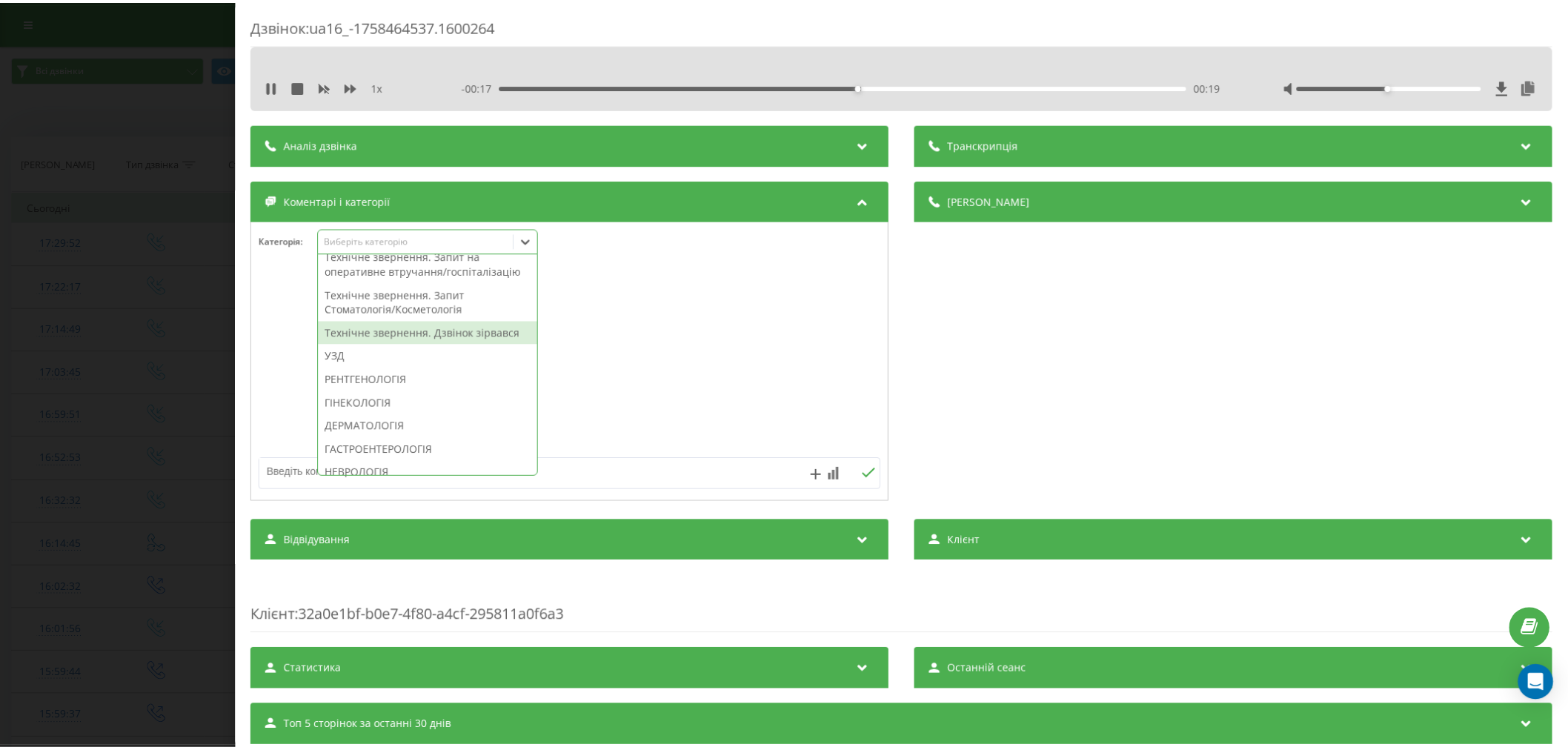
scroll to position [387, 0]
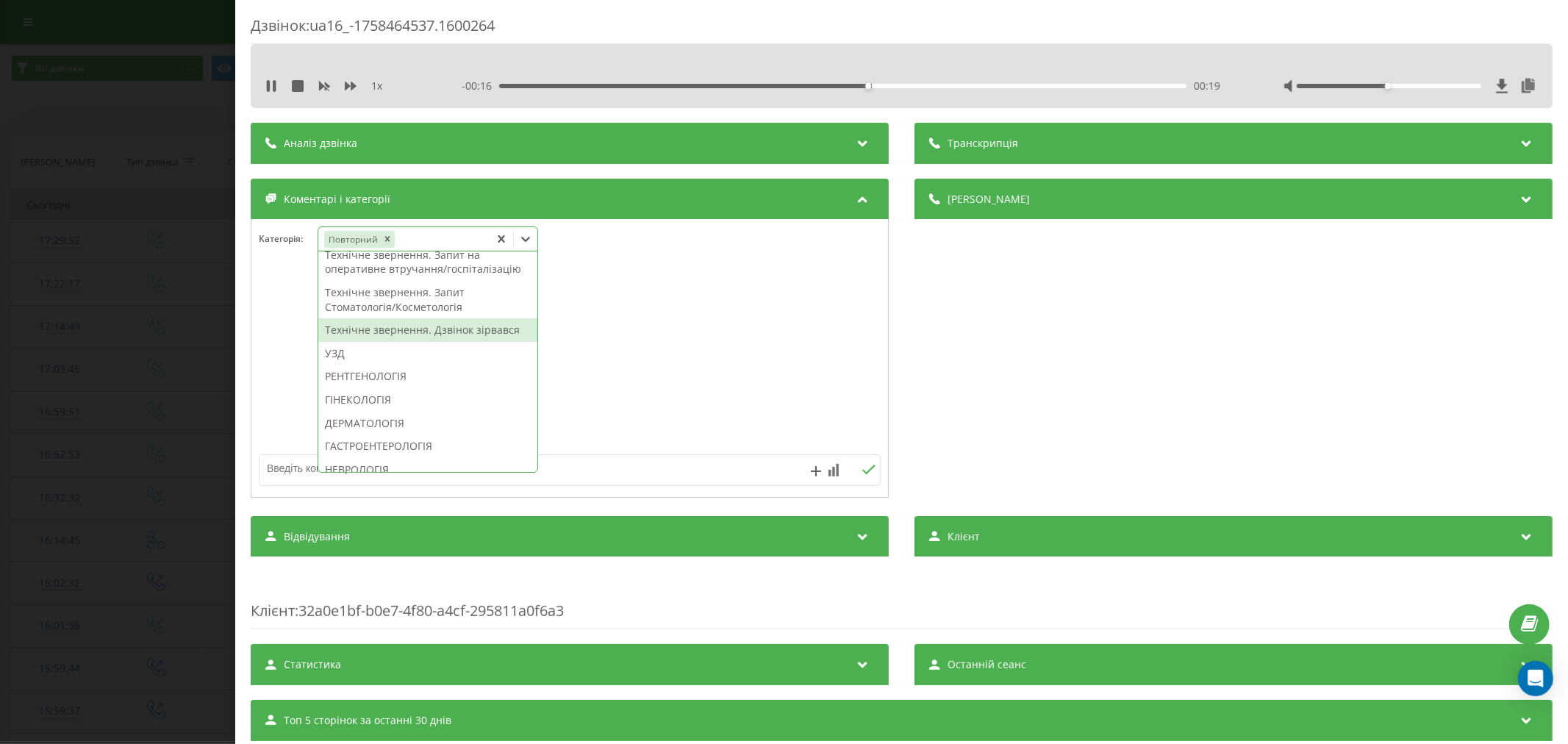
click at [390, 341] on div "Технічне звернення. Дзвінок зірвався" at bounding box center [428, 329] width 219 height 23
click at [771, 452] on div at bounding box center [570, 382] width 637 height 223
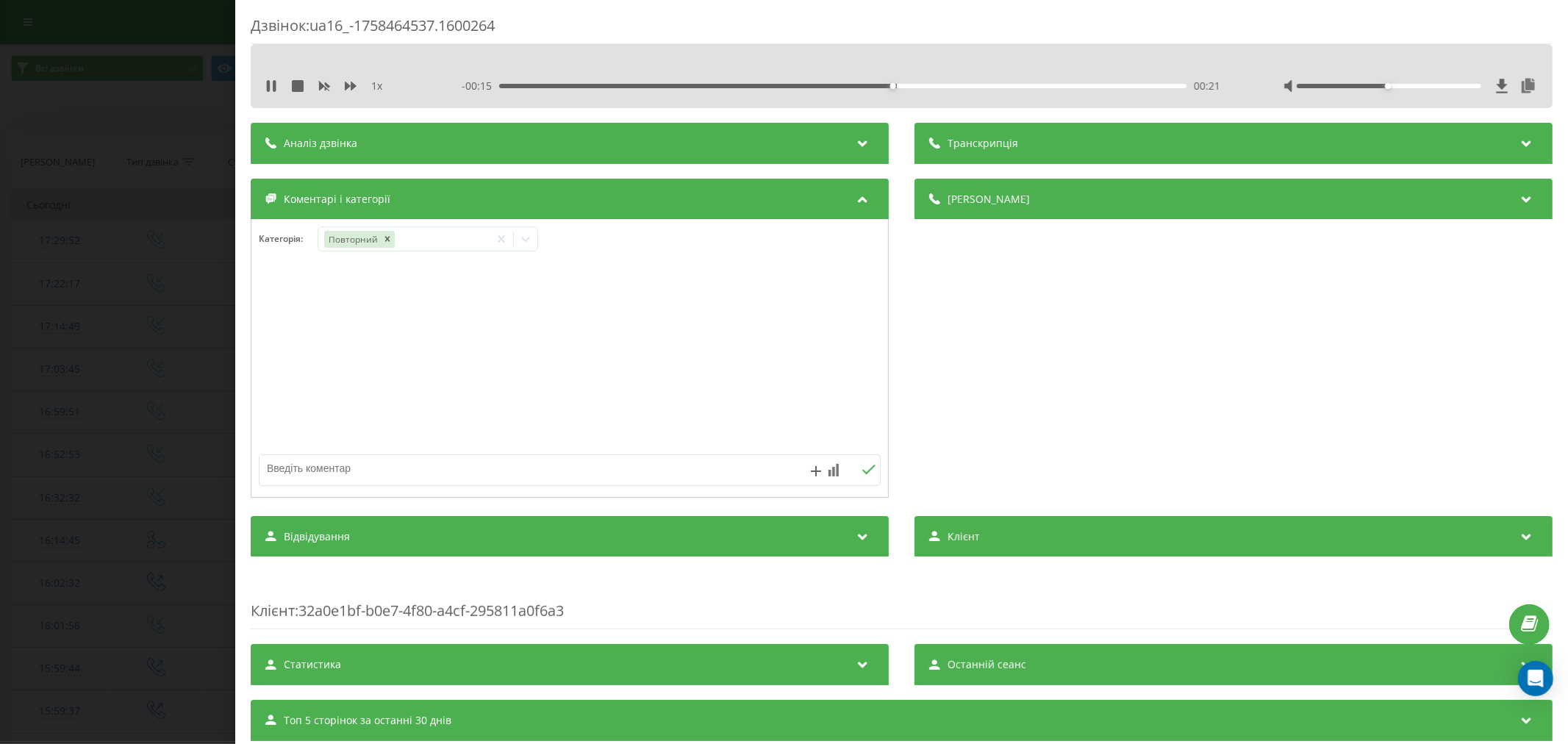
click at [622, 464] on textarea at bounding box center [507, 468] width 496 height 27
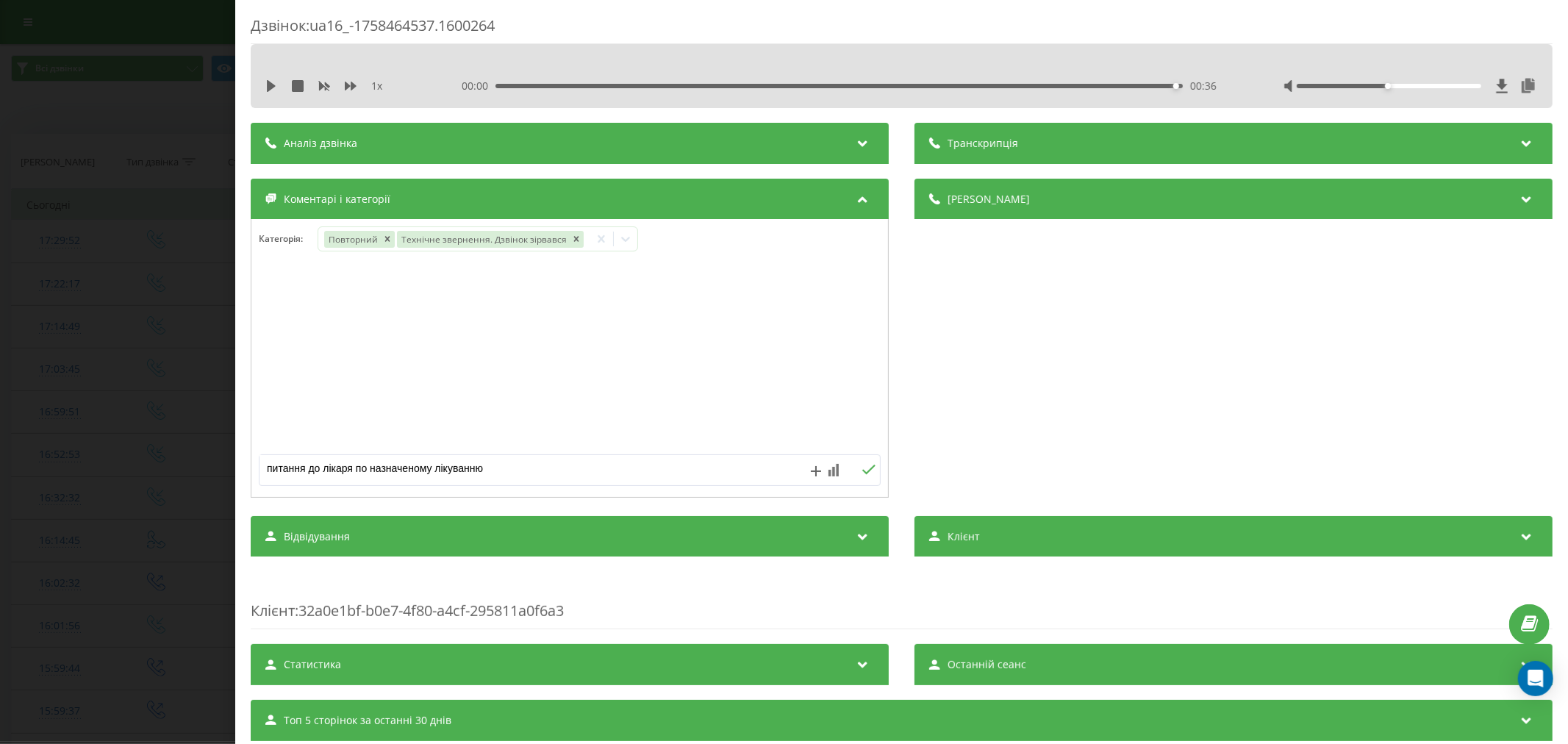
type textarea "питання до лікаря по назначеному лікуванню"
click at [862, 471] on icon at bounding box center [869, 469] width 13 height 10
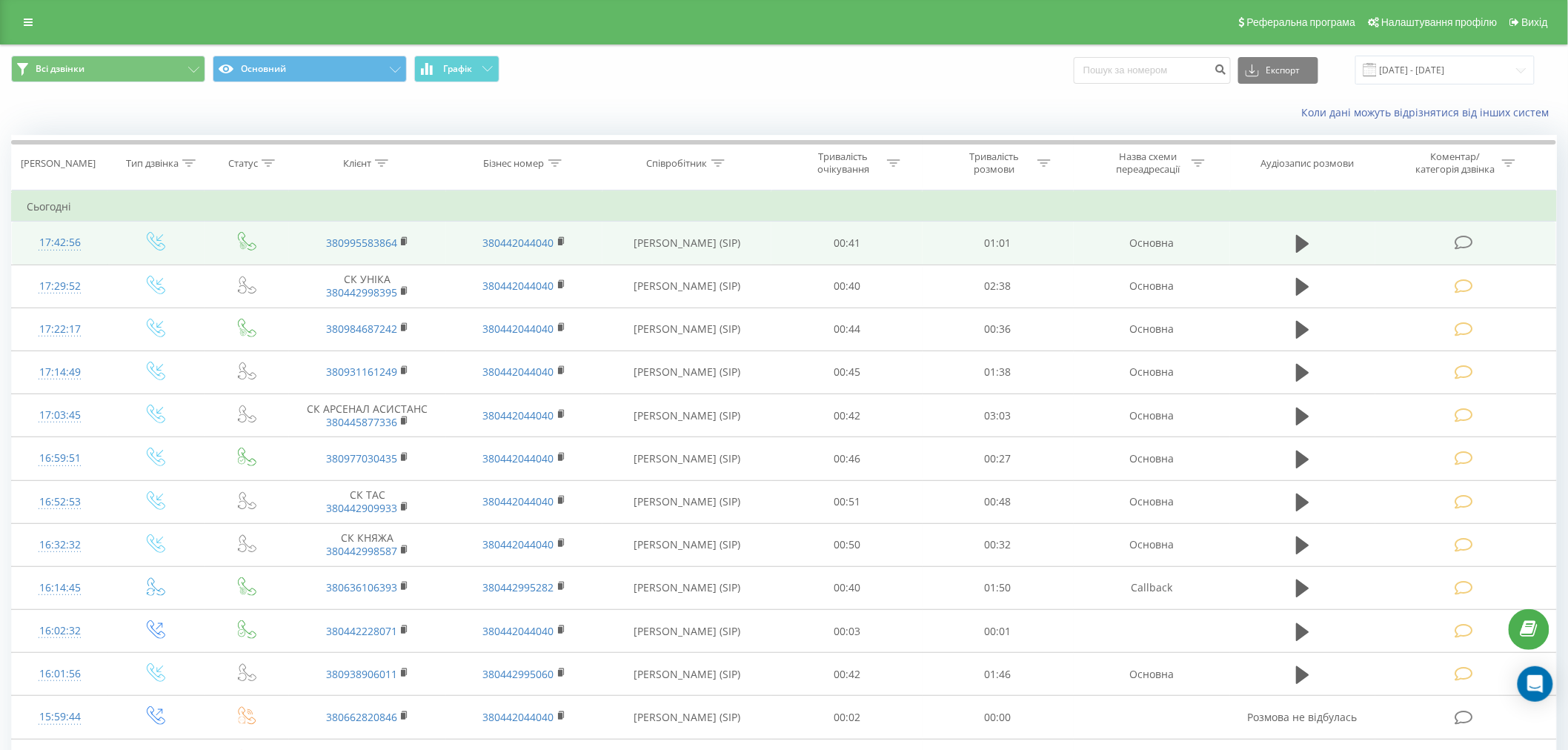
click at [1469, 248] on icon at bounding box center [1463, 242] width 19 height 15
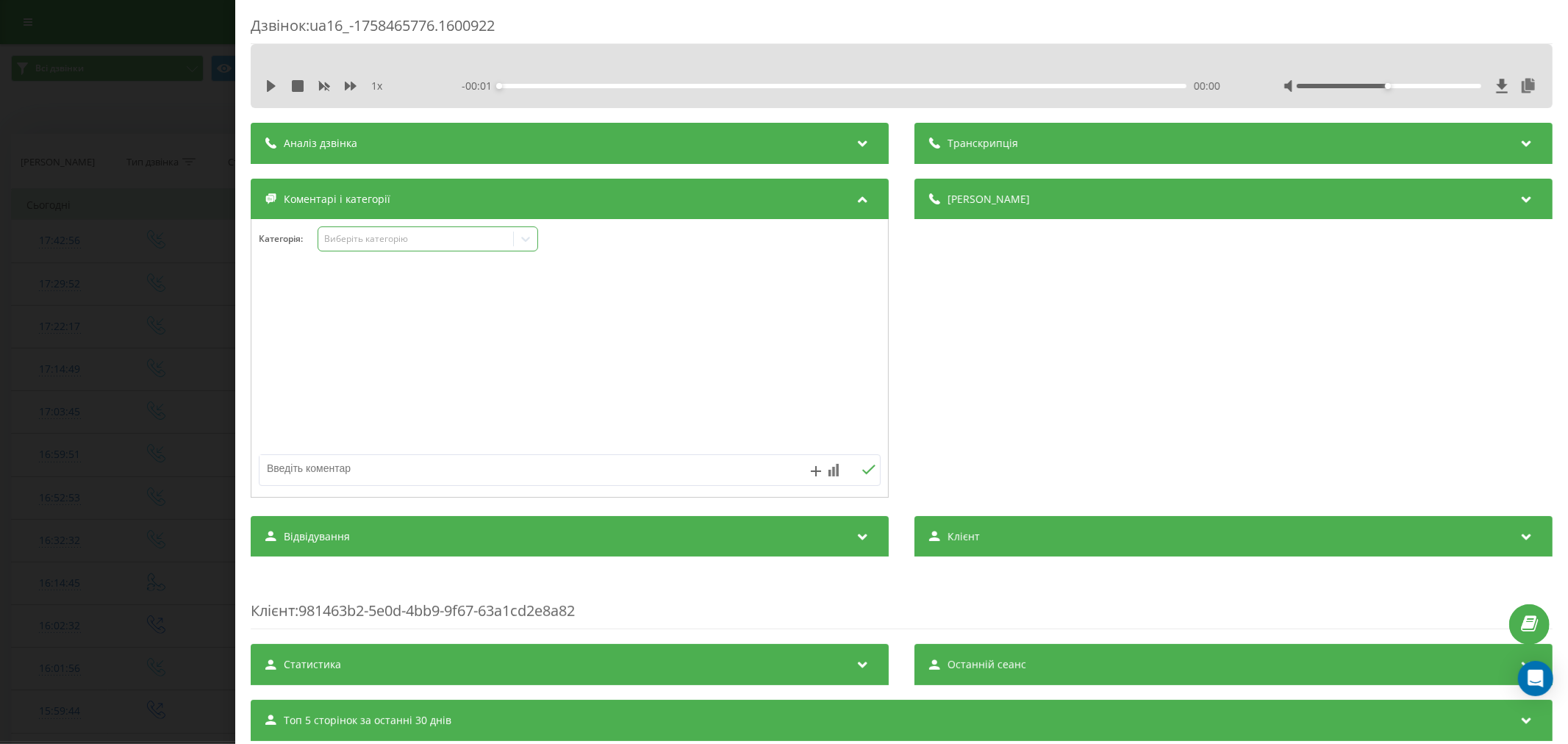
click at [391, 233] on div "Виберіть категорію" at bounding box center [415, 239] width 184 height 12
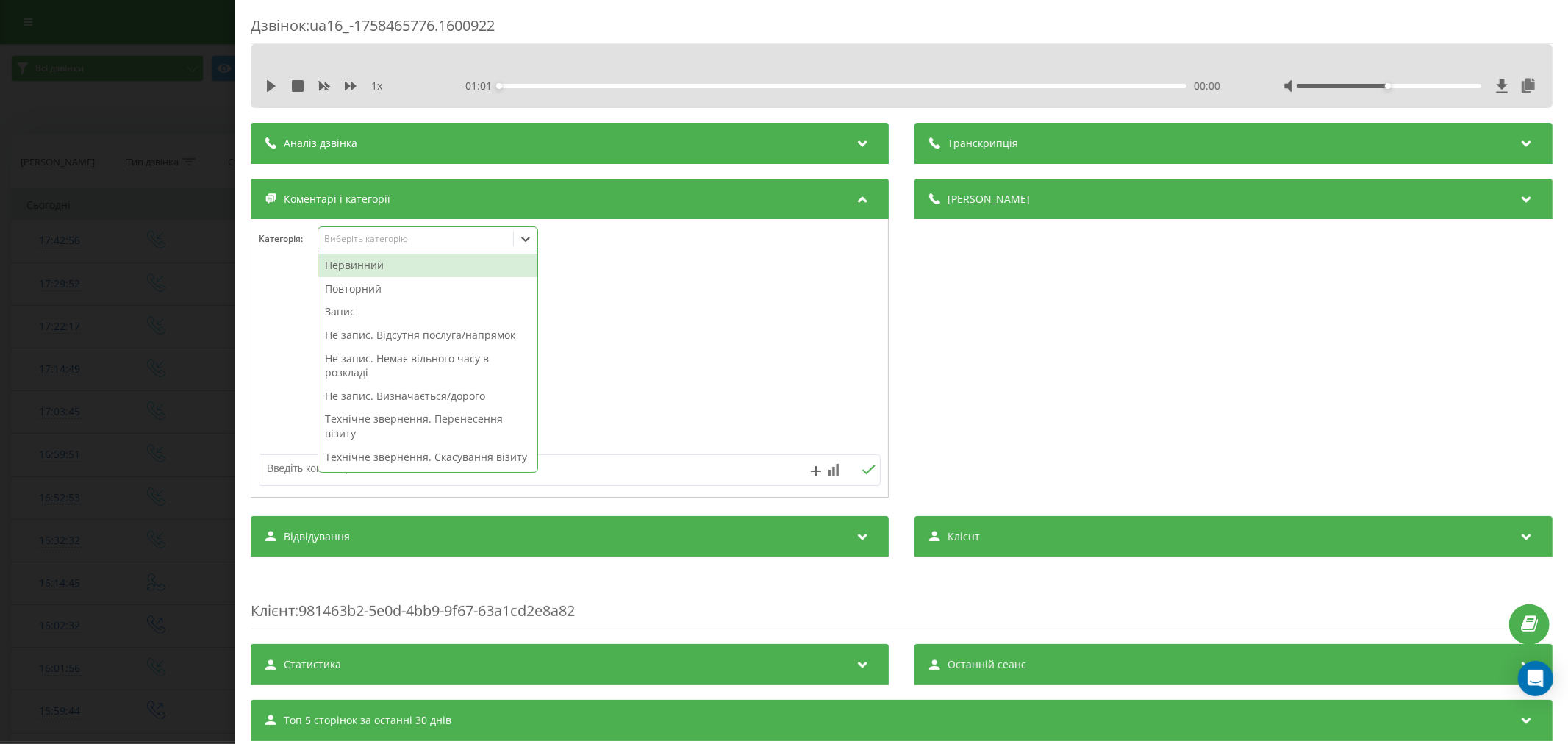
click at [373, 260] on div "Первинний" at bounding box center [428, 265] width 219 height 23
click at [746, 309] on div at bounding box center [570, 359] width 637 height 177
click at [532, 245] on icon at bounding box center [526, 239] width 14 height 14
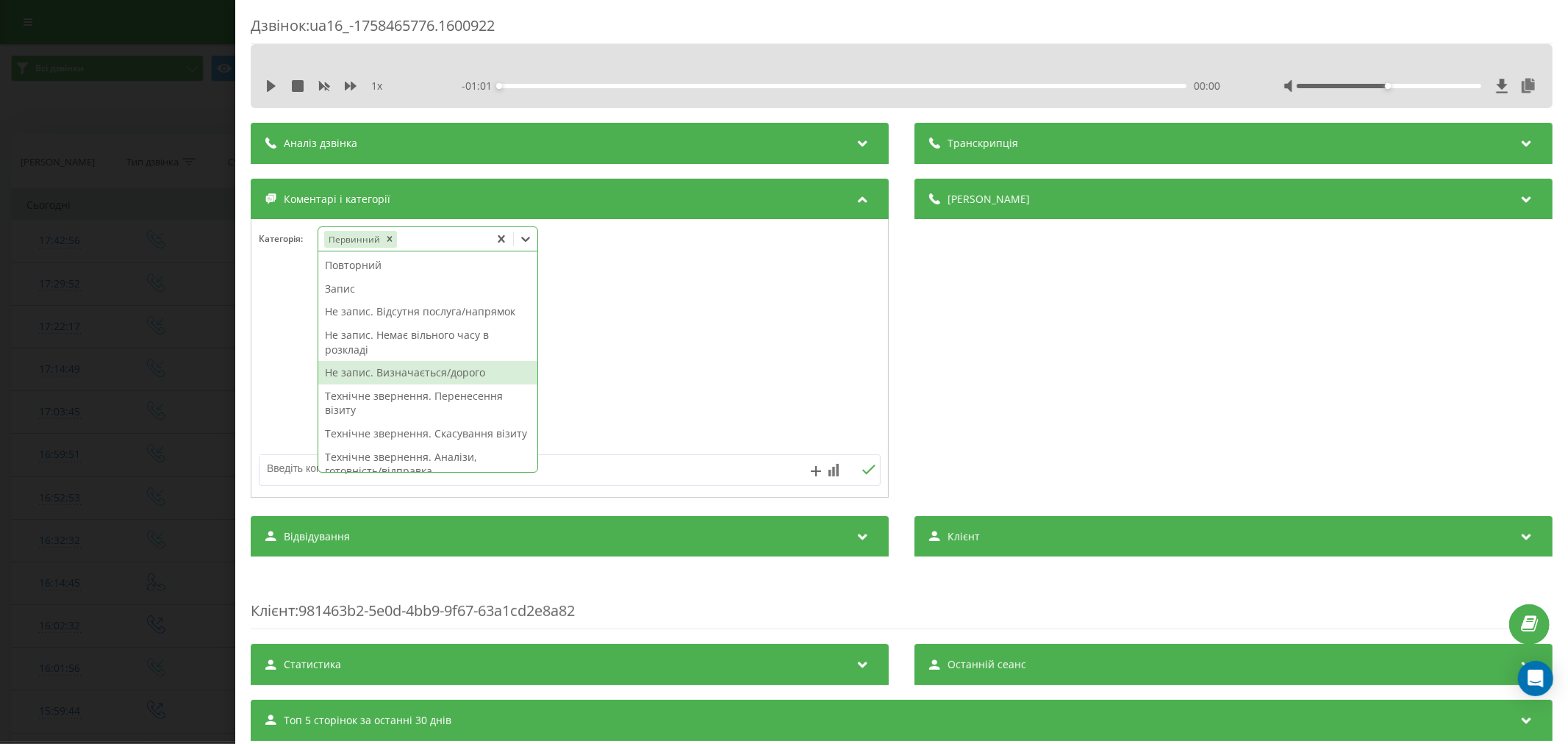
click at [435, 375] on div "Не запис. Визначається/дорого" at bounding box center [428, 372] width 219 height 23
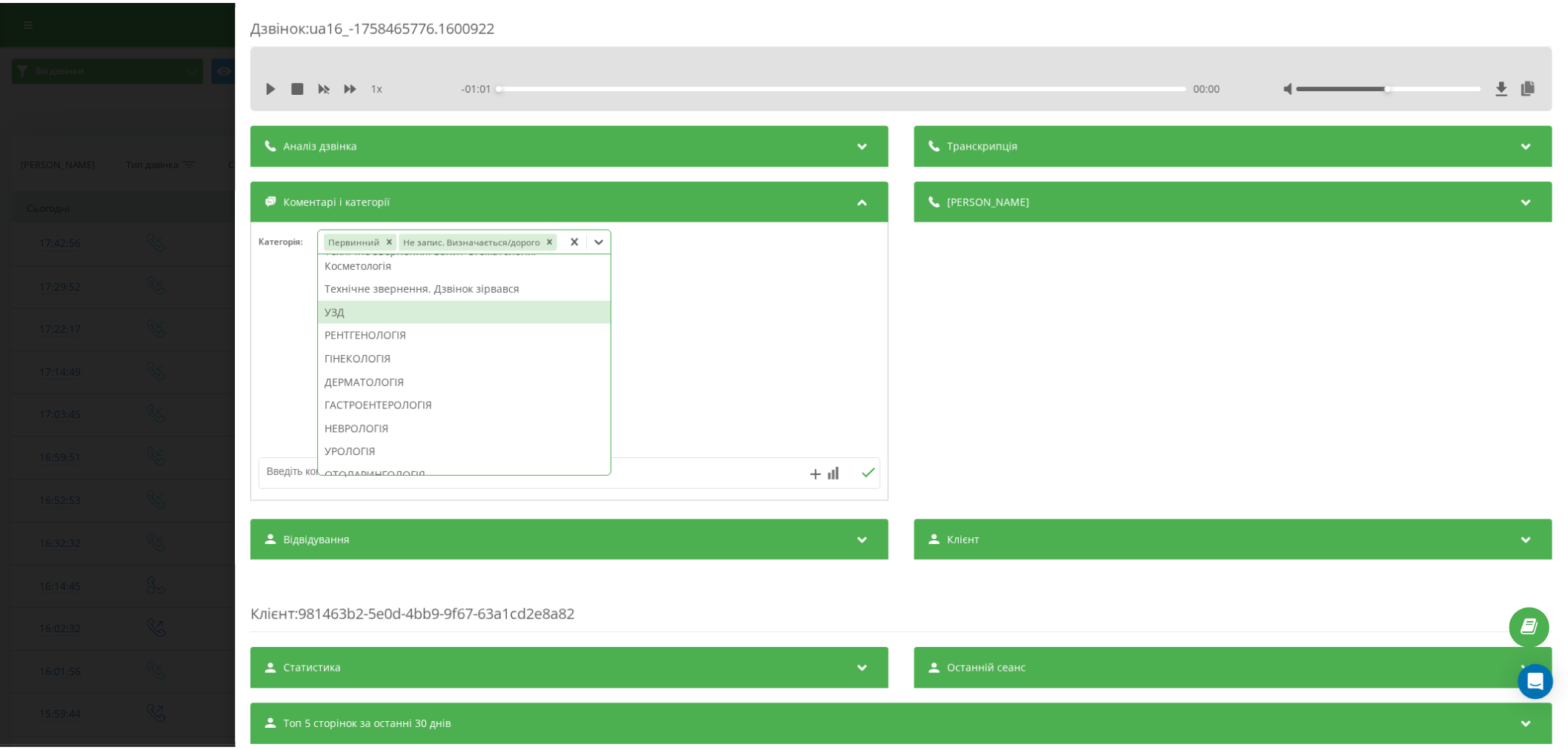
scroll to position [359, 0]
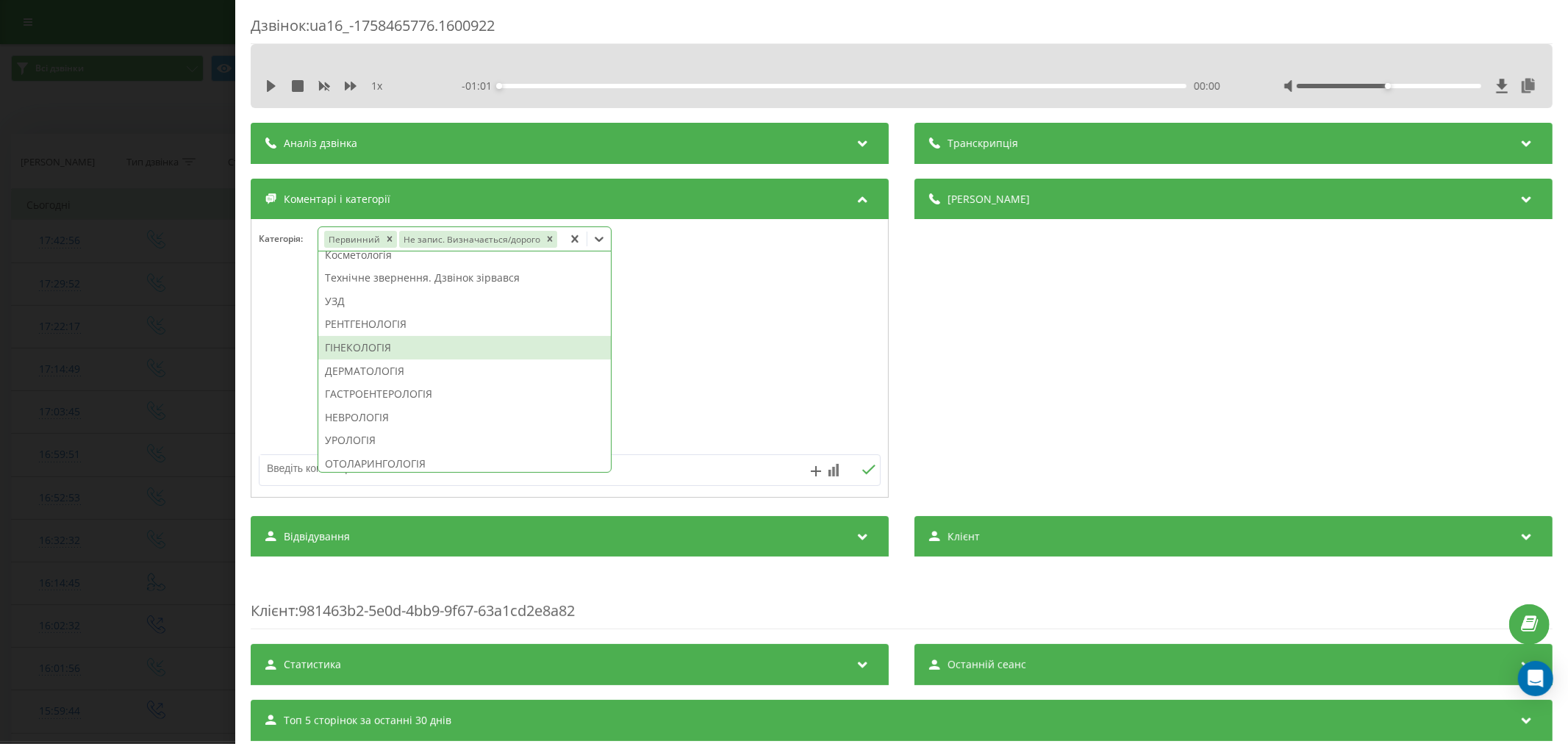
click at [408, 343] on div "ГІНЕКОЛОГІЯ" at bounding box center [465, 347] width 293 height 23
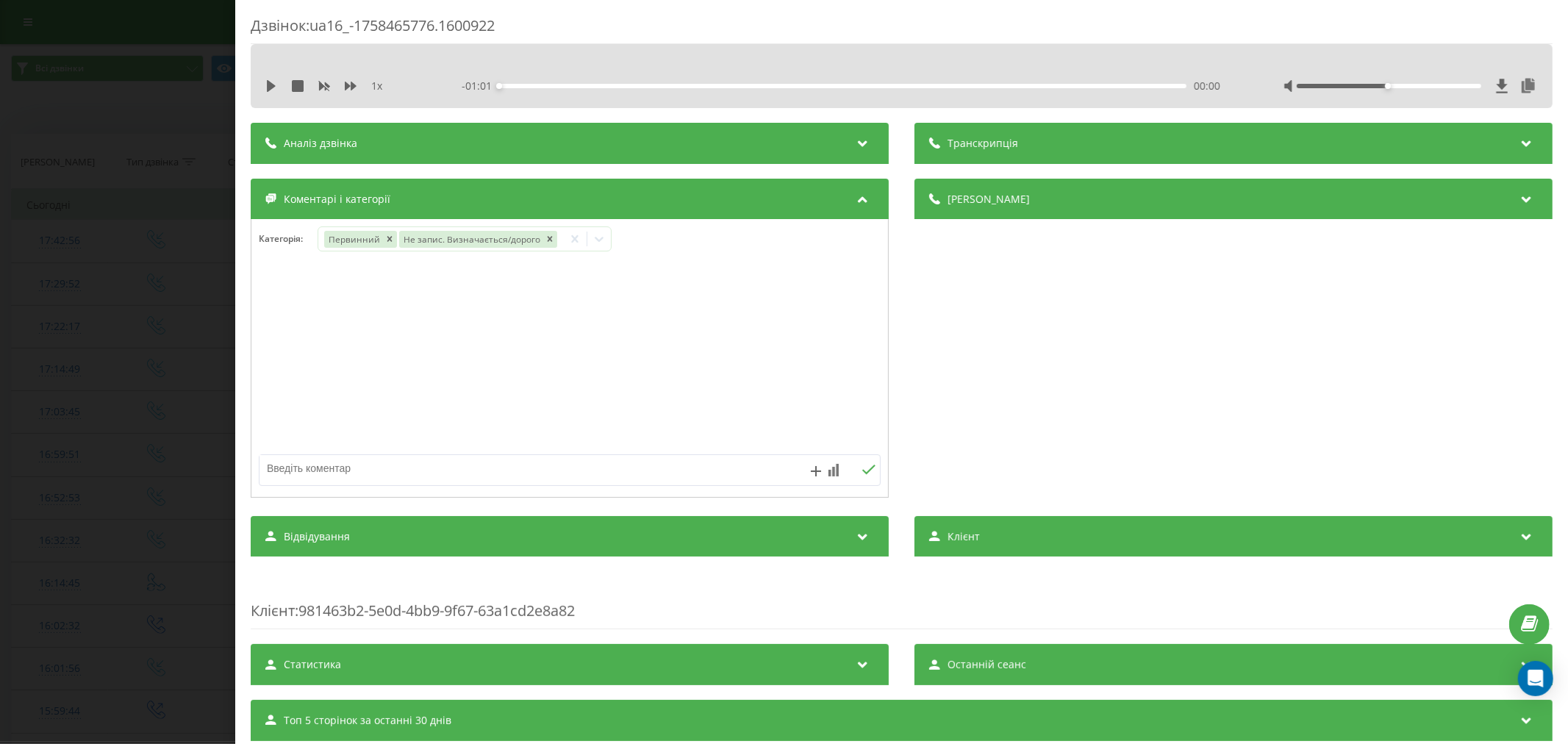
click at [709, 314] on div at bounding box center [570, 359] width 637 height 177
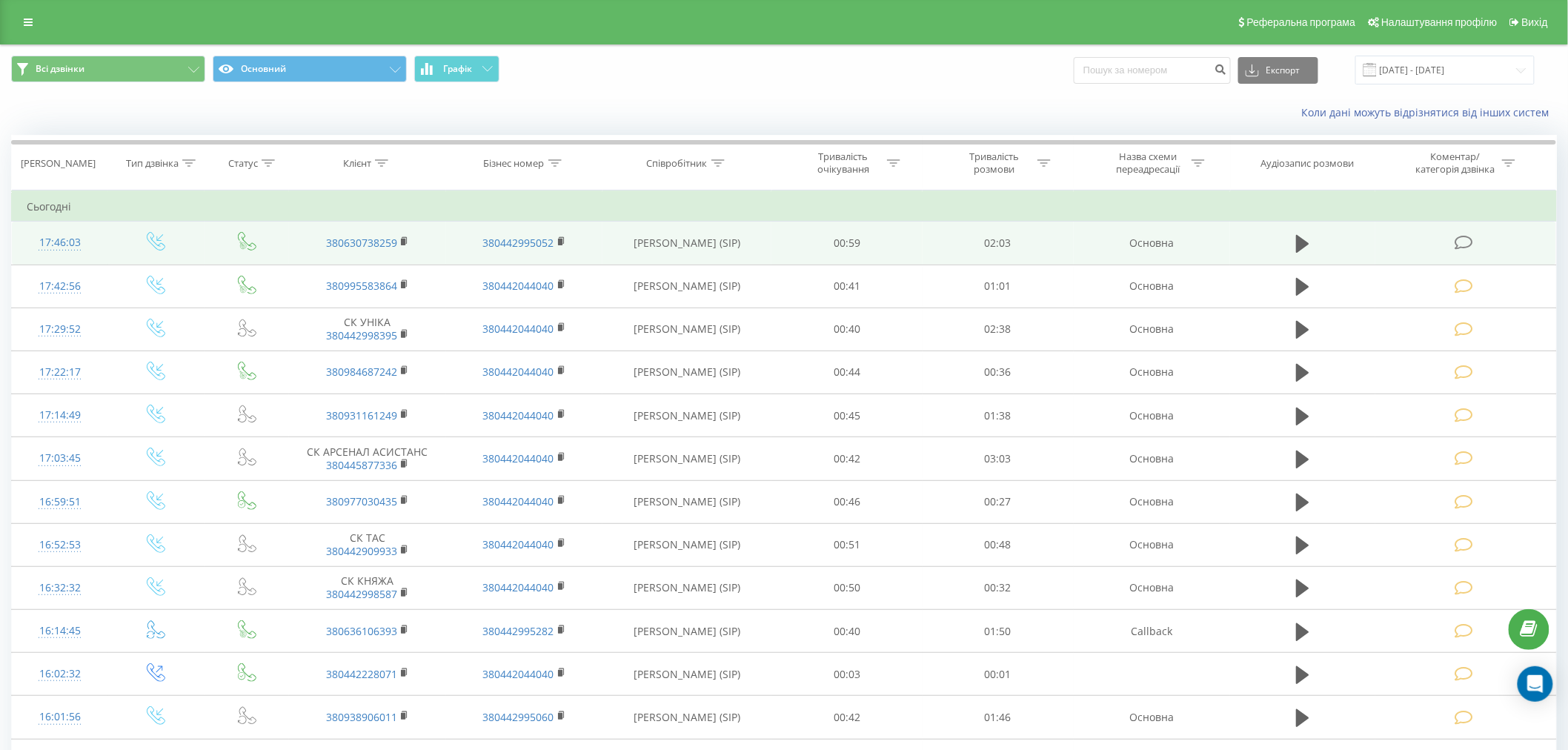
click at [1464, 245] on icon at bounding box center [1463, 242] width 19 height 15
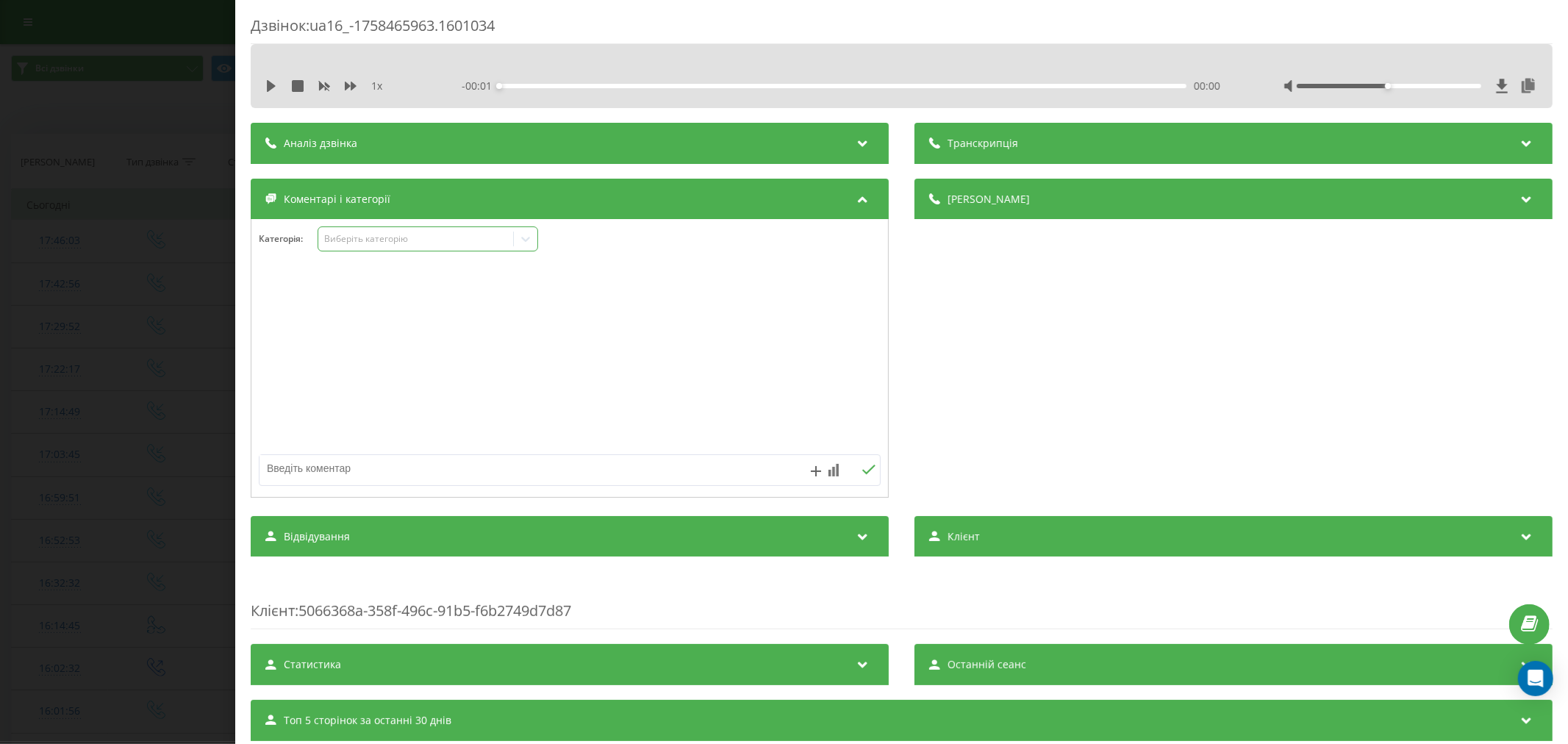
click at [374, 238] on div "Виберіть категорію" at bounding box center [415, 239] width 184 height 12
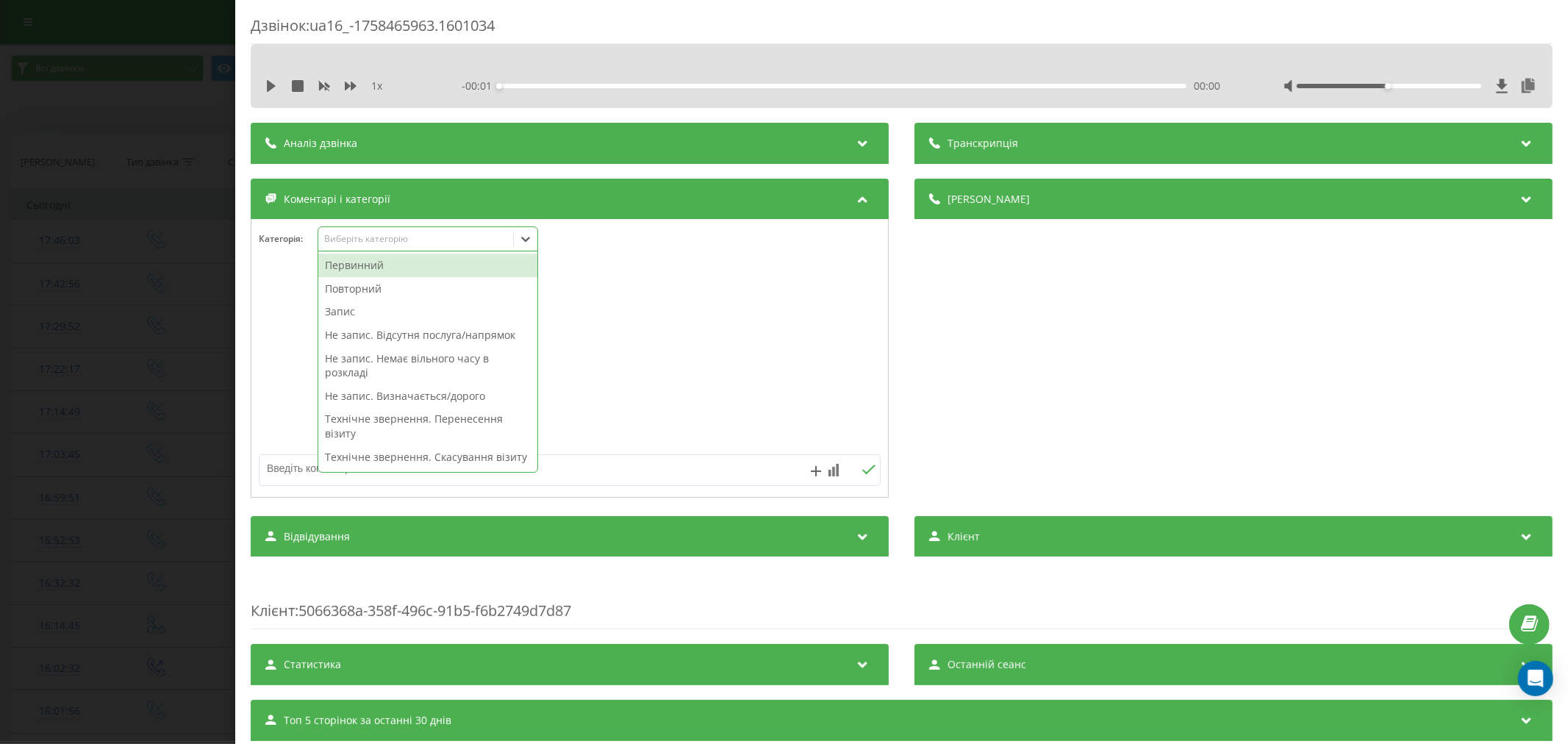
click at [371, 263] on div "Первинний" at bounding box center [428, 265] width 219 height 23
click at [384, 239] on icon "Remove Первинний" at bounding box center [388, 239] width 10 height 10
click at [357, 294] on div "Повторний" at bounding box center [428, 288] width 219 height 23
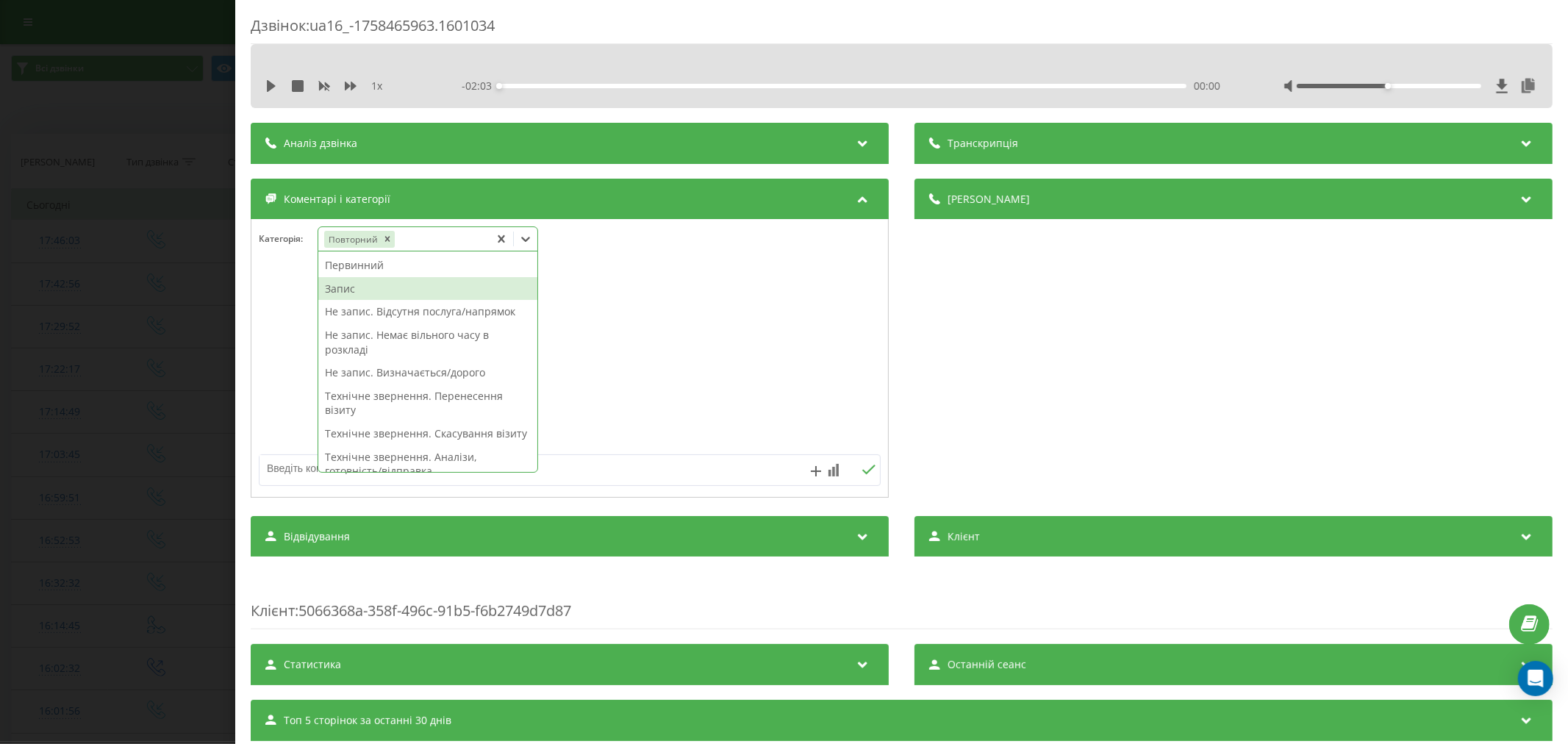
click at [357, 288] on div "Запис" at bounding box center [428, 288] width 219 height 23
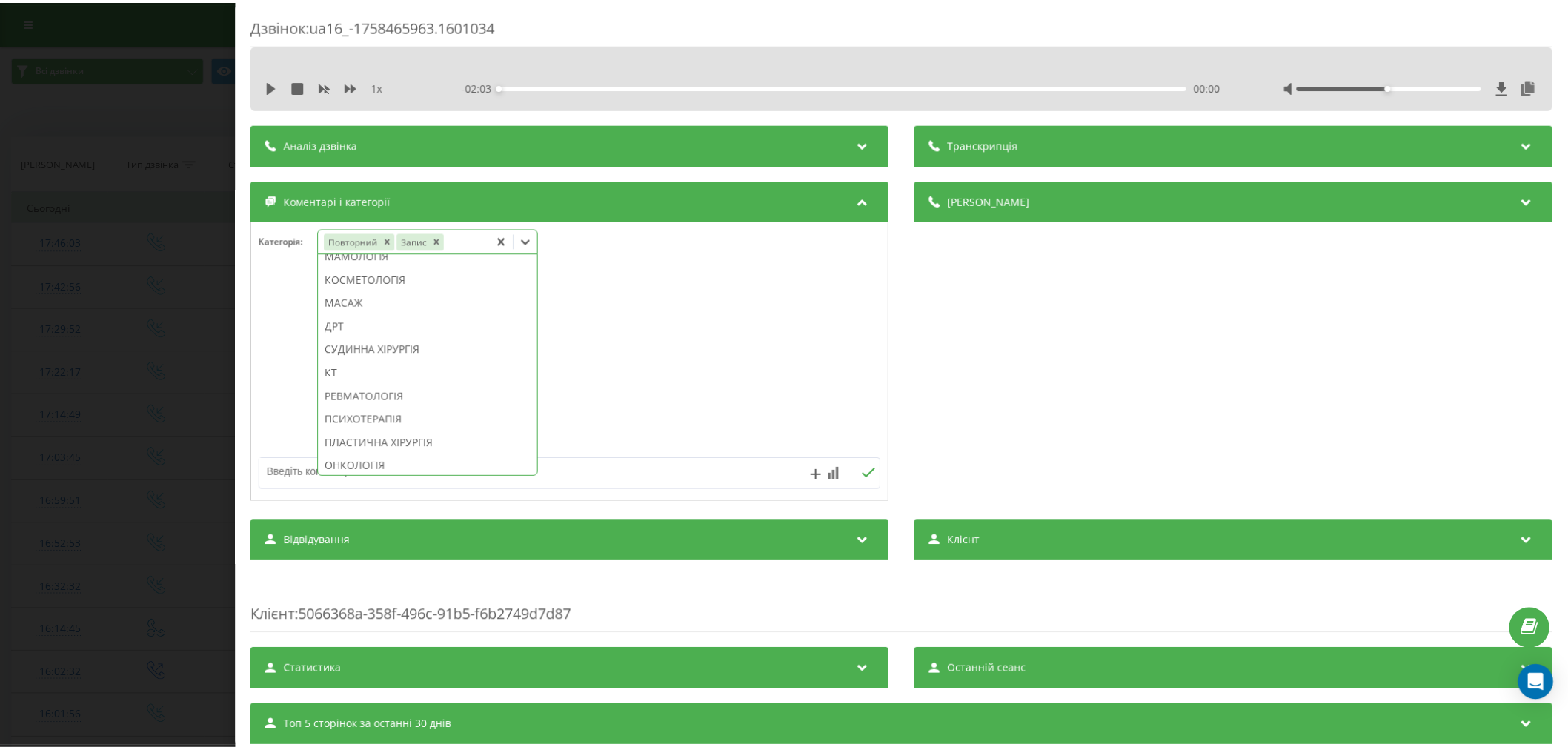
scroll to position [906, 0]
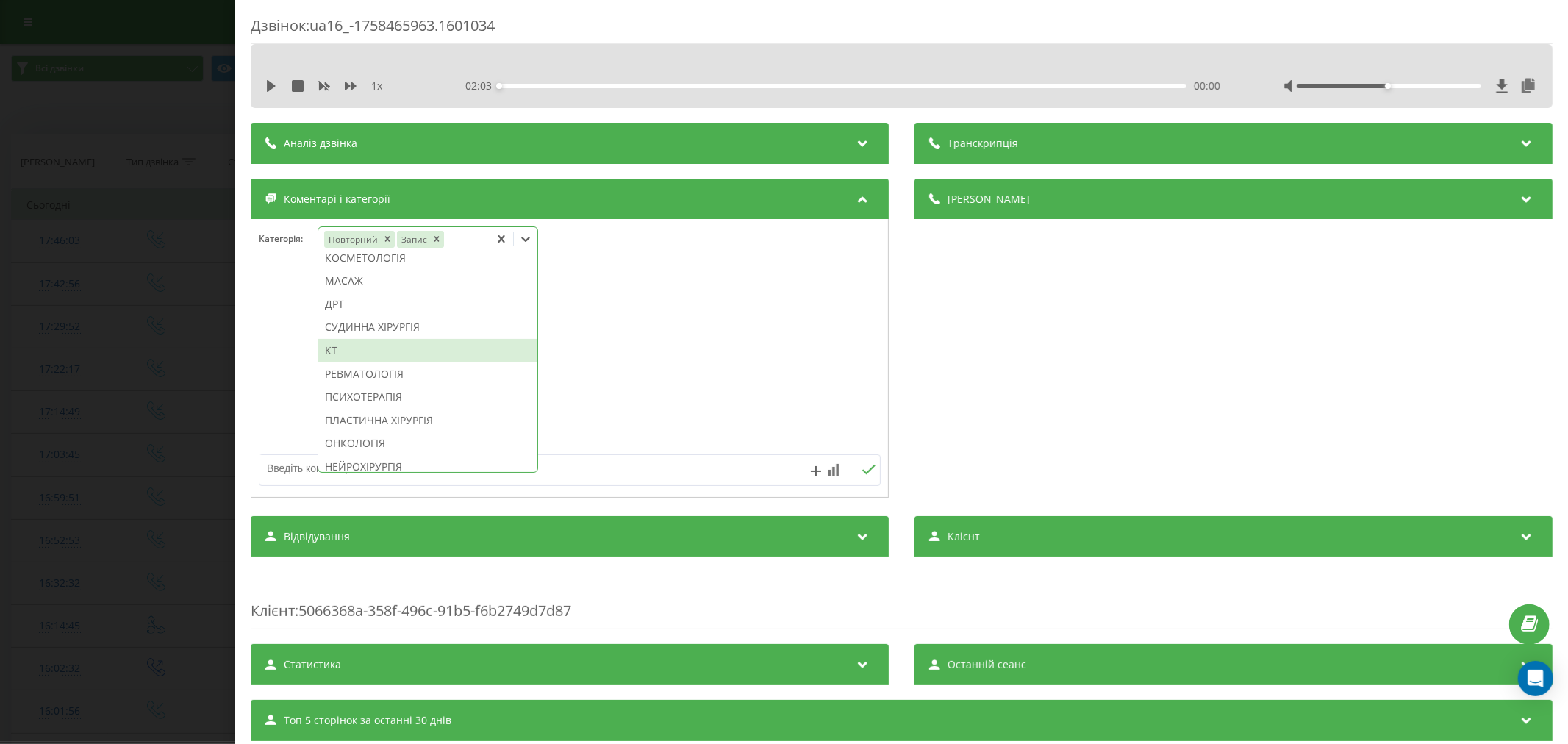
click at [346, 362] on div "КТ" at bounding box center [428, 350] width 219 height 23
click at [590, 387] on div at bounding box center [570, 359] width 637 height 177
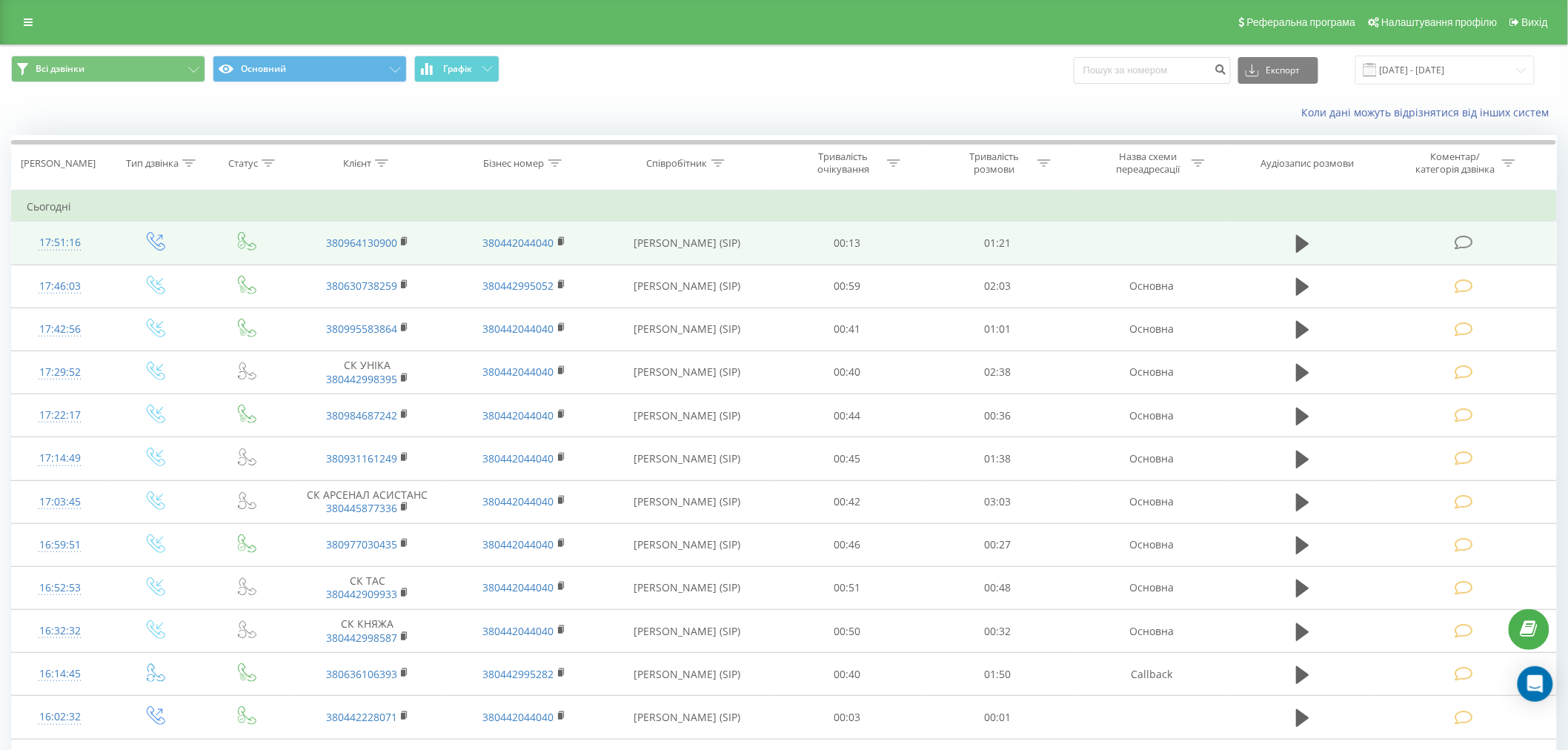
click at [1461, 248] on icon at bounding box center [1463, 242] width 19 height 15
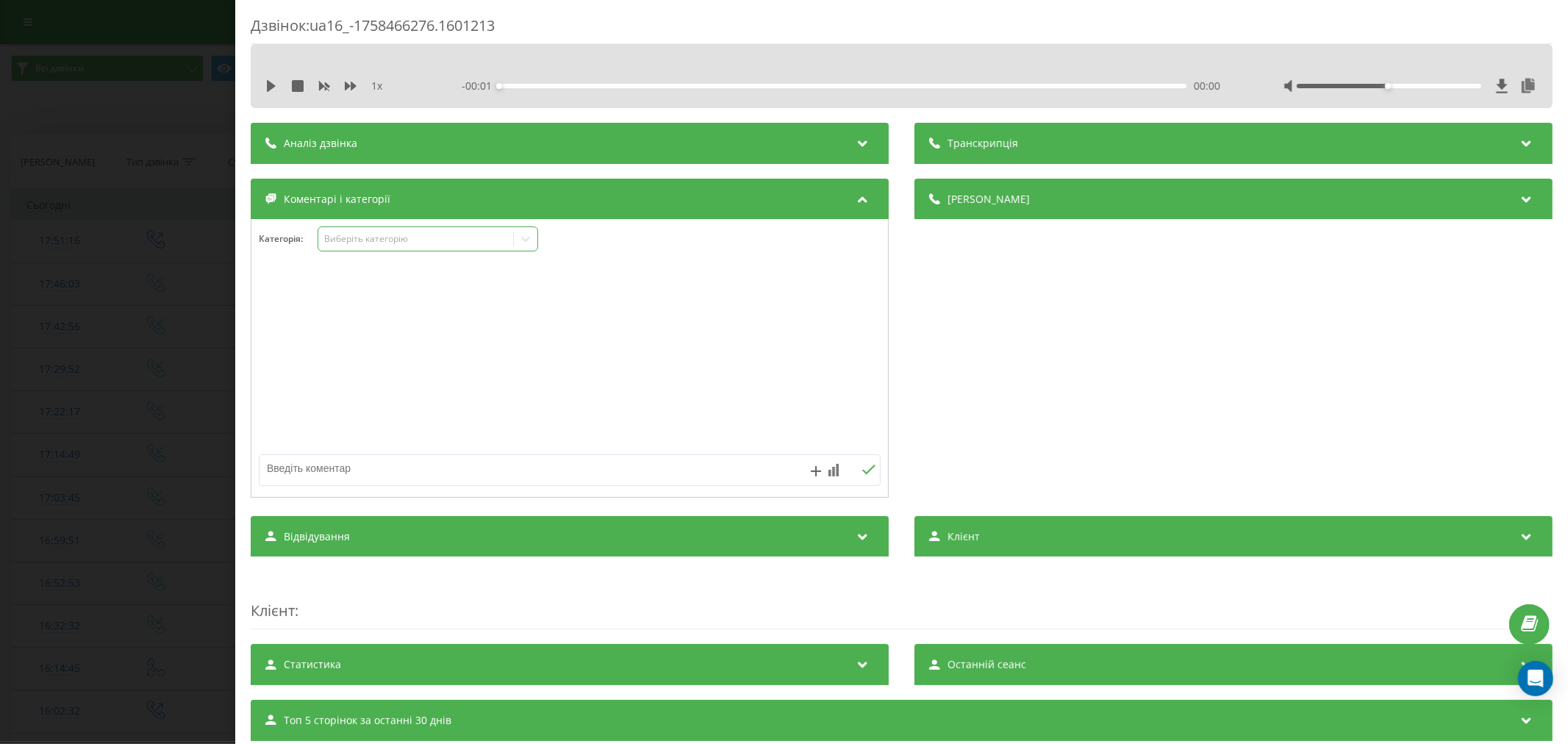
click at [367, 240] on div "Виберіть категорію" at bounding box center [415, 239] width 184 height 12
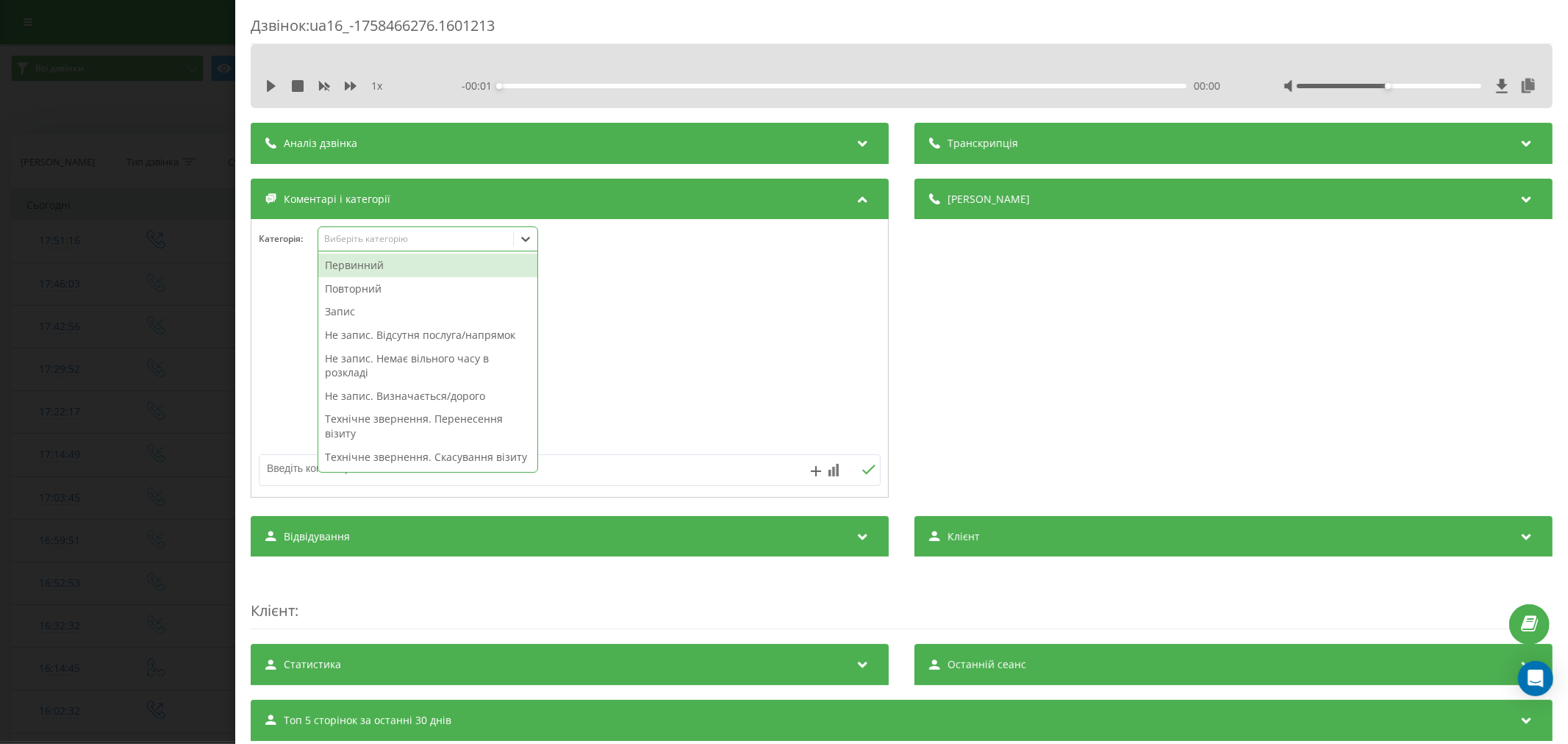
click at [380, 260] on div "Первинний" at bounding box center [428, 265] width 219 height 23
click at [716, 272] on div at bounding box center [570, 359] width 637 height 177
click at [526, 237] on icon at bounding box center [526, 239] width 14 height 14
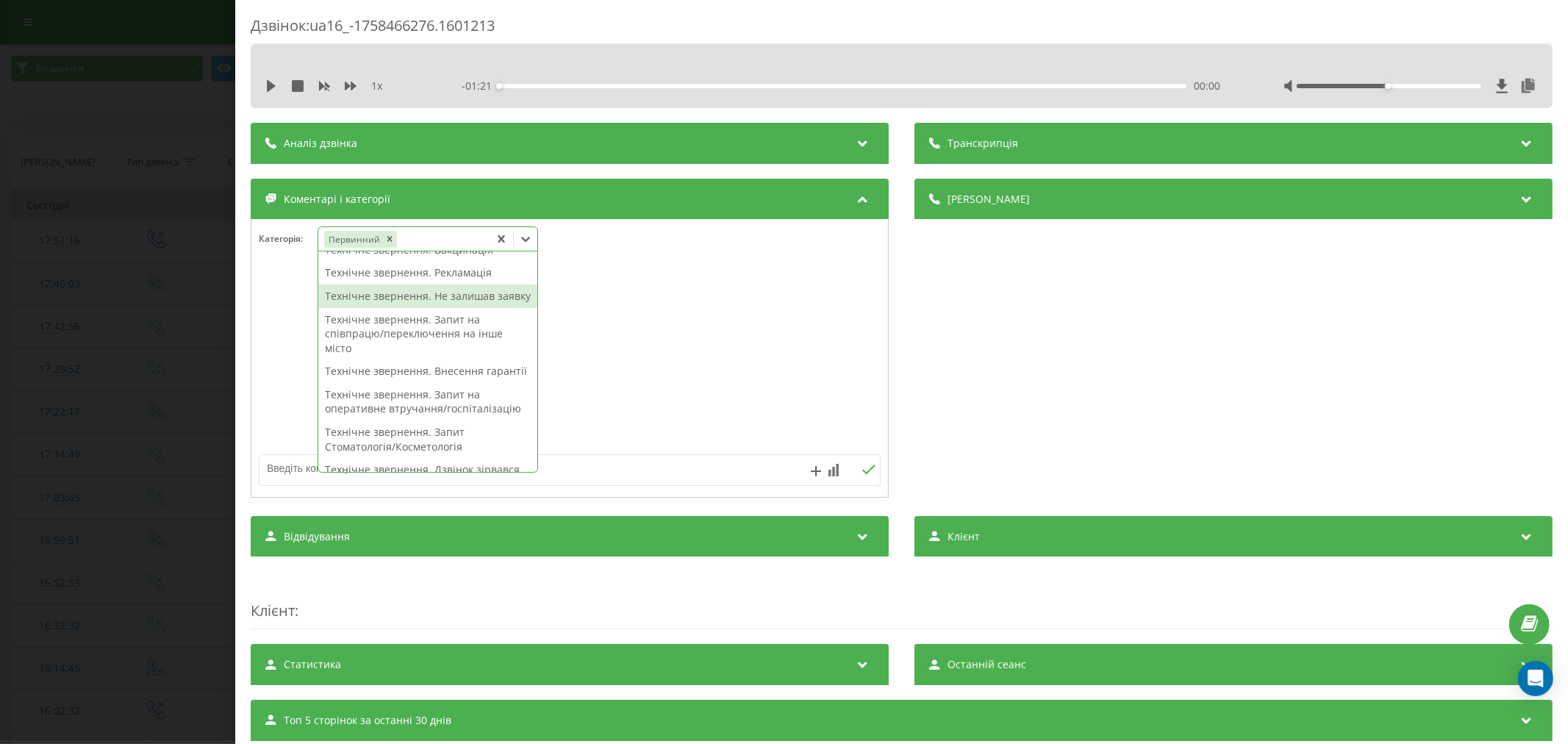
scroll to position [163, 0]
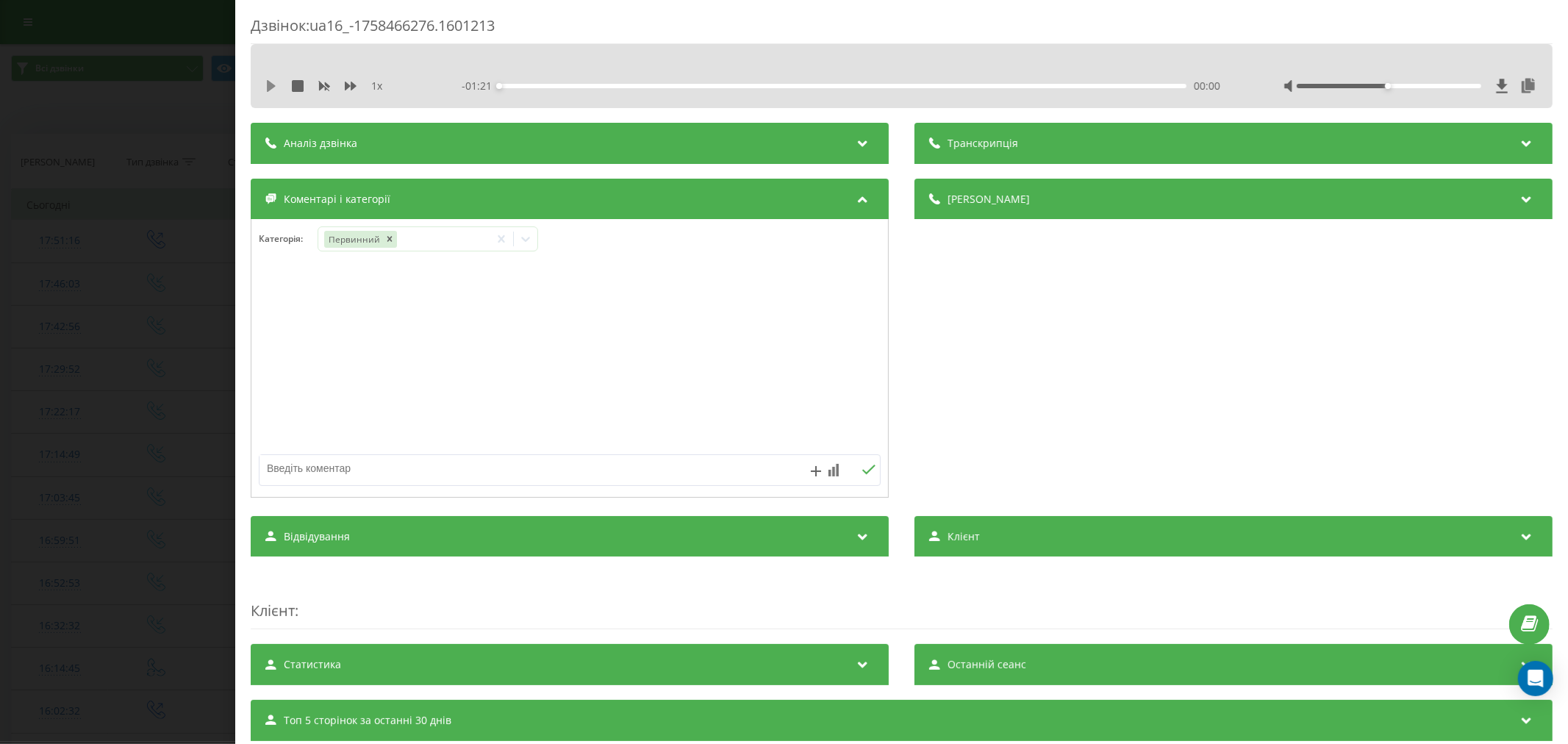
click at [268, 84] on icon at bounding box center [271, 86] width 9 height 12
click at [689, 86] on div "00:23" at bounding box center [842, 85] width 687 height 4
drag, startPoint x: 1375, startPoint y: 85, endPoint x: 1406, endPoint y: 85, distance: 31.0
click at [1406, 85] on div at bounding box center [1389, 85] width 185 height 4
click at [804, 84] on div "00:26" at bounding box center [842, 85] width 687 height 4
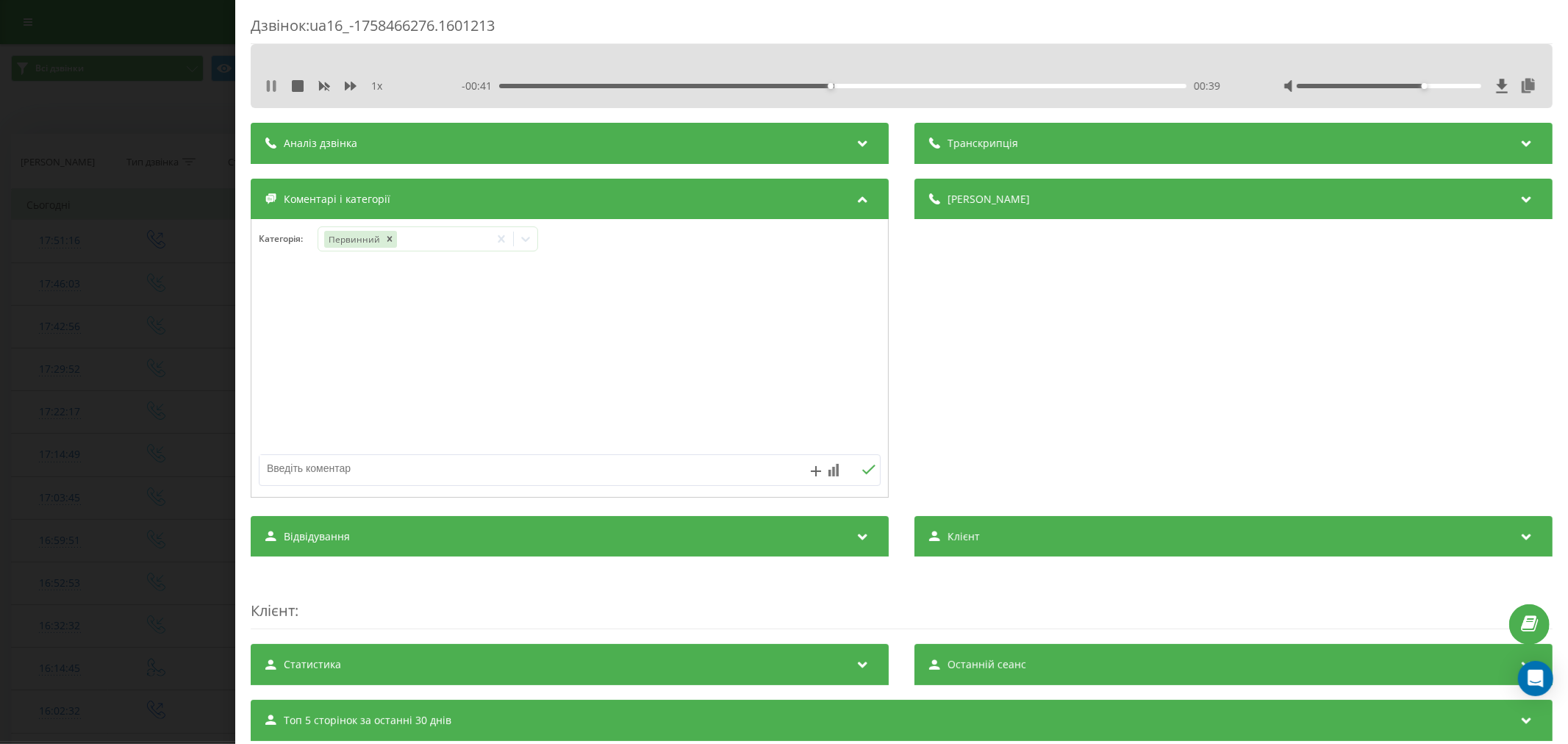
click at [272, 84] on icon at bounding box center [271, 86] width 12 height 12
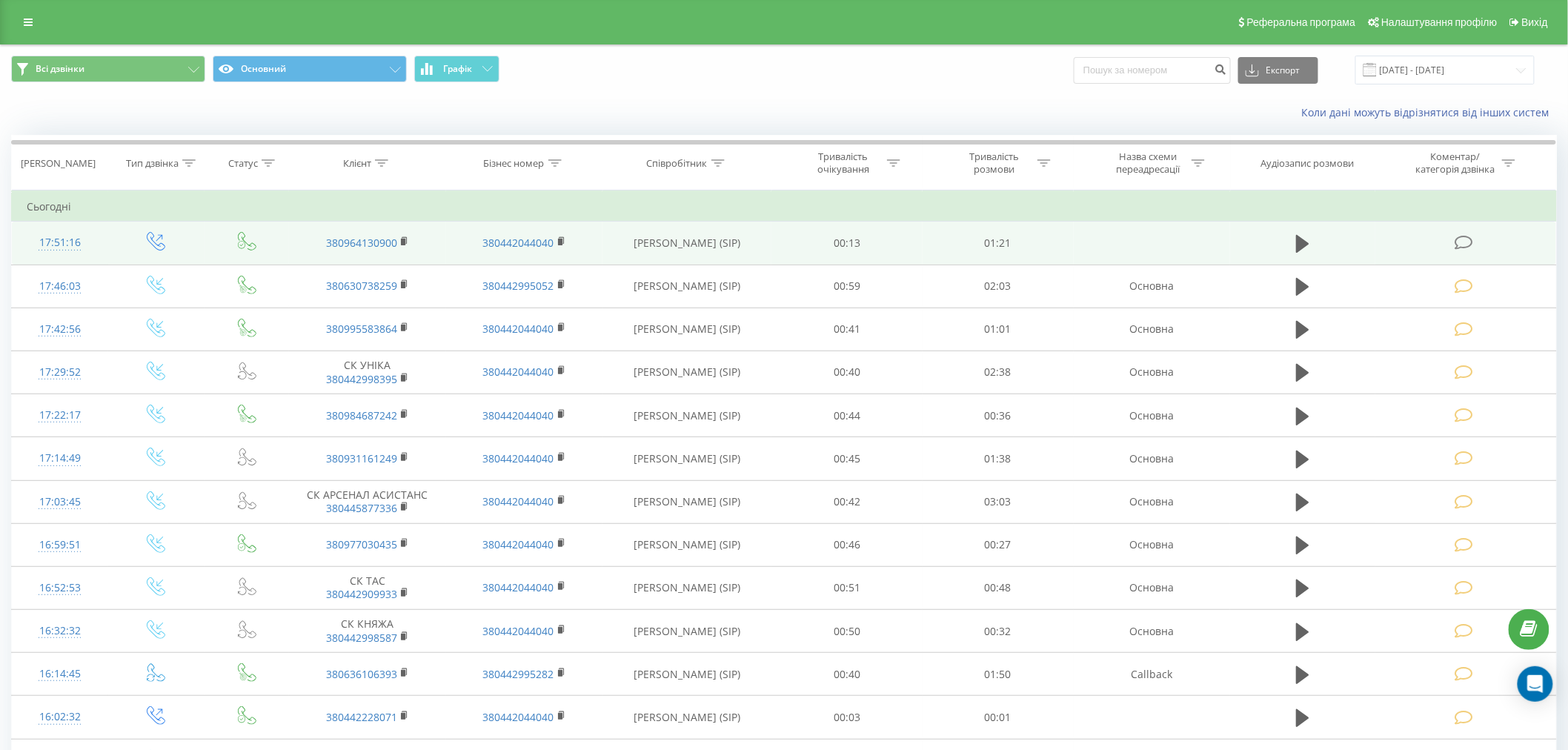
click at [1472, 240] on icon at bounding box center [1463, 242] width 19 height 15
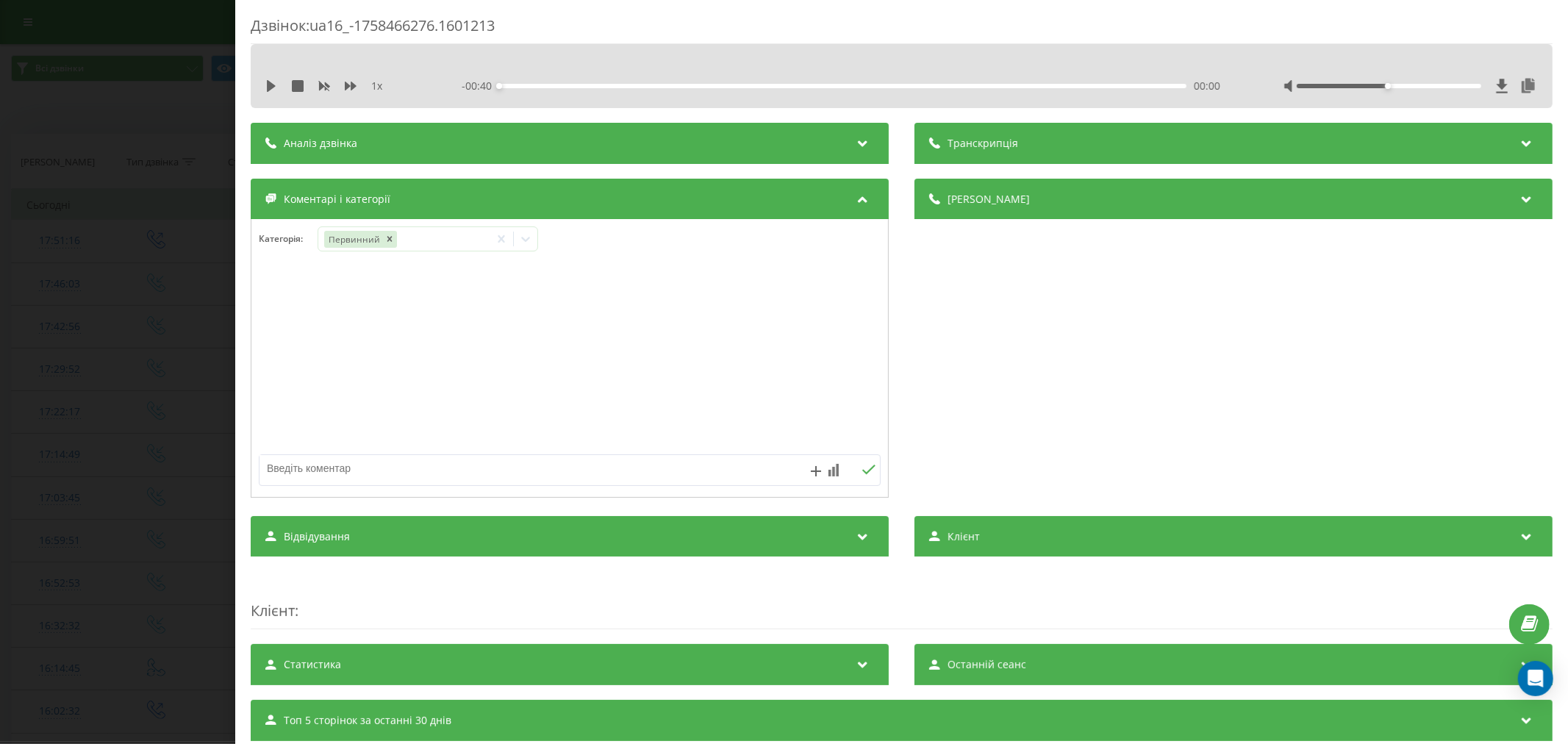
click at [268, 93] on div "1 x - 00:40 00:00 00:00" at bounding box center [902, 85] width 1279 height 22
click at [260, 81] on div "1 x - 00:40 00:00 00:00" at bounding box center [902, 76] width 1302 height 64
drag, startPoint x: 268, startPoint y: 85, endPoint x: 285, endPoint y: 91, distance: 18.0
click at [269, 85] on icon at bounding box center [271, 86] width 9 height 12
click at [538, 81] on div "- 00:39 00:00 00:00" at bounding box center [843, 86] width 764 height 14
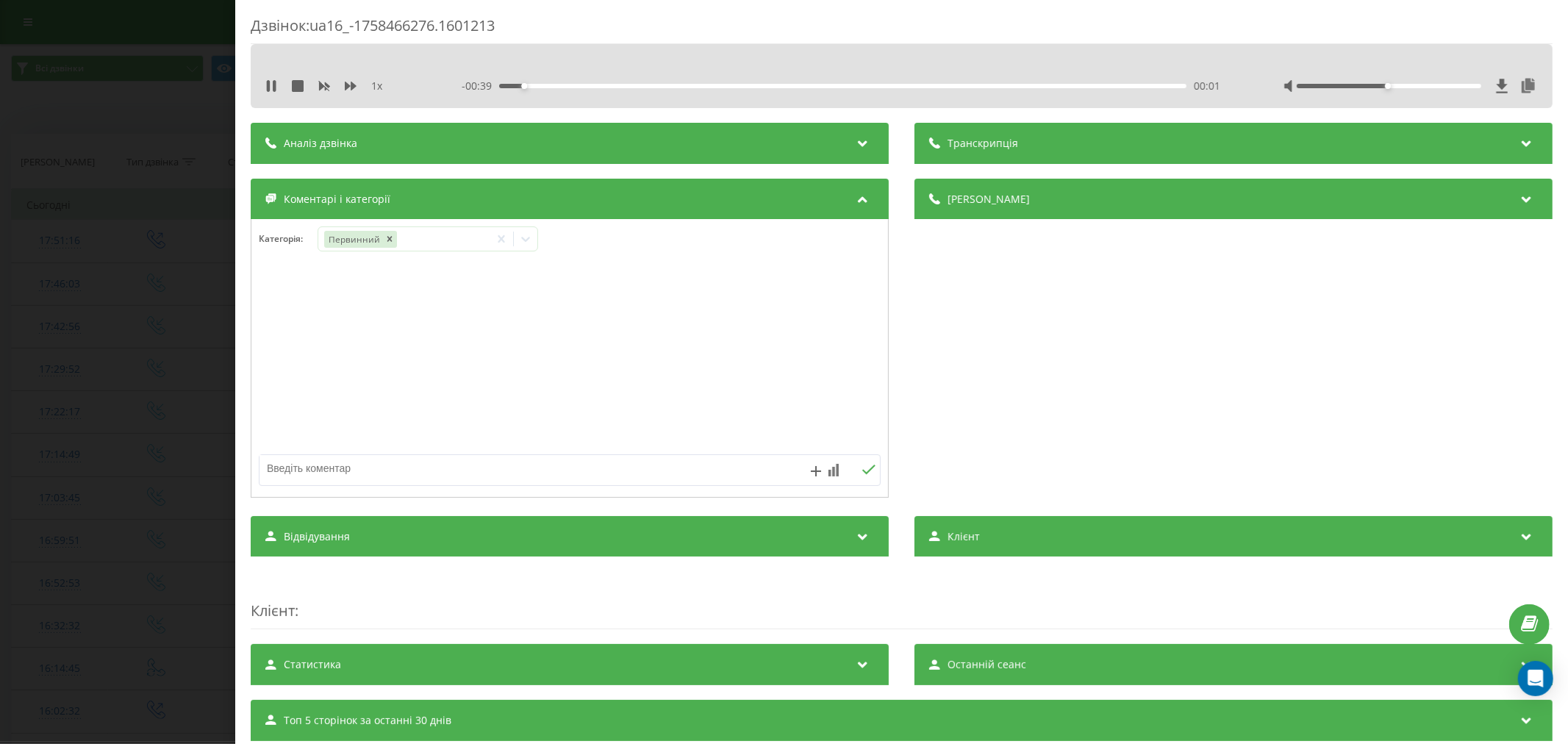
click at [542, 84] on div "00:01" at bounding box center [842, 85] width 687 height 4
click at [736, 97] on div "1 x - 00:37 00:03 00:03" at bounding box center [902, 76] width 1302 height 64
click at [751, 84] on div "00:15" at bounding box center [842, 85] width 687 height 4
drag, startPoint x: 1374, startPoint y: 84, endPoint x: 1451, endPoint y: 79, distance: 77.2
click at [1444, 79] on div at bounding box center [1410, 86] width 254 height 14
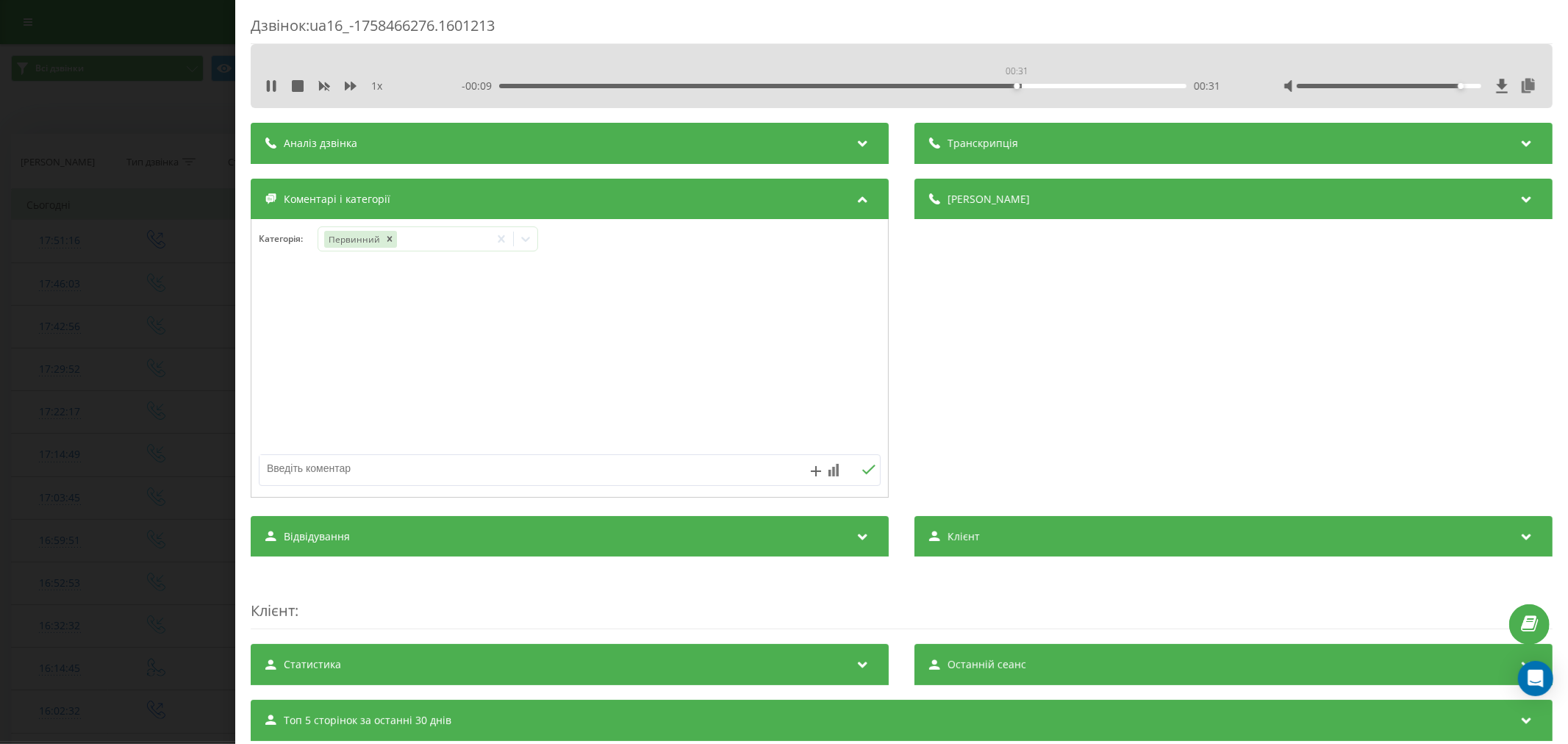
click at [1014, 84] on div "00:31" at bounding box center [842, 85] width 687 height 4
click at [1066, 88] on div "- 00:07 00:33 00:33" at bounding box center [843, 86] width 764 height 14
click at [523, 237] on icon at bounding box center [526, 239] width 14 height 14
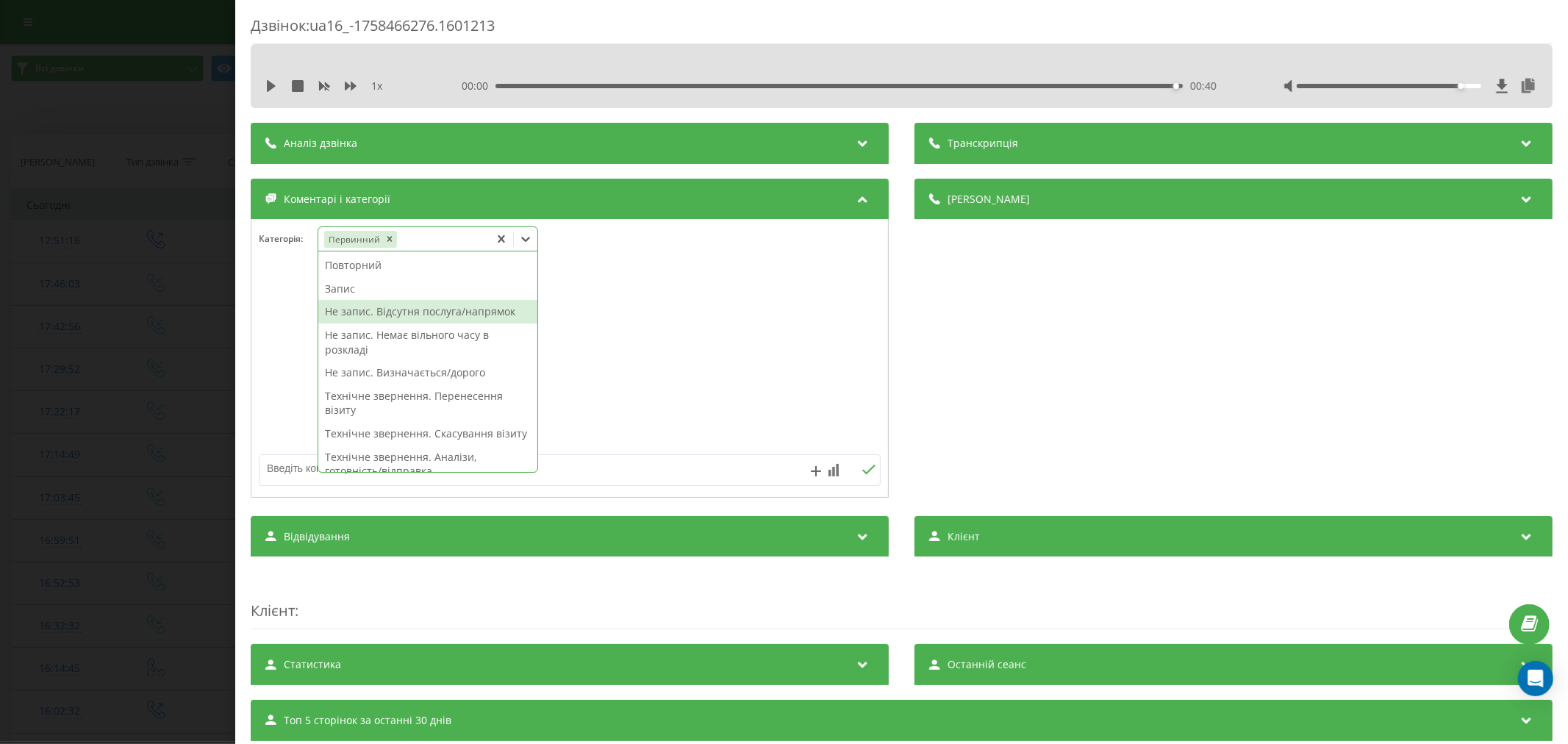
click at [470, 314] on div "Не запис. Відсутня послуга/напрямок" at bounding box center [428, 311] width 219 height 23
click at [672, 370] on div at bounding box center [570, 359] width 637 height 177
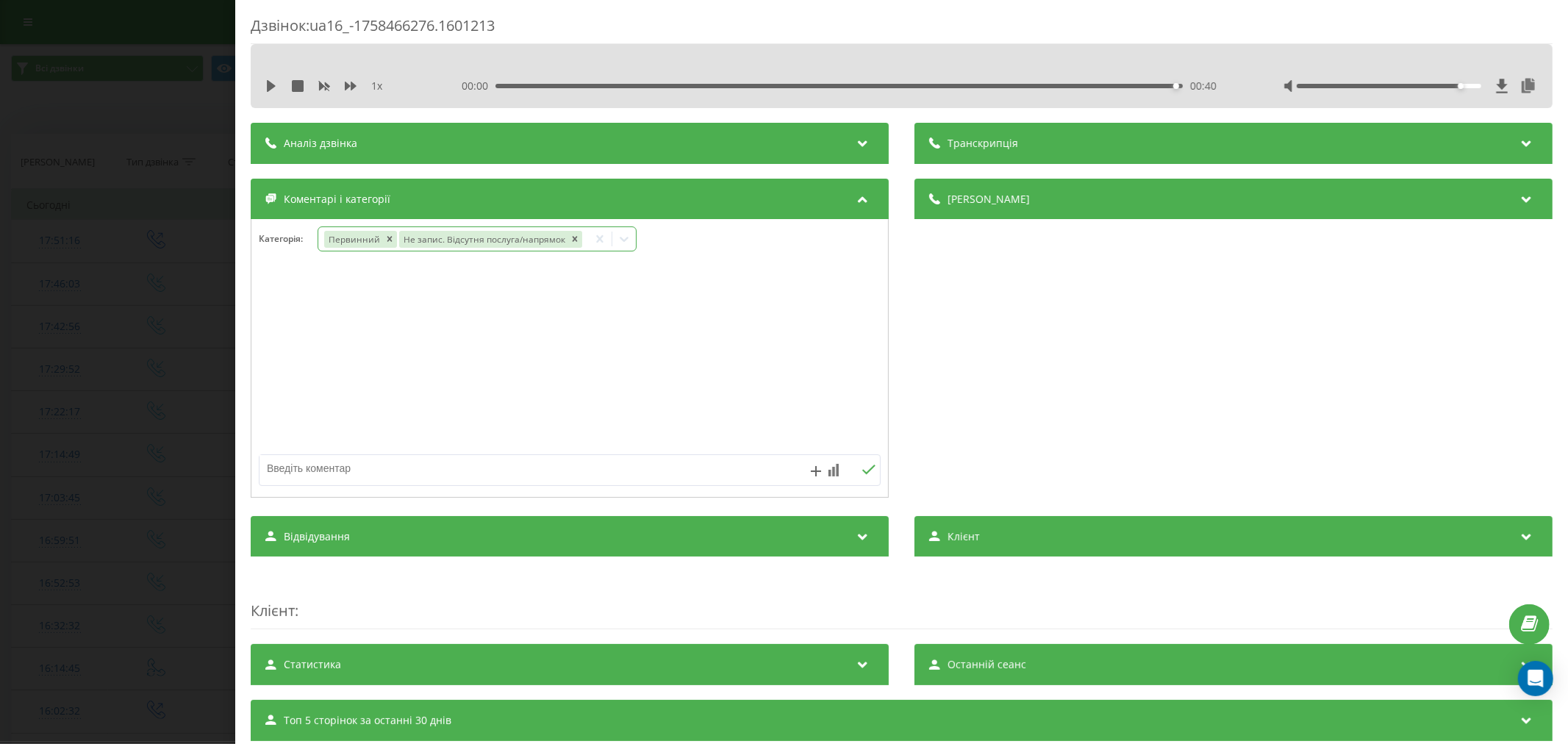
click at [620, 239] on icon at bounding box center [624, 239] width 14 height 14
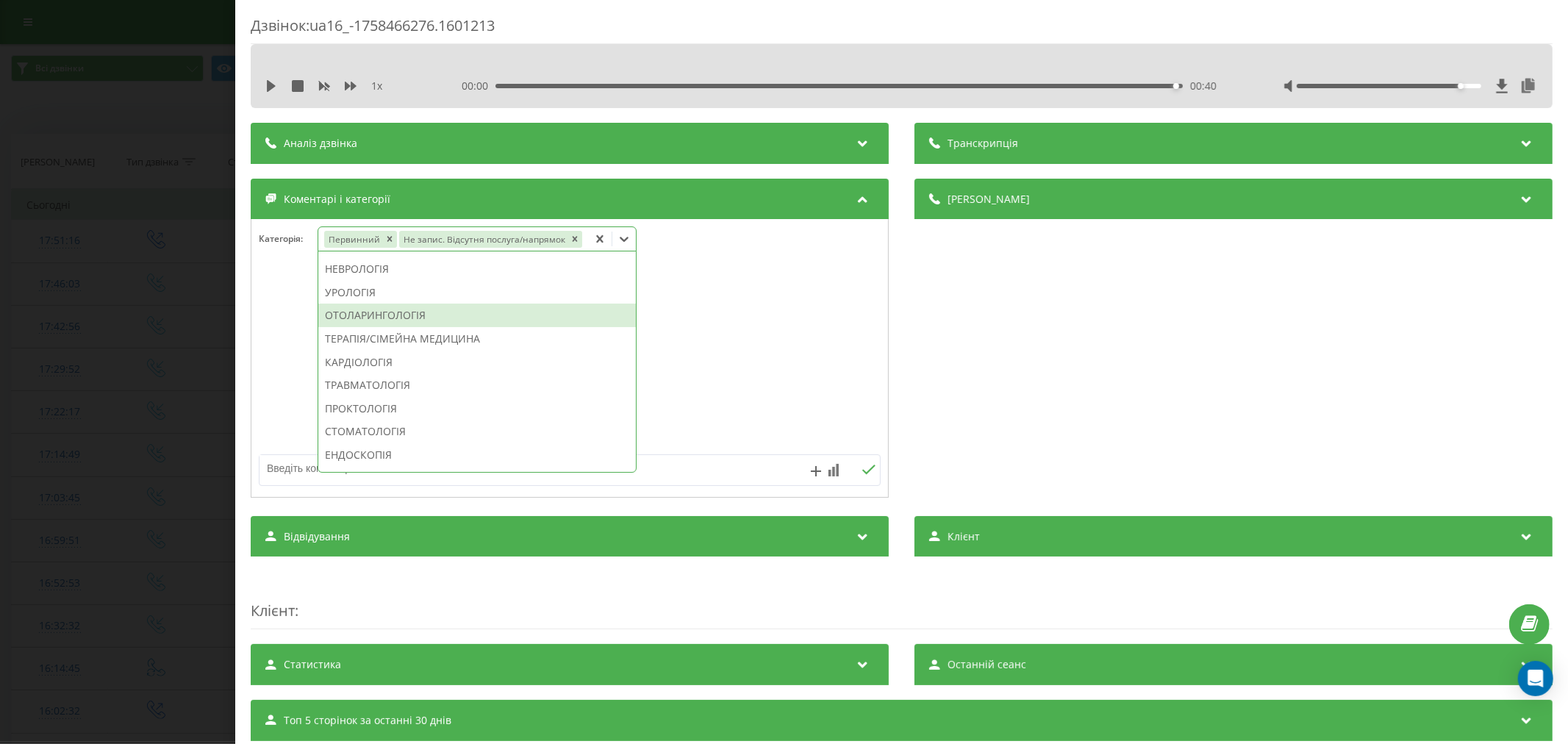
scroll to position [408, 0]
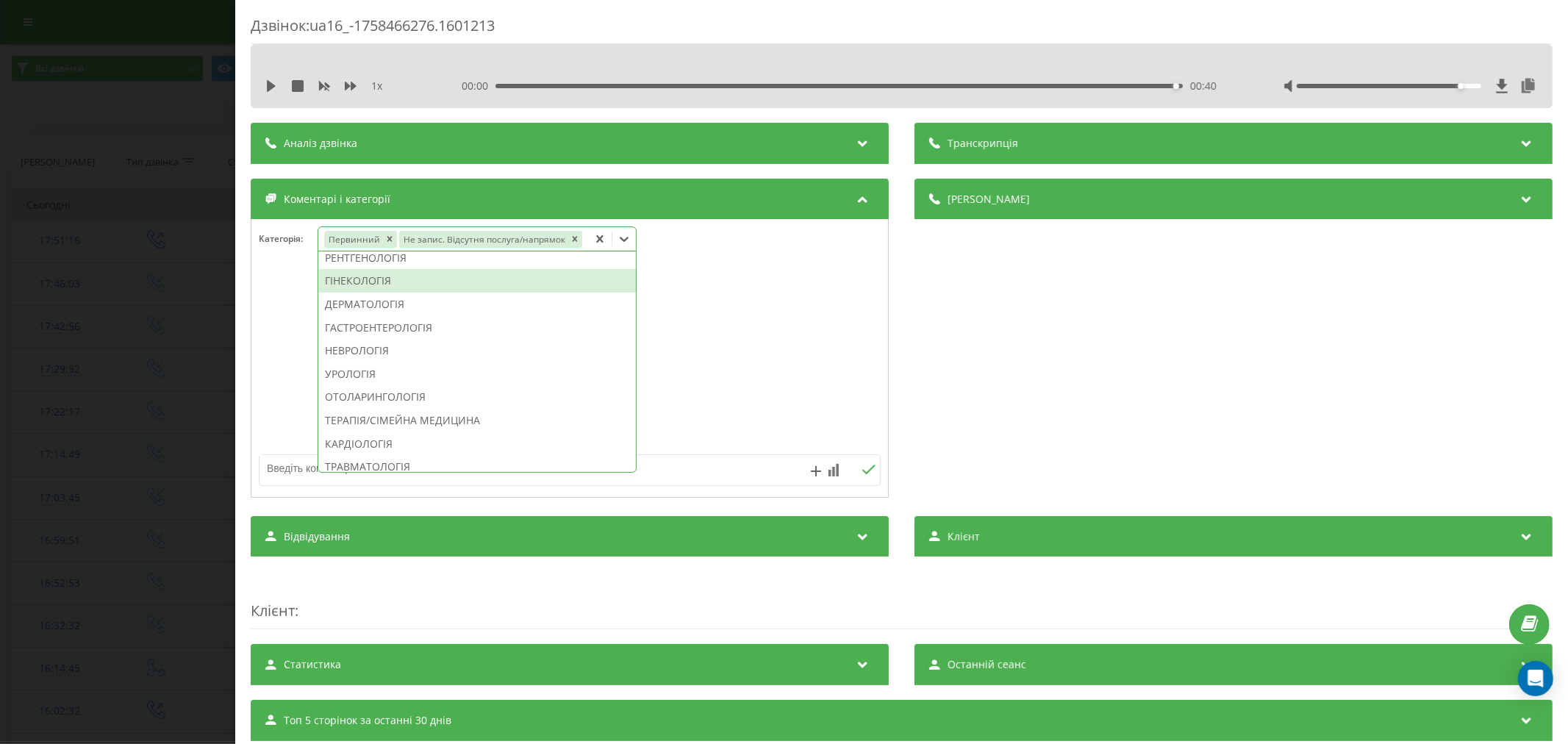
click at [404, 282] on div "ГІНЕКОЛОГІЯ" at bounding box center [477, 280] width 317 height 23
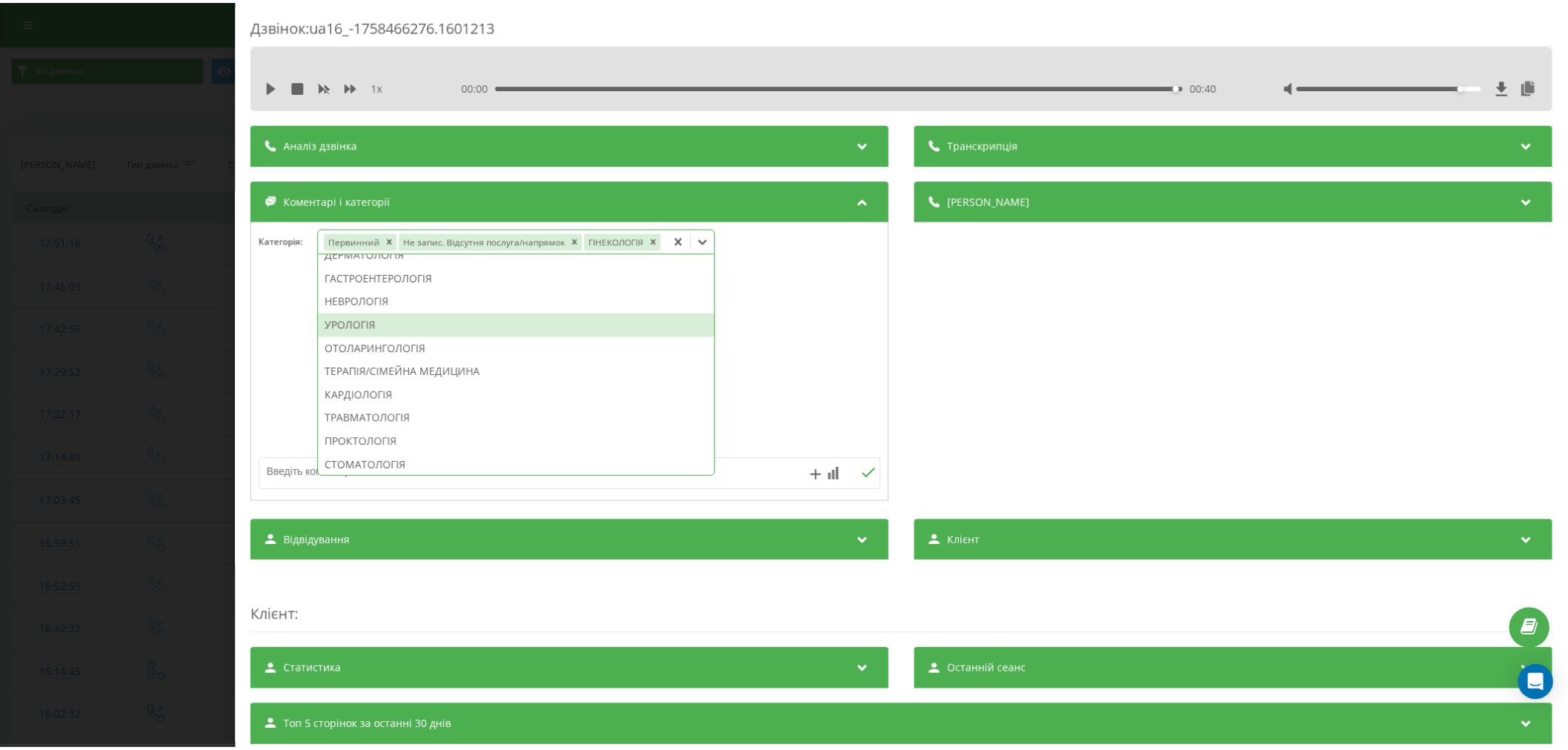
scroll to position [382, 0]
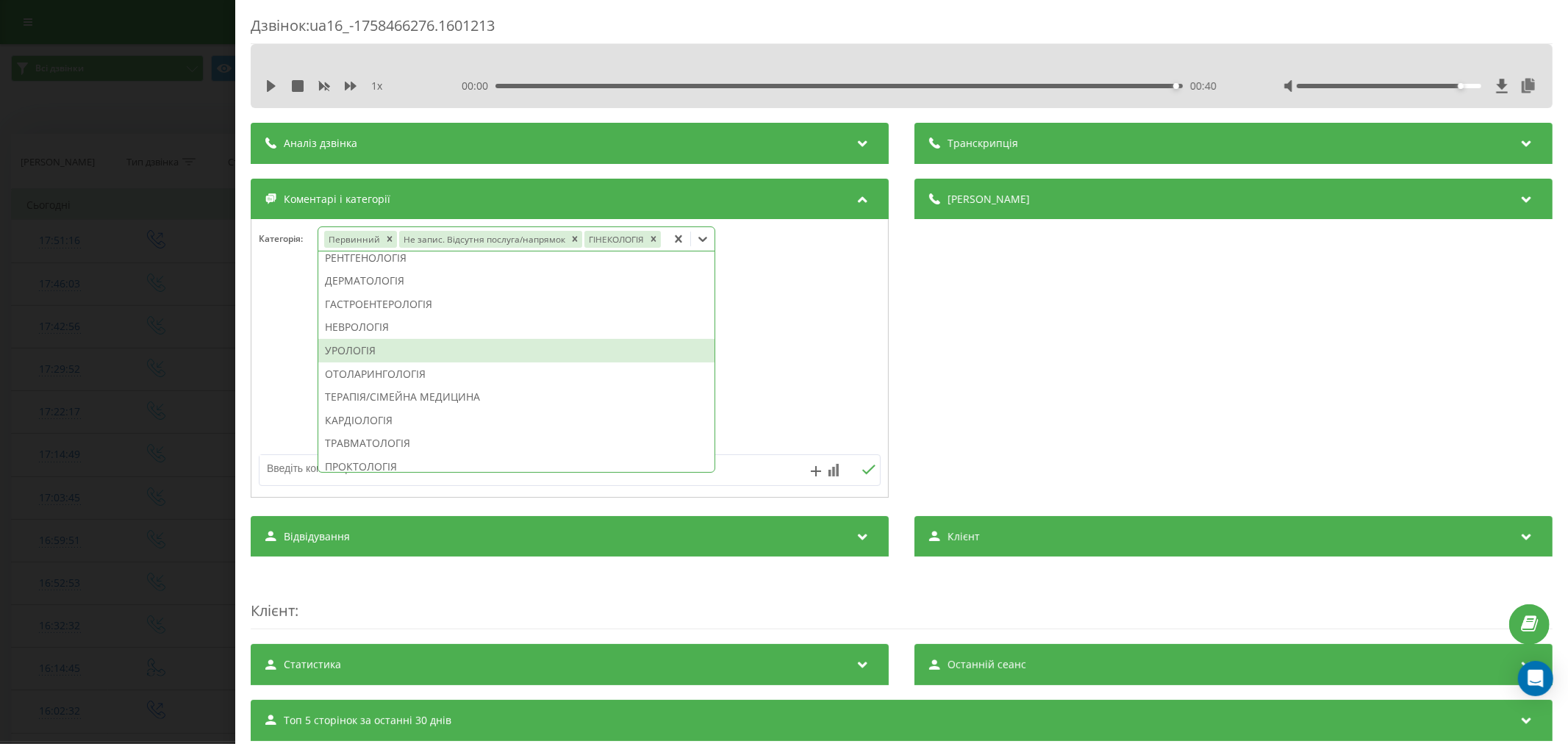
click at [686, 360] on div "УРОЛОГІЯ" at bounding box center [516, 350] width 396 height 23
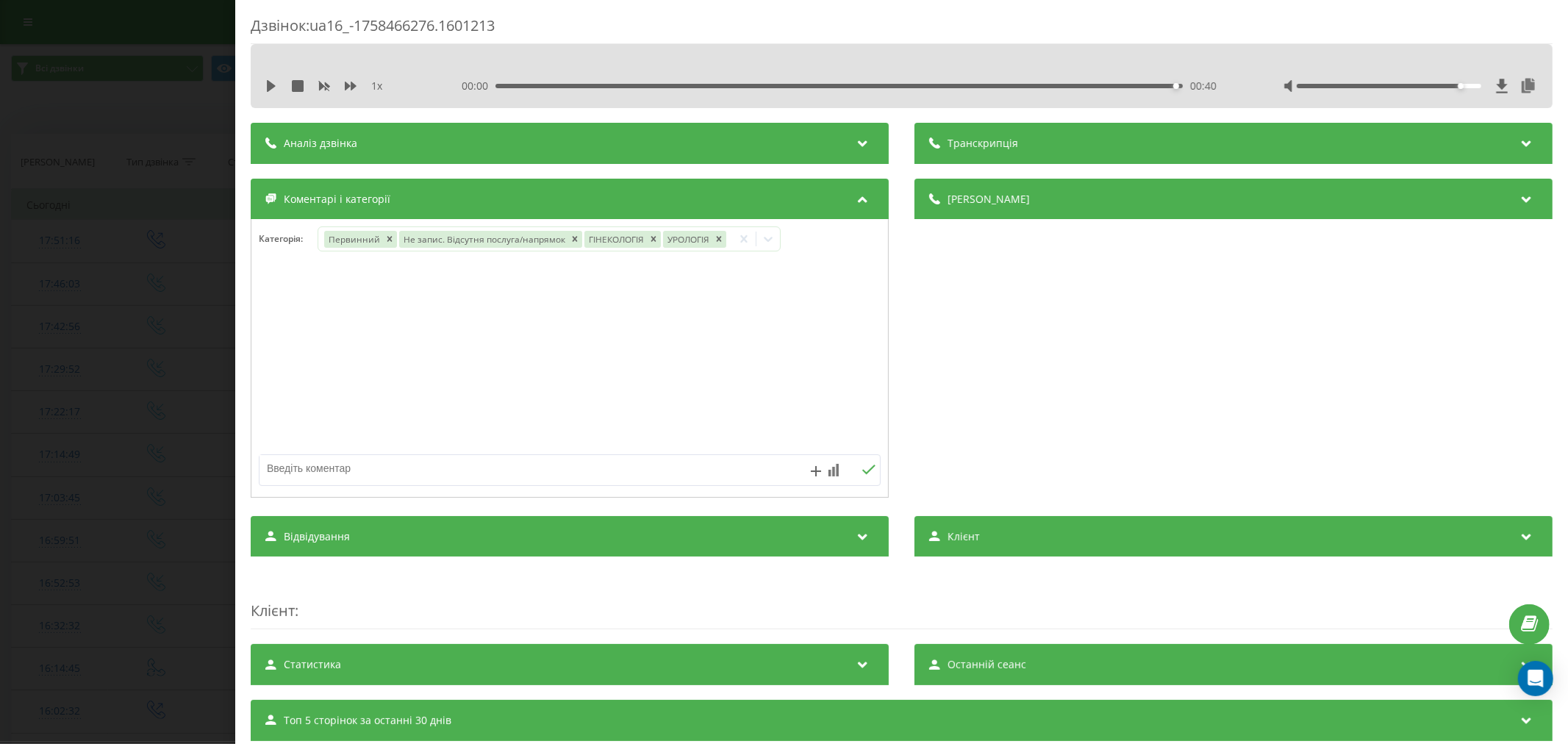
click at [862, 332] on div at bounding box center [570, 359] width 637 height 177
click at [713, 233] on div "Remove УРОЛОГІЯ" at bounding box center [718, 239] width 14 height 17
click at [618, 349] on div at bounding box center [570, 359] width 637 height 177
drag, startPoint x: 510, startPoint y: 471, endPoint x: 548, endPoint y: 446, distance: 45.5
click at [513, 469] on textarea at bounding box center [507, 468] width 496 height 27
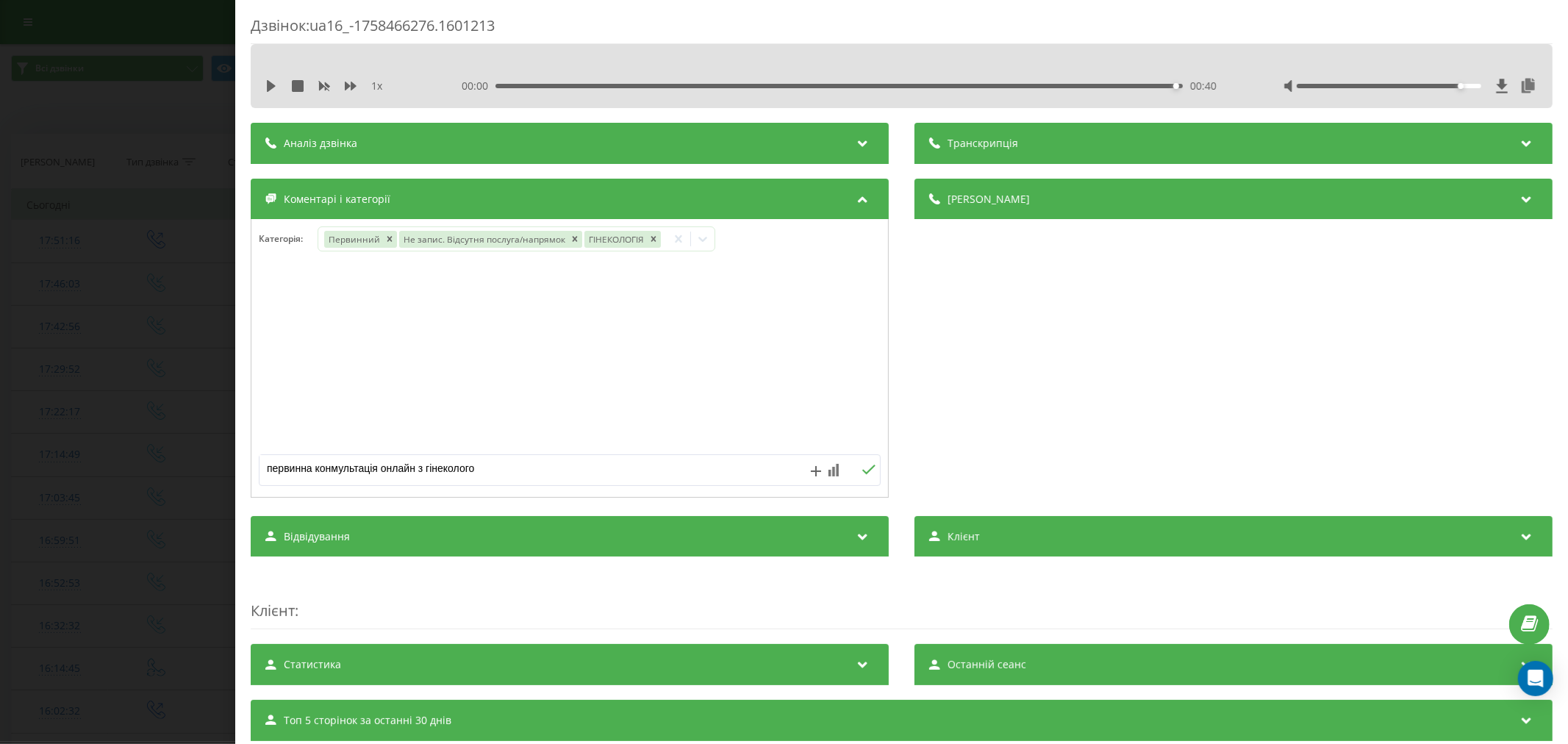
type textarea "первинна конмультація онлайн з гінекологом"
drag, startPoint x: 861, startPoint y: 476, endPoint x: 856, endPoint y: 469, distance: 8.6
click at [862, 476] on button at bounding box center [868, 470] width 23 height 13
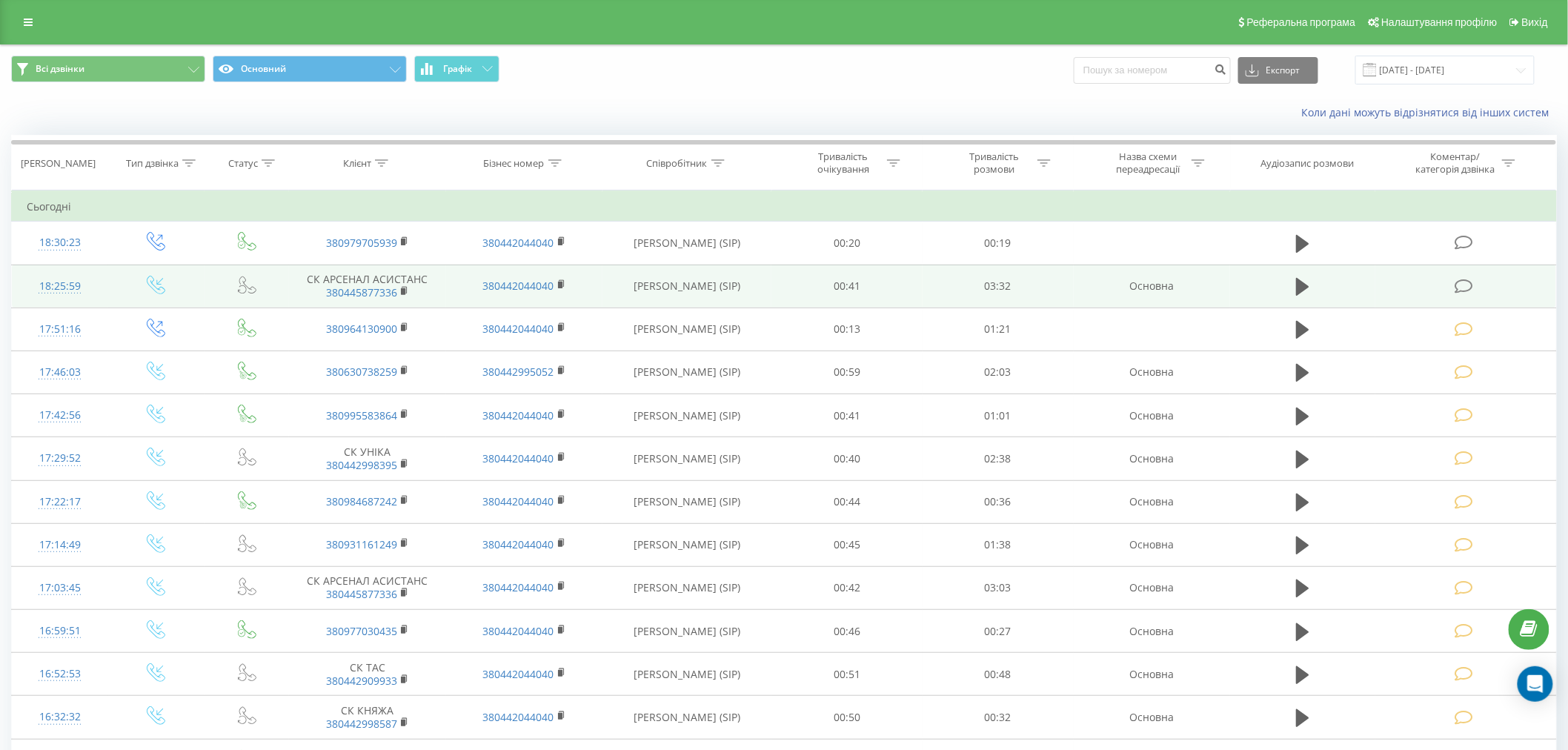
click at [1461, 291] on icon at bounding box center [1463, 286] width 19 height 15
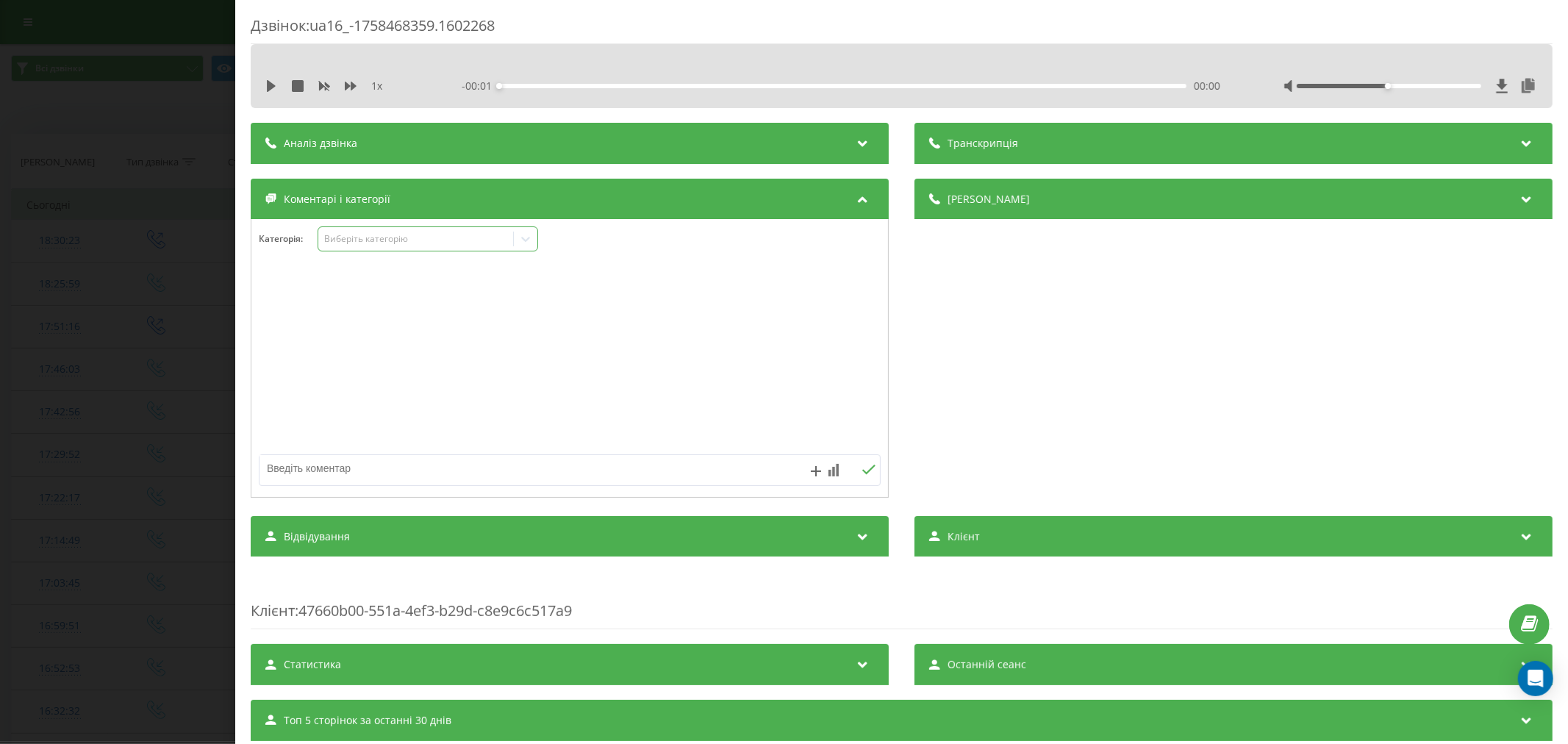
click at [375, 241] on div "Виберіть категорію" at bounding box center [415, 239] width 184 height 12
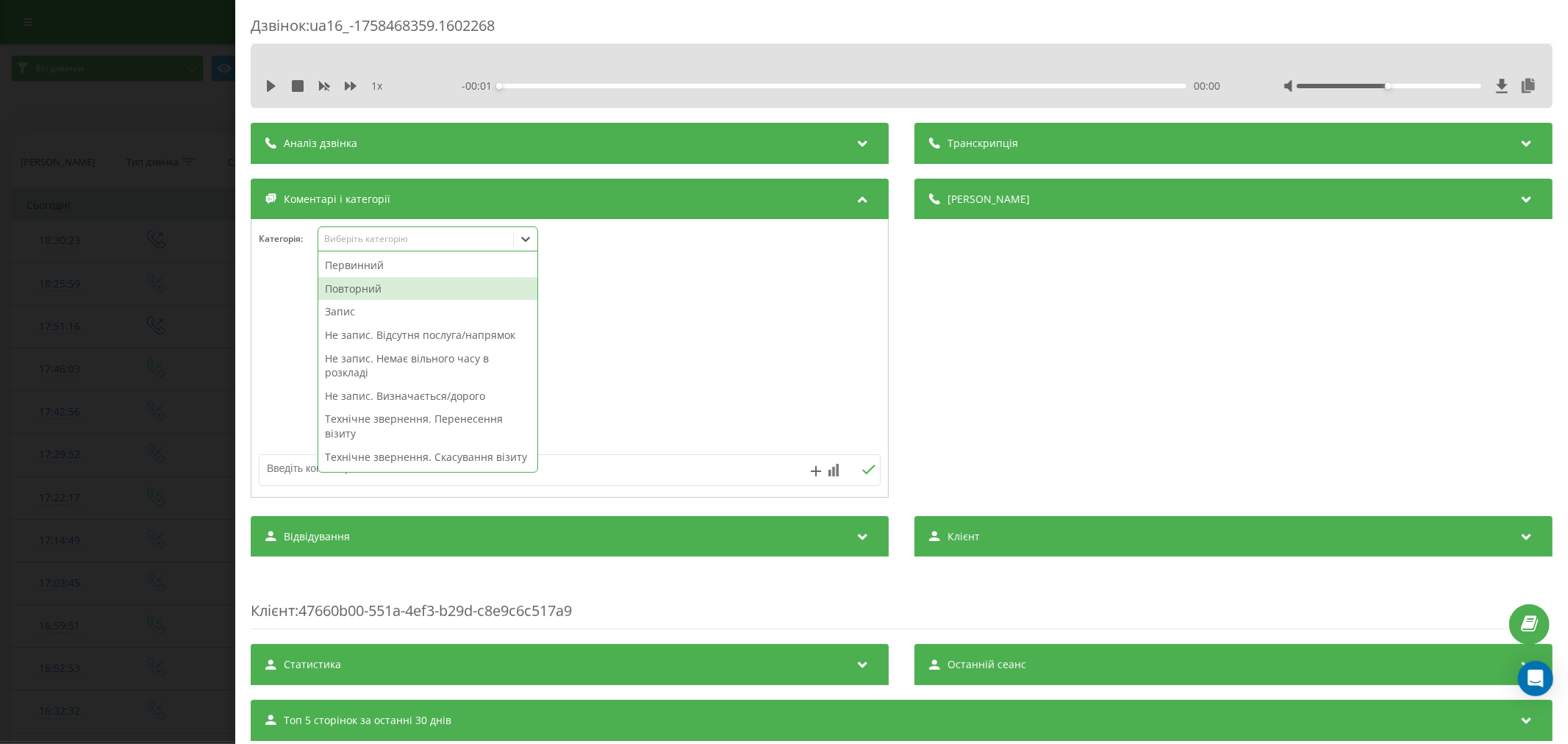
click at [378, 295] on div "Повторний" at bounding box center [428, 288] width 219 height 23
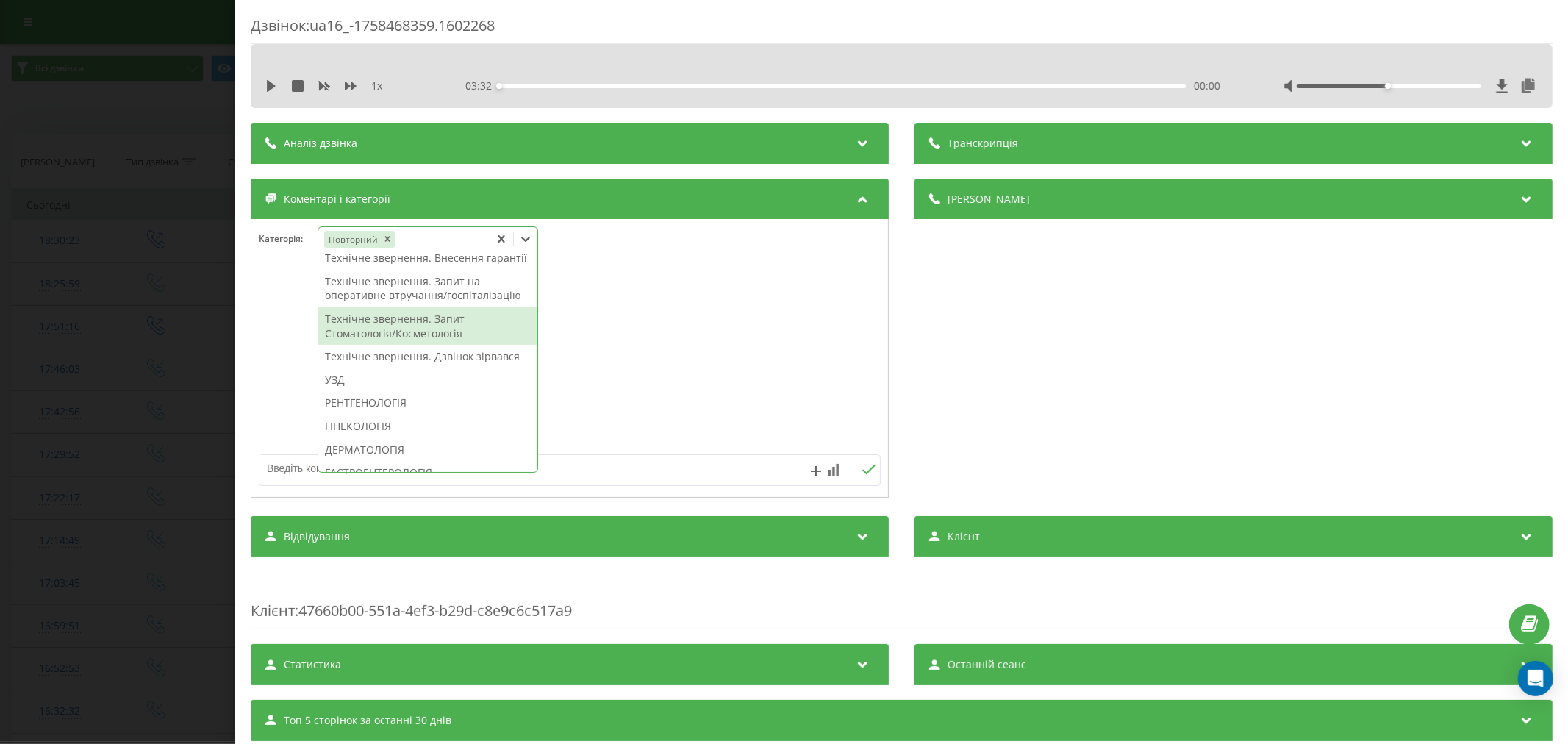
scroll to position [385, 0]
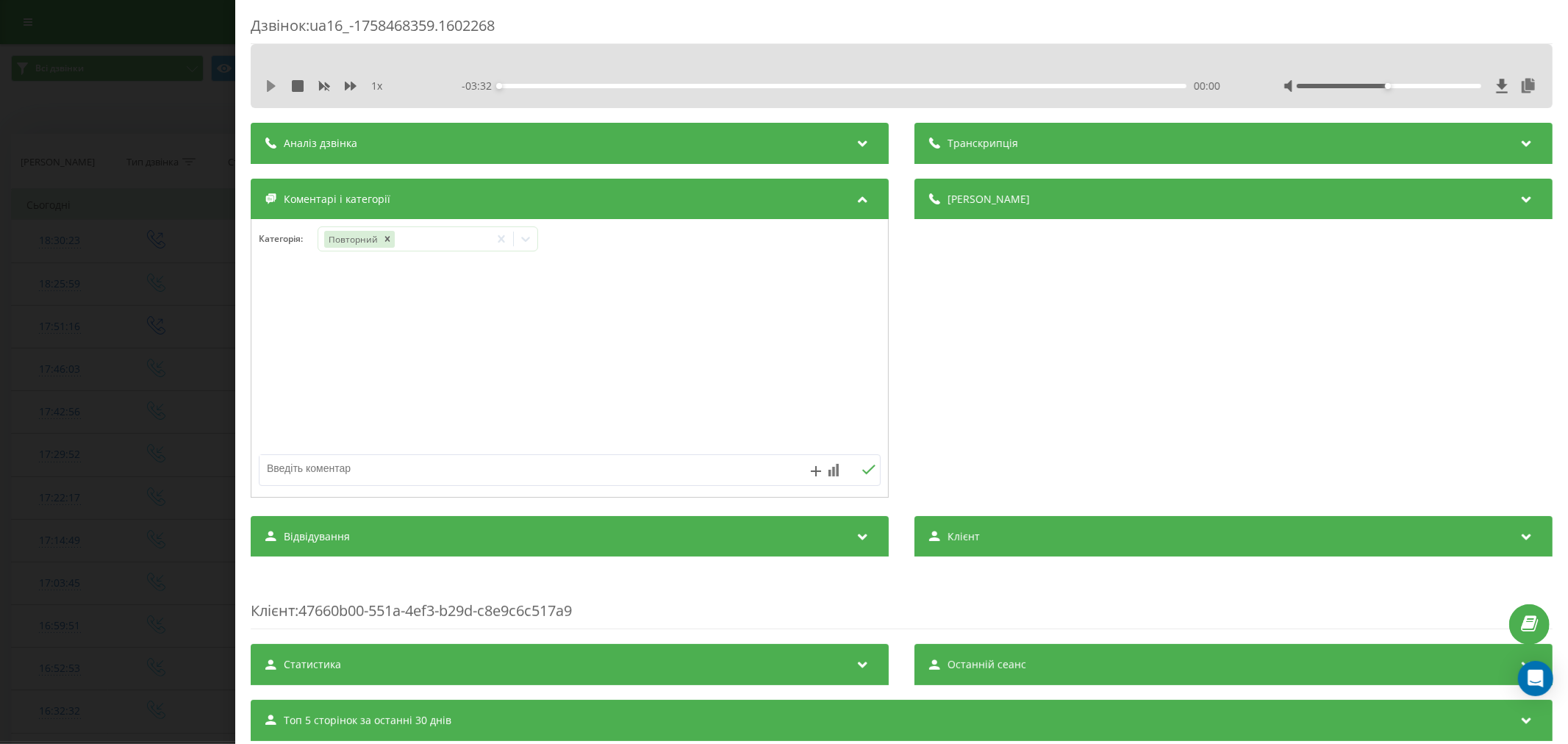
click at [265, 86] on icon at bounding box center [271, 86] width 12 height 12
click at [555, 84] on div "00:18" at bounding box center [842, 85] width 687 height 4
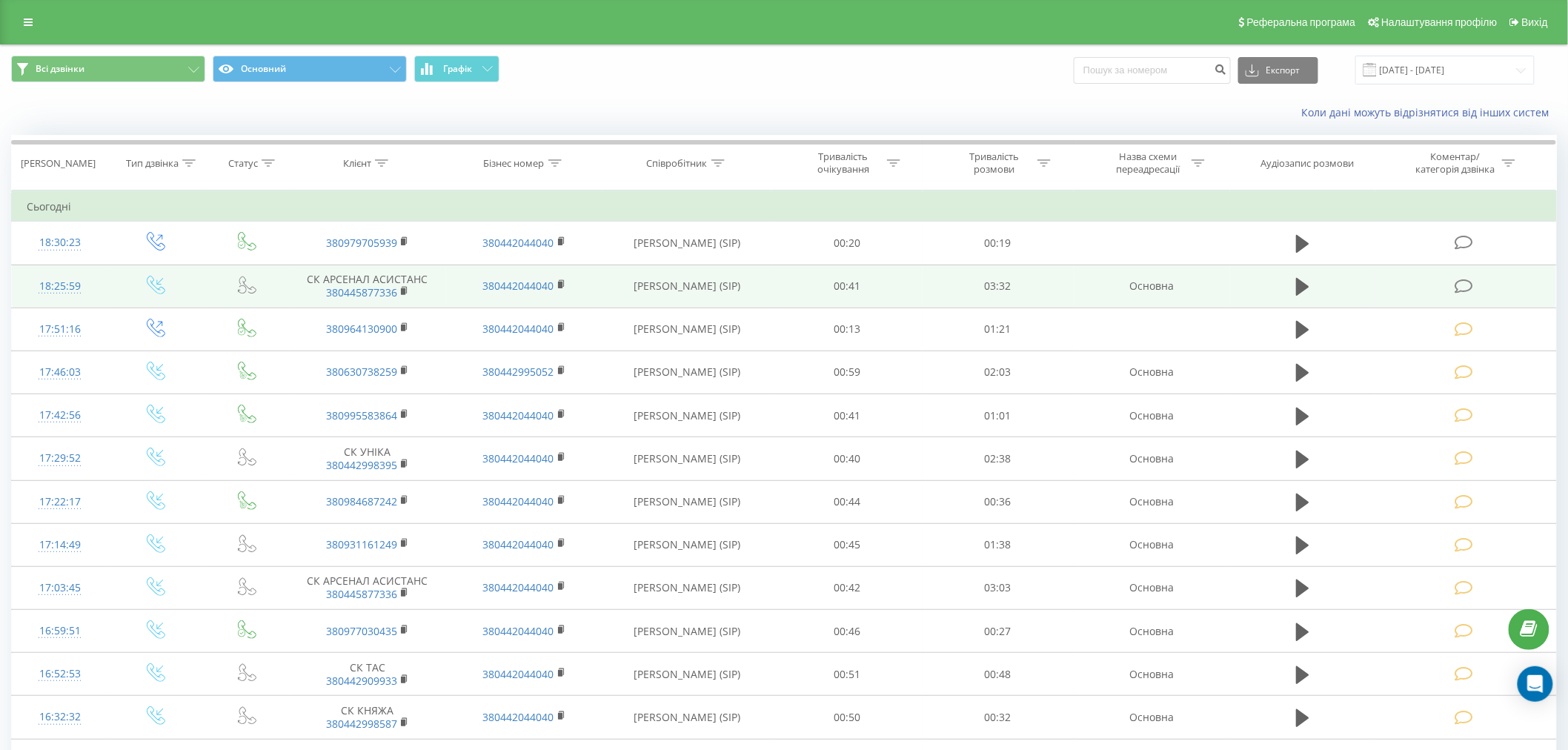
click at [1459, 291] on icon at bounding box center [1463, 286] width 19 height 15
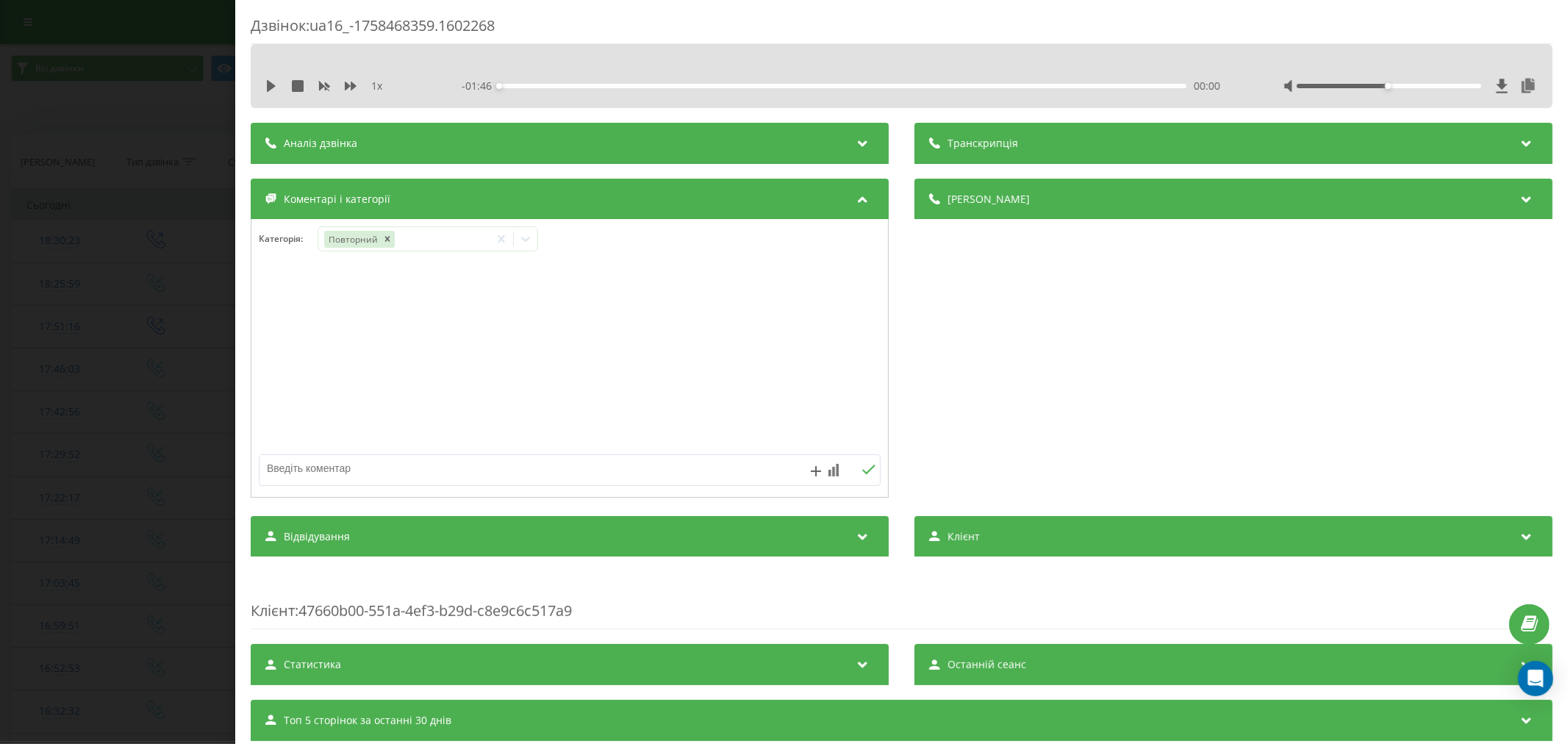
click at [273, 96] on div "1 x - 01:46 00:00 00:00" at bounding box center [902, 85] width 1279 height 22
click at [272, 90] on icon at bounding box center [271, 86] width 12 height 12
click at [525, 244] on icon at bounding box center [526, 239] width 14 height 14
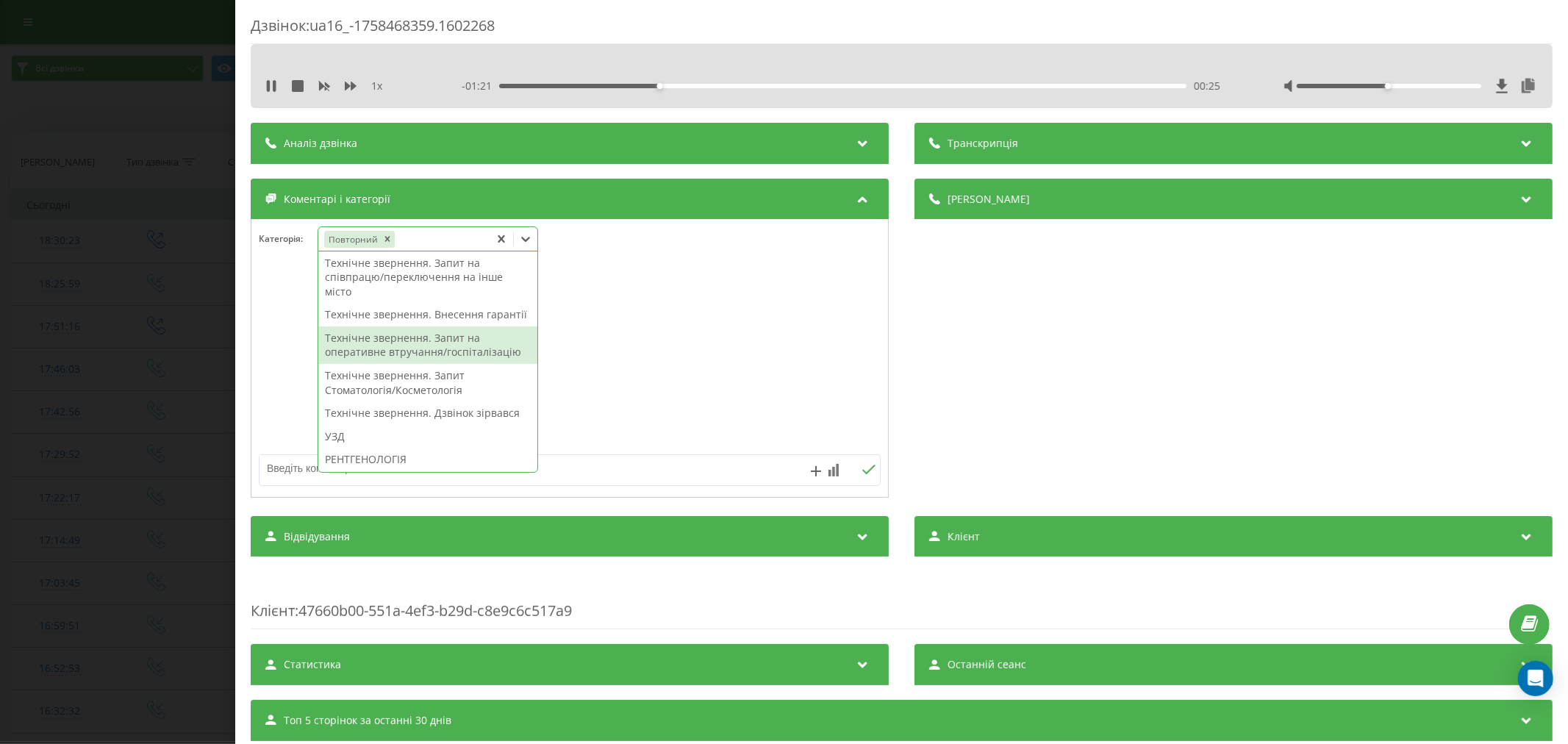
scroll to position [326, 0]
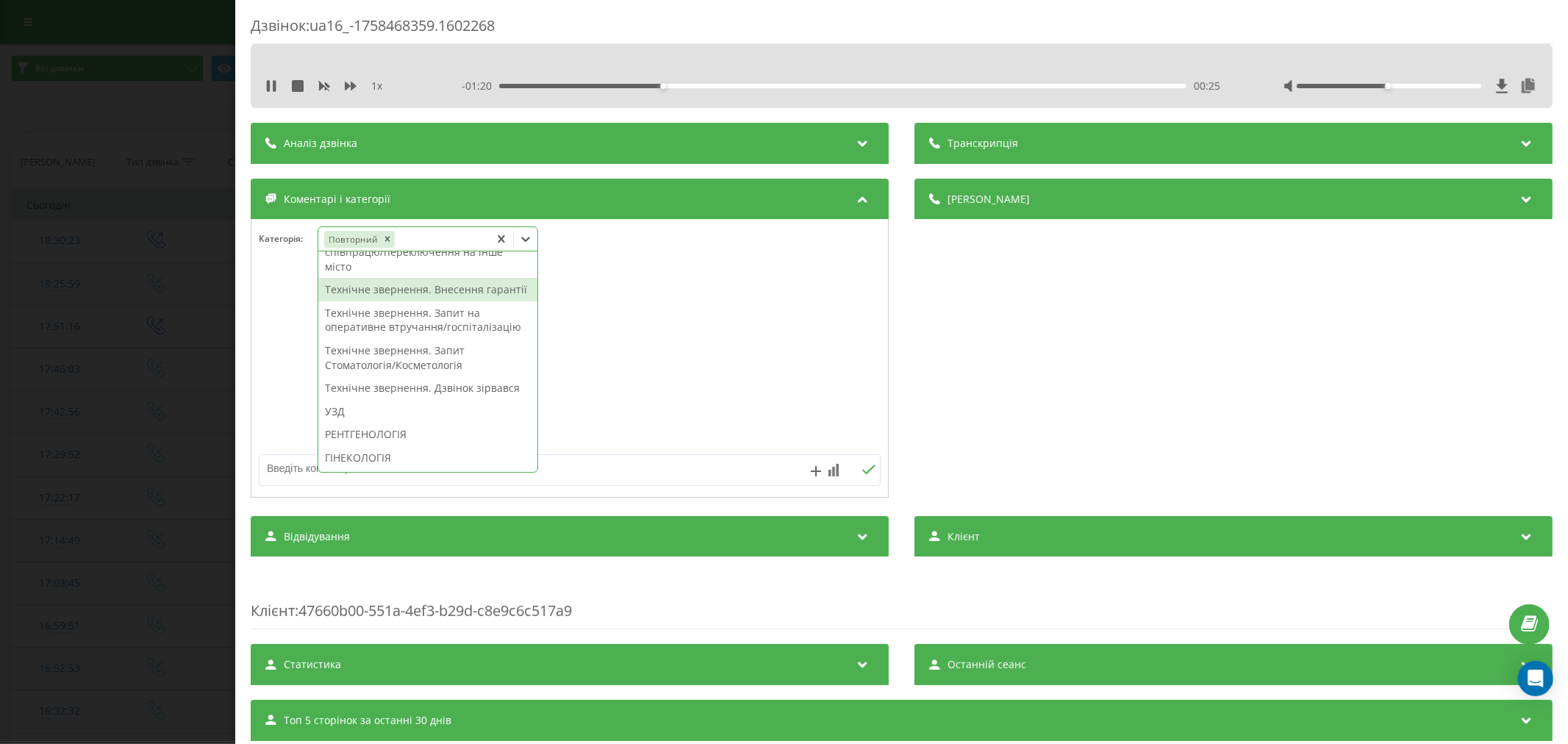
click at [441, 301] on div "Технічне звернення. Внесення гарантії" at bounding box center [428, 289] width 219 height 23
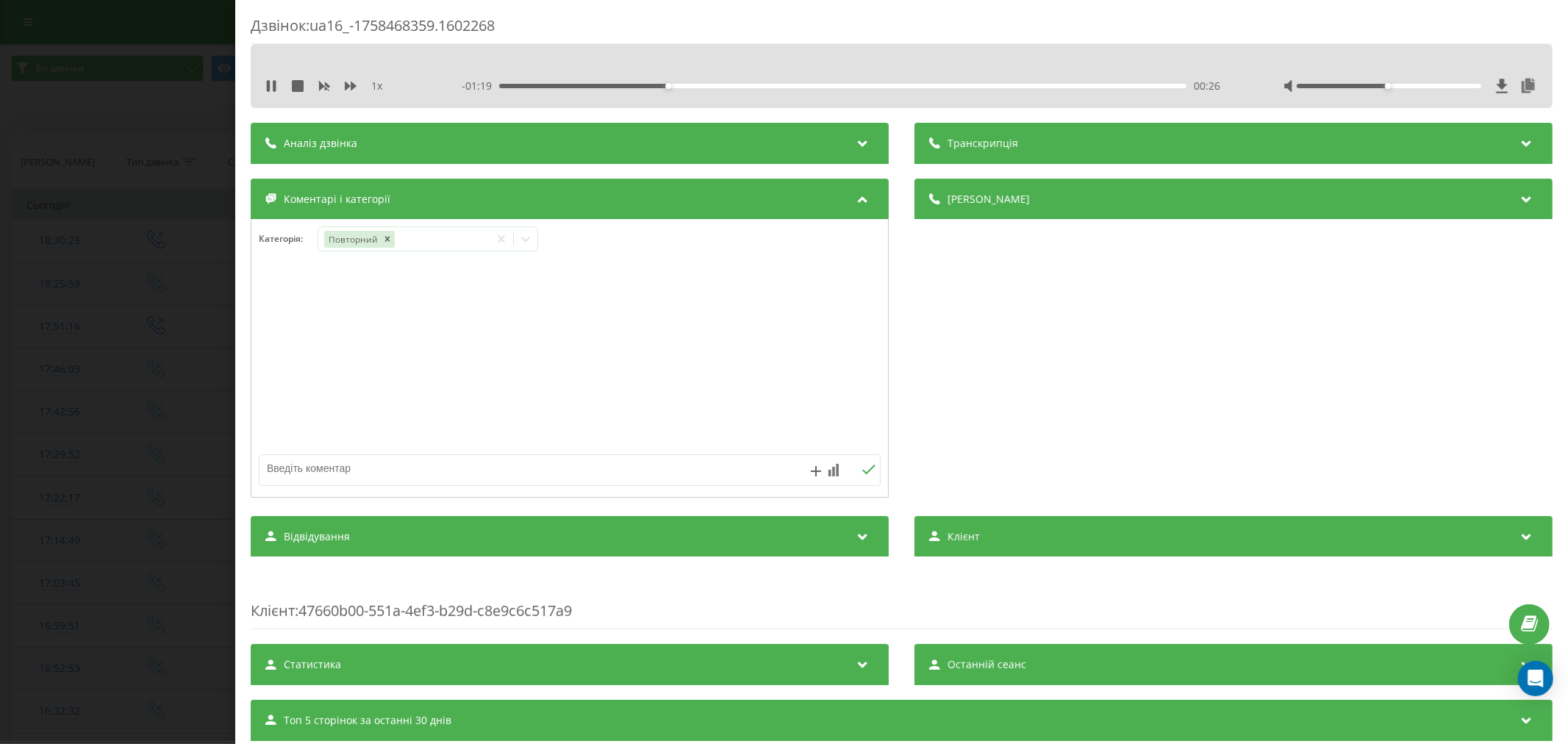
click at [755, 321] on div at bounding box center [570, 359] width 637 height 177
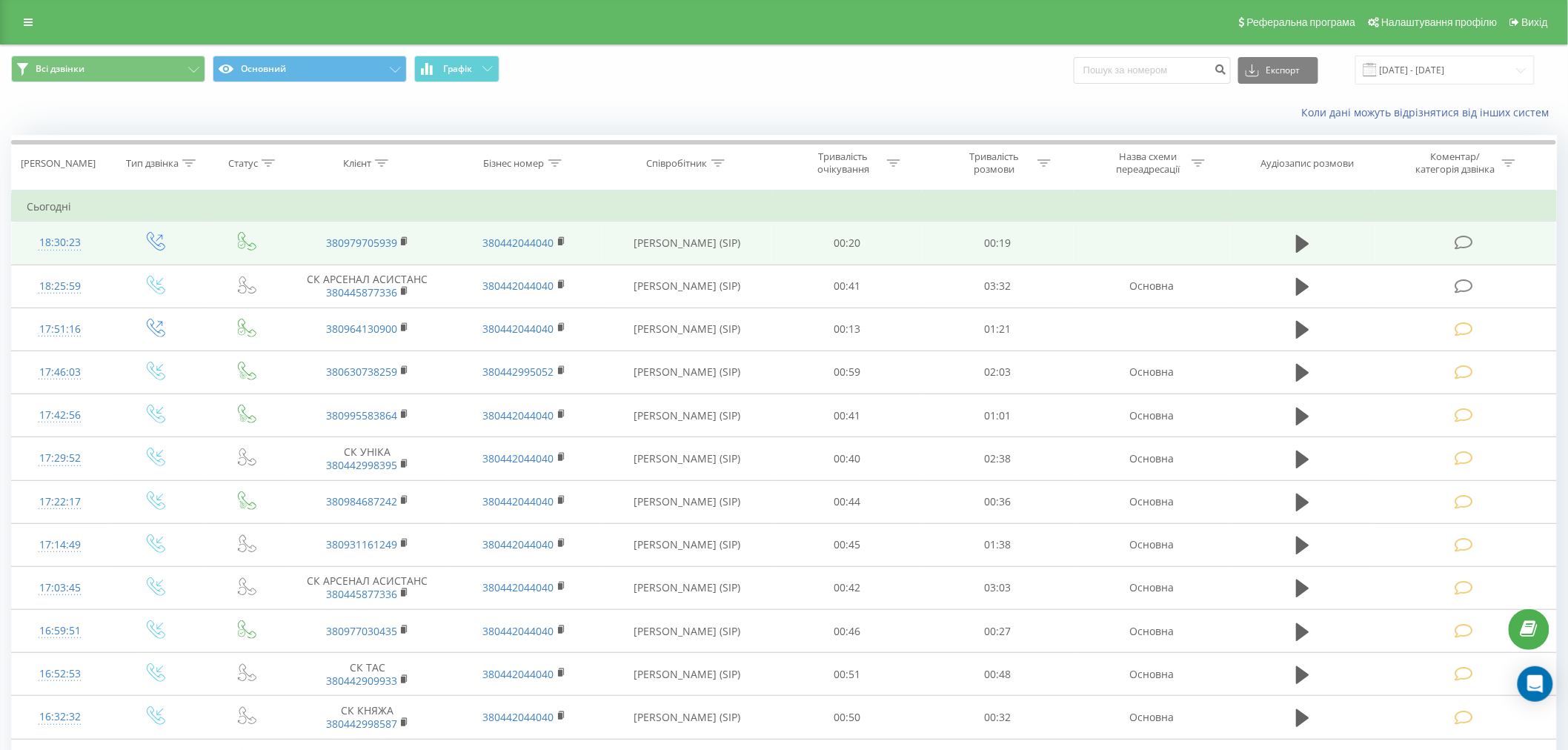
click at [1456, 239] on icon at bounding box center [1463, 242] width 19 height 15
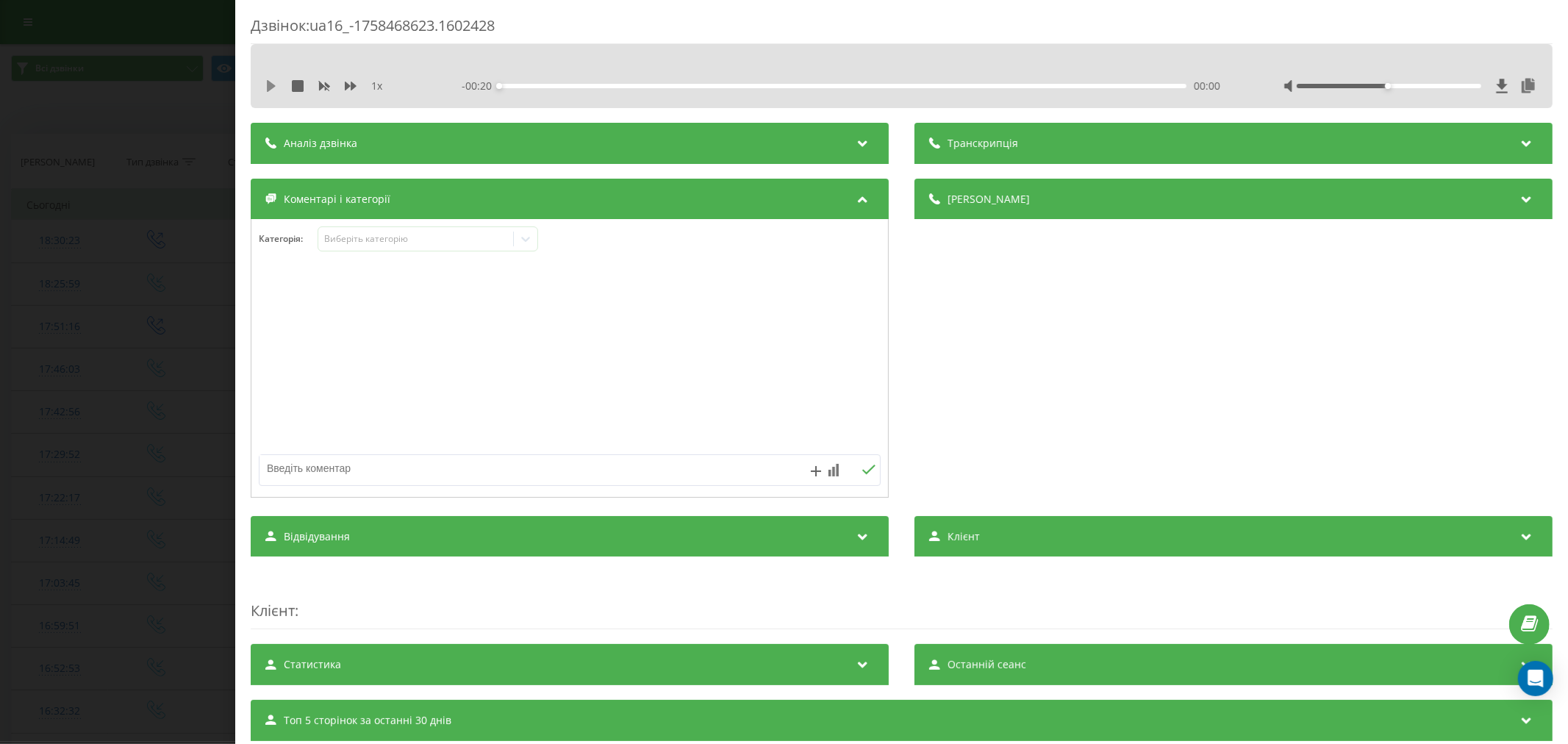
click at [273, 91] on icon at bounding box center [271, 86] width 12 height 12
click at [428, 231] on div "Виберіть категорію" at bounding box center [428, 239] width 220 height 25
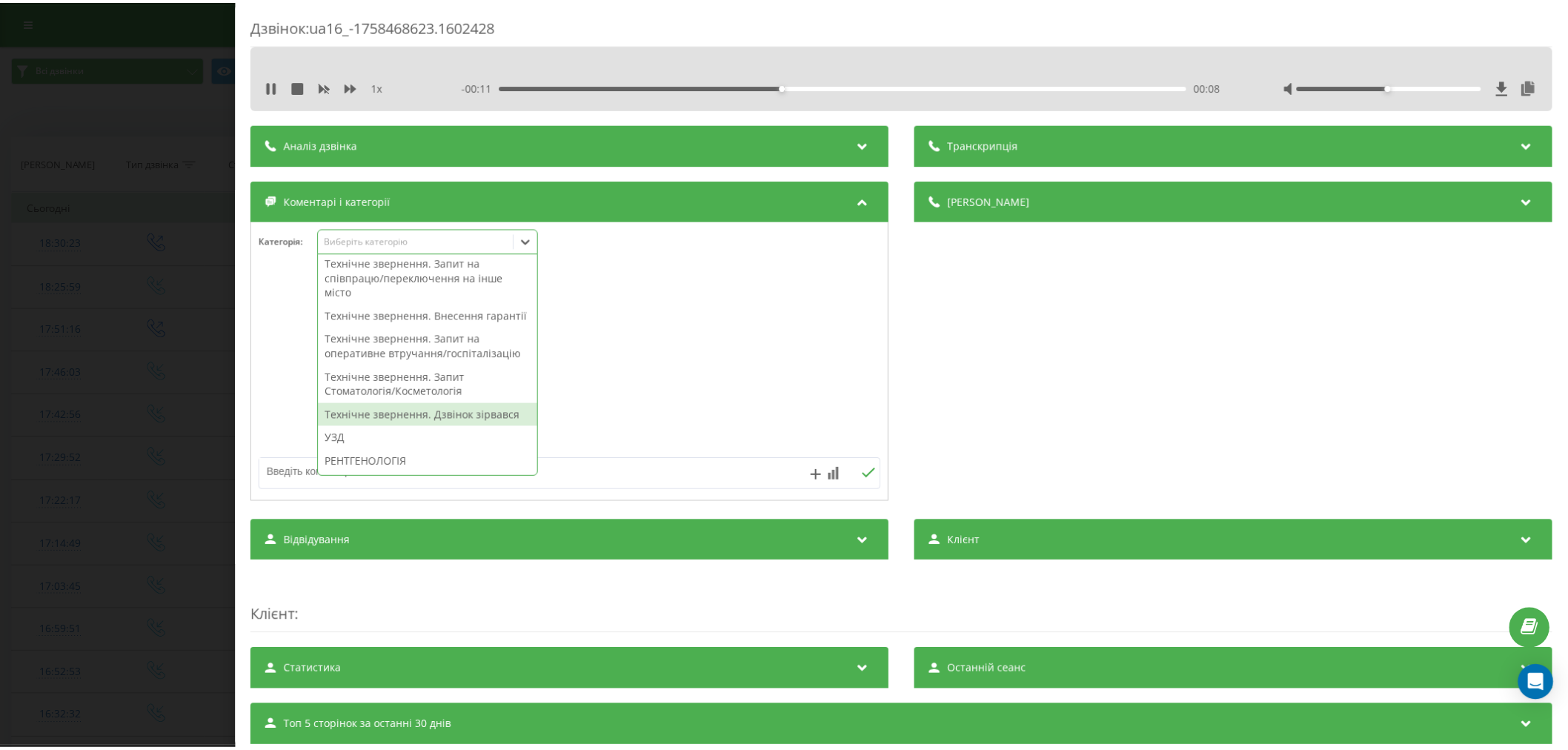
scroll to position [411, 0]
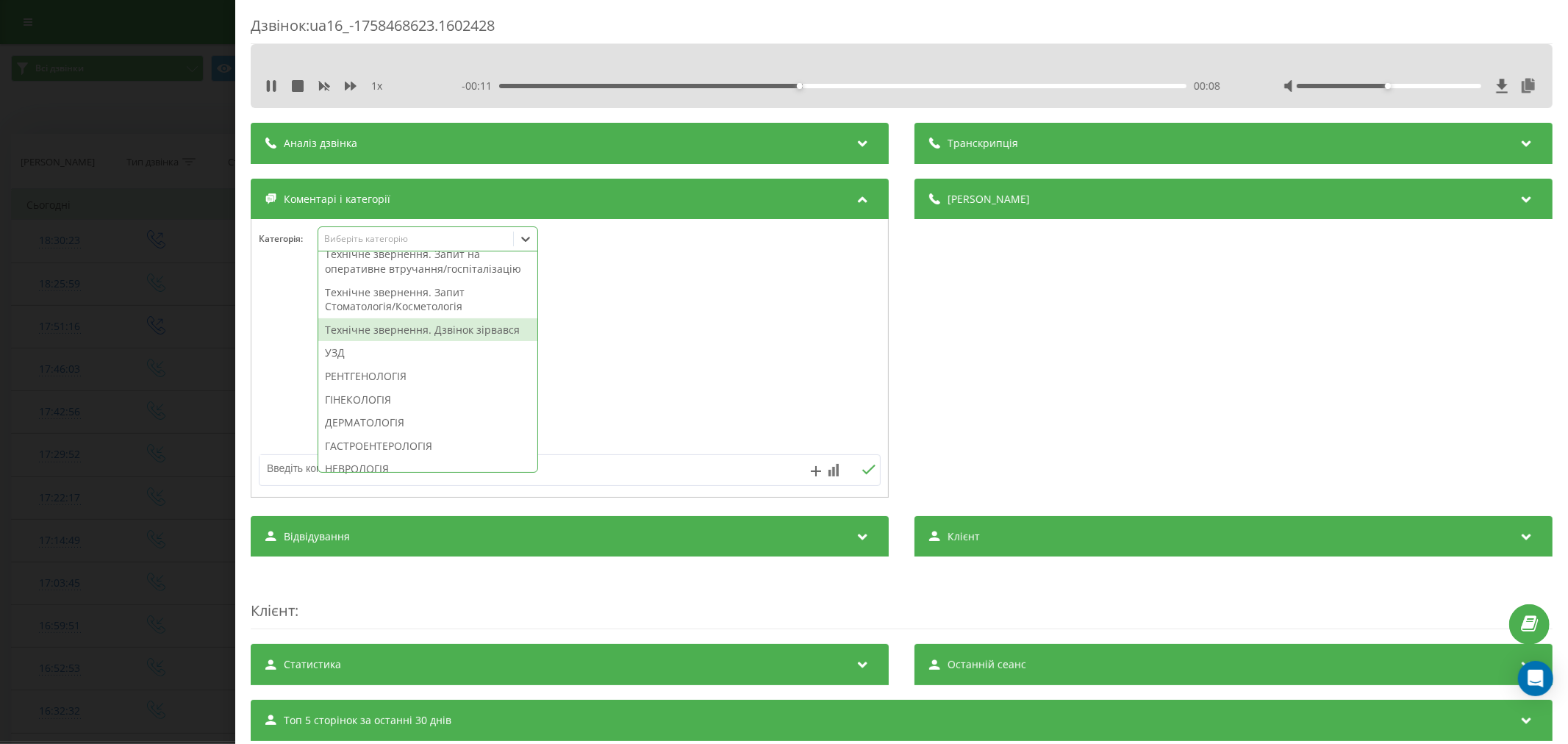
click at [427, 341] on div "Технічне звернення. Дзвінок зірвався" at bounding box center [428, 329] width 219 height 23
click at [686, 362] on div at bounding box center [570, 359] width 637 height 177
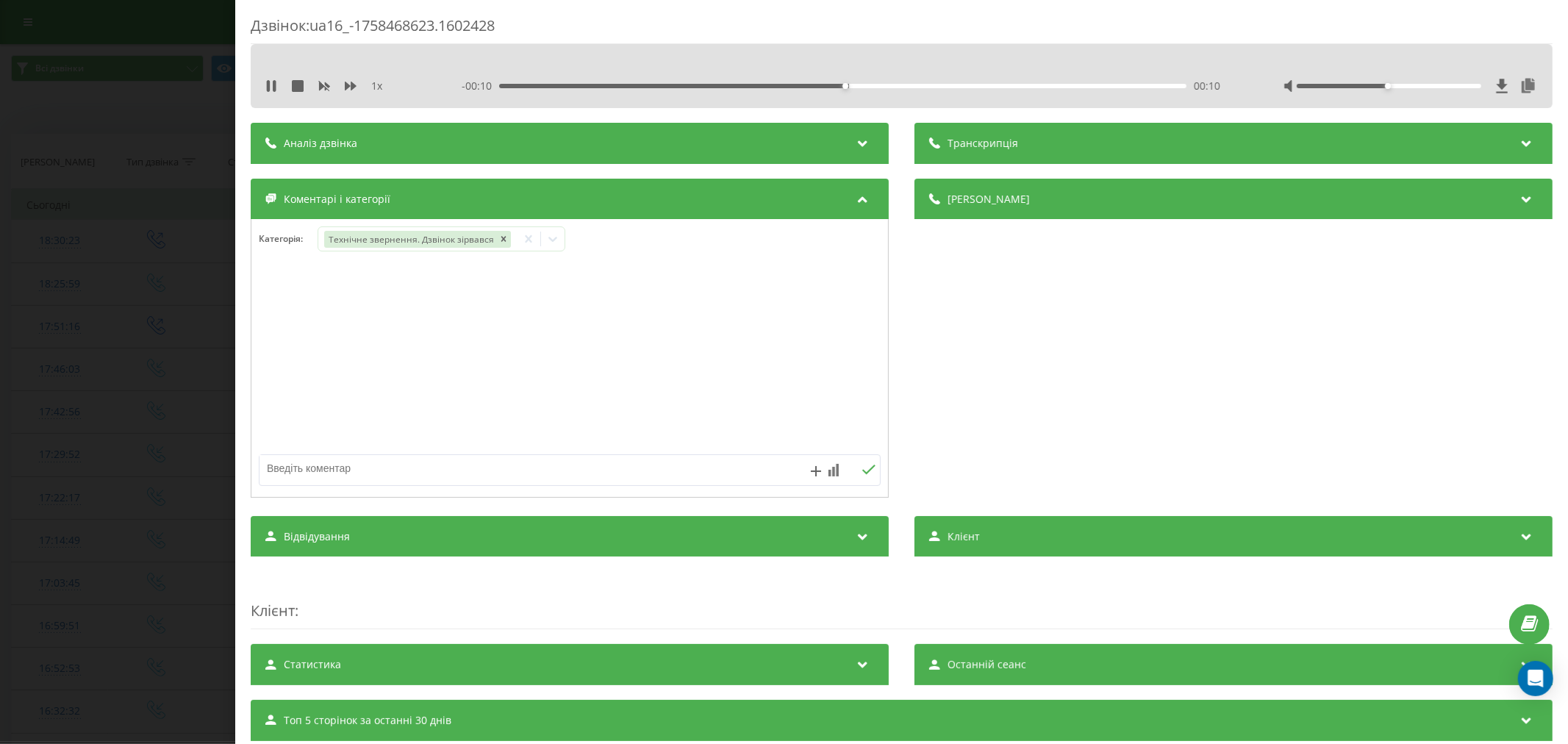
click at [494, 473] on textarea at bounding box center [507, 468] width 496 height 27
type textarea "Л"
type textarea "лід. уже телефонували"
click at [862, 465] on icon at bounding box center [868, 469] width 14 height 10
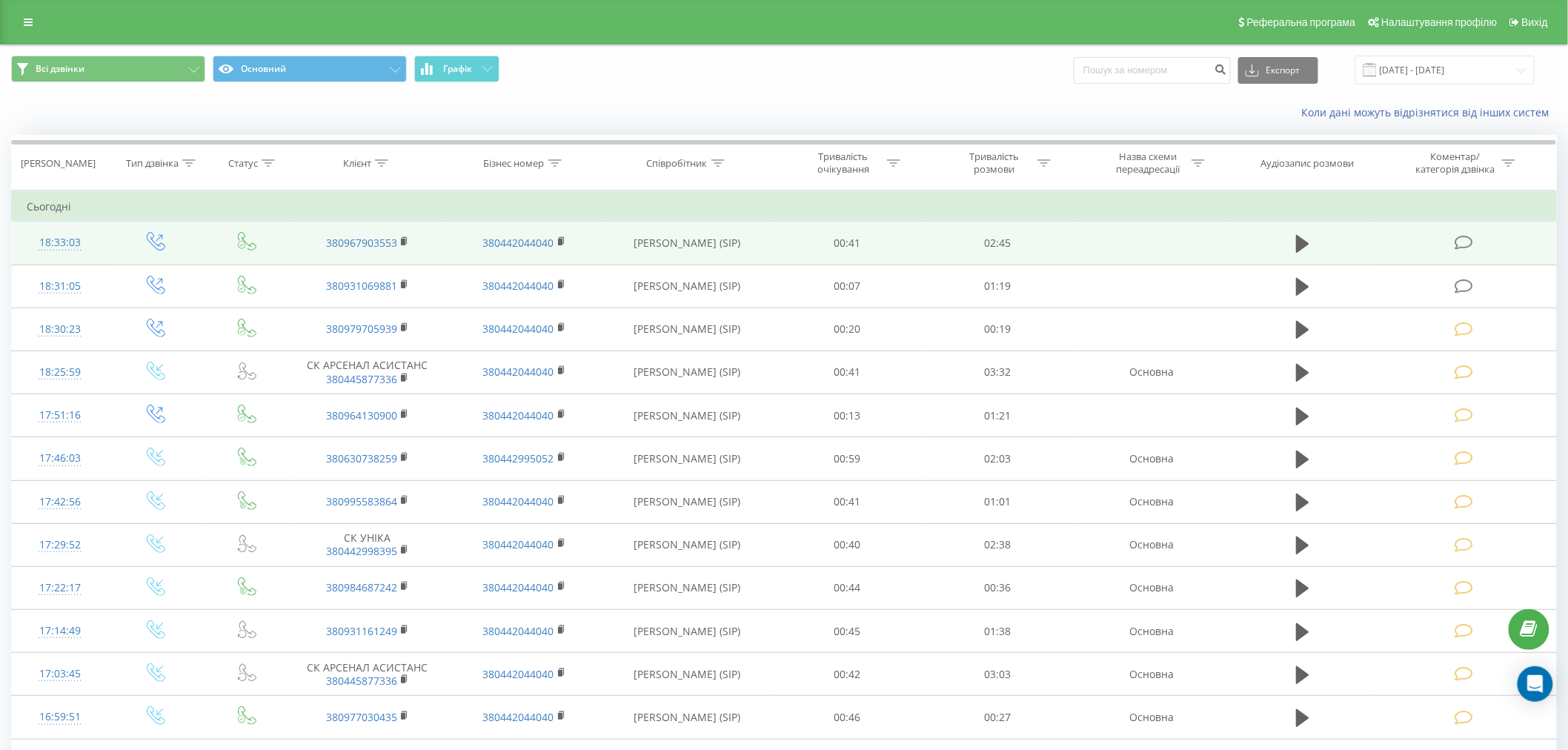
click at [1459, 245] on icon at bounding box center [1463, 242] width 19 height 15
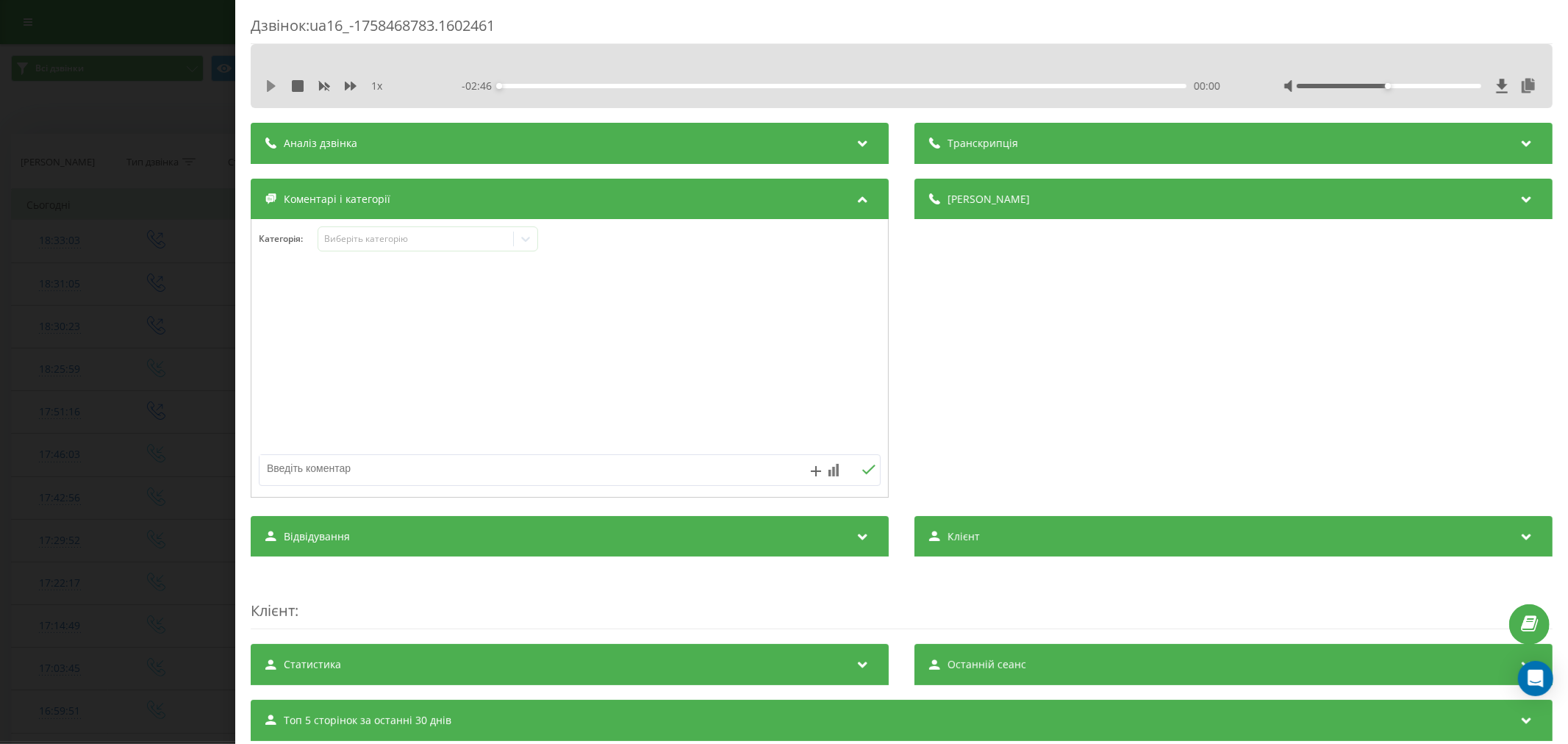
click at [272, 82] on icon at bounding box center [271, 86] width 12 height 12
click at [1417, 84] on div at bounding box center [1389, 85] width 185 height 4
click at [574, 87] on div "00:18" at bounding box center [842, 85] width 687 height 4
click at [636, 87] on div "00:19" at bounding box center [842, 85] width 687 height 4
click at [436, 237] on div "Виберіть категорію" at bounding box center [415, 239] width 184 height 12
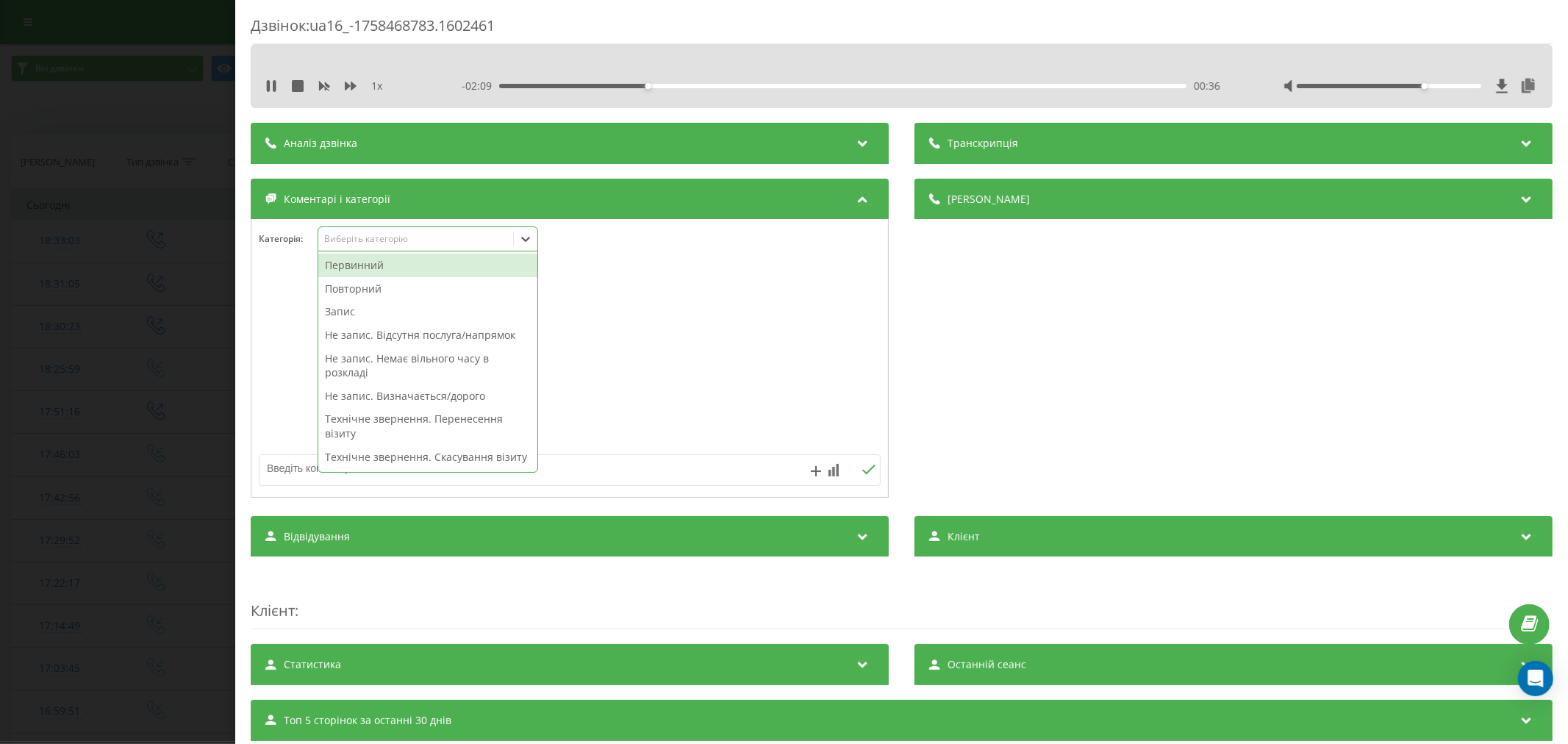
click at [374, 285] on div "Повторний" at bounding box center [428, 288] width 219 height 23
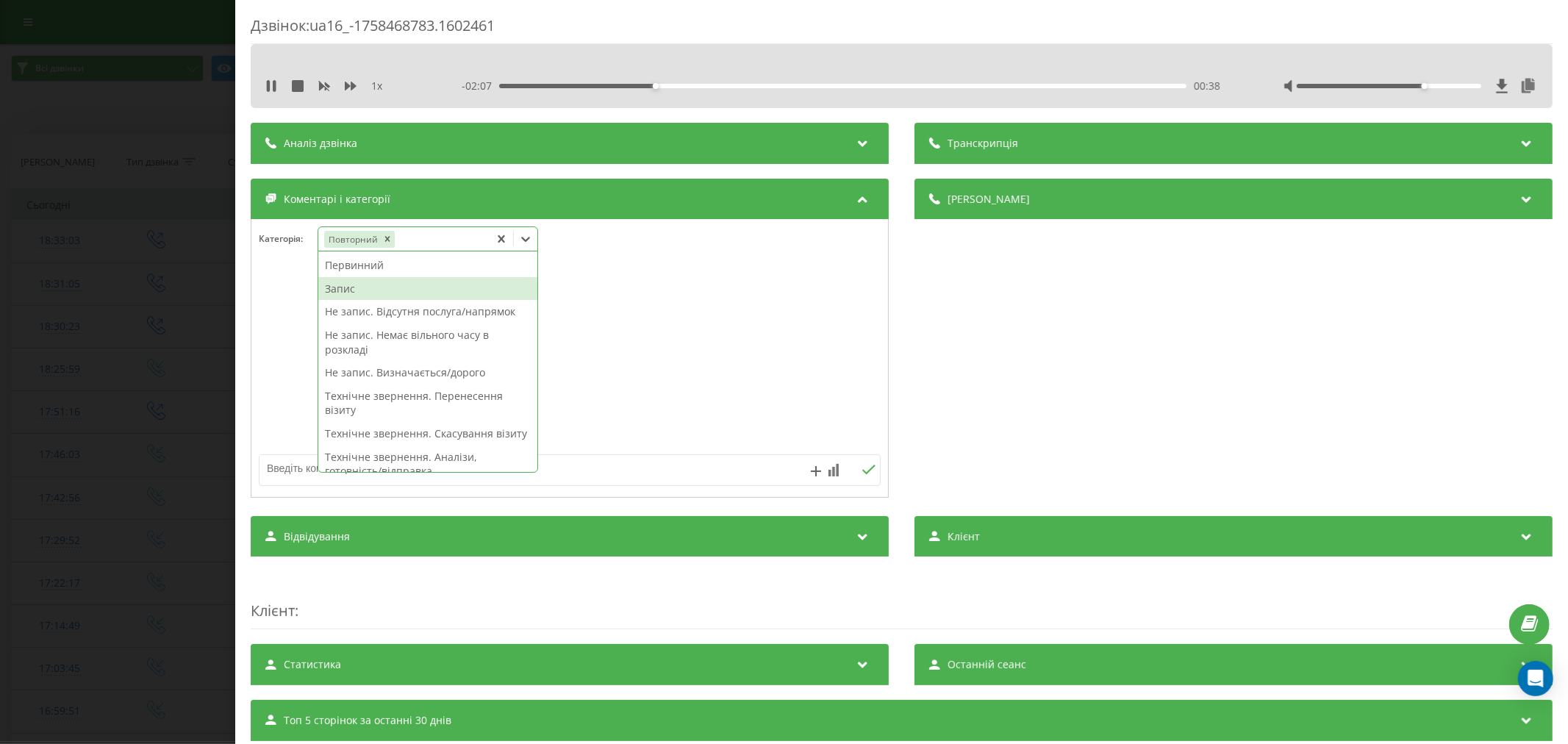
click at [371, 292] on div "Запис" at bounding box center [428, 288] width 219 height 23
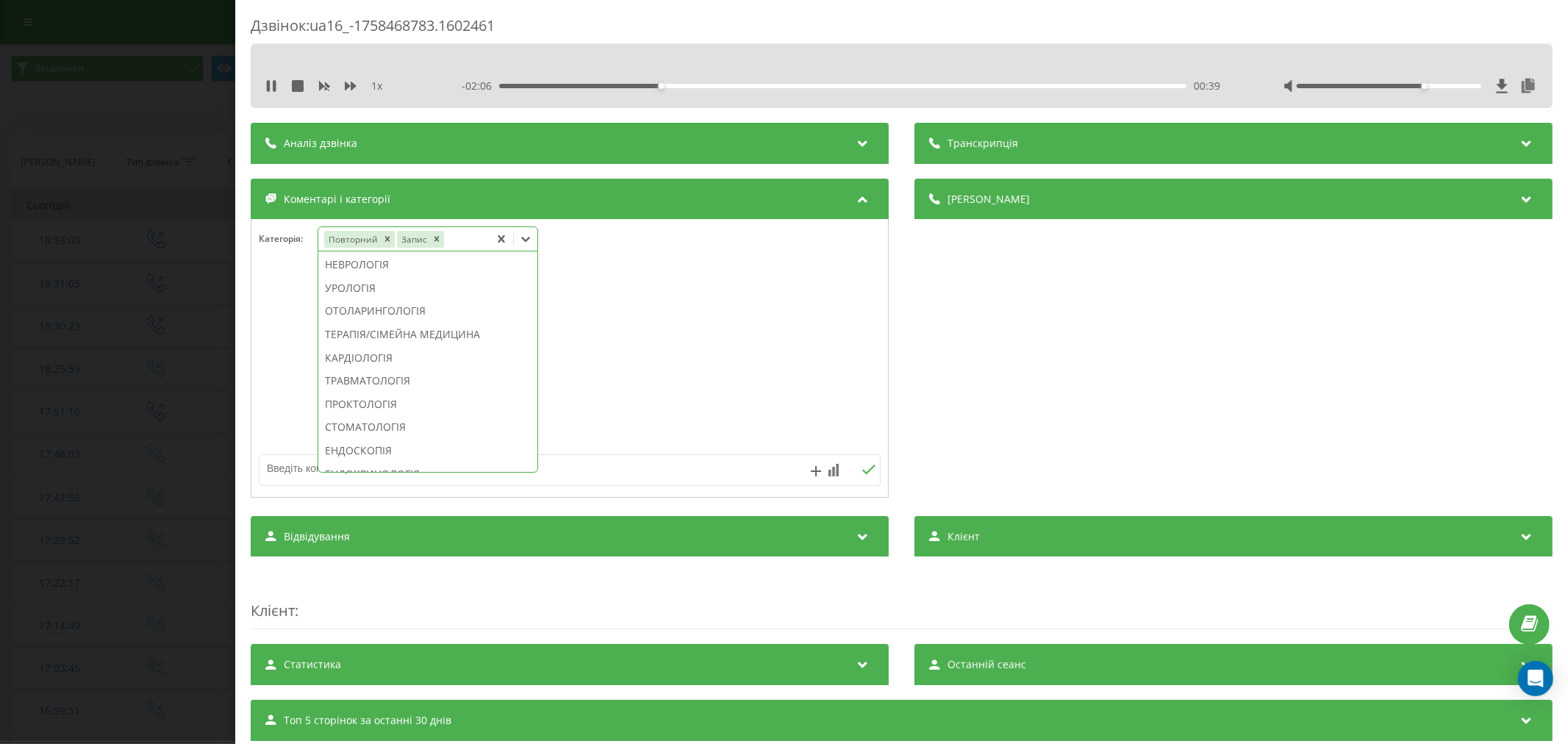
scroll to position [571, 0]
click at [372, 434] on div "СТОМАТОЛОГІЯ" at bounding box center [428, 421] width 219 height 23
click at [720, 370] on div at bounding box center [570, 359] width 637 height 177
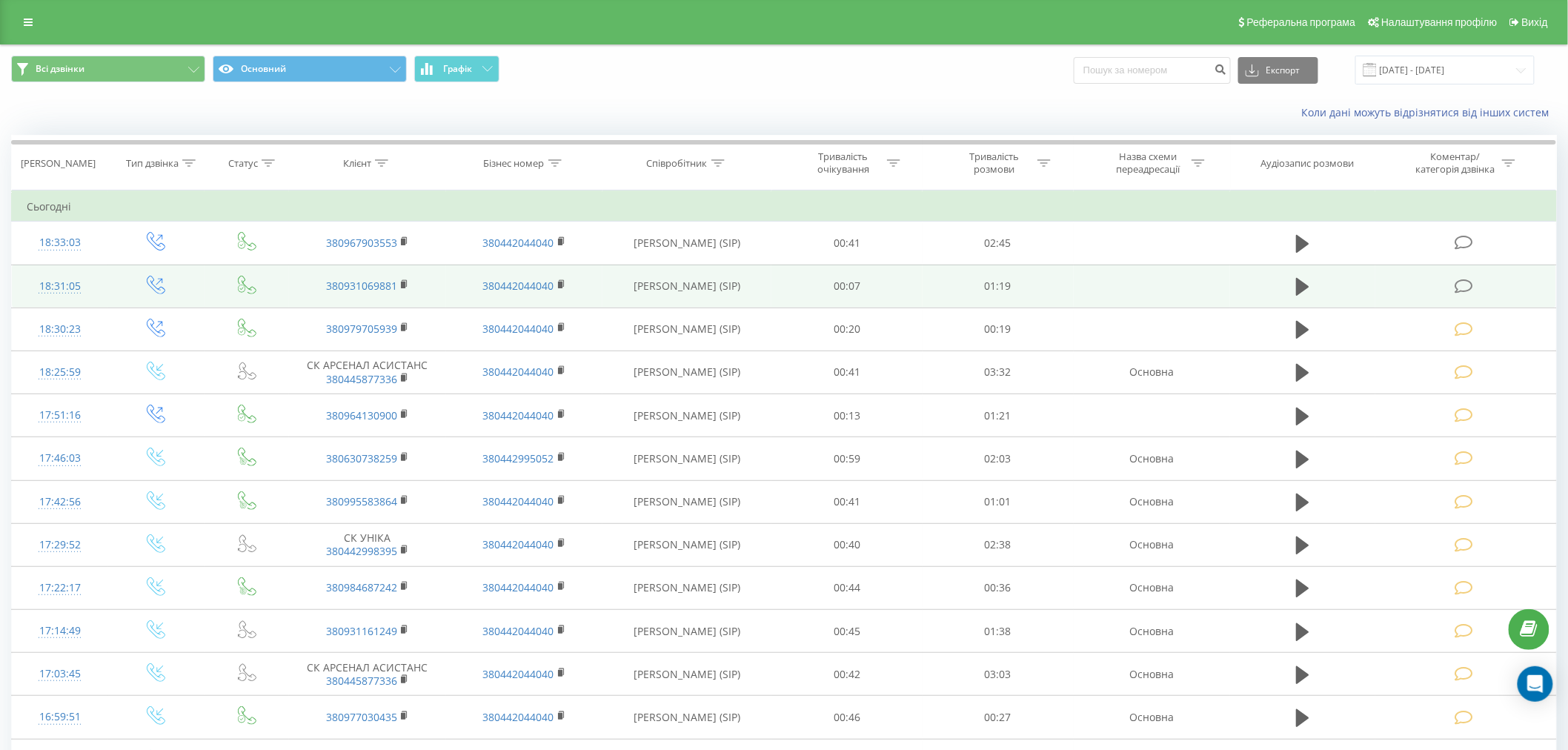
click at [1463, 276] on td at bounding box center [1466, 286] width 181 height 43
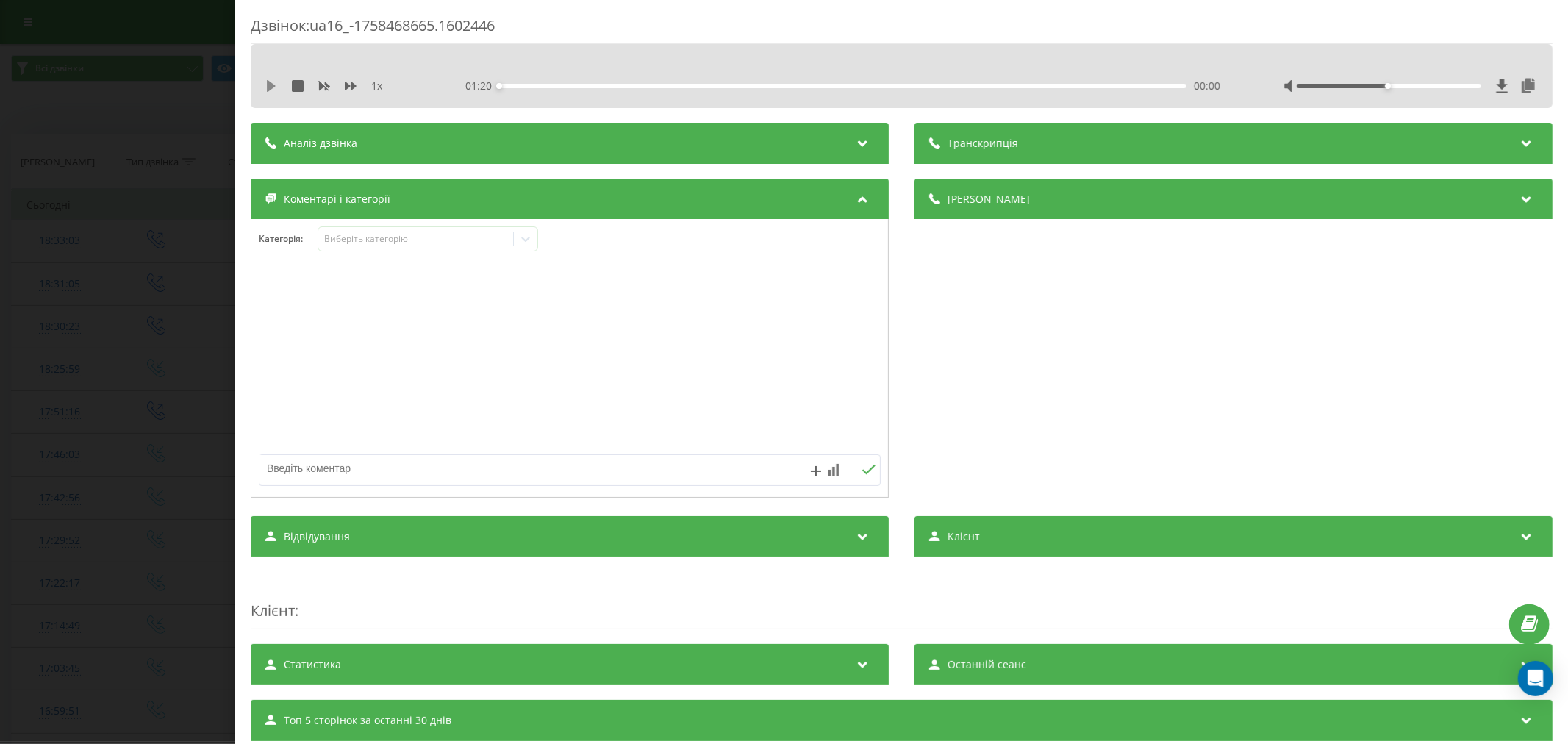
click at [266, 80] on icon at bounding box center [271, 86] width 12 height 12
click at [545, 86] on div "00:01" at bounding box center [842, 85] width 687 height 4
click at [599, 81] on div "- 01:13 00:06 00:06" at bounding box center [843, 86] width 764 height 14
click at [604, 86] on div "00:12" at bounding box center [842, 85] width 687 height 4
click at [660, 88] on div "00:19" at bounding box center [842, 85] width 687 height 4
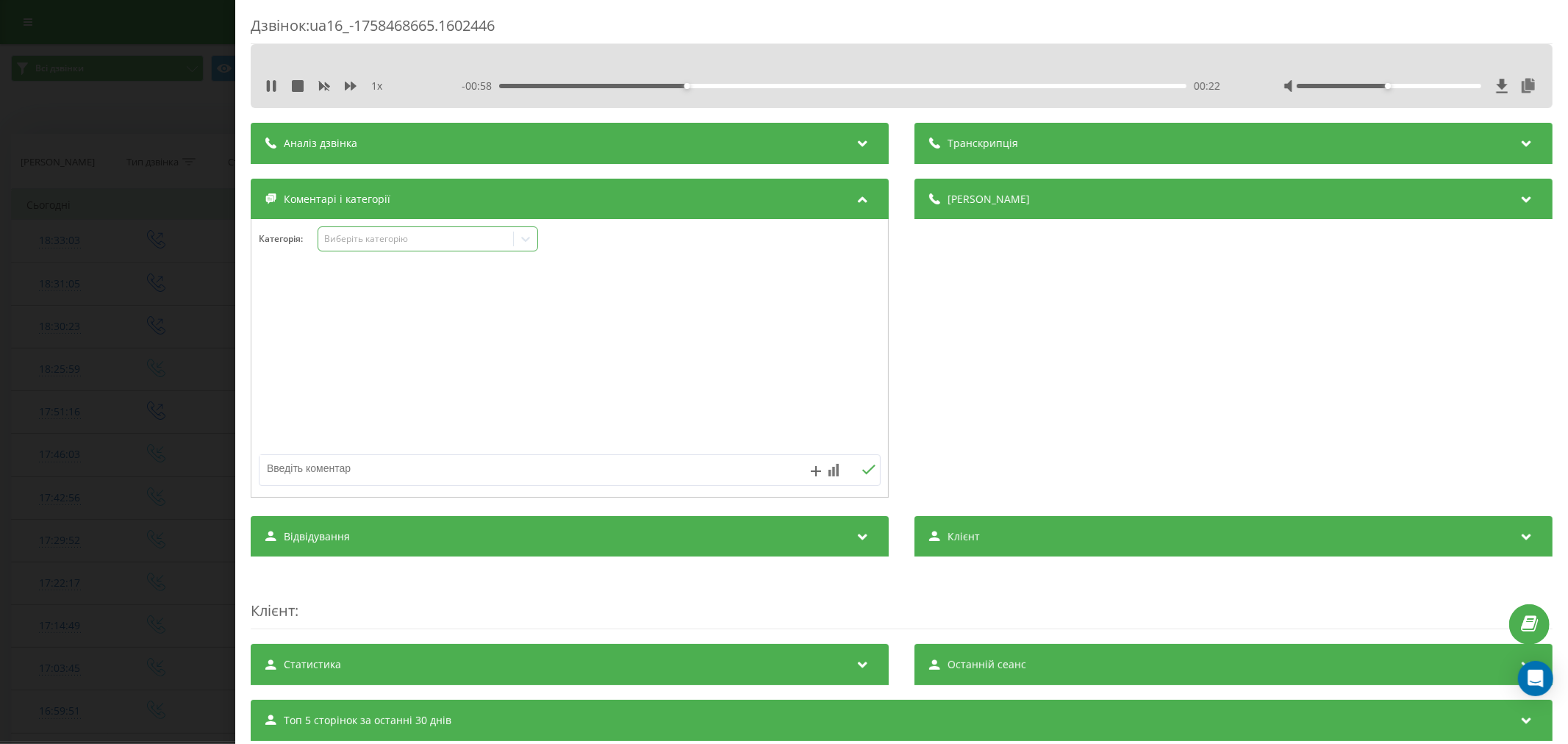
click at [418, 233] on div "Виберіть категорію" at bounding box center [415, 239] width 184 height 12
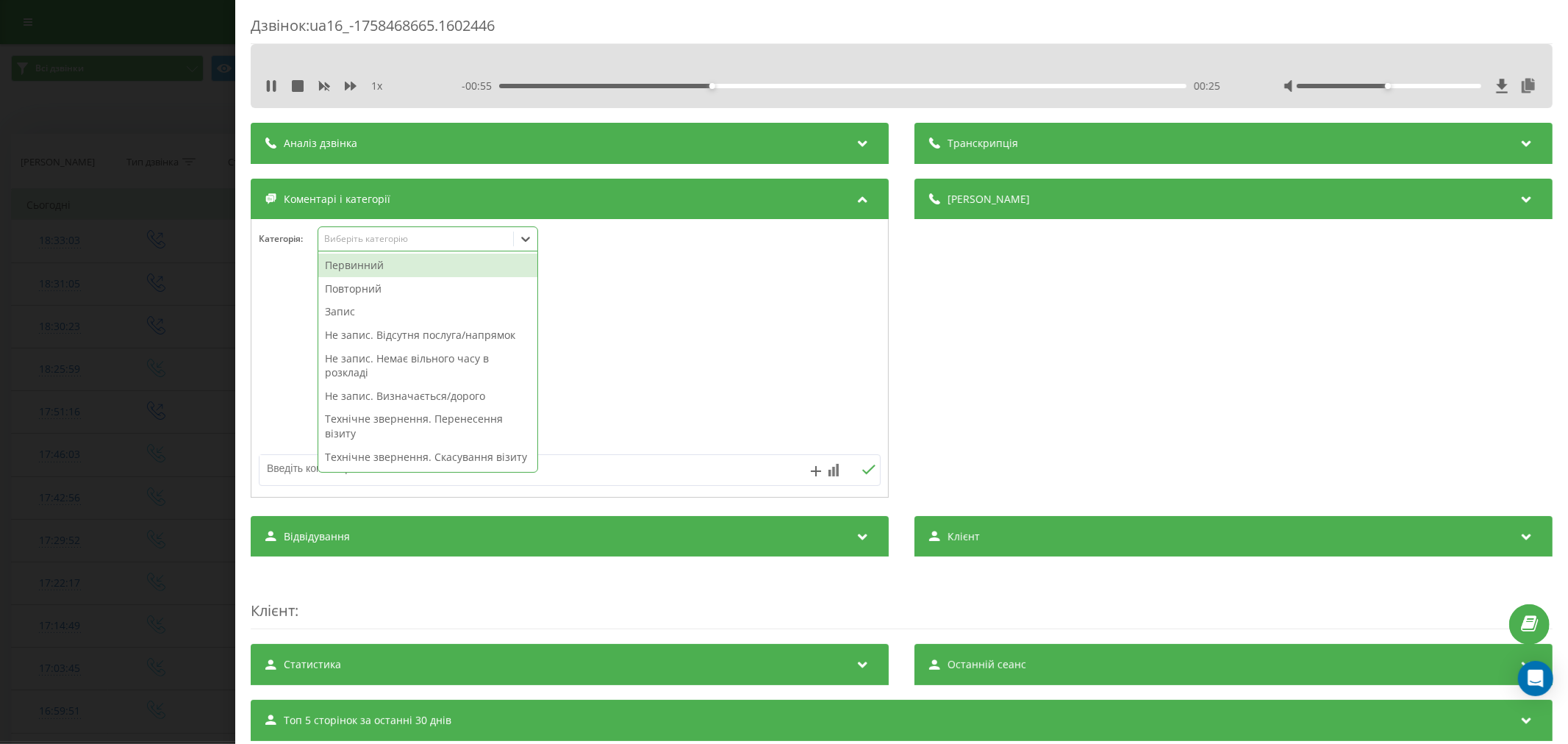
click at [402, 284] on div "Повторний" at bounding box center [428, 288] width 219 height 23
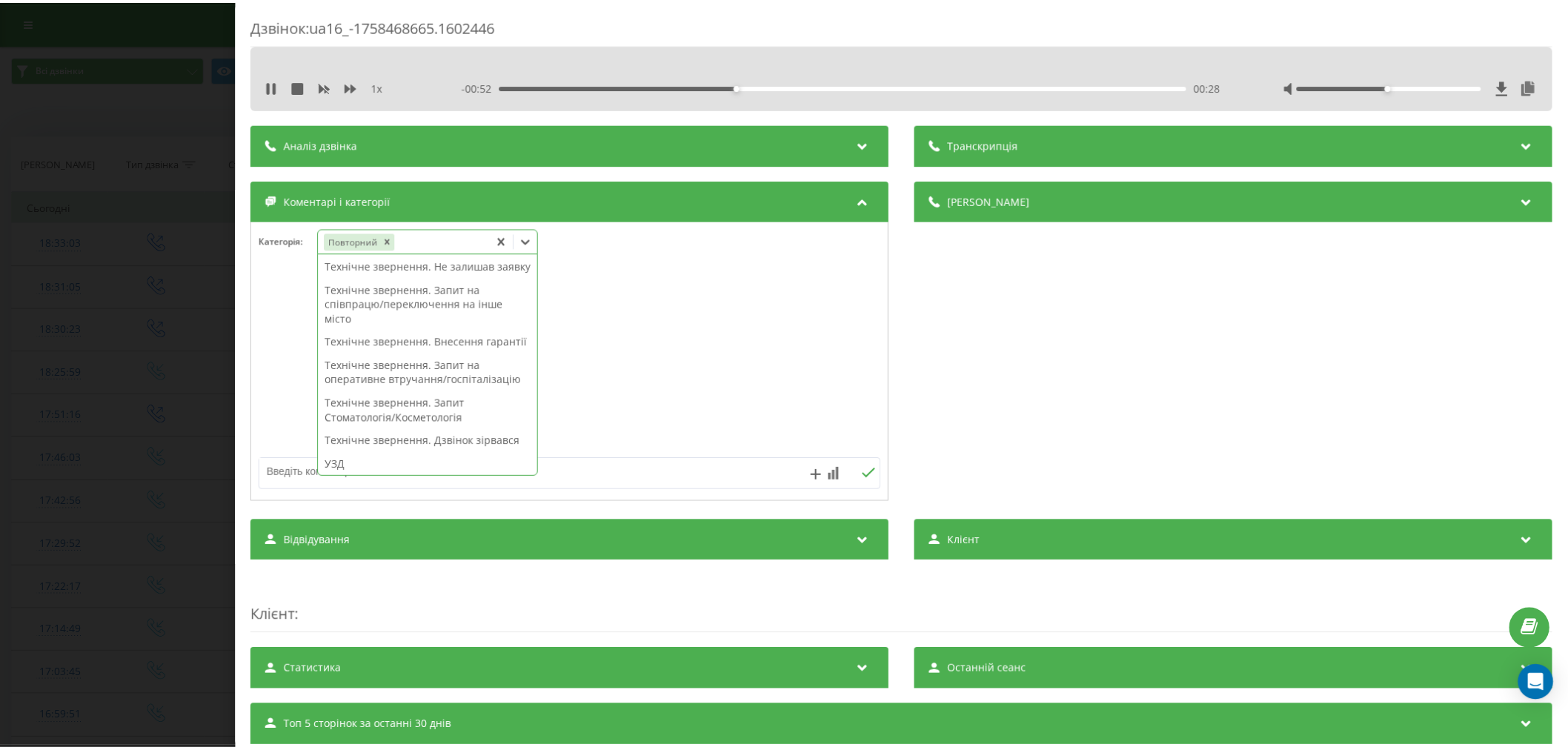
scroll to position [306, 0]
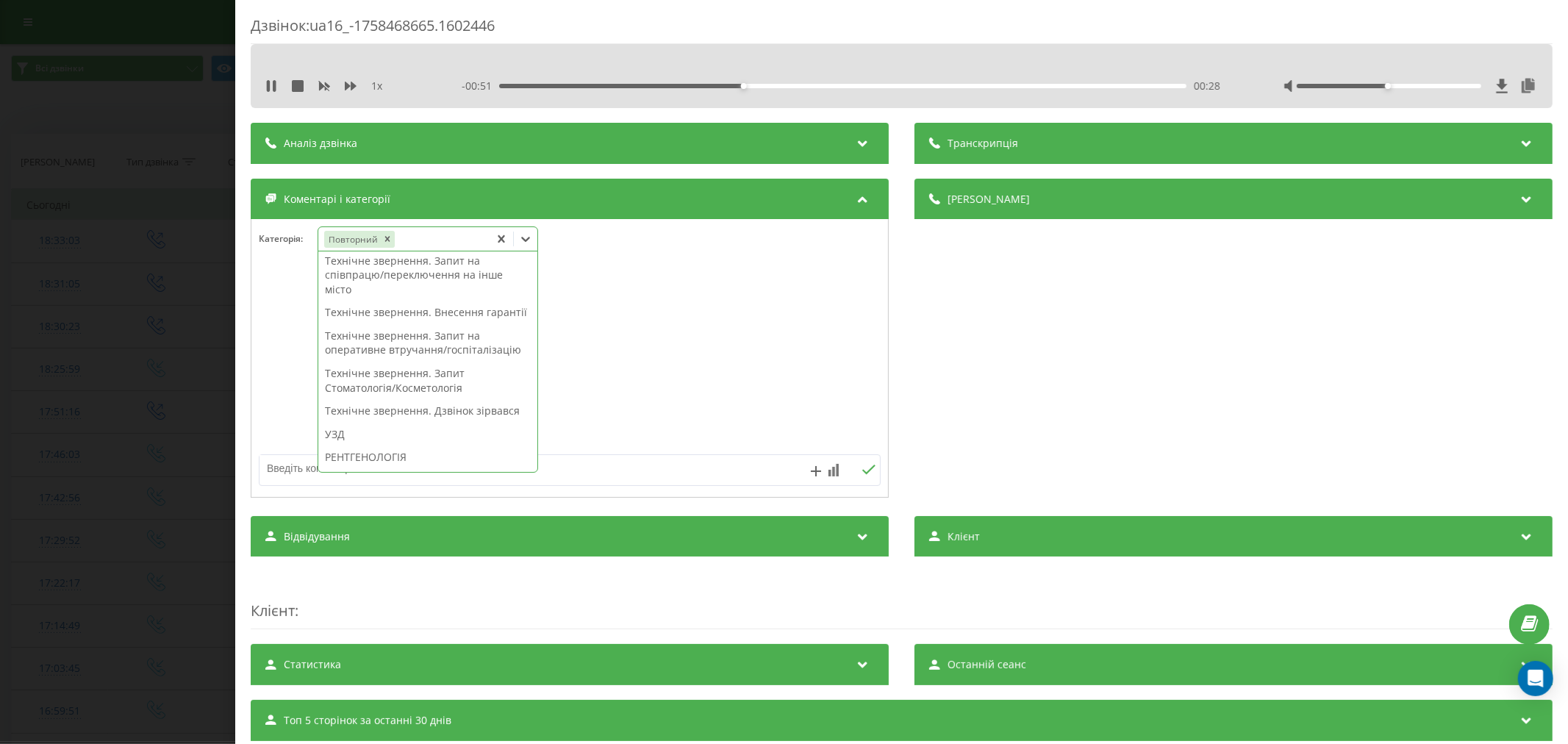
click at [402, 362] on div "Технічне звернення. Запит на оперативне втручання/госпіталізацію" at bounding box center [428, 342] width 219 height 38
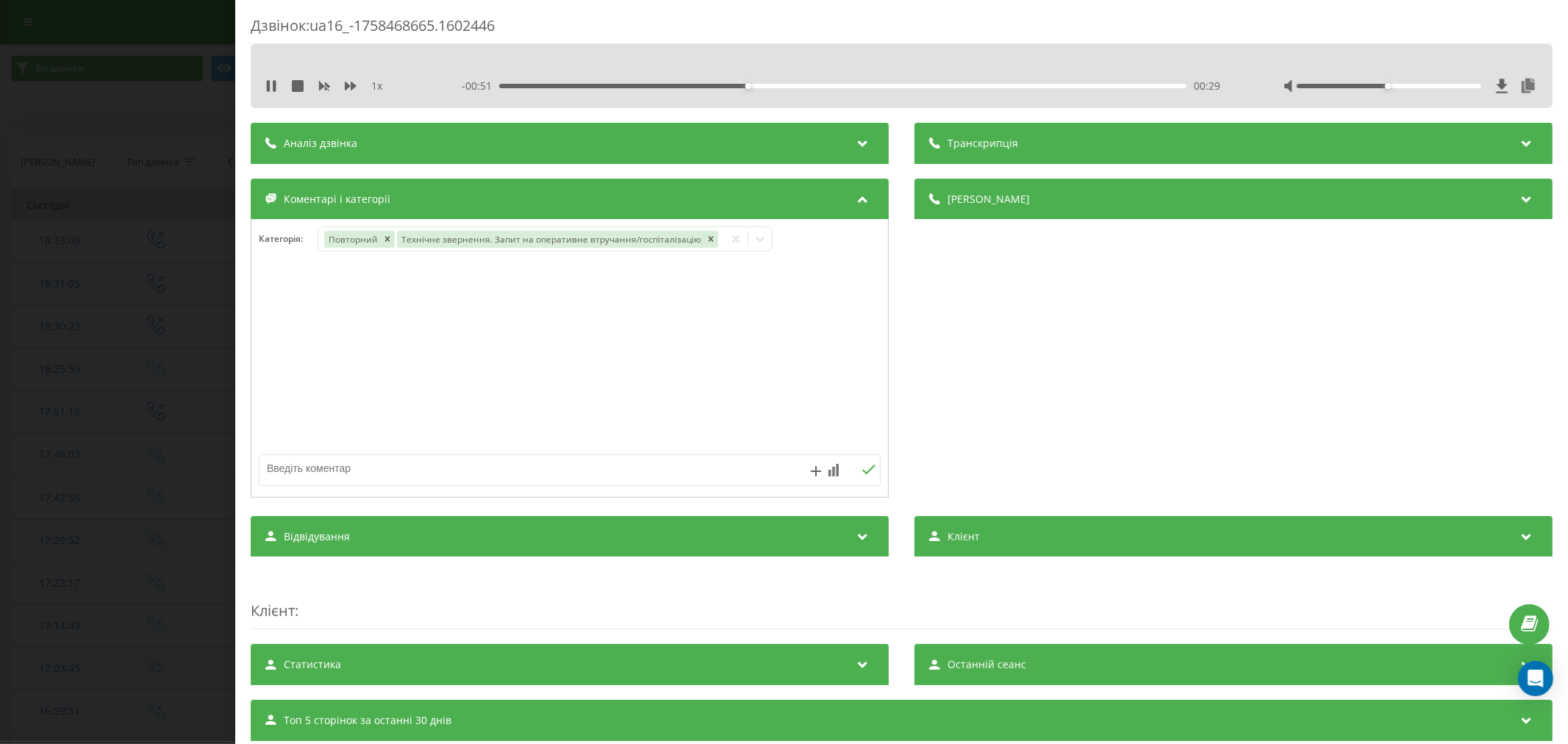
click at [716, 402] on div at bounding box center [570, 359] width 637 height 177
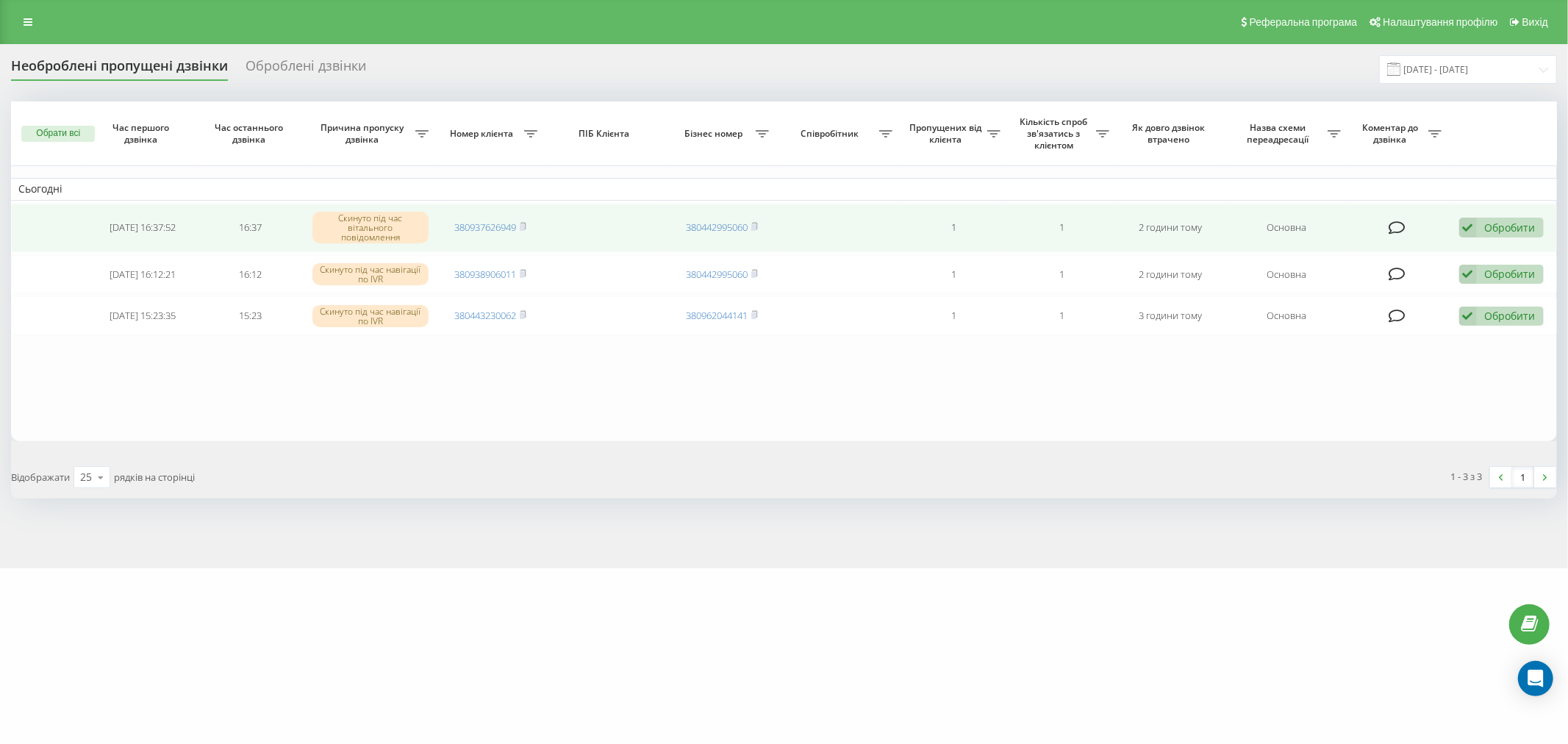
drag, startPoint x: 0, startPoint y: 0, endPoint x: 478, endPoint y: 216, distance: 524.5
drag, startPoint x: 478, startPoint y: 216, endPoint x: 469, endPoint y: 221, distance: 10.3
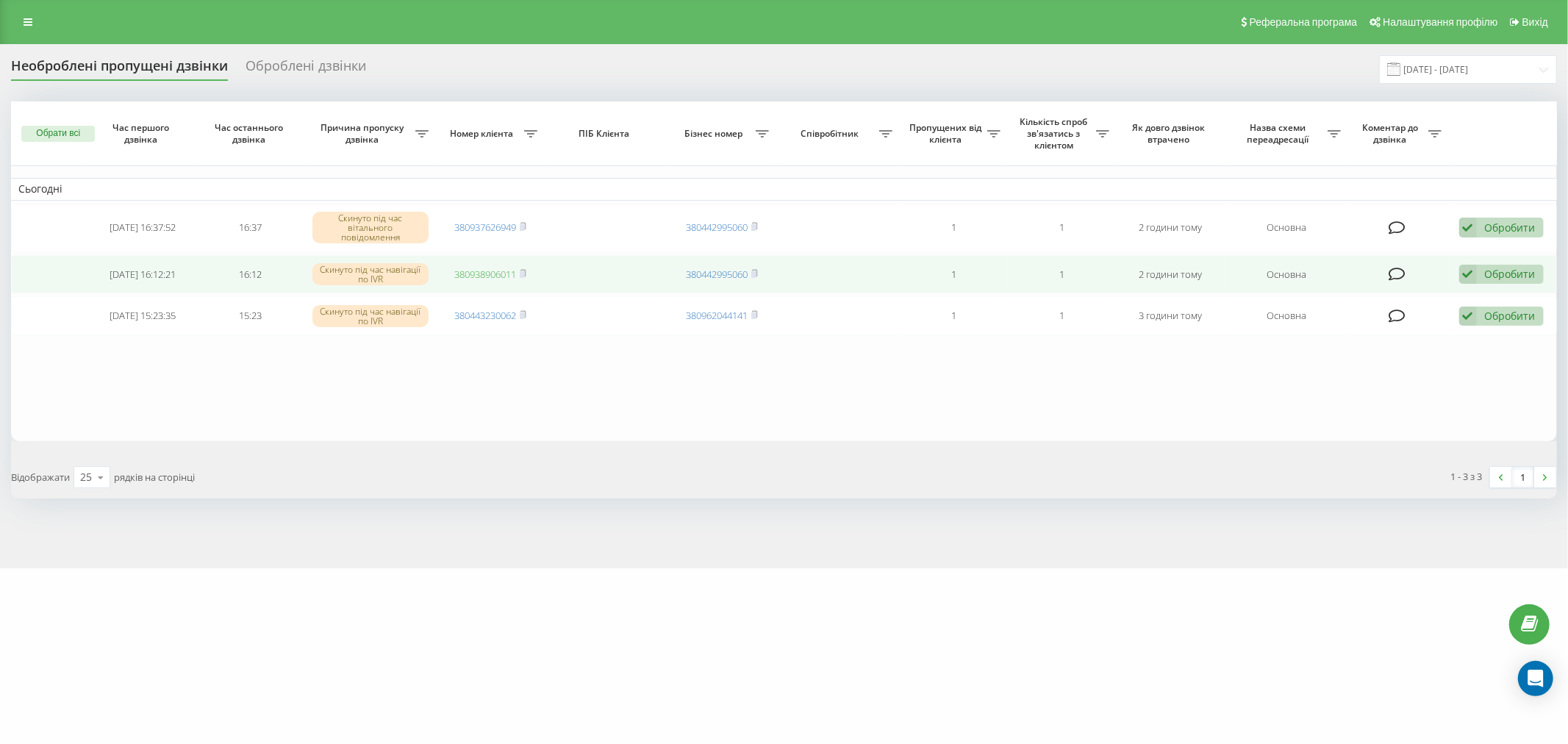
drag, startPoint x: 477, startPoint y: 280, endPoint x: 476, endPoint y: 272, distance: 8.1
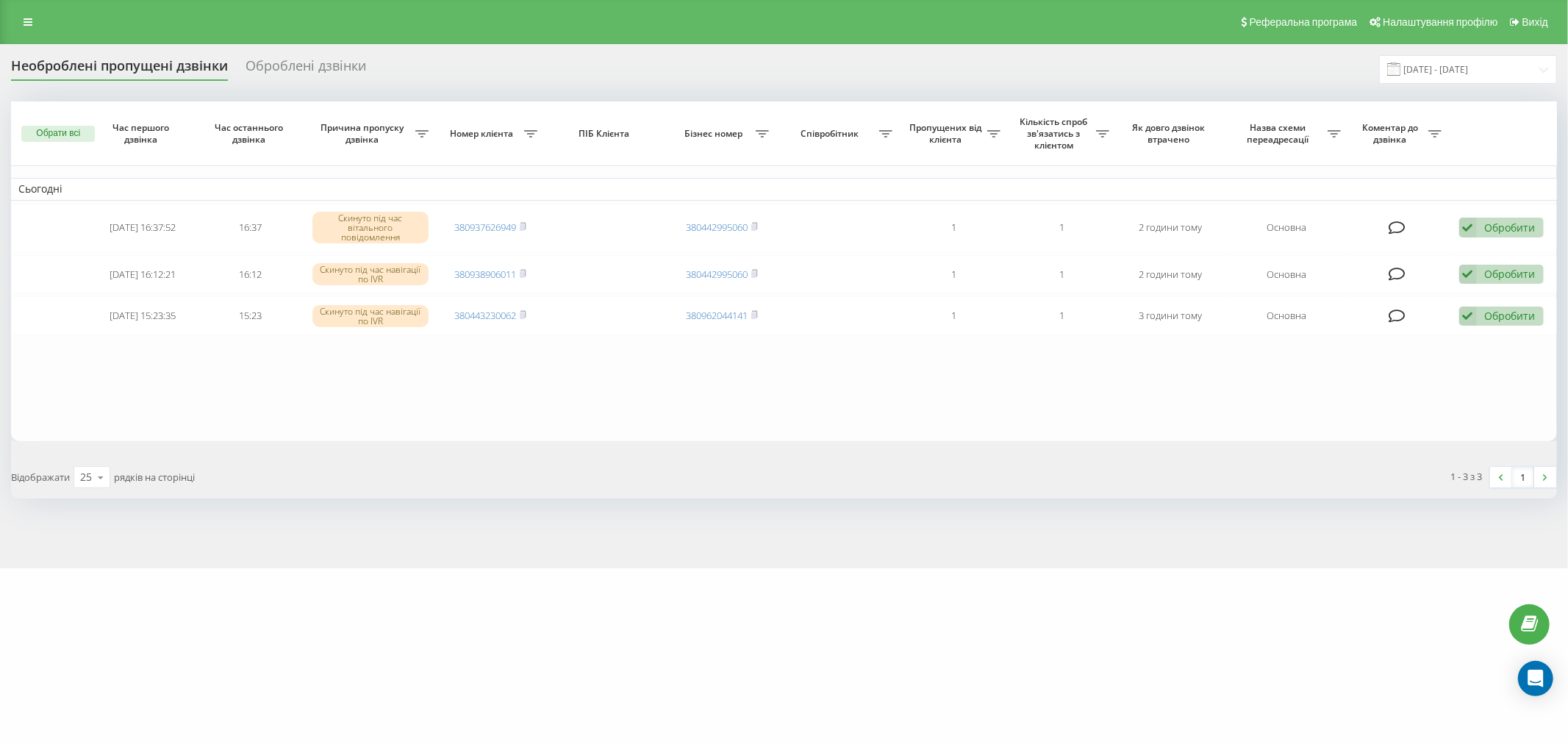
click at [680, 395] on table "Сьогодні [DATE] 16:37:52 16:37 Скинуто під час вітального повідомлення 38093762…" at bounding box center [784, 271] width 1545 height 340
click at [768, 399] on table "Сьогодні [DATE] 16:37:52 16:37 Скинуто під час вітального повідомлення 38093762…" at bounding box center [784, 271] width 1545 height 340
click at [856, 392] on table "Сьогодні [DATE] 16:37:52 16:37 Скинуто під час вітального повідомлення 38093762…" at bounding box center [784, 271] width 1545 height 340
click at [811, 392] on table "Сьогодні [DATE] 16:37:52 16:37 Скинуто під час вітального повідомлення 38093762…" at bounding box center [784, 271] width 1545 height 340
click at [555, 421] on table "Сьогодні [DATE] 16:37:52 16:37 Скинуто під час вітального повідомлення 38093762…" at bounding box center [784, 271] width 1545 height 340
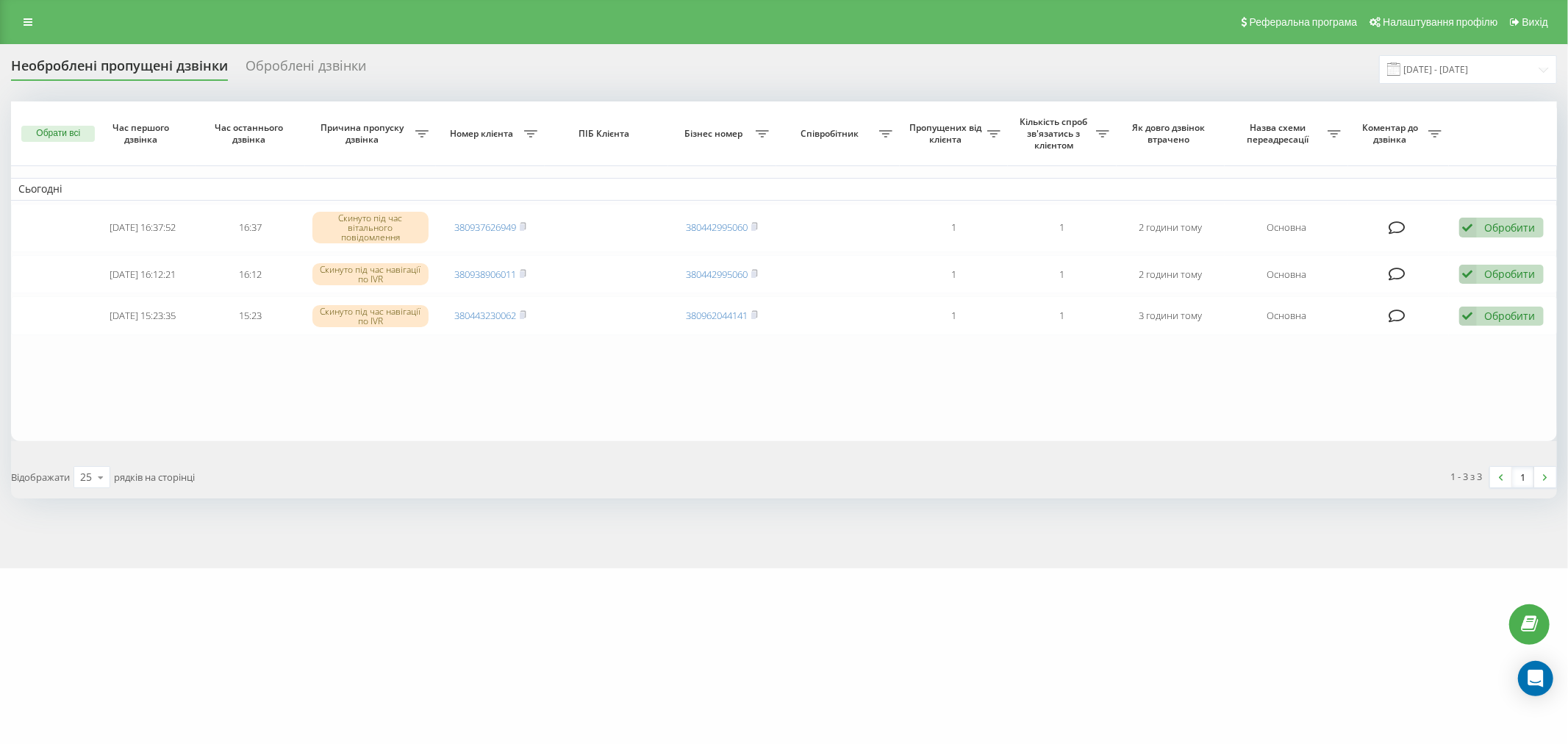
click at [631, 374] on table "Сьогодні 2025-09-21 16:37:52 16:37 Скинуто під час вітального повідомлення 3809…" at bounding box center [784, 271] width 1545 height 340
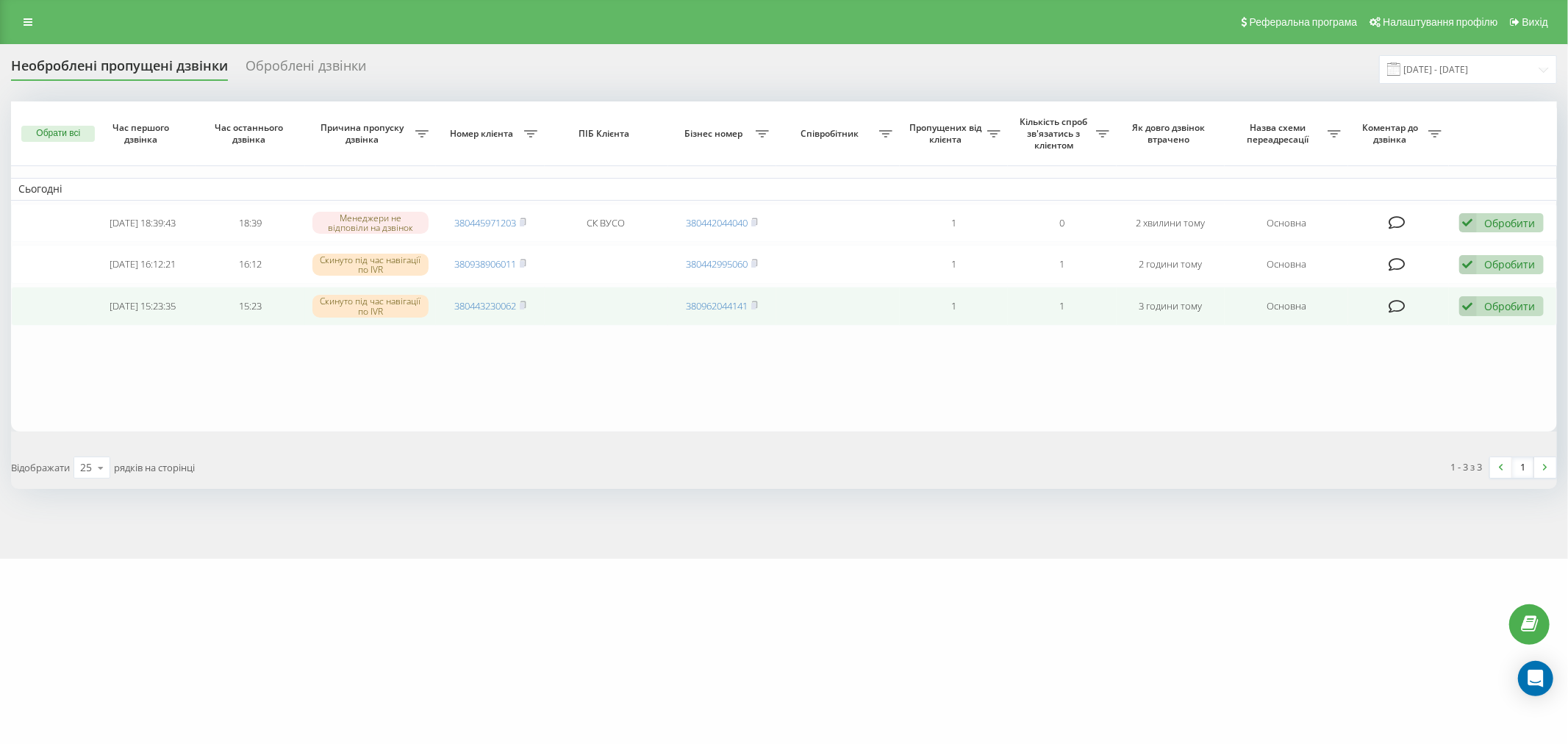
click at [1458, 306] on td "Обробити Не вдалося зв'язатися Зв'язався з клієнтом за допомогою іншого каналу …" at bounding box center [1503, 306] width 108 height 39
click at [1464, 301] on icon at bounding box center [1468, 306] width 18 height 20
click at [1387, 334] on div "Не вдалося зв'язатися" at bounding box center [1406, 329] width 275 height 27
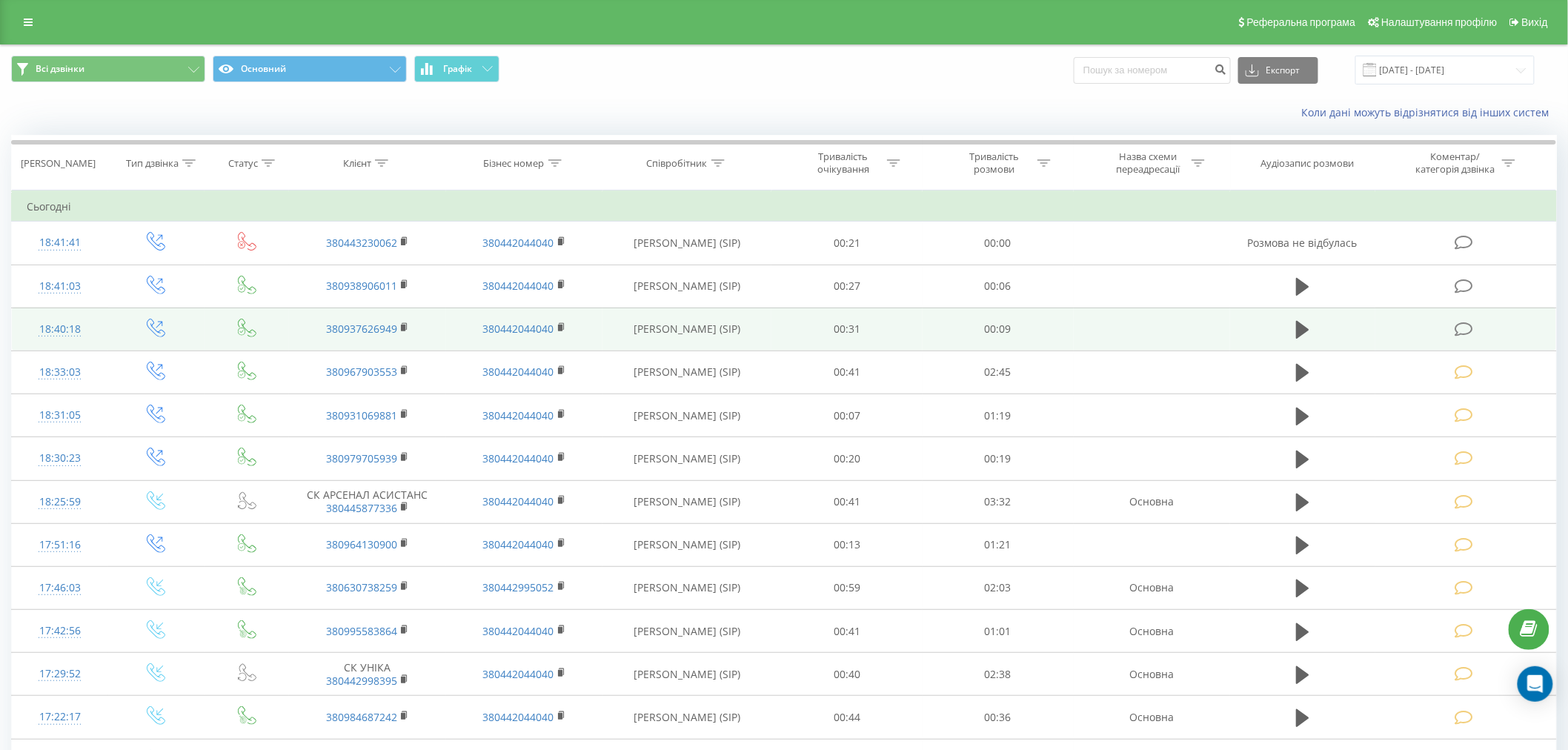
click at [1459, 326] on icon at bounding box center [1463, 329] width 19 height 15
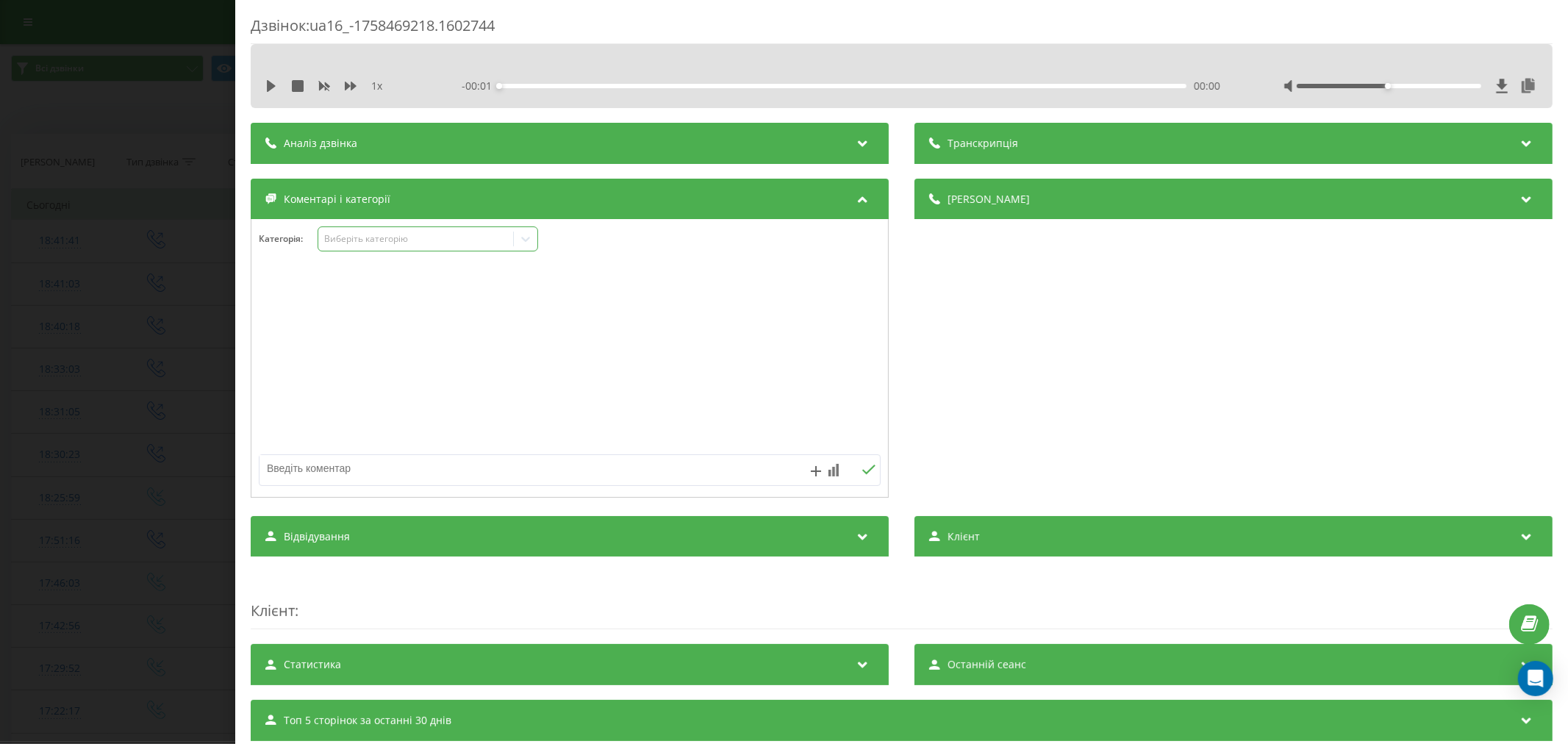
click at [373, 237] on div "Виберіть категорію" at bounding box center [415, 239] width 184 height 12
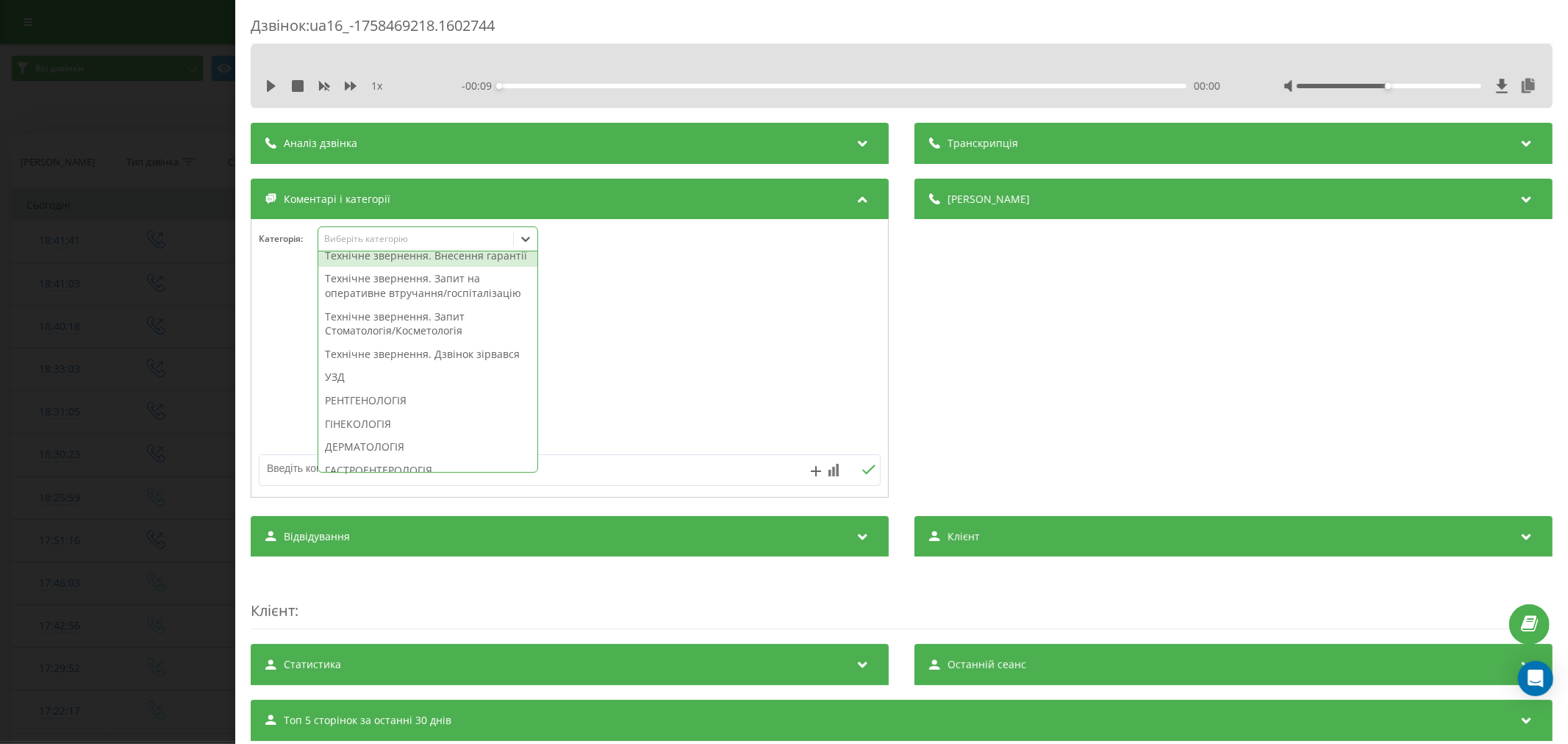
scroll to position [489, 0]
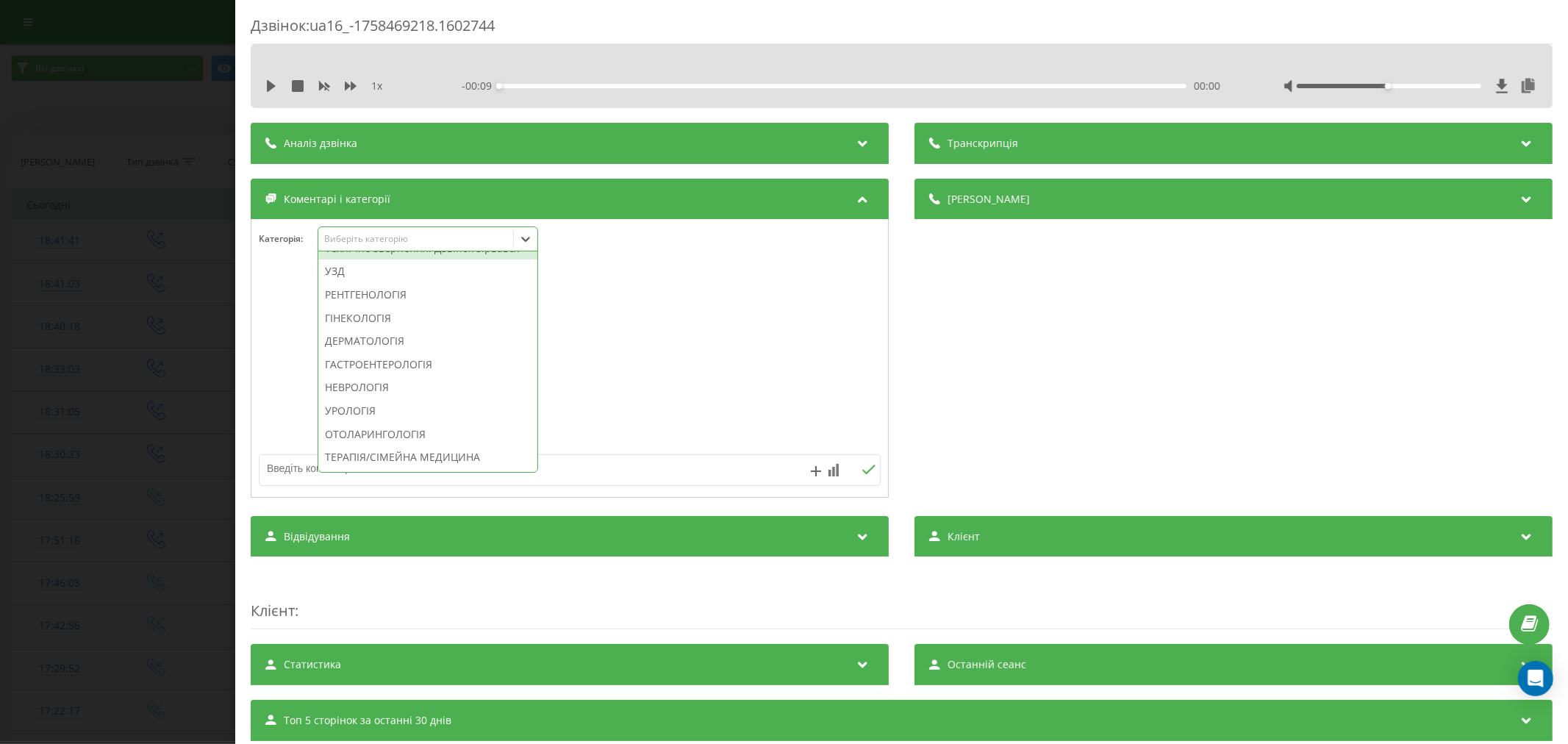
click at [445, 260] on div "Технічне звернення. Дзвінок зірвався" at bounding box center [428, 248] width 219 height 23
click at [690, 322] on div at bounding box center [570, 359] width 637 height 177
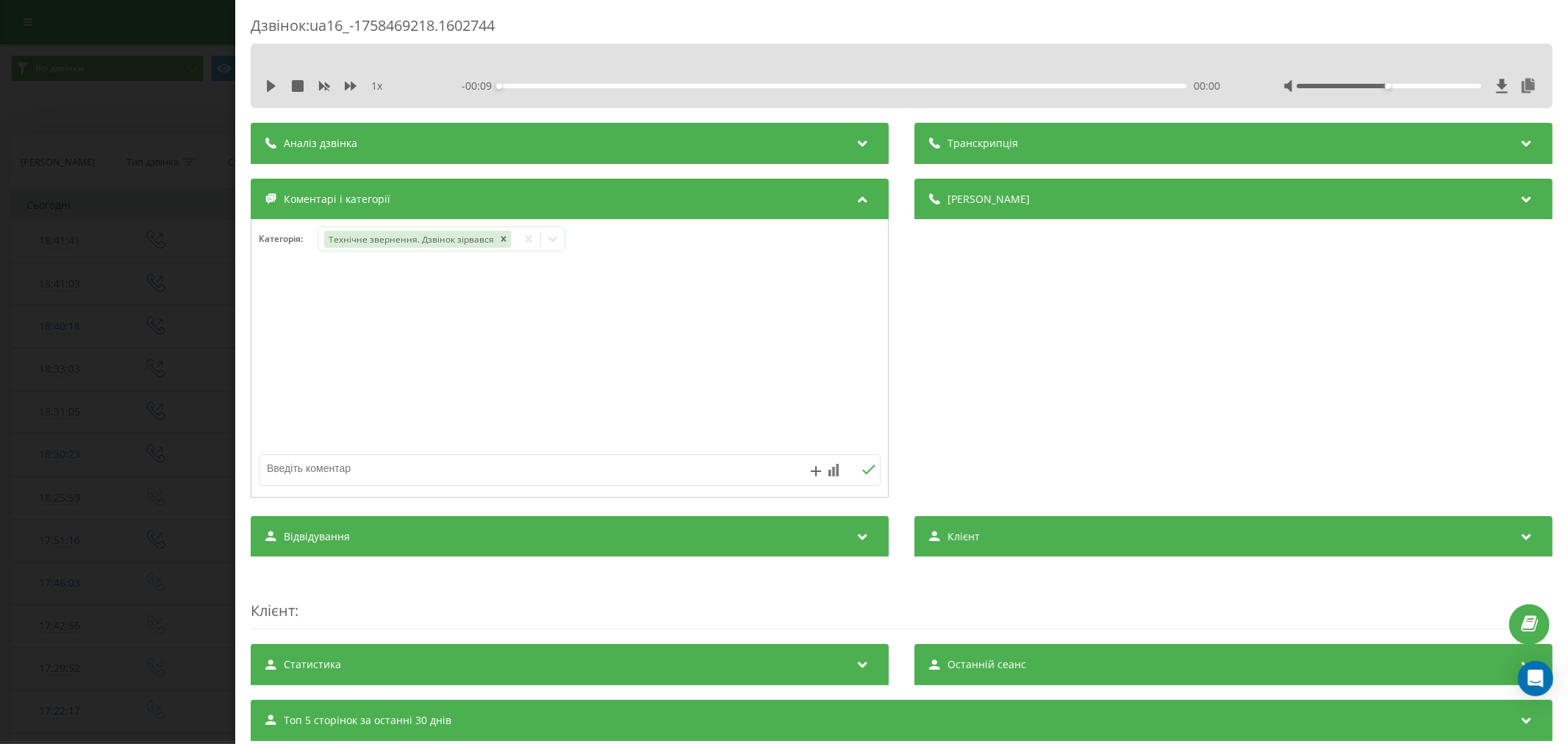
click at [550, 472] on textarea at bounding box center [507, 468] width 496 height 27
type textarea "лід. не акт"
click at [862, 472] on icon at bounding box center [869, 469] width 13 height 10
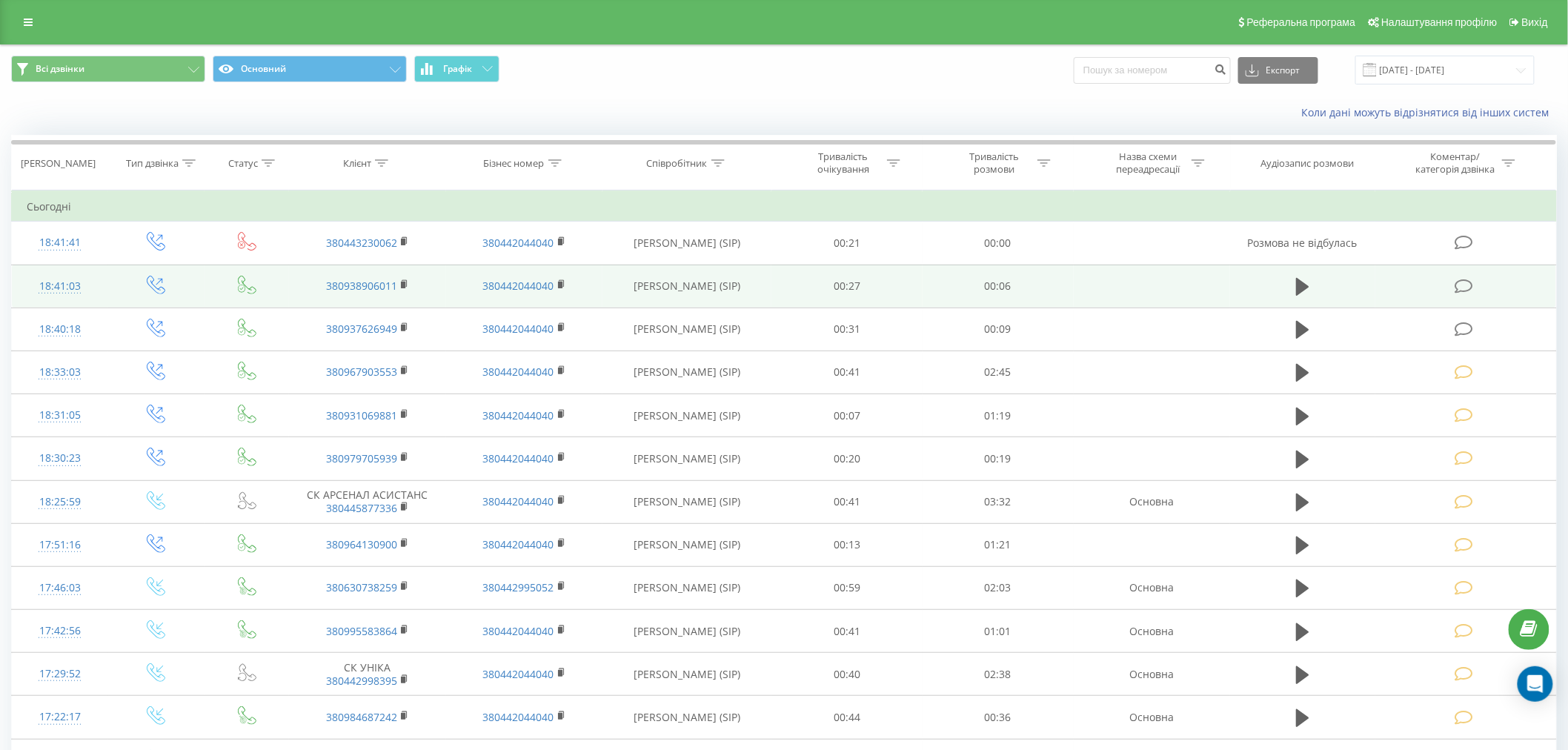
click at [1459, 291] on icon at bounding box center [1463, 286] width 19 height 15
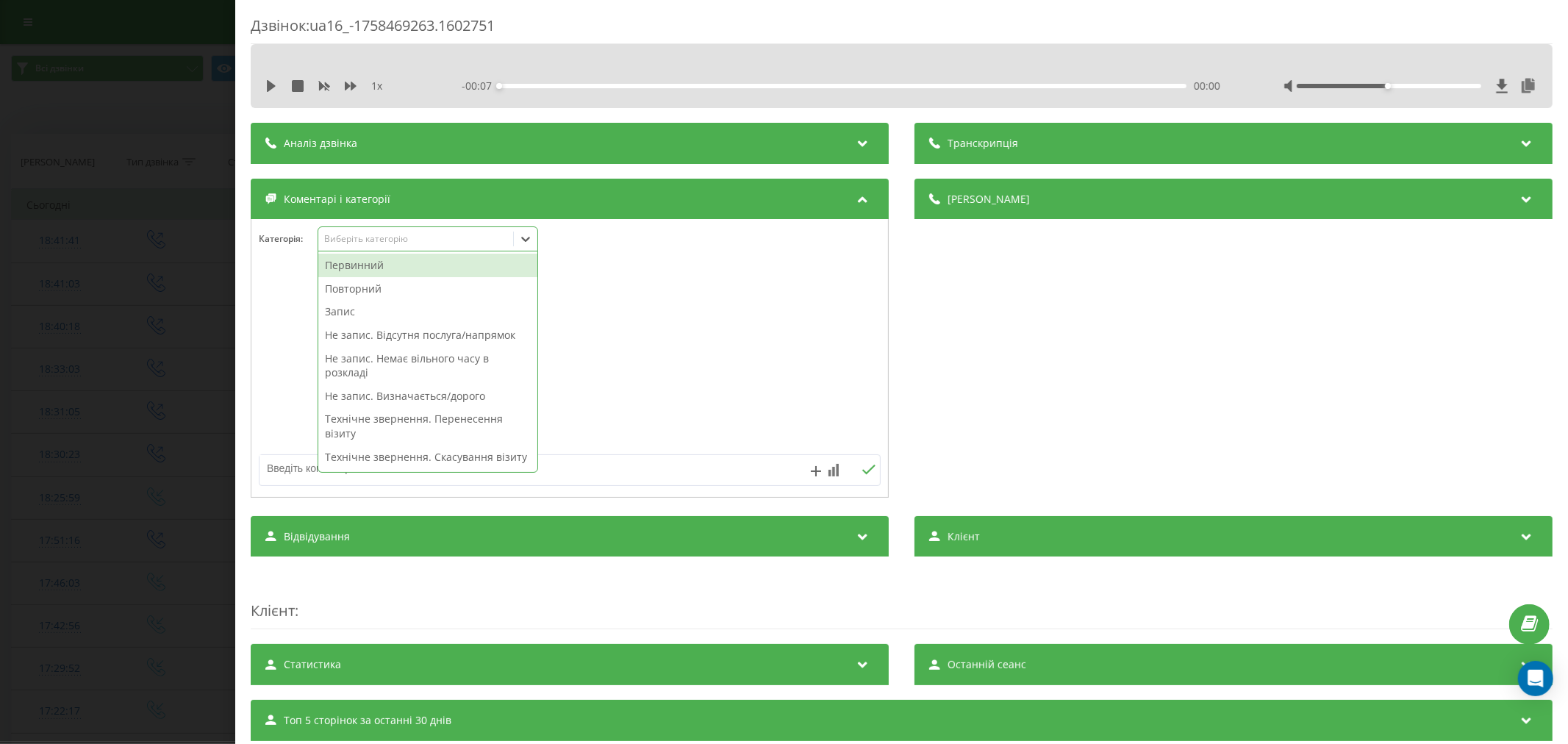
click at [383, 243] on div "Виберіть категорію" at bounding box center [415, 239] width 184 height 12
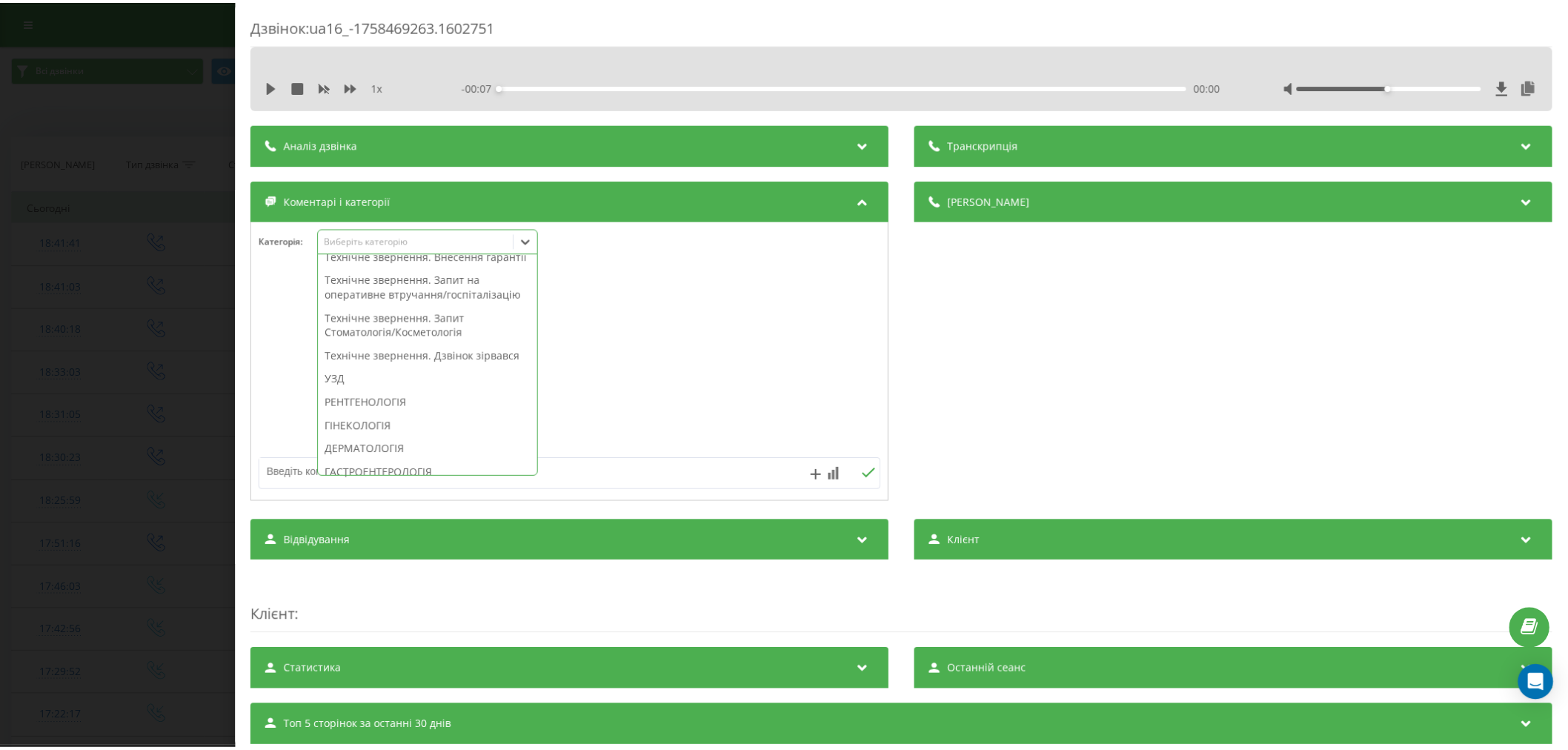
scroll to position [411, 0]
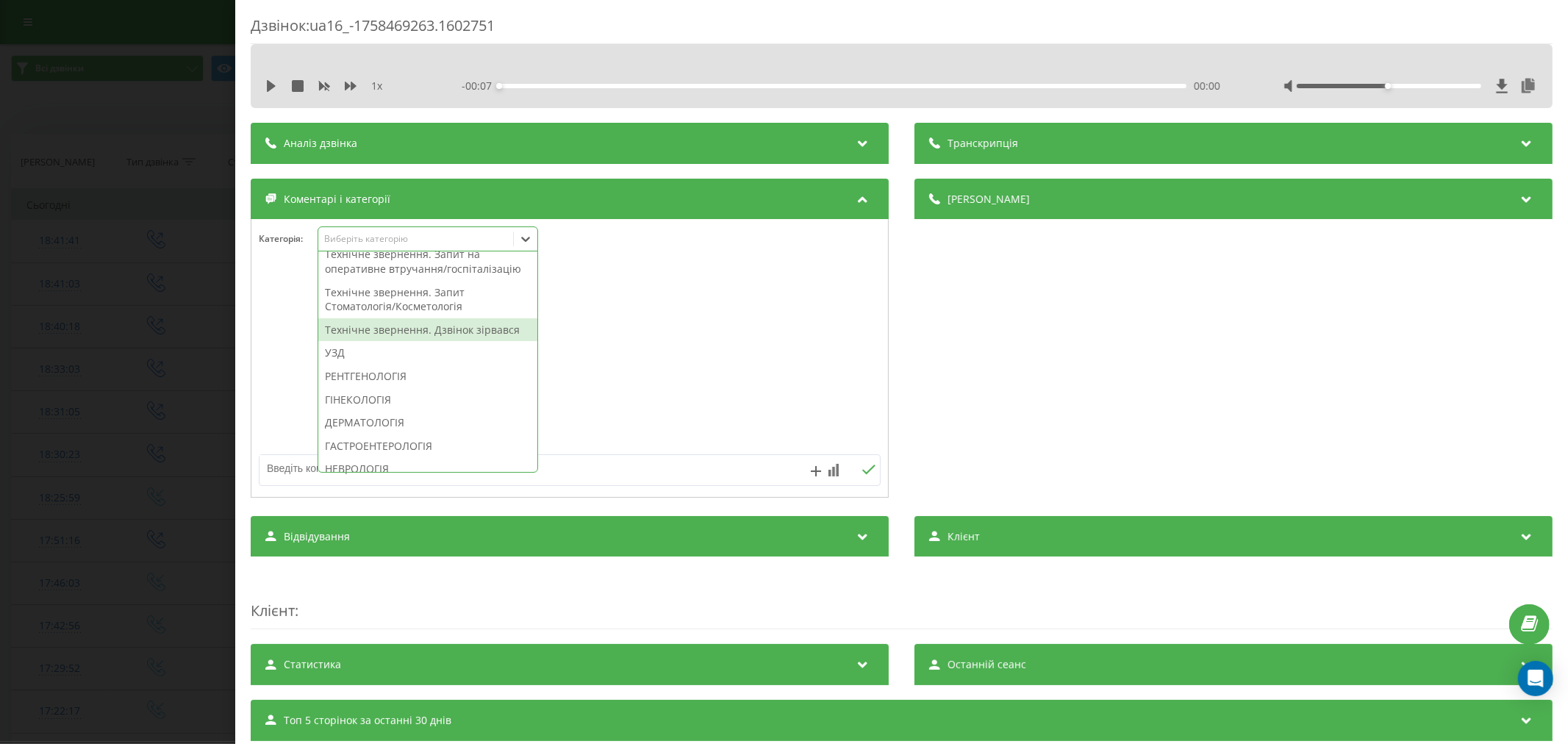
click at [400, 341] on div "Технічне звернення. Дзвінок зірвався" at bounding box center [428, 329] width 219 height 23
click at [651, 393] on div at bounding box center [570, 359] width 637 height 177
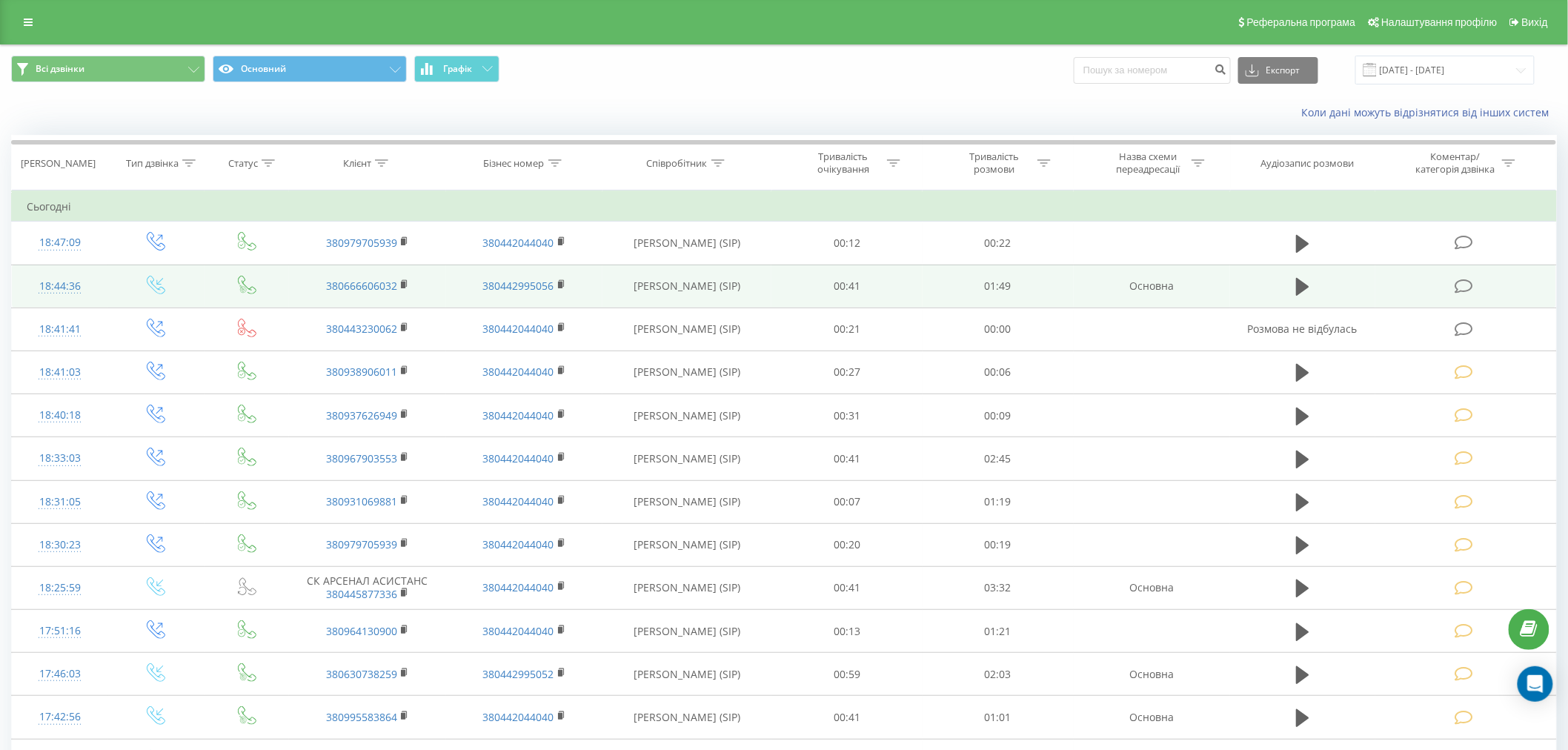
click at [1468, 284] on icon at bounding box center [1463, 286] width 19 height 15
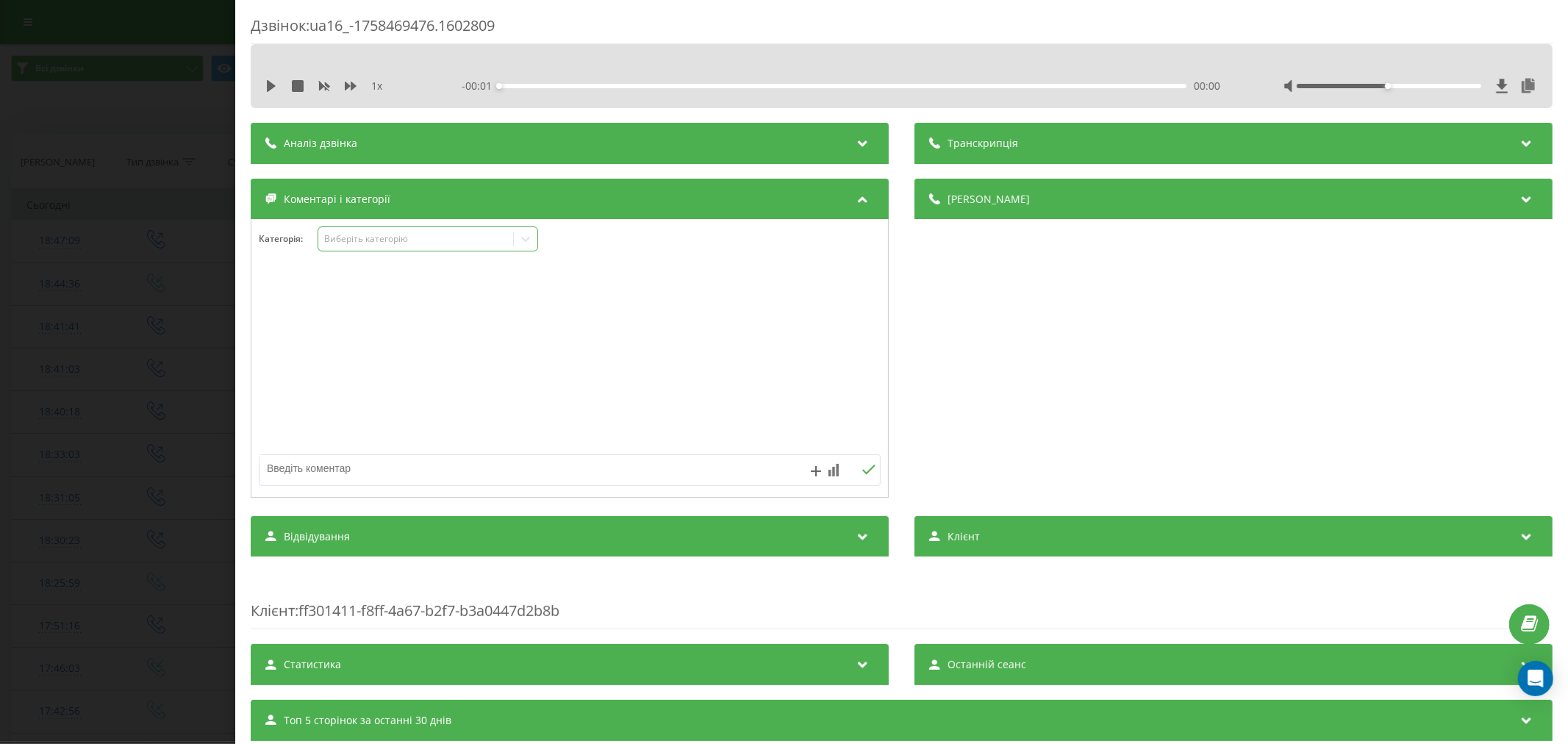
drag, startPoint x: 375, startPoint y: 229, endPoint x: 379, endPoint y: 246, distance: 17.5
click at [375, 232] on div "Виберіть категорію" at bounding box center [428, 239] width 220 height 25
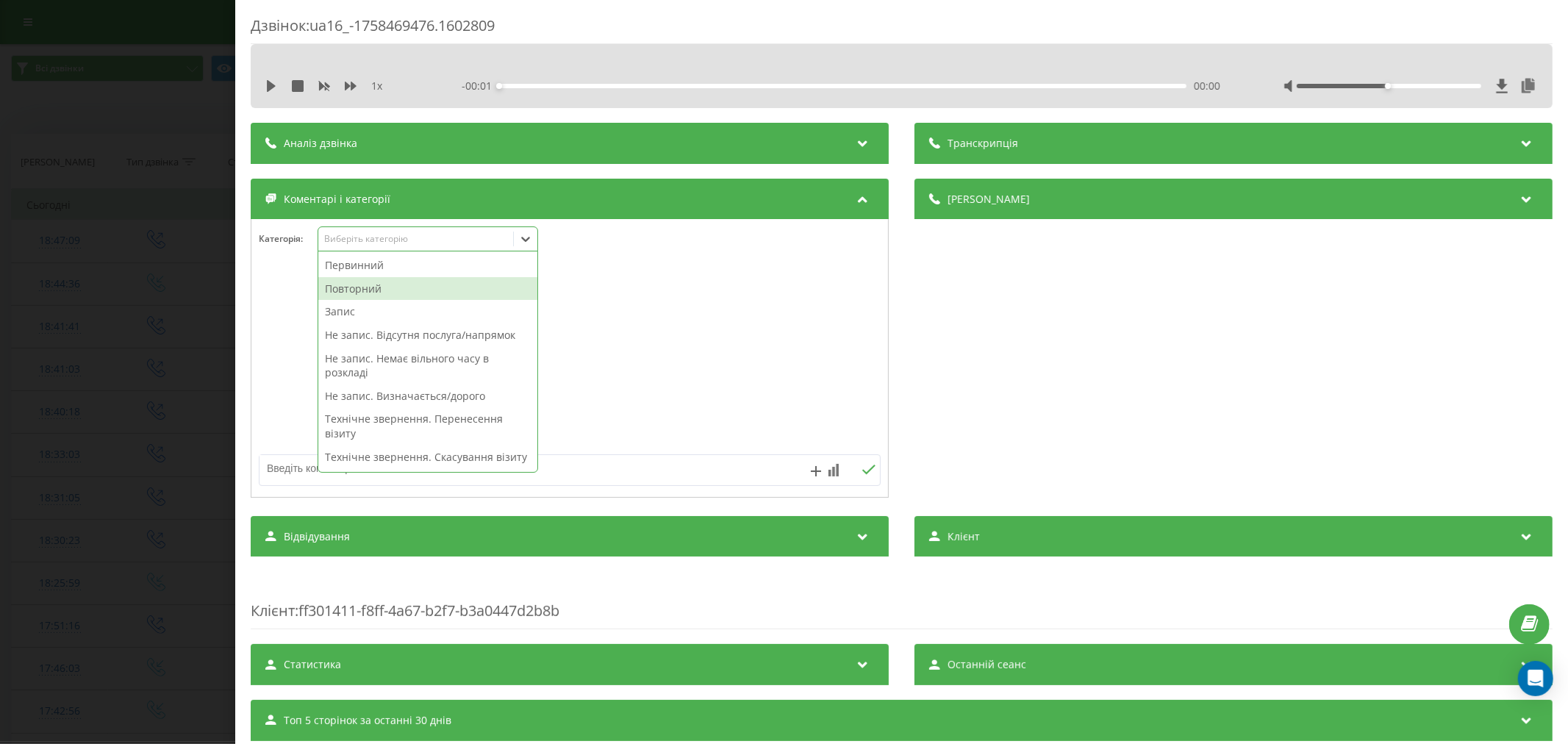
click at [360, 290] on div "Повторний" at bounding box center [428, 288] width 219 height 23
click at [362, 292] on div "Запис" at bounding box center [428, 288] width 219 height 23
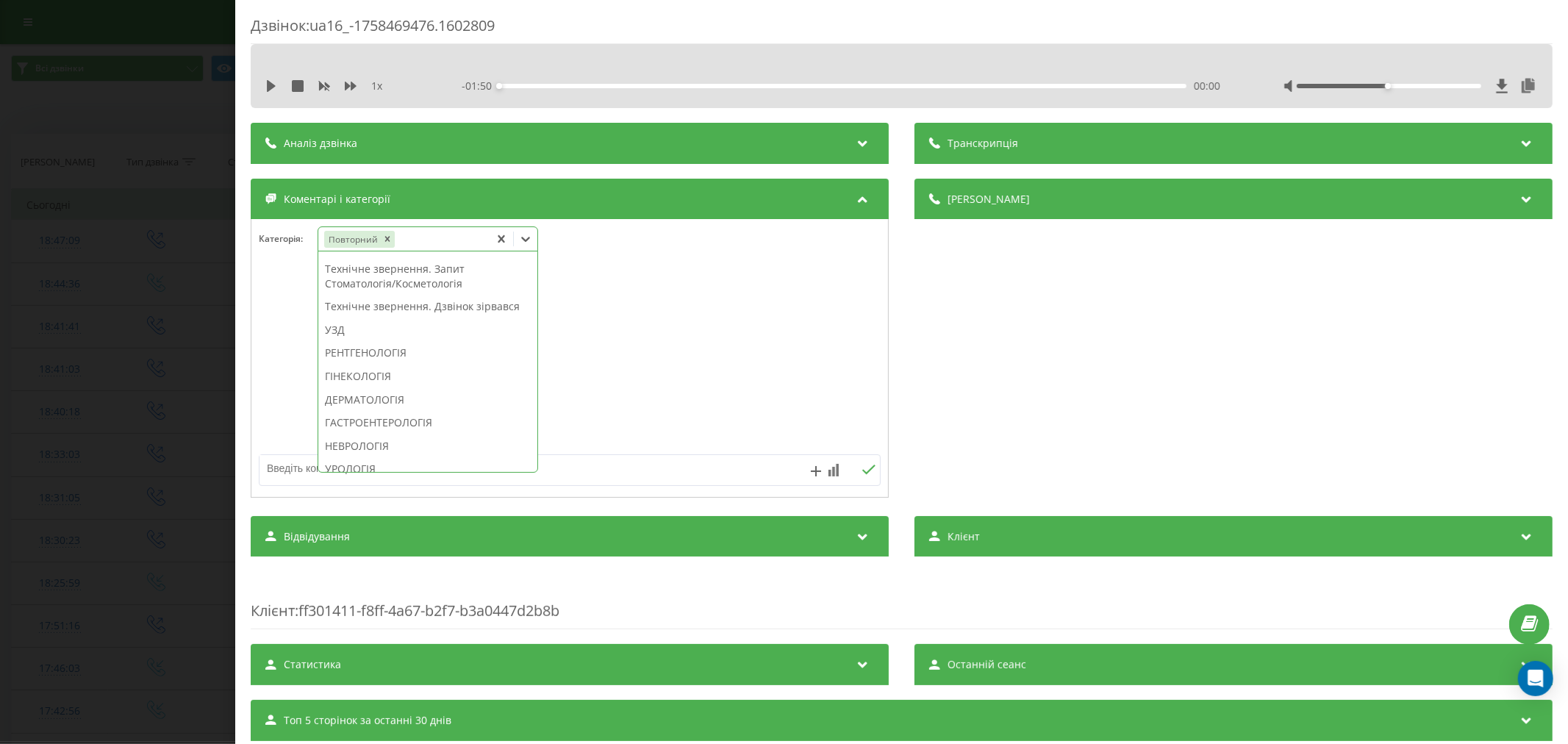
scroll to position [385, 0]
click at [342, 411] on div "ДЕРМАТОЛОГІЯ" at bounding box center [428, 399] width 219 height 23
click at [660, 366] on div at bounding box center [570, 359] width 637 height 177
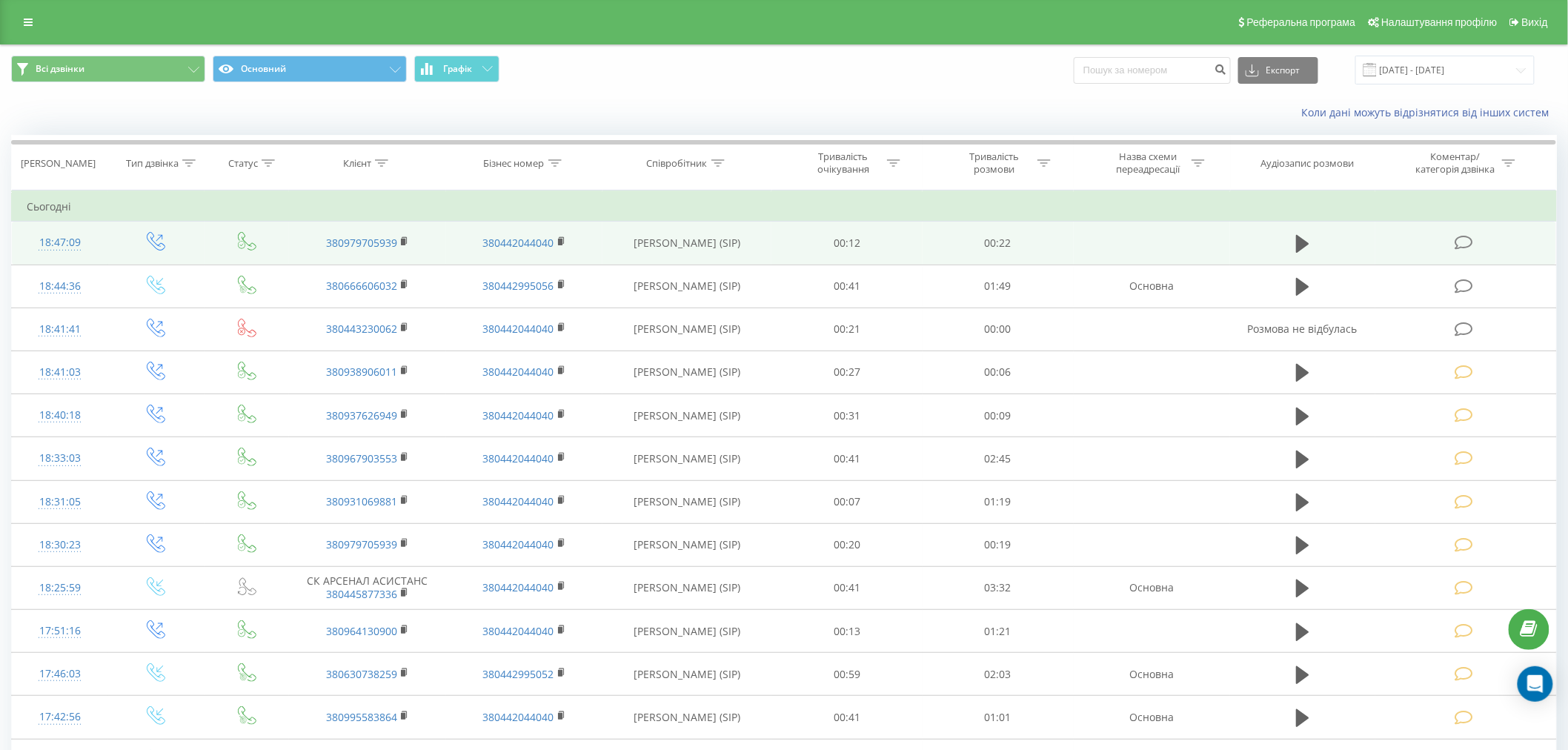
click at [1475, 239] on span at bounding box center [1465, 241] width 21 height 14
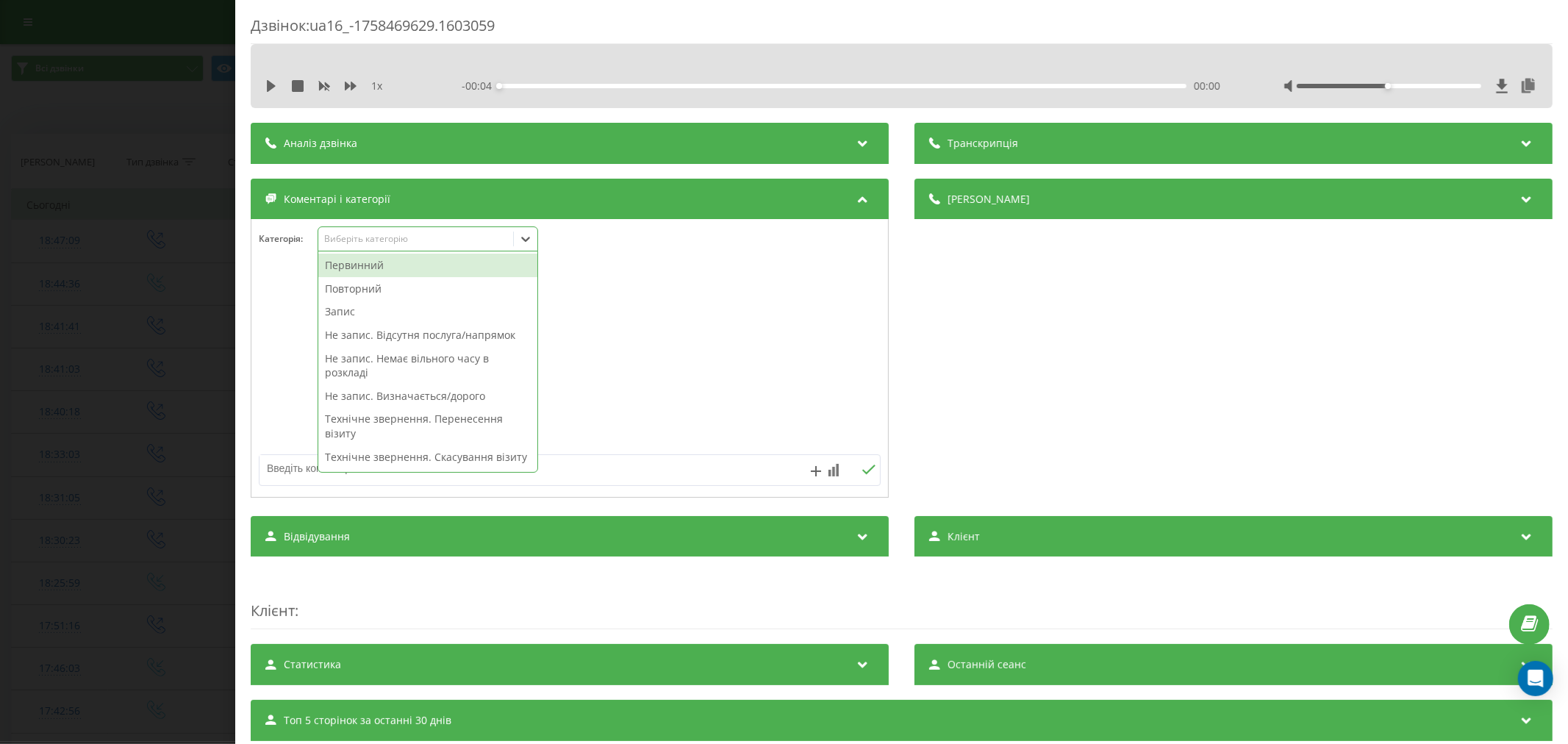
click at [384, 241] on div "Виберіть категорію" at bounding box center [415, 239] width 184 height 12
click at [376, 267] on div "Первинний" at bounding box center [428, 265] width 219 height 23
click at [395, 237] on div "Remove Первинний" at bounding box center [389, 239] width 14 height 17
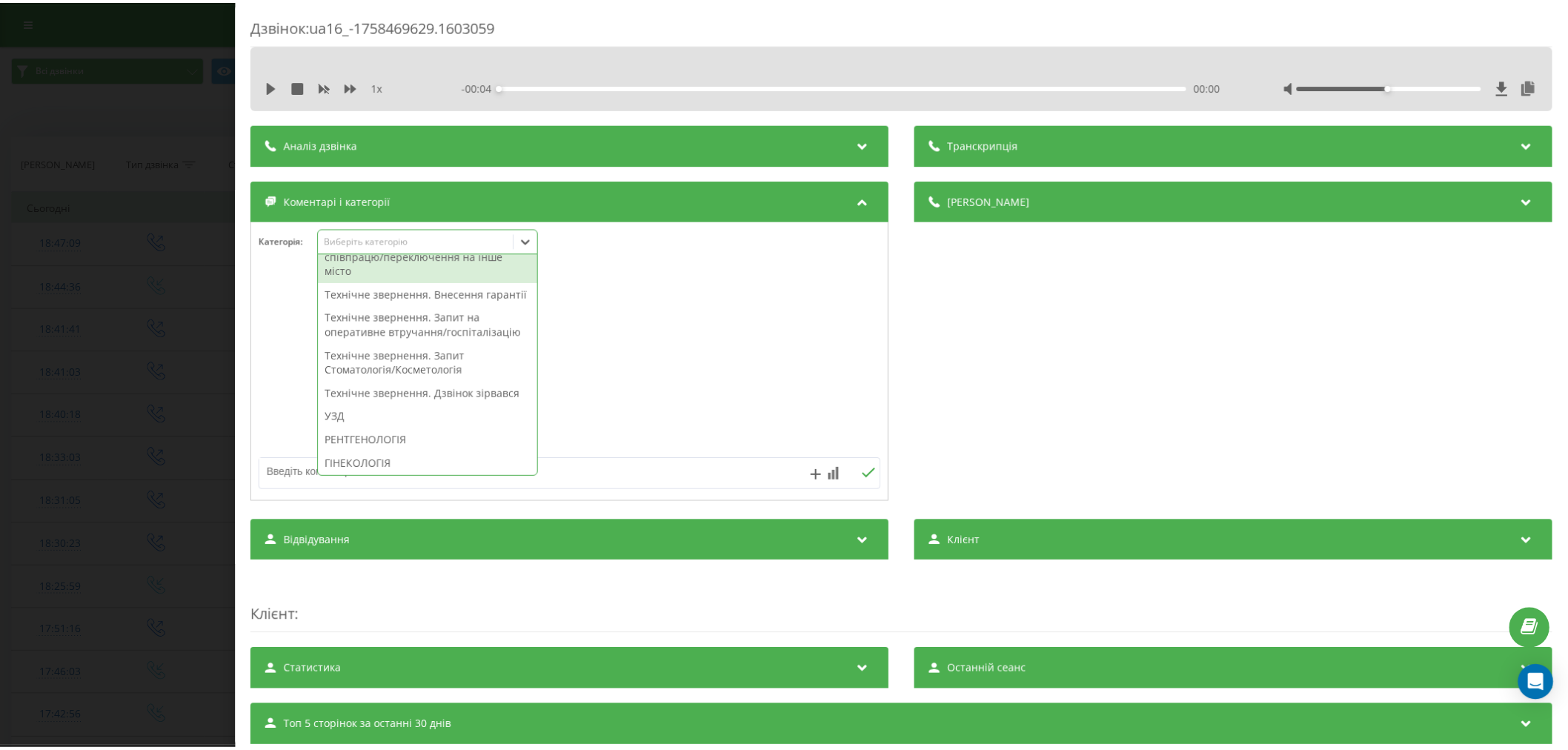
scroll to position [352, 0]
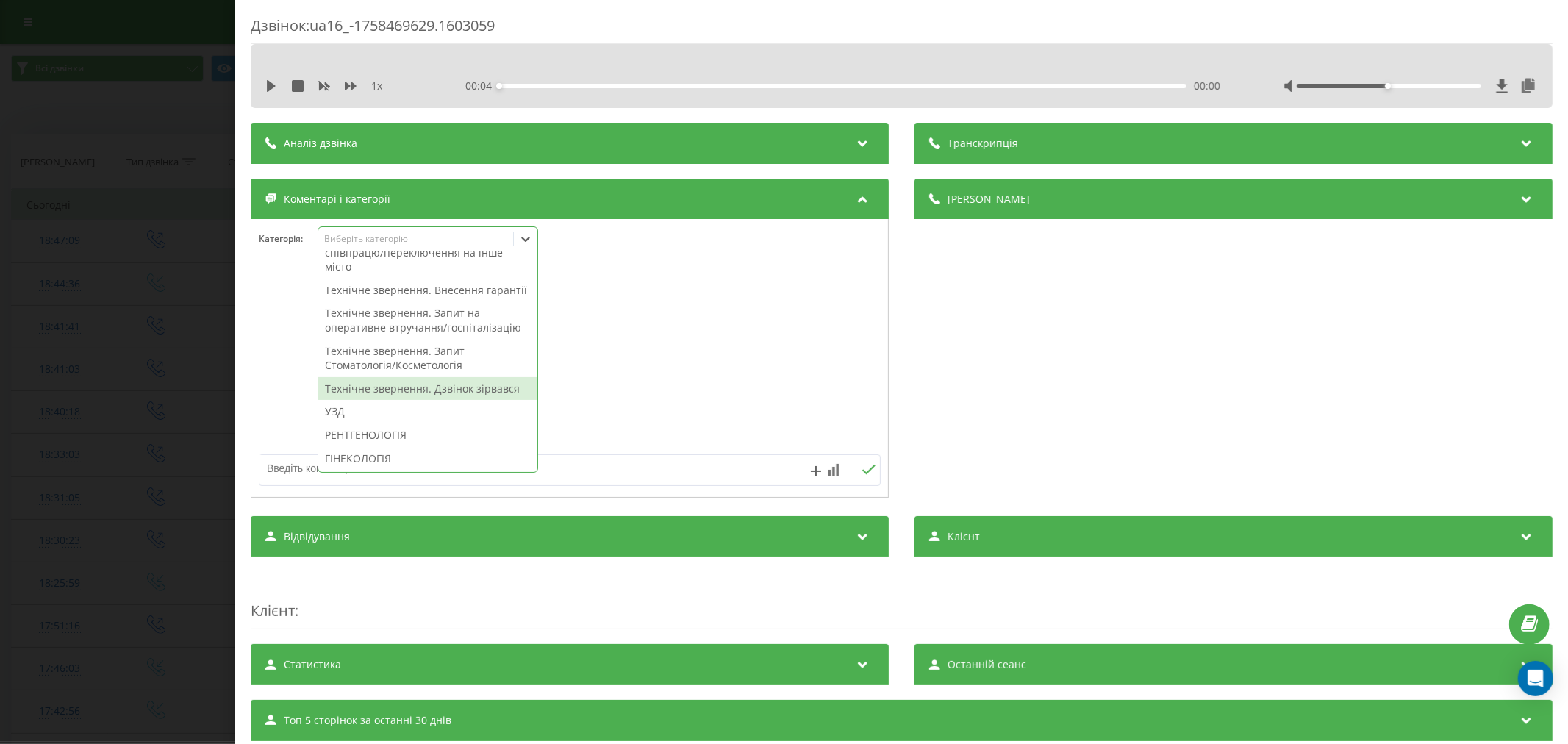
click at [432, 400] on div "Технічне звернення. Дзвінок зірвався" at bounding box center [428, 388] width 219 height 23
click at [634, 383] on div at bounding box center [570, 359] width 637 height 177
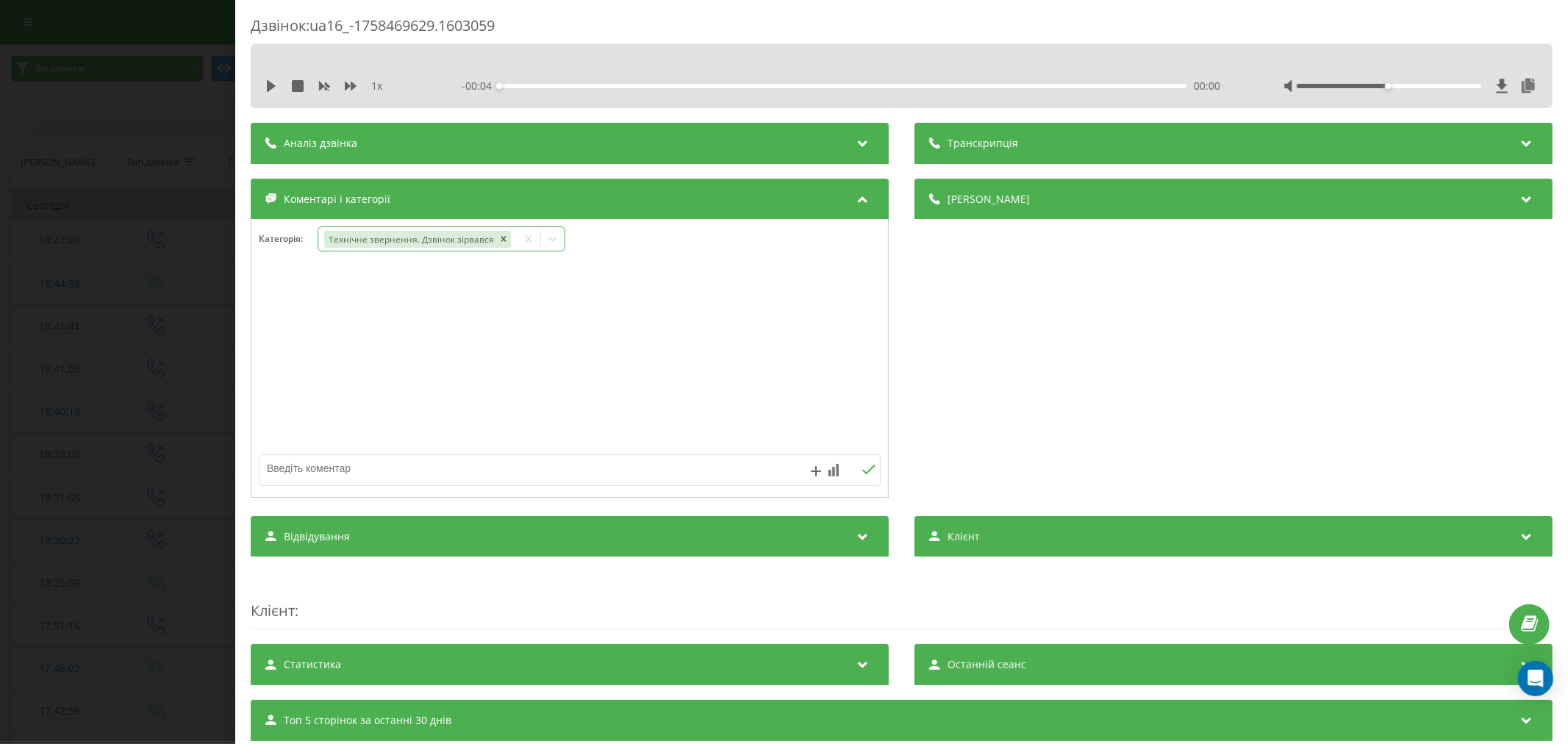
click at [409, 473] on textarea at bounding box center [507, 468] width 496 height 27
type textarea "лід. уже телефонували"
click at [862, 472] on icon at bounding box center [869, 469] width 13 height 10
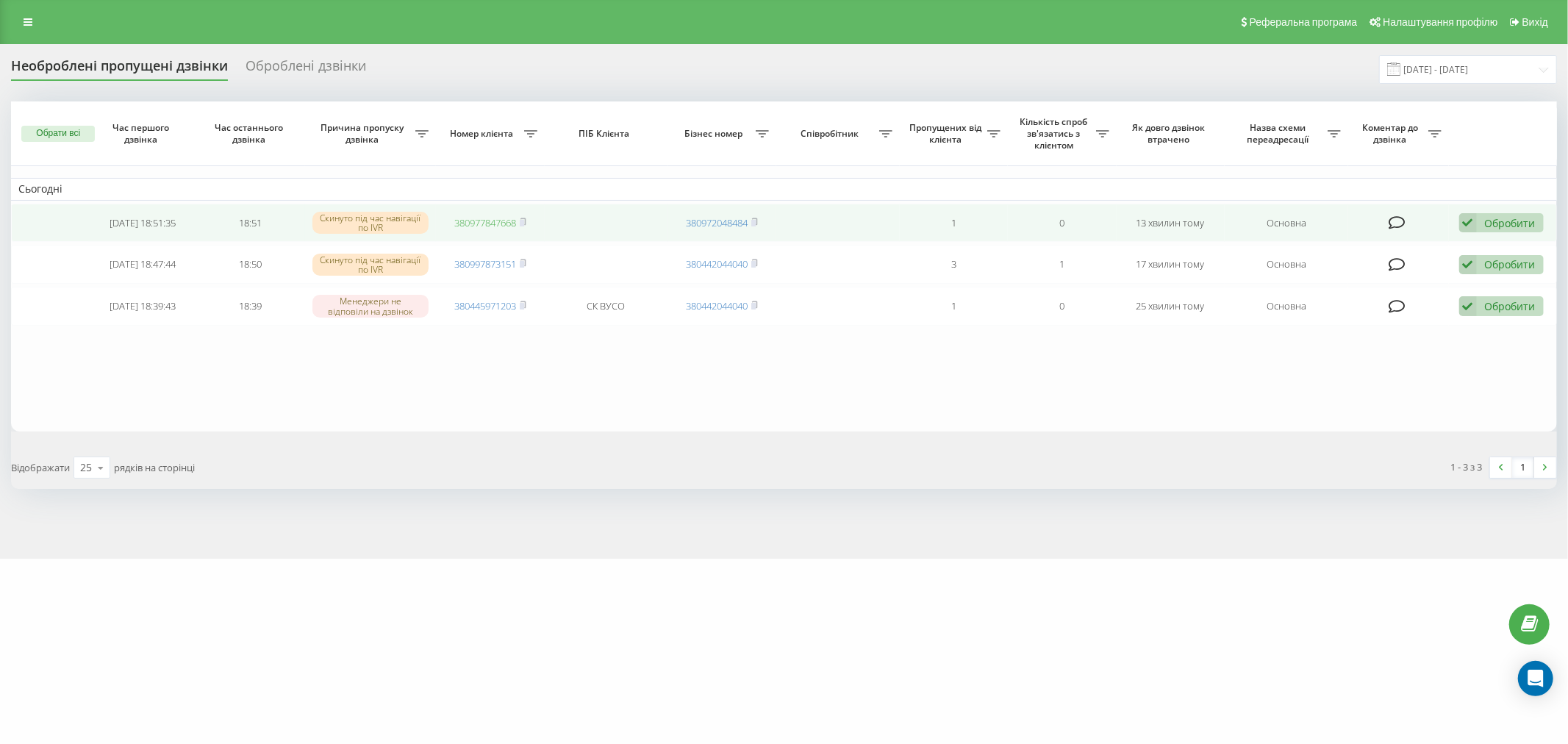
drag, startPoint x: 0, startPoint y: 0, endPoint x: 476, endPoint y: 221, distance: 524.8
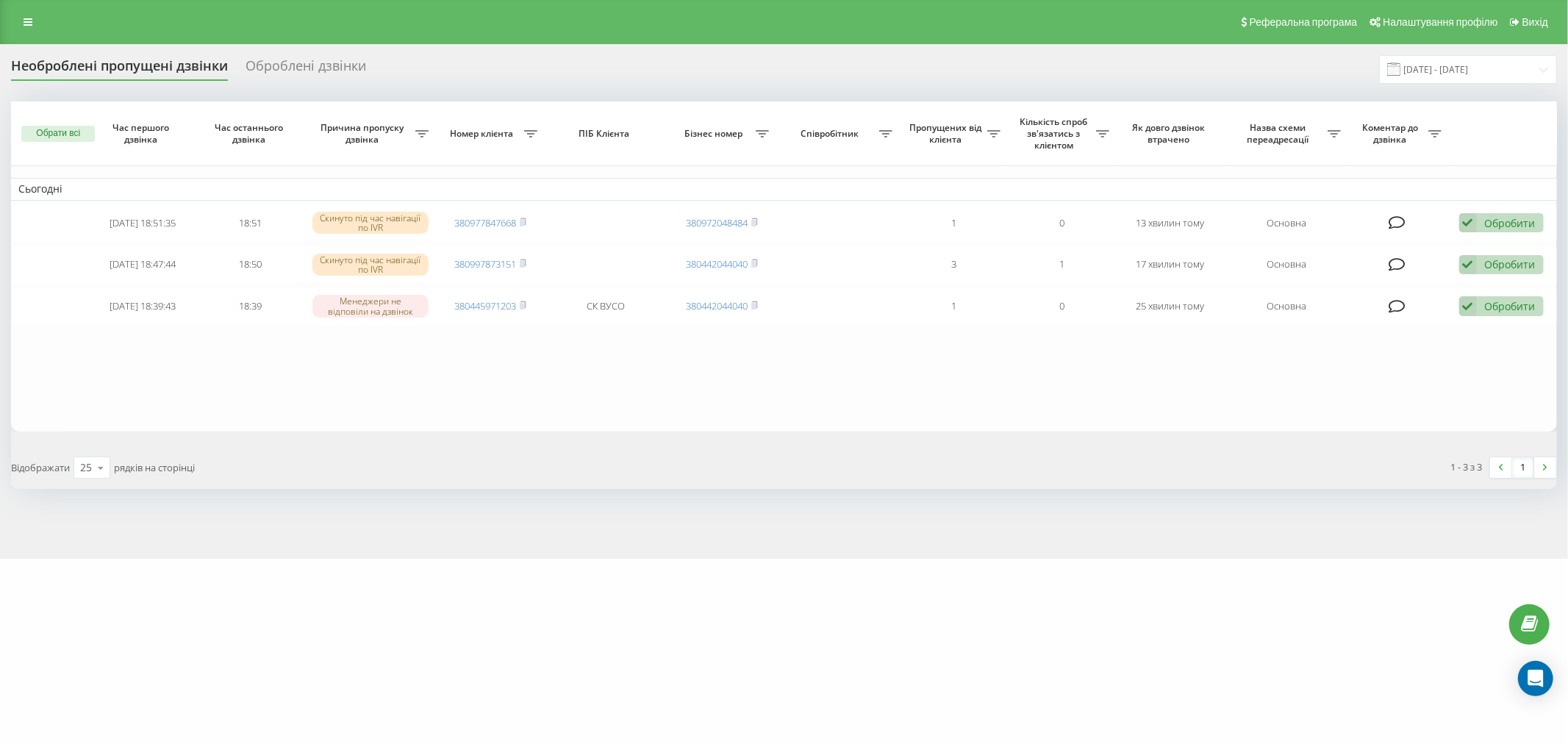
click at [537, 366] on table "Сьогодні [DATE] 18:51:35 18:51 Скинуто під час навігації по IVR 380977847668 38…" at bounding box center [784, 266] width 1545 height 330
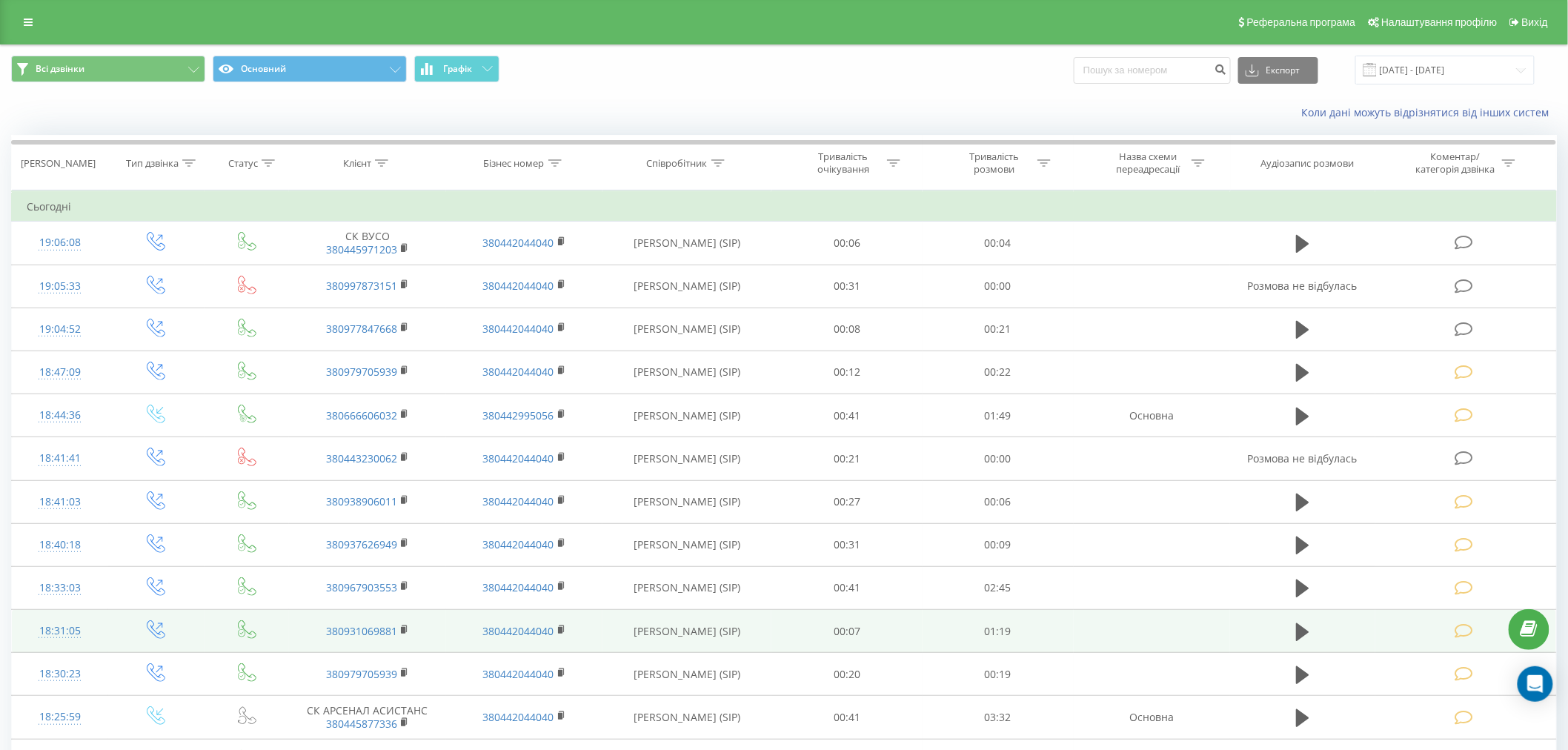
scroll to position [32, 0]
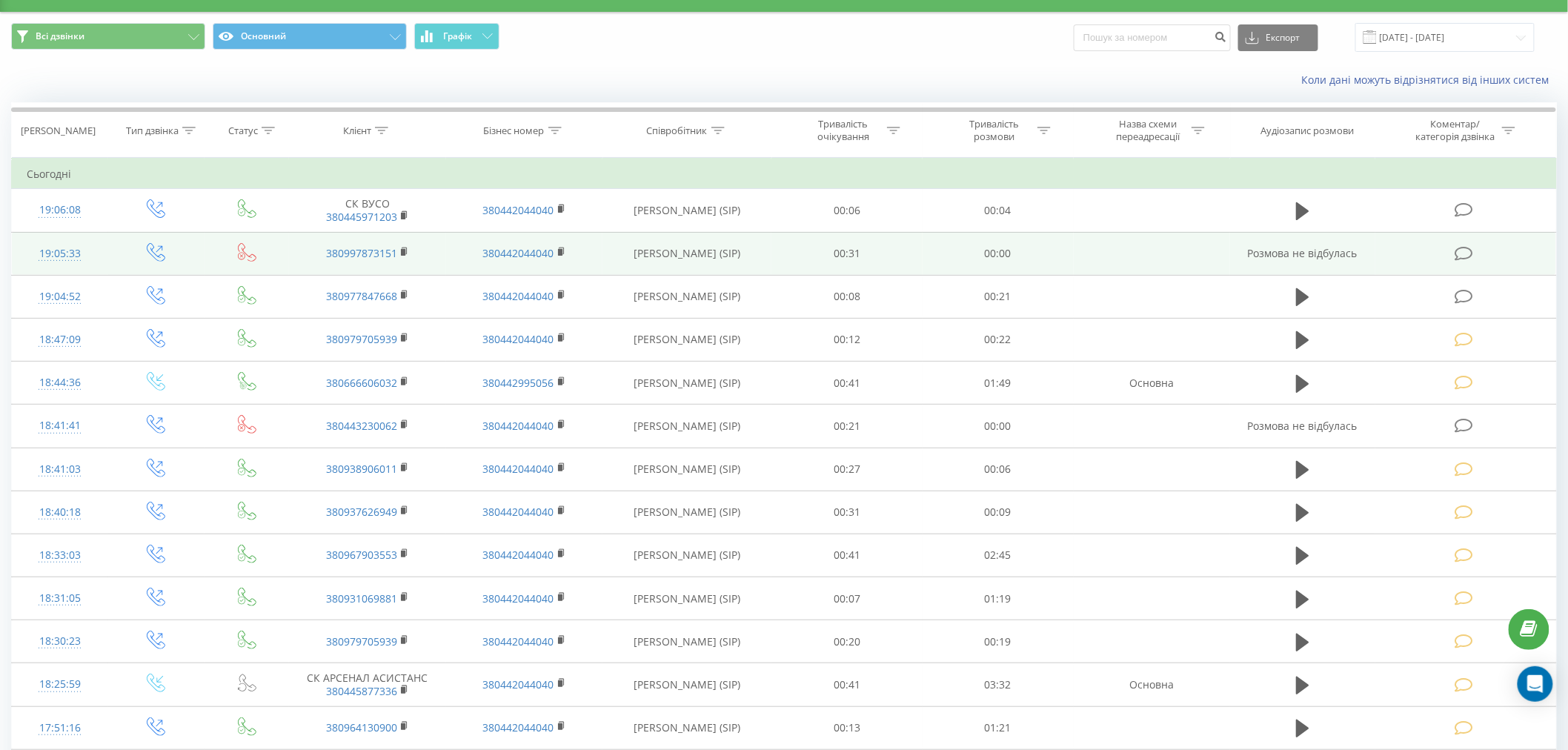
click at [734, 12] on div "Реферальна програма Налаштування профілю Вихід Всі дзвінки Основний Графік Експ…" at bounding box center [784, 645] width 1568 height 1355
click at [915, 188] on div "Всі дзвінки Основний Графік Експорт .csv .xls .xlsx 21.08.2025 - 21.09.2025 Кол…" at bounding box center [784, 667] width 1546 height 1309
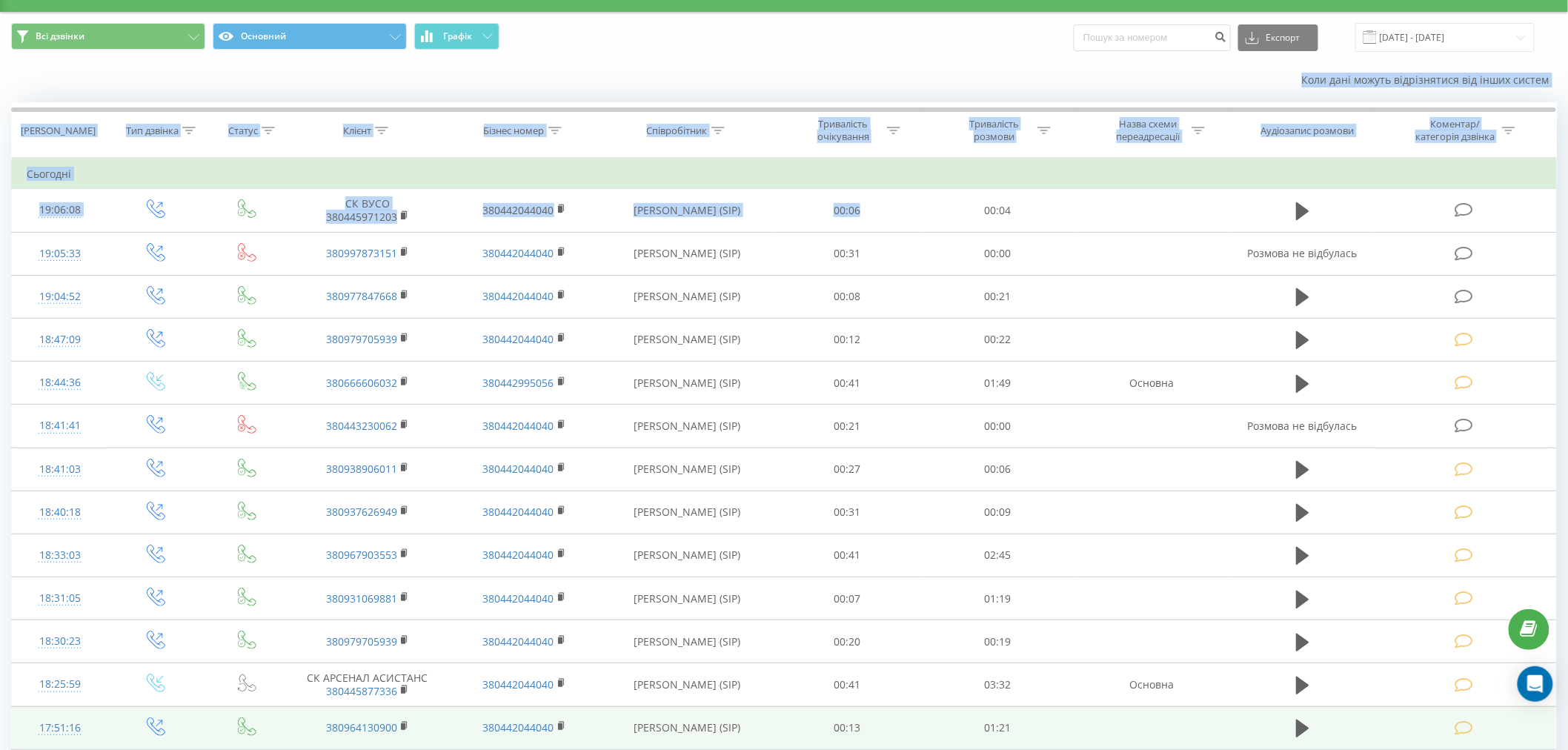
scroll to position [606, 0]
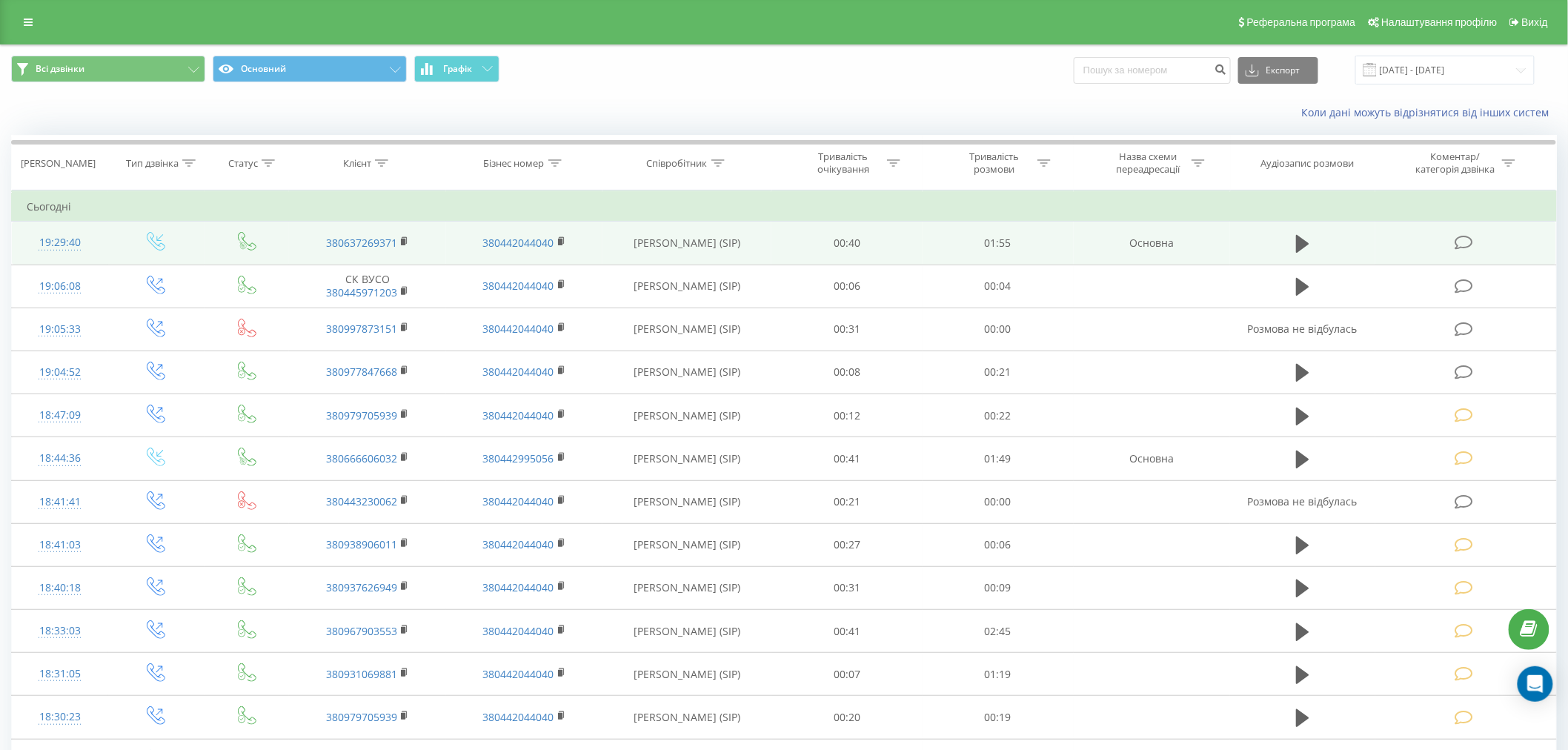
click at [1462, 241] on icon at bounding box center [1463, 242] width 19 height 15
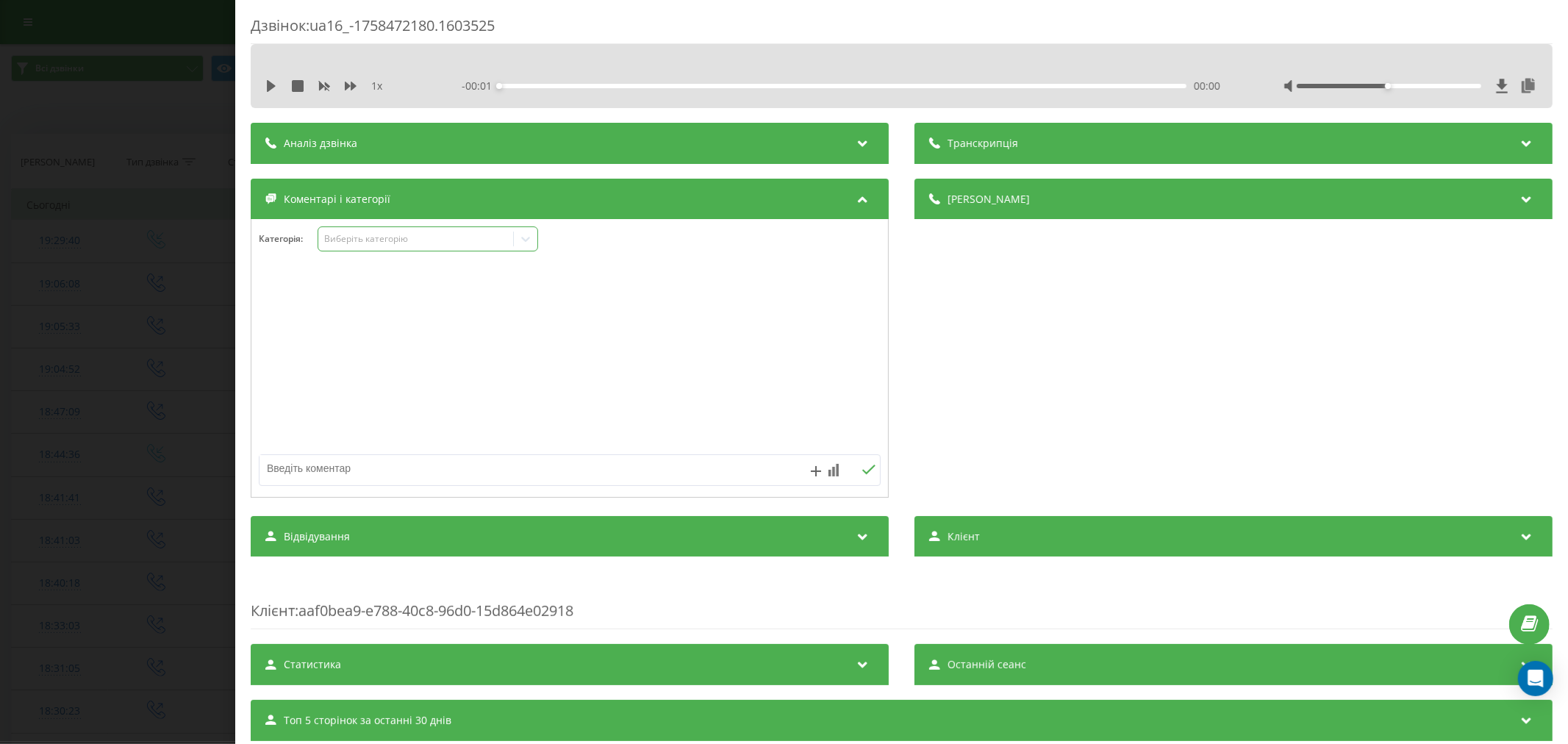
click at [379, 235] on div "Виберіть категорію" at bounding box center [415, 239] width 184 height 12
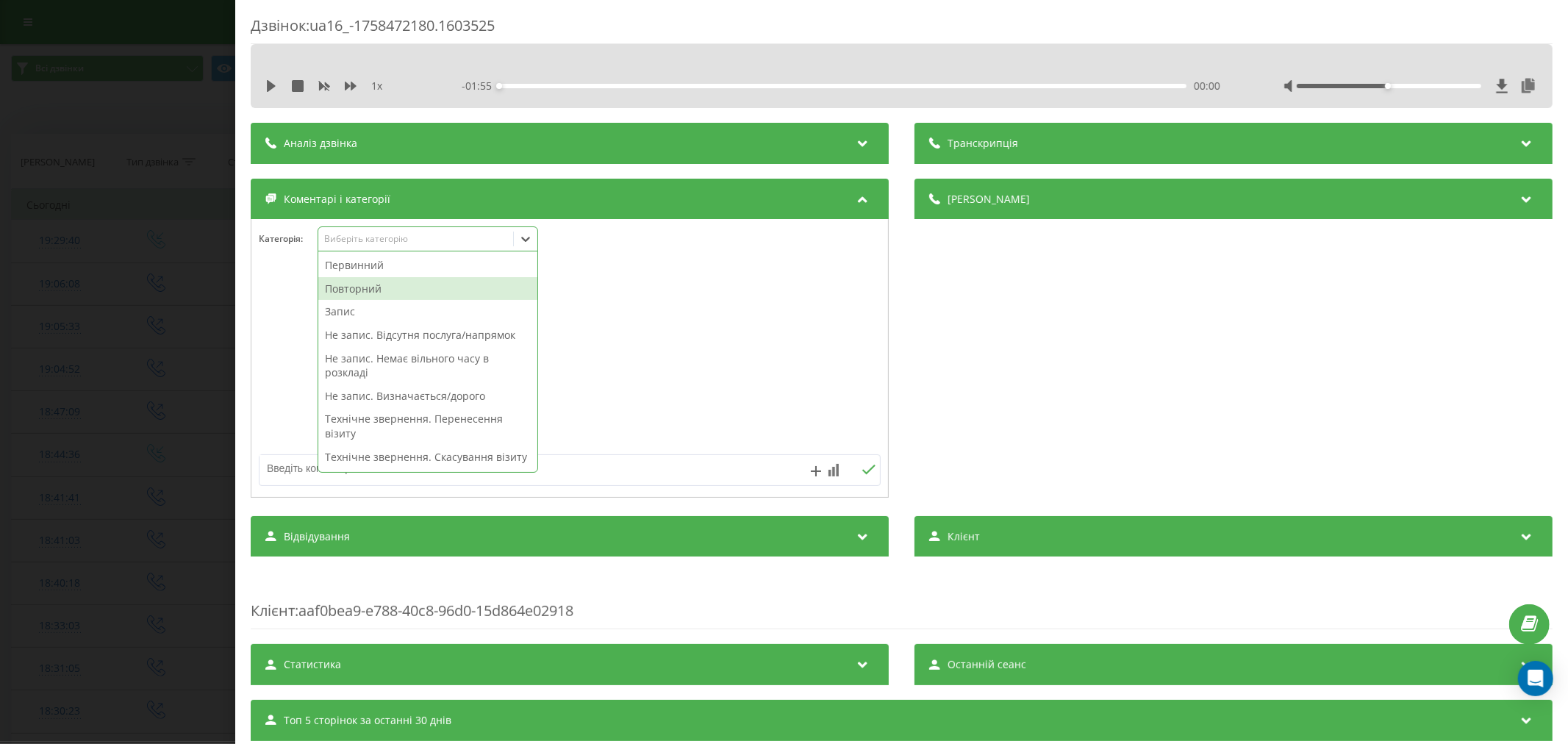
click at [364, 285] on div "Повторний" at bounding box center [428, 288] width 219 height 23
click at [354, 289] on div "Запис" at bounding box center [428, 288] width 219 height 23
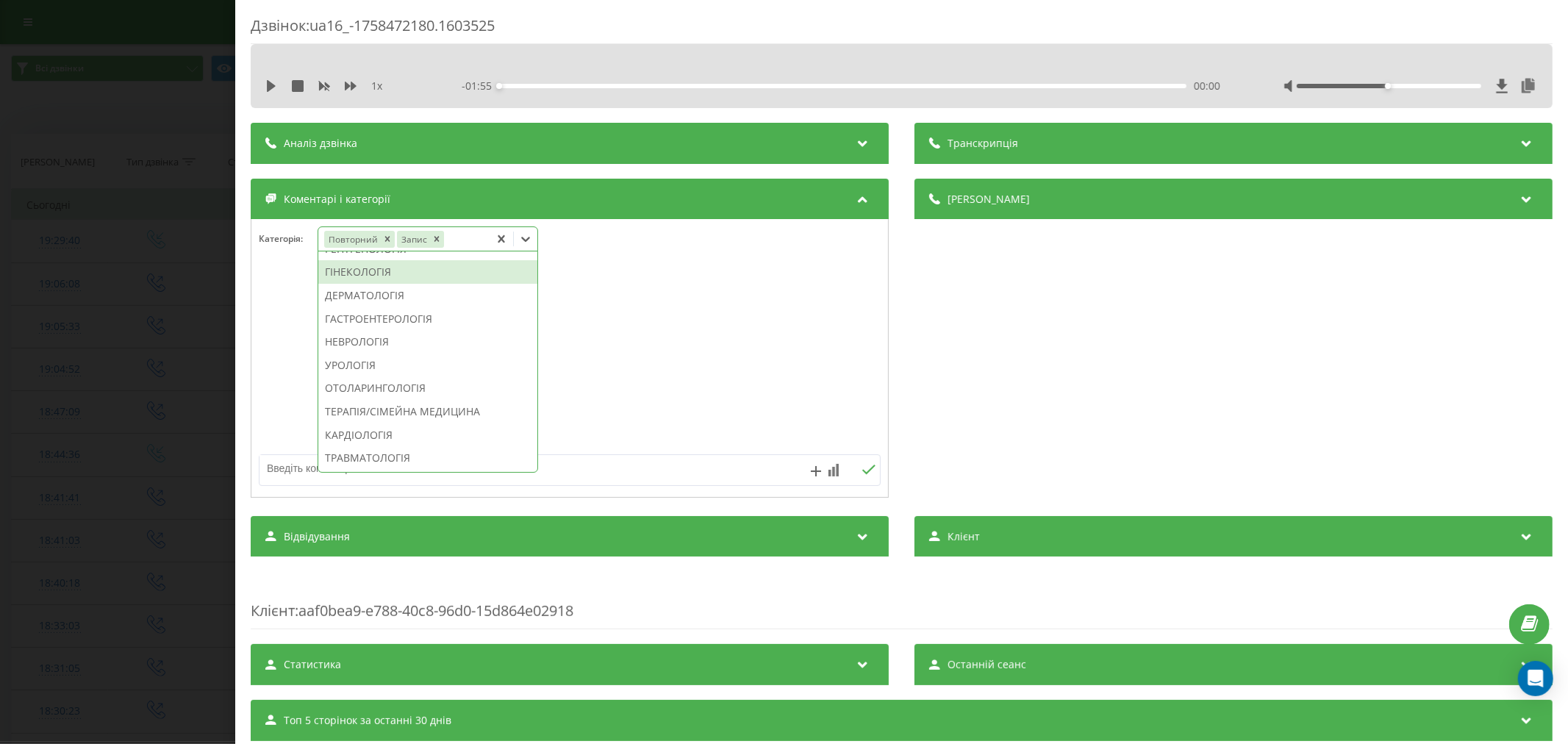
scroll to position [467, 0]
drag, startPoint x: 342, startPoint y: 278, endPoint x: 344, endPoint y: 297, distance: 19.1
click at [344, 297] on div "Первинний Не запис. Відсутня послуга/напрямок Не запис. Немає вільного часу в р…" at bounding box center [428, 362] width 219 height 220
click at [344, 260] on div "УЗД" at bounding box center [428, 247] width 219 height 23
click at [689, 316] on div at bounding box center [570, 359] width 637 height 177
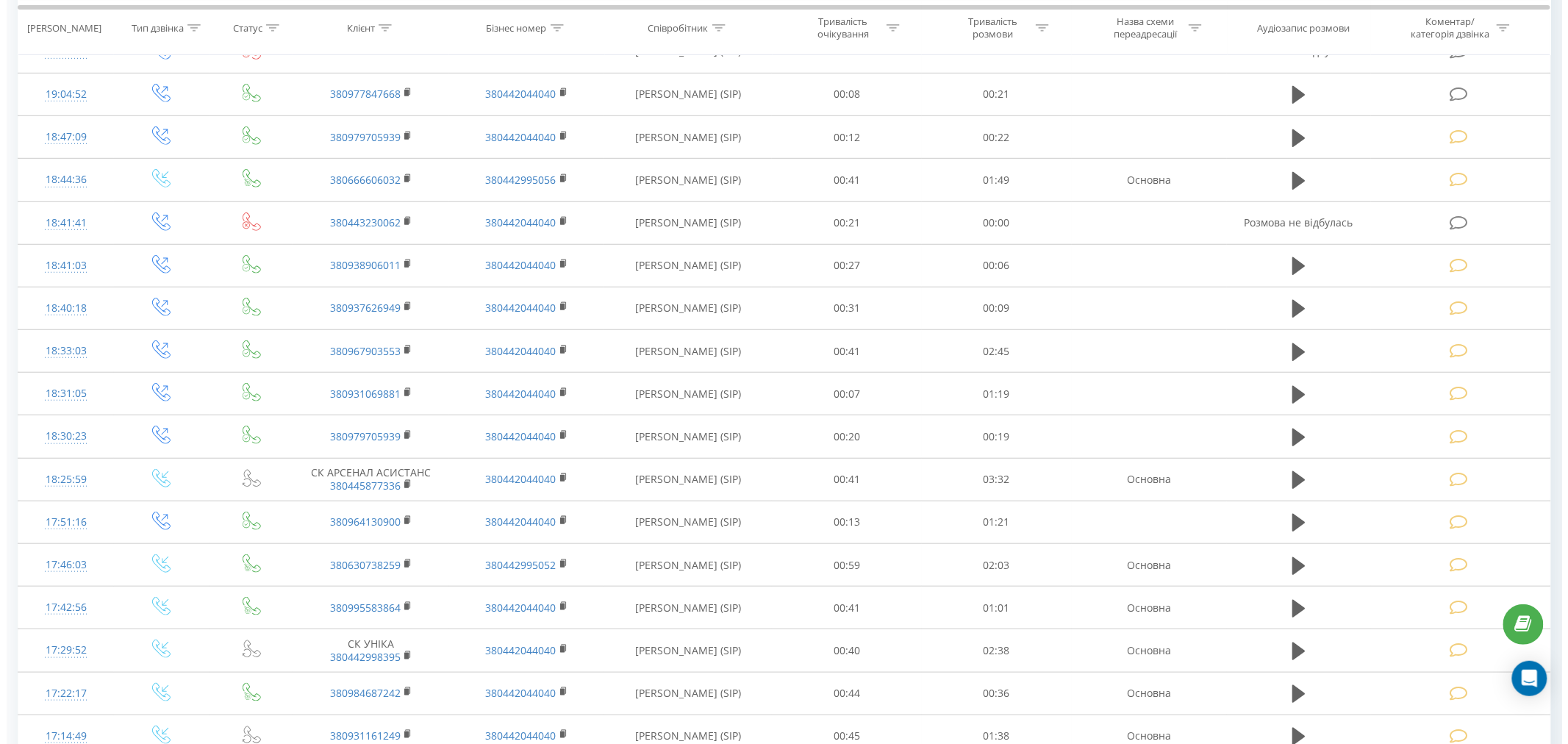
scroll to position [31, 0]
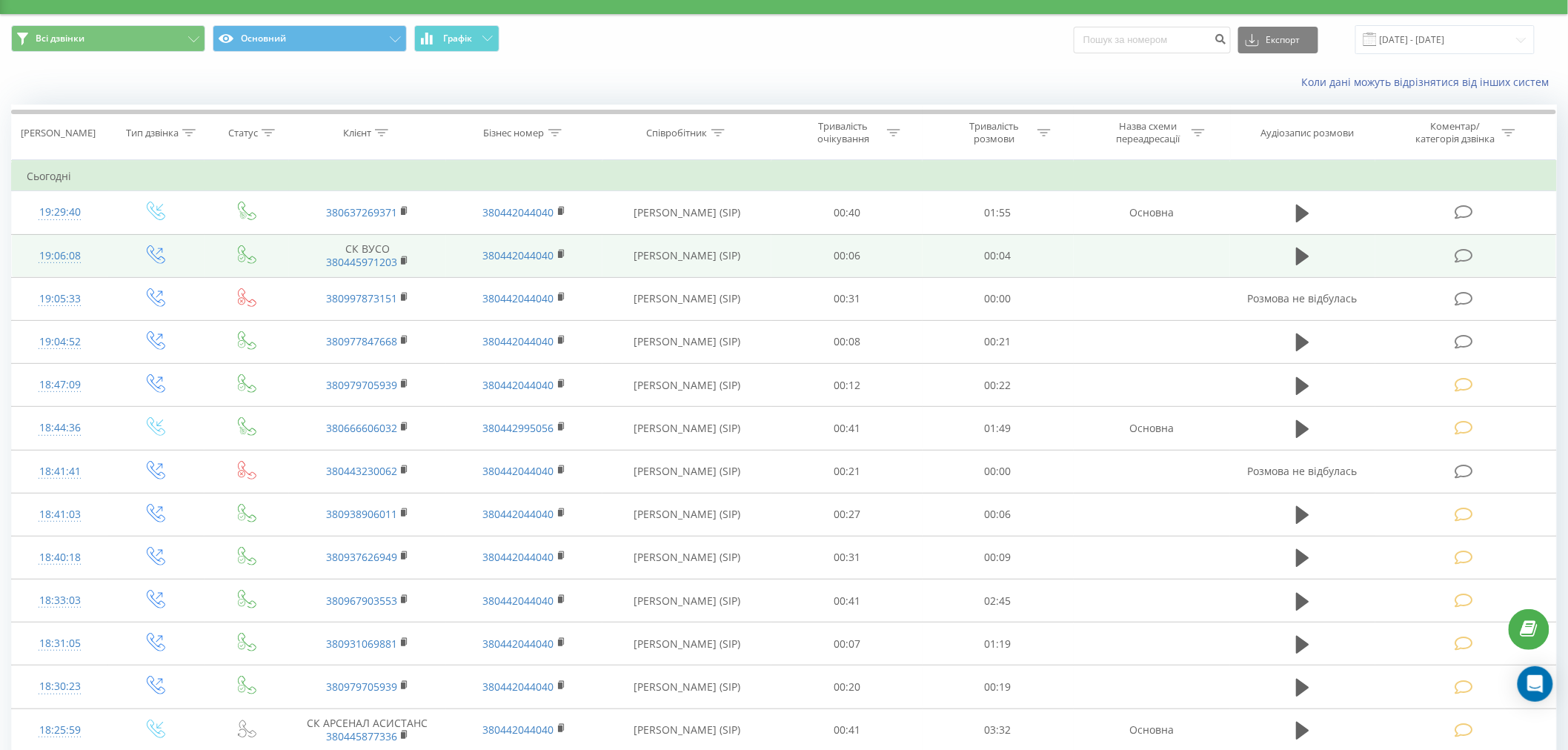
click at [1462, 253] on icon at bounding box center [1463, 255] width 19 height 15
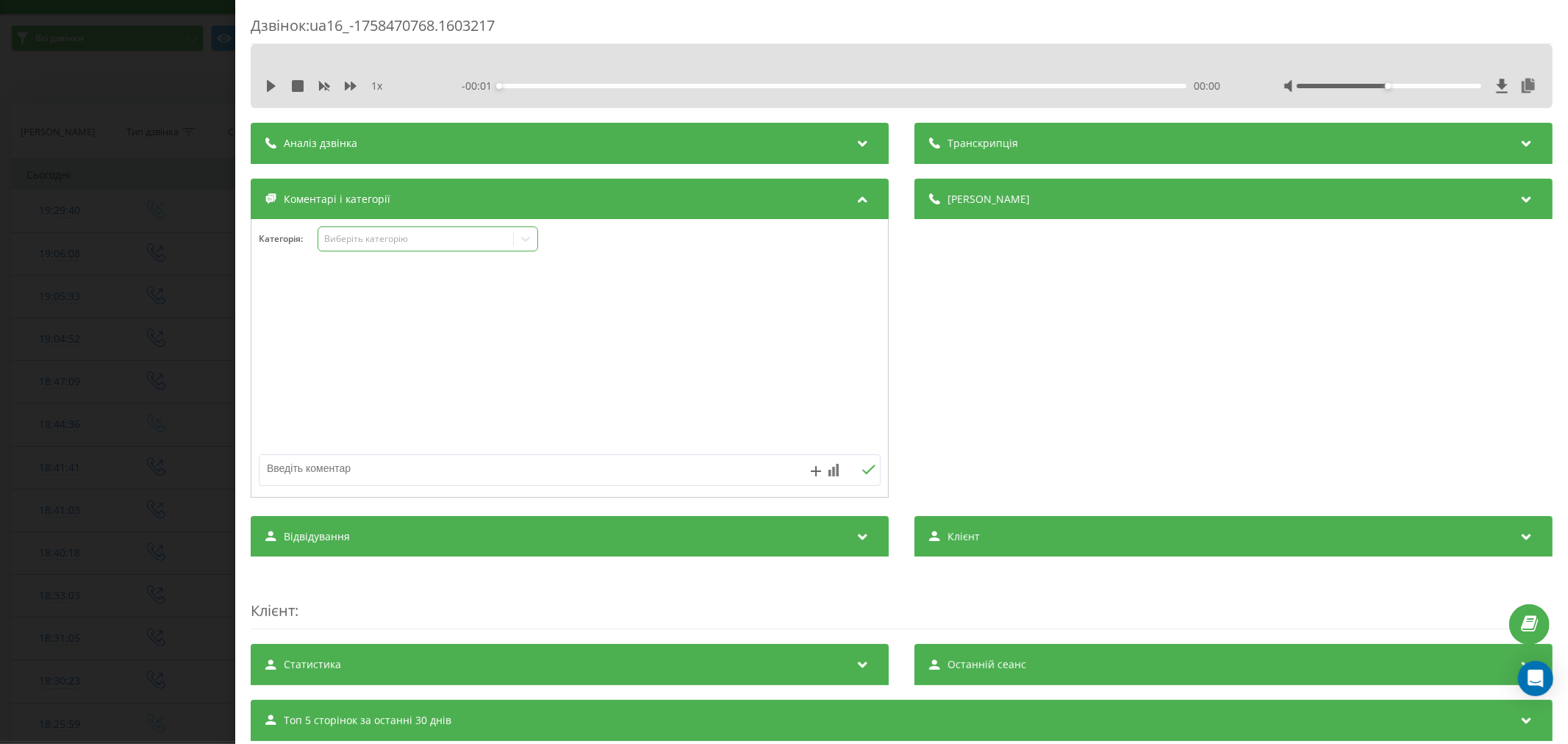
click at [392, 238] on div "Виберіть категорію" at bounding box center [415, 239] width 184 height 12
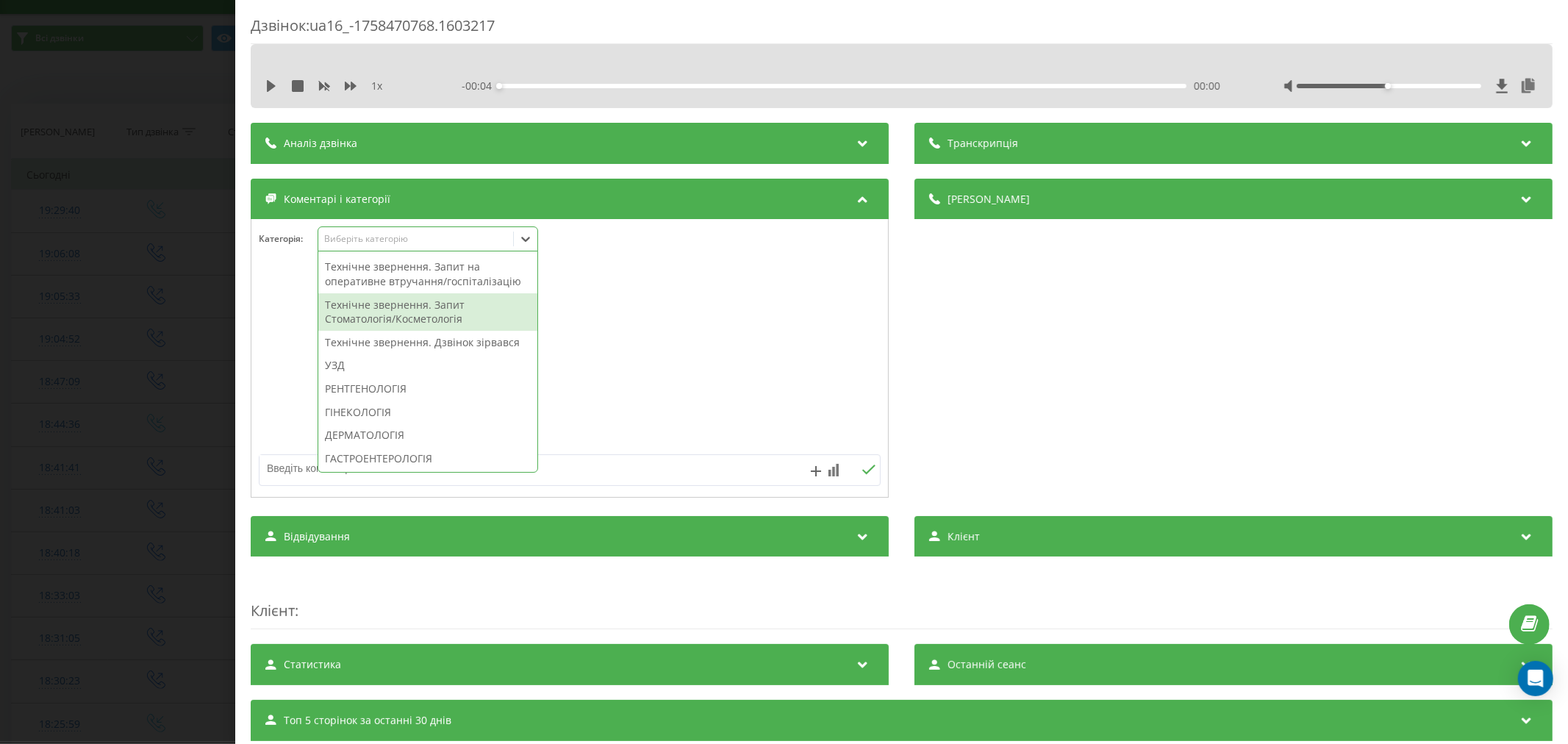
scroll to position [408, 0]
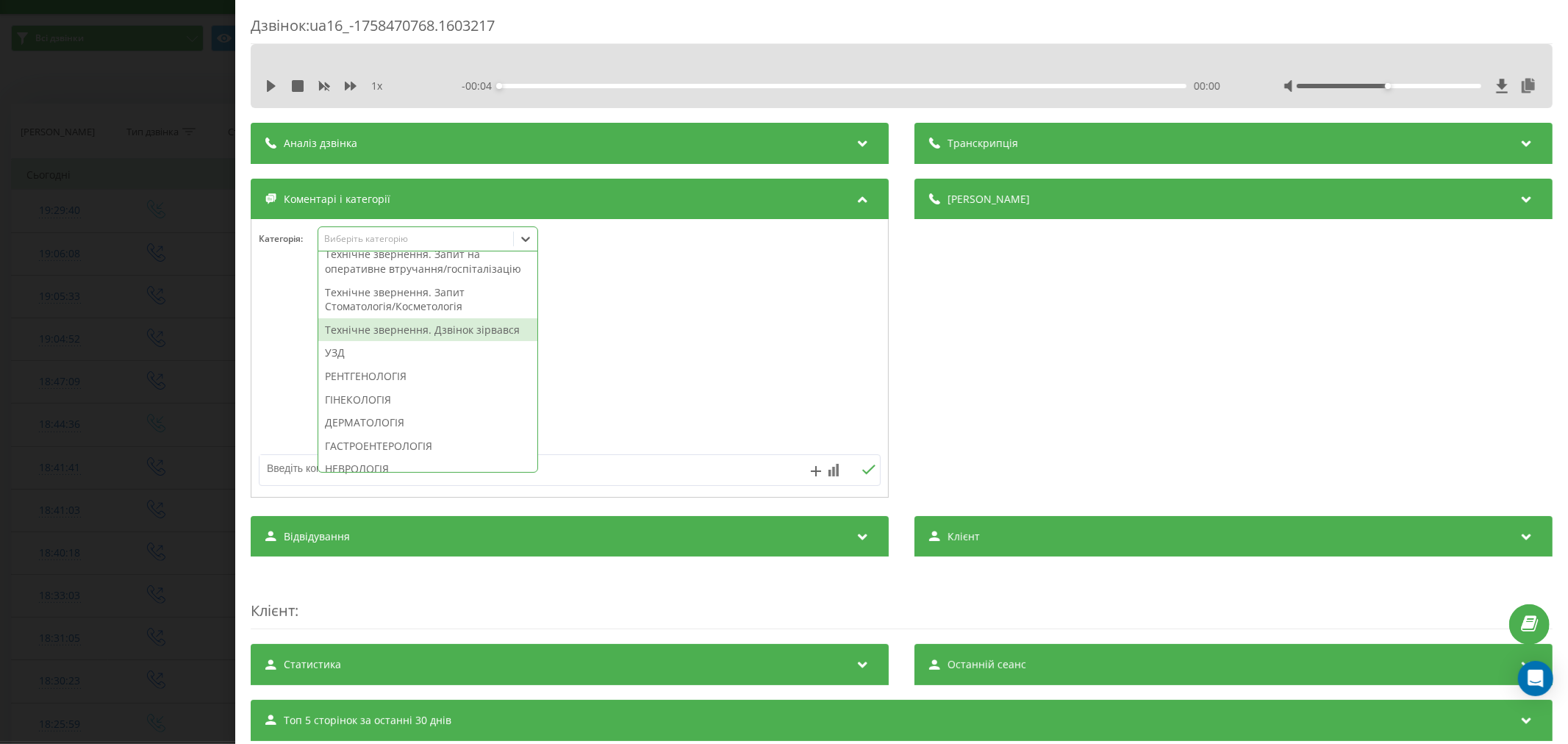
click at [419, 341] on div "Технічне звернення. Дзвінок зірвався" at bounding box center [428, 329] width 219 height 23
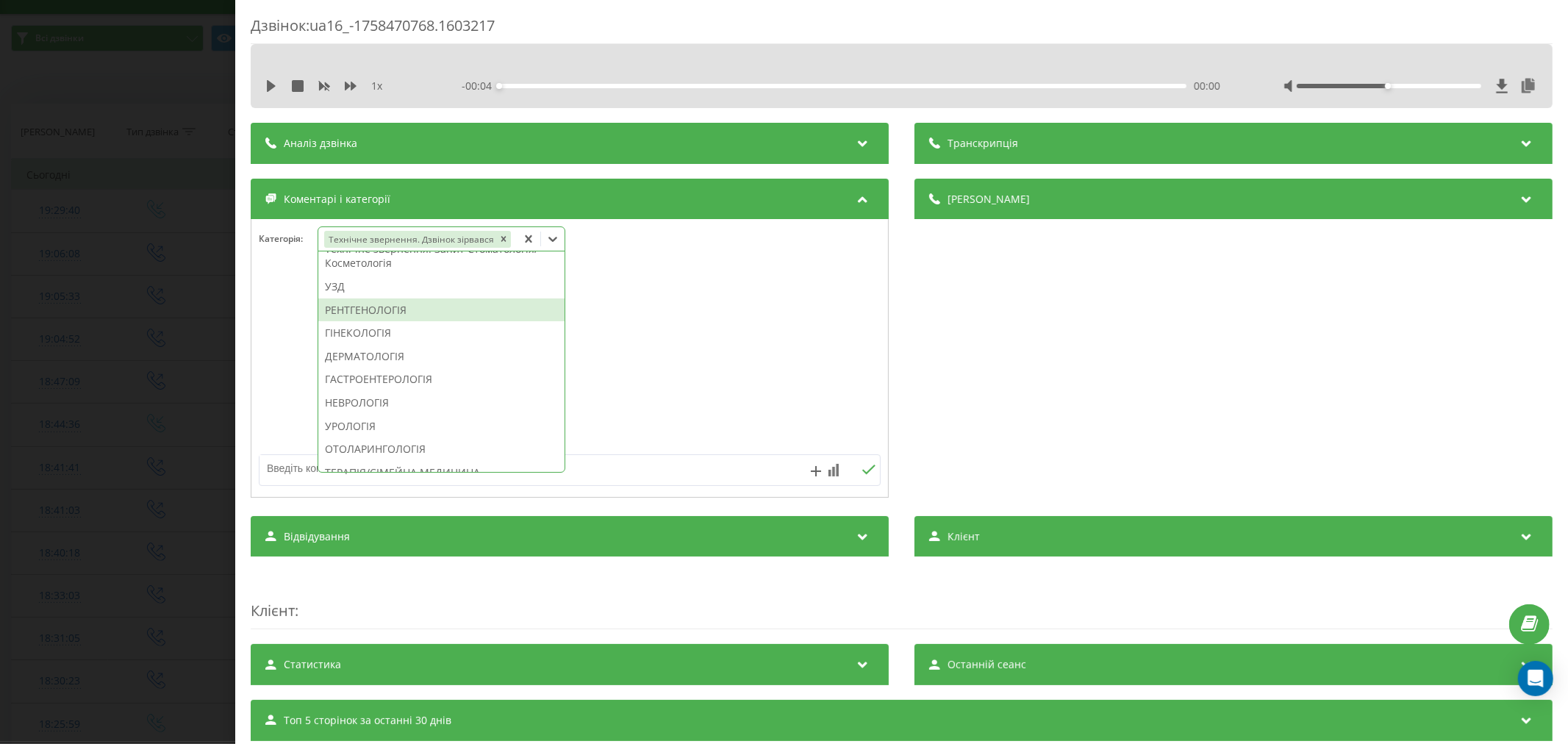
scroll to position [336, 0]
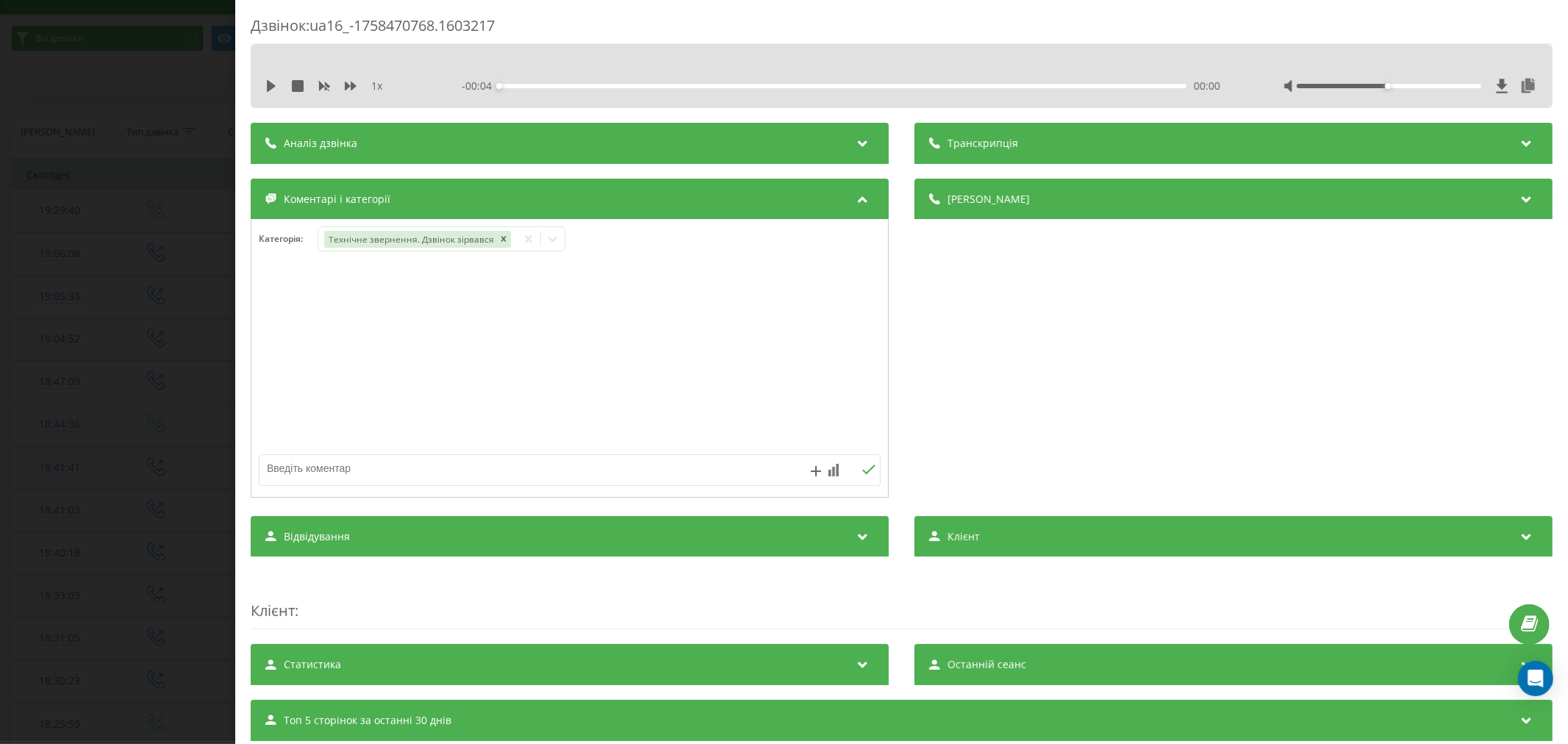
click at [690, 399] on div at bounding box center [570, 359] width 637 height 177
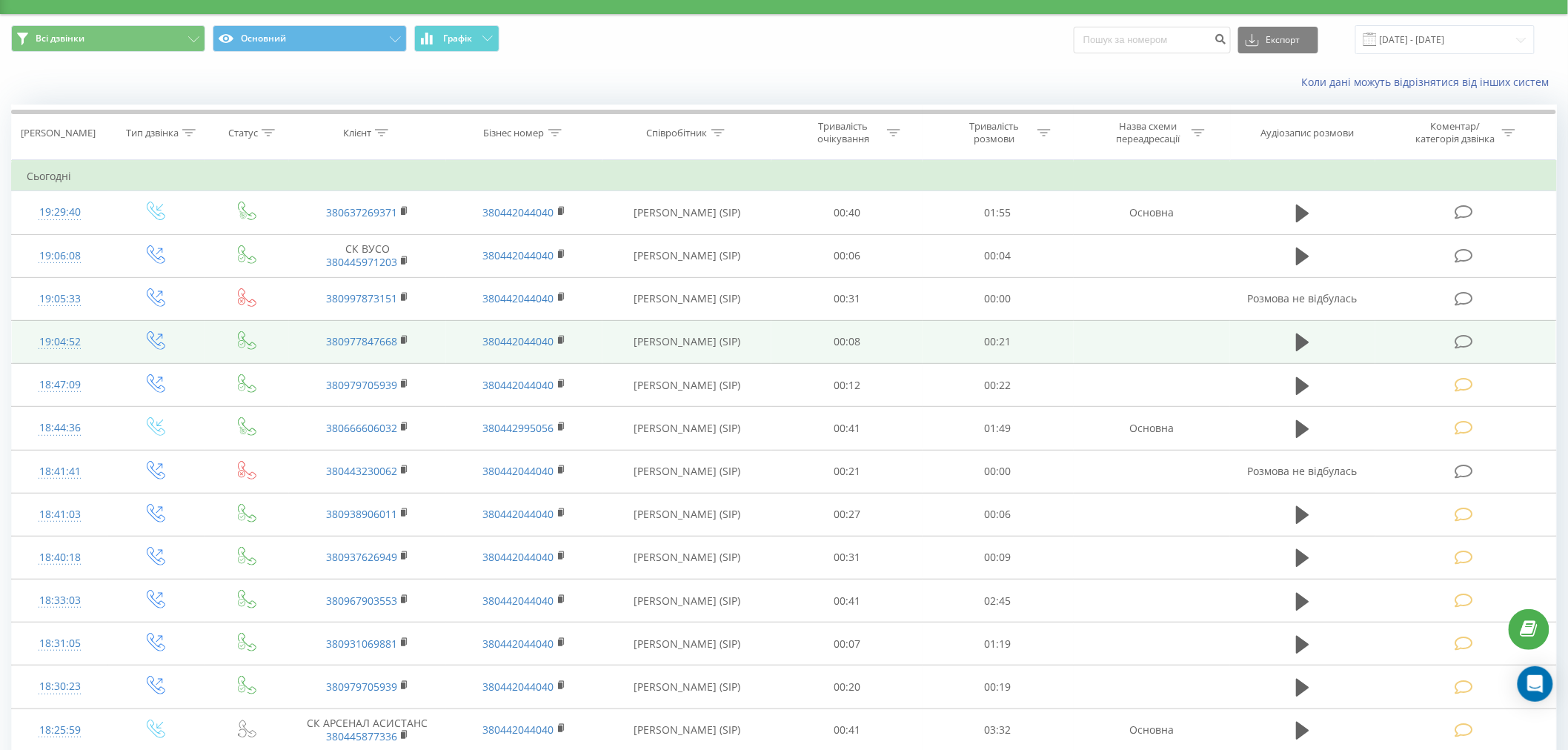
click at [1466, 343] on icon at bounding box center [1463, 342] width 19 height 15
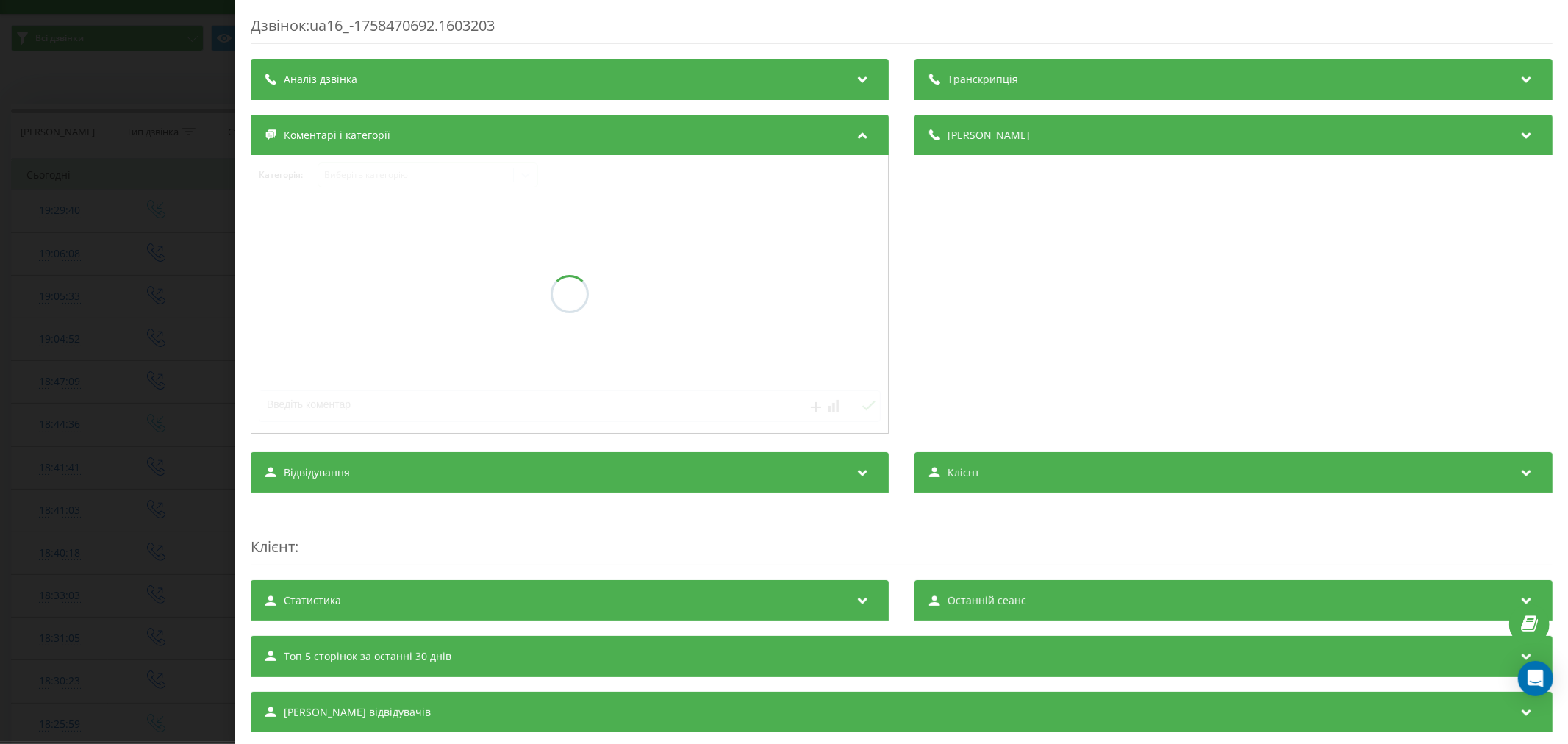
click at [1454, 339] on div "Деталі дзвінка" at bounding box center [1234, 276] width 638 height 323
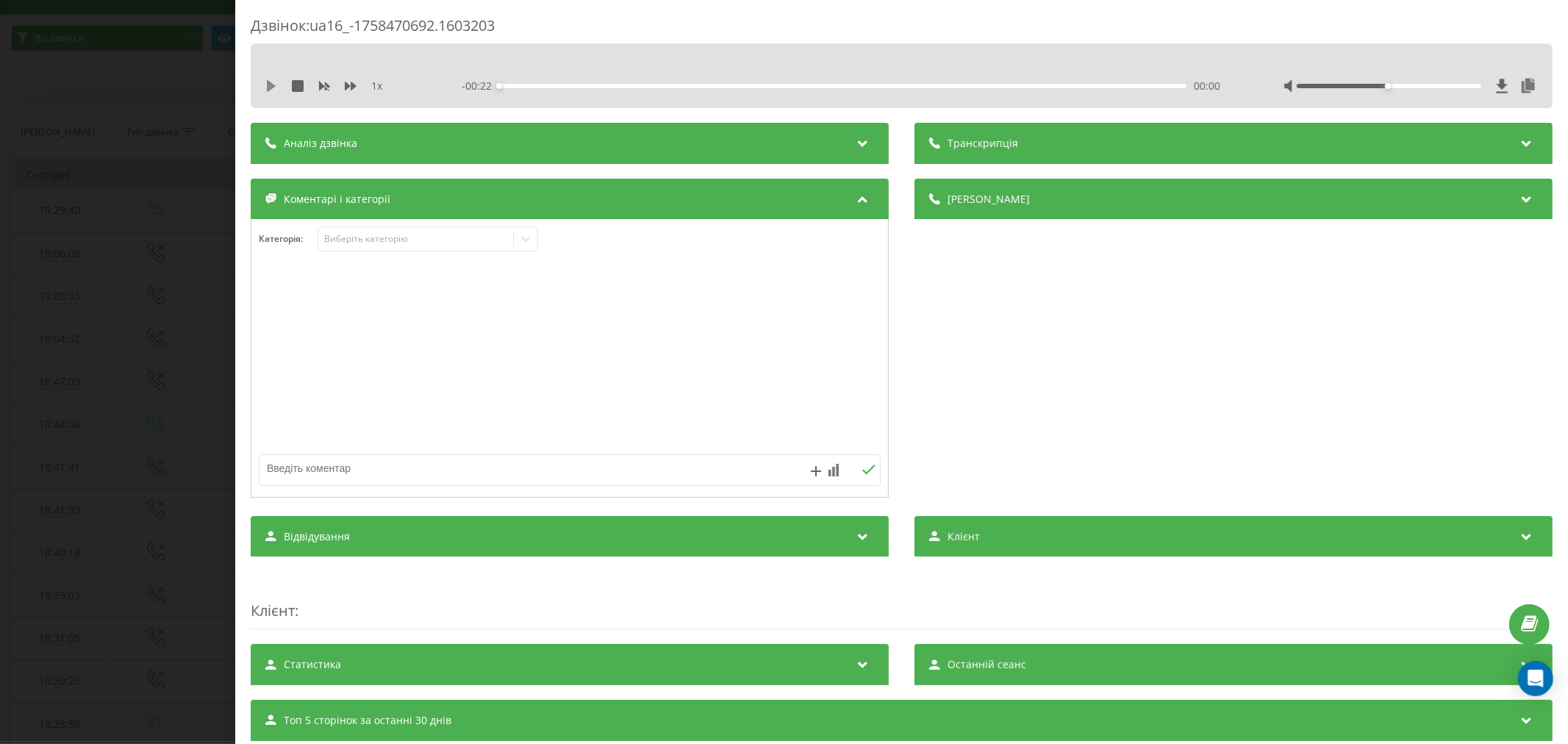
click at [265, 84] on icon at bounding box center [271, 86] width 12 height 12
click at [518, 85] on div "00:00" at bounding box center [842, 85] width 687 height 4
click at [563, 85] on div "00:02" at bounding box center [842, 85] width 687 height 4
click at [613, 82] on div "- 00:18 00:03 00:03" at bounding box center [843, 86] width 764 height 14
click at [635, 84] on div "00:04" at bounding box center [842, 85] width 687 height 4
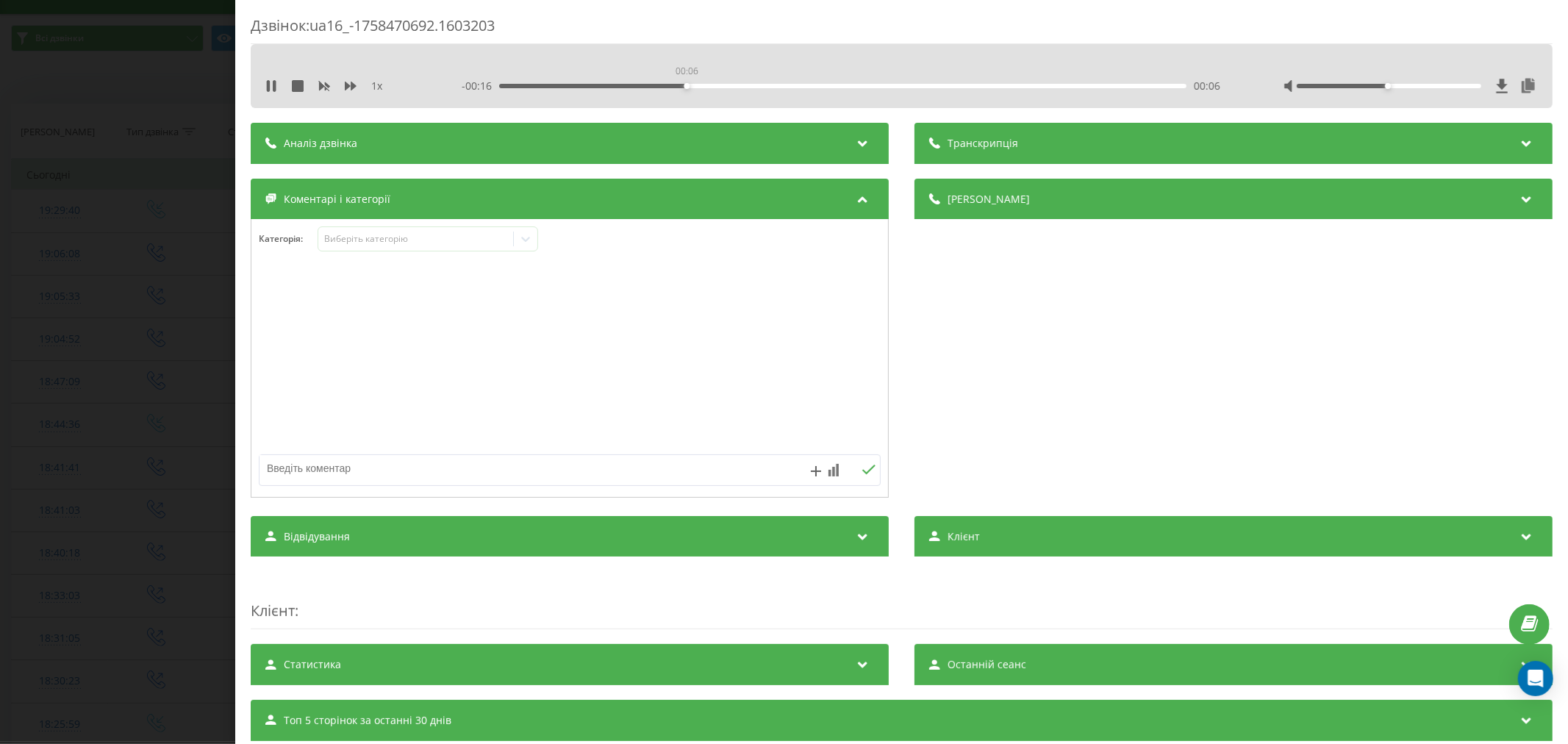
click at [684, 84] on div "00:06" at bounding box center [842, 85] width 687 height 4
click at [383, 239] on div "Виберіть категорію" at bounding box center [415, 239] width 184 height 12
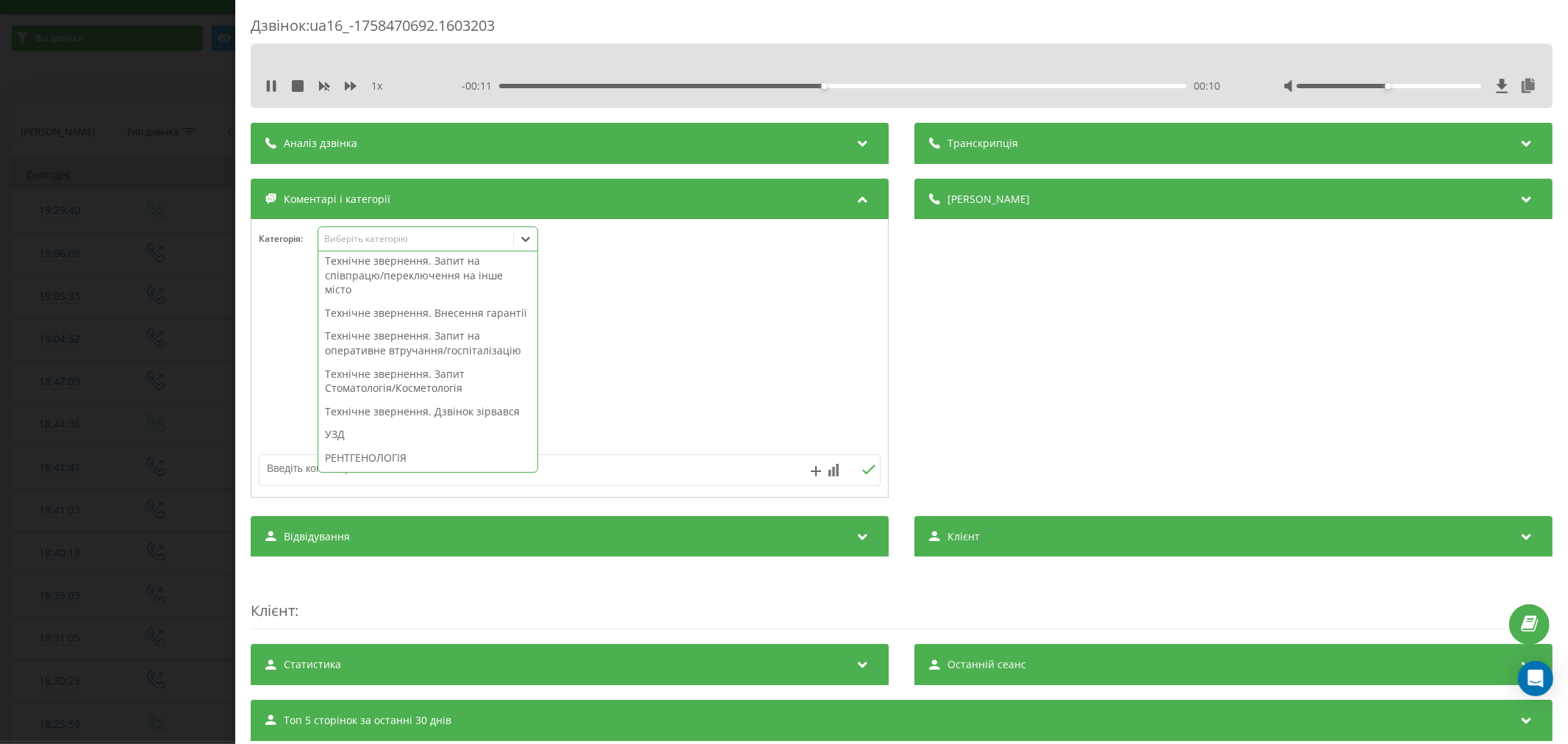
scroll to position [408, 0]
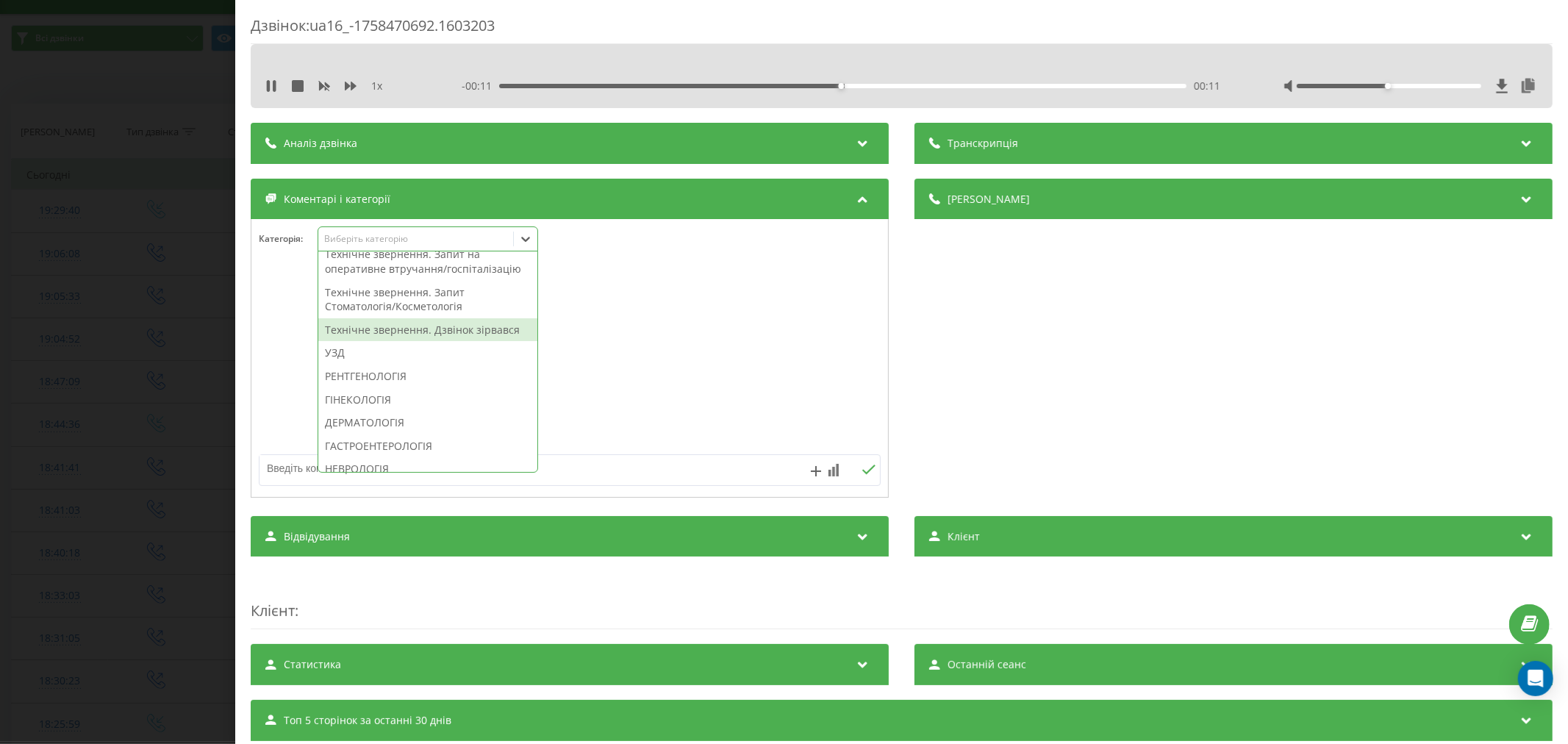
click at [427, 341] on div "Технічне звернення. Дзвінок зірвався" at bounding box center [428, 329] width 219 height 23
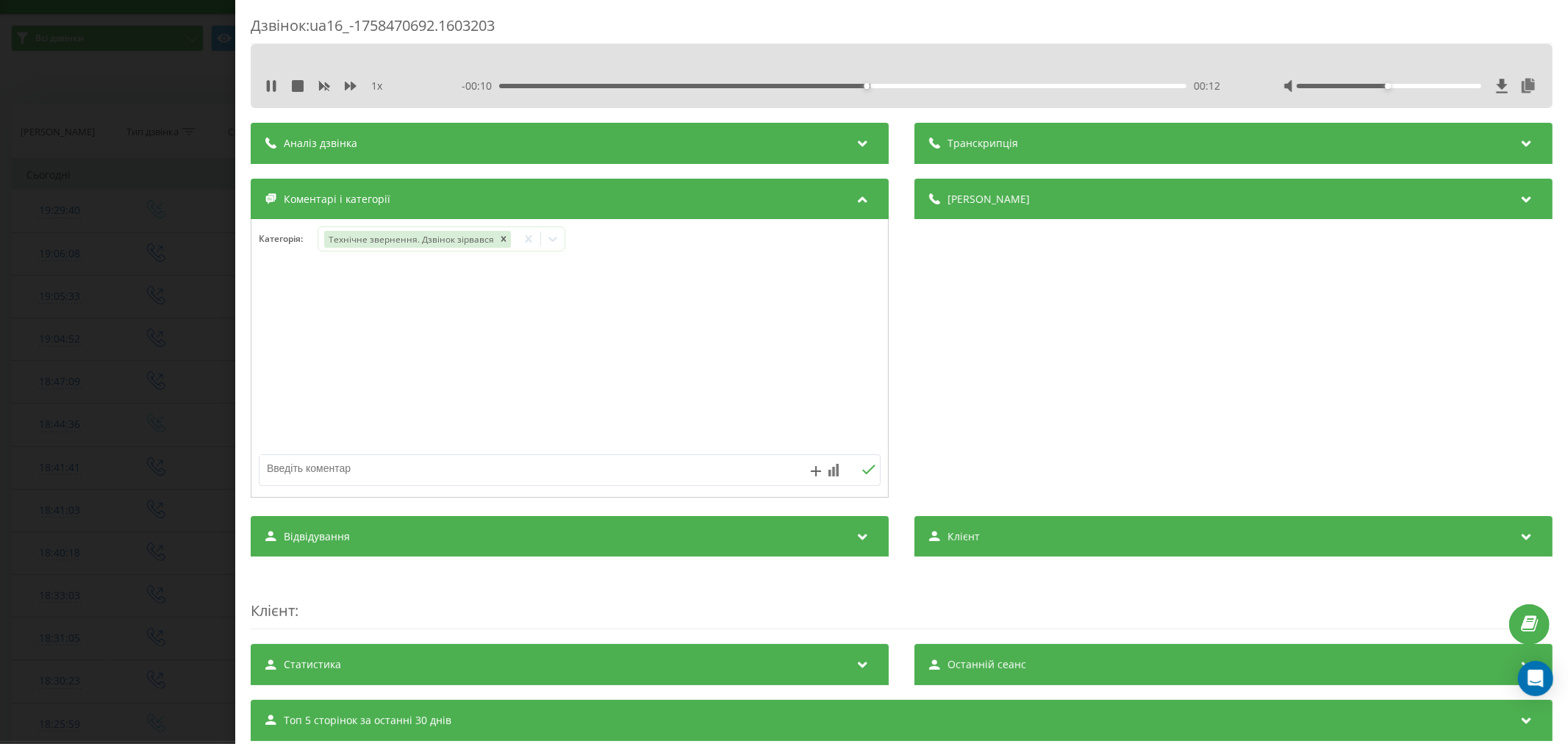
click at [640, 356] on div at bounding box center [570, 359] width 637 height 177
drag, startPoint x: 429, startPoint y: 472, endPoint x: 454, endPoint y: 444, distance: 37.5
click at [431, 472] on textarea at bounding box center [507, 468] width 496 height 27
type textarea "п"
click at [502, 239] on icon "Remove Технічне звернення. Дзвінок зірвався" at bounding box center [502, 239] width 10 height 10
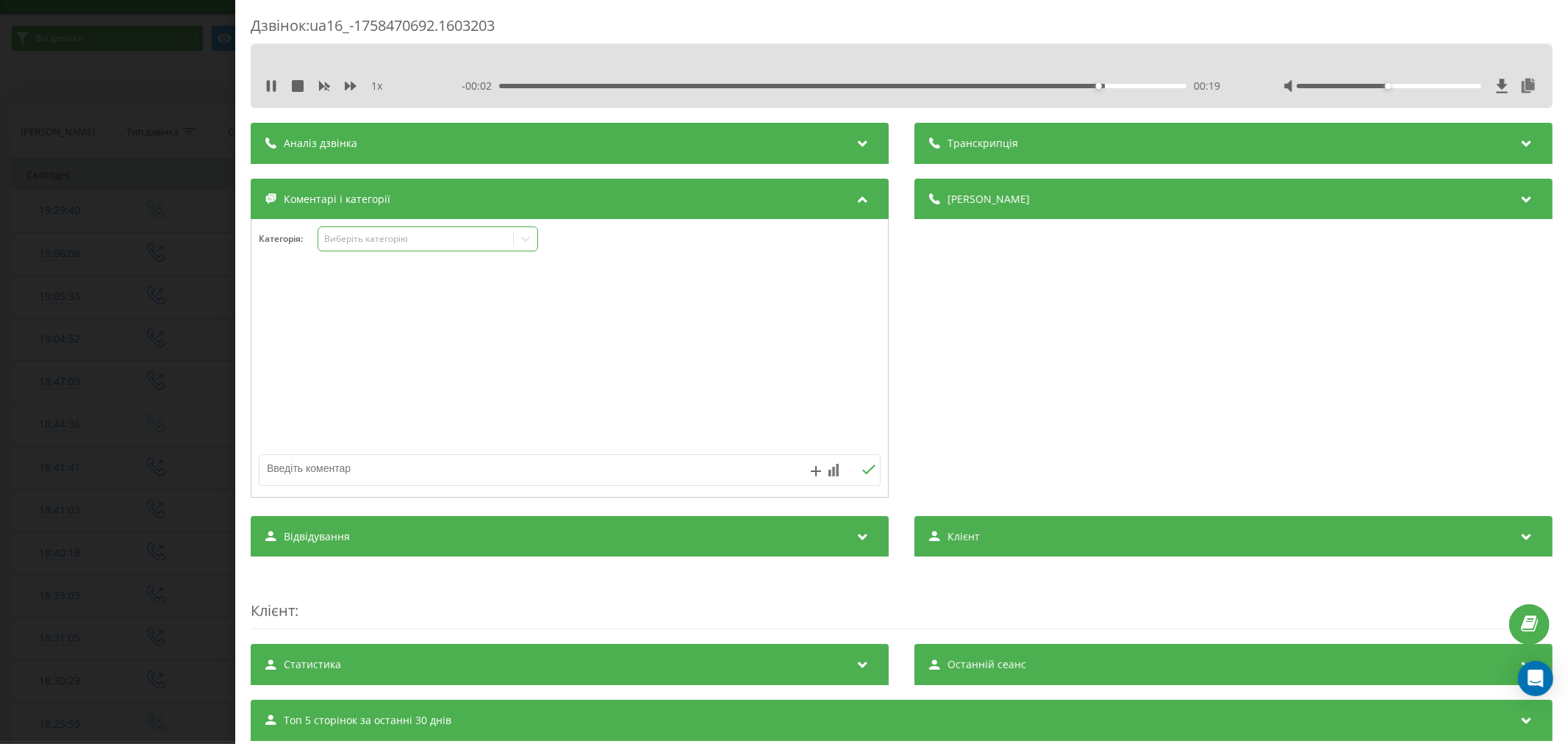
click at [554, 240] on div "Категорія : Виберіть категорію" at bounding box center [570, 248] width 637 height 44
click at [530, 239] on icon at bounding box center [525, 239] width 9 height 5
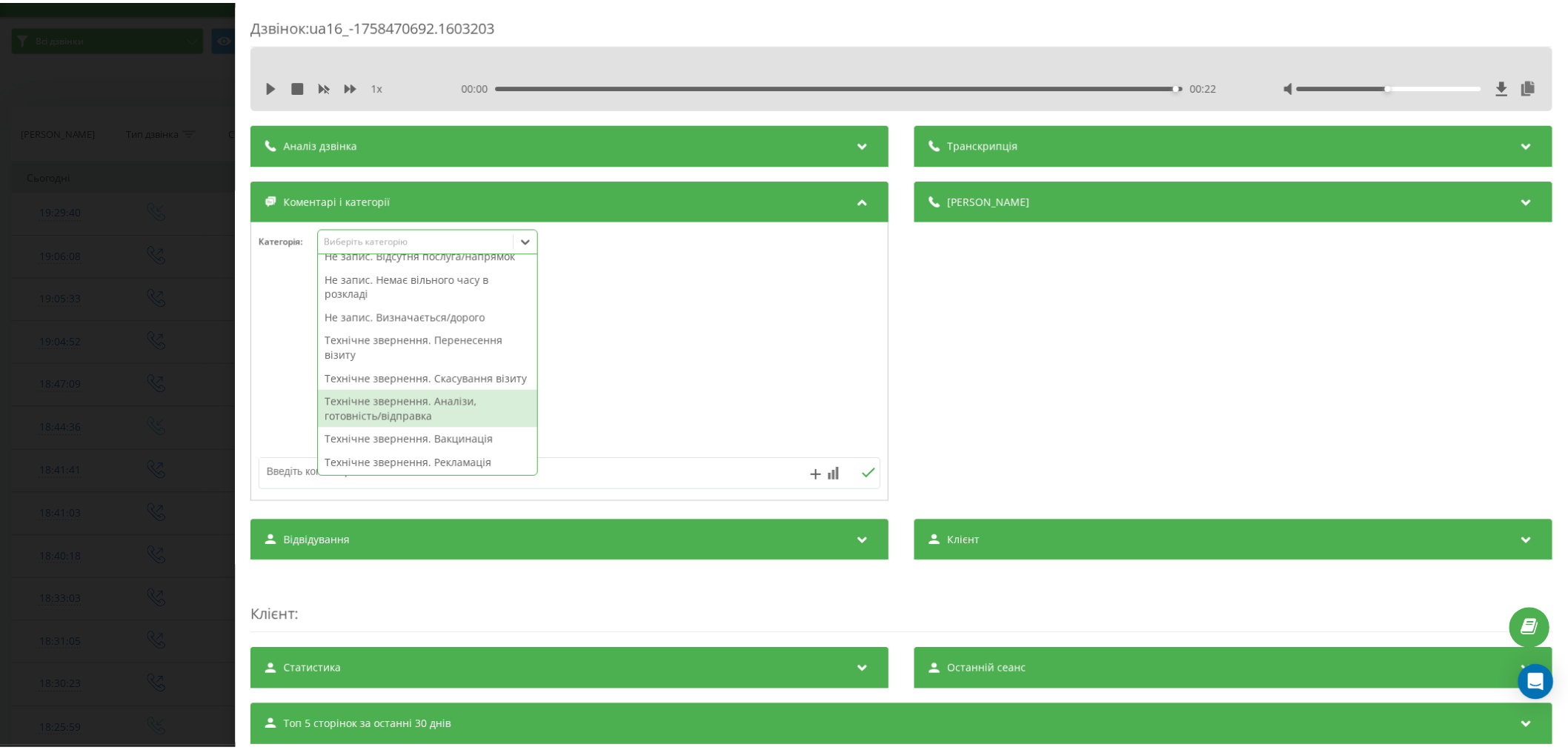
scroll to position [164, 0]
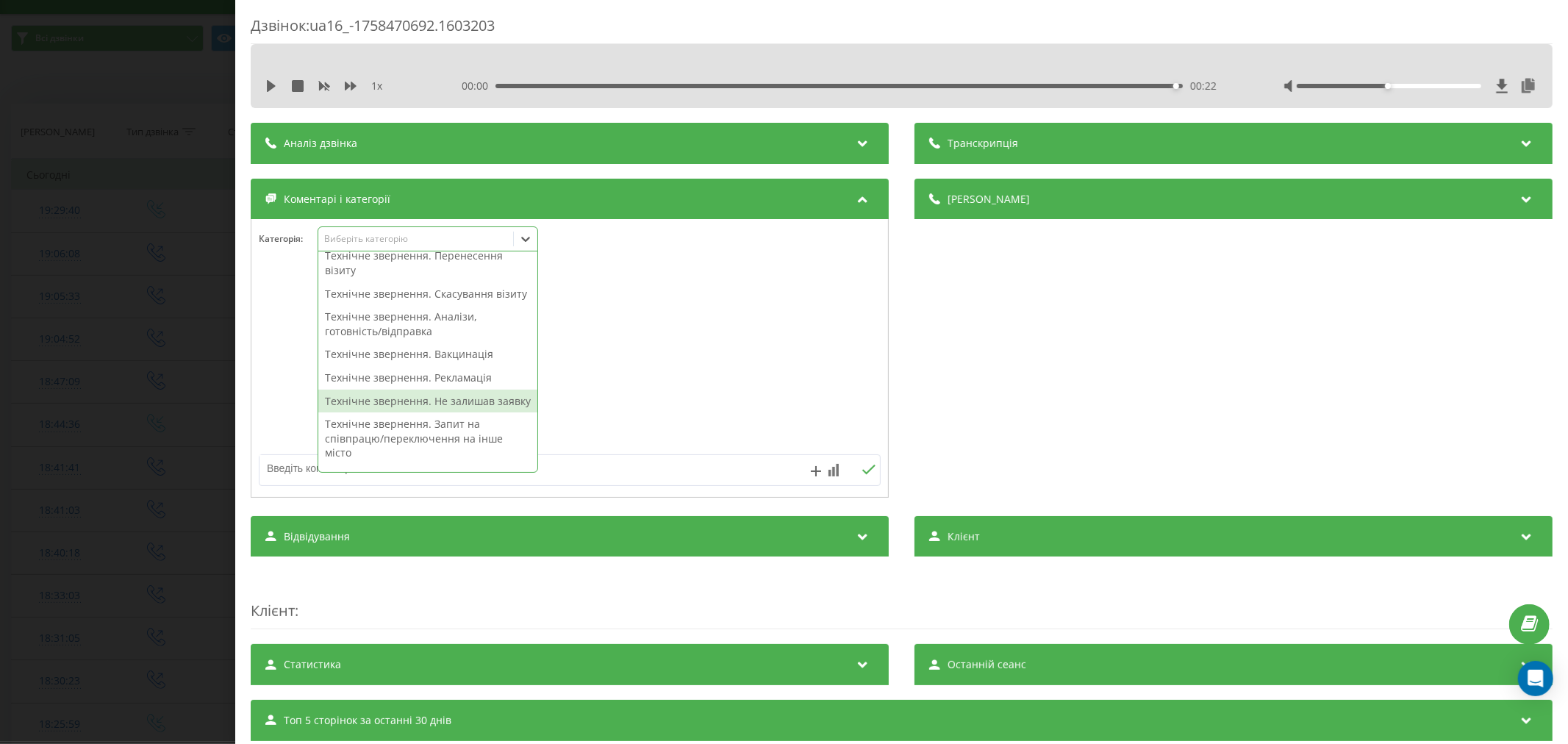
click at [416, 413] on div "Технічне звернення. Не залишав заявку" at bounding box center [428, 401] width 219 height 23
click at [615, 373] on div at bounding box center [570, 359] width 637 height 177
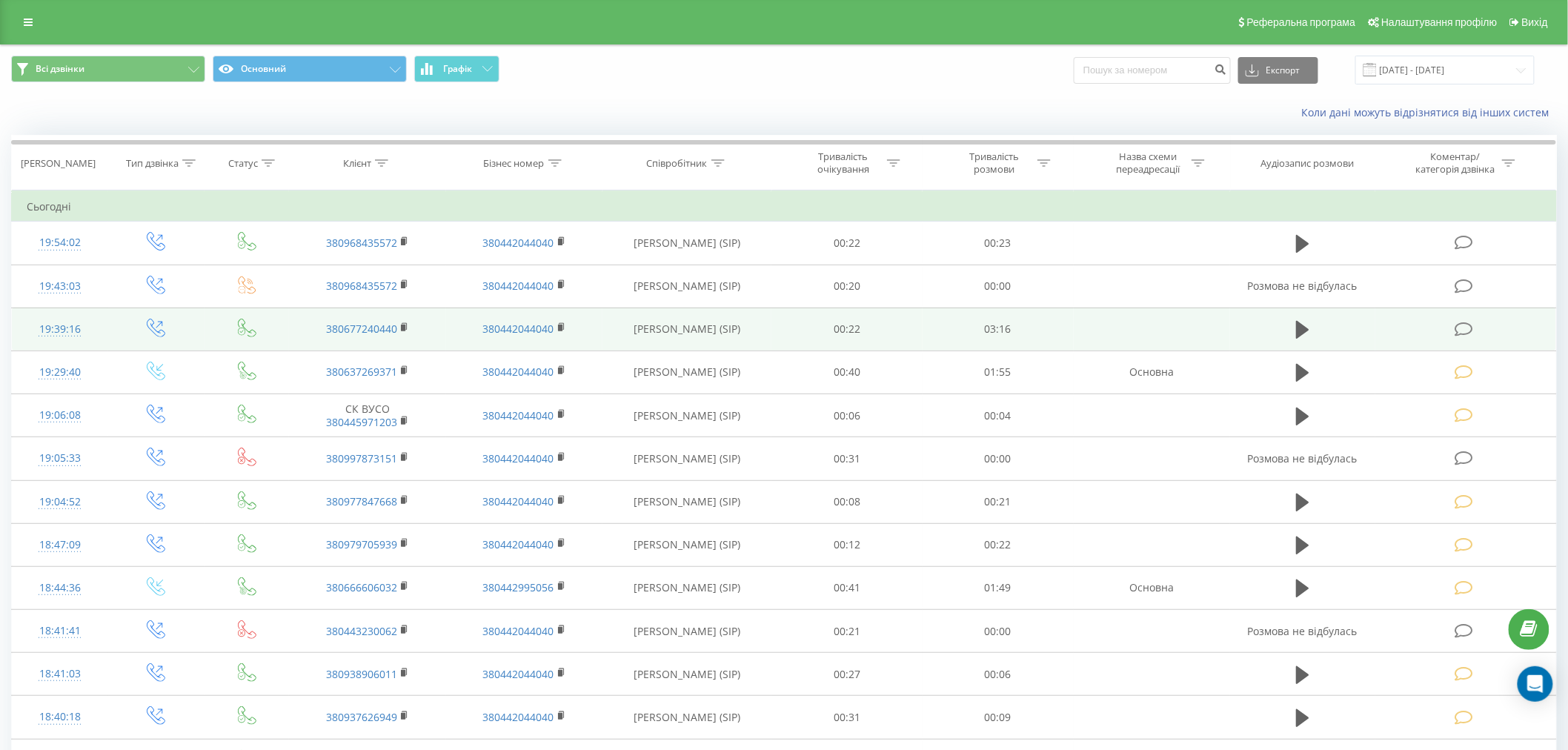
click at [1463, 329] on icon at bounding box center [1463, 329] width 19 height 15
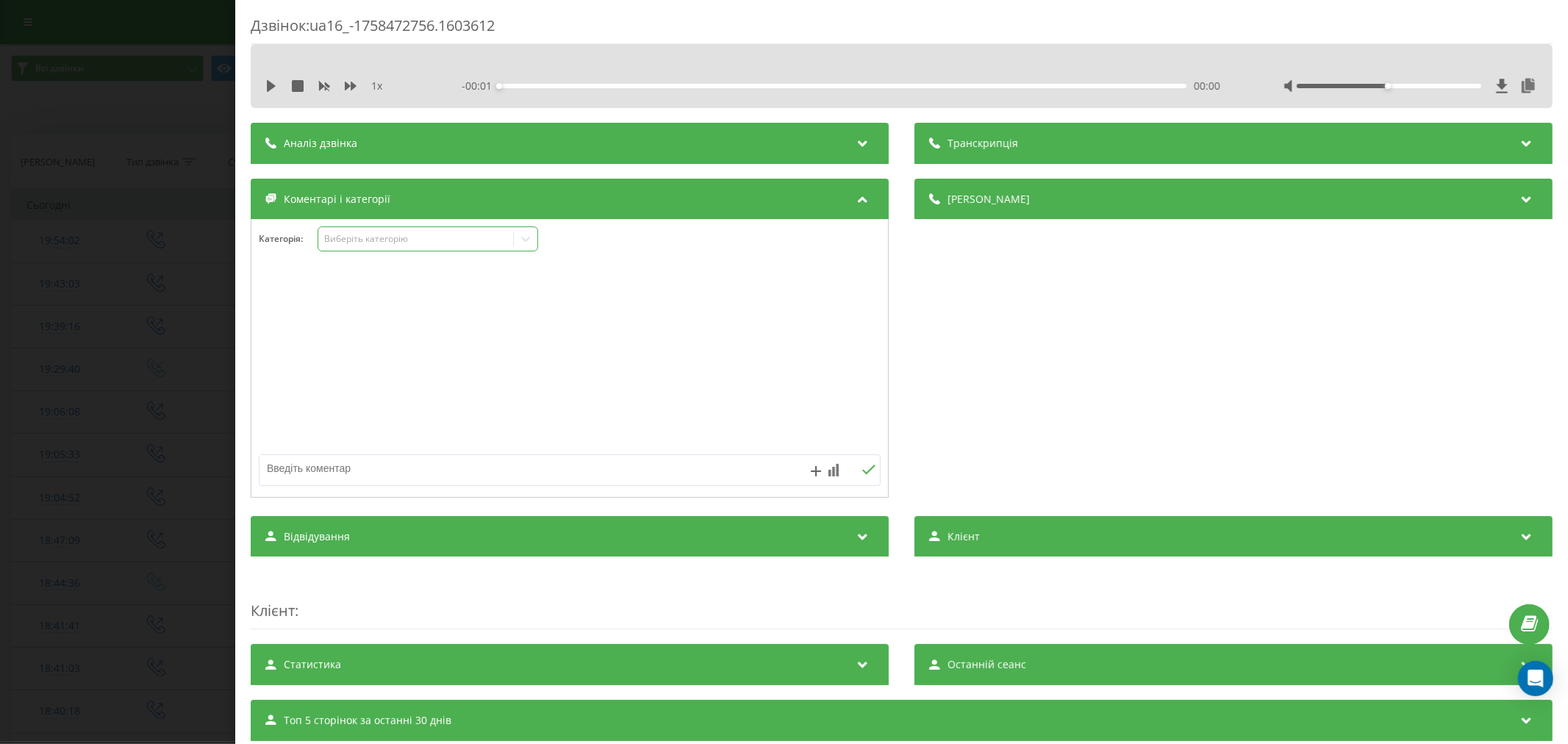
click at [368, 240] on div "Виберіть категорію" at bounding box center [415, 239] width 184 height 12
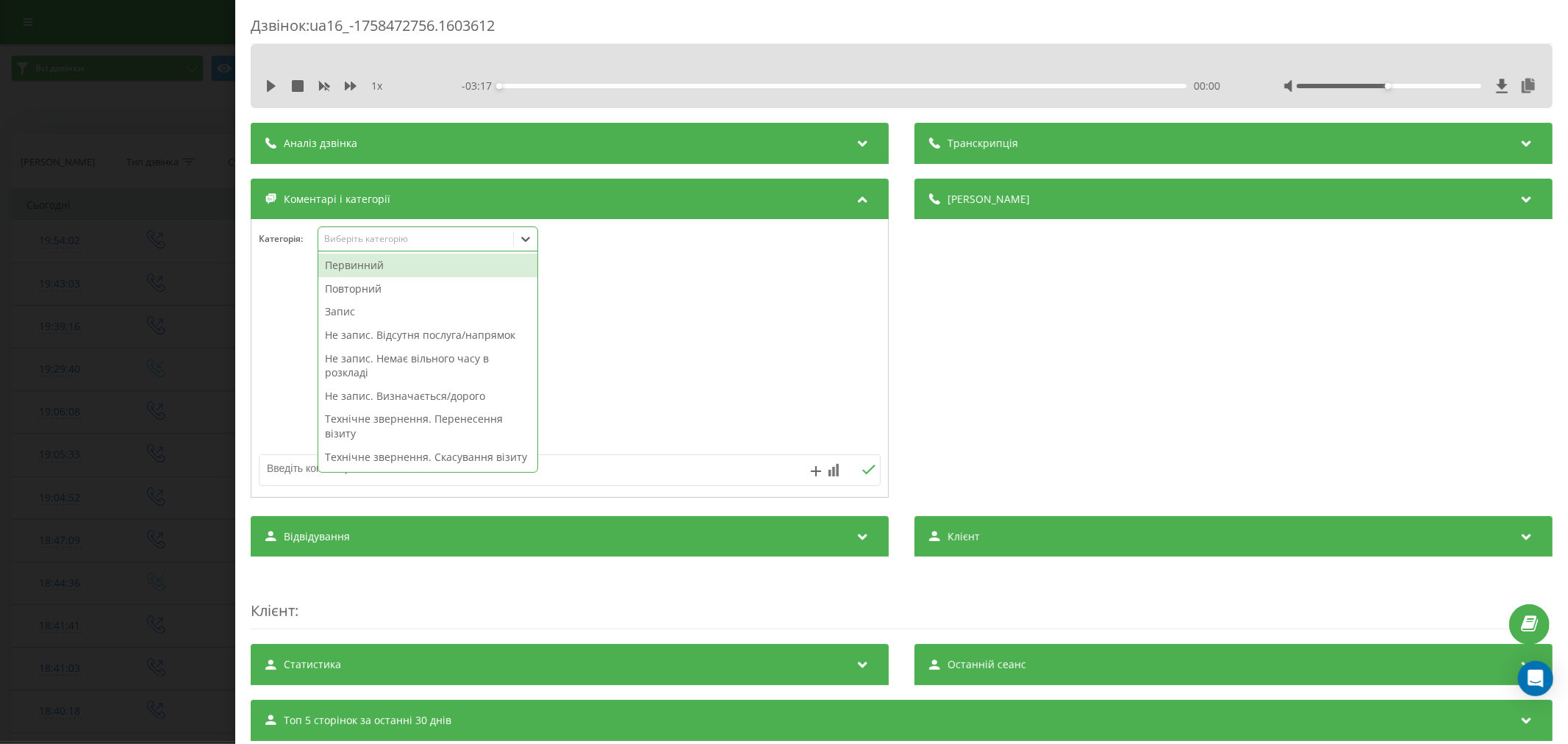
click at [373, 268] on div "Первинний" at bounding box center [428, 265] width 219 height 23
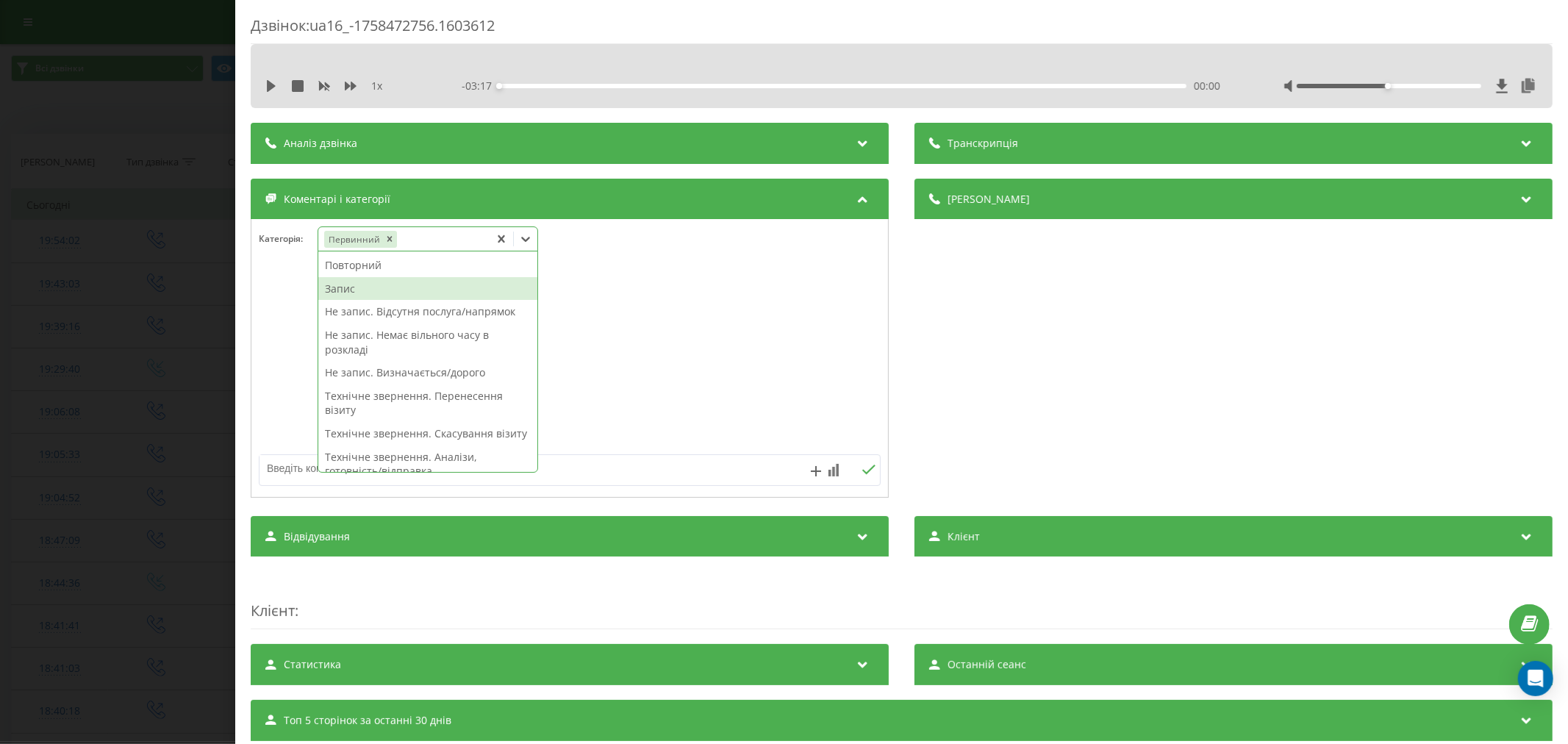
click at [362, 288] on div "Запис" at bounding box center [428, 288] width 219 height 23
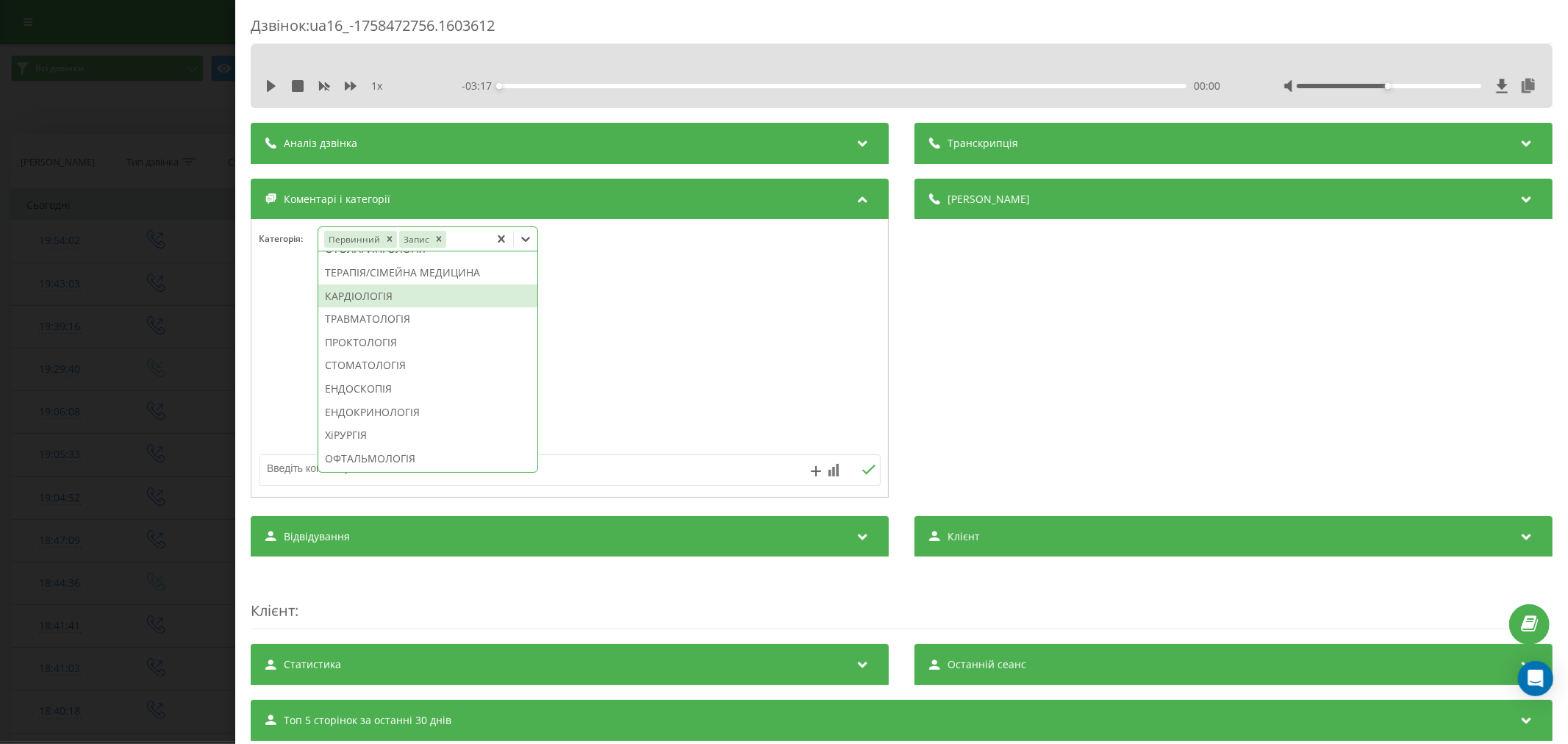
scroll to position [652, 0]
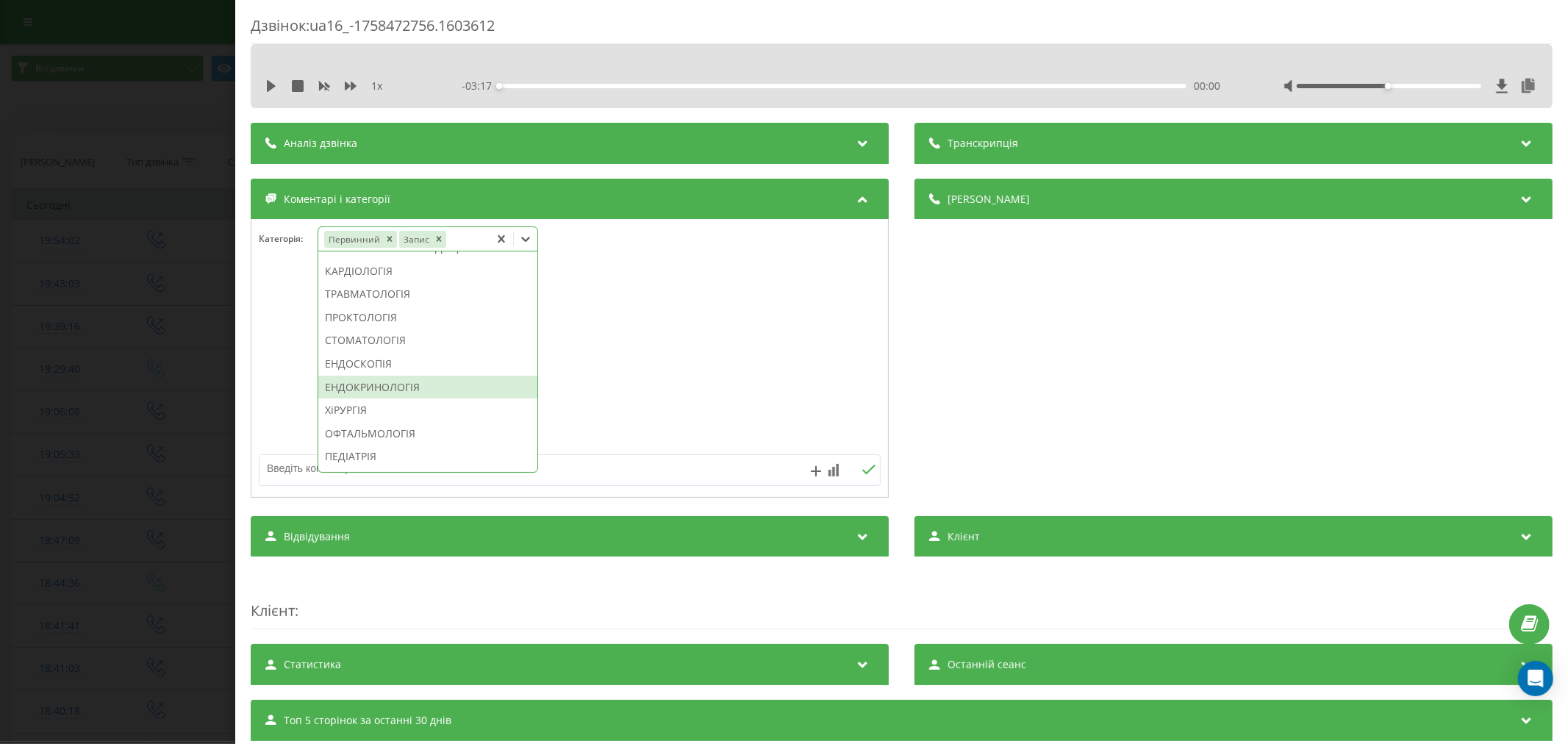
drag, startPoint x: 399, startPoint y: 390, endPoint x: 406, endPoint y: 428, distance: 38.6
click at [406, 428] on div "Повторний Не запис. Відсутня послуга/напрямок Не запис. Немає вільного часу в р…" at bounding box center [428, 362] width 219 height 220
click at [406, 399] on div "ЕНДОКРИНОЛОГІЯ" at bounding box center [428, 386] width 219 height 23
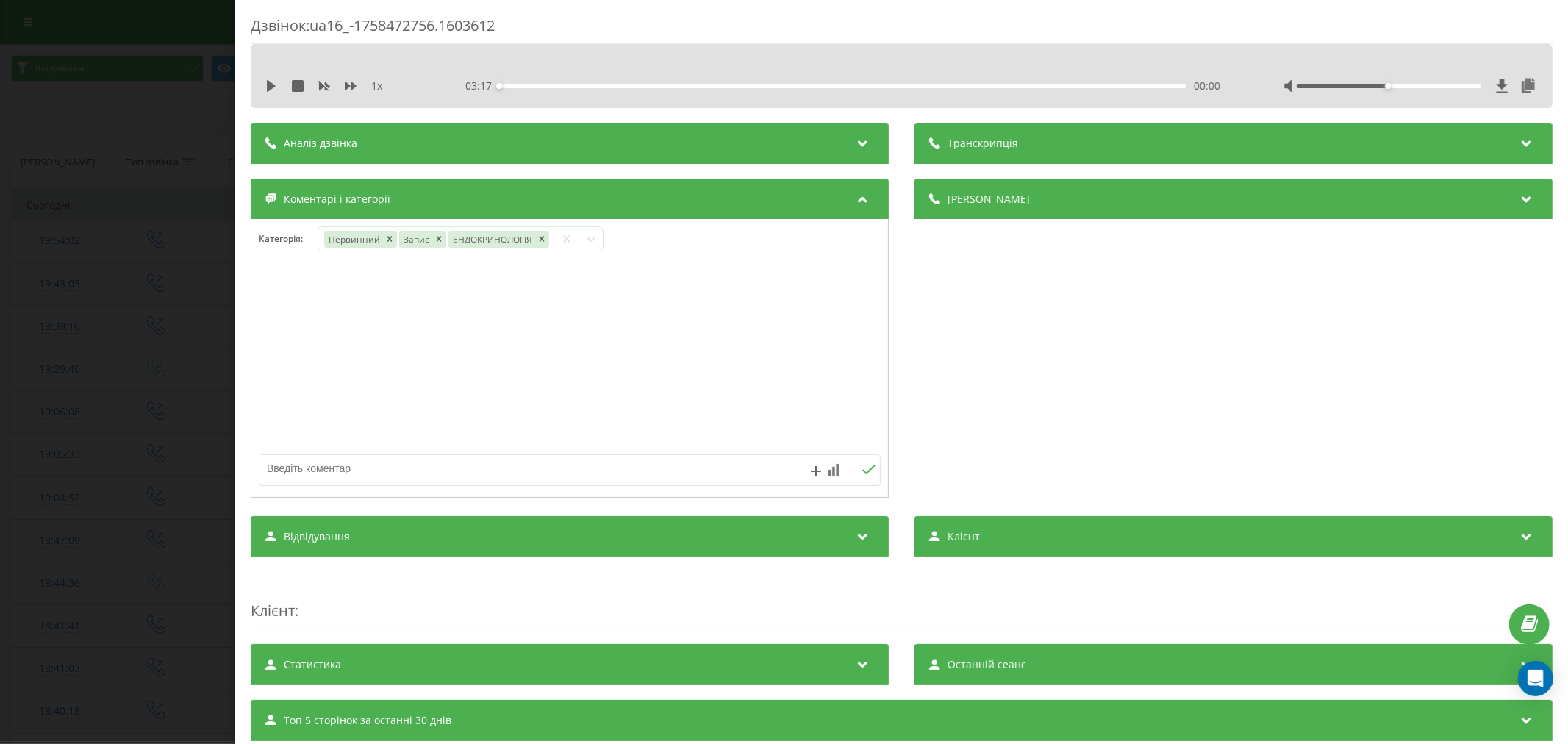
click at [637, 393] on div at bounding box center [570, 359] width 637 height 177
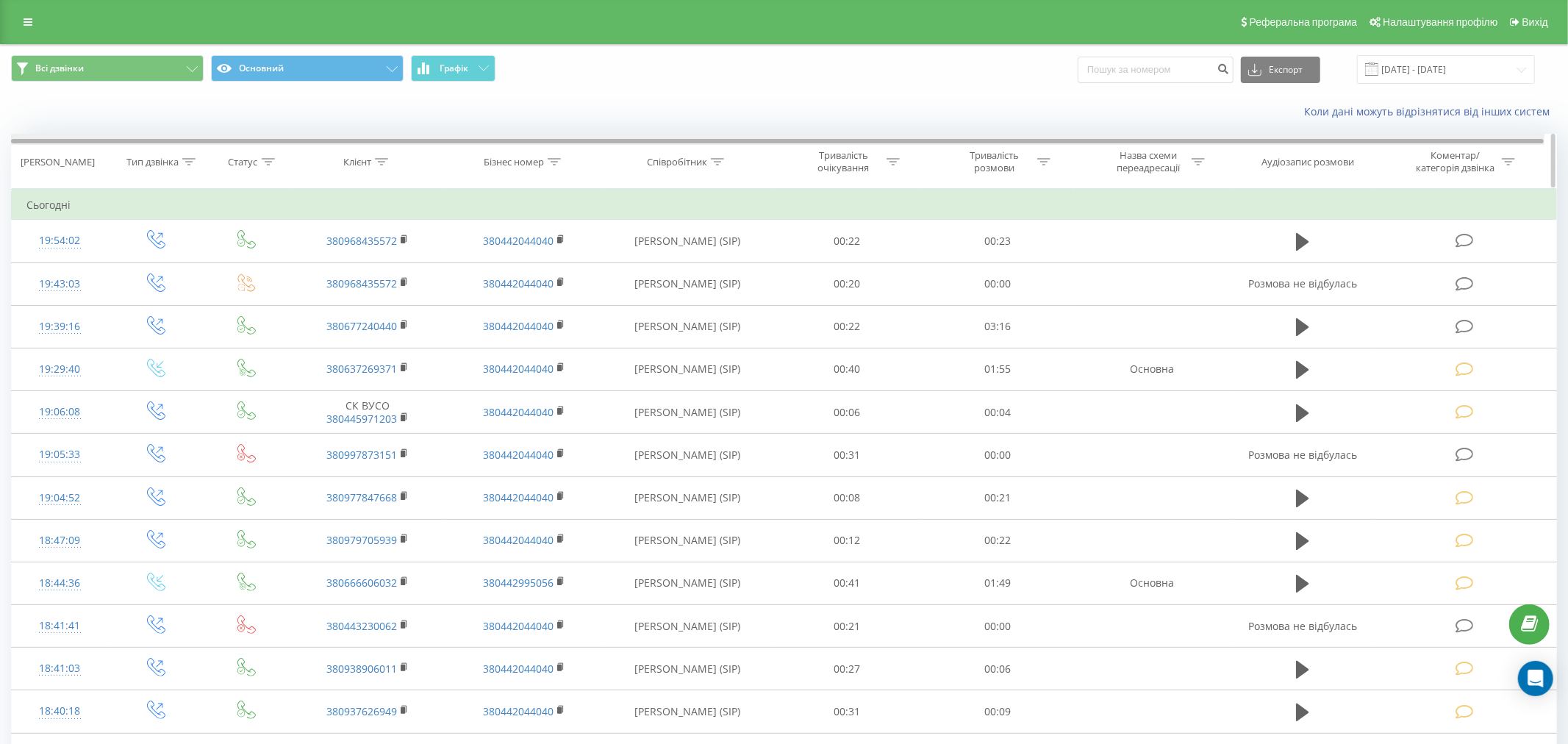
scroll to position [31, 0]
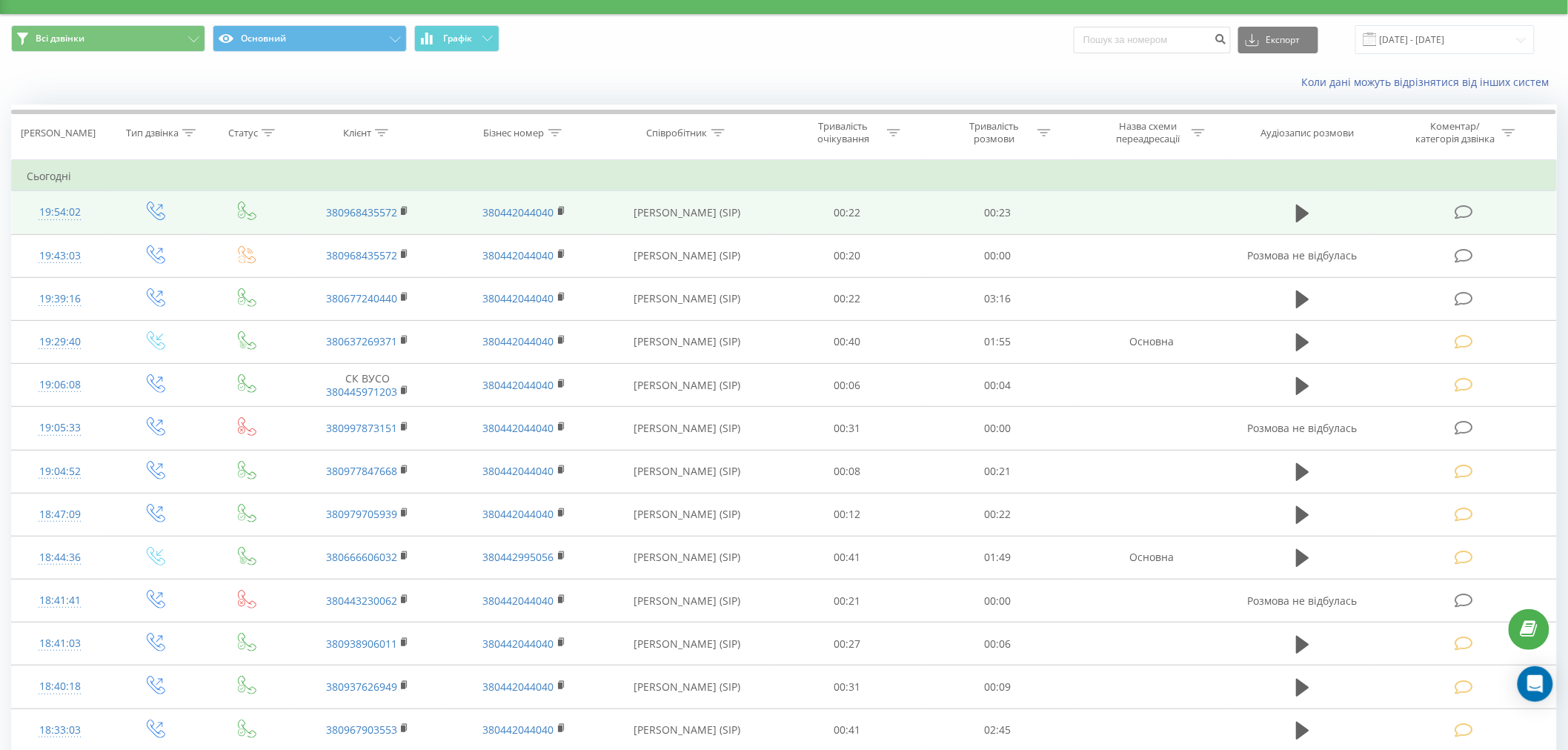
click at [1465, 210] on icon at bounding box center [1463, 211] width 19 height 15
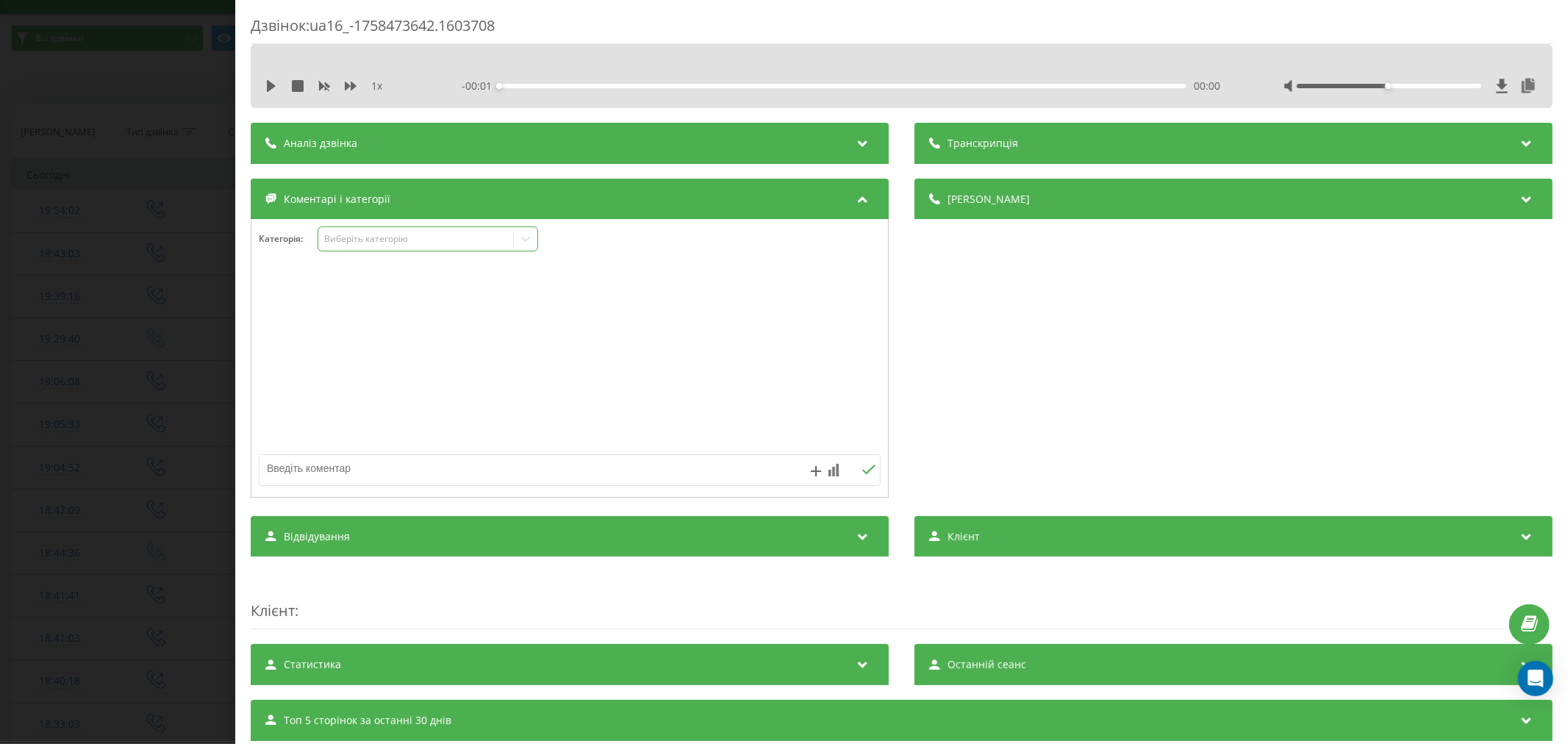
click at [379, 236] on div "Виберіть категорію" at bounding box center [415, 239] width 184 height 12
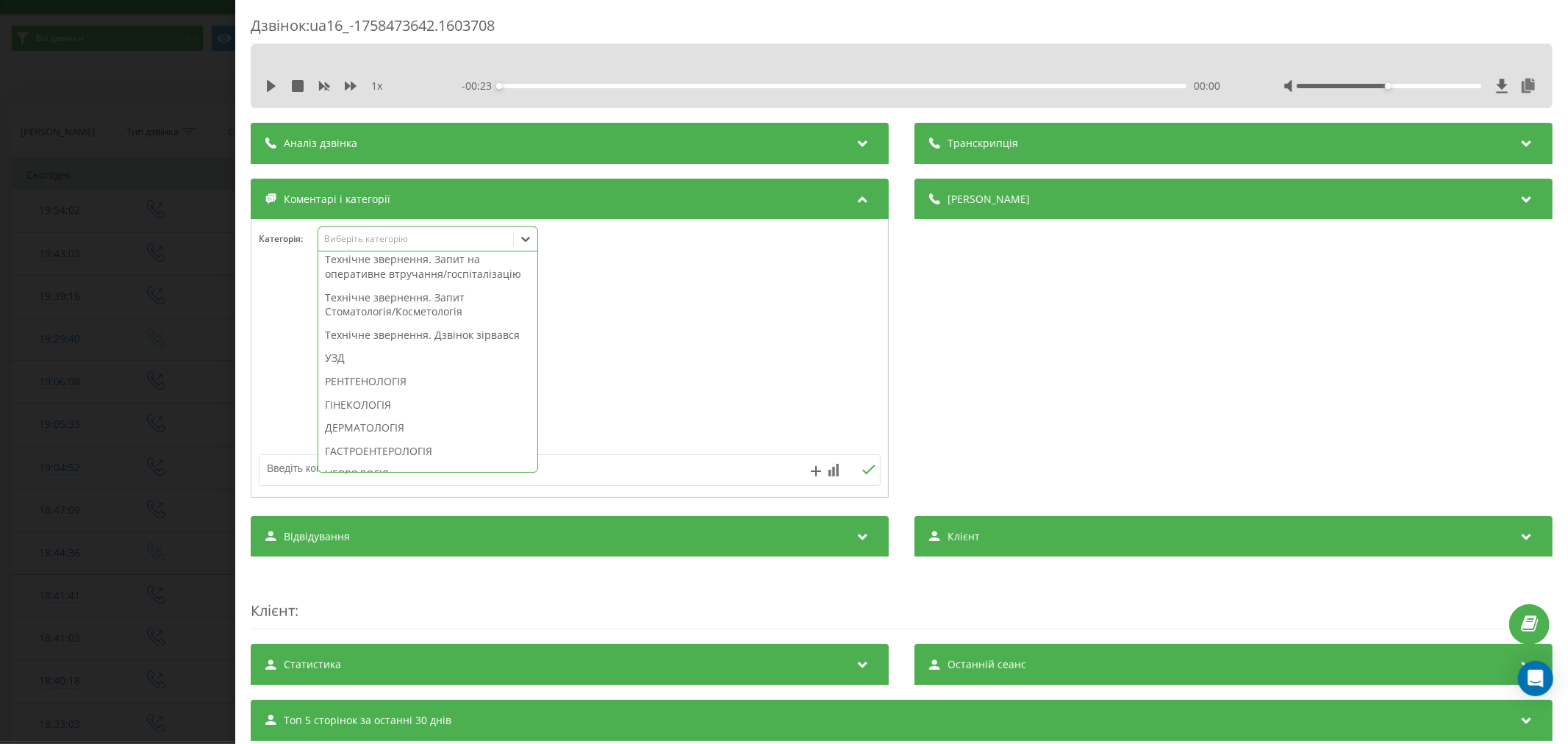
scroll to position [408, 0]
click at [400, 341] on div "Технічне звернення. Дзвінок зірвався" at bounding box center [428, 329] width 219 height 23
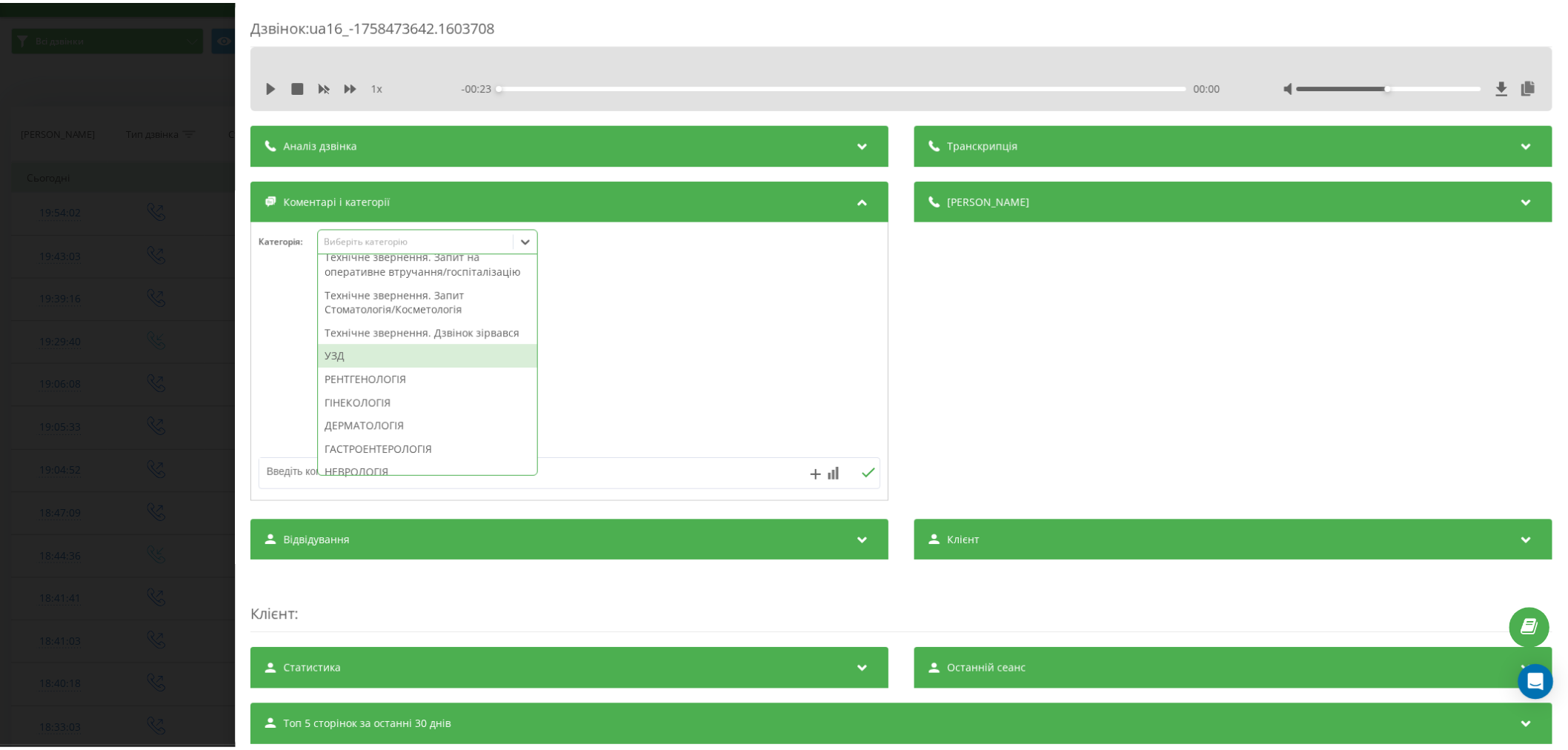
scroll to position [339, 0]
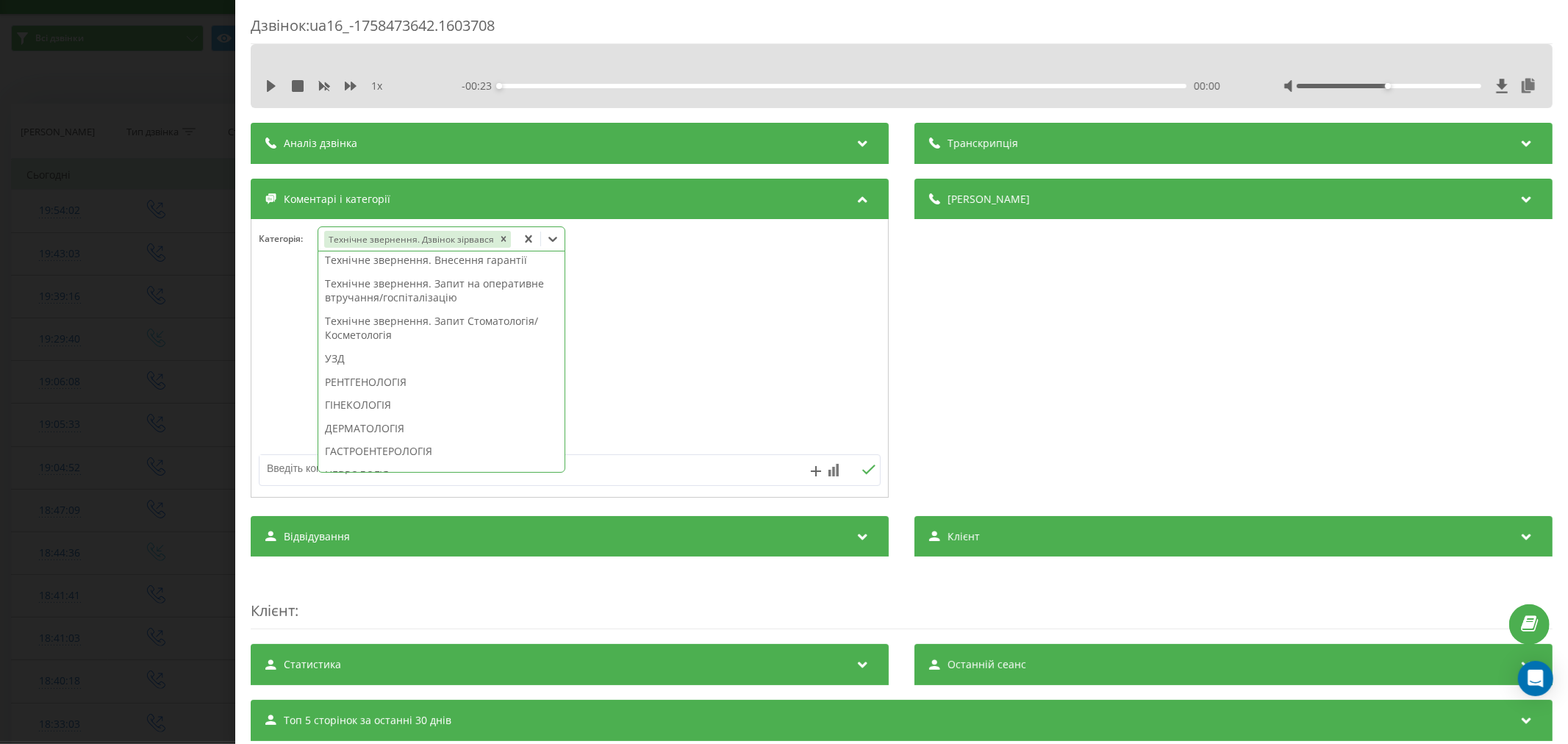
click at [694, 386] on div at bounding box center [570, 359] width 637 height 177
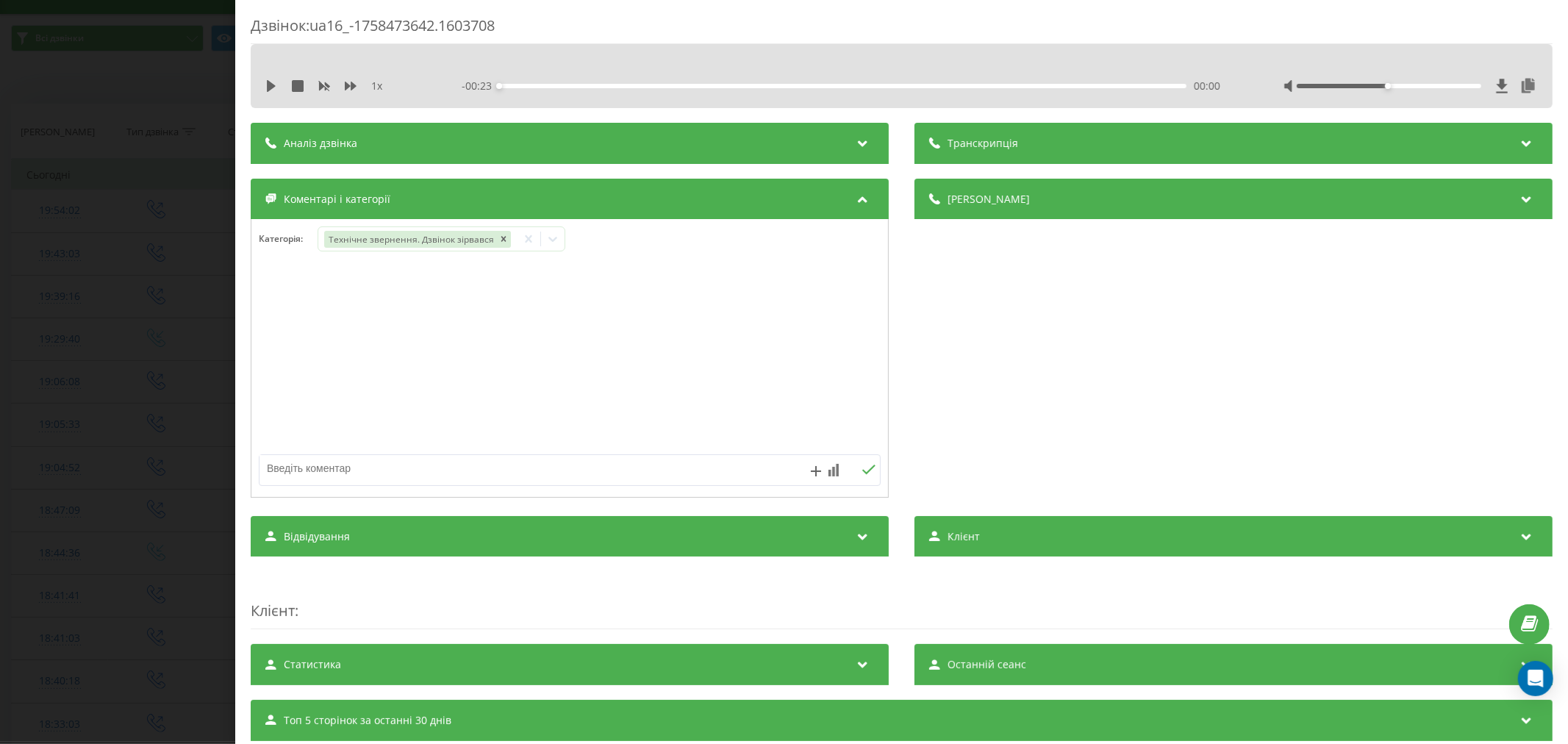
click at [424, 476] on textarea at bounding box center [507, 468] width 496 height 27
type textarea "пропущ. уже набирали"
click at [862, 469] on icon at bounding box center [868, 469] width 14 height 10
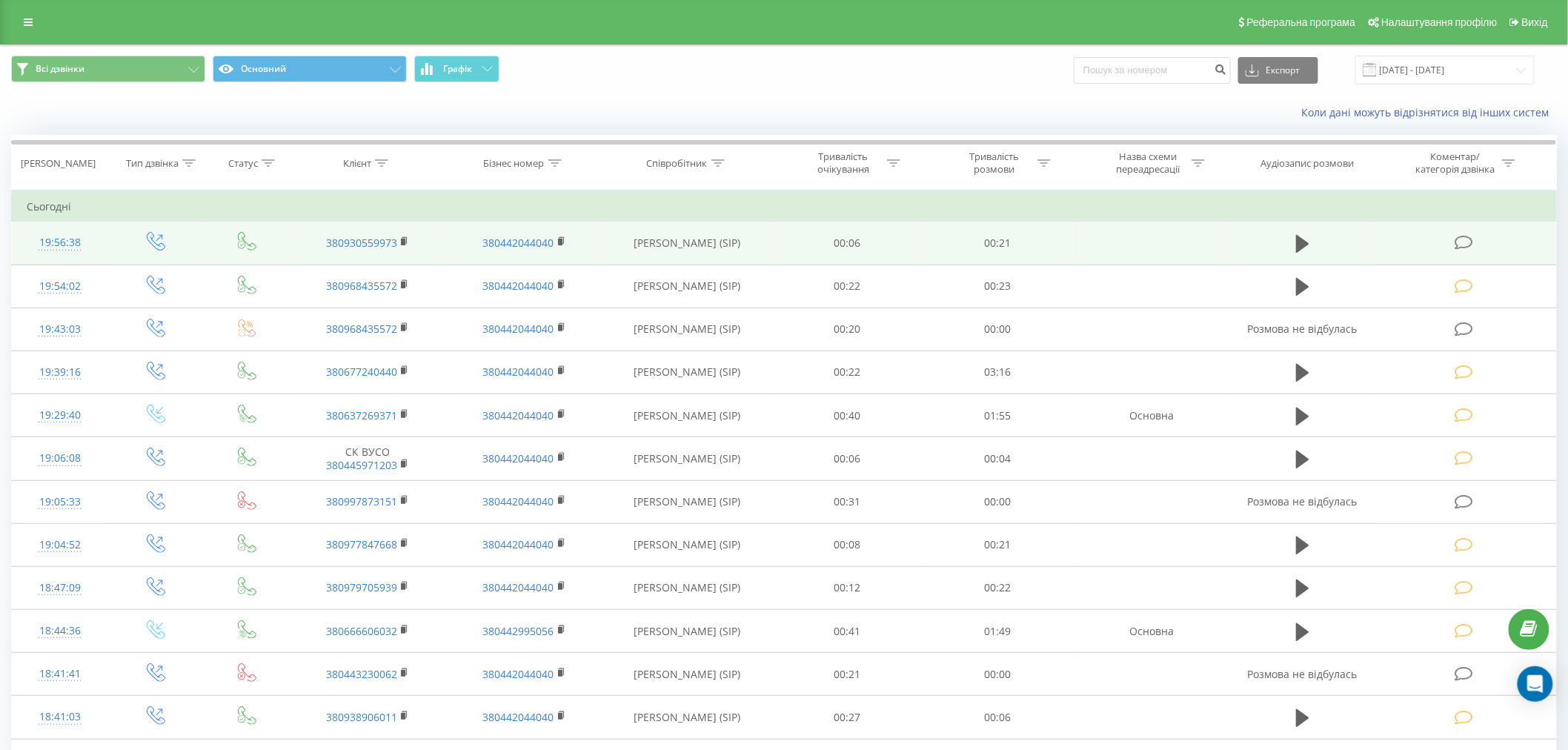
click at [1463, 242] on icon at bounding box center [1463, 242] width 19 height 15
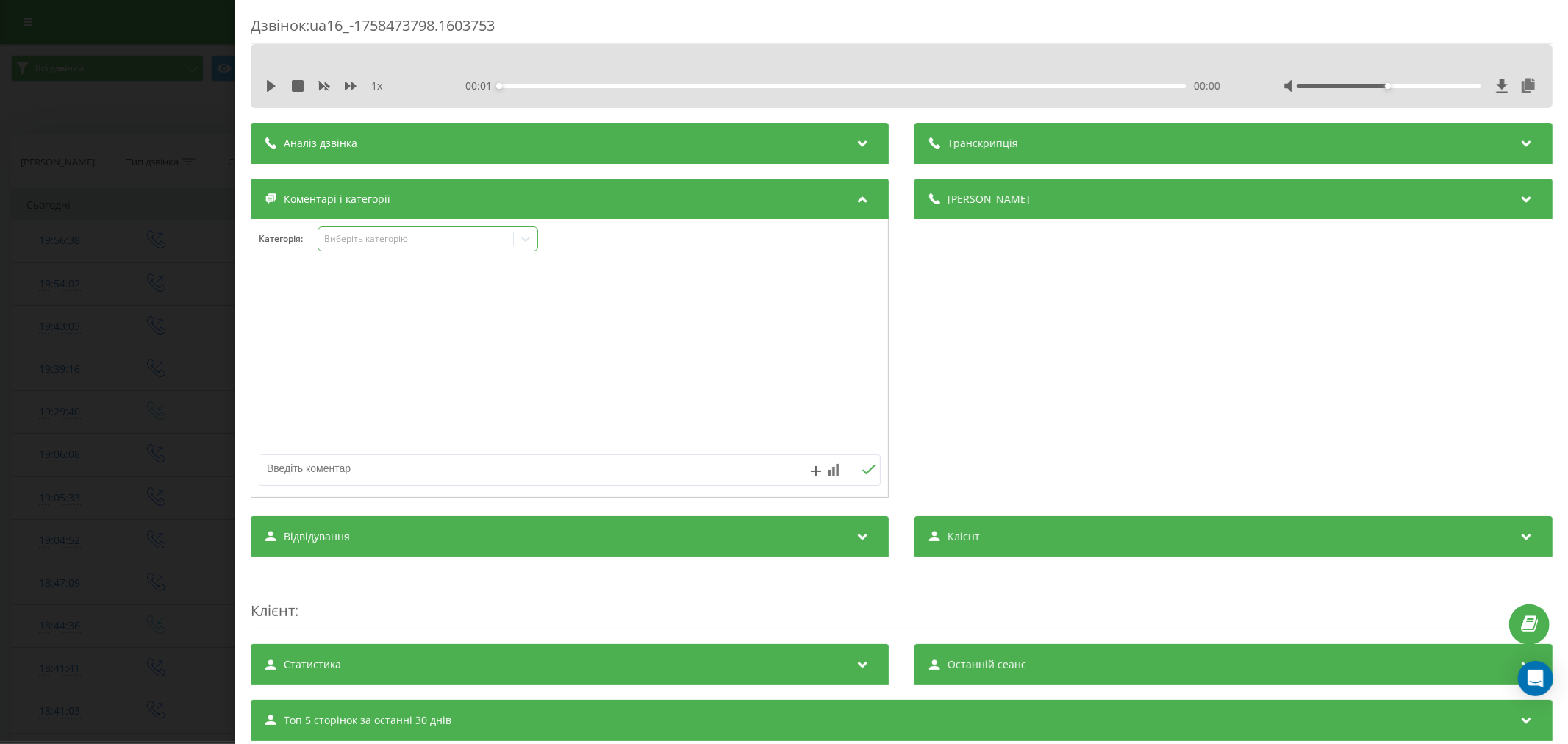
click at [375, 237] on div "Виберіть категорію" at bounding box center [415, 239] width 184 height 12
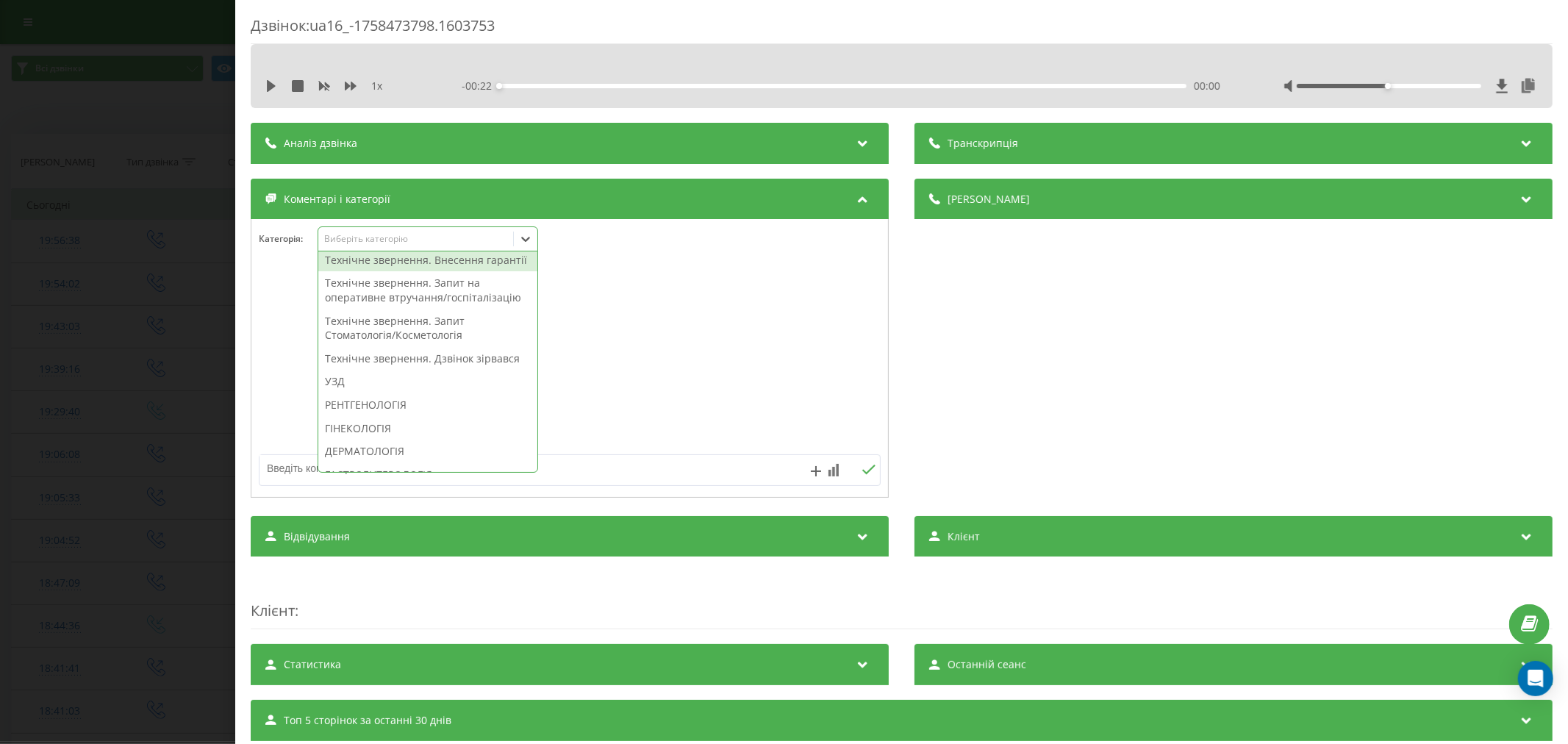
scroll to position [408, 0]
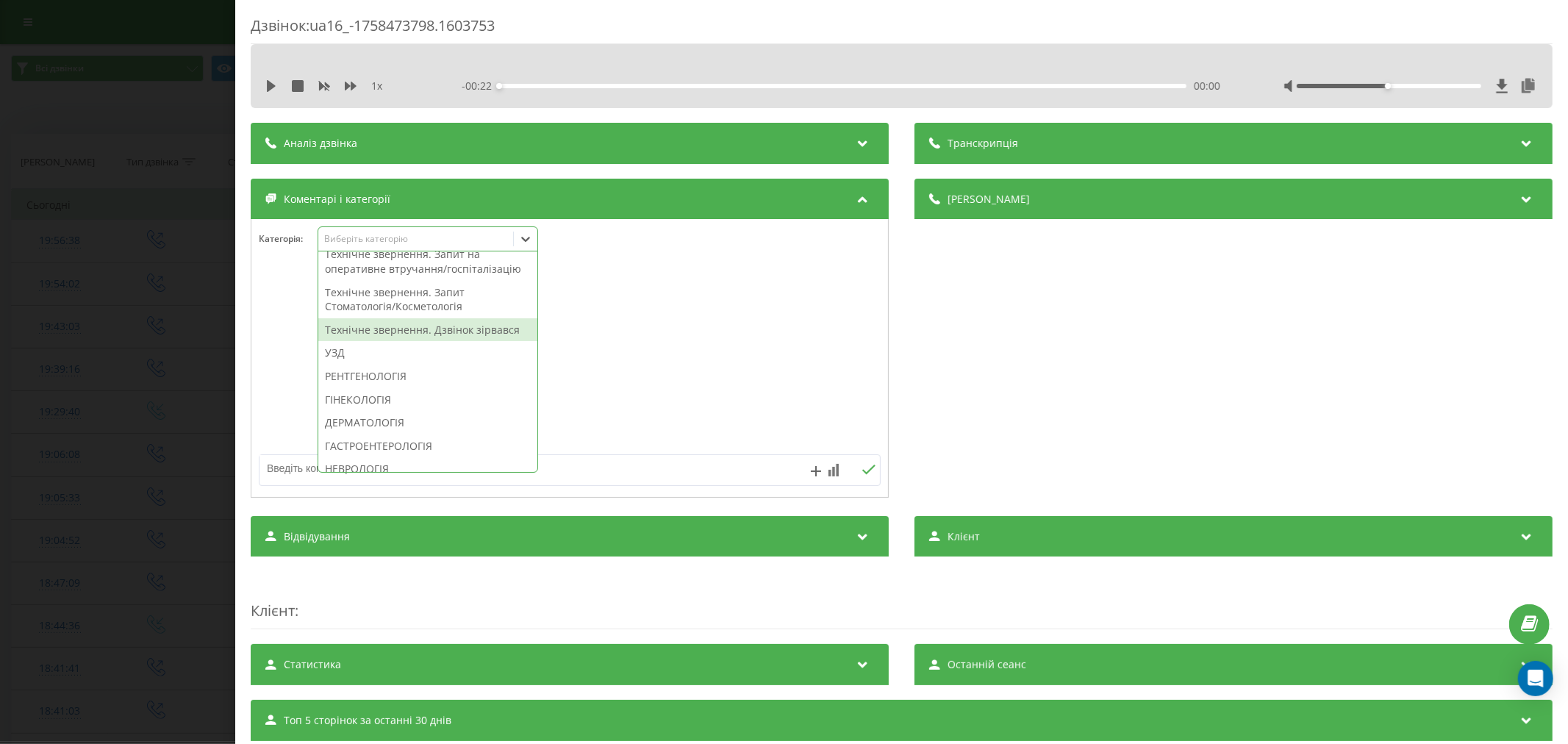
click at [397, 341] on div "Технічне звернення. Дзвінок зірвався" at bounding box center [428, 329] width 219 height 23
click at [695, 374] on div at bounding box center [570, 359] width 637 height 177
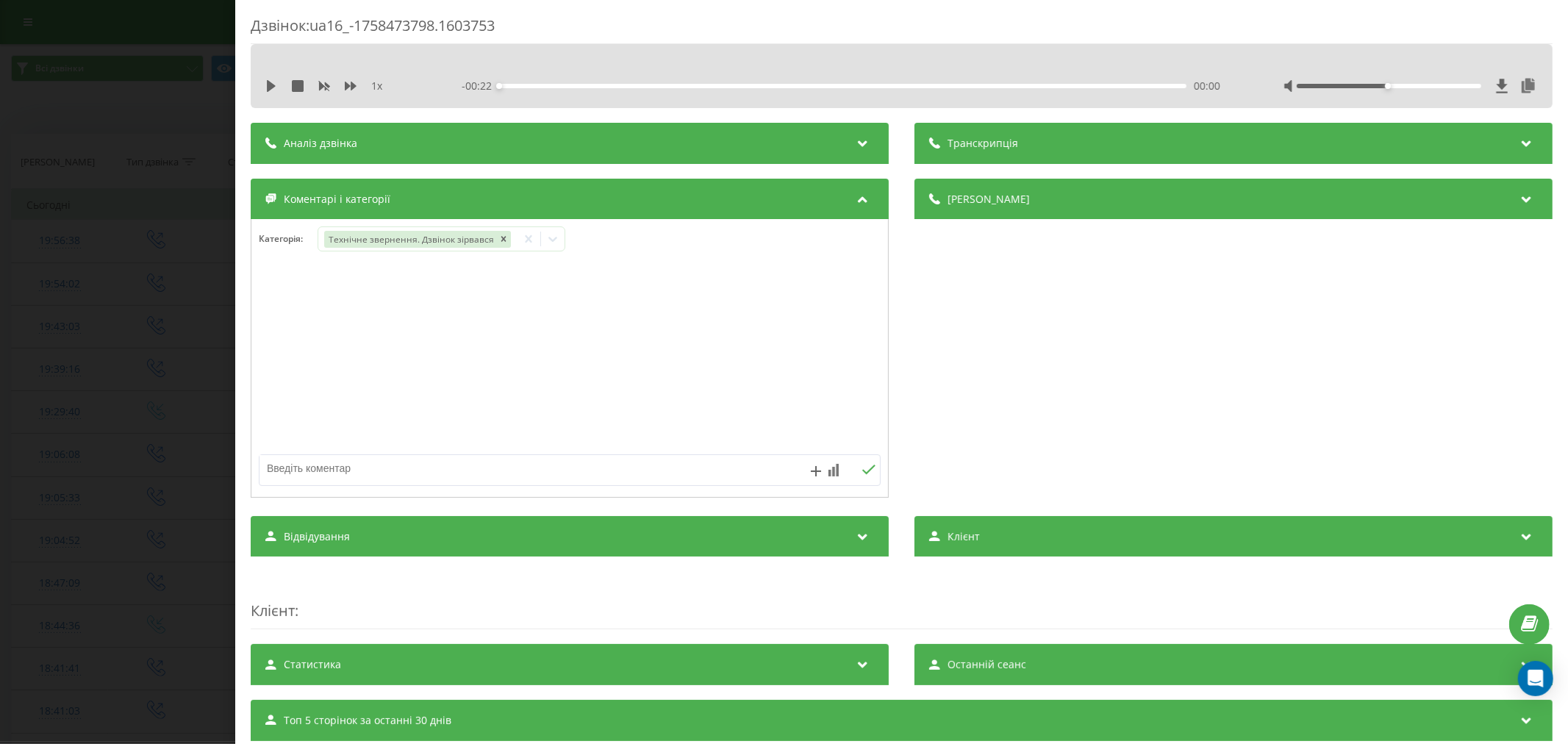
click at [597, 457] on textarea at bounding box center [507, 468] width 496 height 27
type textarea "лід. уже телефонували"
click at [862, 474] on icon at bounding box center [869, 469] width 13 height 10
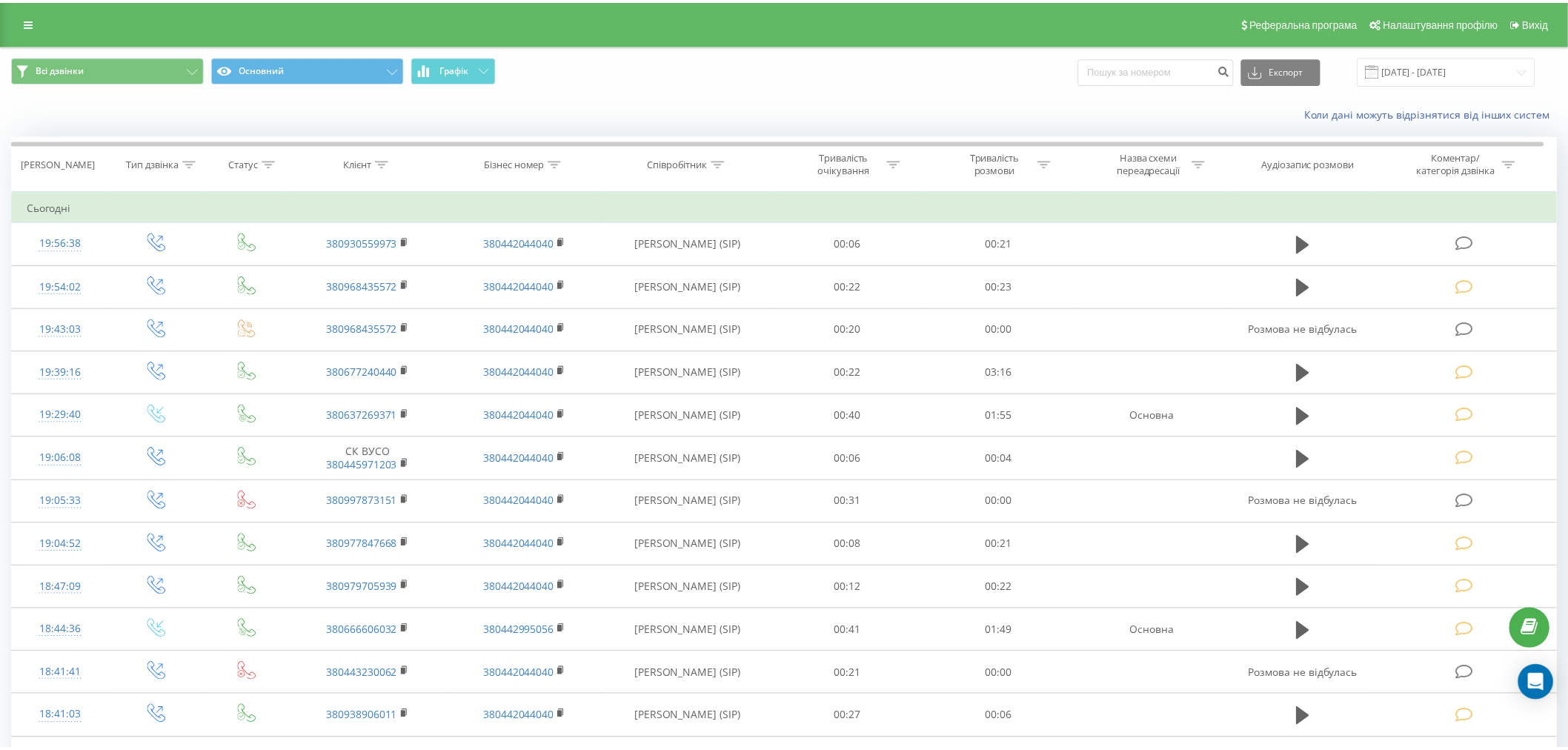
scroll to position [31, 0]
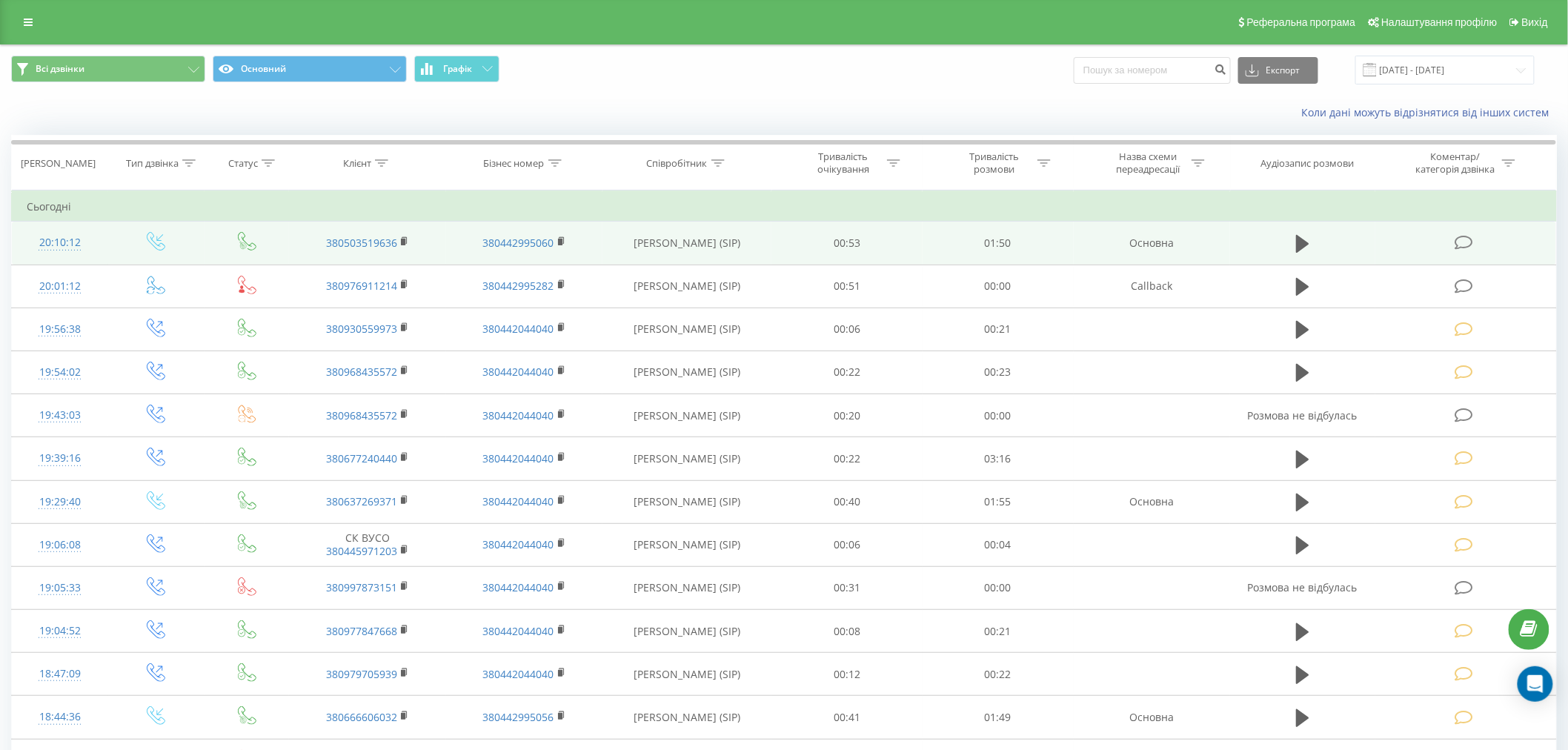
click at [1460, 242] on icon at bounding box center [1463, 242] width 19 height 15
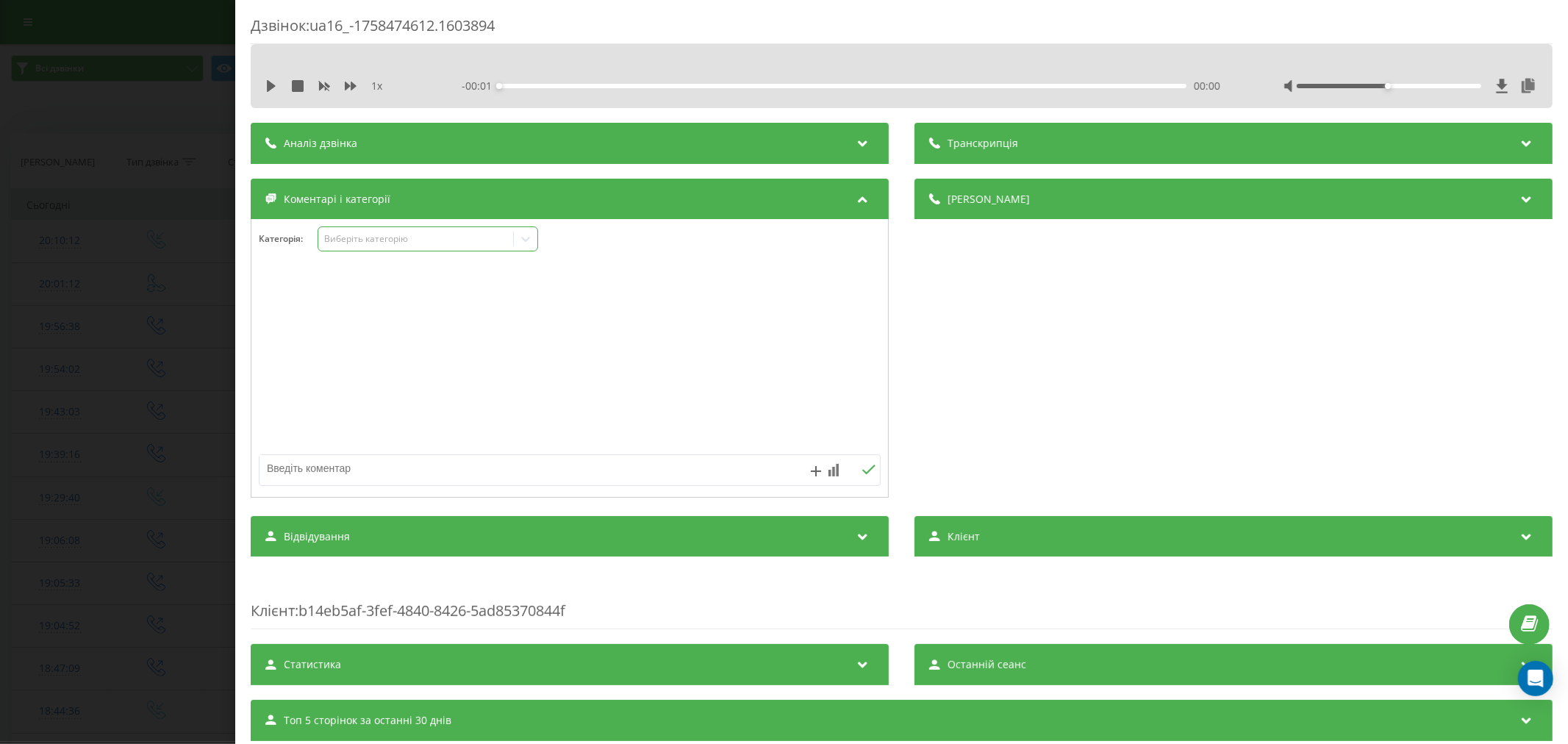
click at [371, 245] on div "Виберіть категорію" at bounding box center [415, 239] width 184 height 12
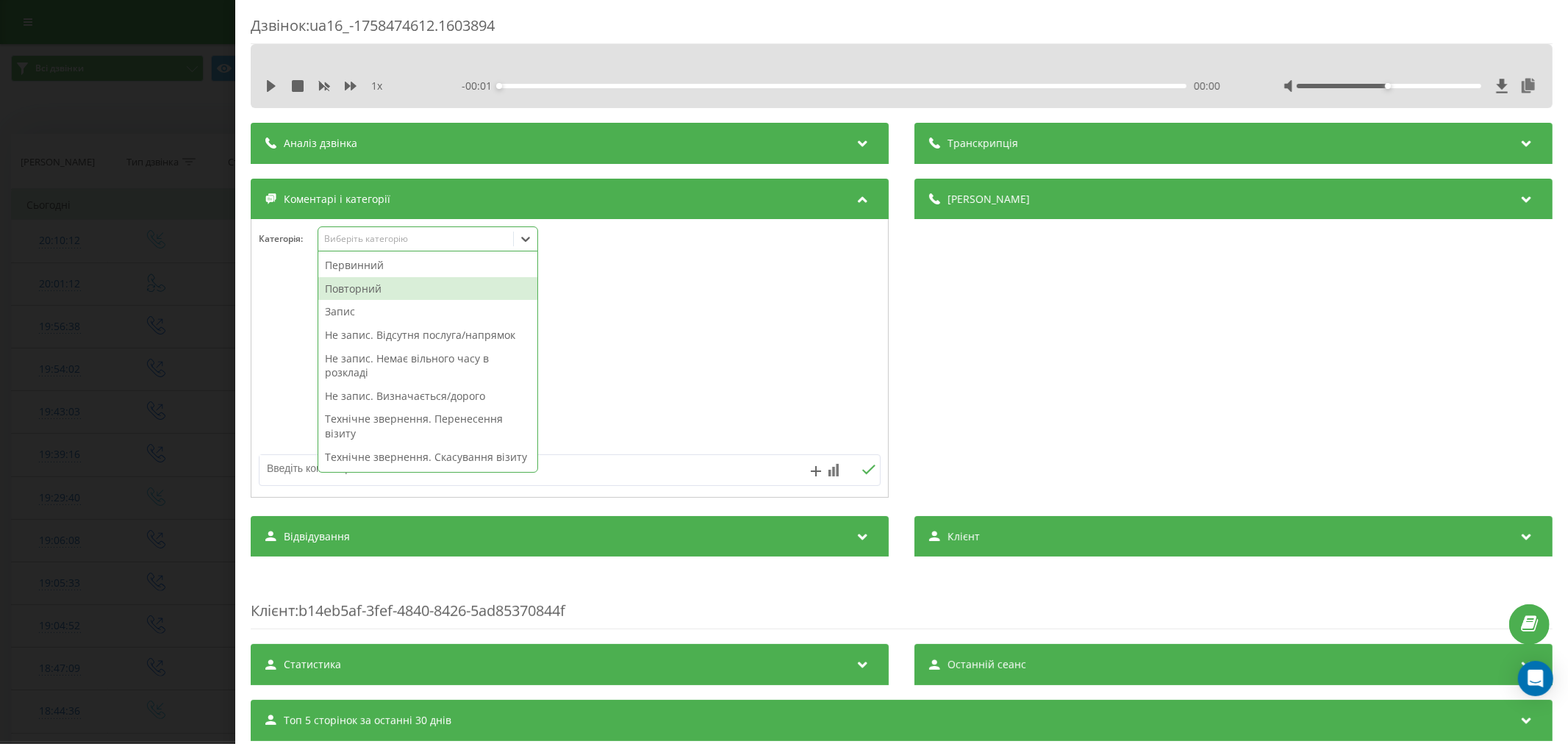
click at [362, 284] on div "Повторний" at bounding box center [428, 288] width 219 height 23
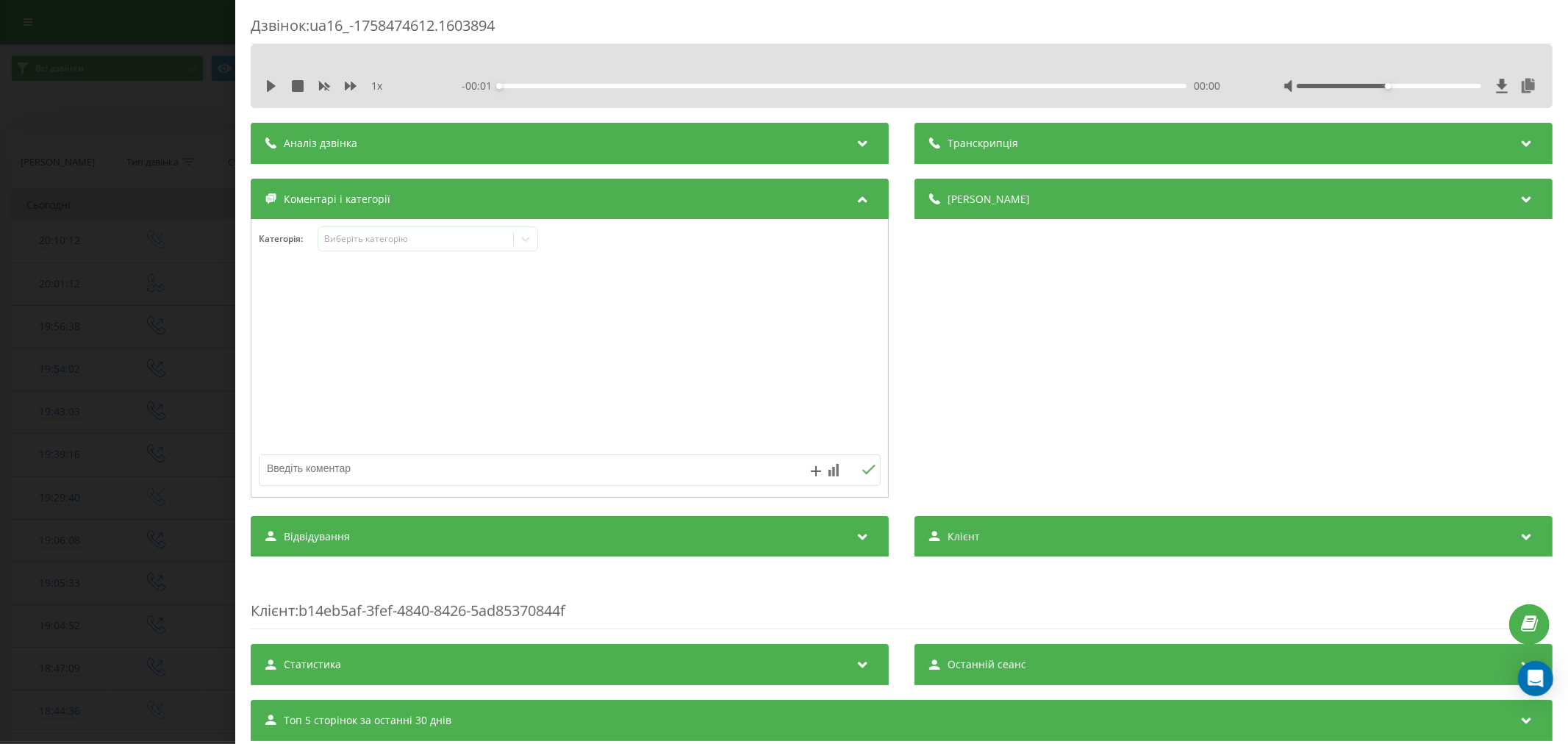
click at [649, 321] on div at bounding box center [570, 359] width 637 height 177
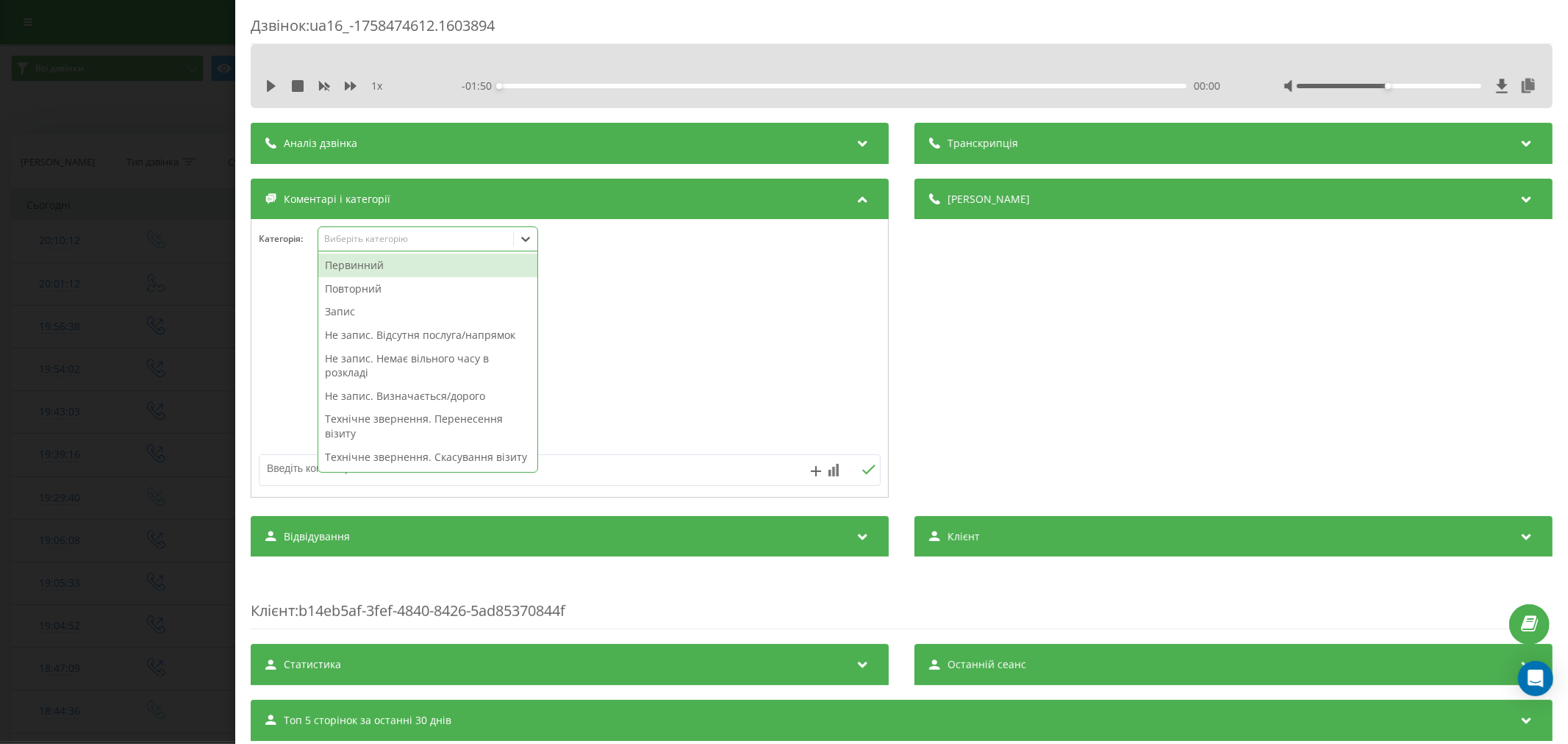
click at [530, 238] on icon at bounding box center [525, 239] width 9 height 5
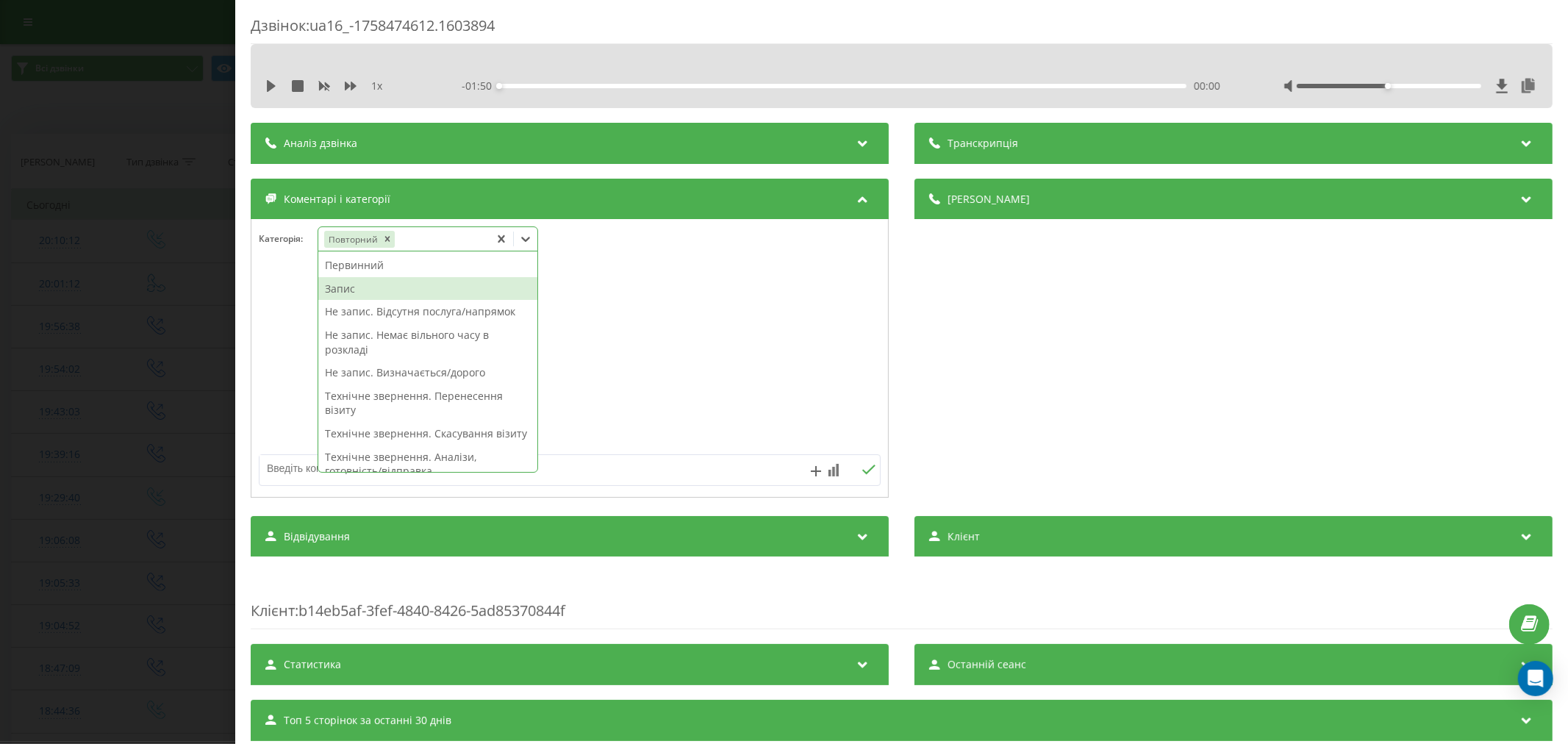
click at [336, 292] on div "Запис" at bounding box center [428, 288] width 219 height 23
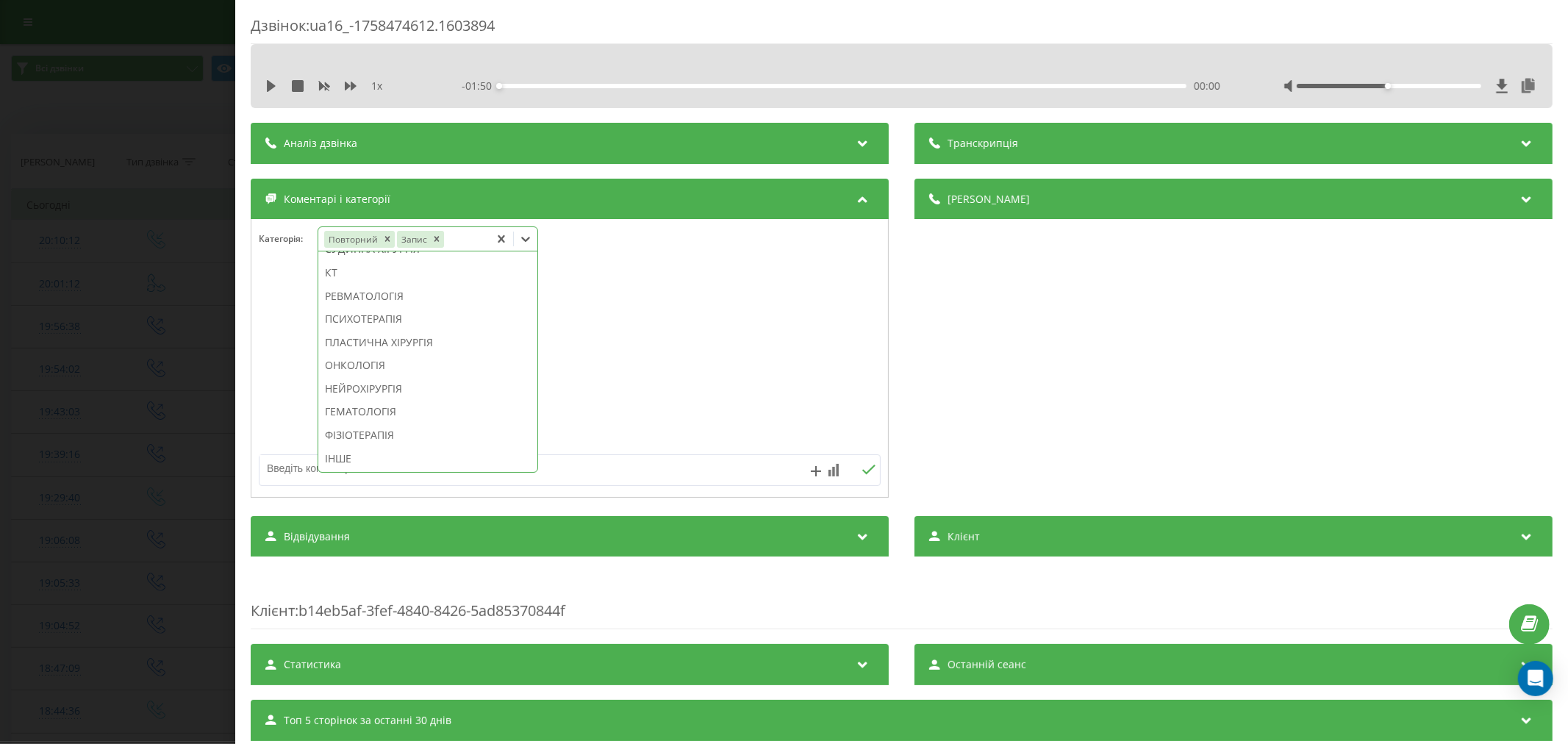
scroll to position [1017, 0]
click at [346, 460] on div "ІНШЕ" at bounding box center [428, 458] width 219 height 23
click at [703, 362] on div at bounding box center [570, 359] width 637 height 177
click at [564, 470] on textarea at bounding box center [507, 468] width 496 height 27
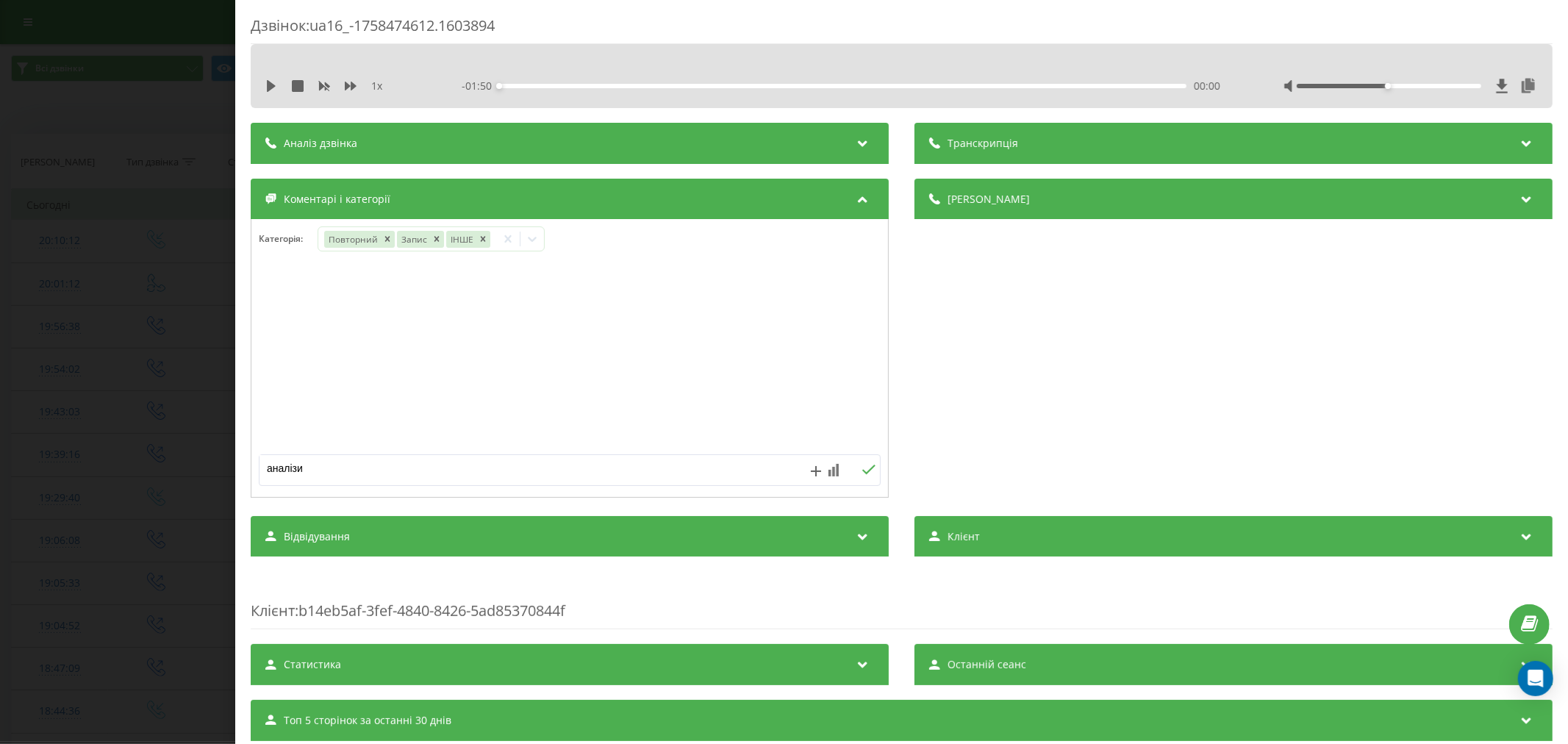
type textarea "аналізи"
click at [862, 472] on icon at bounding box center [868, 469] width 14 height 10
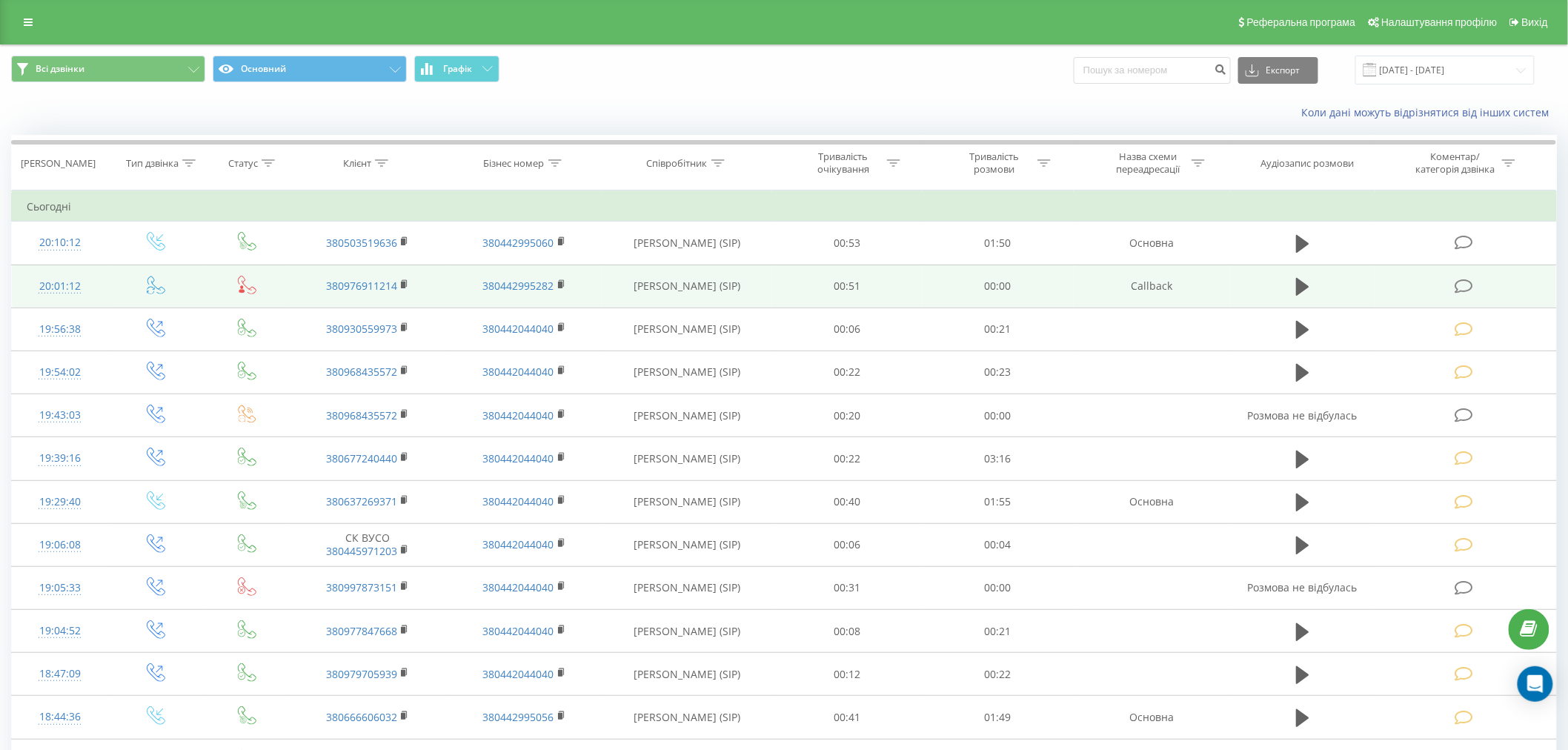
click at [1451, 290] on td at bounding box center [1466, 286] width 181 height 43
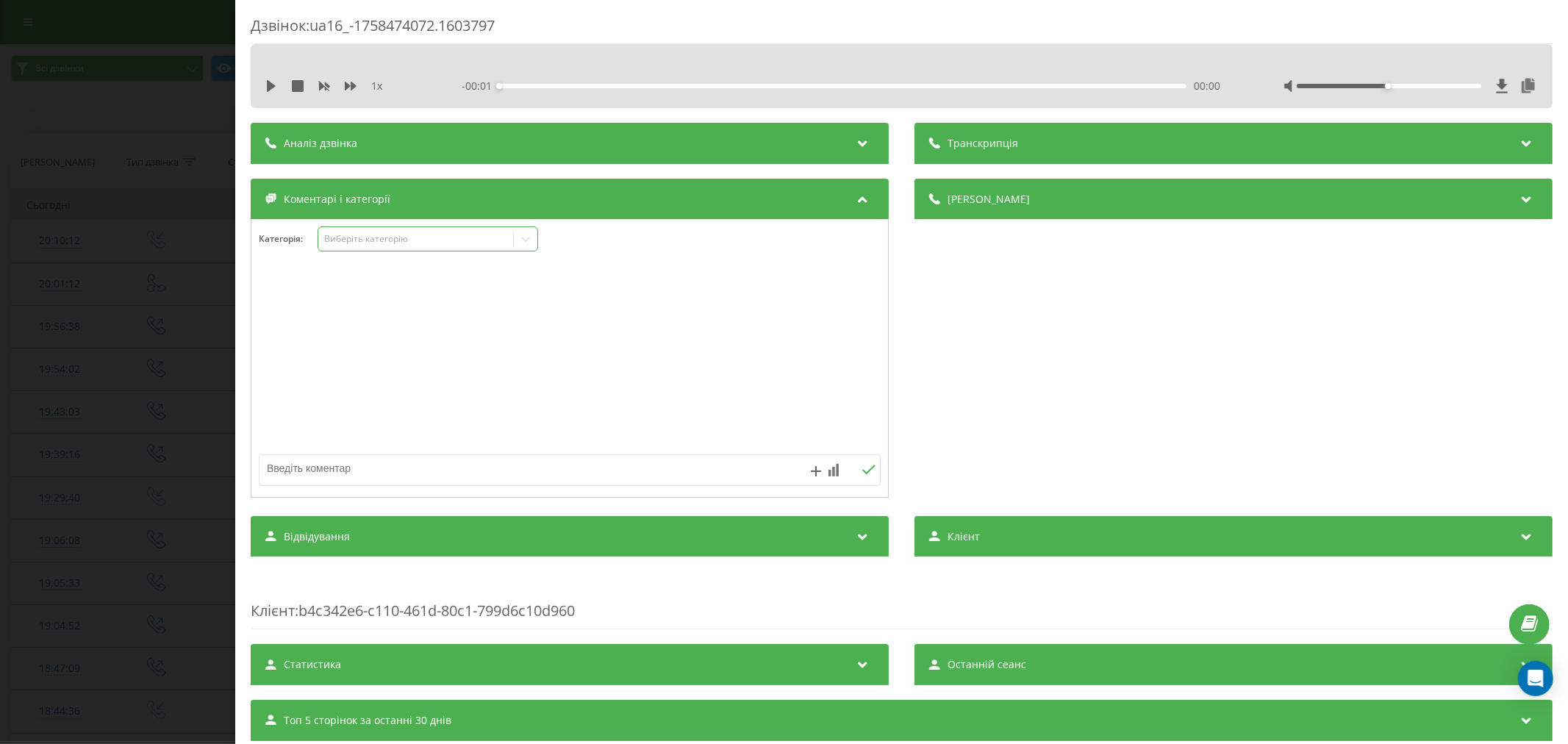
click at [334, 237] on div "Виберіть категорію" at bounding box center [415, 239] width 184 height 12
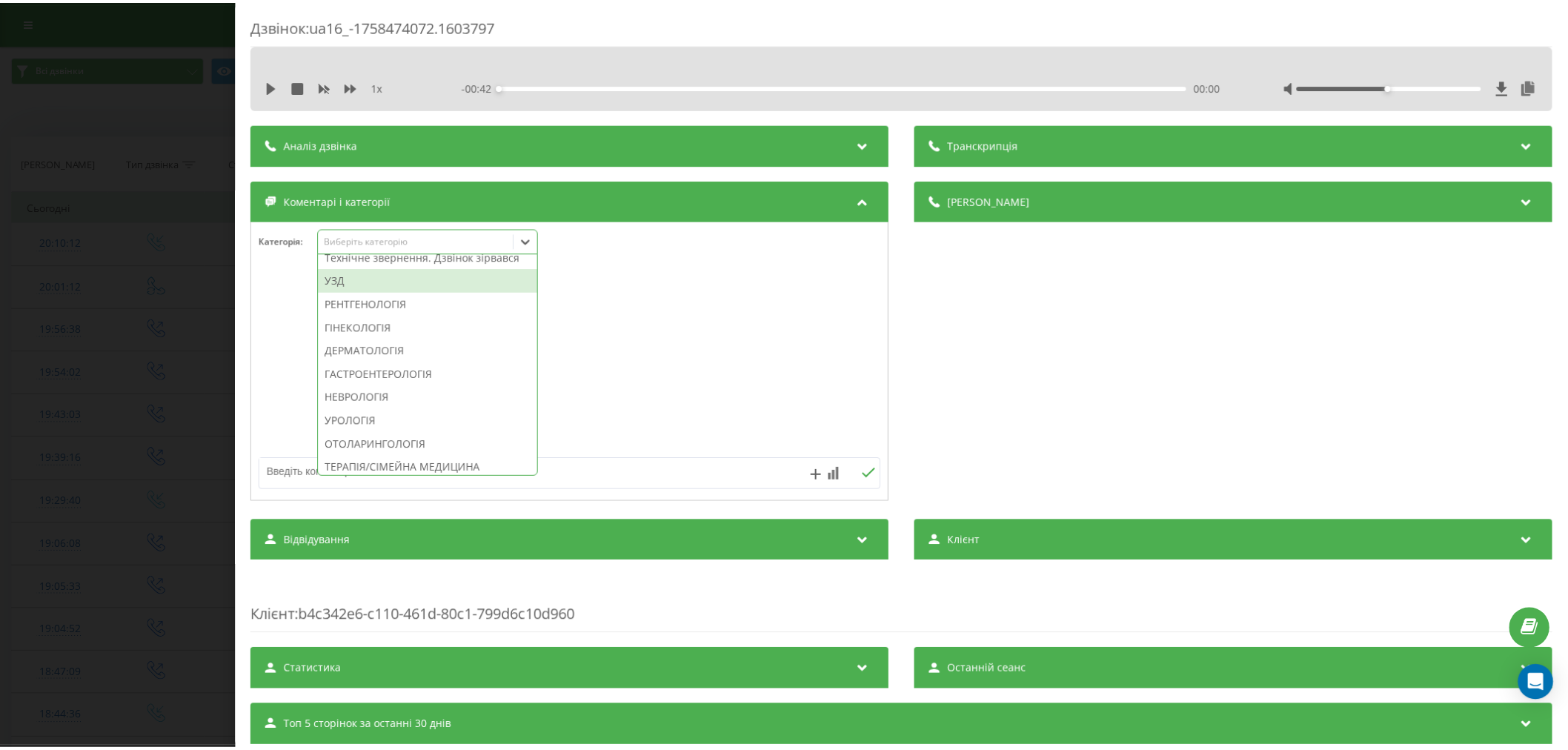
scroll to position [493, 0]
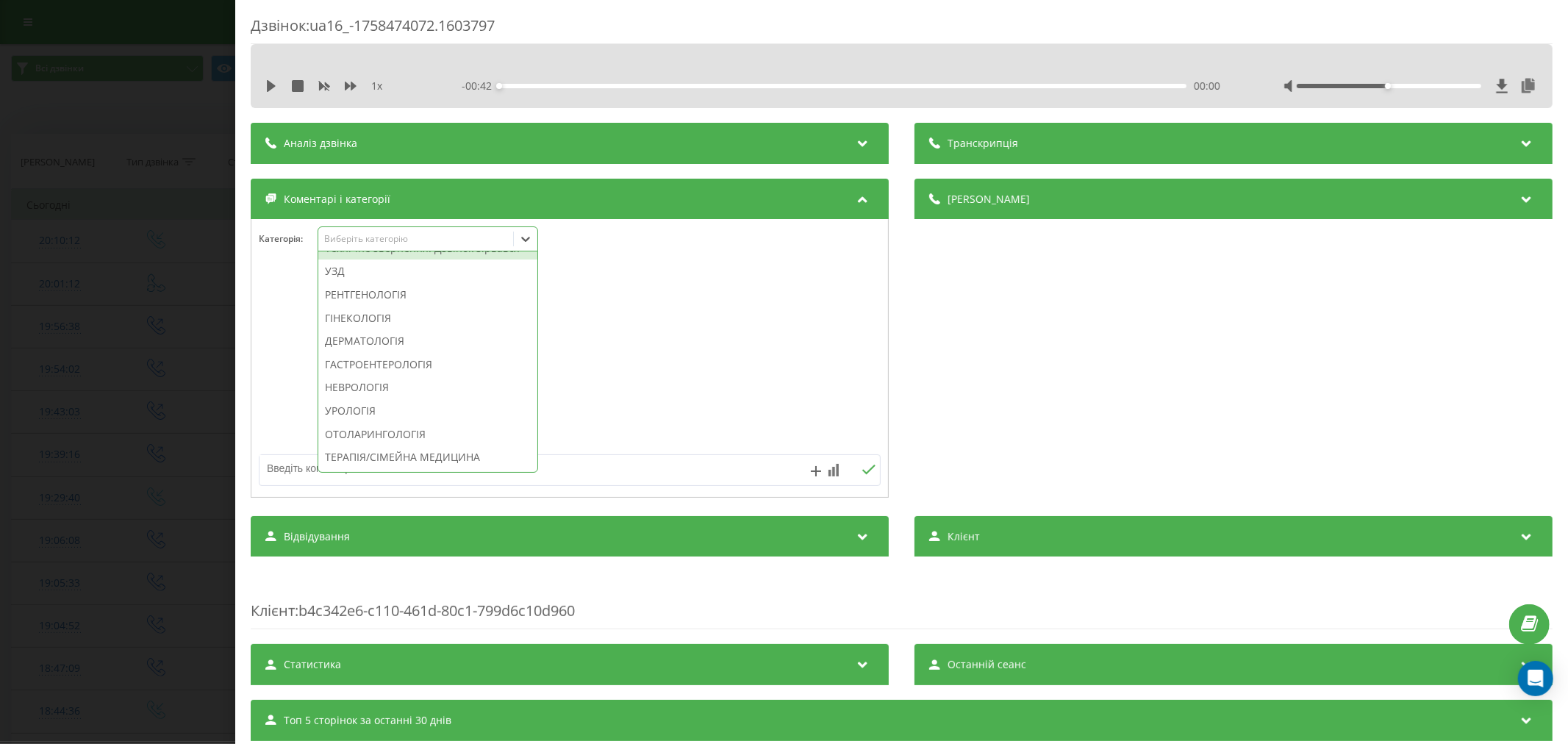
click at [457, 260] on div "Технічне звернення. Дзвінок зірвався" at bounding box center [428, 248] width 219 height 23
click at [728, 342] on div at bounding box center [570, 359] width 637 height 177
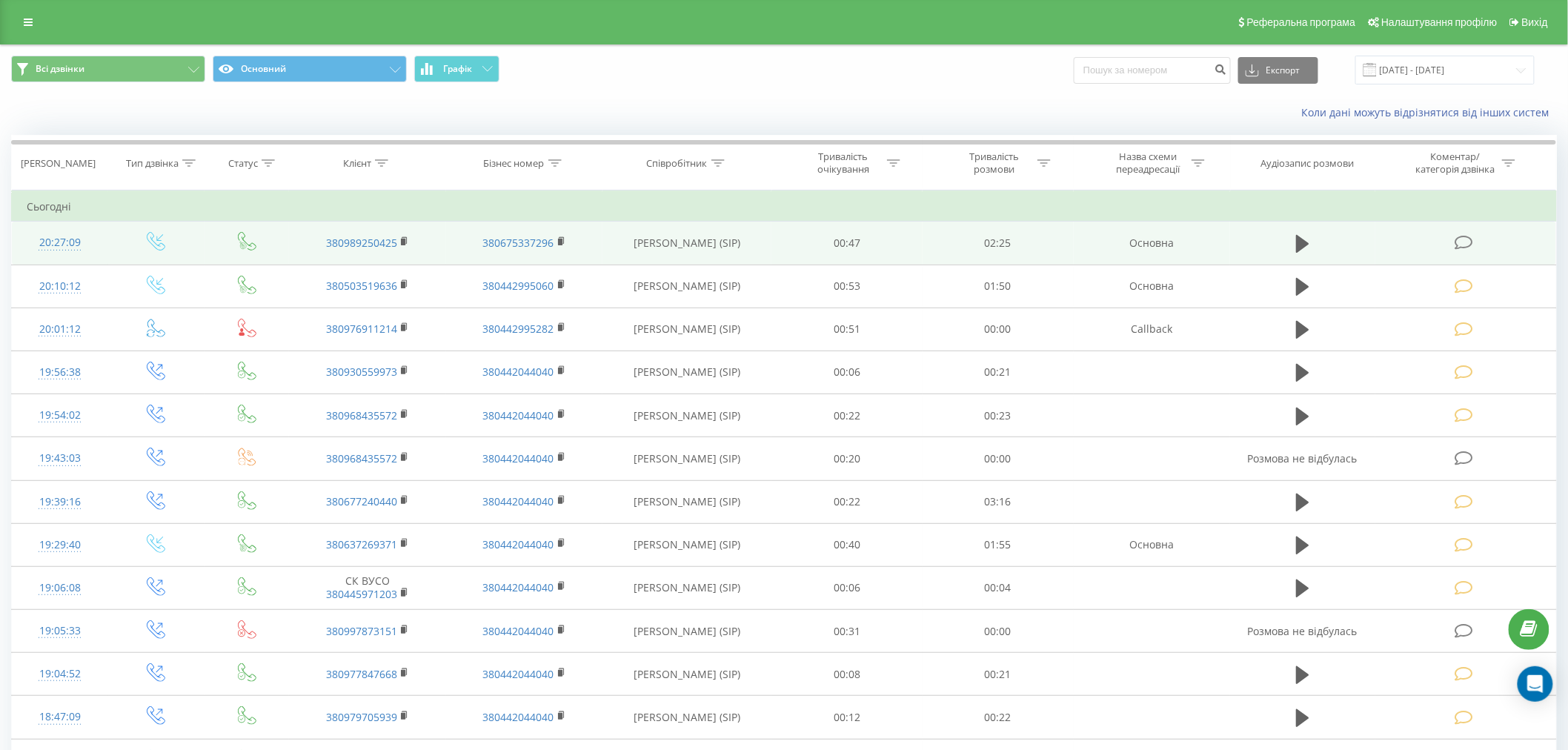
click at [1463, 243] on icon at bounding box center [1463, 242] width 19 height 15
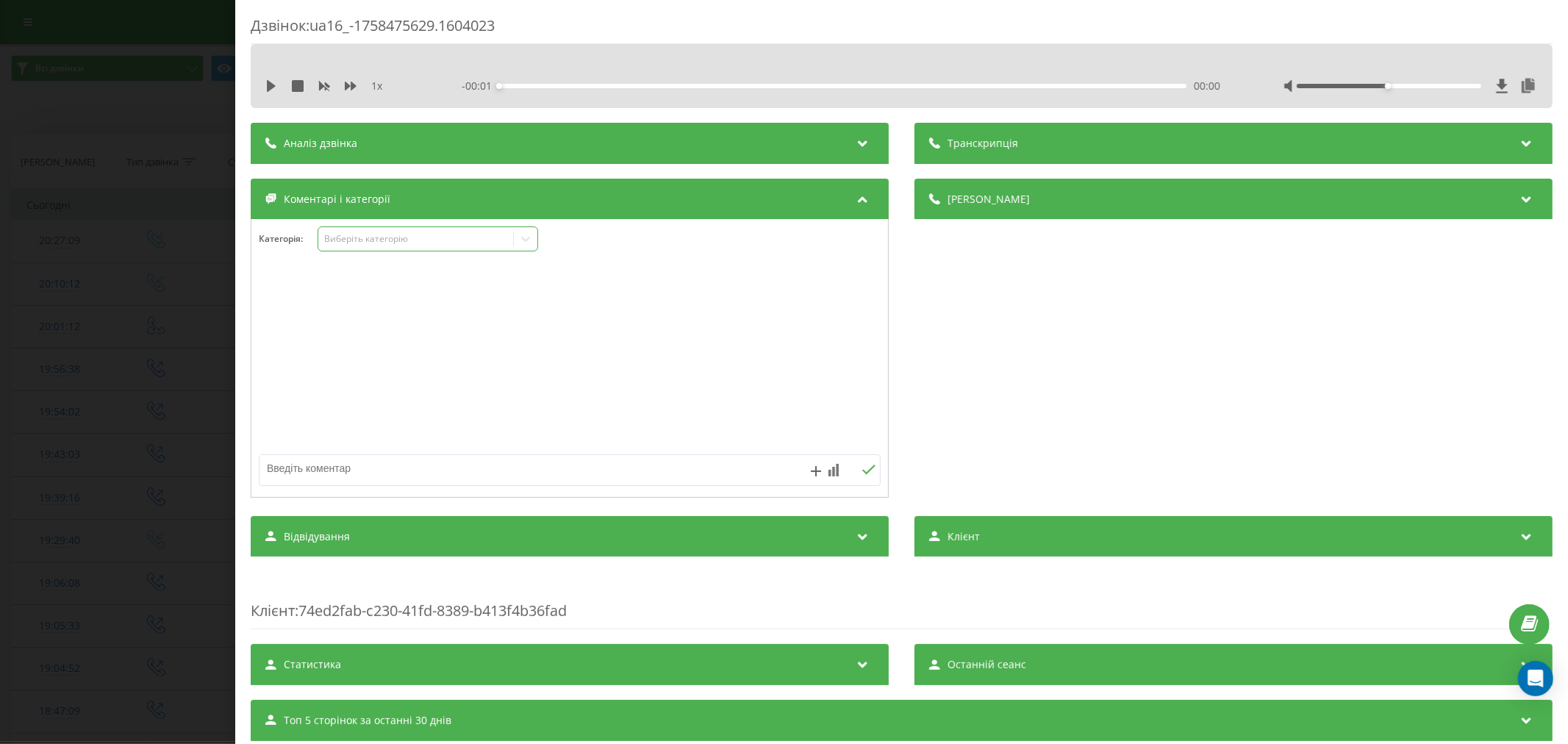
click at [365, 234] on div "Виберіть категорію" at bounding box center [415, 239] width 184 height 12
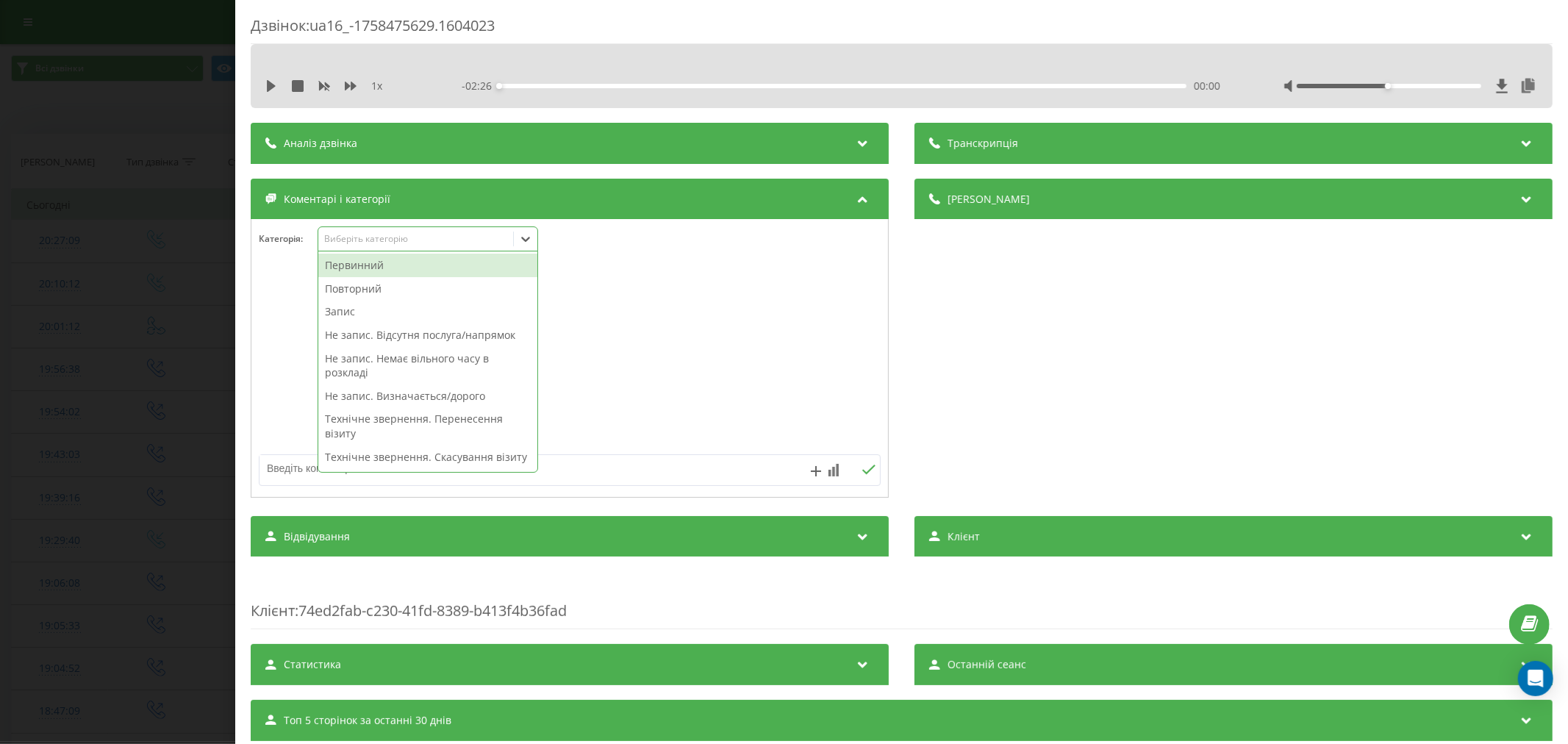
click at [354, 284] on div "Повторний" at bounding box center [428, 288] width 219 height 23
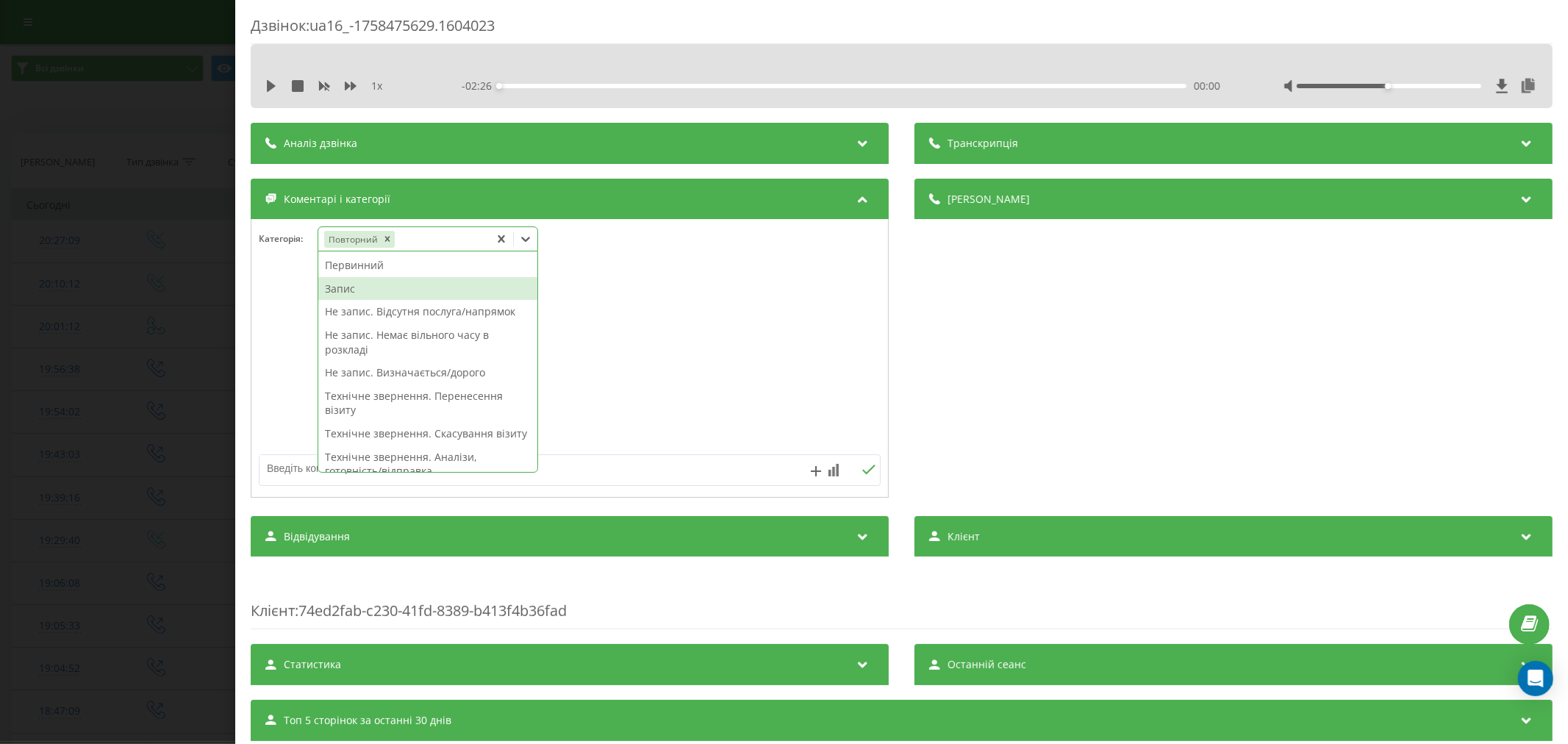
click at [337, 288] on div "Запис" at bounding box center [428, 288] width 219 height 23
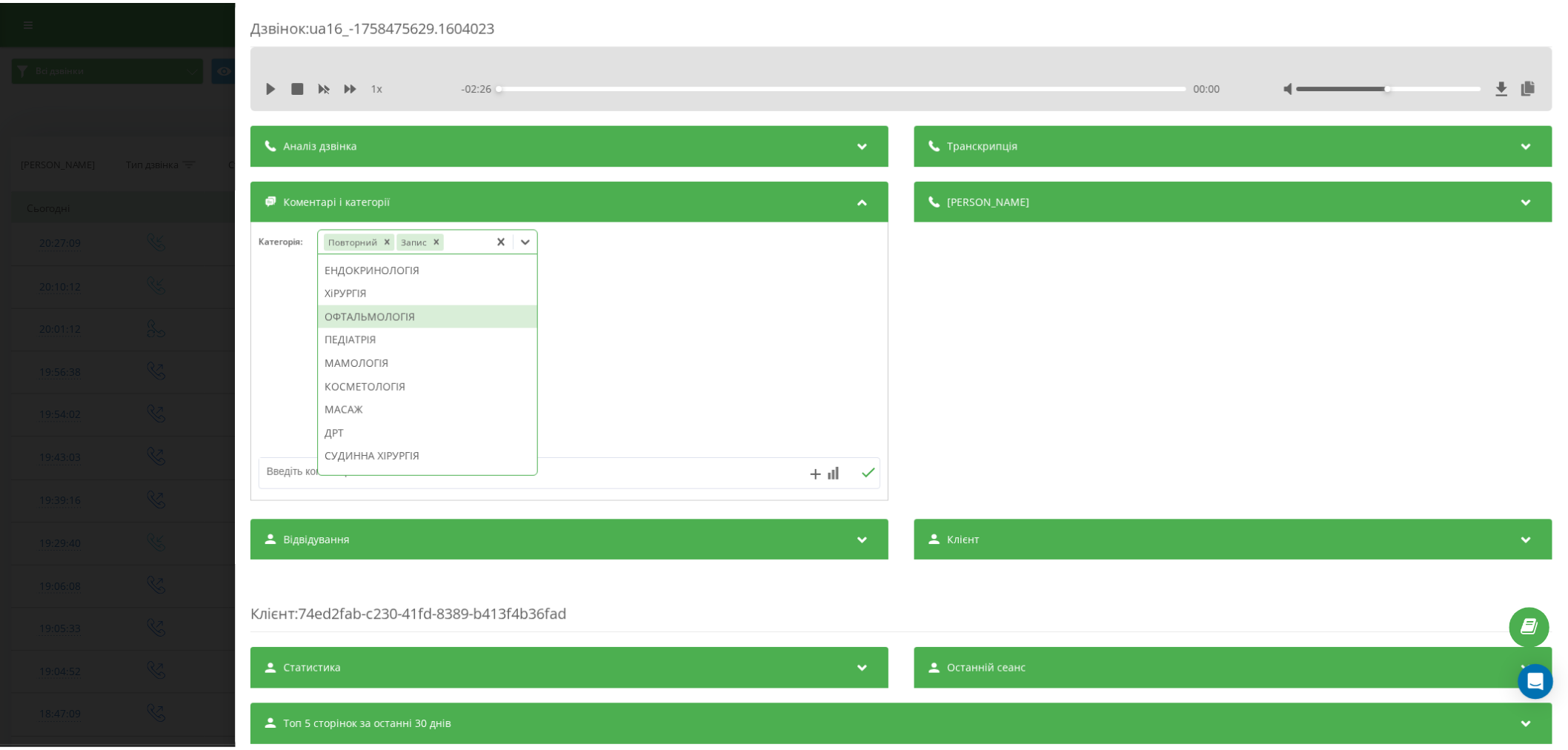
scroll to position [800, 0]
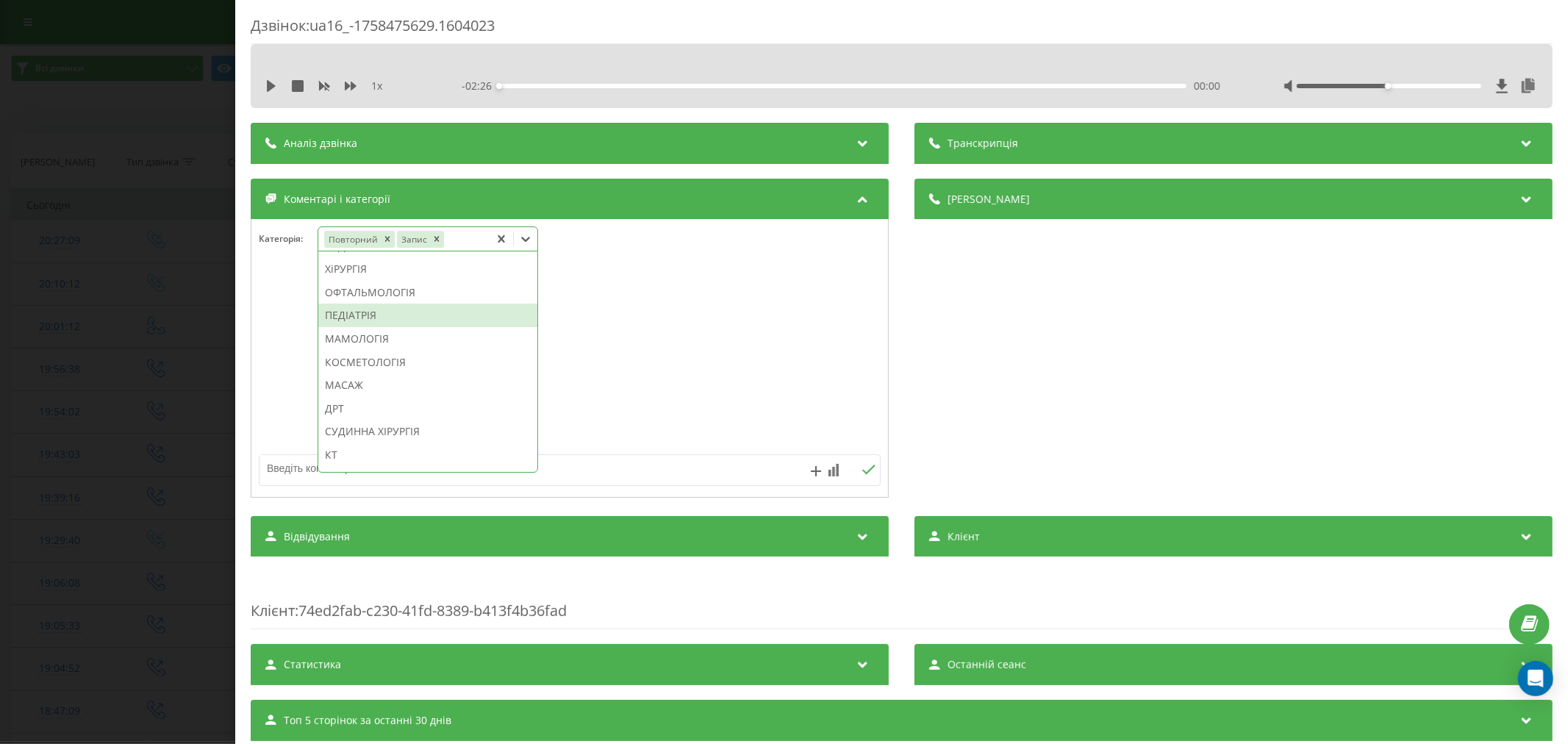
click at [376, 327] on div "ПЕДІАТРІЯ" at bounding box center [428, 315] width 219 height 23
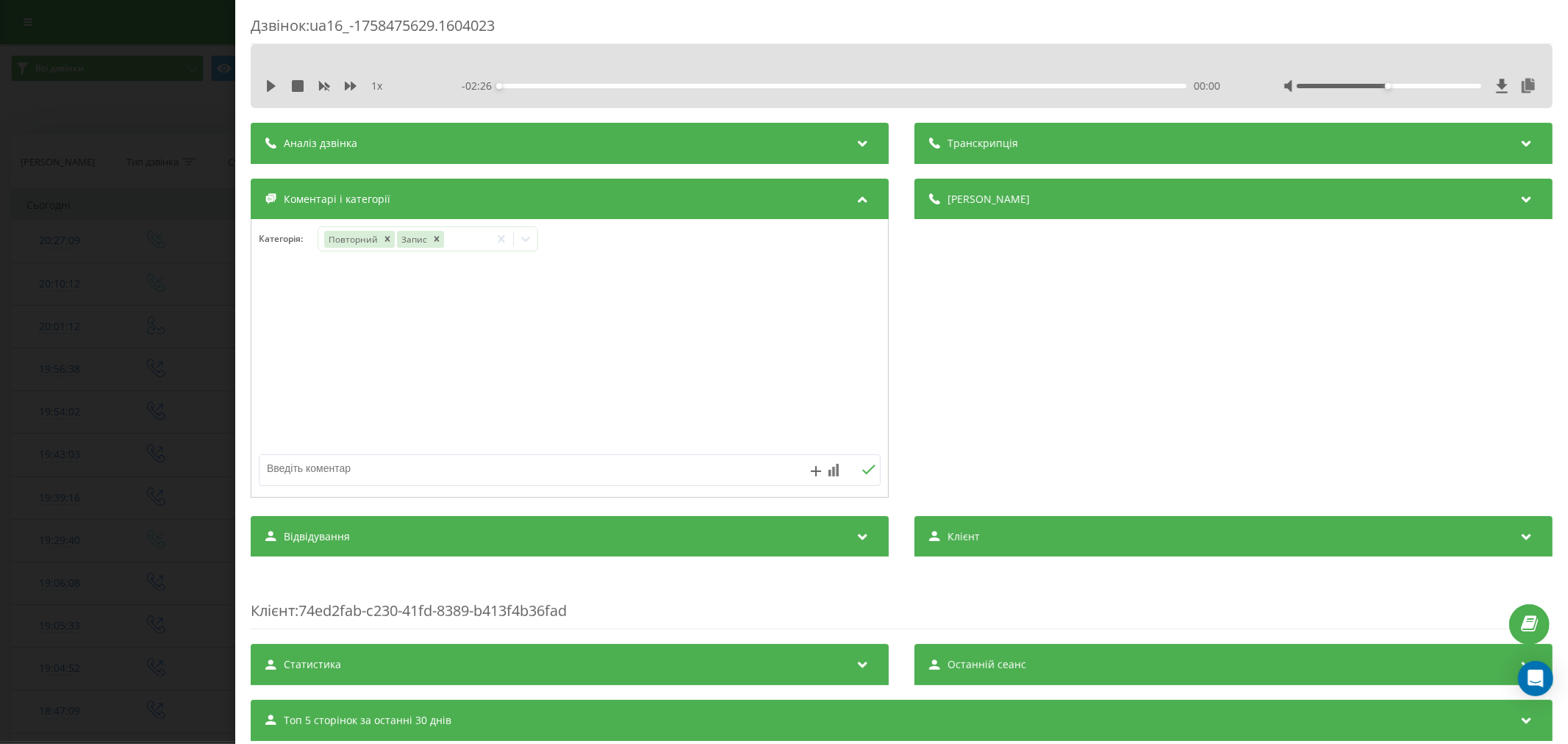
click at [723, 341] on div at bounding box center [570, 359] width 637 height 177
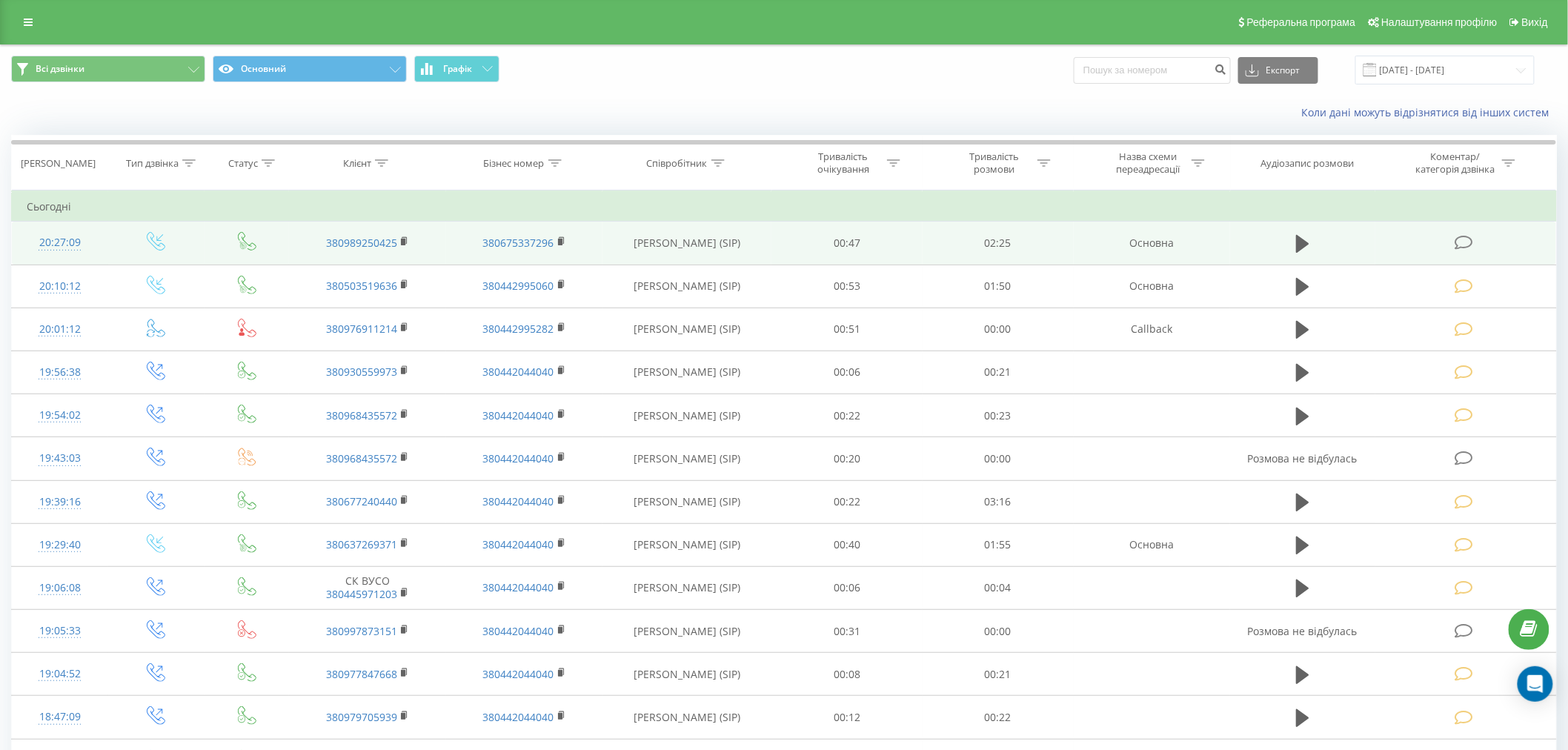
click at [1463, 241] on icon at bounding box center [1463, 242] width 19 height 15
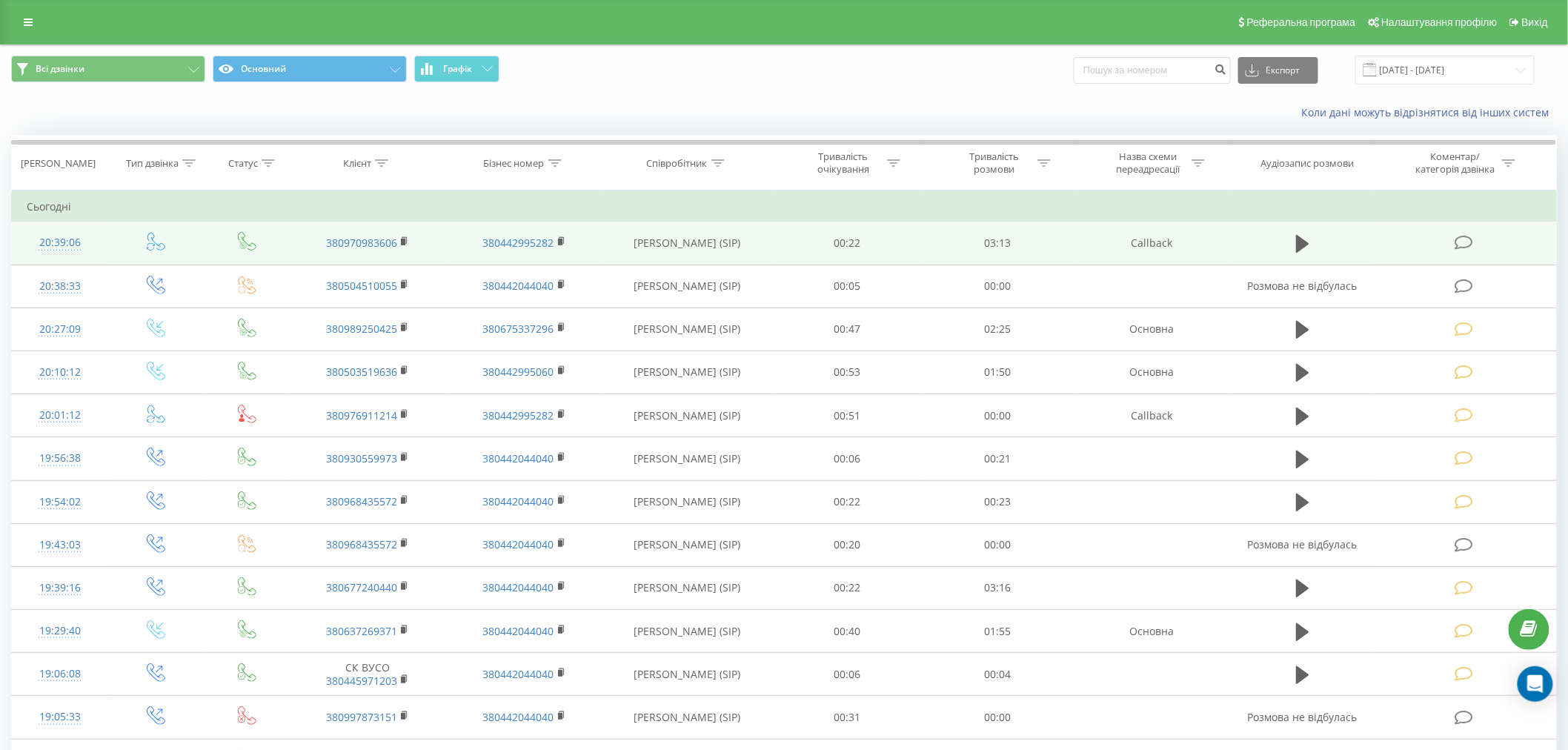
click at [1462, 241] on icon at bounding box center [1463, 242] width 19 height 15
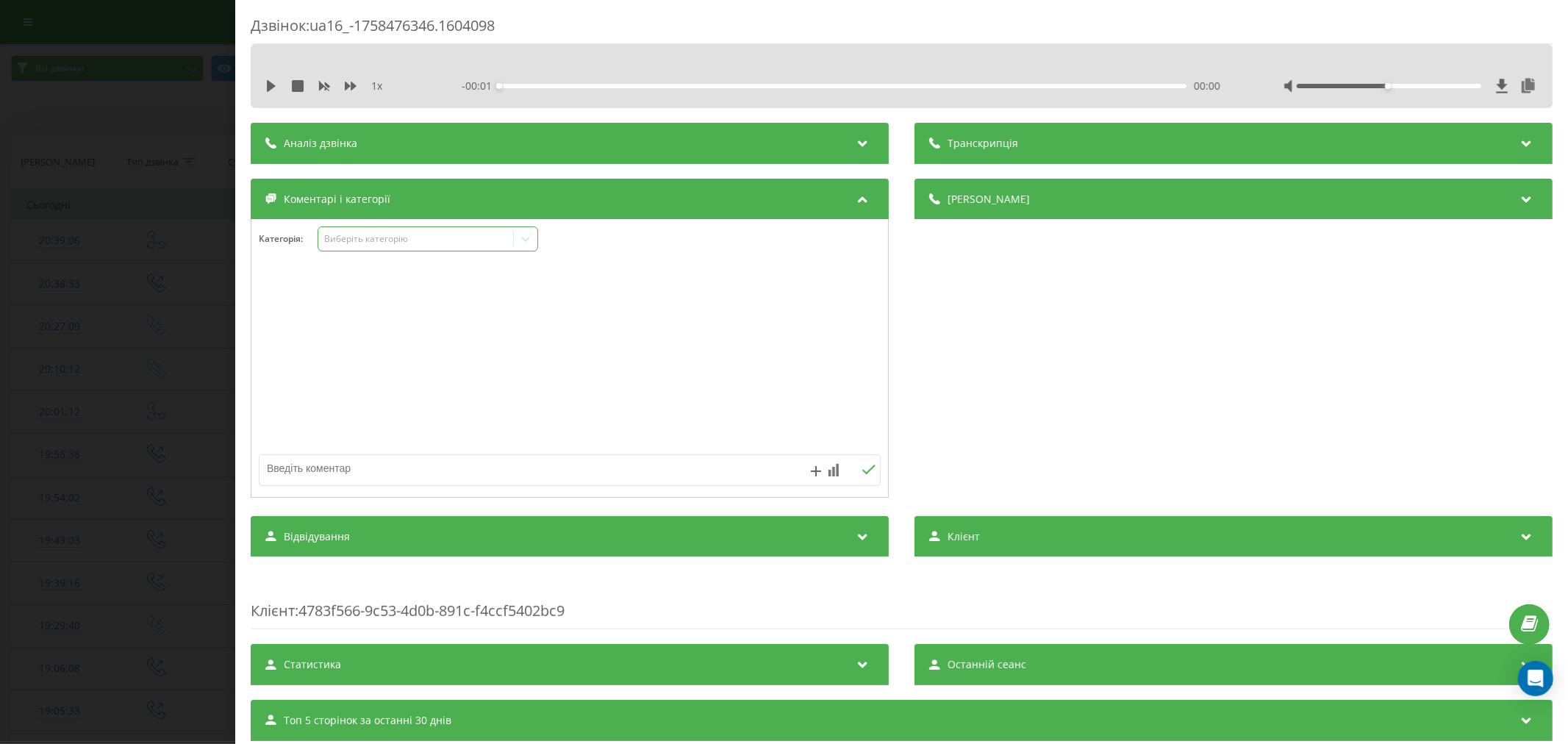
click at [357, 240] on div "Виберіть категорію" at bounding box center [415, 239] width 184 height 12
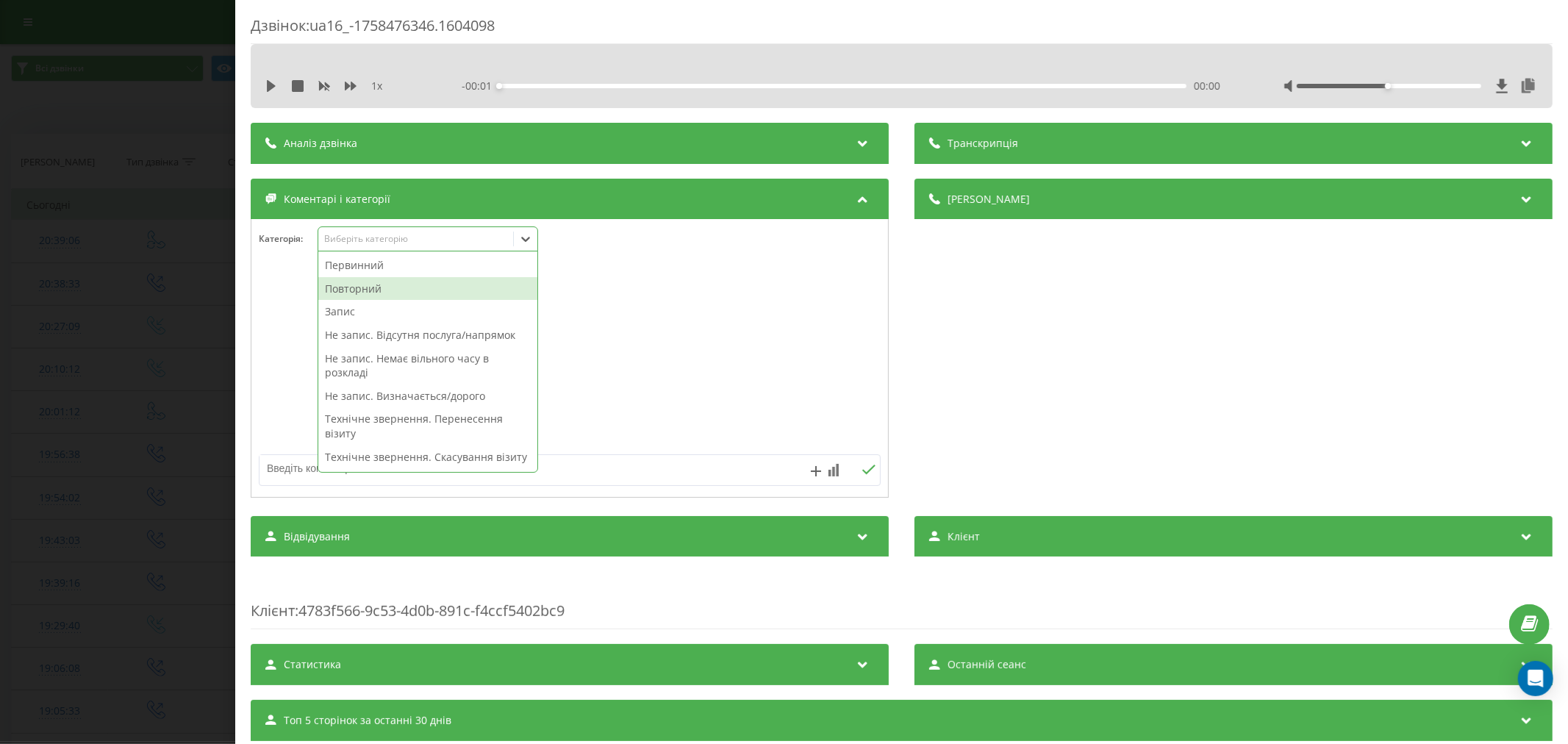
click at [379, 289] on div "Повторний" at bounding box center [428, 288] width 219 height 23
click at [365, 292] on div "Запис" at bounding box center [428, 288] width 219 height 23
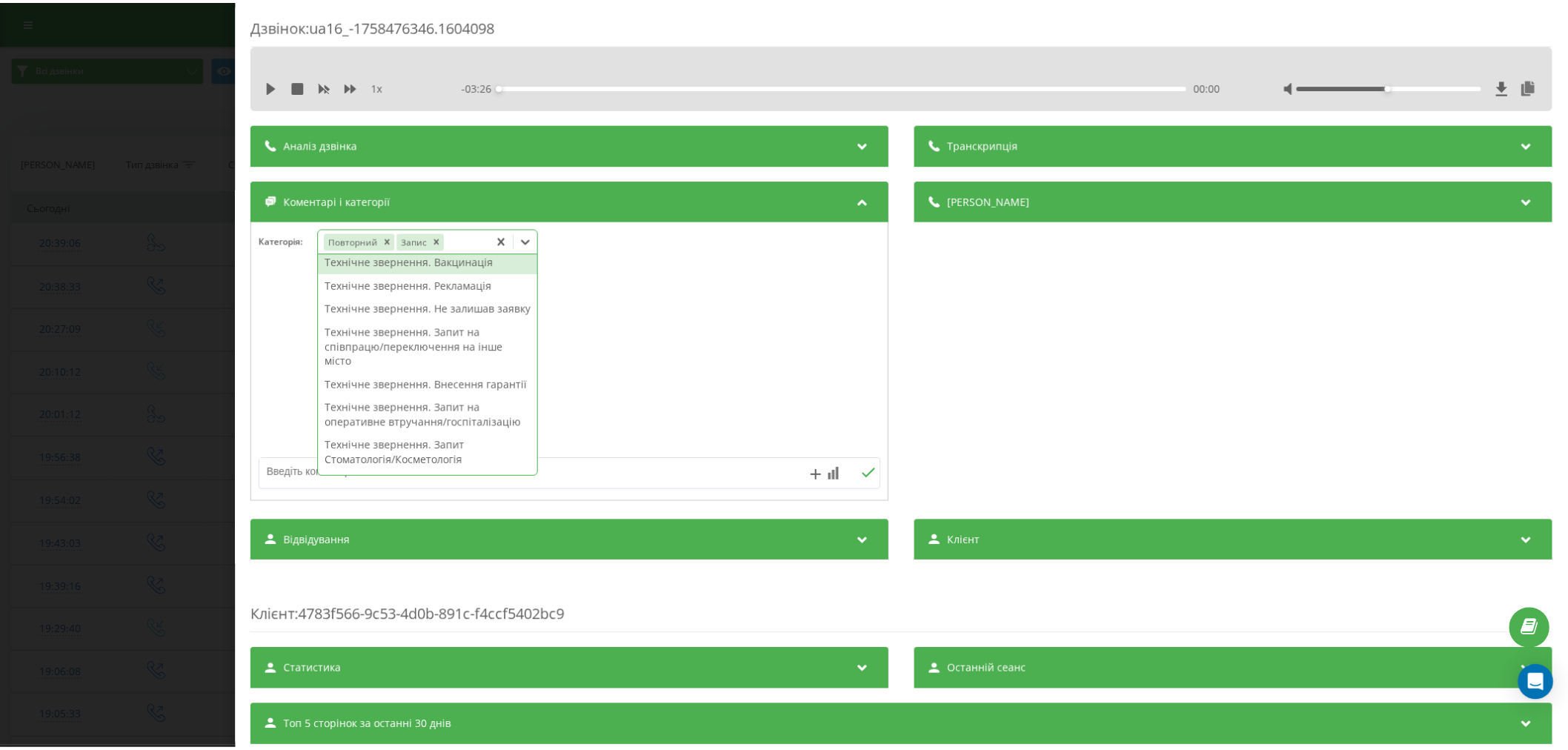
scroll to position [411, 0]
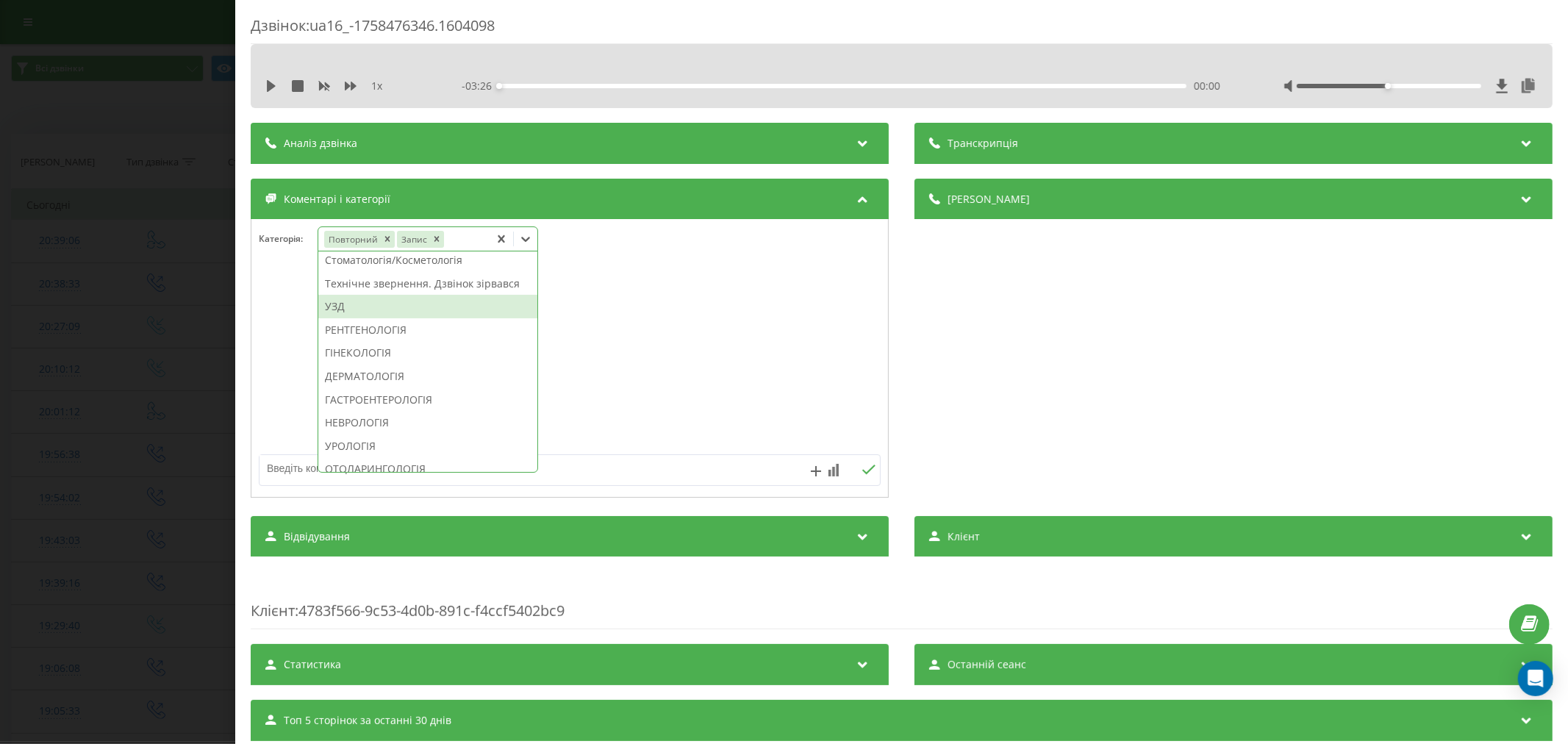
click at [366, 318] on div "УЗД" at bounding box center [428, 306] width 219 height 23
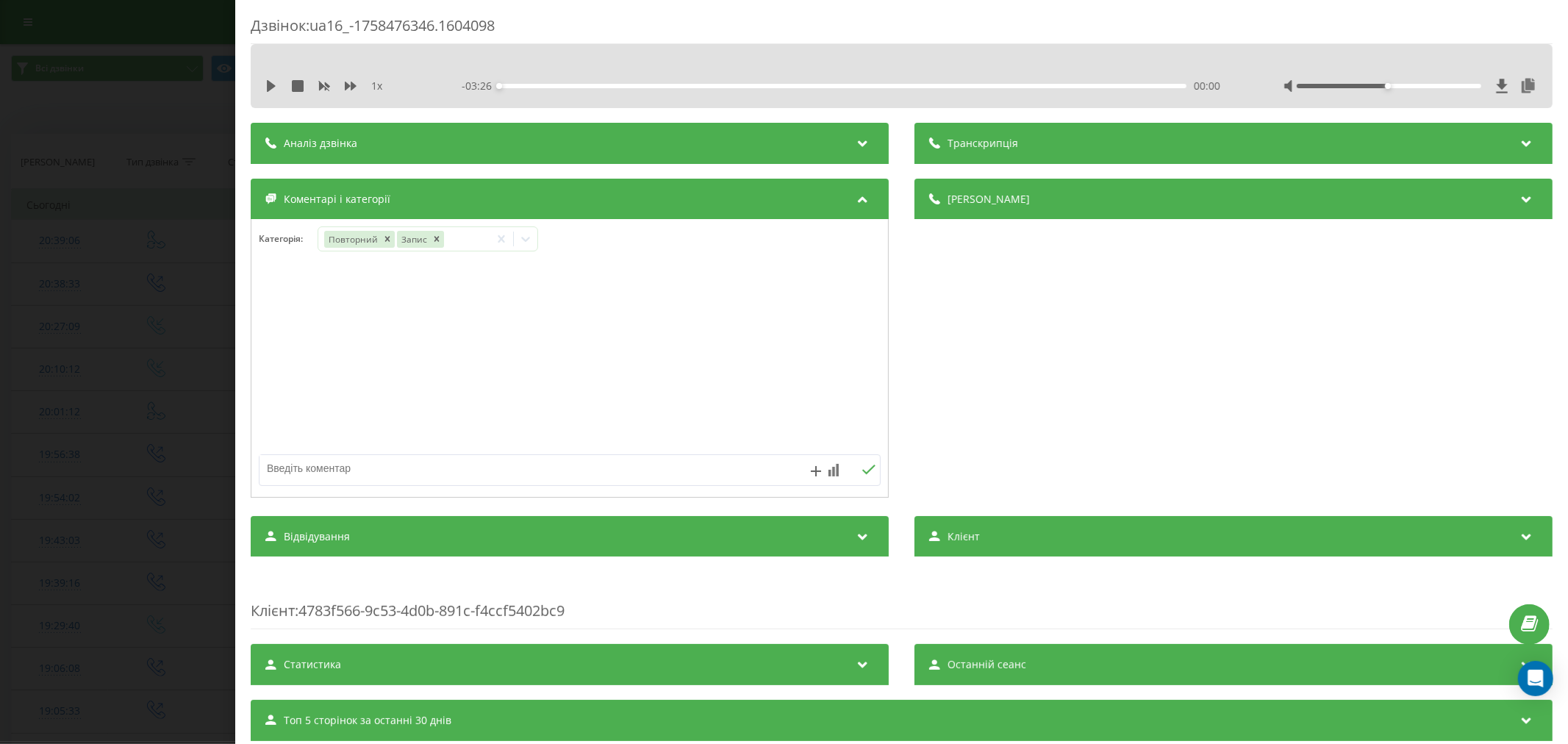
click at [671, 346] on div at bounding box center [570, 359] width 637 height 177
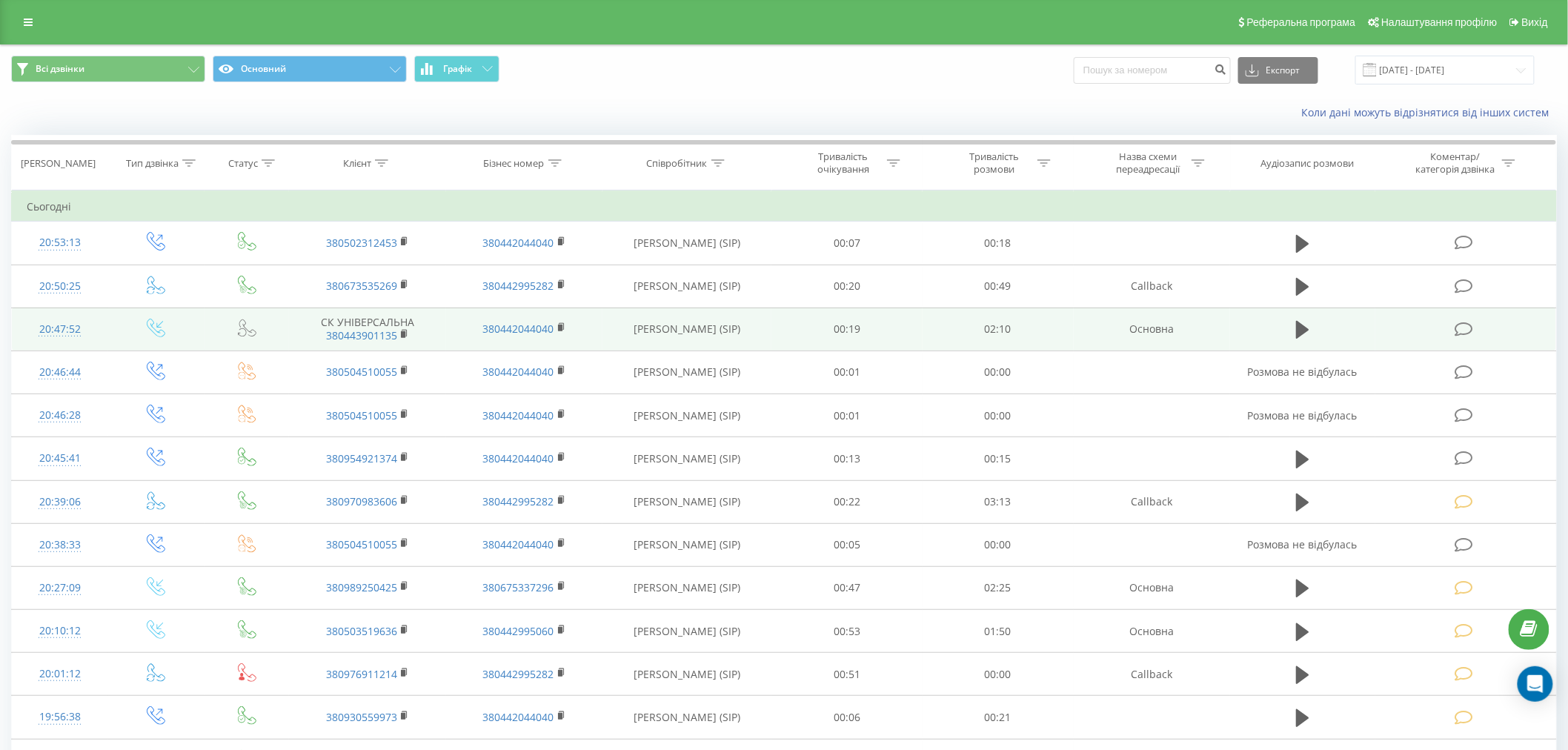
click at [1472, 325] on icon at bounding box center [1463, 329] width 19 height 15
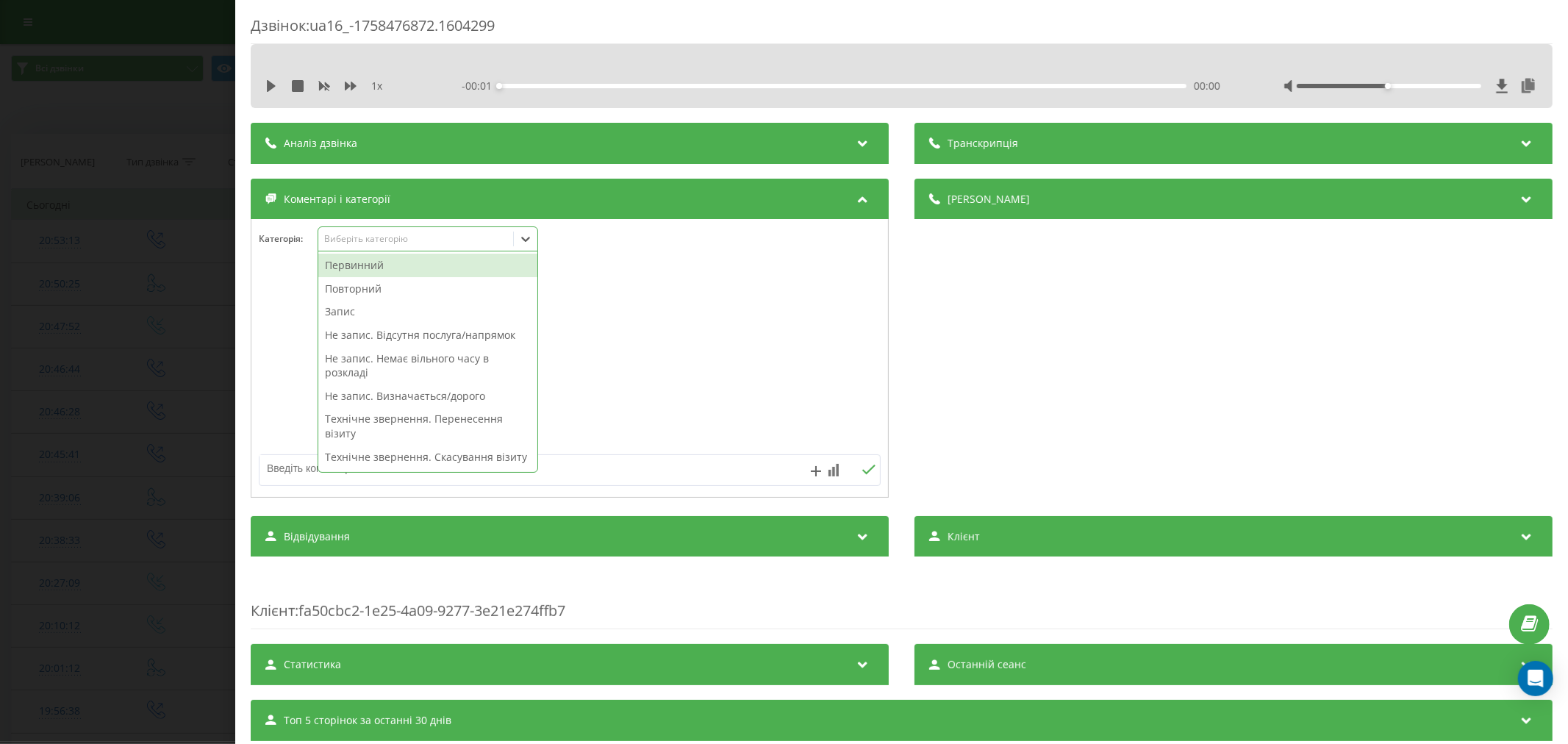
click at [422, 235] on div "Виберіть категорію" at bounding box center [415, 239] width 184 height 12
click at [399, 285] on div "Повторний" at bounding box center [428, 288] width 219 height 23
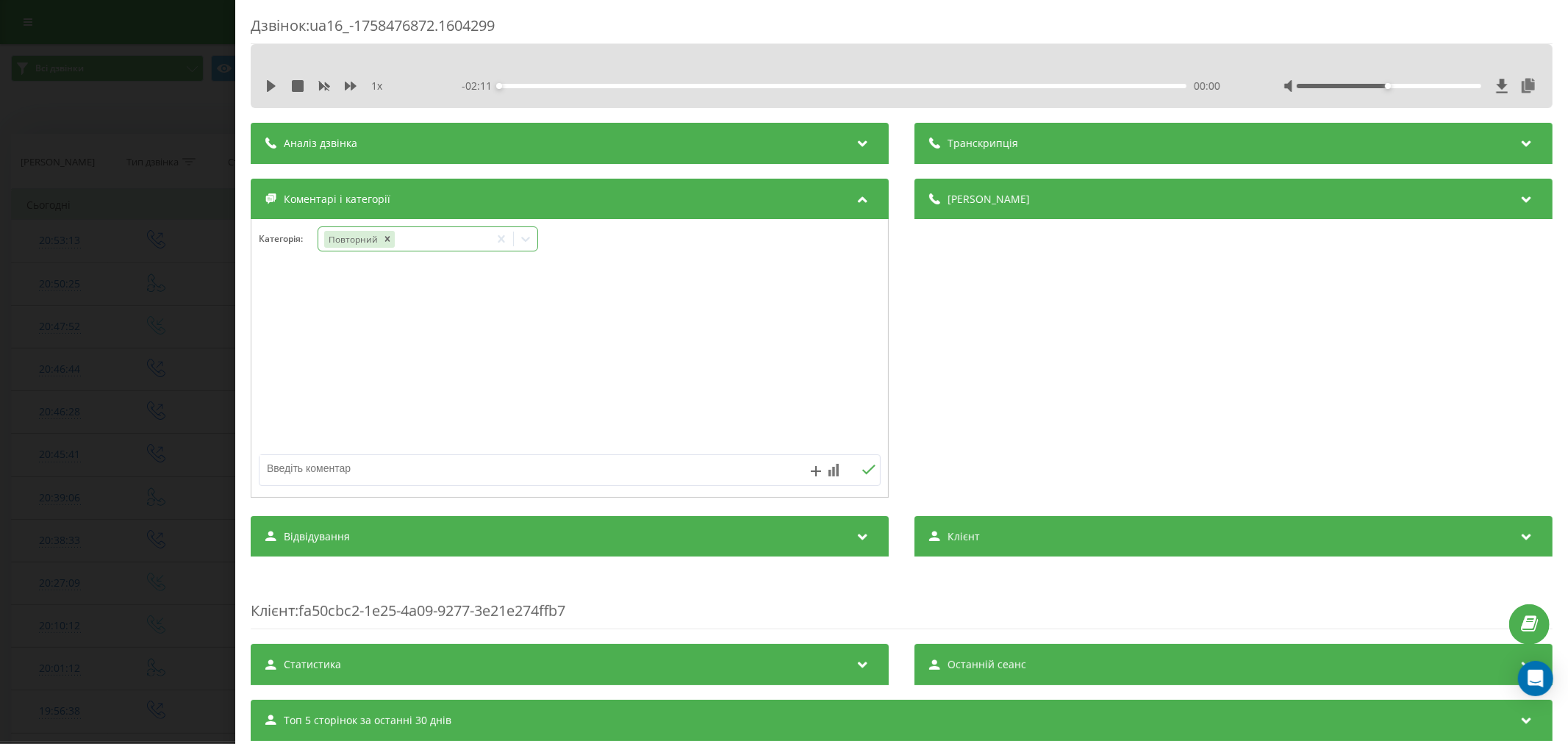
click at [538, 234] on div at bounding box center [525, 239] width 23 height 23
click at [378, 287] on div at bounding box center [570, 359] width 637 height 177
click at [528, 237] on icon at bounding box center [526, 239] width 14 height 14
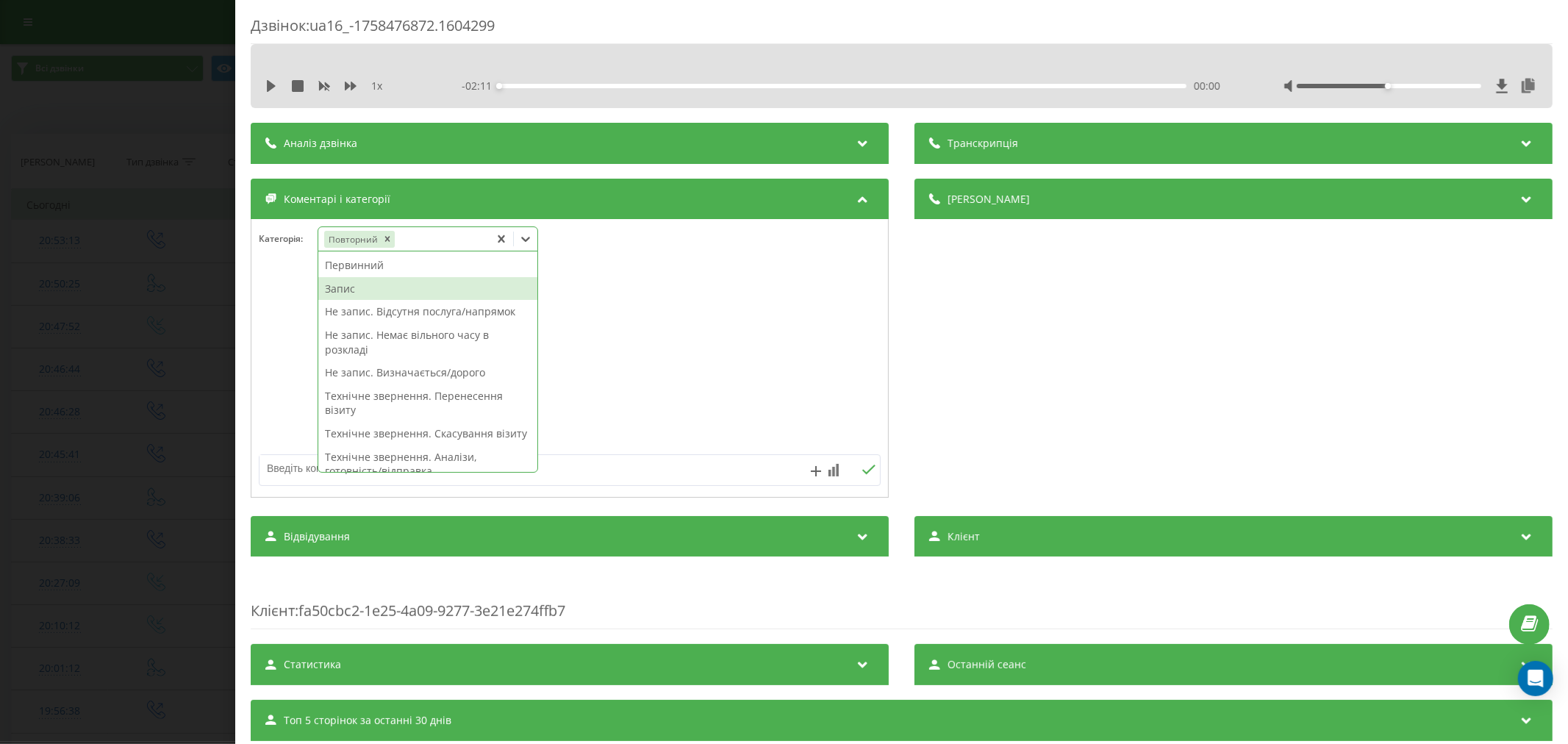
click at [420, 287] on div "Запис" at bounding box center [428, 288] width 219 height 23
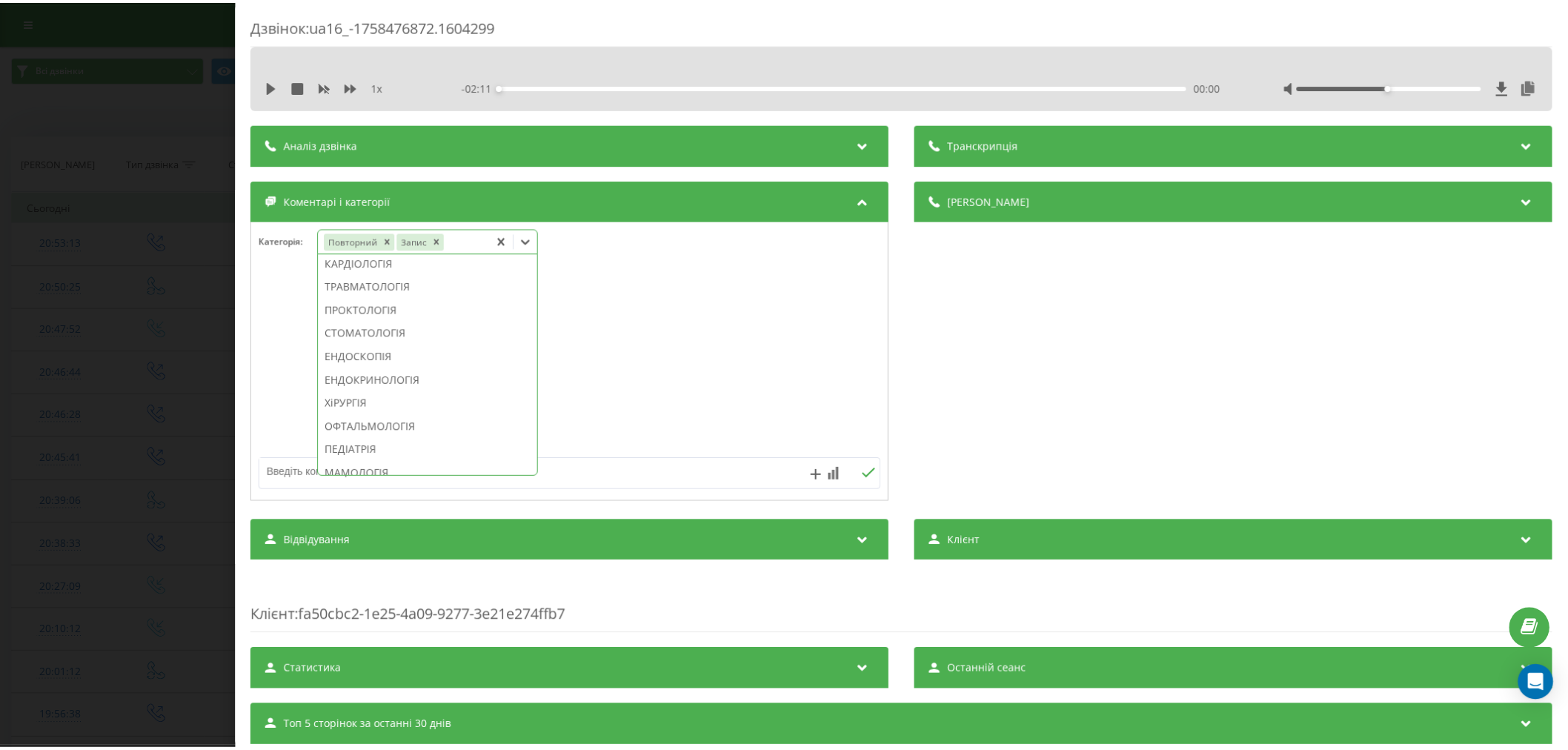
scroll to position [697, 0]
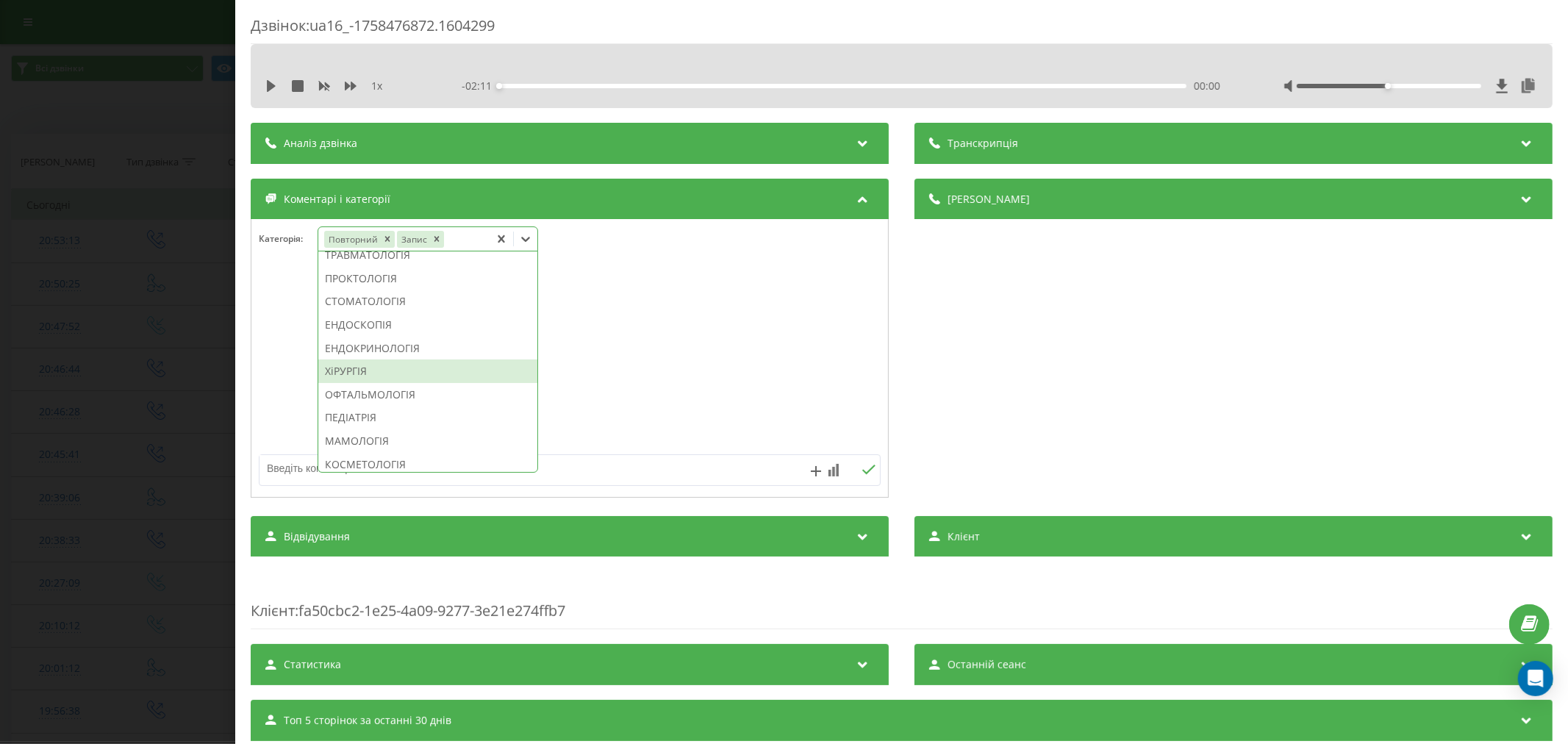
click at [367, 383] on div "ХіРУРГІЯ" at bounding box center [428, 370] width 219 height 23
click at [685, 371] on div at bounding box center [570, 359] width 637 height 177
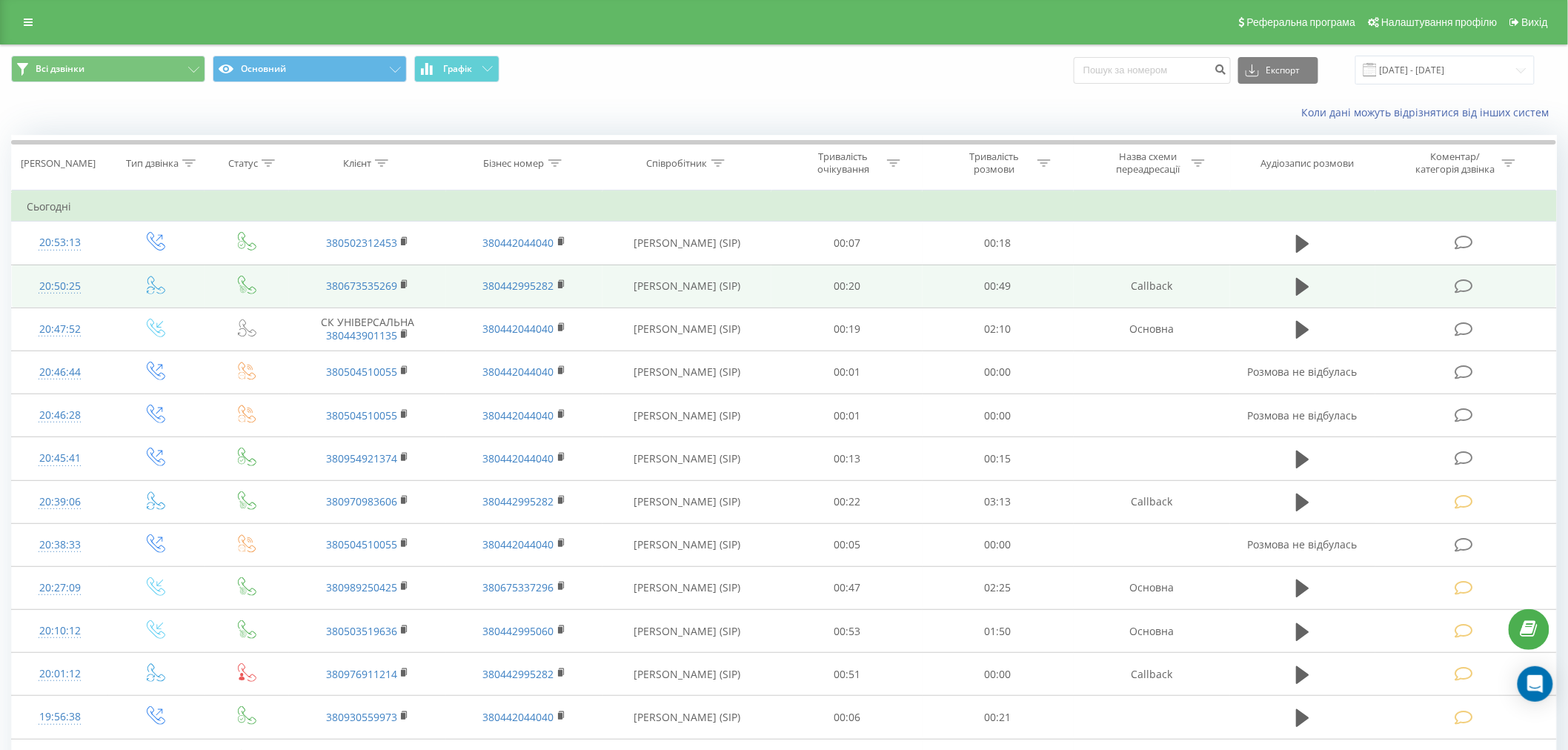
click at [1469, 289] on icon at bounding box center [1463, 286] width 19 height 15
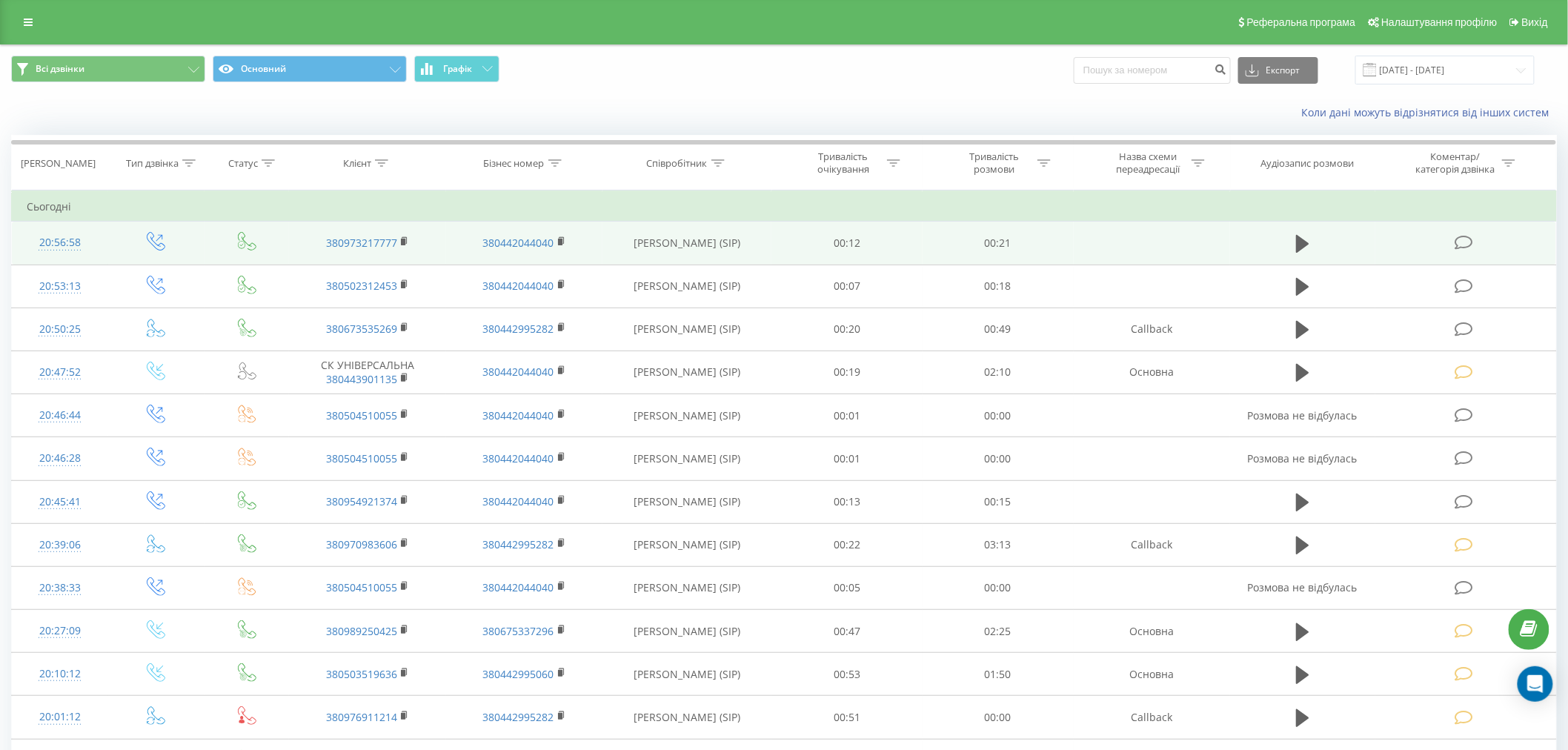
click at [1468, 236] on icon at bounding box center [1463, 242] width 19 height 15
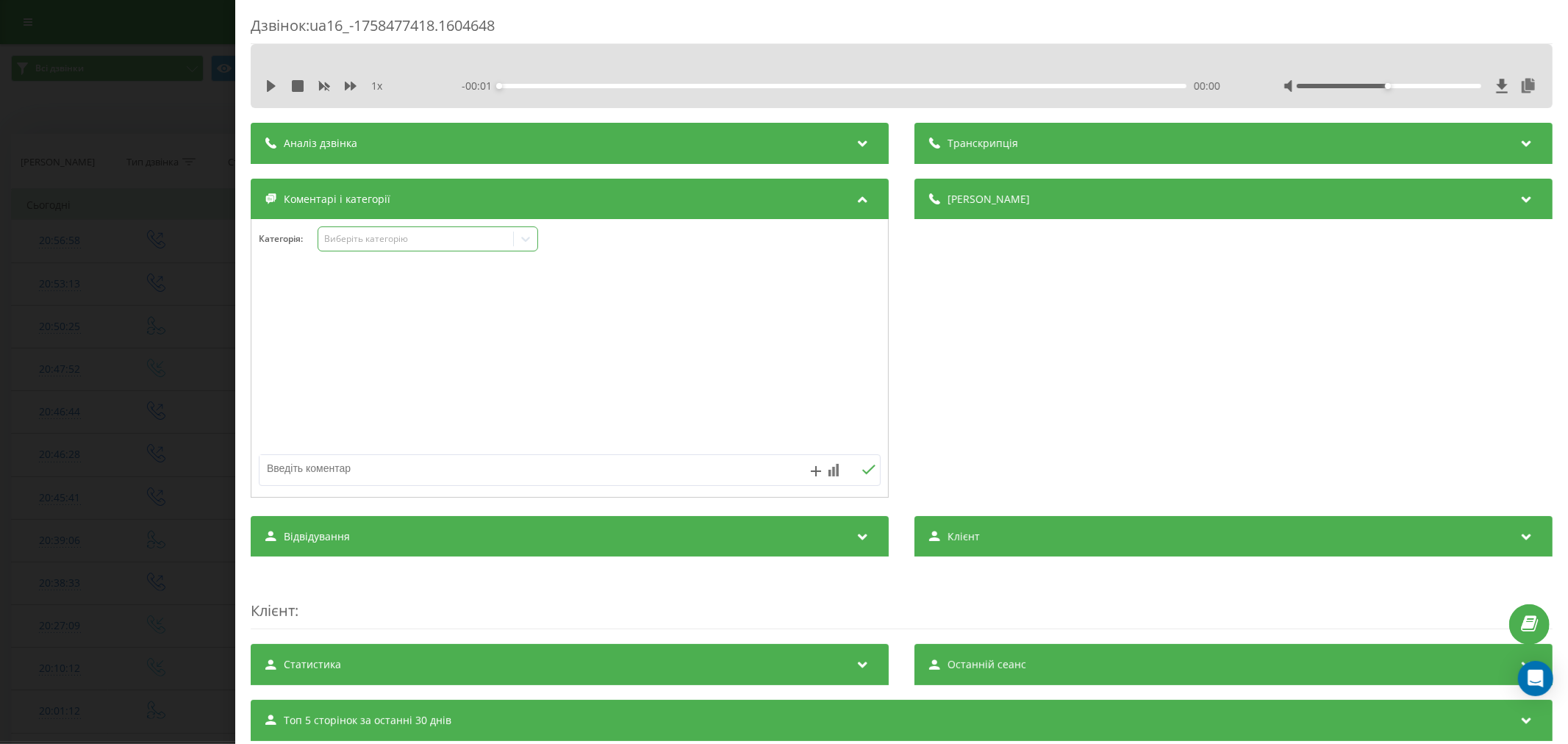
click at [377, 234] on div "Виберіть категорію" at bounding box center [415, 239] width 184 height 12
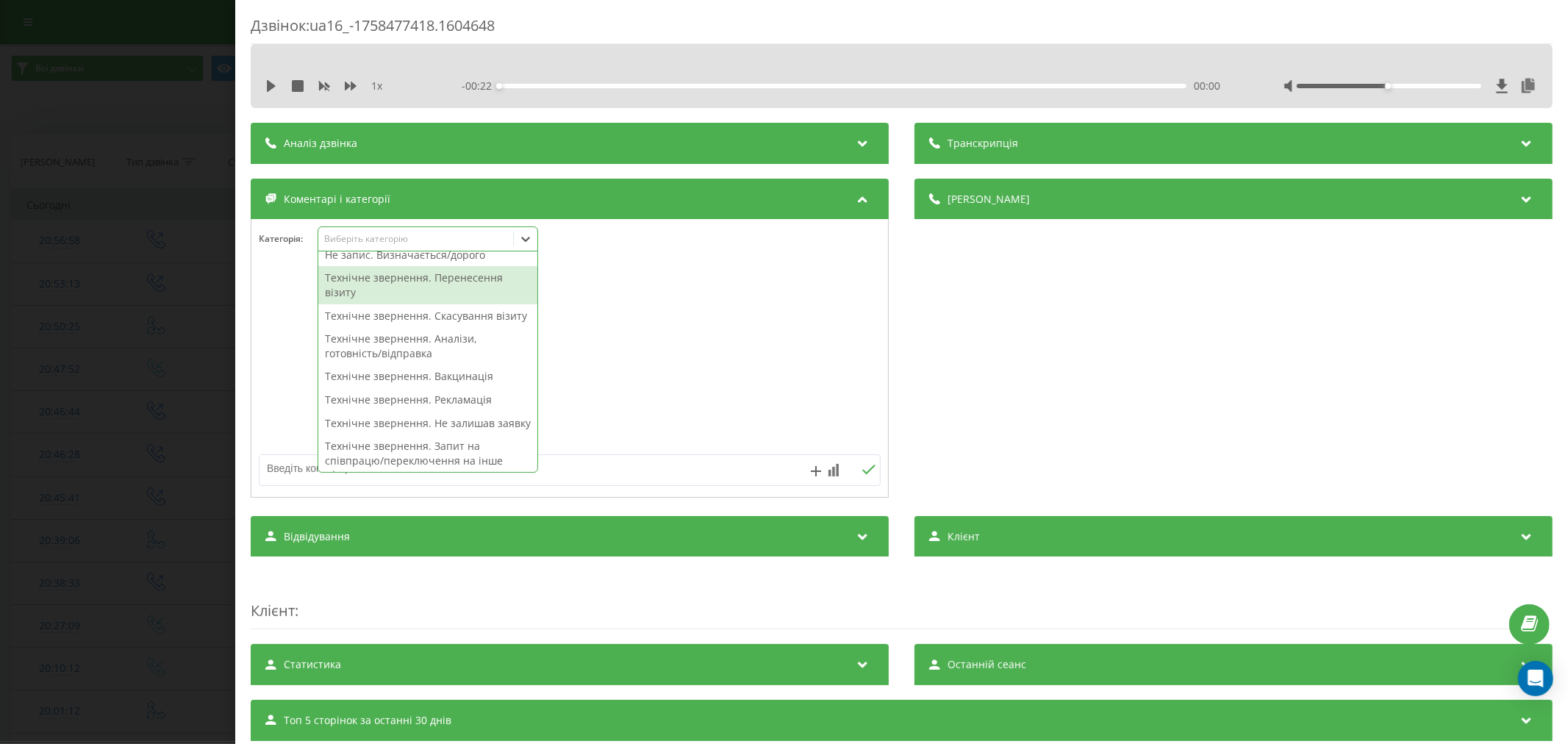
scroll to position [163, 0]
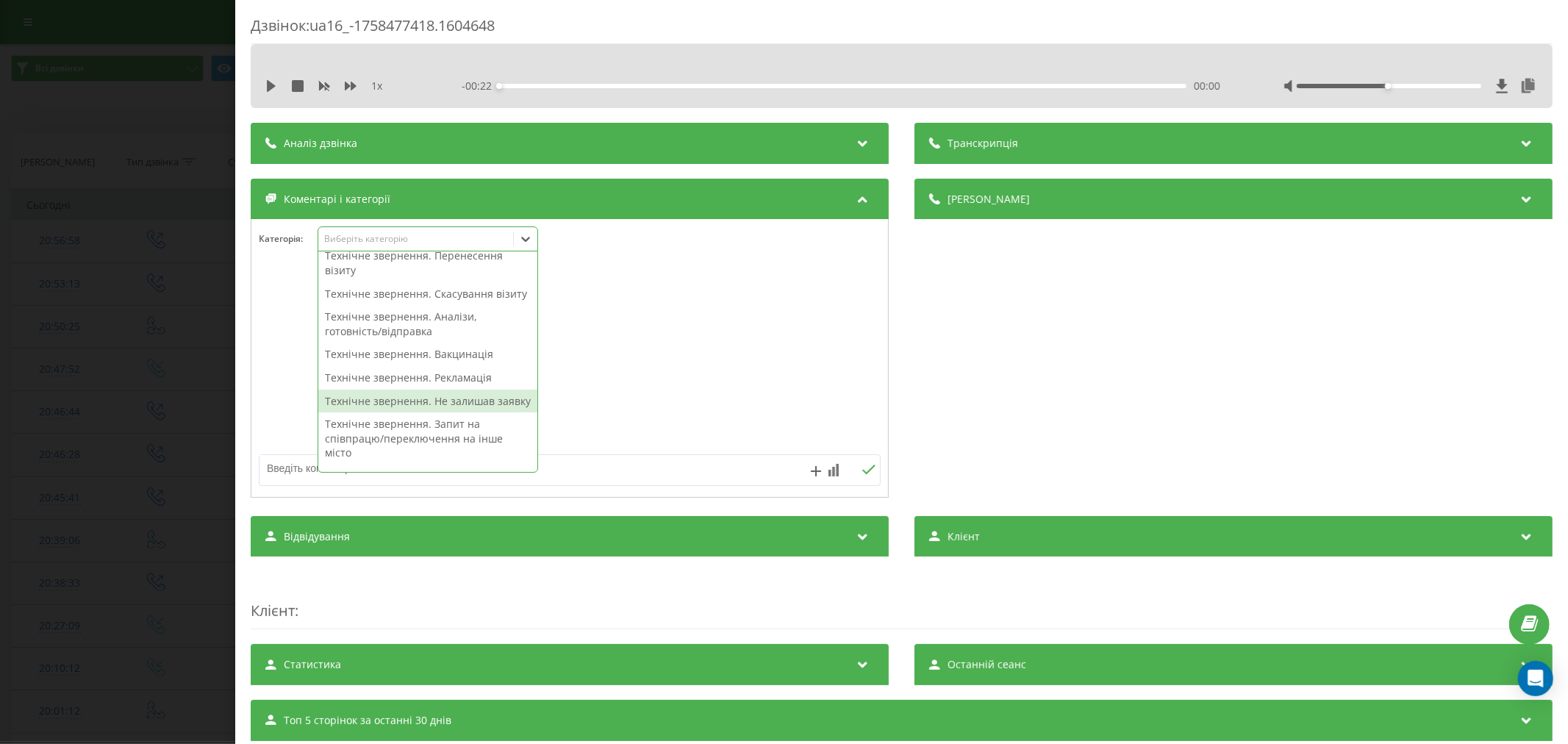
drag, startPoint x: 386, startPoint y: 413, endPoint x: 398, endPoint y: 419, distance: 13.4
click at [386, 413] on div "Технічне звернення. Не залишав заявку" at bounding box center [428, 401] width 219 height 23
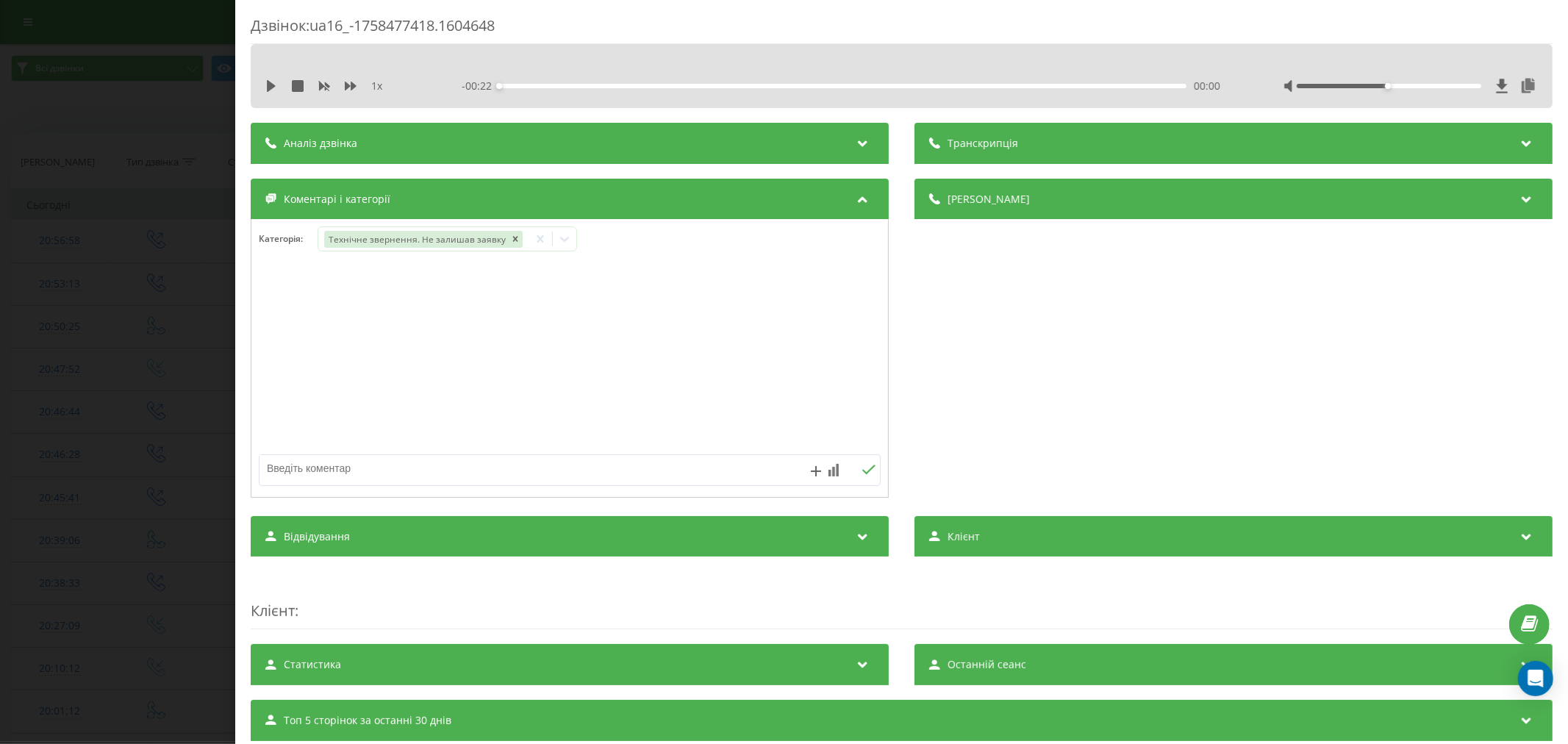
click at [774, 399] on div at bounding box center [570, 359] width 637 height 177
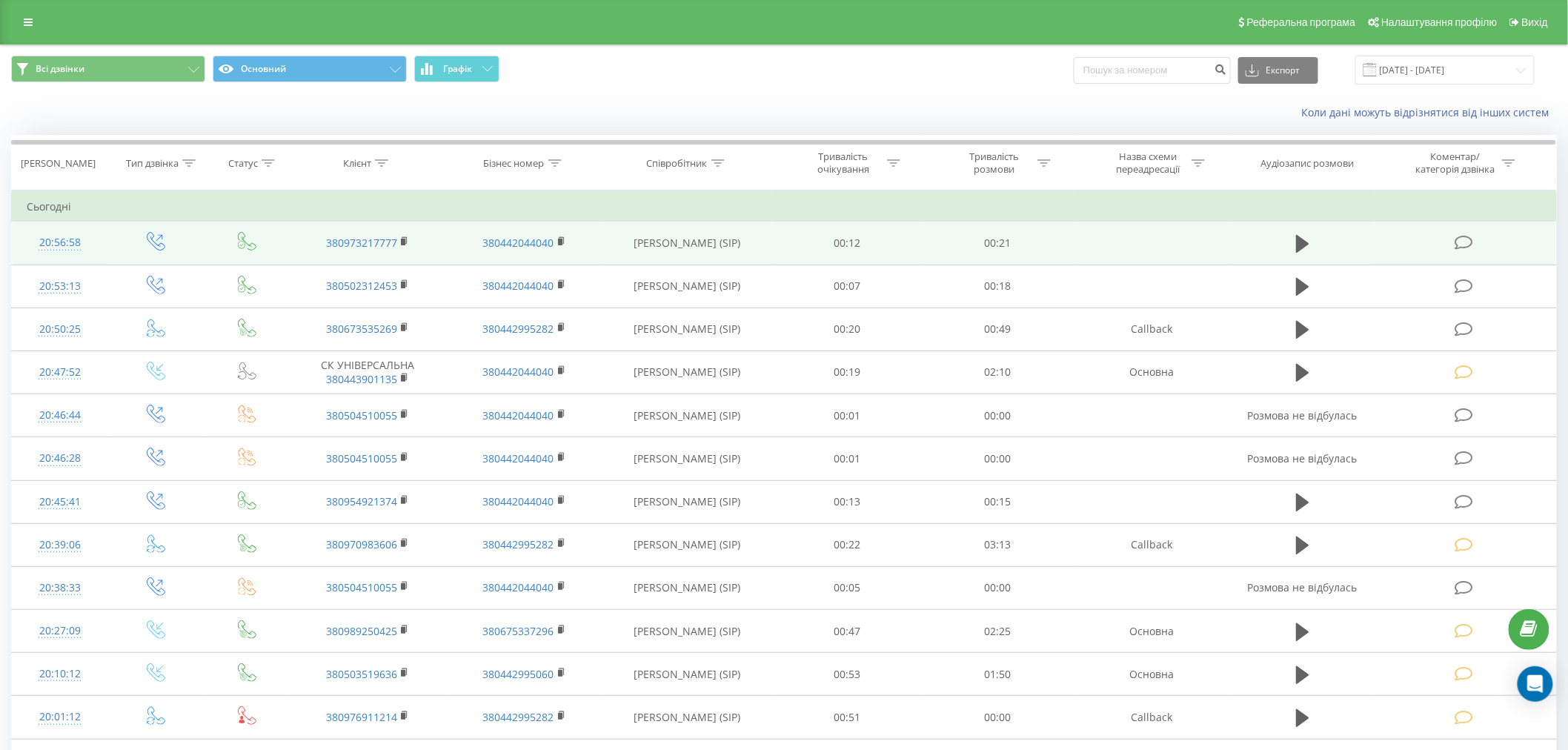
click at [1468, 239] on icon at bounding box center [1463, 242] width 19 height 15
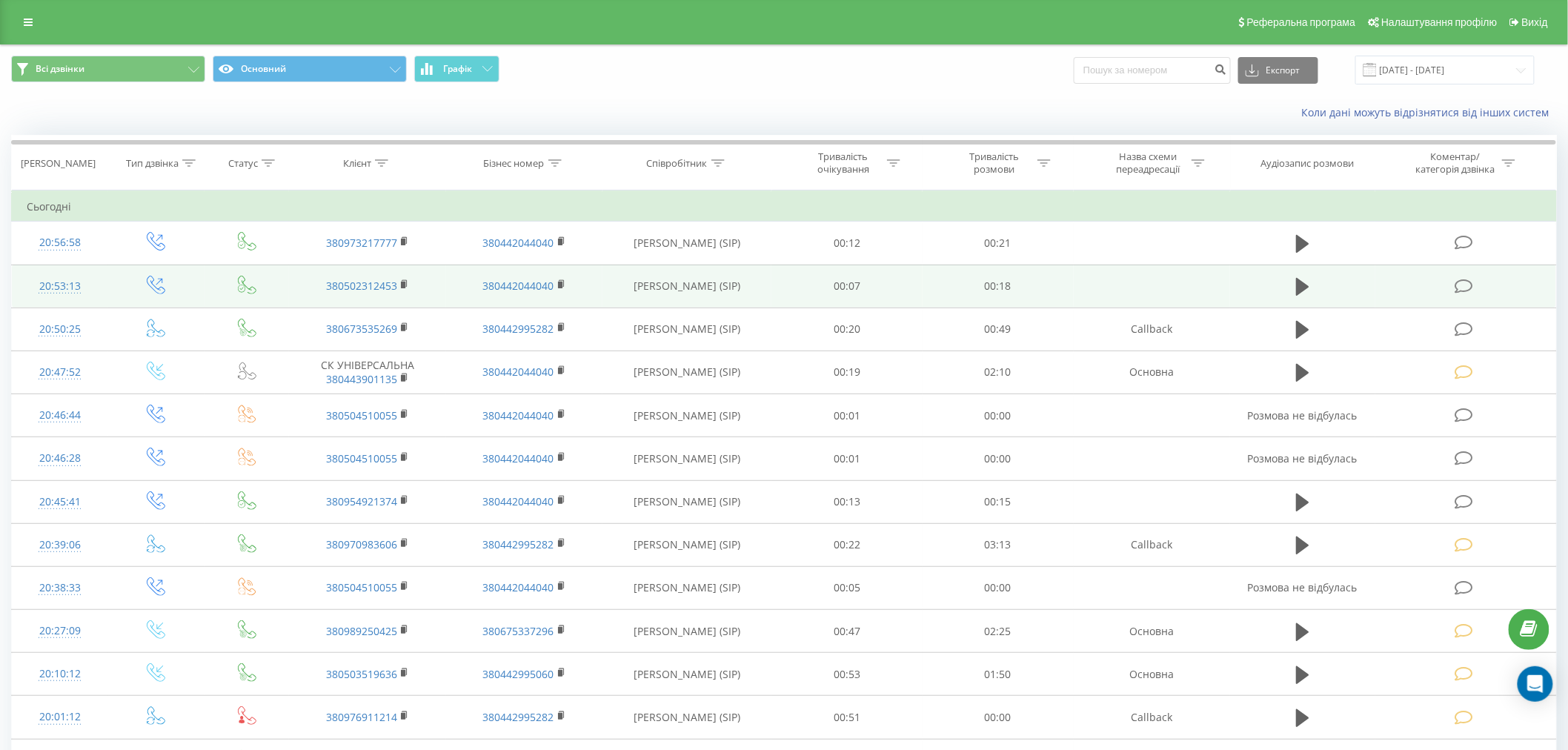
click at [1463, 287] on icon at bounding box center [1463, 286] width 19 height 15
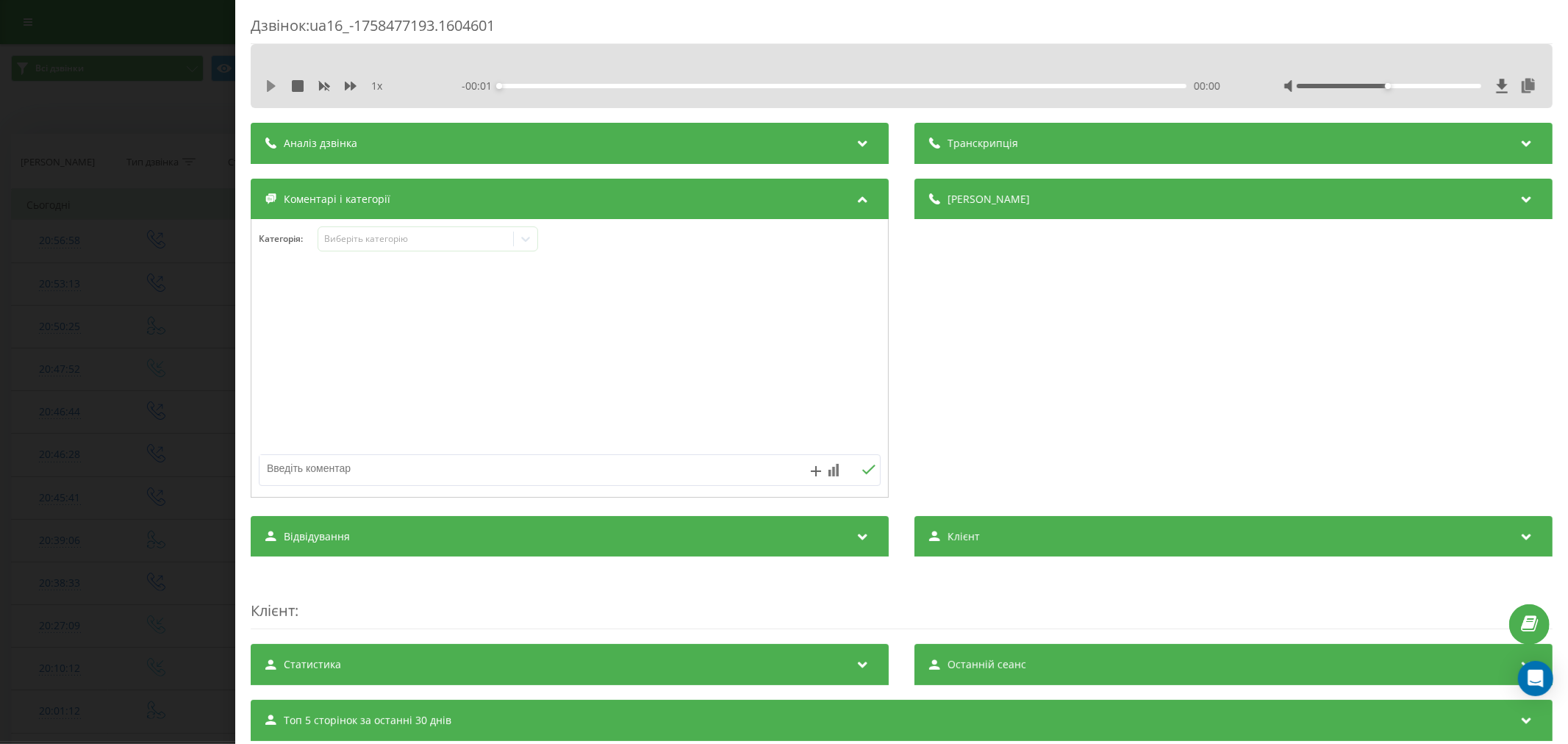
click at [270, 86] on icon at bounding box center [271, 86] width 9 height 12
click at [535, 85] on div "00:00" at bounding box center [842, 85] width 687 height 4
click at [579, 84] on div "00:02" at bounding box center [842, 85] width 687 height 4
click at [459, 227] on div "Виберіть категорію" at bounding box center [428, 239] width 220 height 25
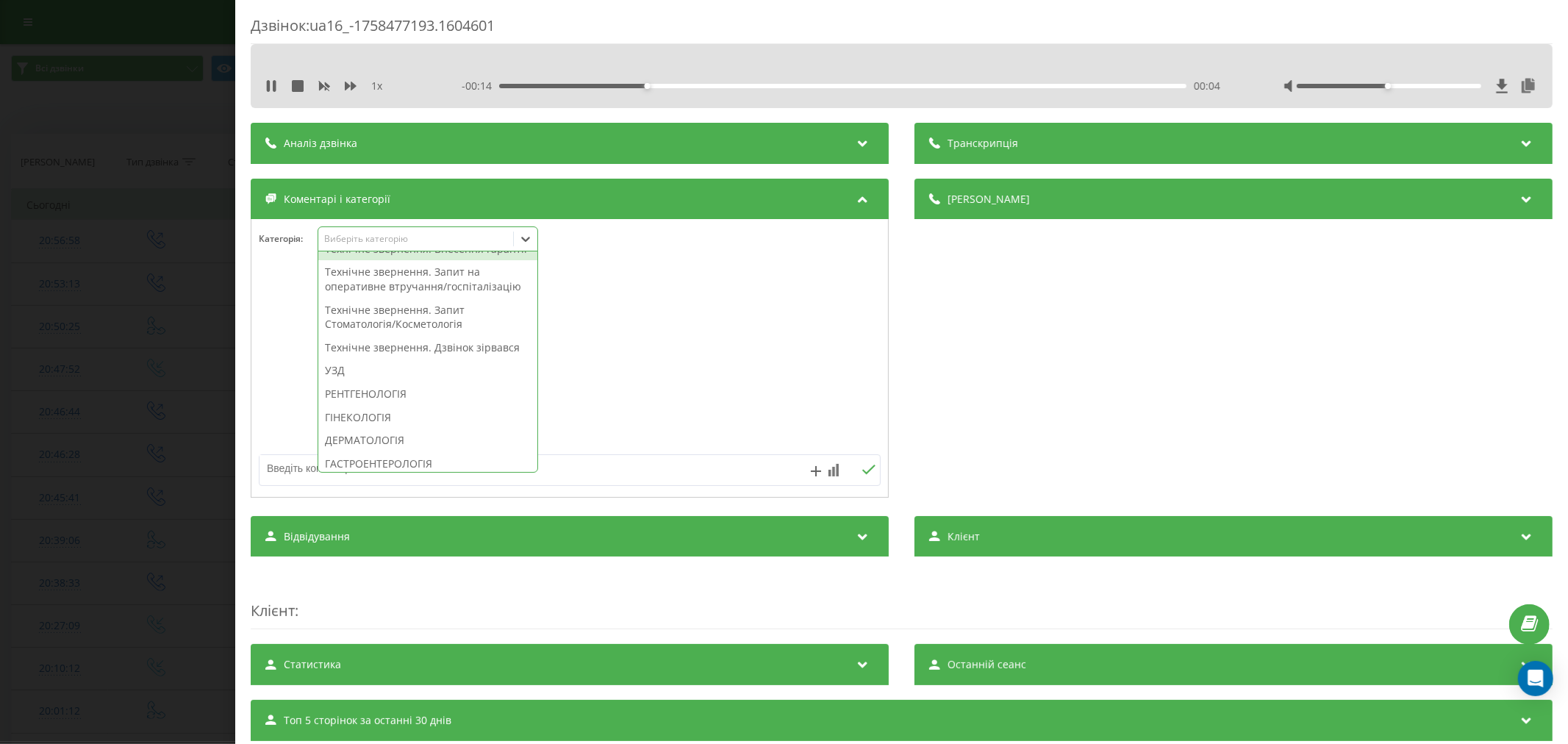
scroll to position [408, 0]
click at [395, 341] on div "Технічне звернення. Дзвінок зірвався" at bounding box center [428, 329] width 219 height 23
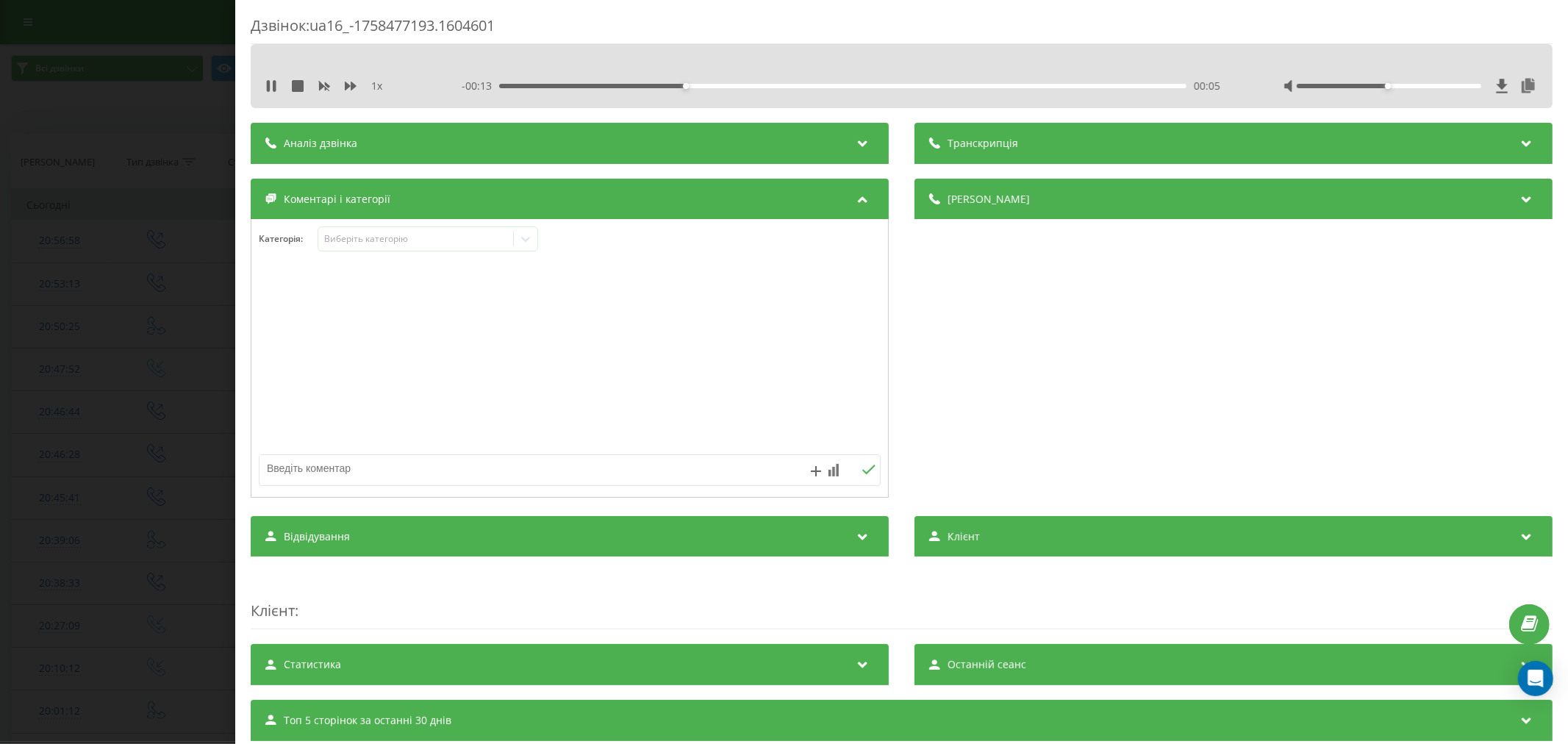
click at [720, 444] on div at bounding box center [570, 359] width 637 height 177
drag, startPoint x: 578, startPoint y: 475, endPoint x: 637, endPoint y: 329, distance: 157.5
click at [579, 464] on textarea at bounding box center [507, 468] width 496 height 27
type textarea "лід. уже телеф"
click at [864, 473] on icon at bounding box center [868, 469] width 14 height 10
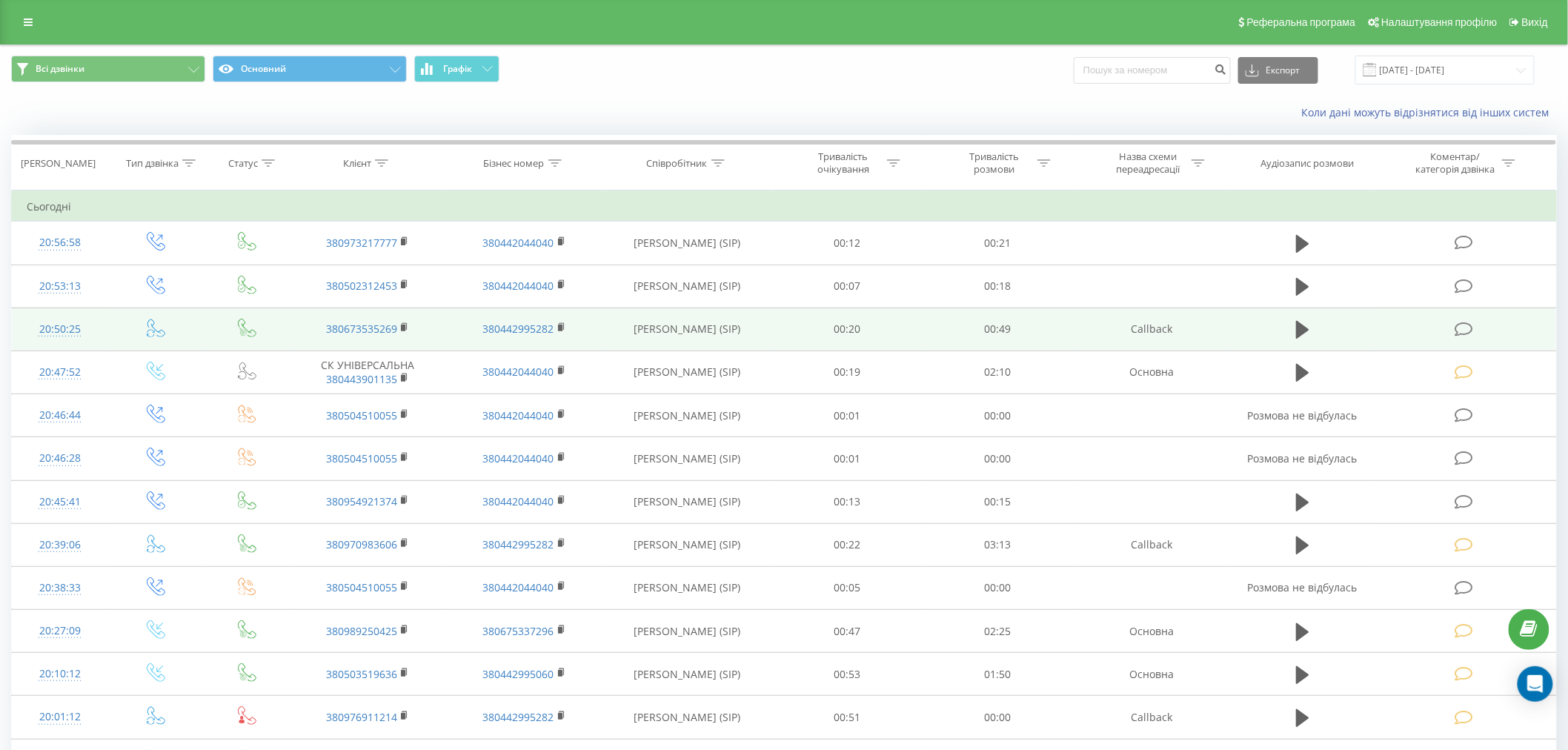
click at [1455, 335] on td at bounding box center [1466, 329] width 181 height 43
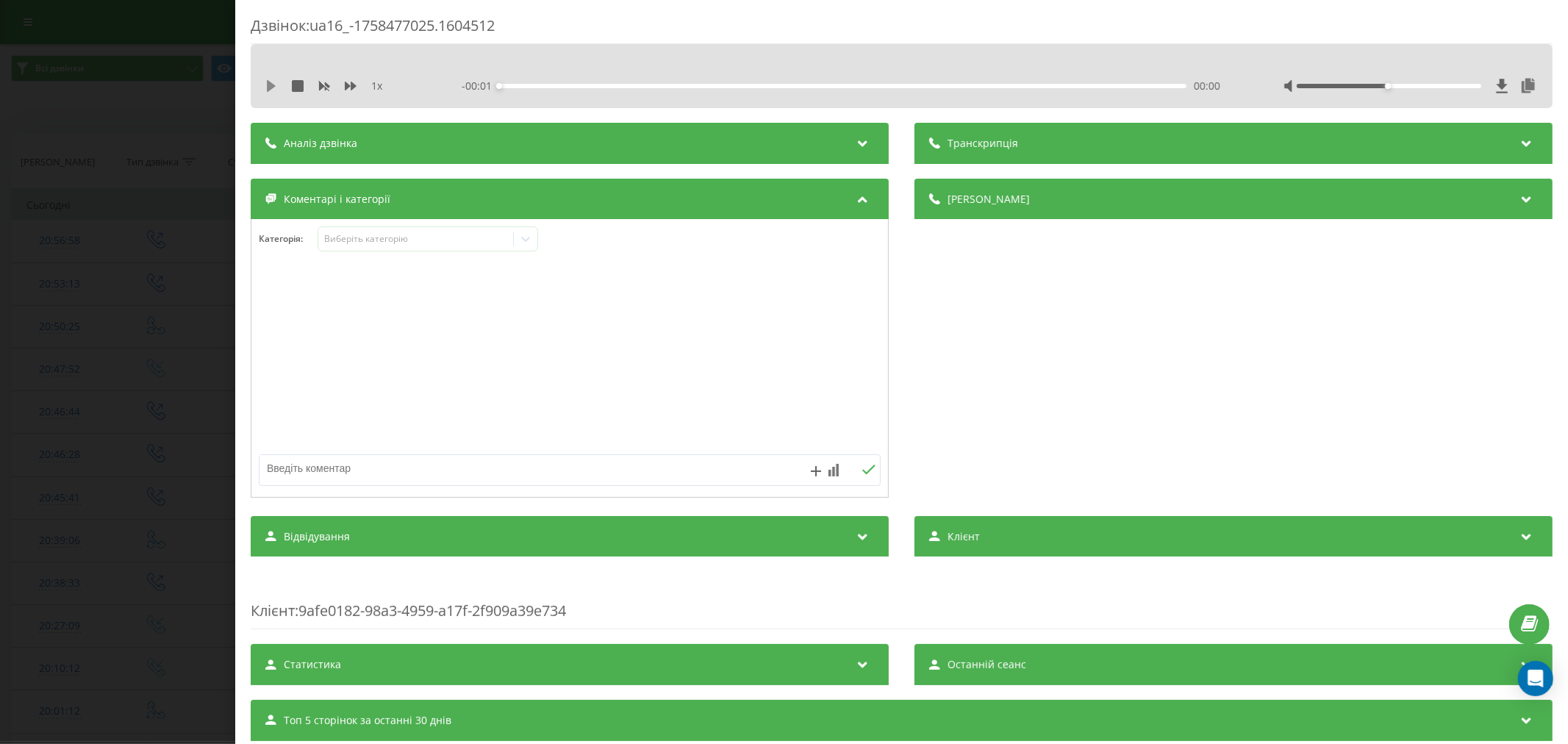
click at [268, 91] on icon at bounding box center [271, 86] width 9 height 12
click at [546, 91] on div "- 01:00 00:00 00:00" at bounding box center [843, 86] width 764 height 14
click at [548, 87] on div "00:04" at bounding box center [842, 85] width 687 height 4
click at [614, 84] on div "00:10" at bounding box center [842, 85] width 687 height 4
click at [766, 87] on div "00:24" at bounding box center [842, 85] width 687 height 4
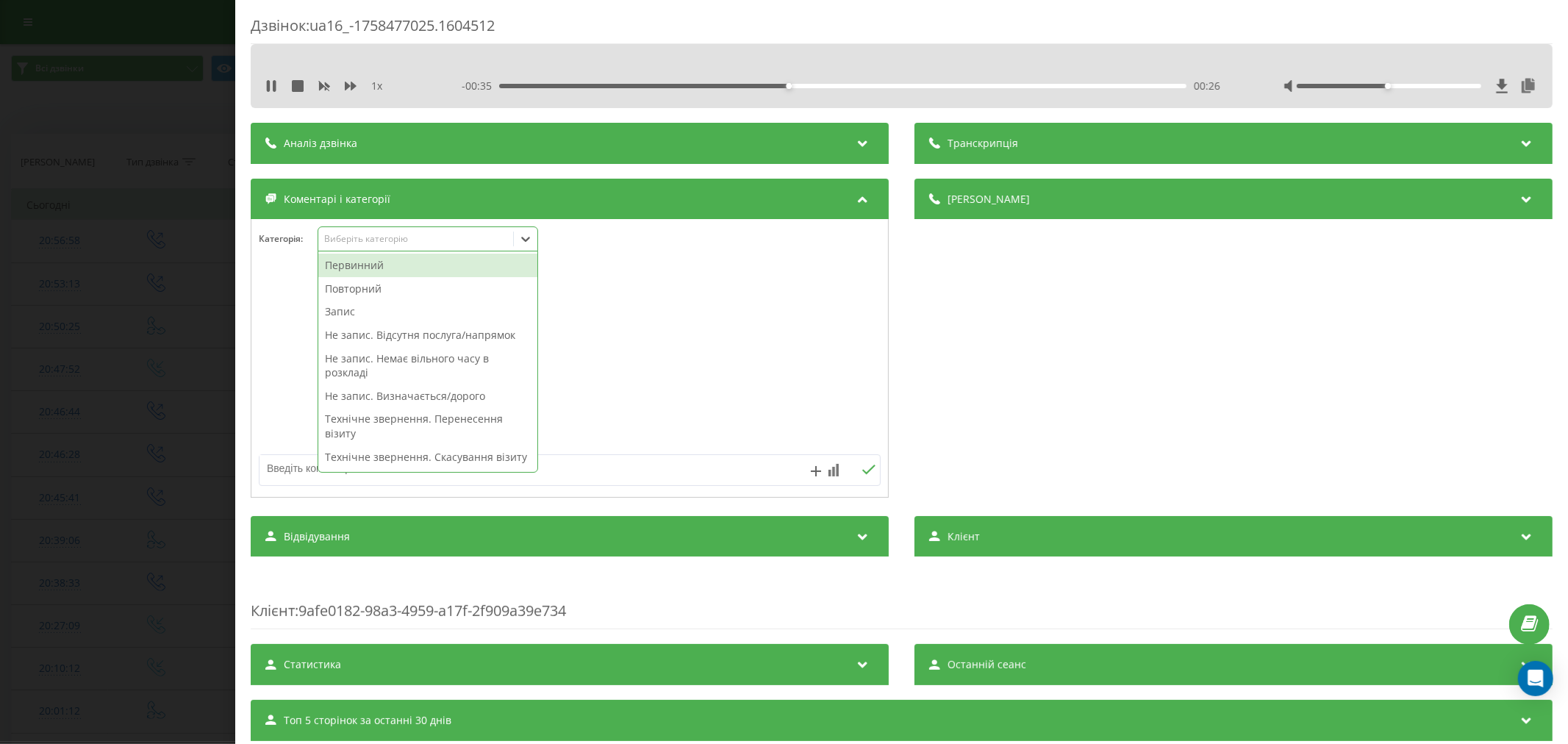
click at [478, 240] on div "Виберіть категорію" at bounding box center [415, 239] width 184 height 12
click at [375, 289] on div "Повторний" at bounding box center [428, 288] width 219 height 23
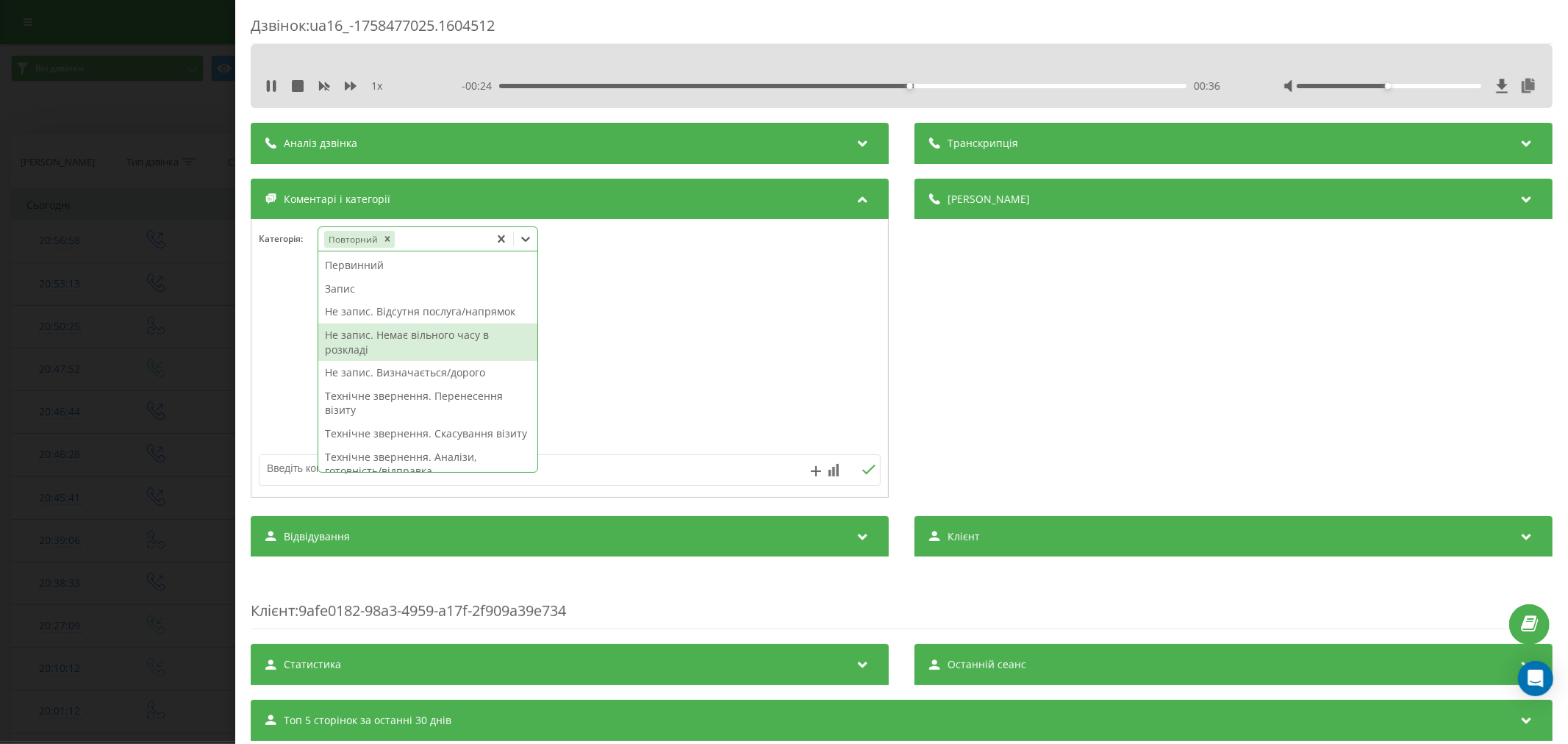
click at [375, 340] on div "Не запис. Немає вільного часу в розкладі" at bounding box center [428, 341] width 219 height 38
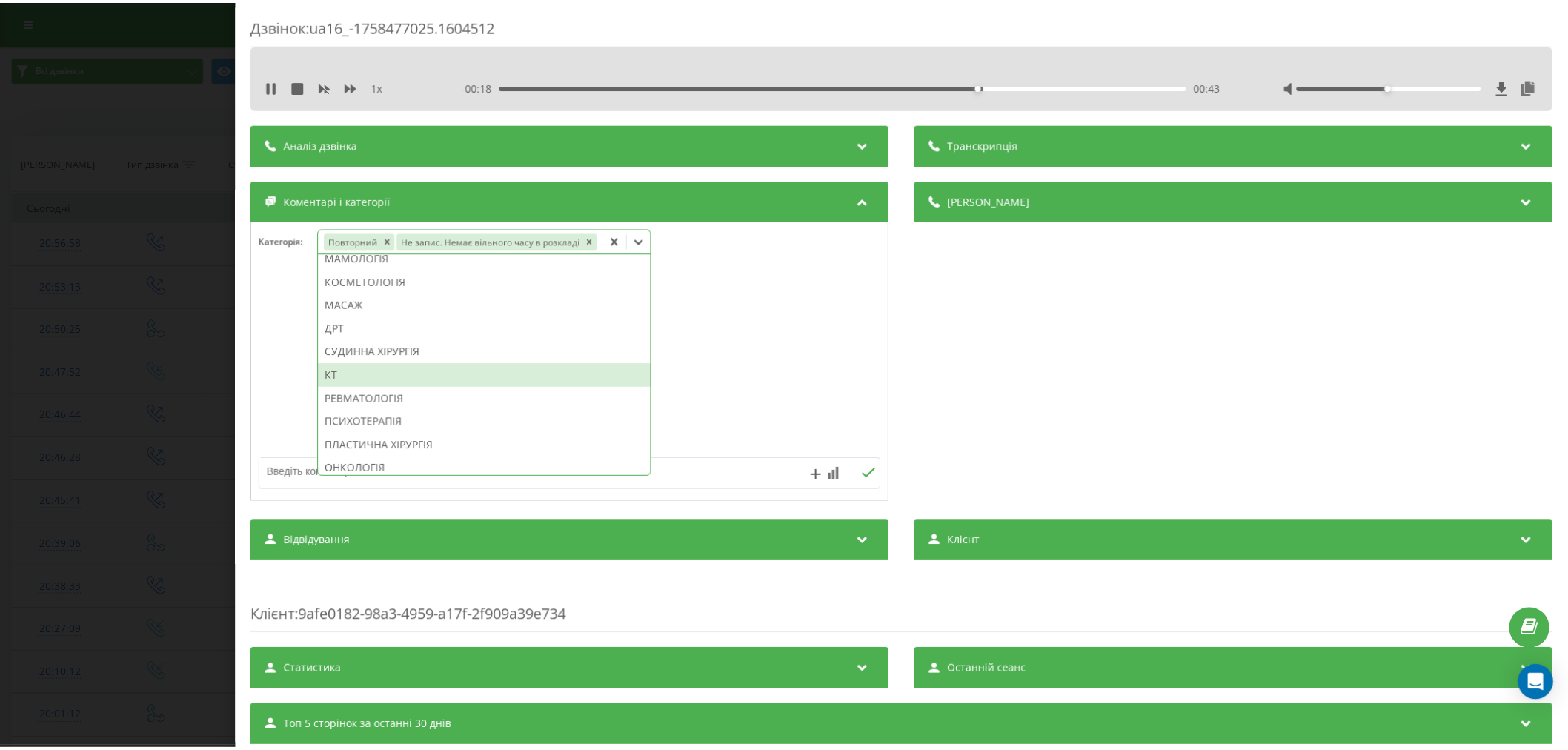
scroll to position [838, 0]
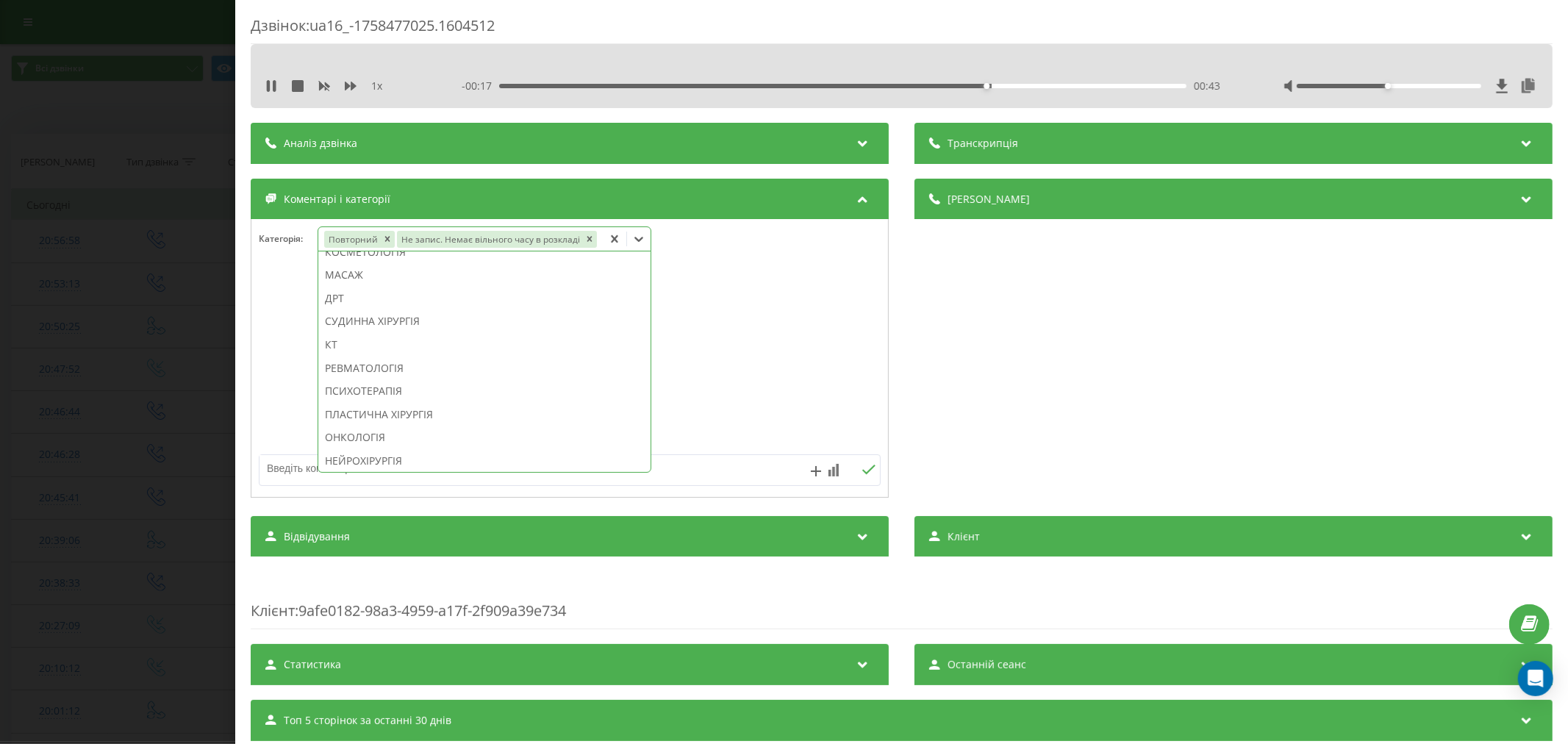
click at [363, 364] on div "РЕВМАТОЛОГІЯ" at bounding box center [484, 368] width 332 height 23
click at [796, 381] on div at bounding box center [570, 359] width 637 height 177
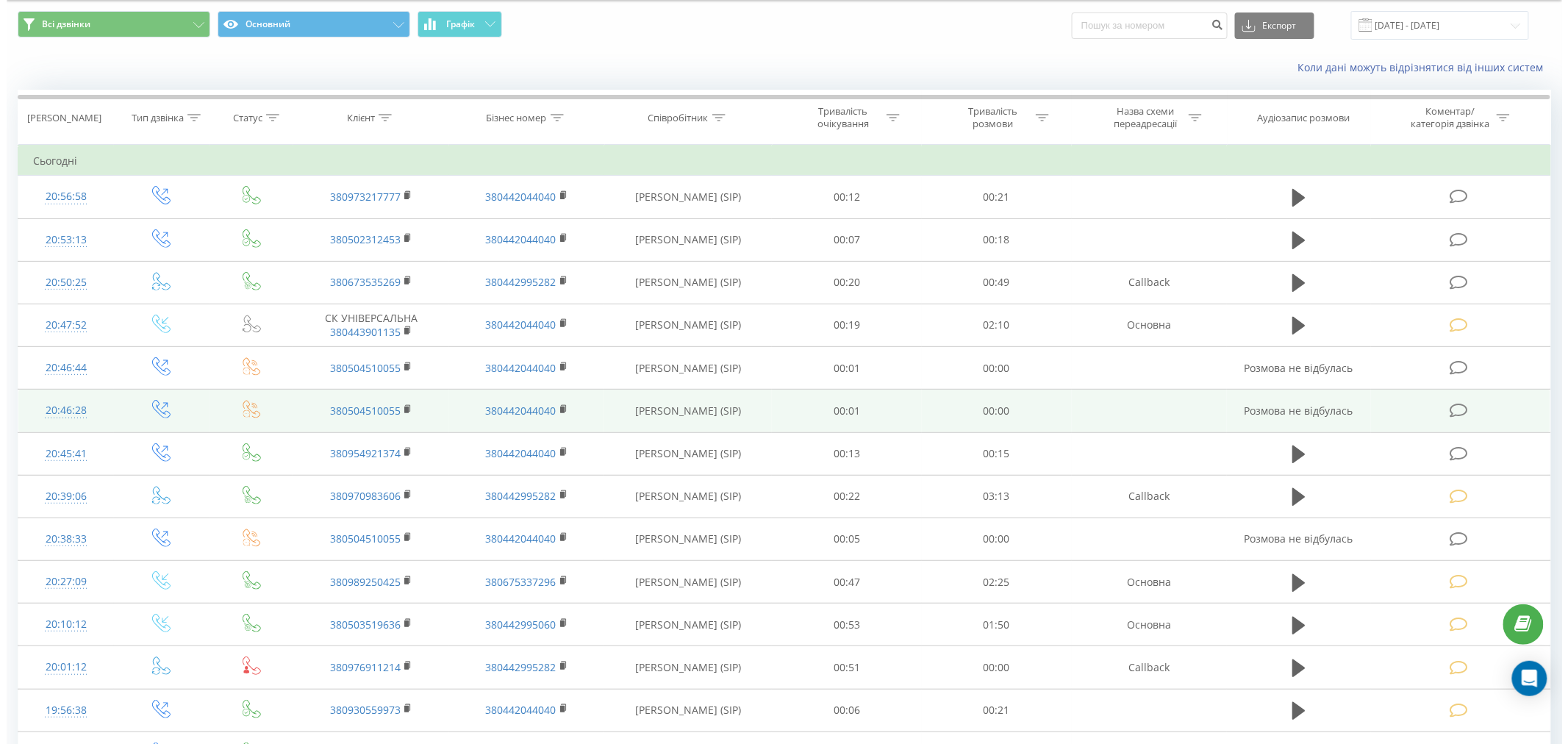
scroll to position [82, 0]
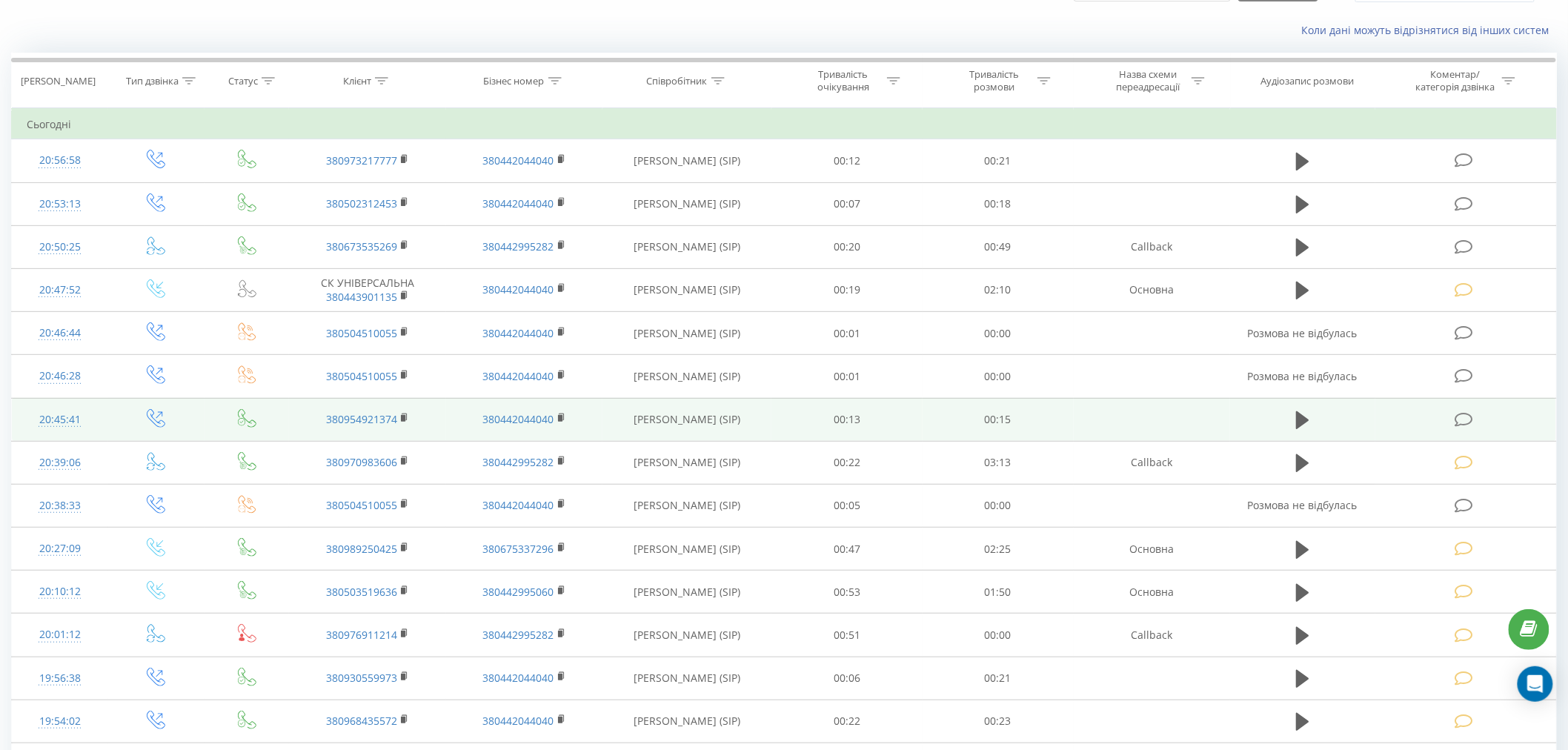
click at [1463, 420] on icon at bounding box center [1463, 420] width 19 height 15
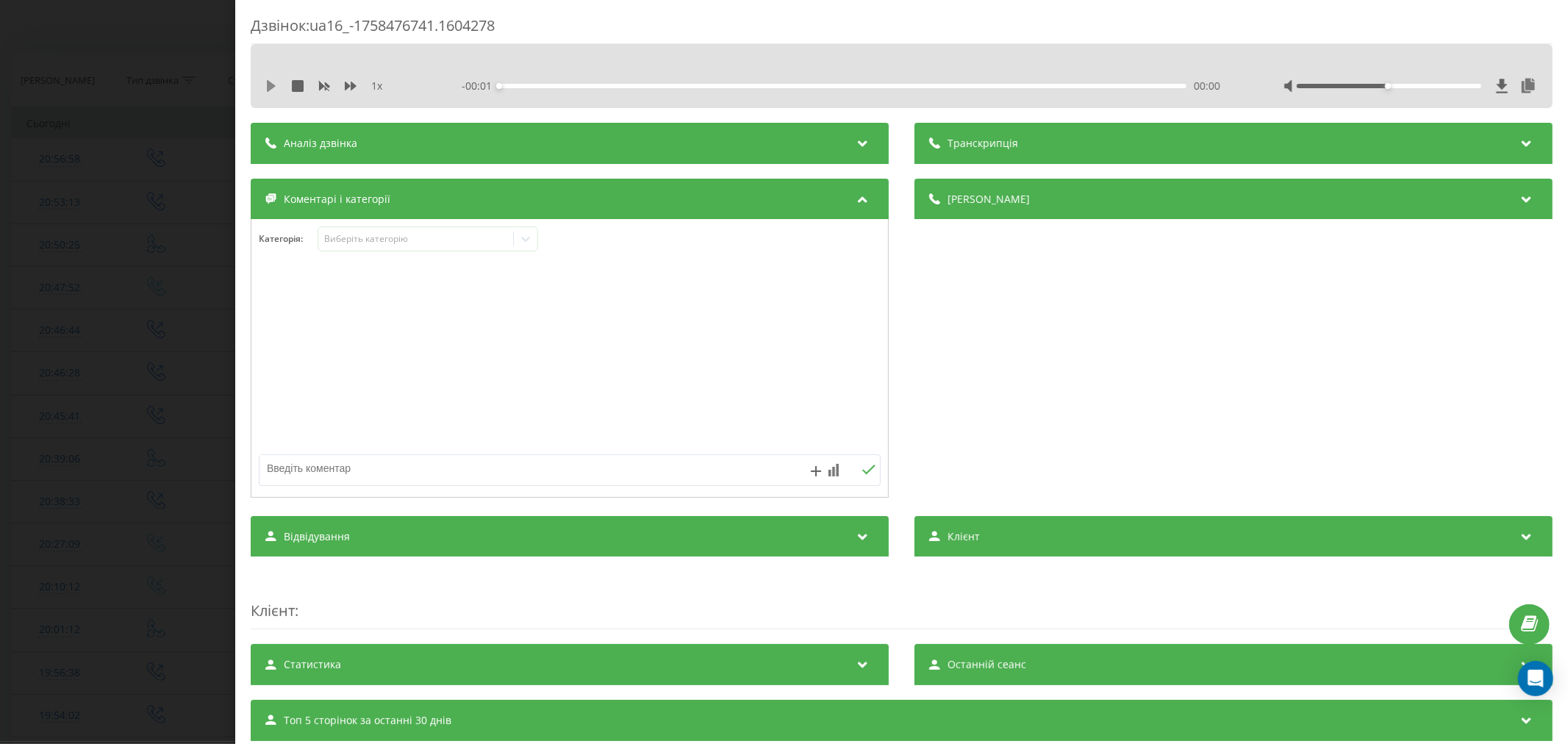
click at [268, 87] on icon at bounding box center [271, 86] width 9 height 12
click at [603, 84] on div "00:02" at bounding box center [842, 85] width 687 height 4
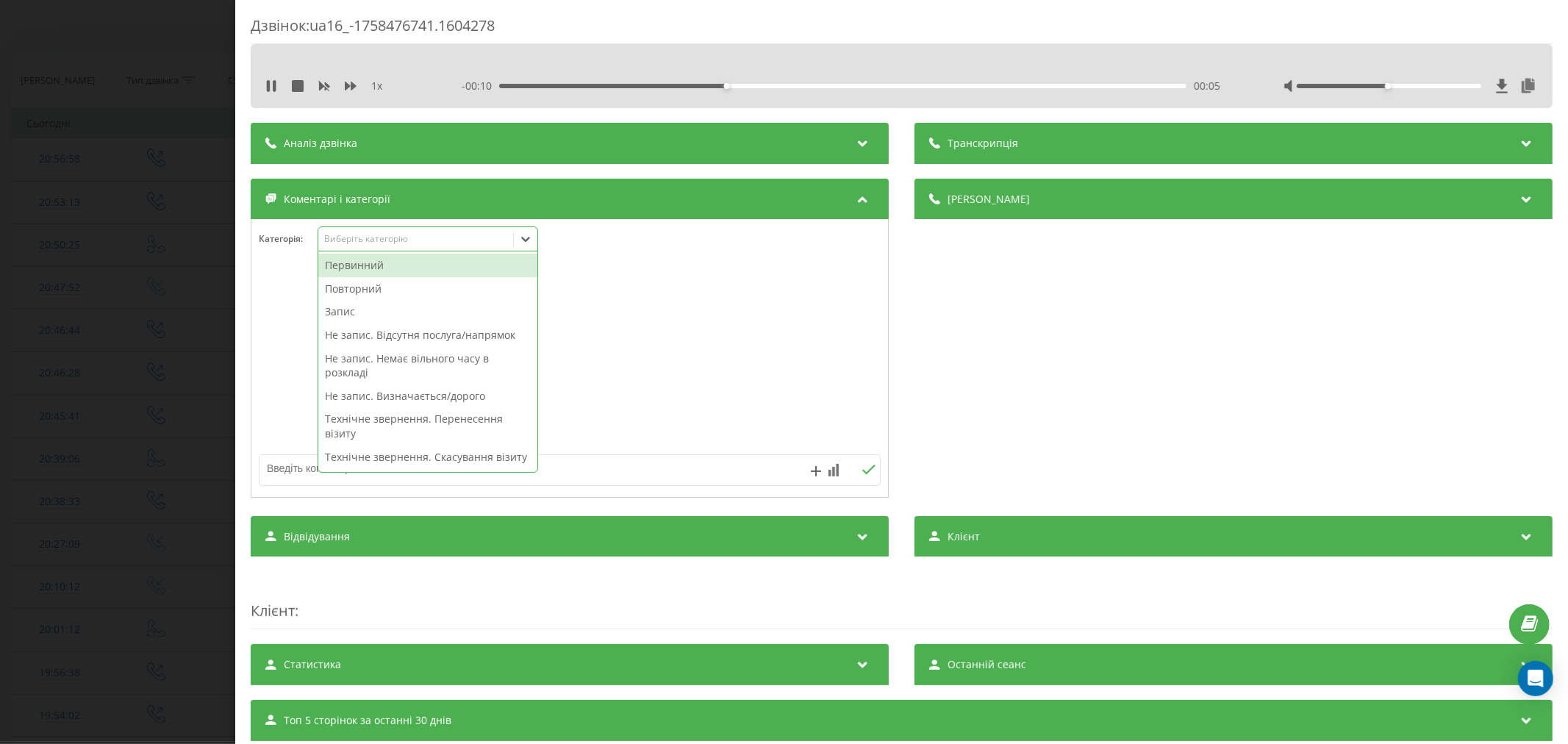
click at [383, 236] on div "Виберіть категорію" at bounding box center [415, 239] width 184 height 12
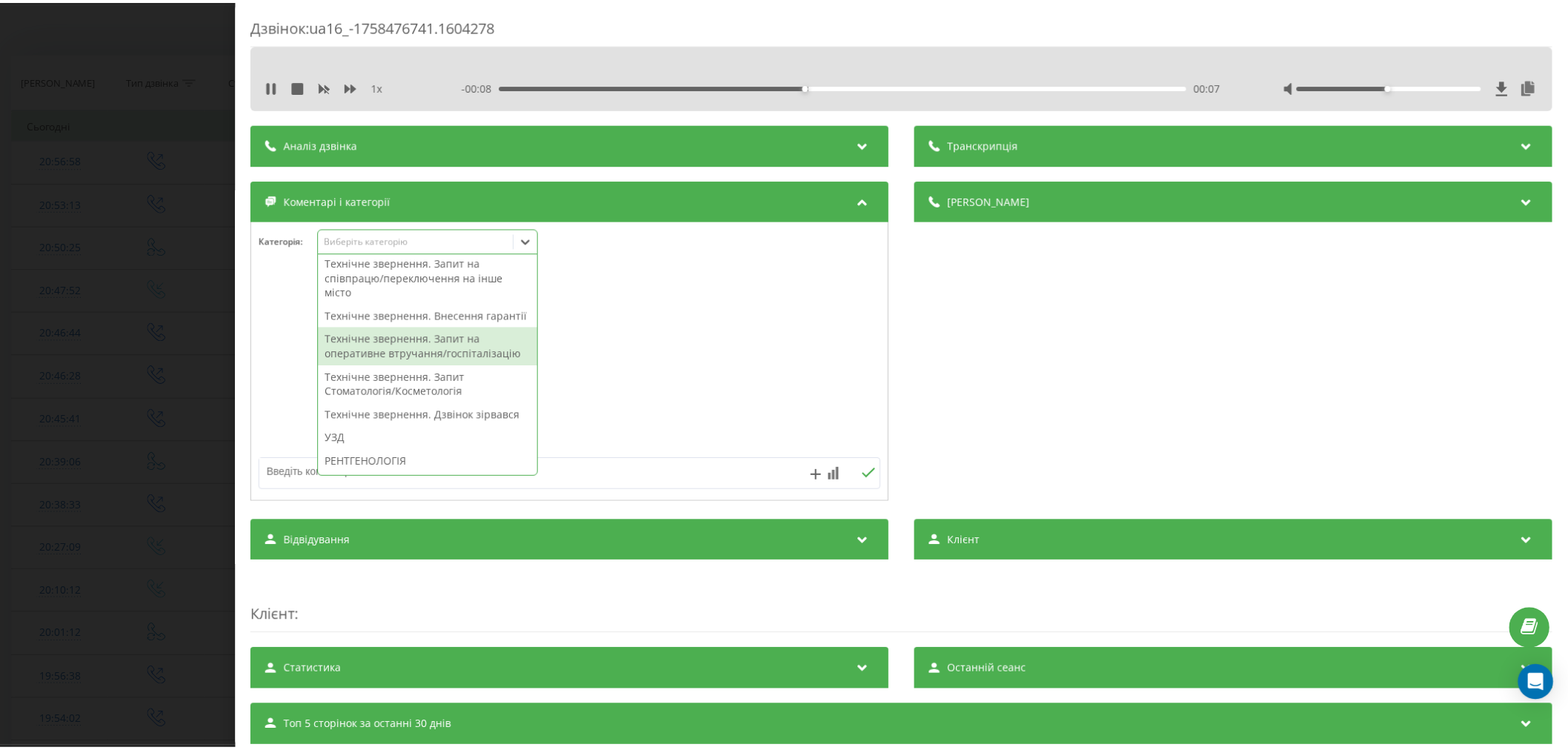
scroll to position [411, 0]
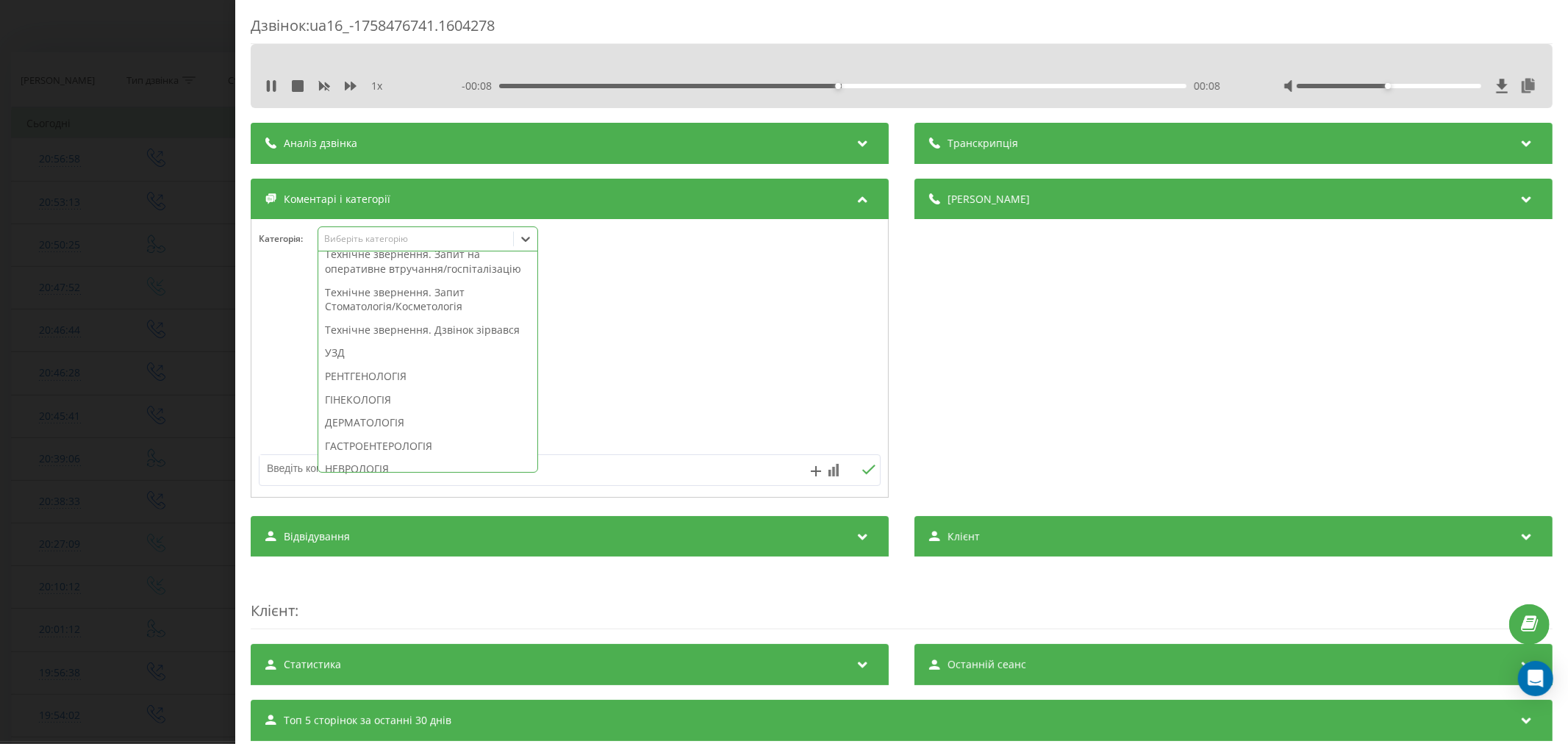
click at [423, 341] on div "Технічне звернення. Дзвінок зірвався" at bounding box center [428, 329] width 219 height 23
click at [762, 376] on div at bounding box center [570, 359] width 637 height 177
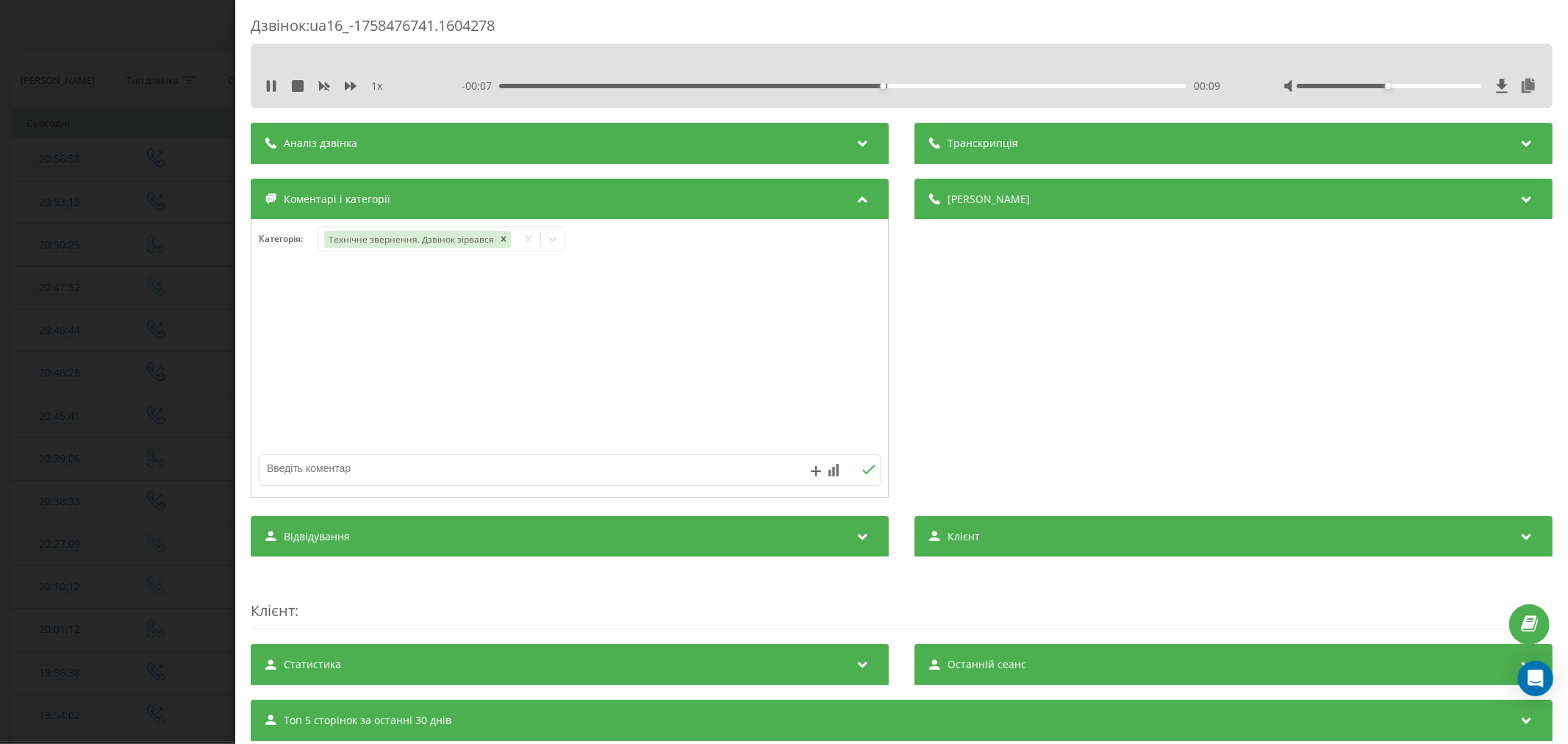
click at [559, 465] on textarea at bounding box center [507, 468] width 496 height 27
type textarea "лід. уже телефонували"
click at [865, 479] on div "лід. уже телефонували" at bounding box center [570, 469] width 622 height 31
click at [862, 471] on icon at bounding box center [868, 469] width 14 height 10
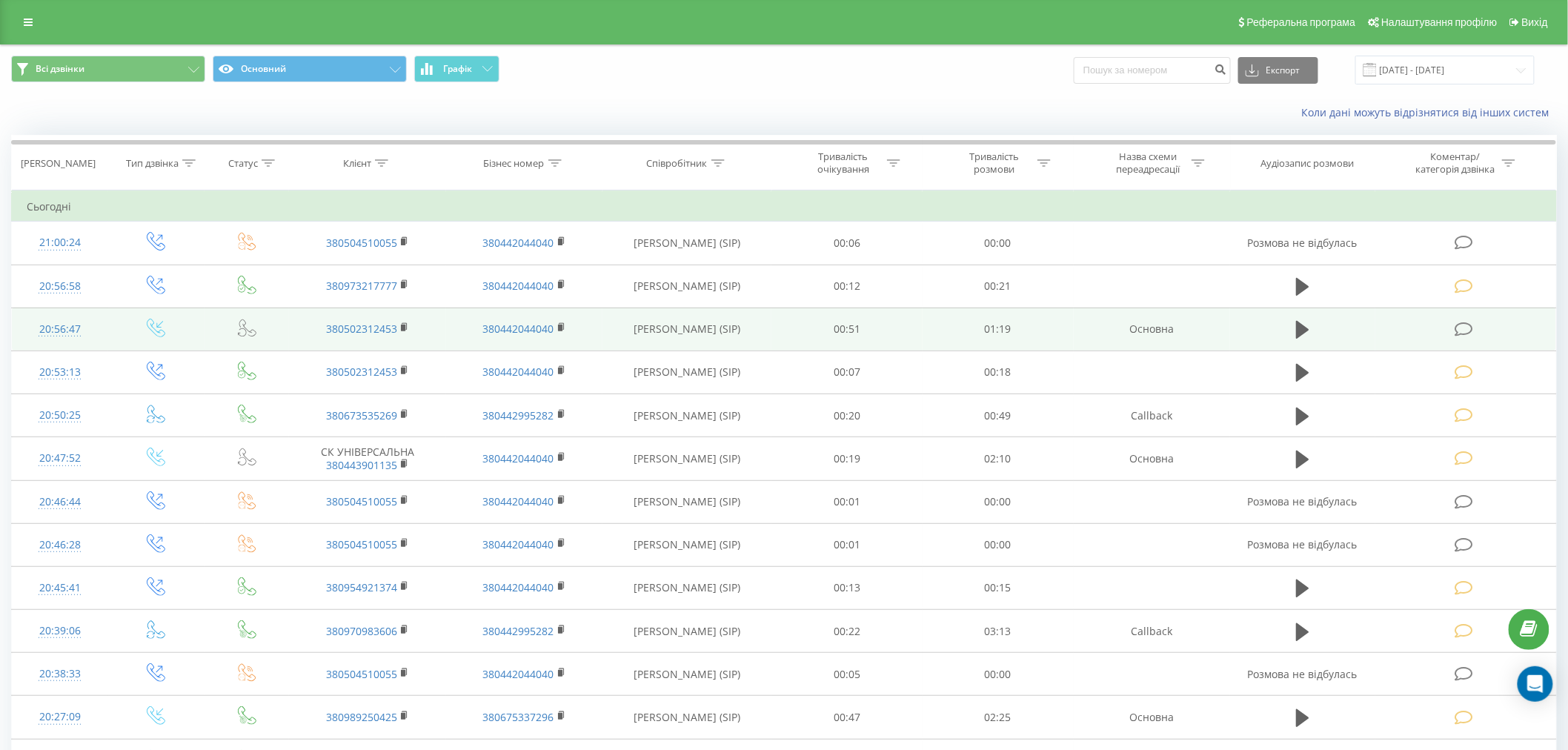
click at [1462, 325] on icon at bounding box center [1463, 329] width 19 height 15
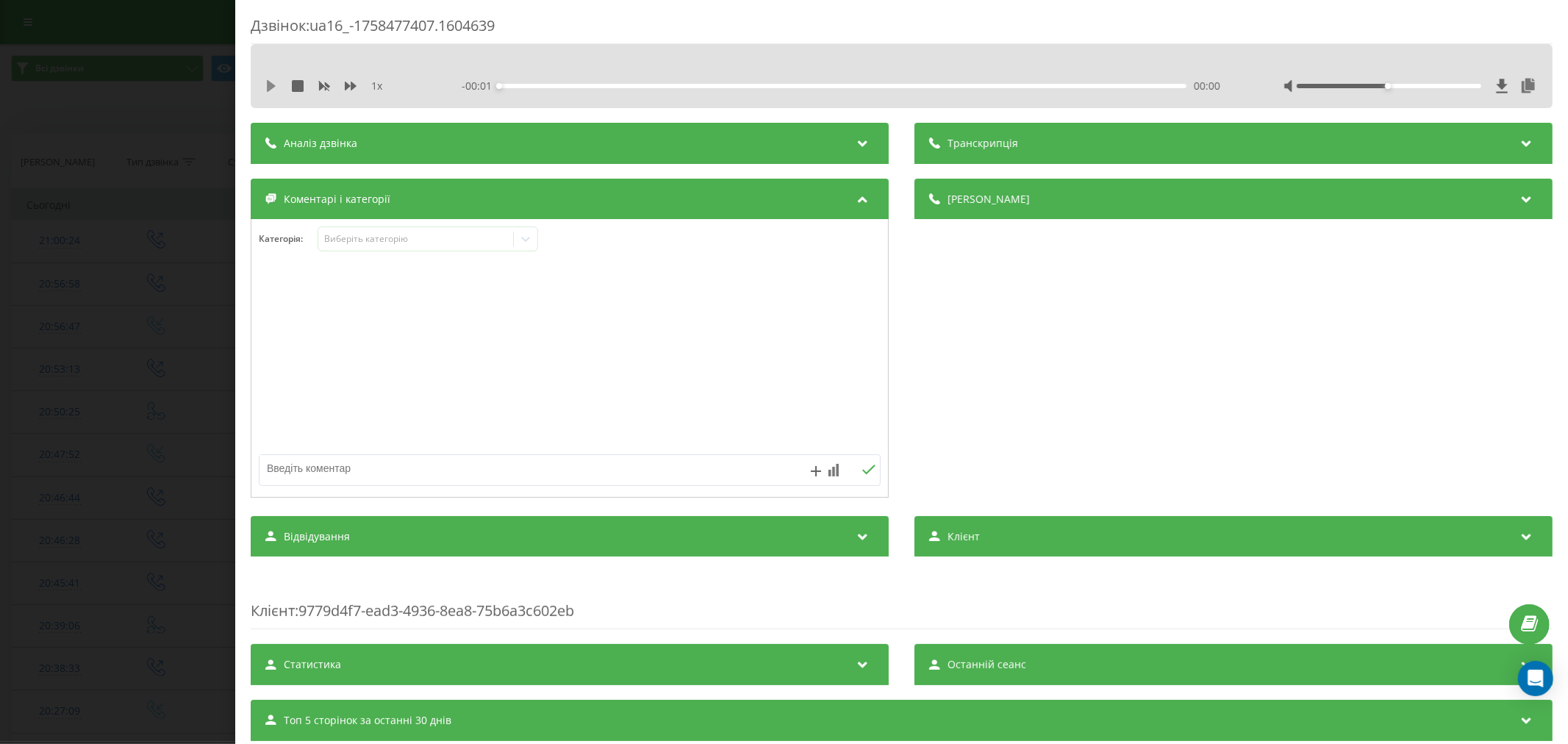
click at [272, 87] on icon at bounding box center [271, 86] width 9 height 12
click at [530, 85] on div "00:03" at bounding box center [842, 85] width 687 height 4
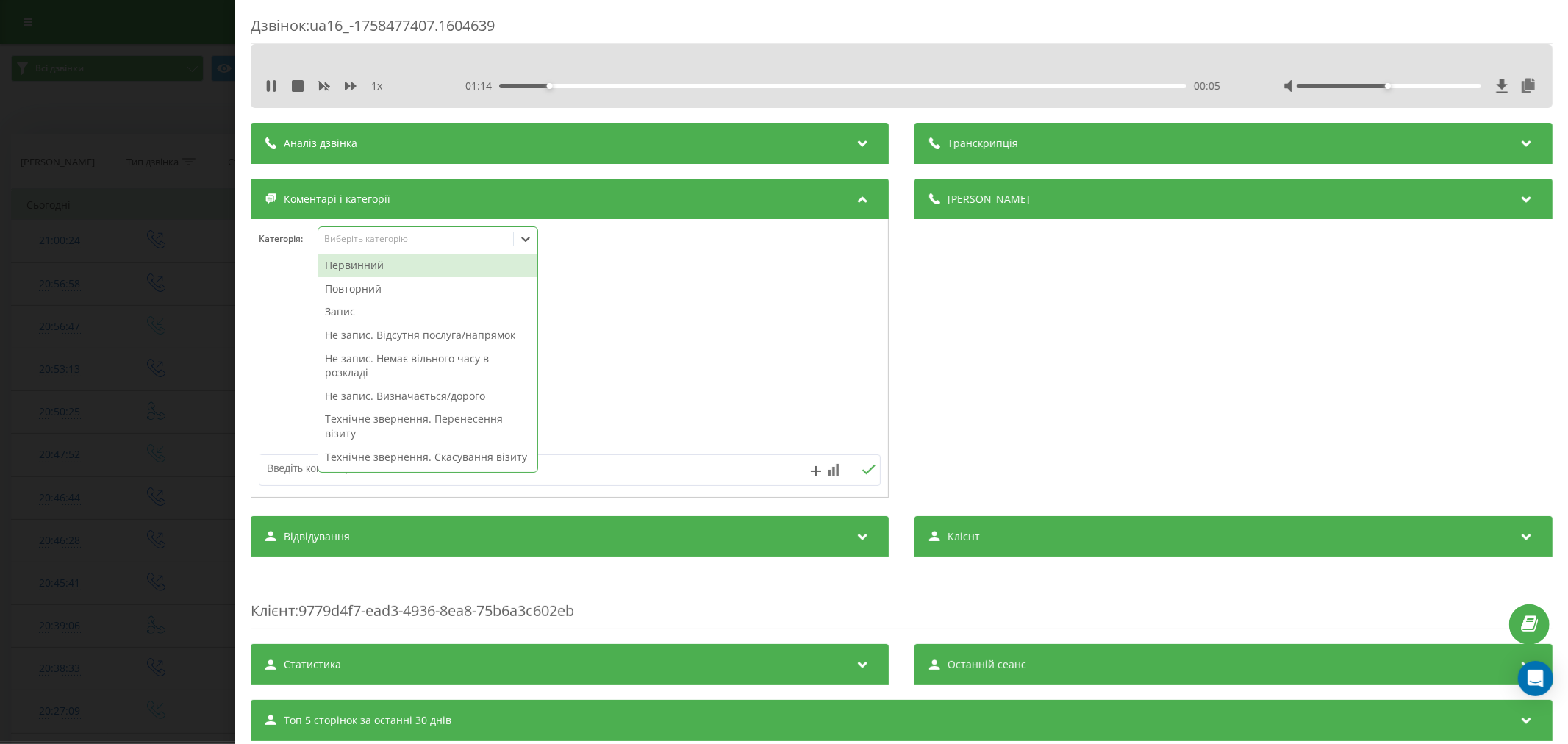
click at [407, 240] on div "Виберіть категорію" at bounding box center [415, 239] width 184 height 12
click at [364, 287] on div "Повторний" at bounding box center [428, 288] width 219 height 23
click at [447, 408] on div "Технічне звернення. Перенесення візиту" at bounding box center [428, 403] width 219 height 38
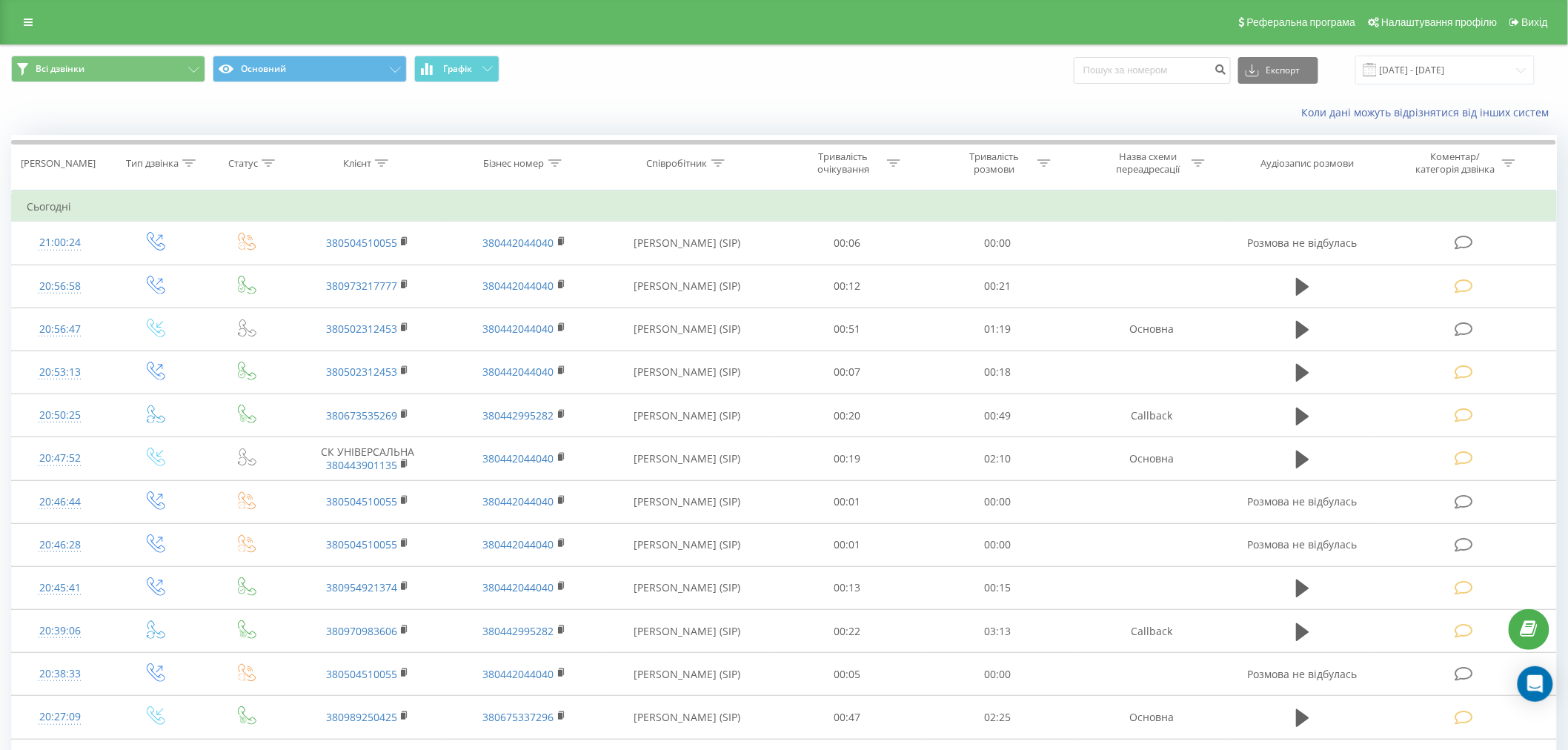
click at [848, 104] on div "Коли дані можуть відрізнятися вiд інших систем" at bounding box center [784, 113] width 1567 height 36
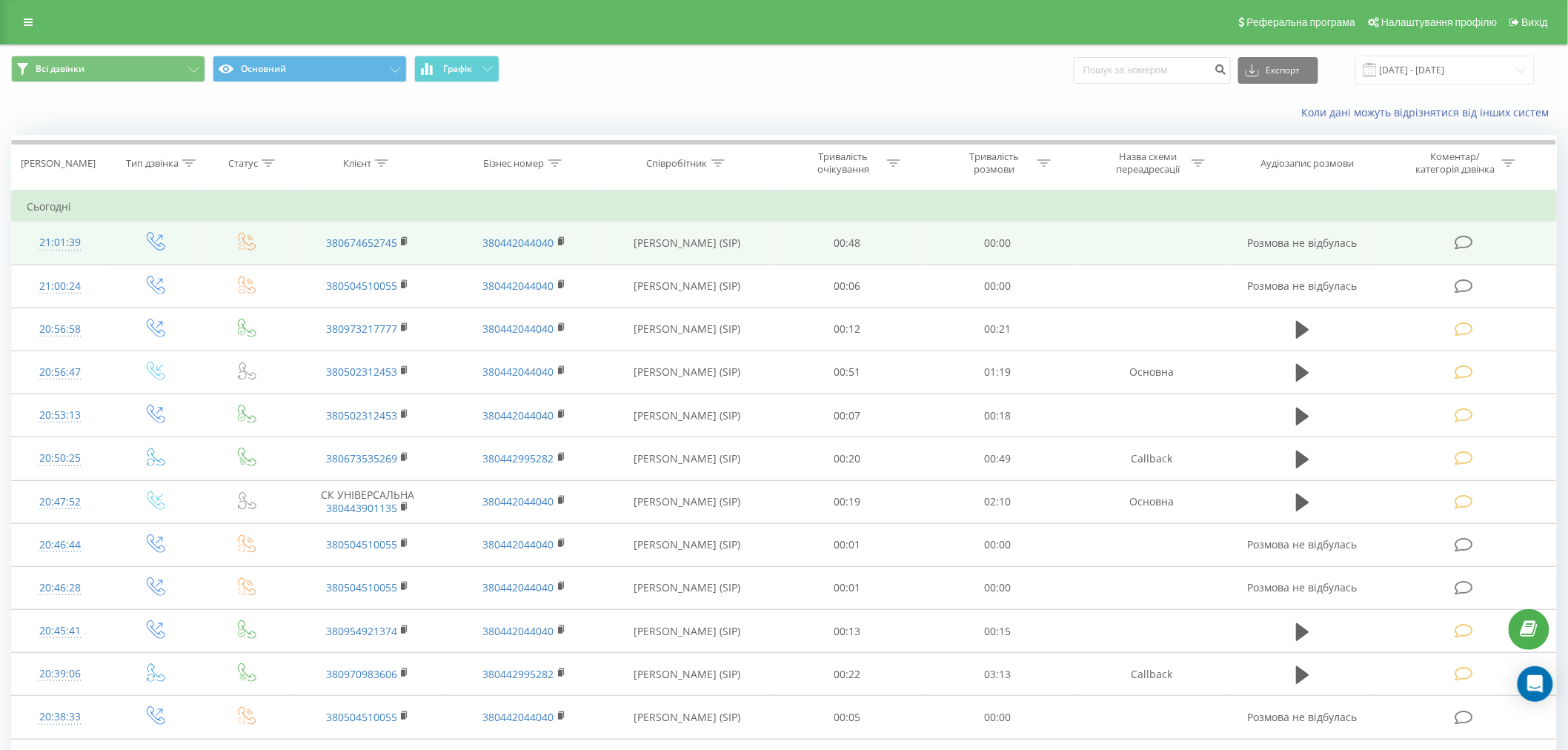
click at [57, 21] on div "Реферальна програма Налаштування профілю Вихід" at bounding box center [784, 22] width 1568 height 45
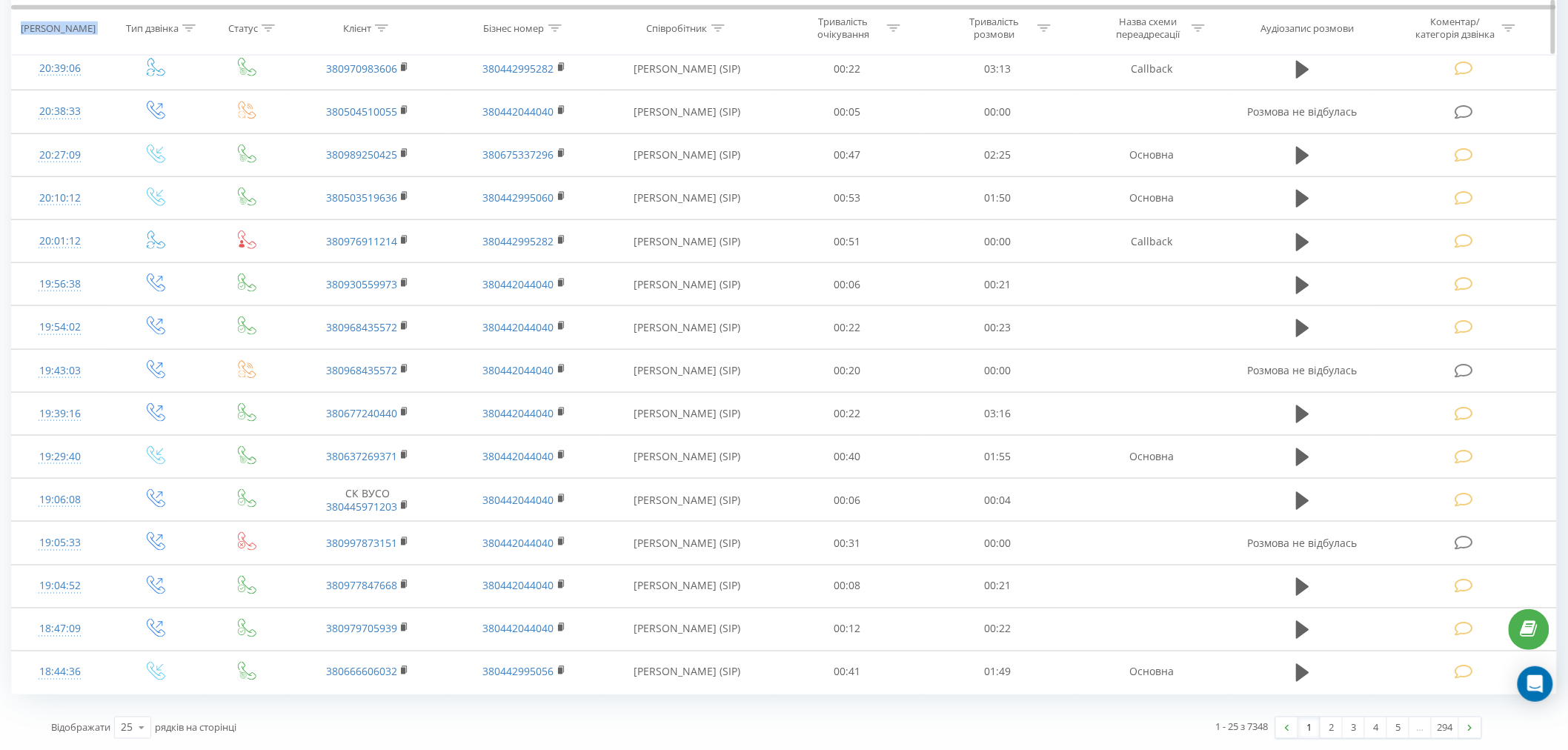
scroll to position [360, 0]
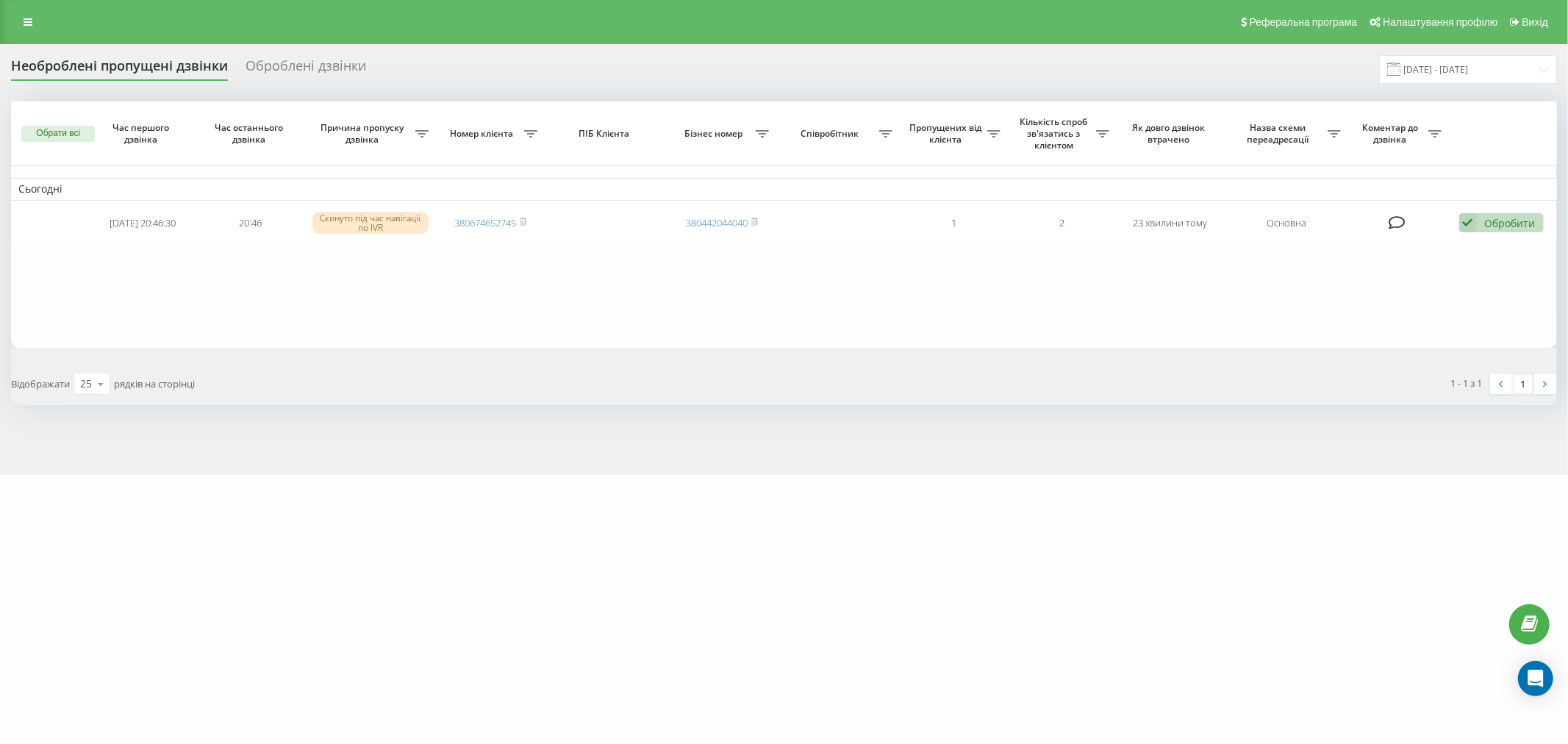
click at [789, 310] on table "Сьогодні 2025-09-21 20:46:30 20:46 Скинуто під час навігації по IVR 38067465274…" at bounding box center [784, 224] width 1545 height 246
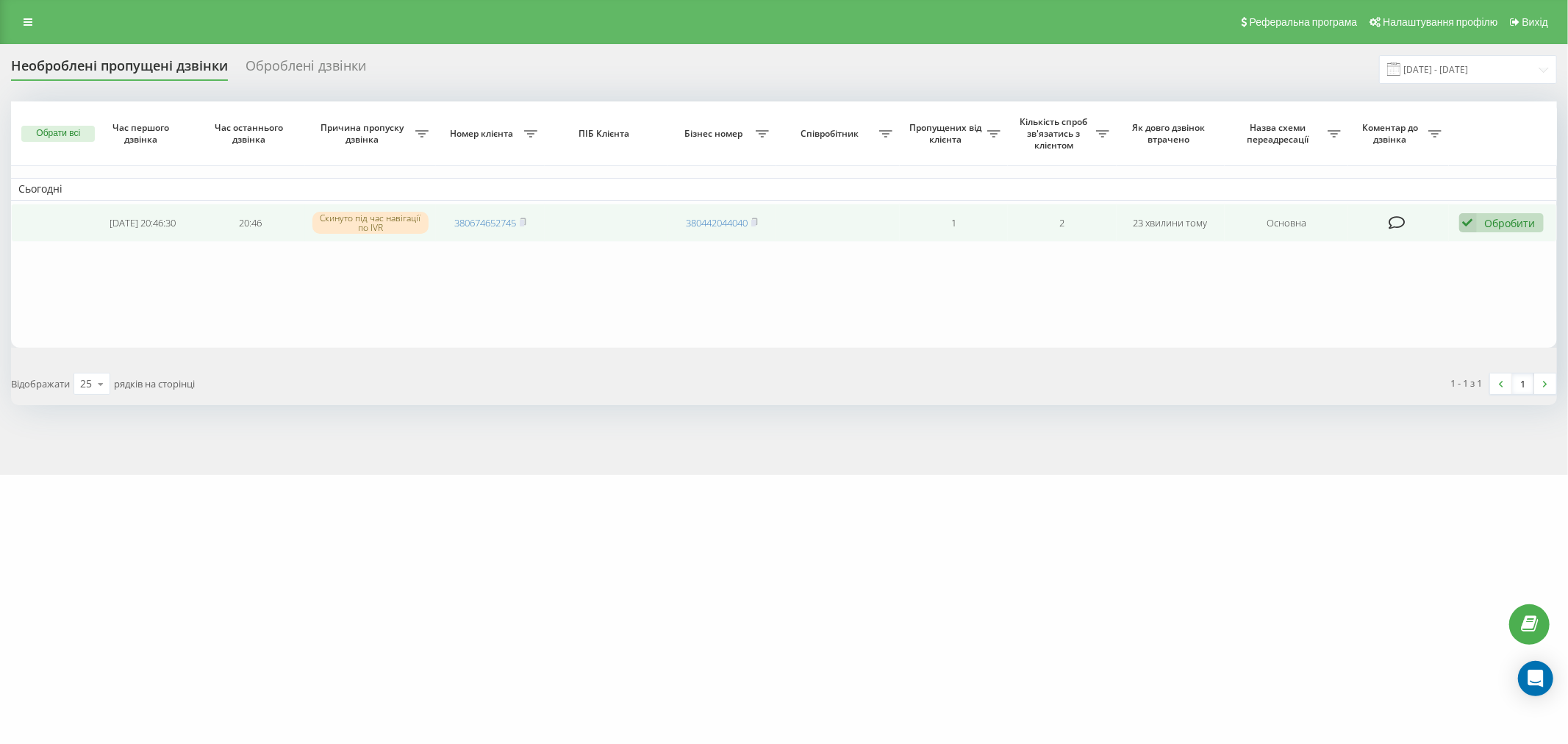
click at [1472, 219] on icon at bounding box center [1468, 223] width 18 height 20
click at [1353, 239] on span "Не вдалося зв'язатися" at bounding box center [1336, 245] width 113 height 14
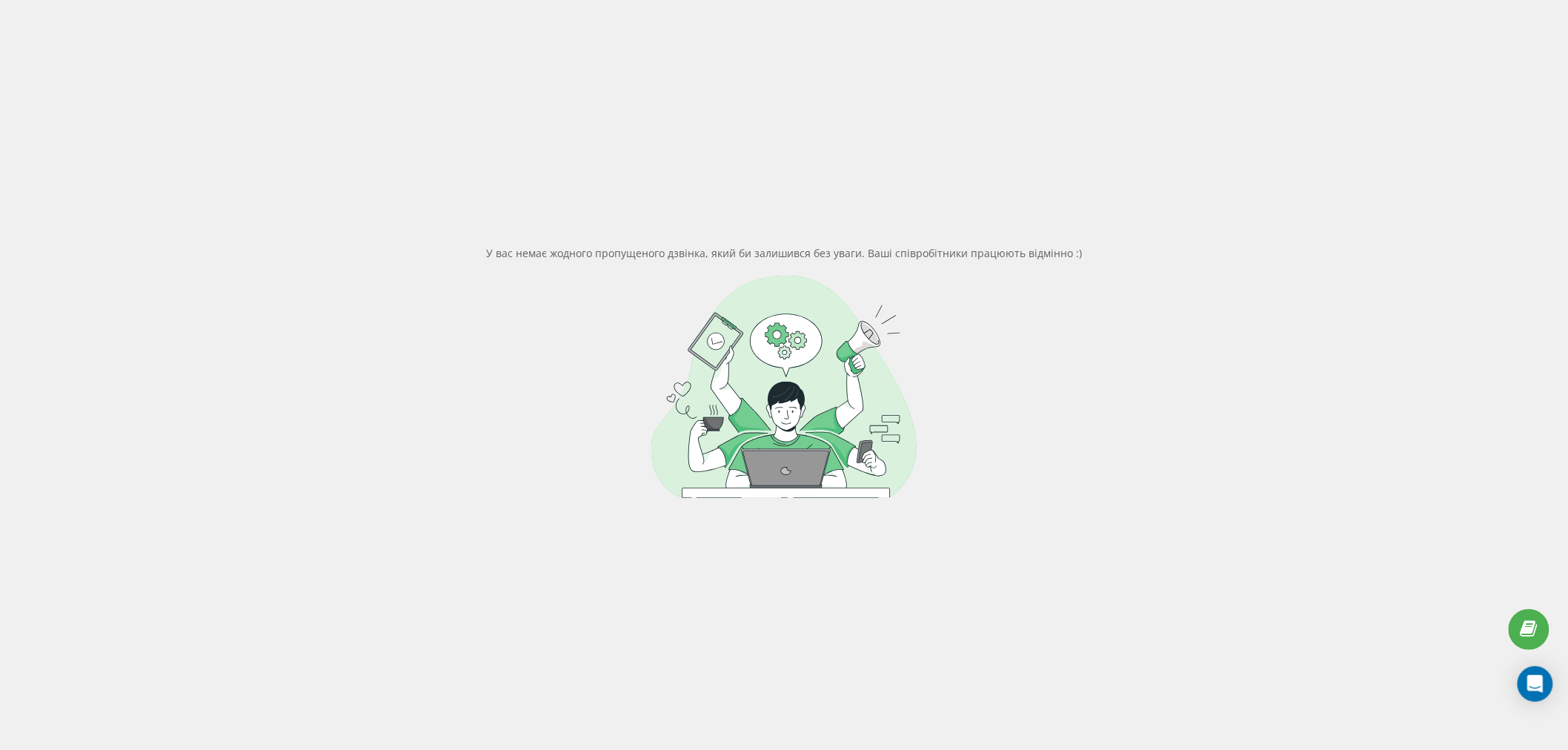
scroll to position [113, 0]
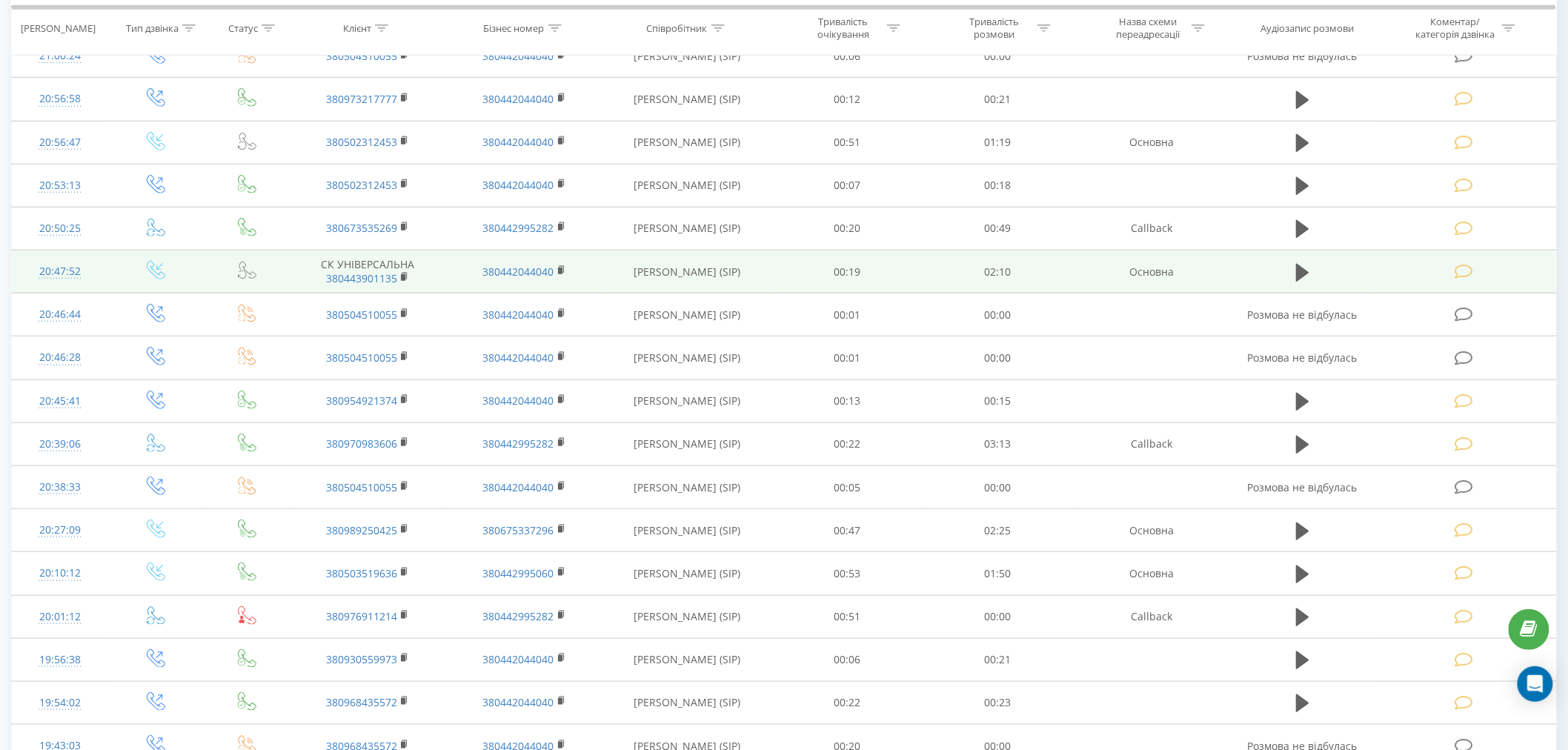
scroll to position [113, 0]
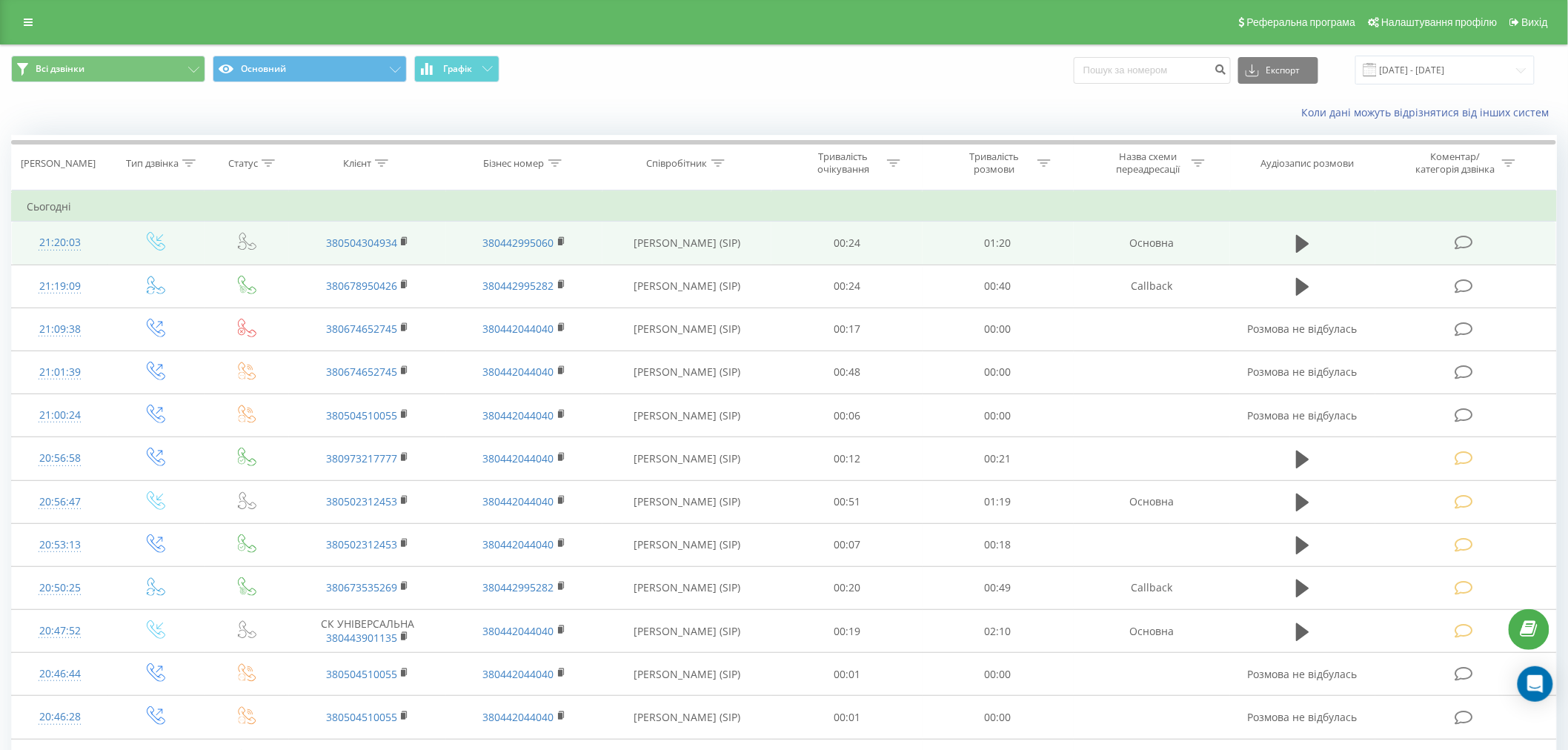
click at [1463, 240] on icon at bounding box center [1463, 242] width 19 height 15
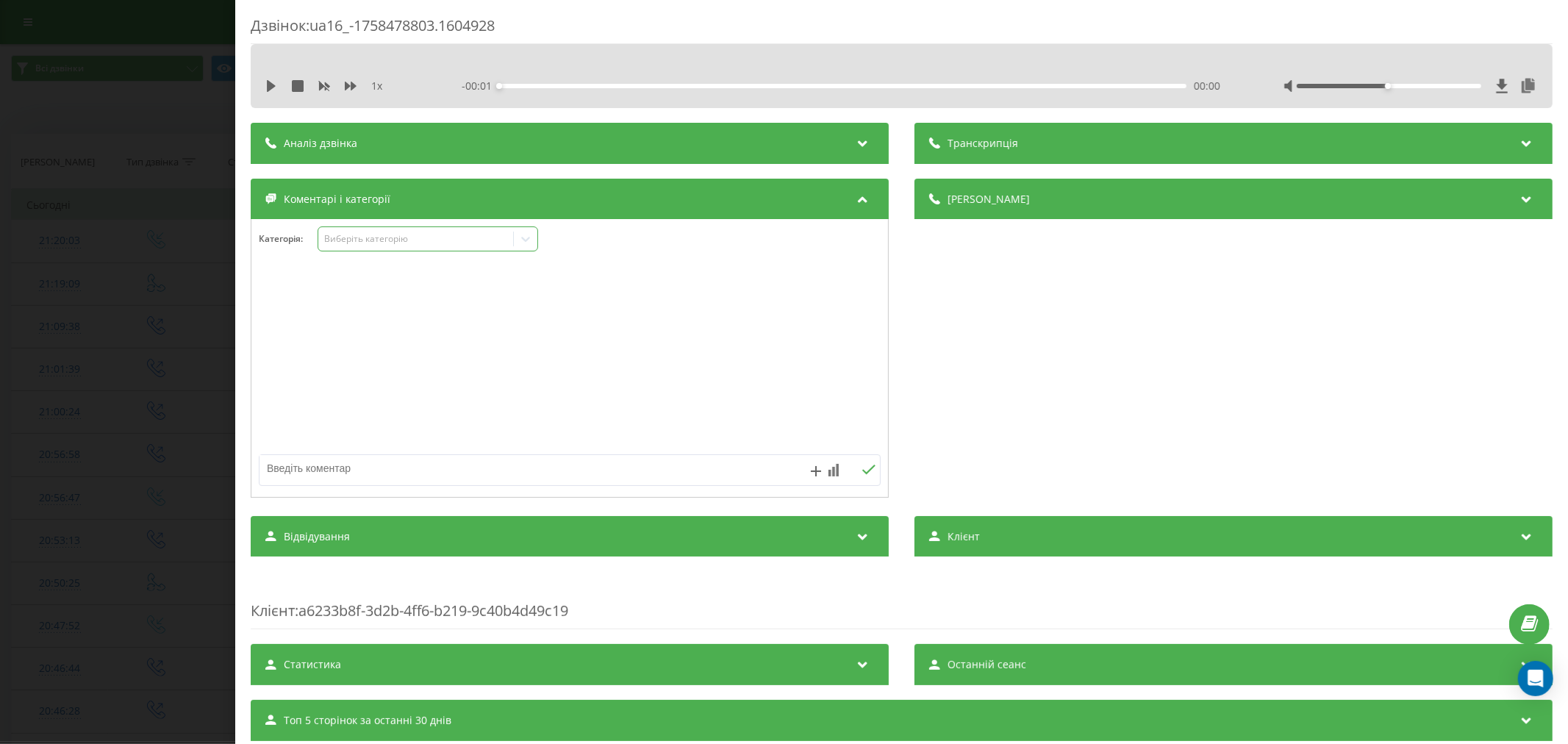
click at [363, 237] on div "Виберіть категорію" at bounding box center [415, 239] width 184 height 12
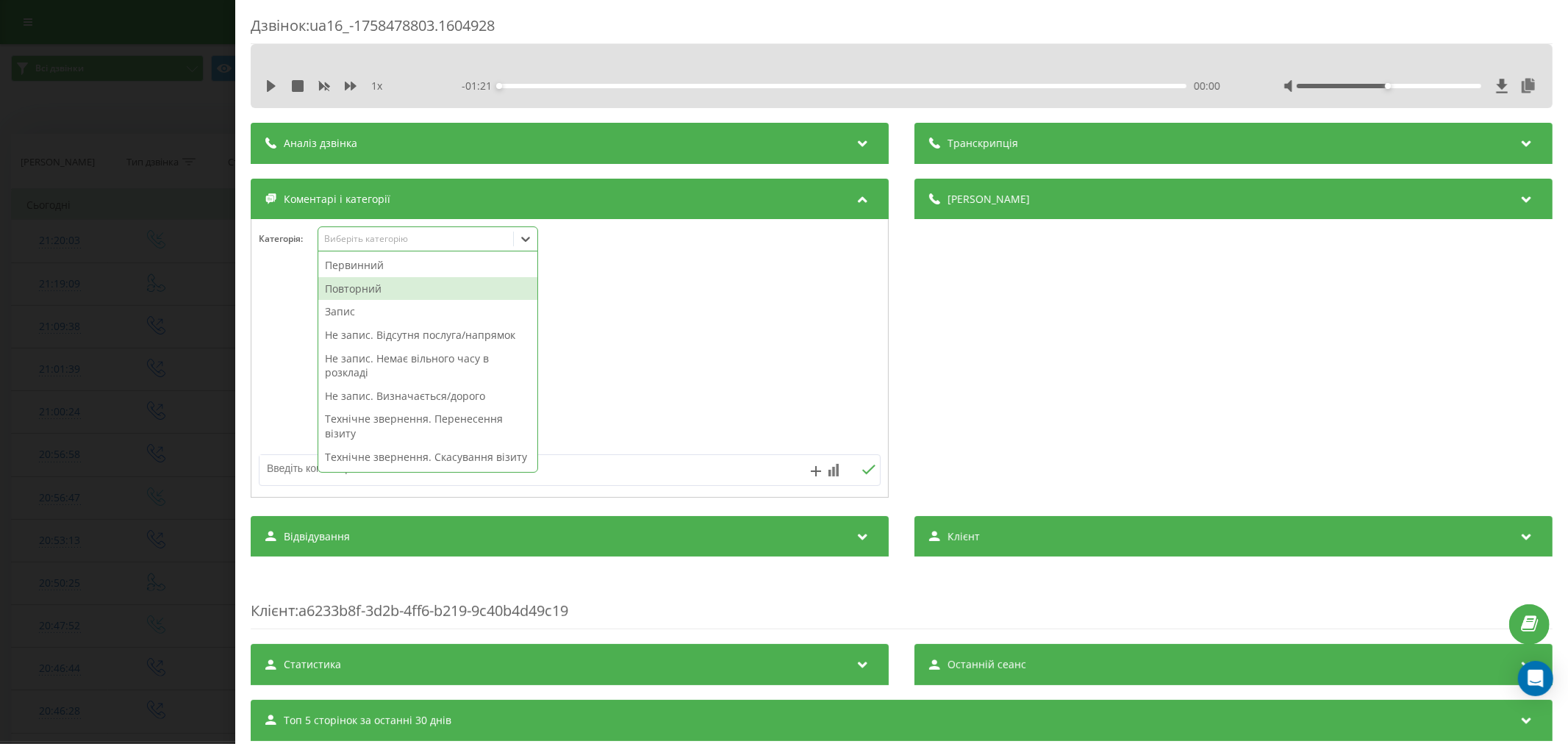
click at [354, 280] on div "Повторний" at bounding box center [428, 288] width 219 height 23
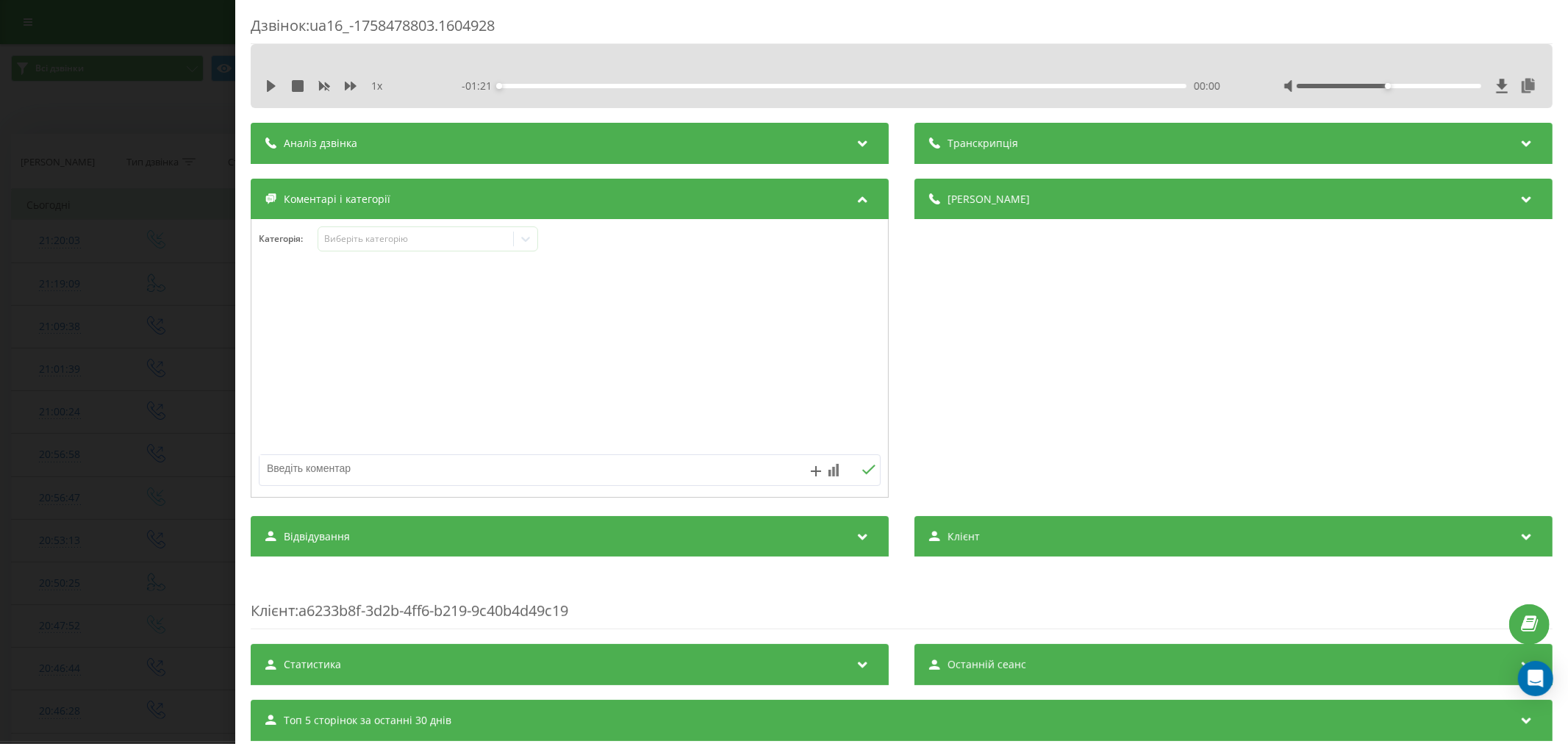
click at [825, 415] on div at bounding box center [570, 359] width 637 height 177
click at [533, 238] on icon at bounding box center [526, 239] width 14 height 14
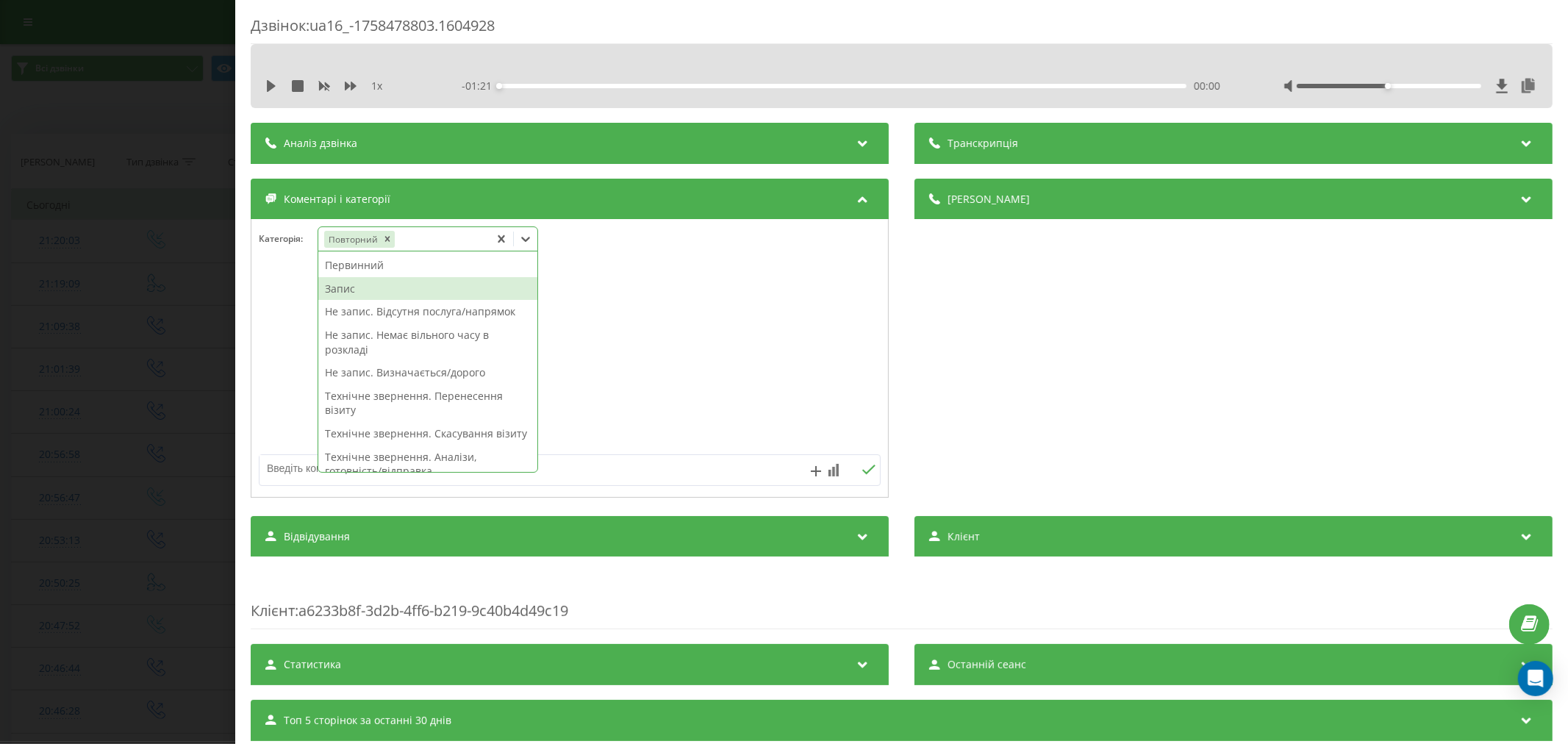
drag, startPoint x: 369, startPoint y: 309, endPoint x: 366, endPoint y: 290, distance: 19.2
click at [366, 290] on div "Первинний Запис Не запис. Відсутня послуга/напрямок Не запис. Немає вільного ча…" at bounding box center [428, 362] width 219 height 220
click at [366, 290] on div "Запис" at bounding box center [428, 288] width 219 height 23
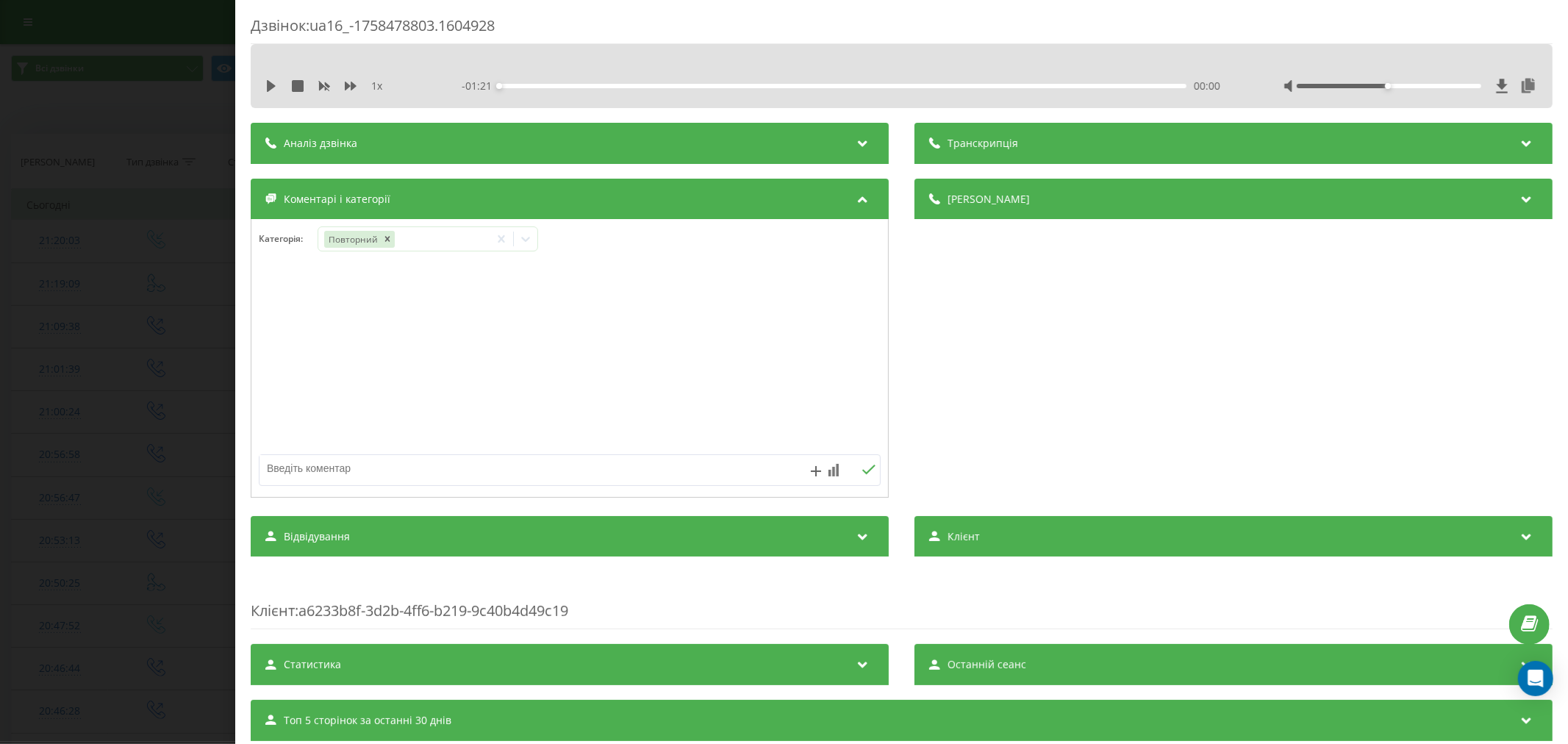
click at [757, 337] on div at bounding box center [570, 359] width 637 height 177
click at [519, 241] on icon at bounding box center [526, 239] width 14 height 14
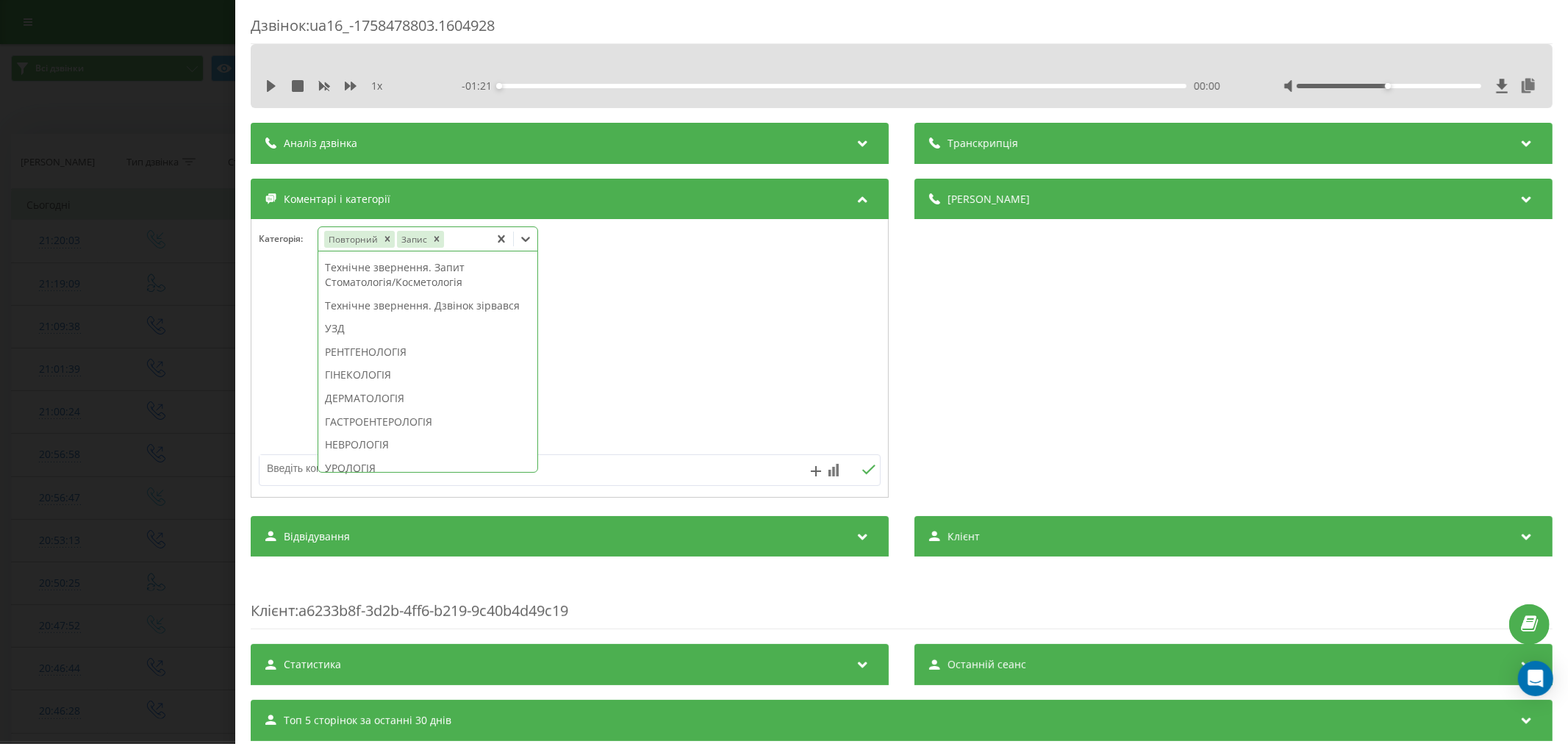
scroll to position [408, 0]
click at [405, 365] on div "ГІНЕКОЛОГІЯ" at bounding box center [428, 352] width 219 height 23
click at [665, 336] on div at bounding box center [570, 359] width 637 height 177
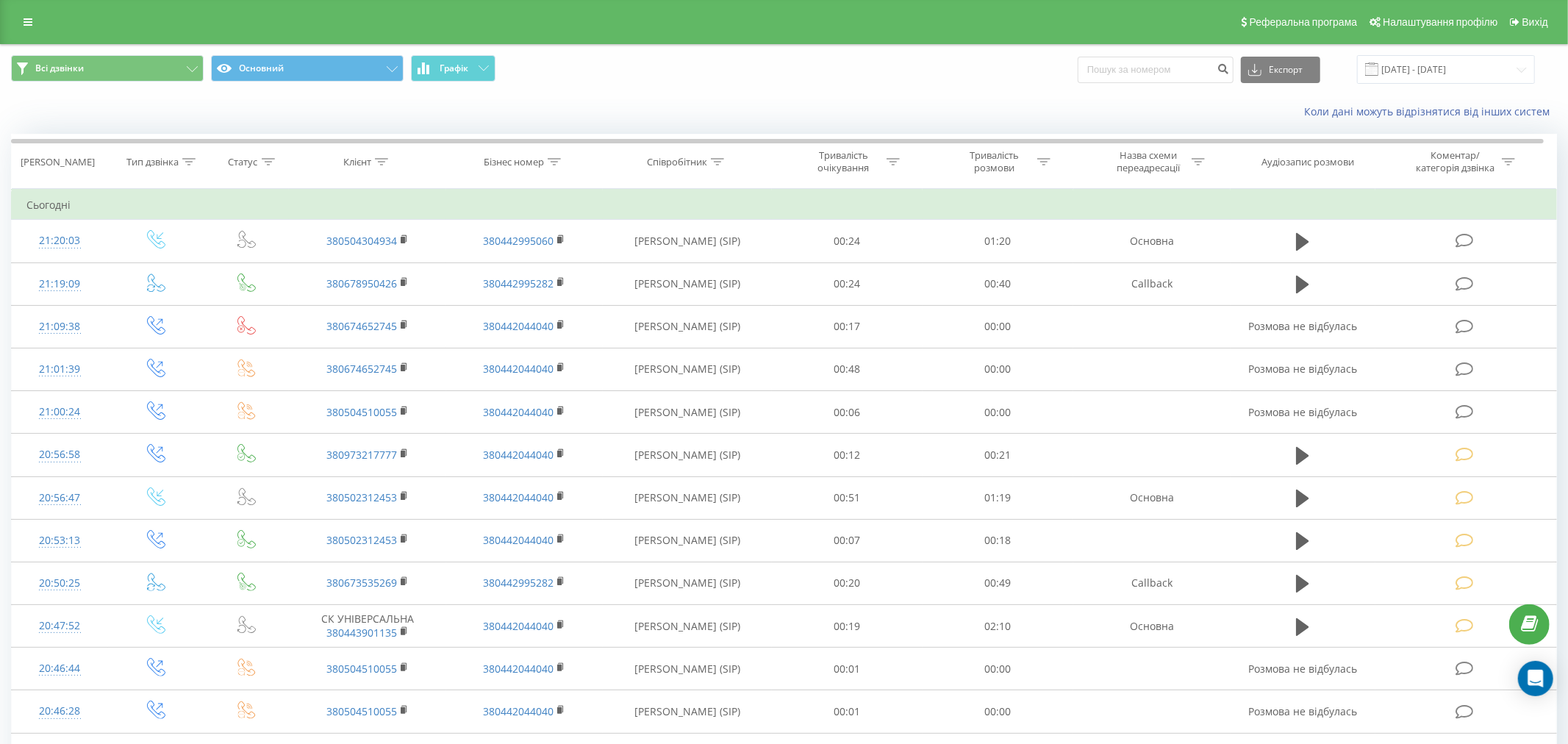
scroll to position [112, 0]
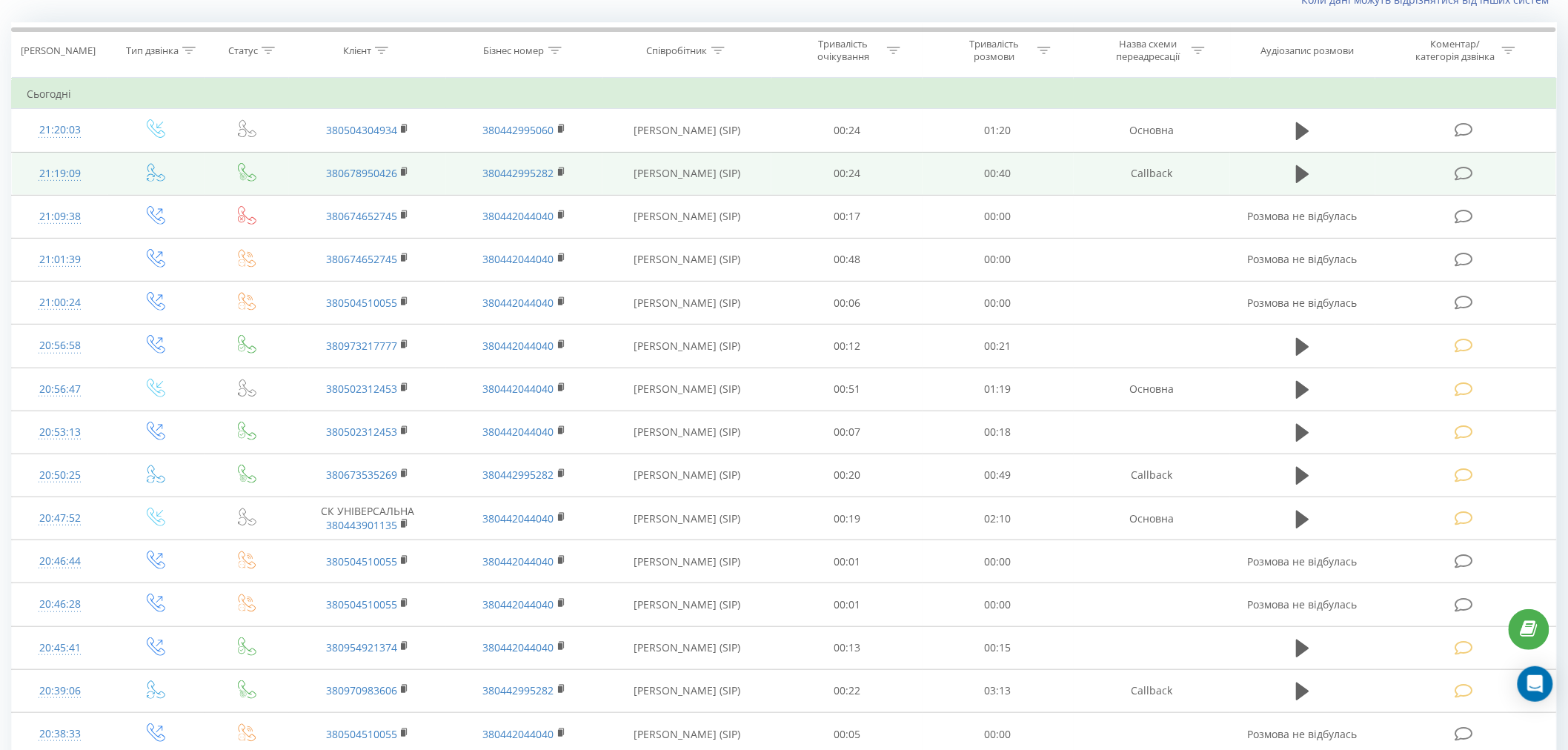
click at [1465, 166] on icon at bounding box center [1463, 173] width 19 height 15
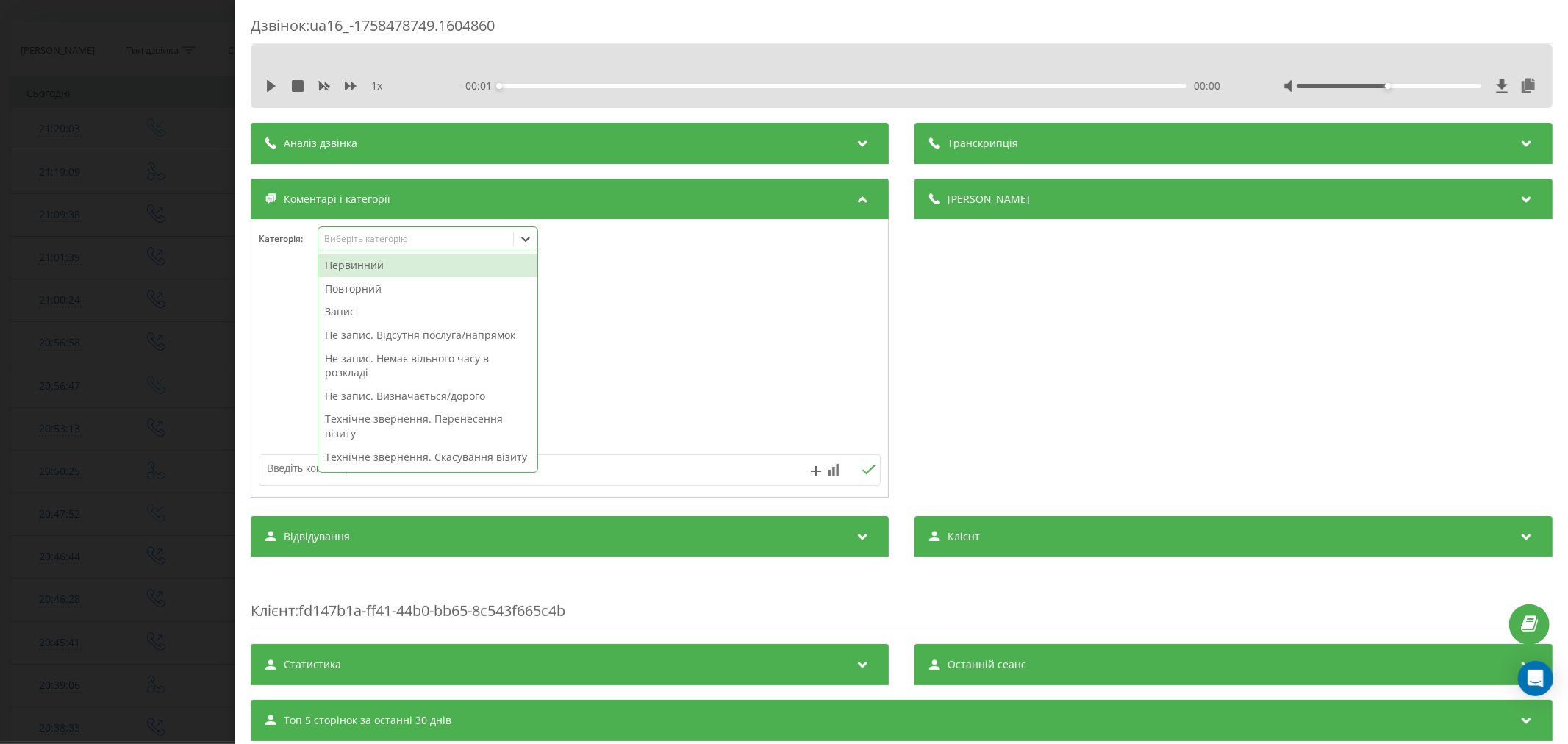
click at [358, 238] on div "Виберіть категорію" at bounding box center [415, 239] width 184 height 12
click at [358, 296] on div "Повторний" at bounding box center [428, 288] width 219 height 23
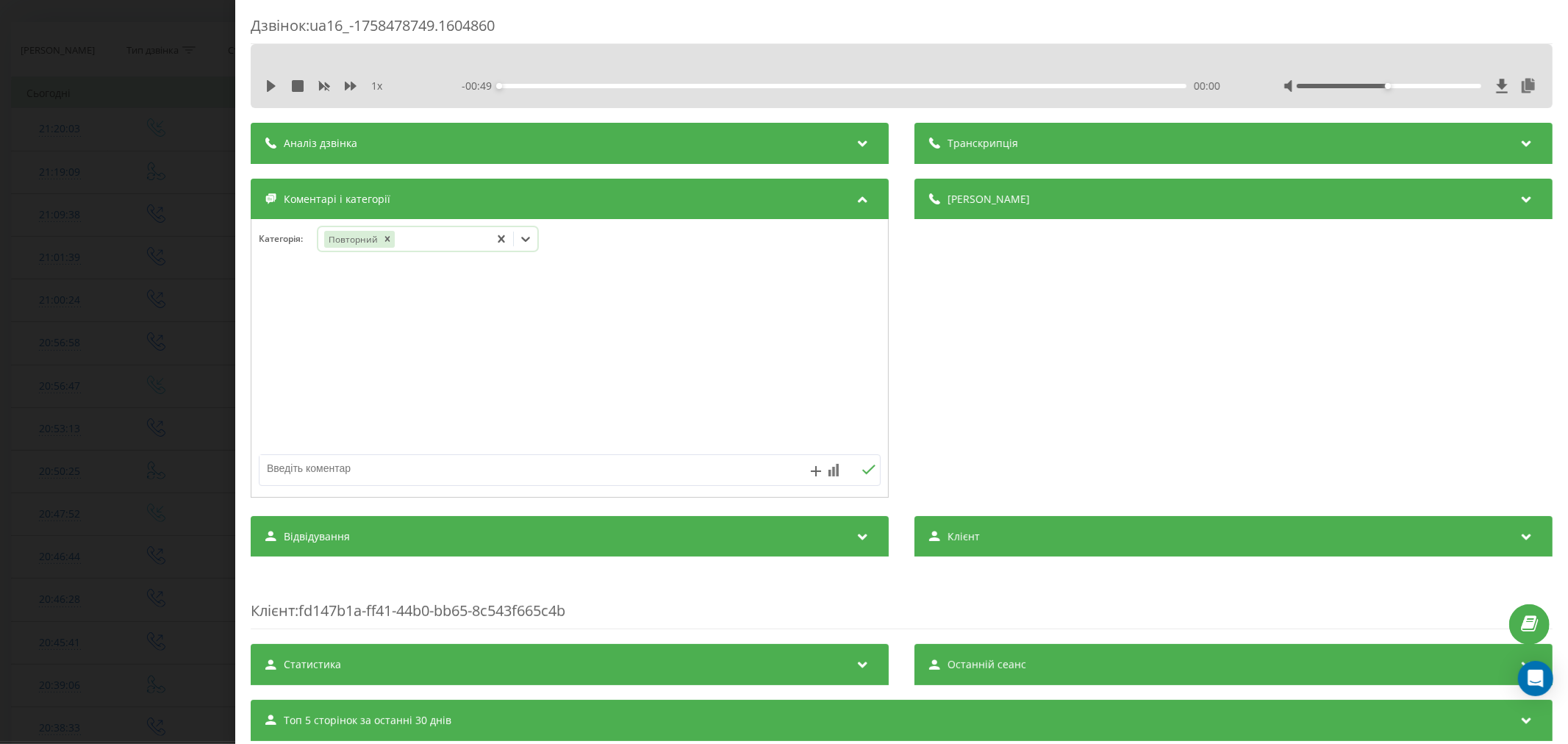
click at [527, 245] on icon at bounding box center [526, 239] width 14 height 14
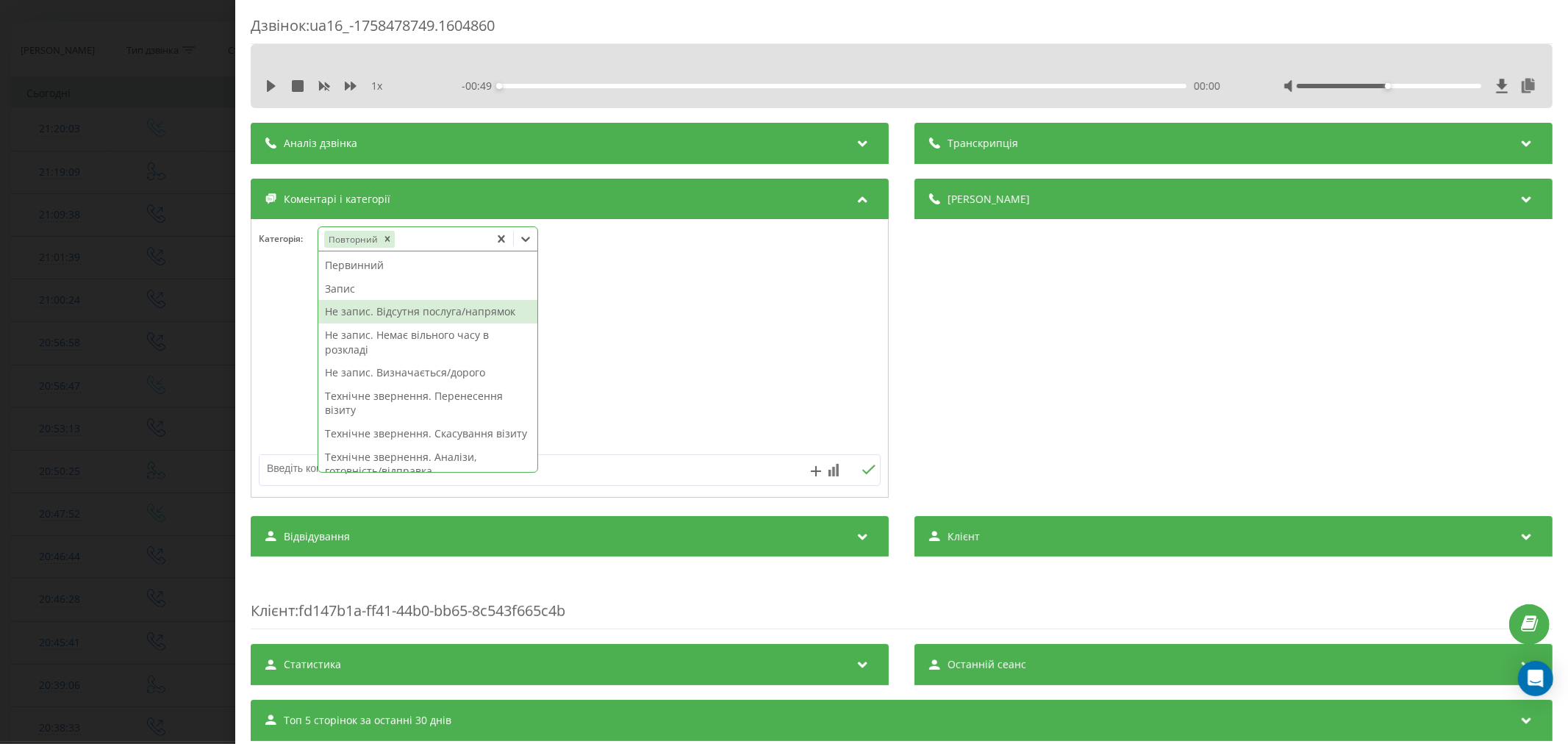
click at [452, 316] on div "Не запис. Відсутня послуга/напрямок" at bounding box center [428, 311] width 219 height 23
click at [706, 358] on div at bounding box center [570, 359] width 637 height 177
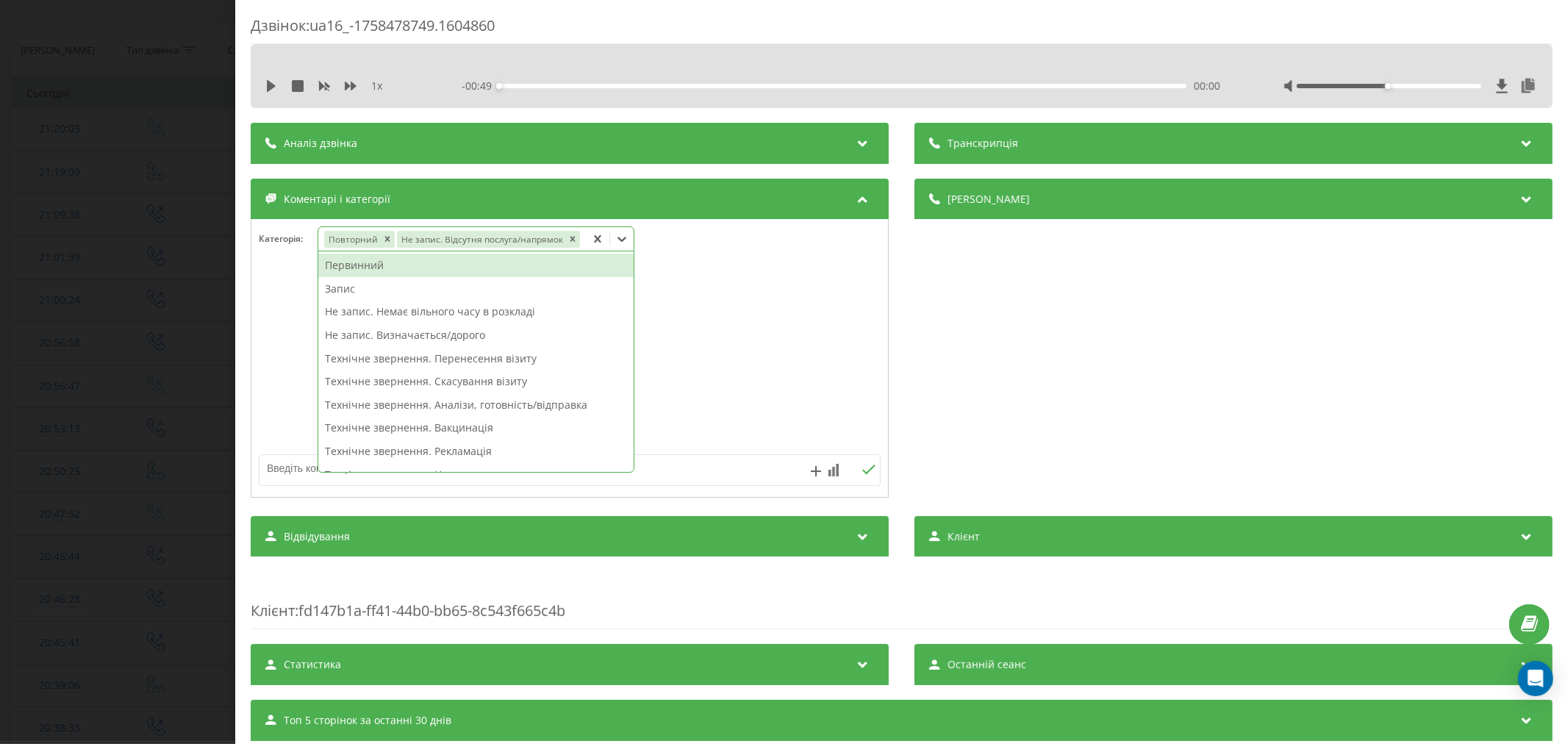
click at [622, 247] on div at bounding box center [621, 239] width 23 height 23
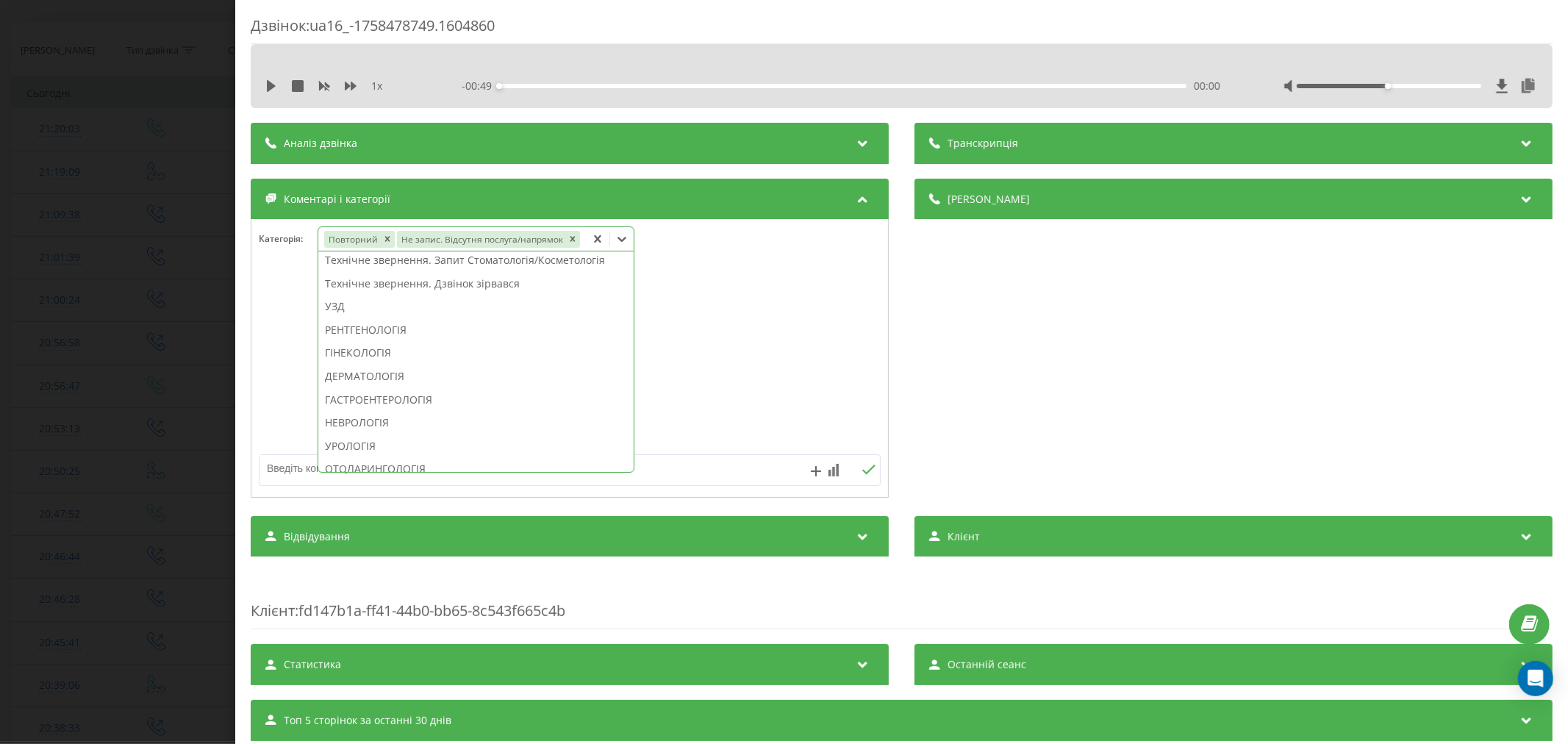
scroll to position [408, 0]
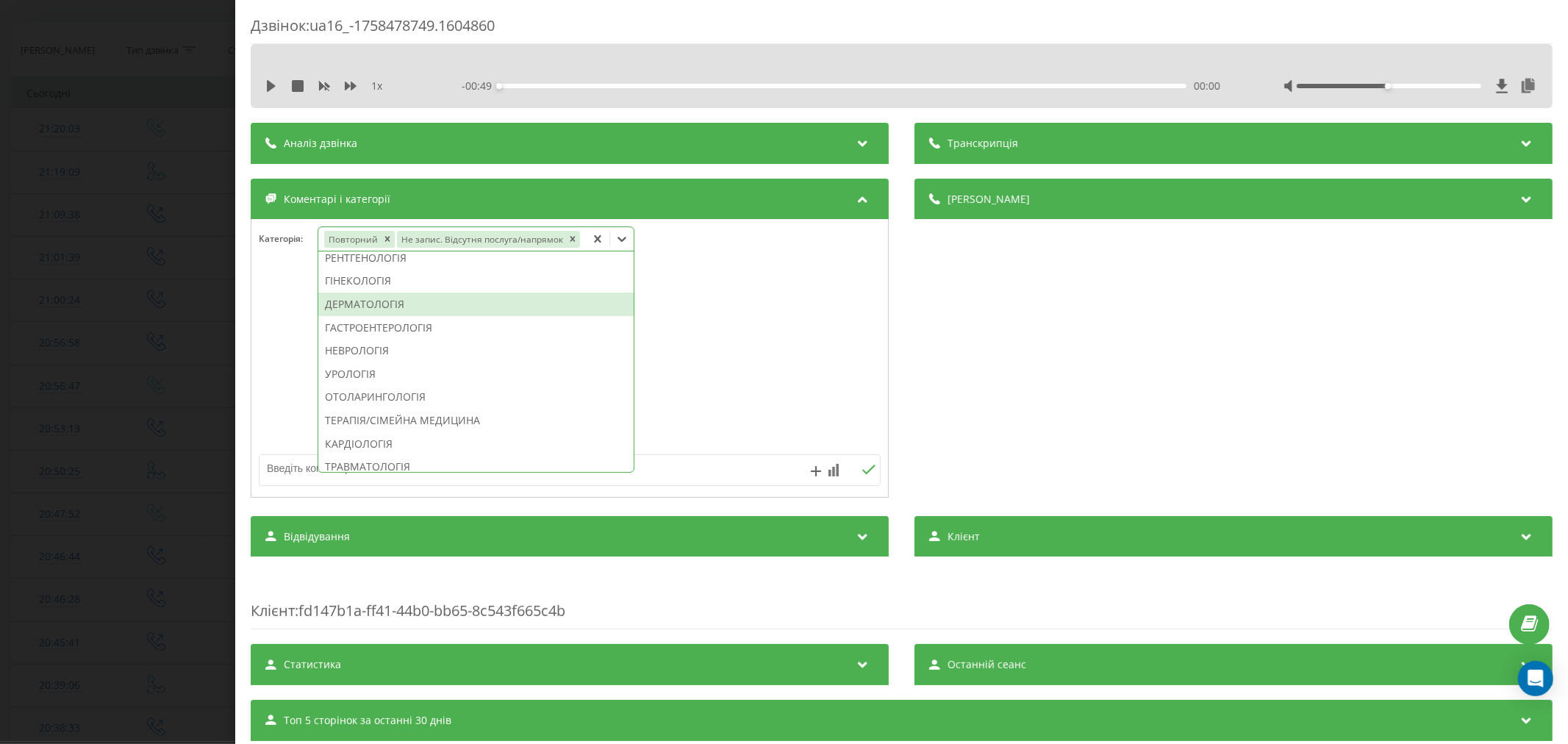
click at [375, 299] on div "ДЕРМАТОЛОГІЯ" at bounding box center [476, 304] width 315 height 23
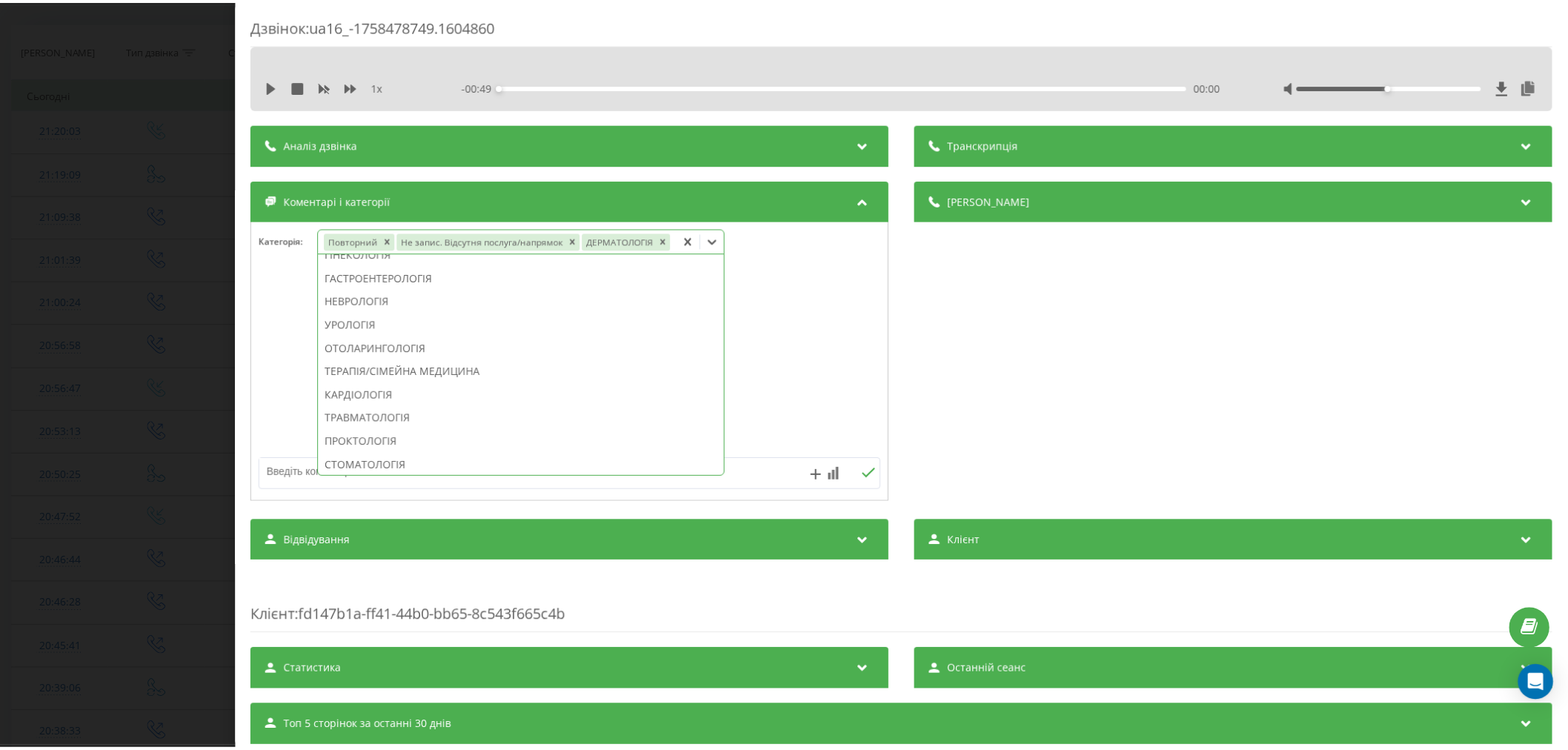
scroll to position [382, 0]
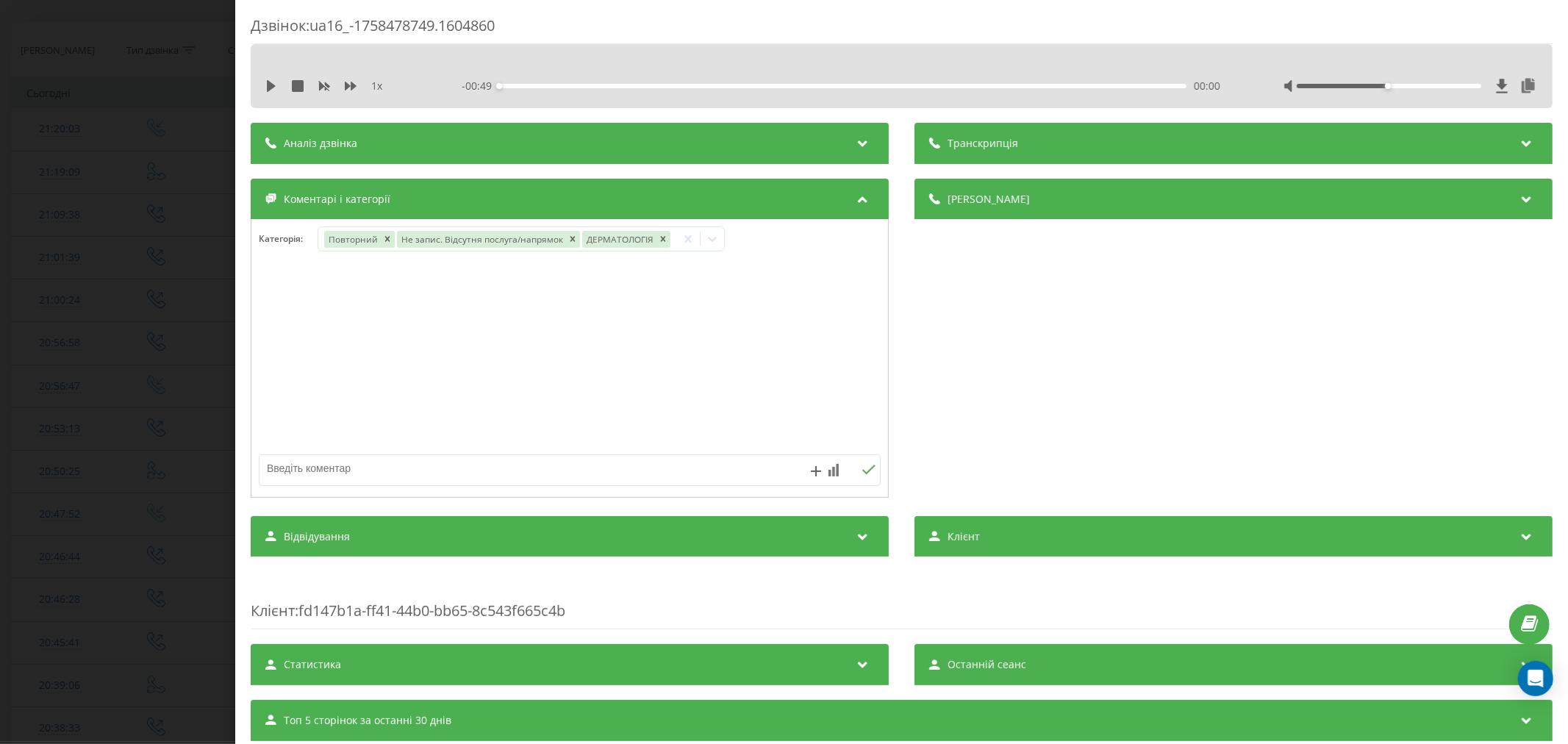
click at [783, 333] on div at bounding box center [570, 359] width 637 height 177
drag, startPoint x: 470, startPoint y: 479, endPoint x: 627, endPoint y: 325, distance: 219.9
click at [470, 480] on textarea at bounding box center [507, 468] width 496 height 27
drag, startPoint x: 309, startPoint y: 467, endPoint x: 116, endPoint y: 451, distance: 193.7
click at [116, 452] on div "Дзвінок : ua16_-1758478749.1604860 1 x - 00:49 00:00 00:00 Транскрипція Для AI-…" at bounding box center [784, 372] width 1568 height 744
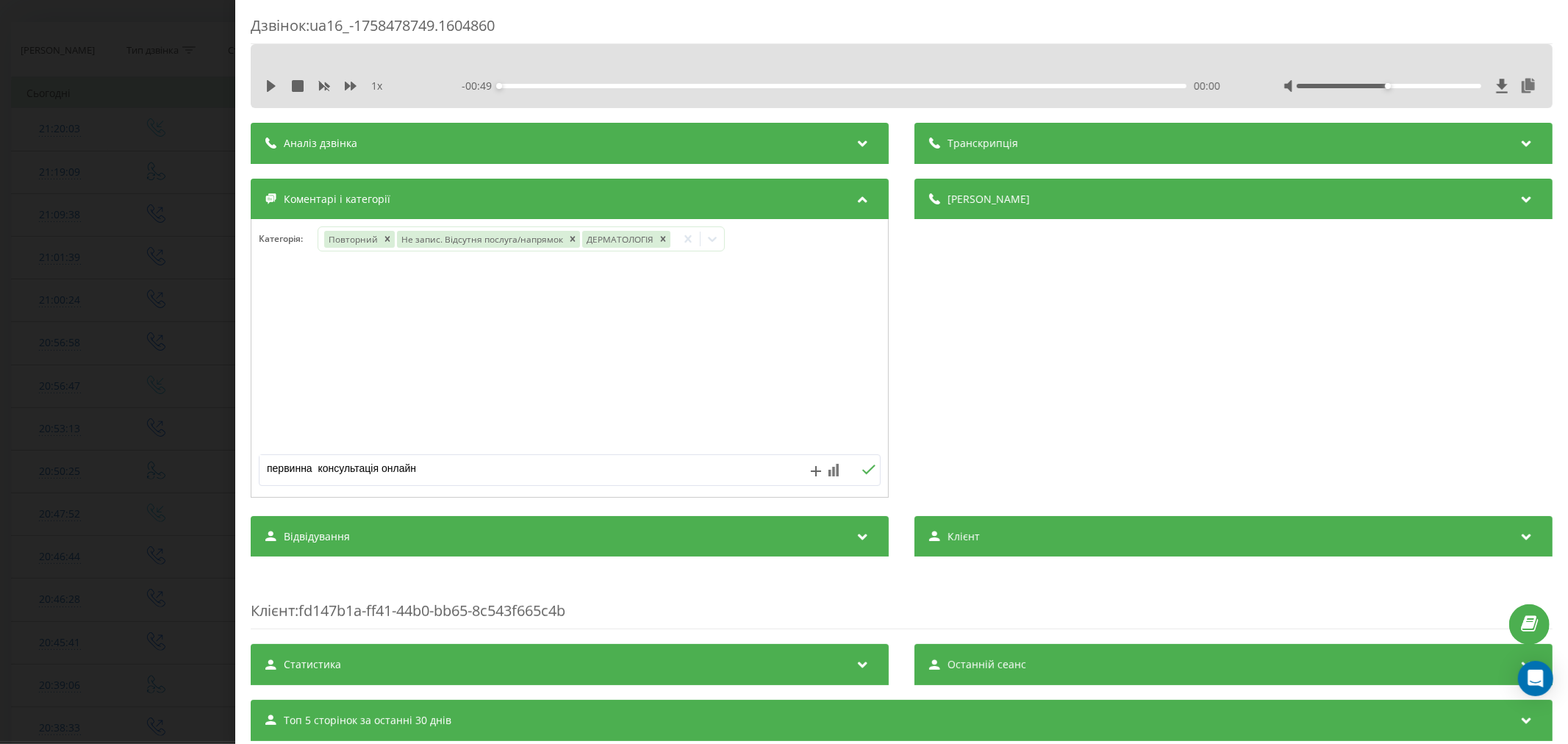
click at [381, 463] on textarea "первинна консультація онлайн" at bounding box center [507, 468] width 496 height 27
type textarea "первинна консультація дерматолога онлайн"
click at [866, 469] on icon at bounding box center [868, 469] width 14 height 10
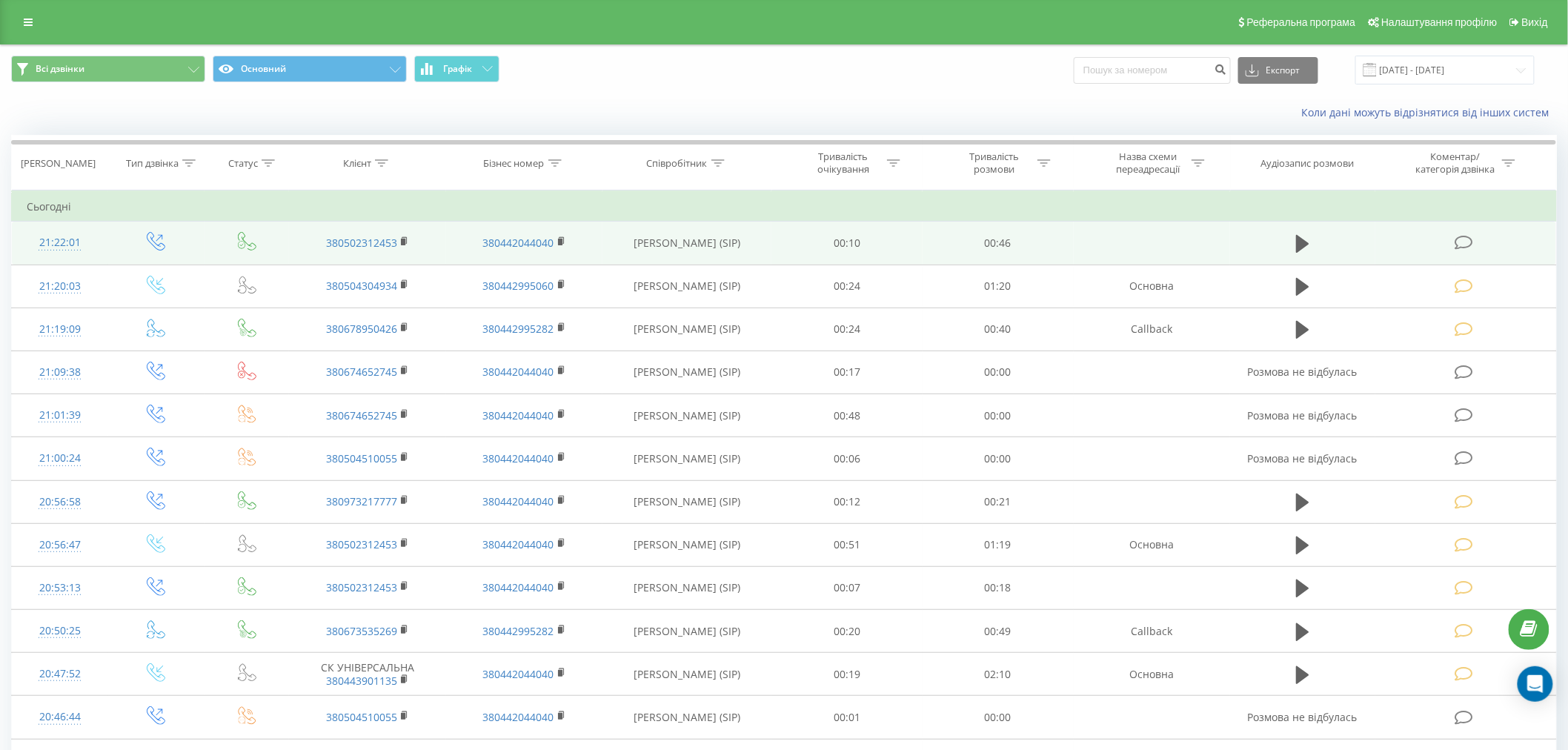
click at [1461, 242] on icon at bounding box center [1463, 242] width 19 height 15
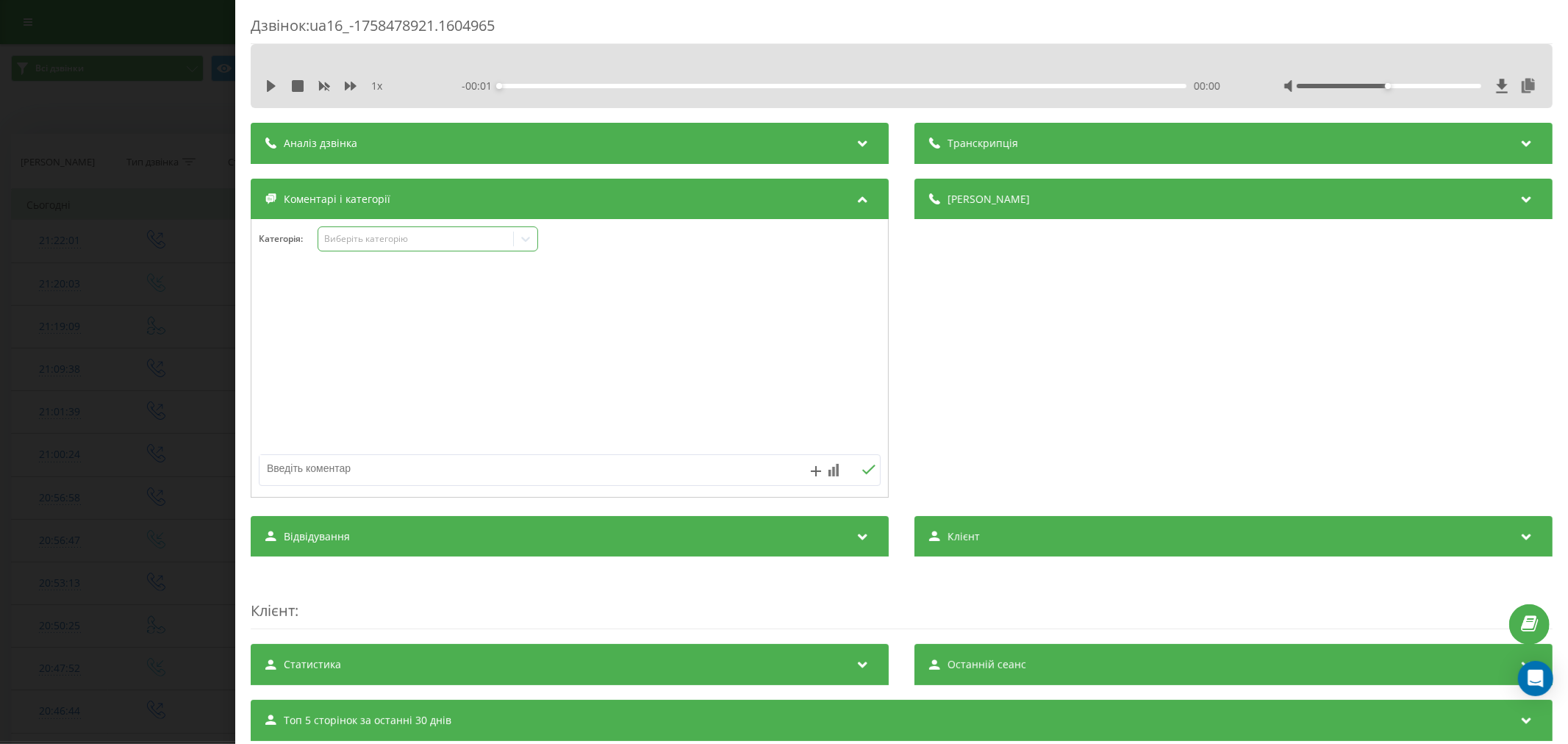
click at [403, 245] on div "Виберіть категорію" at bounding box center [415, 239] width 184 height 12
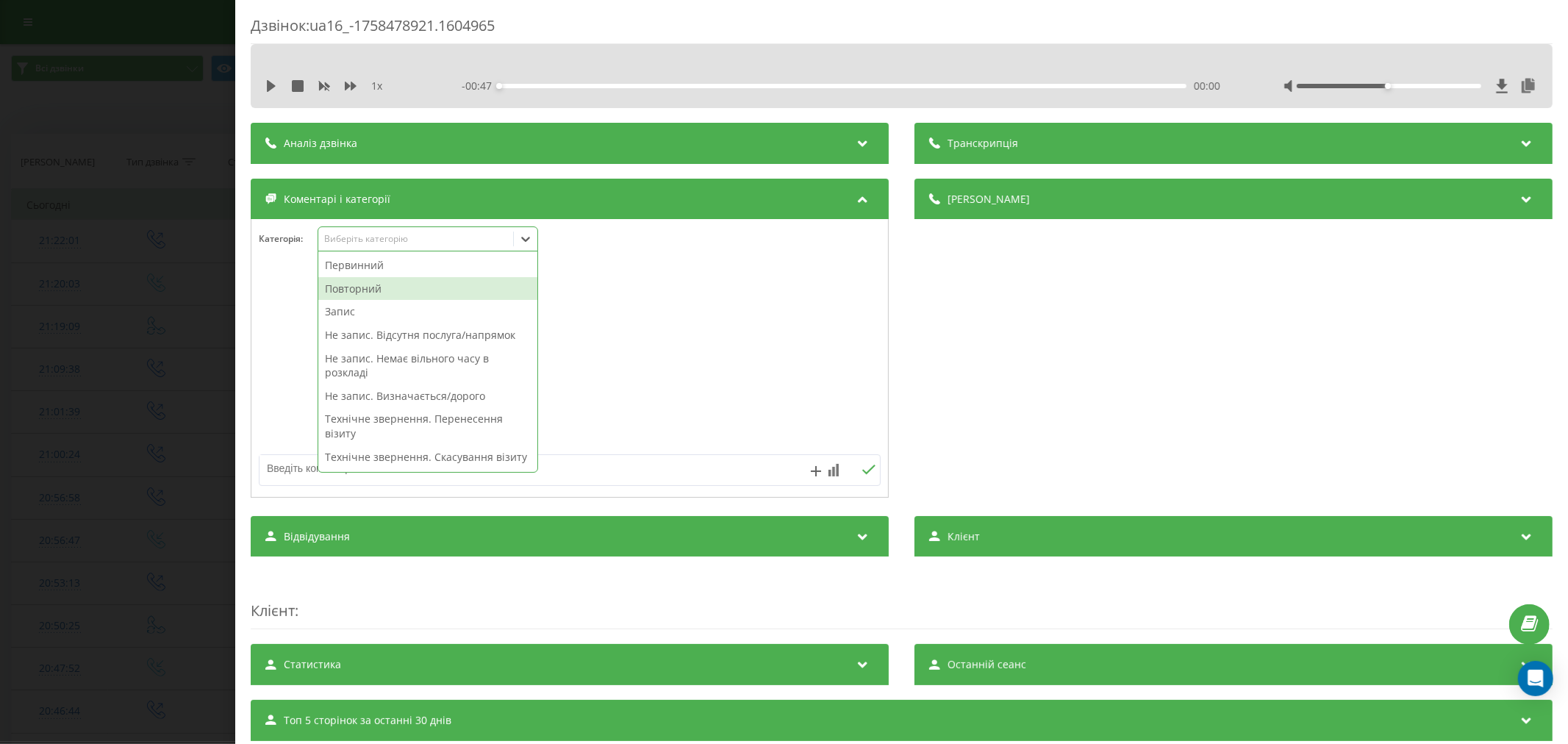
click at [398, 289] on div "Повторний" at bounding box center [428, 288] width 219 height 23
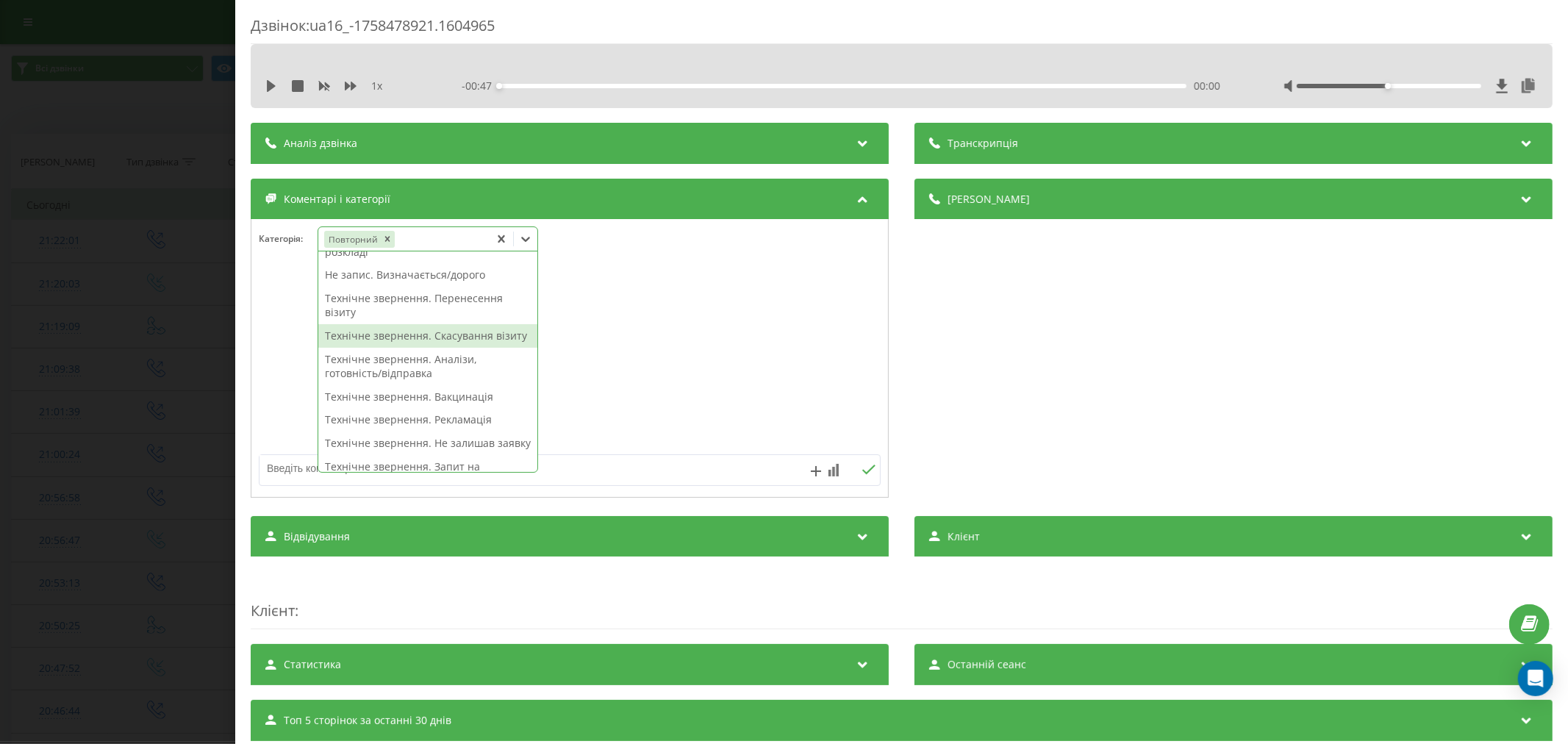
scroll to position [82, 0]
click at [443, 317] on div "Технічне звернення. Перенесення візиту" at bounding box center [428, 321] width 219 height 38
click at [758, 314] on div at bounding box center [570, 359] width 637 height 177
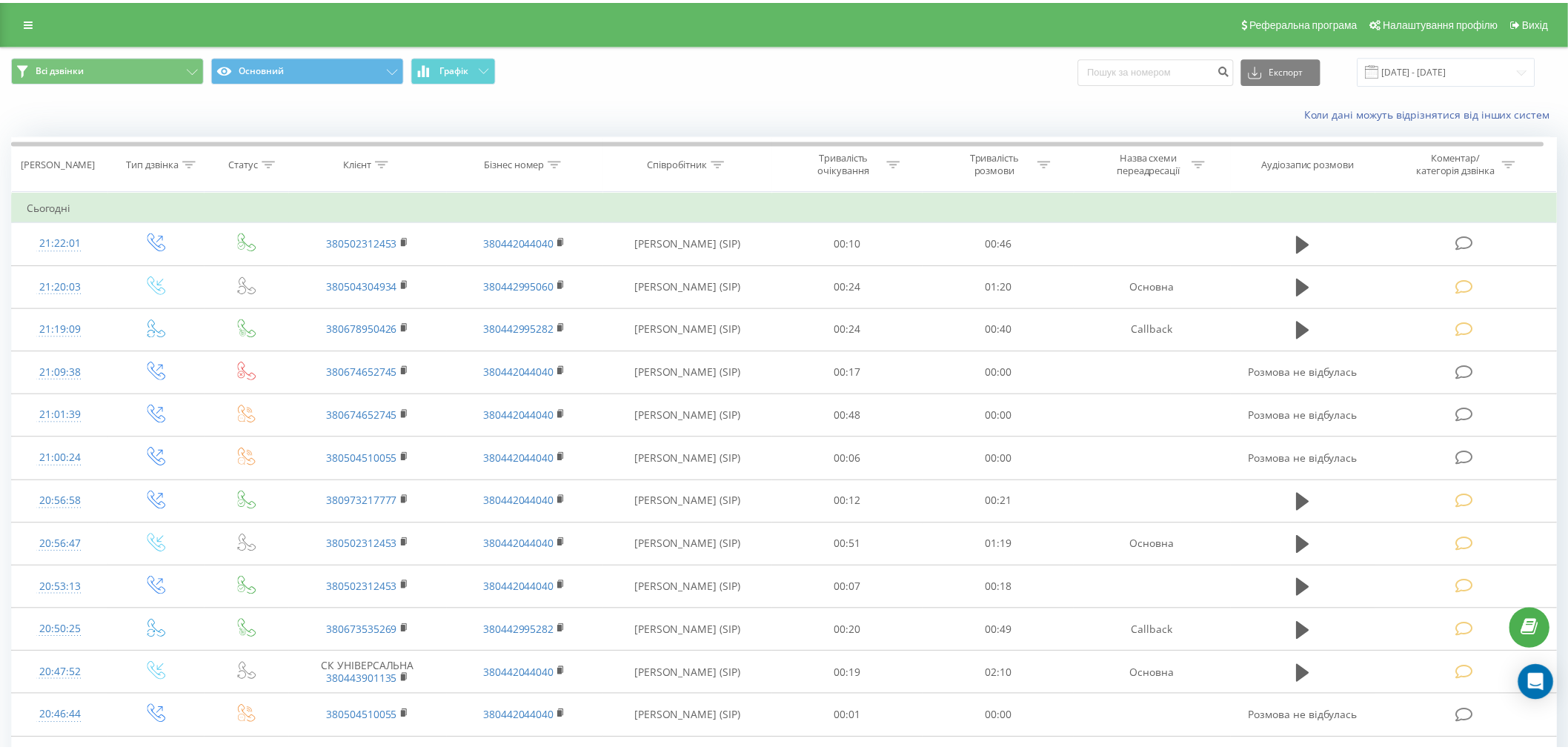
scroll to position [113, 0]
